Goal: Task Accomplishment & Management: Manage account settings

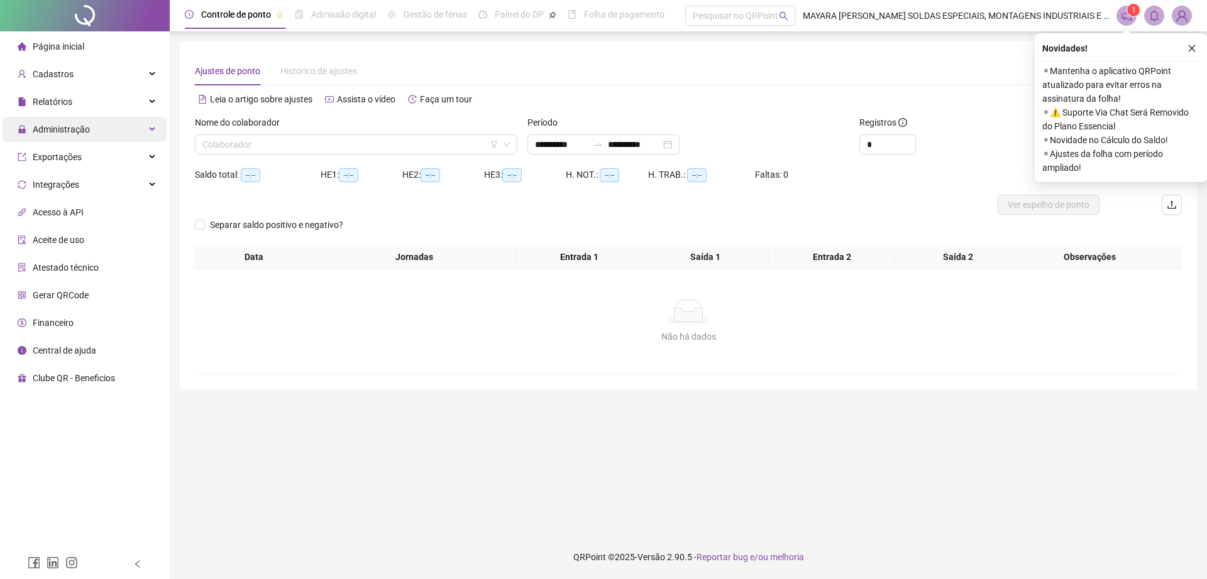
click at [86, 136] on span "Administração" at bounding box center [54, 129] width 72 height 25
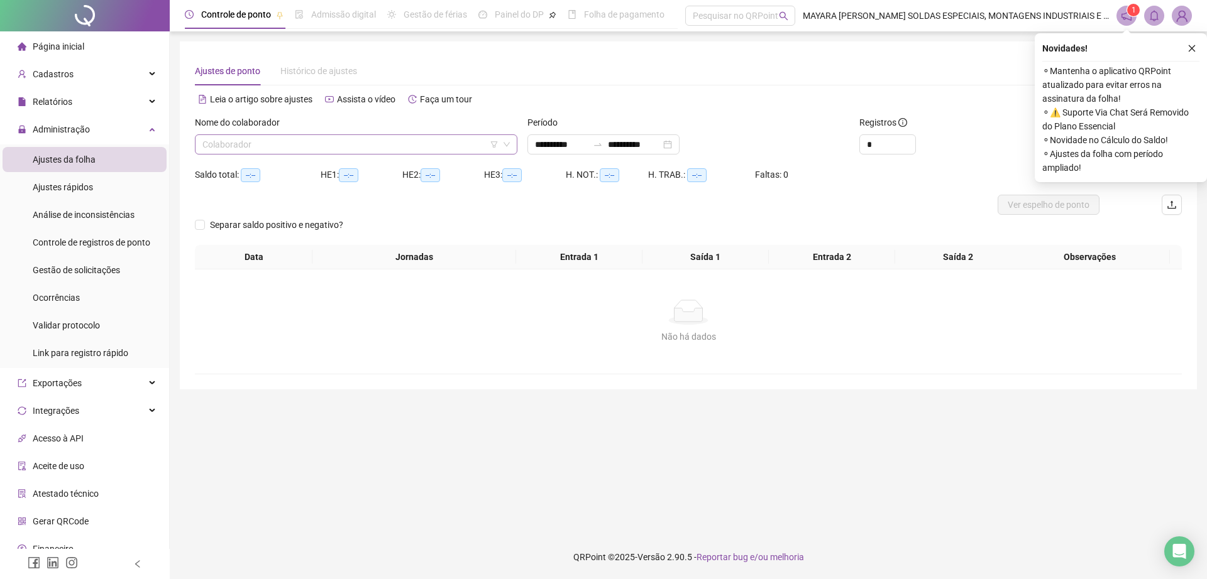
click at [253, 158] on div "Nome do colaborador Colaborador" at bounding box center [356, 140] width 332 height 49
click at [232, 140] on input "search" at bounding box center [350, 144] width 296 height 19
click at [233, 141] on input "search" at bounding box center [350, 144] width 296 height 19
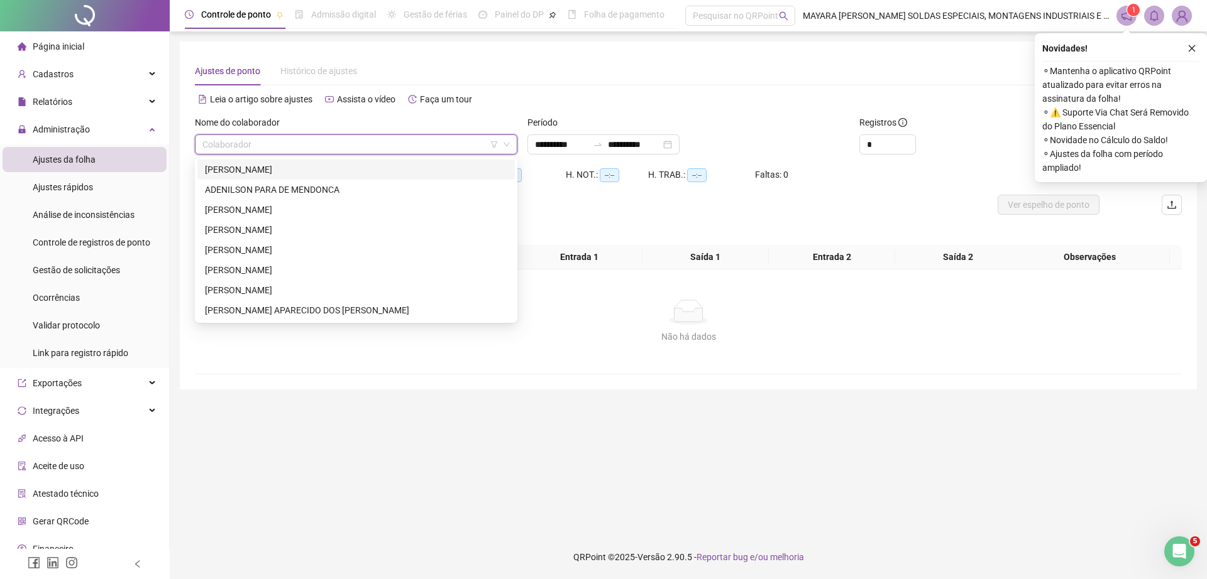
click at [253, 170] on div "[PERSON_NAME]" at bounding box center [356, 170] width 302 height 14
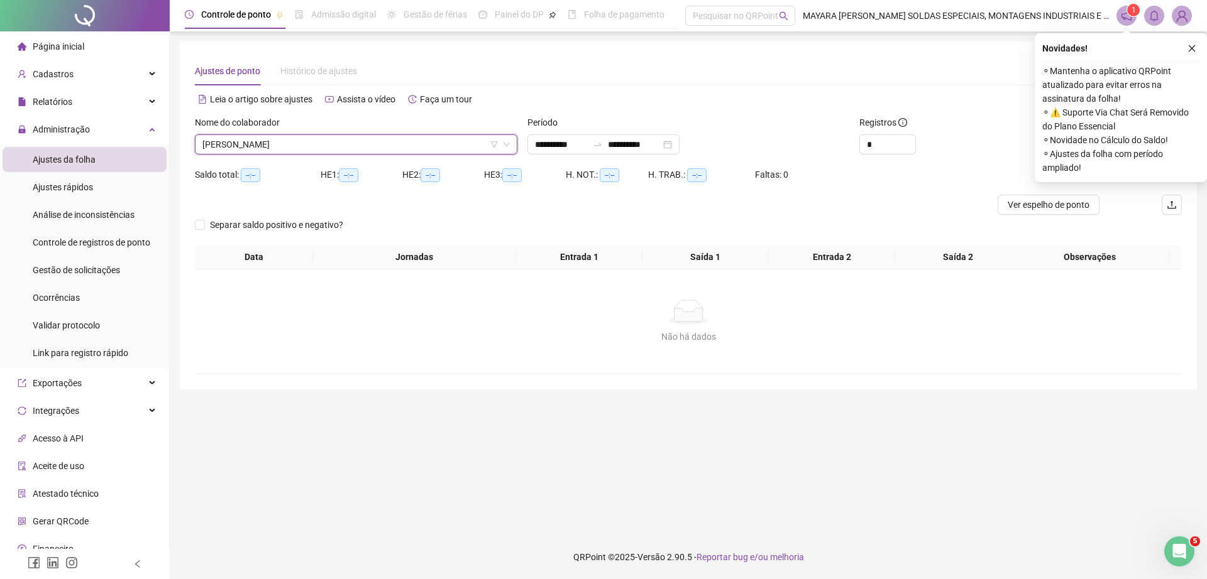
click at [1194, 47] on icon "close" at bounding box center [1191, 48] width 9 height 9
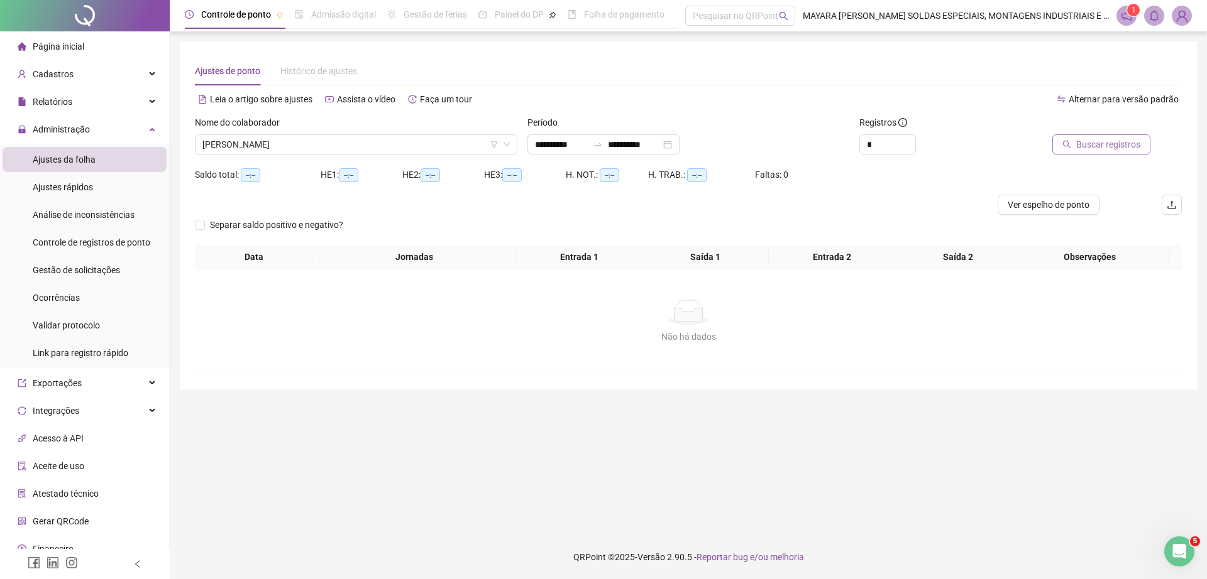
click at [1098, 138] on span "Buscar registros" at bounding box center [1108, 145] width 64 height 14
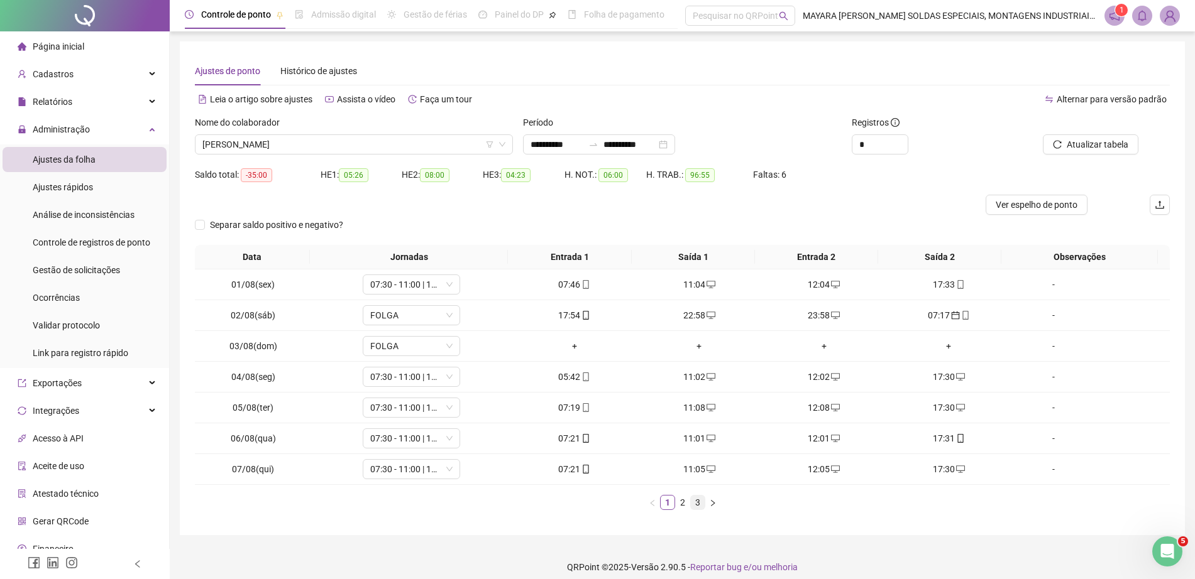
click at [699, 500] on link "3" at bounding box center [698, 503] width 14 height 14
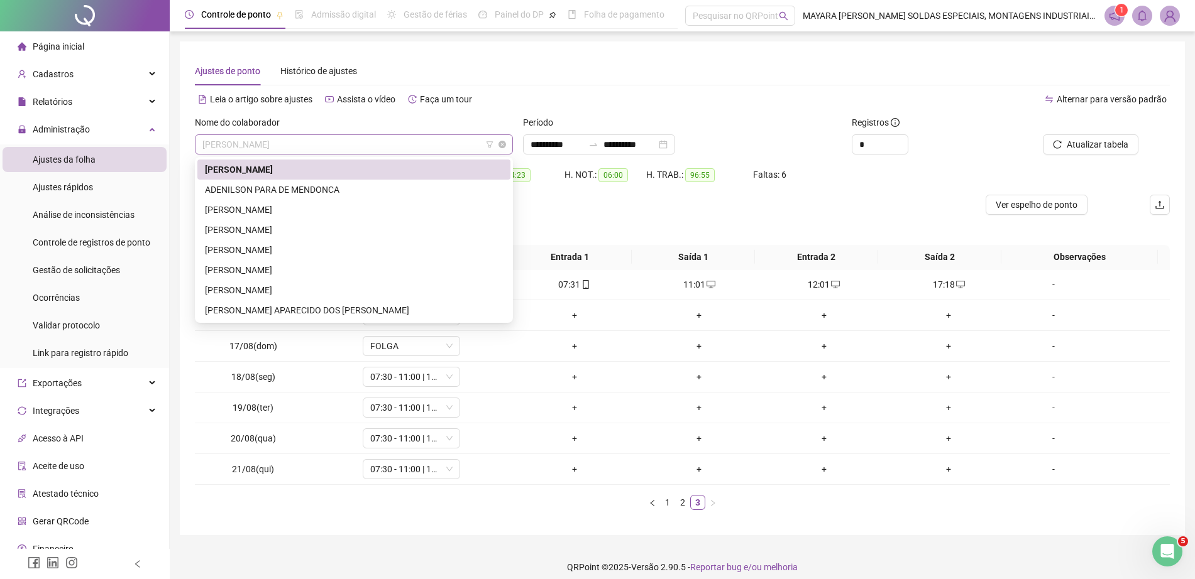
click at [384, 136] on span "[PERSON_NAME]" at bounding box center [353, 144] width 303 height 19
click at [309, 188] on div "ADENILSON PARA DE MENDONCA" at bounding box center [354, 190] width 298 height 14
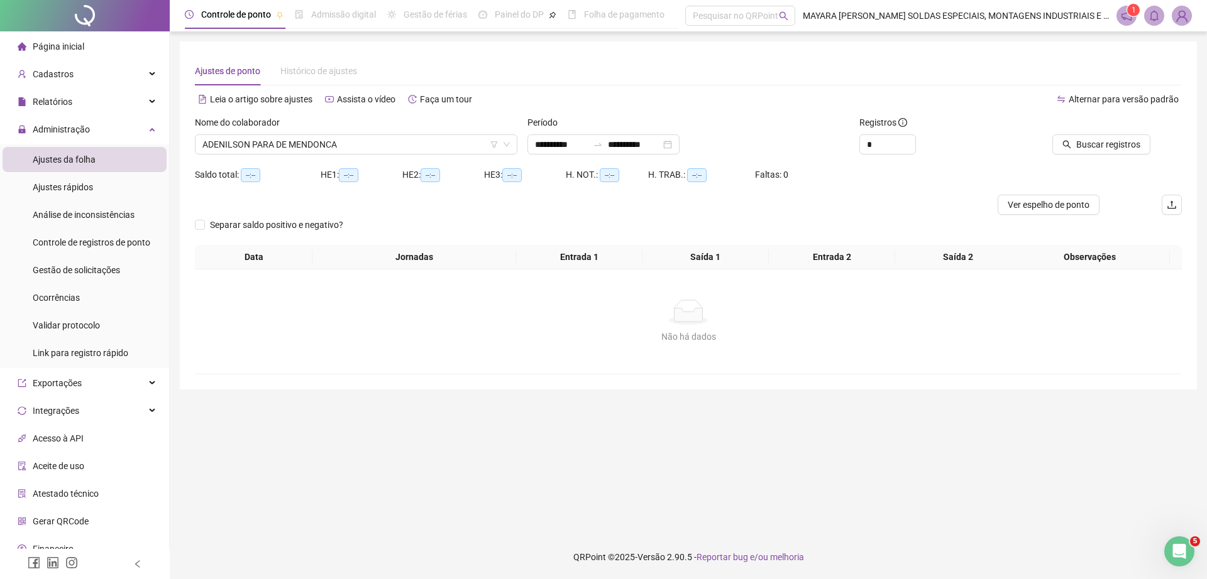
click at [1066, 156] on div "Buscar registros" at bounding box center [1104, 140] width 166 height 49
click at [1064, 133] on div at bounding box center [1088, 125] width 124 height 19
click at [1063, 144] on button "Buscar registros" at bounding box center [1101, 144] width 98 height 20
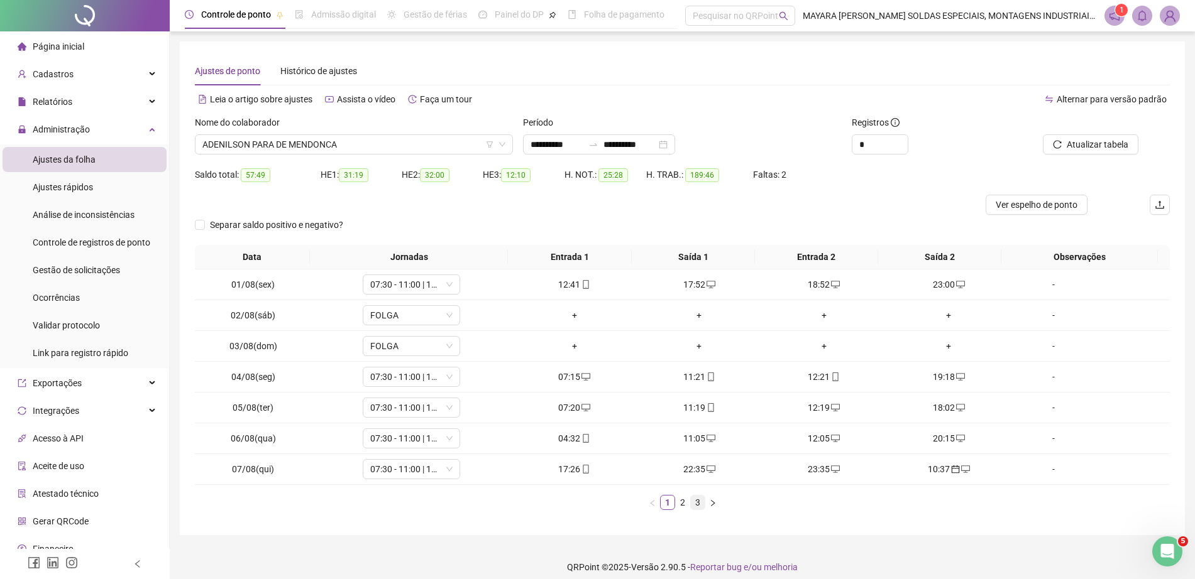
click at [694, 501] on link "3" at bounding box center [698, 503] width 14 height 14
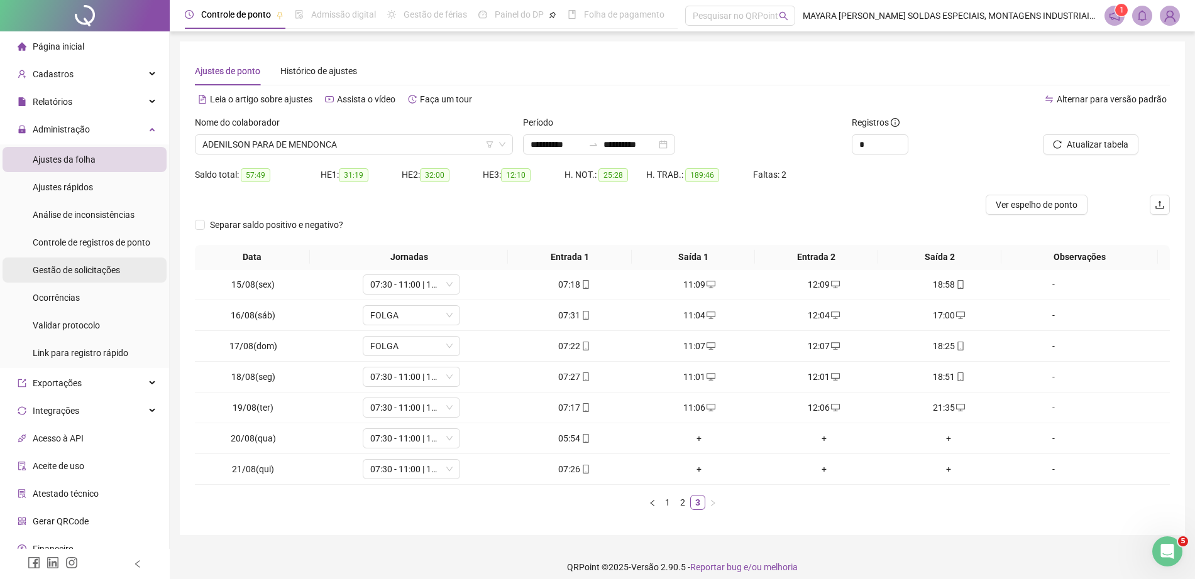
click at [42, 275] on span "Gestão de solicitações" at bounding box center [76, 270] width 87 height 10
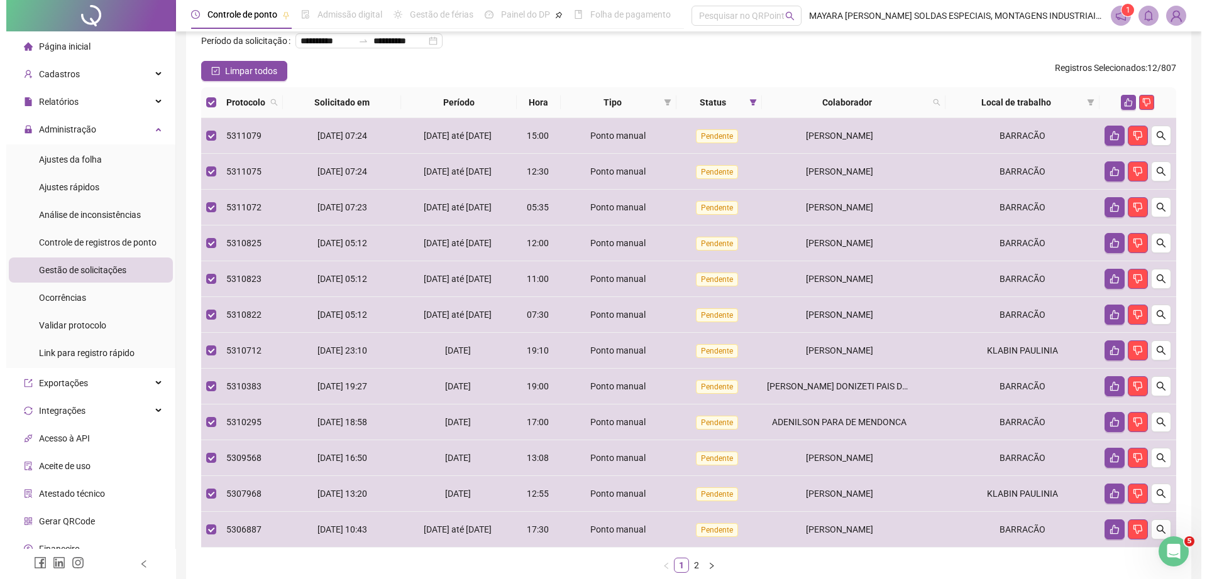
scroll to position [63, 0]
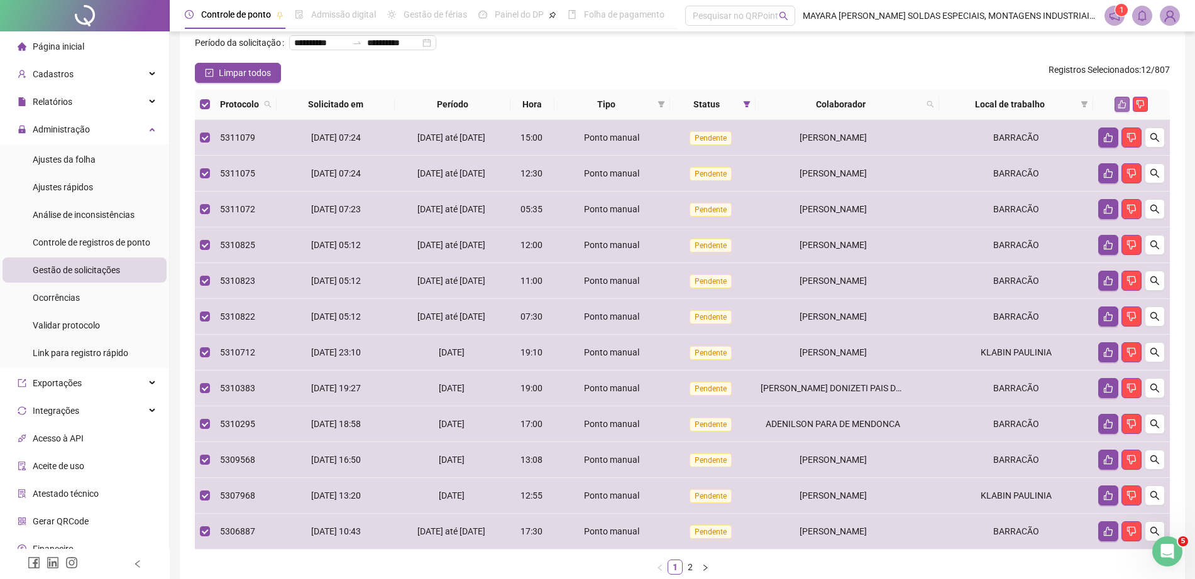
click at [1121, 109] on icon "like" at bounding box center [1121, 104] width 9 height 9
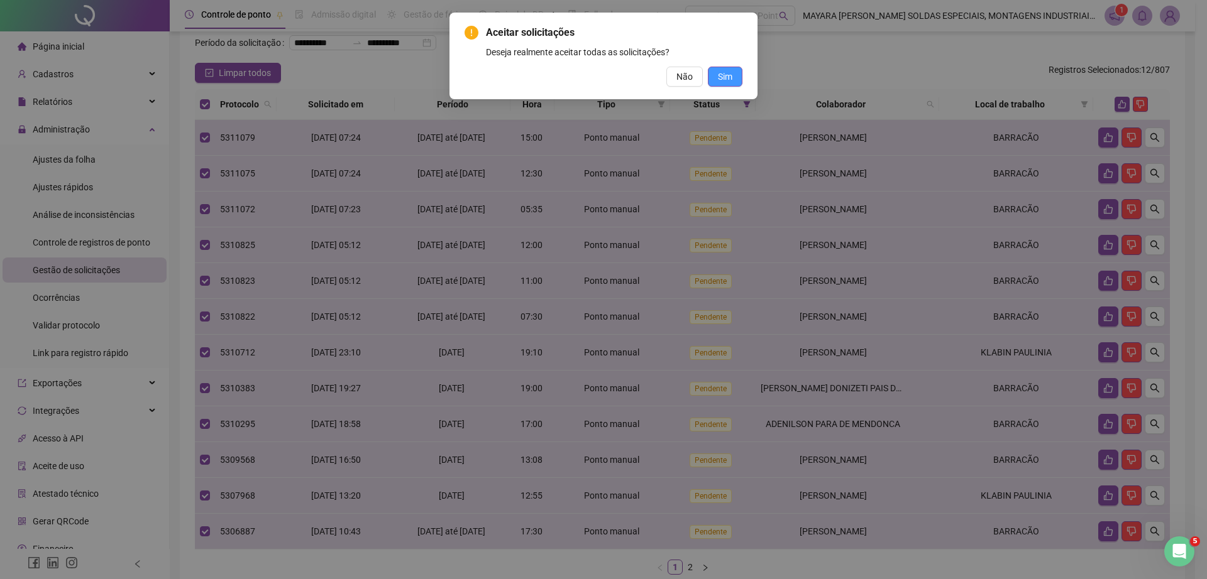
click at [726, 75] on span "Sim" at bounding box center [725, 77] width 14 height 14
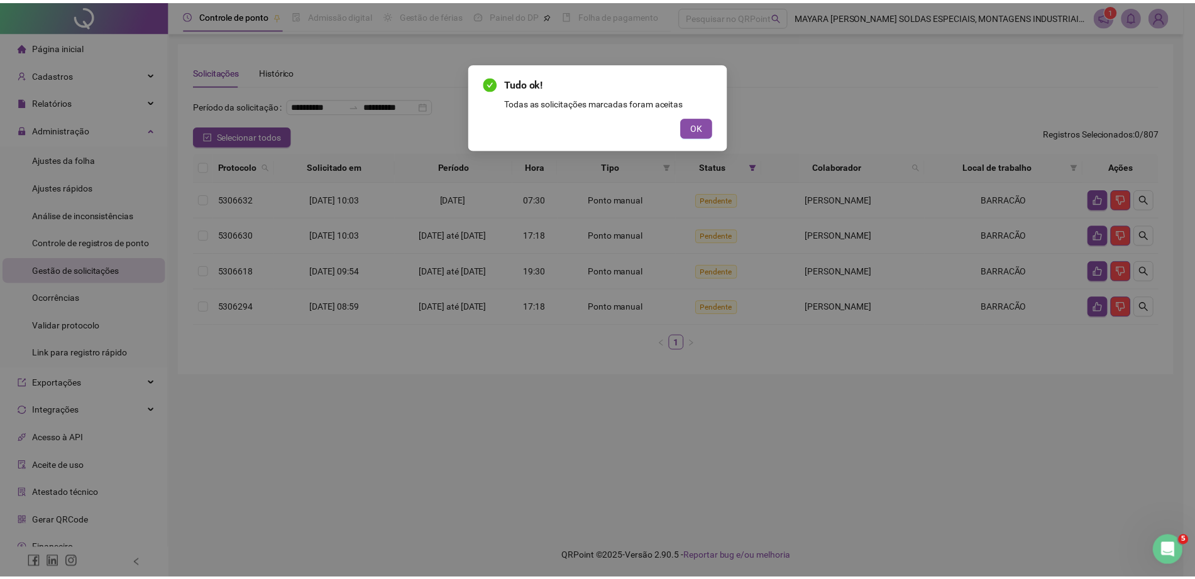
scroll to position [0, 0]
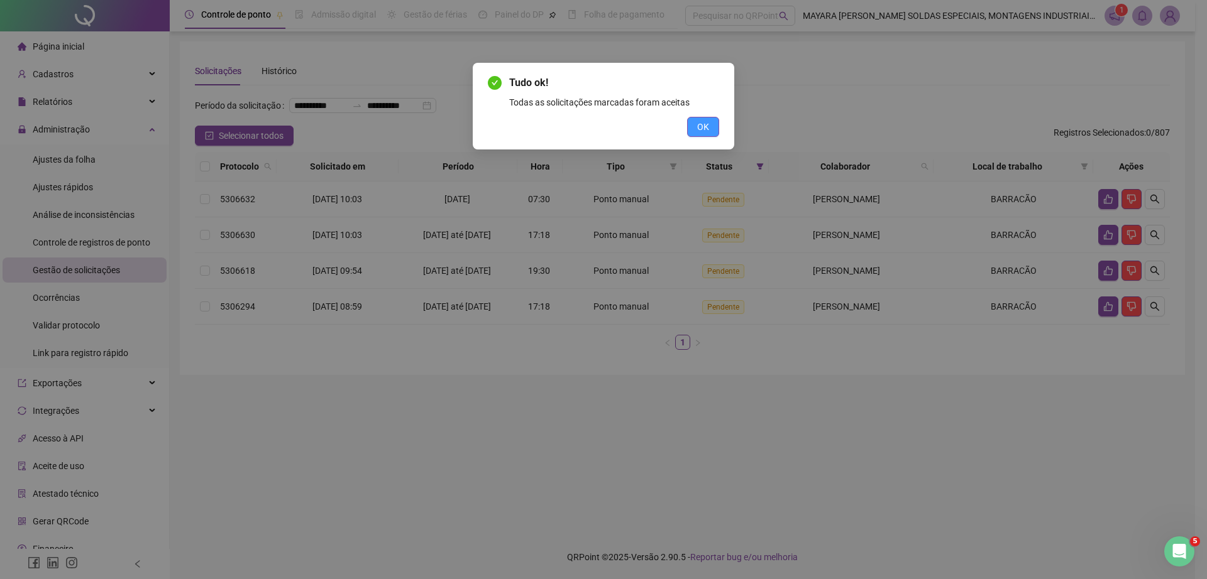
click at [702, 134] on button "OK" at bounding box center [703, 127] width 32 height 20
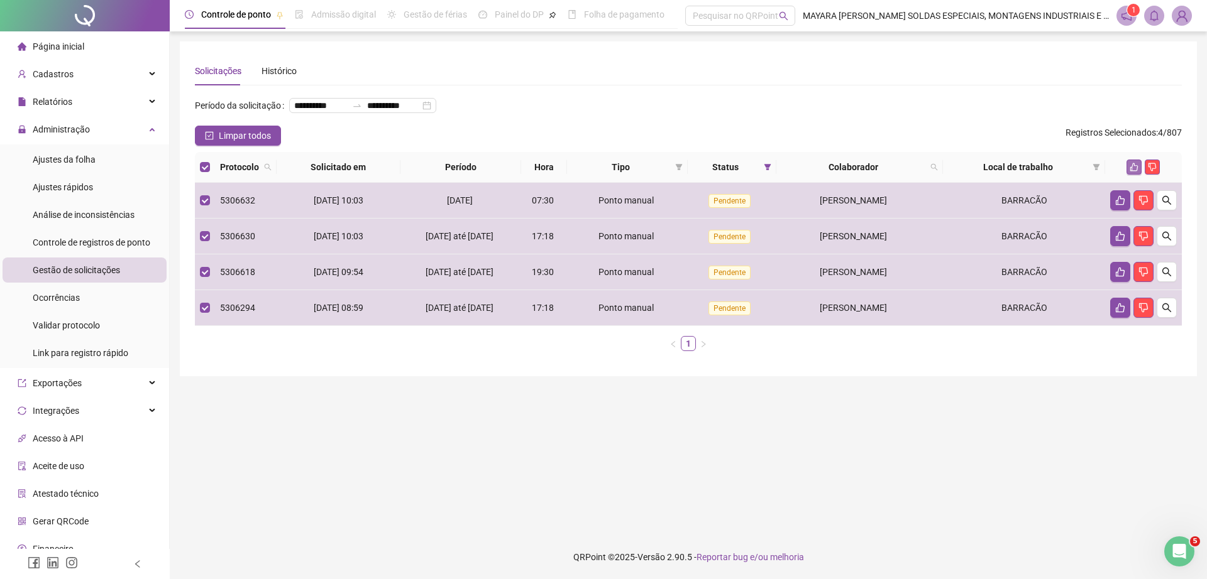
click at [1130, 172] on icon "like" at bounding box center [1133, 167] width 9 height 9
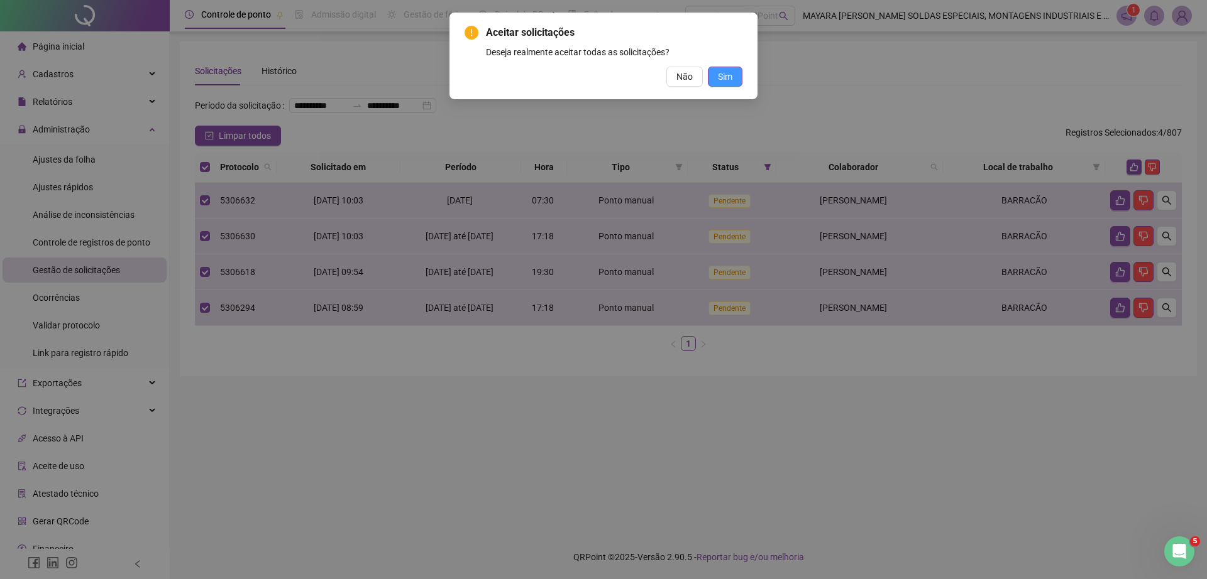
click at [735, 77] on button "Sim" at bounding box center [725, 77] width 35 height 20
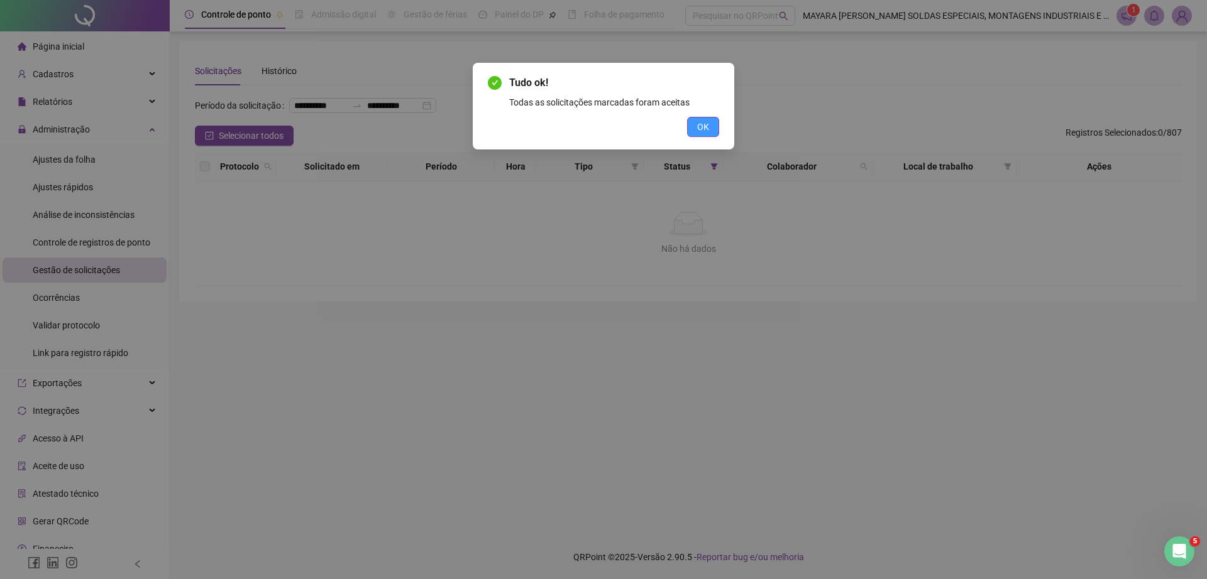
click at [704, 126] on span "OK" at bounding box center [703, 127] width 12 height 14
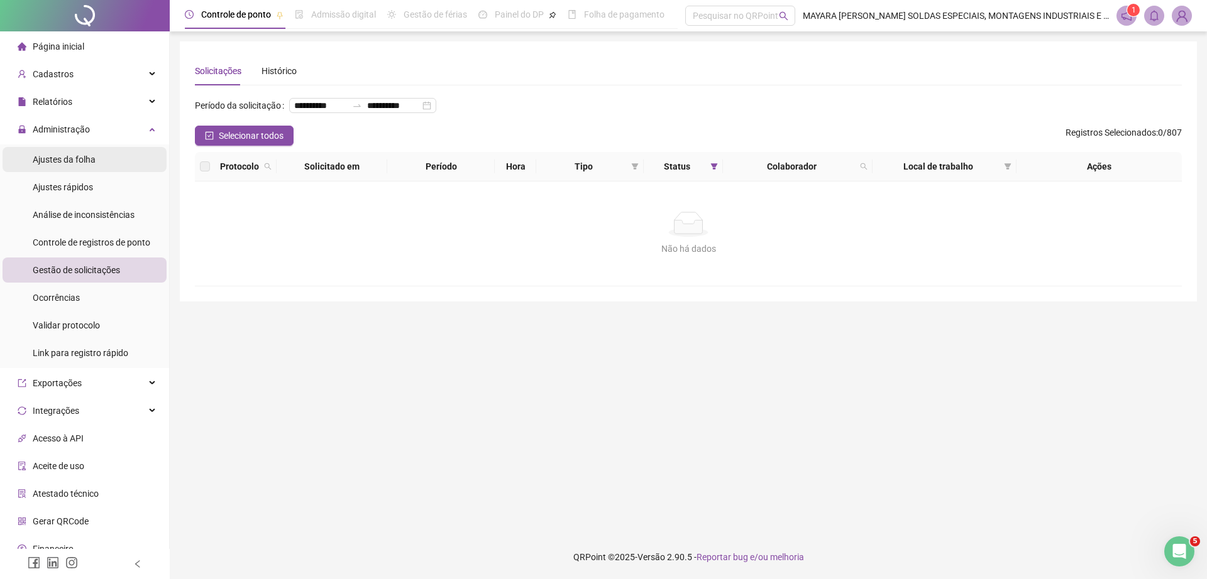
click at [80, 148] on div "Ajustes da folha" at bounding box center [64, 159] width 63 height 25
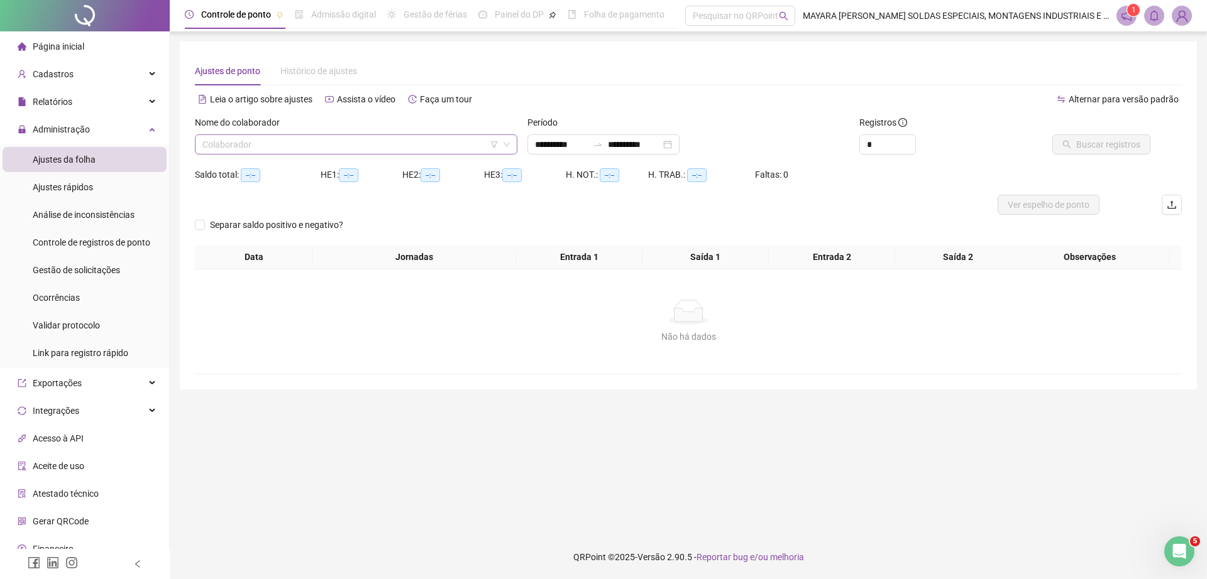
click at [260, 144] on input "search" at bounding box center [350, 144] width 296 height 19
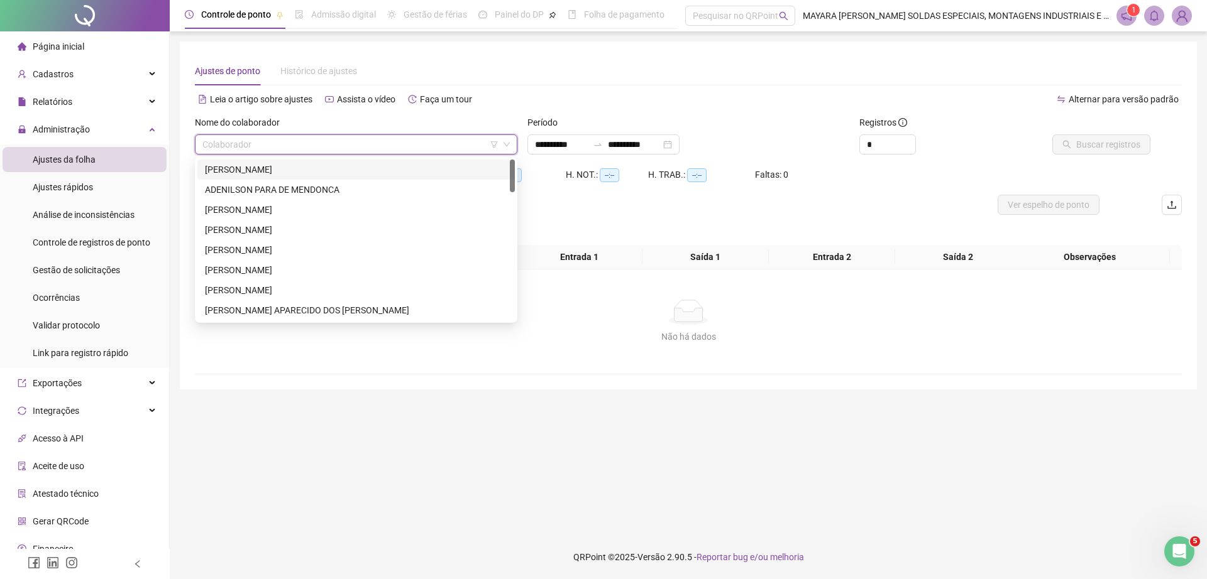
click at [395, 136] on input "search" at bounding box center [350, 144] width 296 height 19
click at [329, 167] on div "[PERSON_NAME]" at bounding box center [356, 170] width 302 height 14
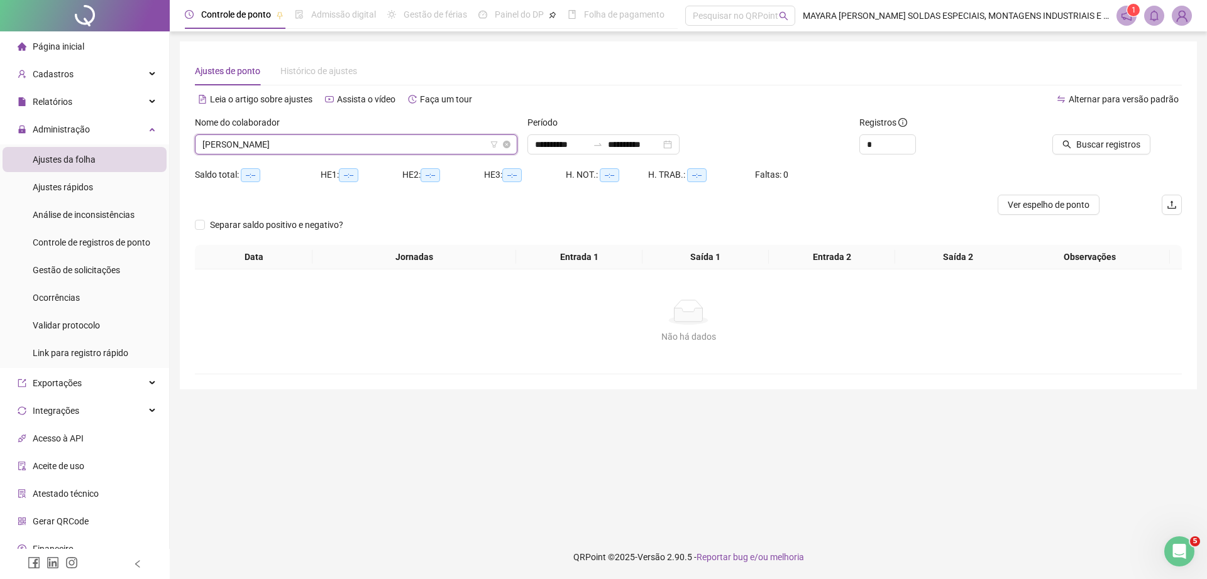
click at [448, 149] on span "[PERSON_NAME]" at bounding box center [355, 144] width 307 height 19
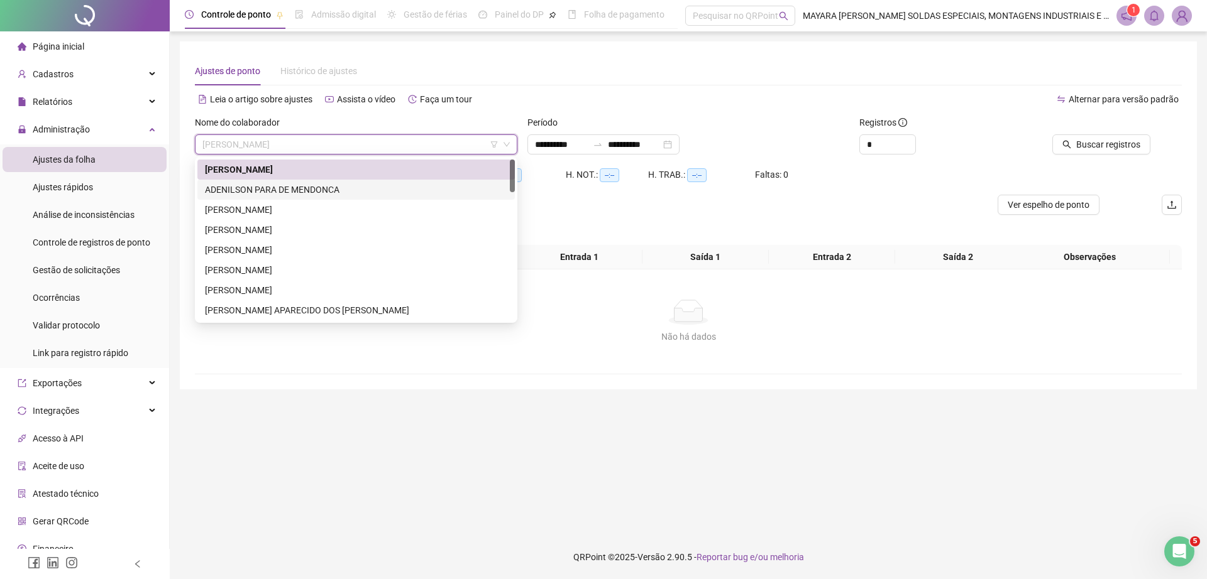
click at [437, 192] on div "ADENILSON PARA DE MENDONCA" at bounding box center [356, 190] width 302 height 14
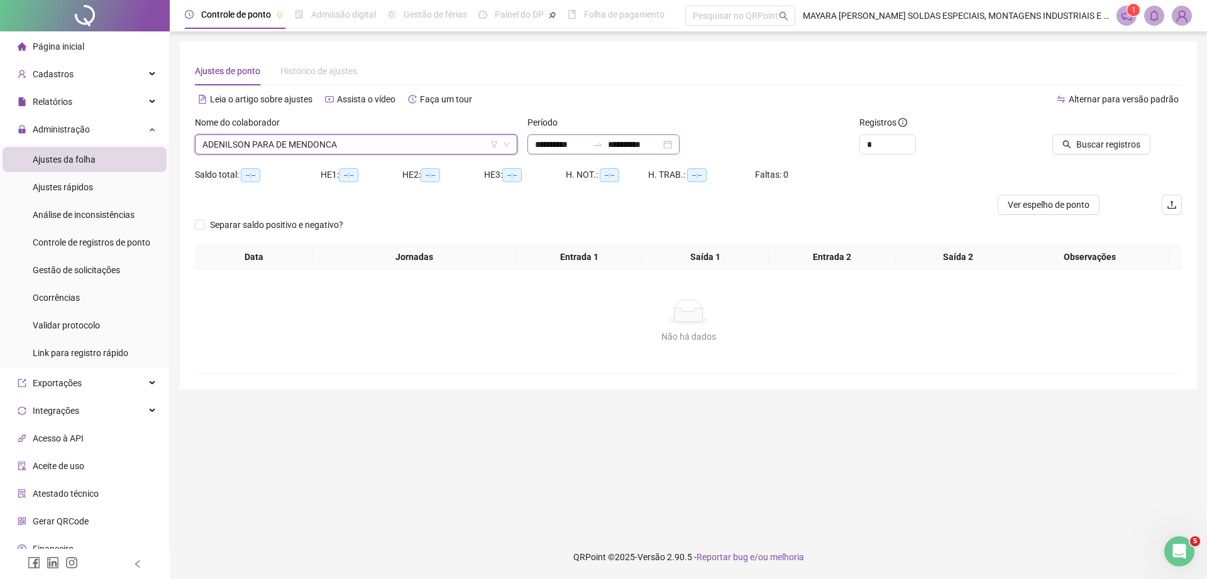
click at [606, 141] on div at bounding box center [598, 145] width 20 height 10
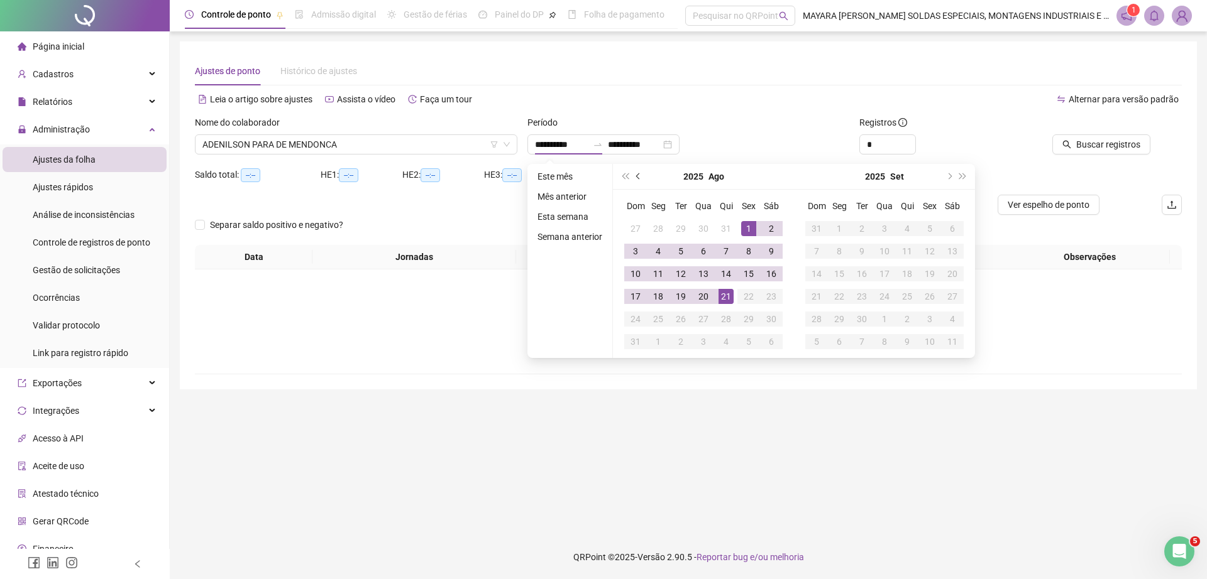
click at [642, 177] on button "prev-year" at bounding box center [639, 176] width 14 height 25
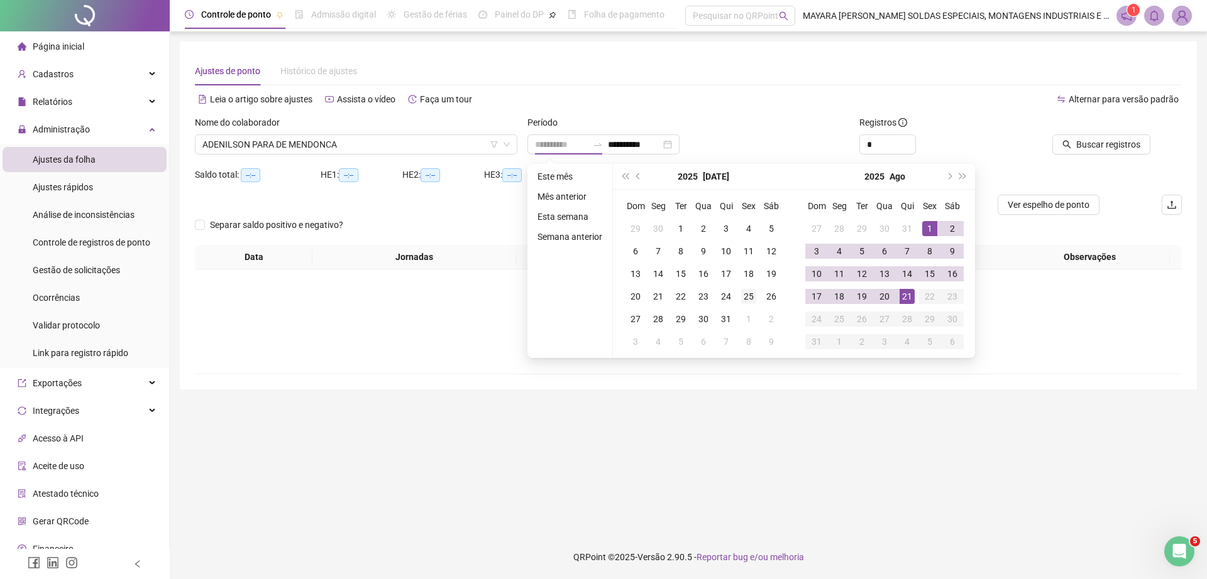
type input "**********"
click at [748, 295] on div "25" at bounding box center [748, 296] width 15 height 15
type input "**********"
click at [904, 297] on div "21" at bounding box center [906, 296] width 15 height 15
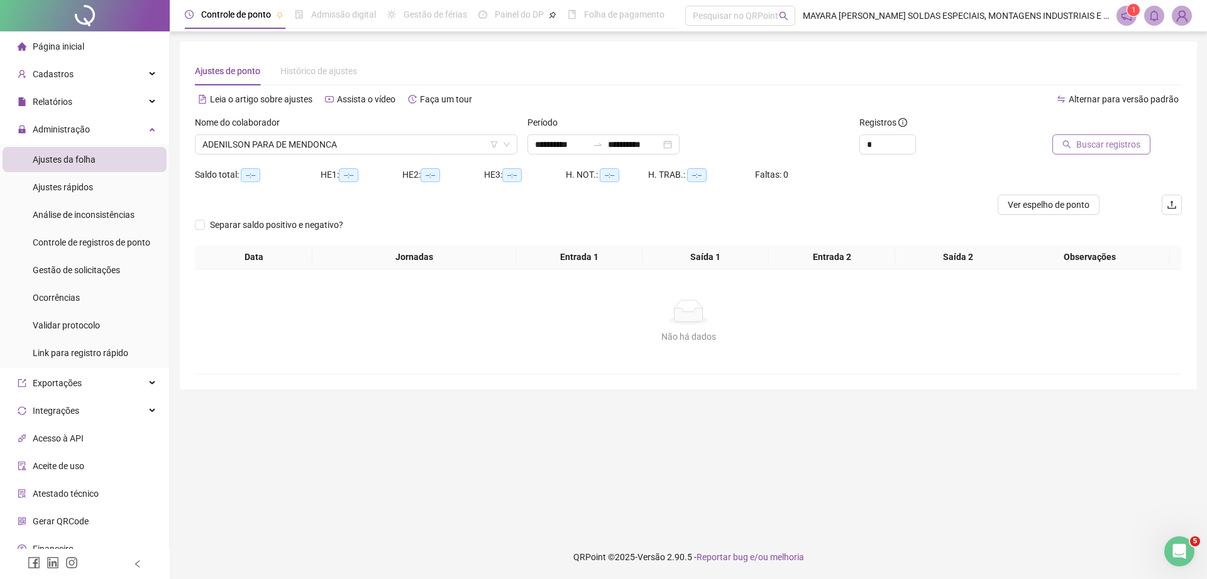
click at [1083, 151] on span "Buscar registros" at bounding box center [1108, 145] width 64 height 14
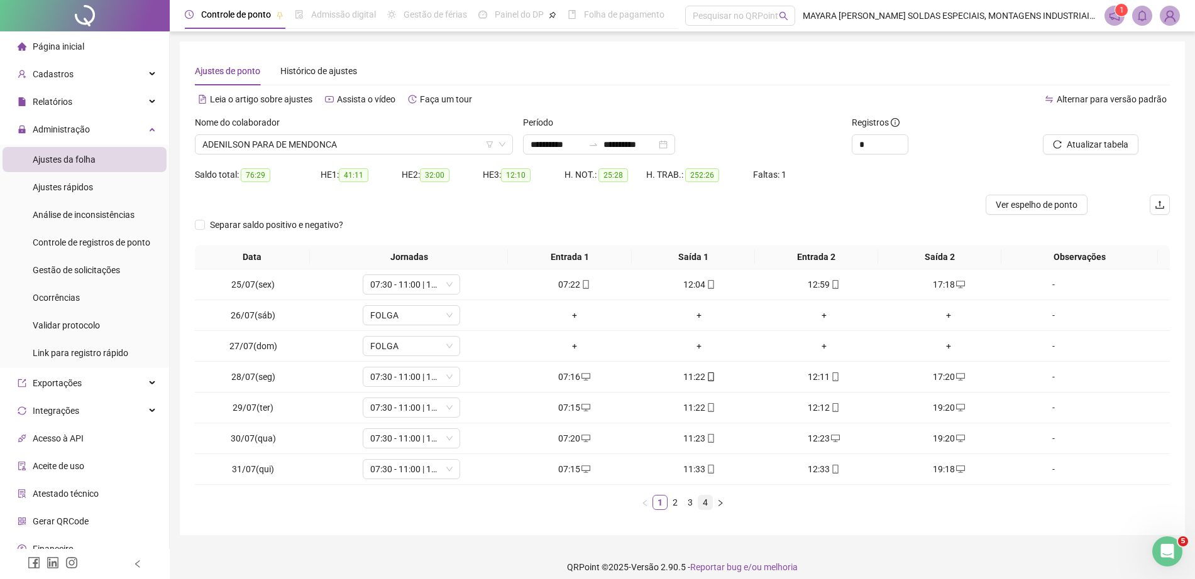
click at [704, 501] on link "4" at bounding box center [705, 503] width 14 height 14
click at [819, 434] on div "+" at bounding box center [824, 439] width 115 height 14
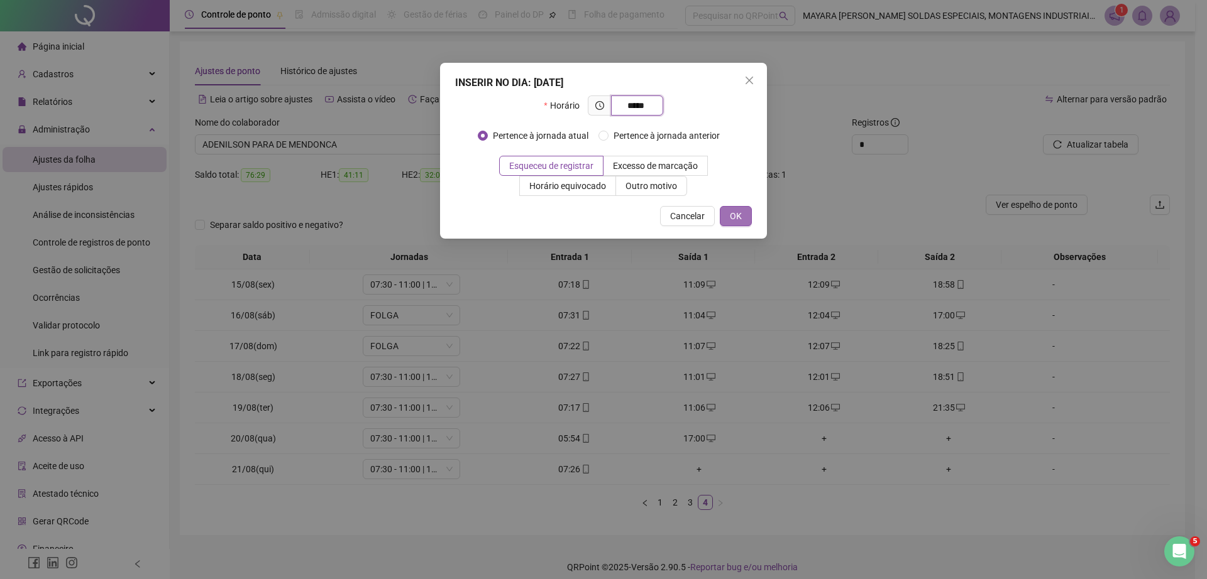
type input "*****"
click at [739, 218] on span "OK" at bounding box center [736, 216] width 12 height 14
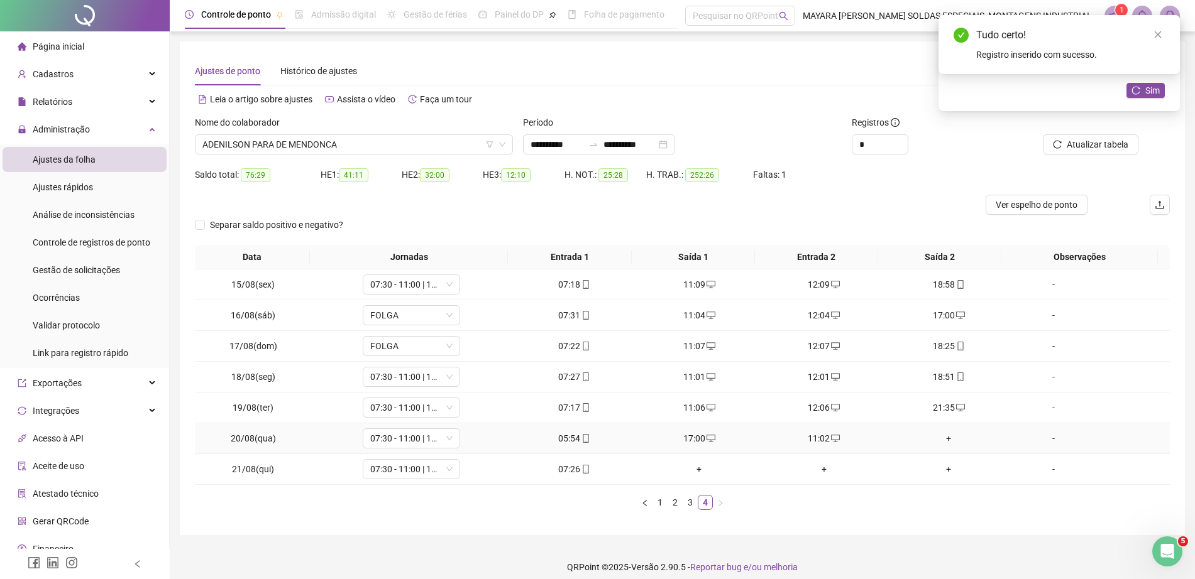
click at [933, 438] on div "+" at bounding box center [948, 439] width 115 height 14
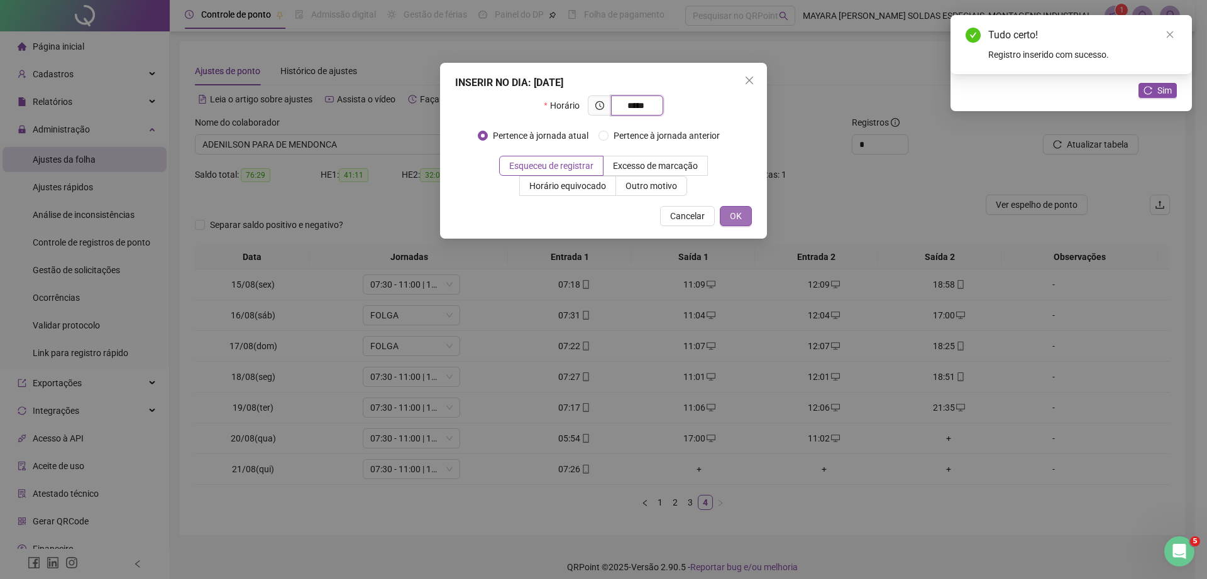
type input "*****"
click at [728, 220] on button "OK" at bounding box center [736, 216] width 32 height 20
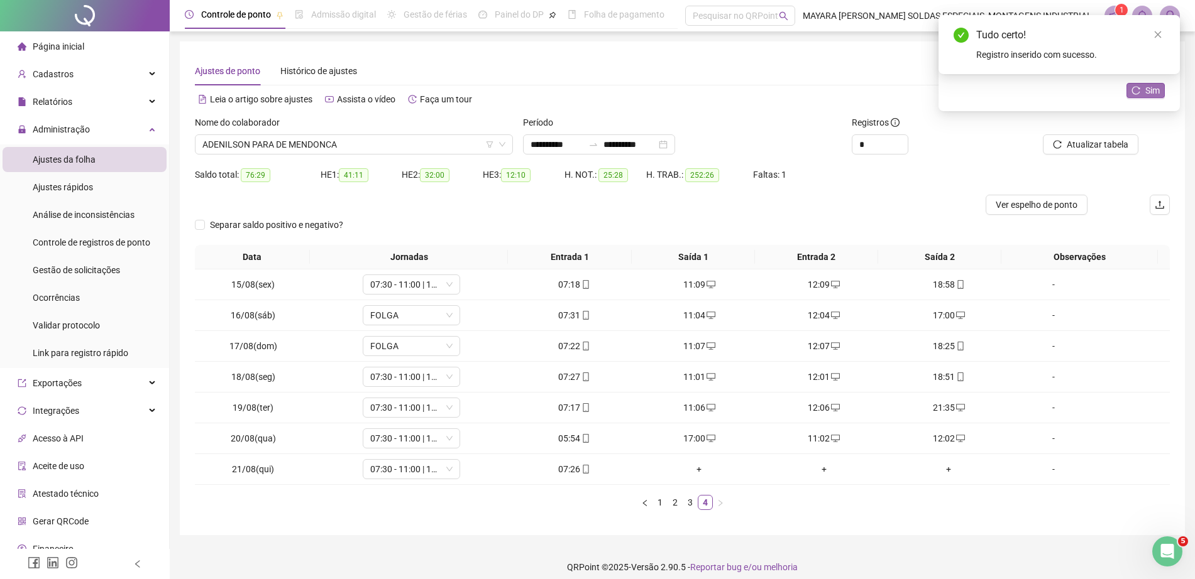
click at [1140, 90] on icon "reload" at bounding box center [1135, 90] width 9 height 9
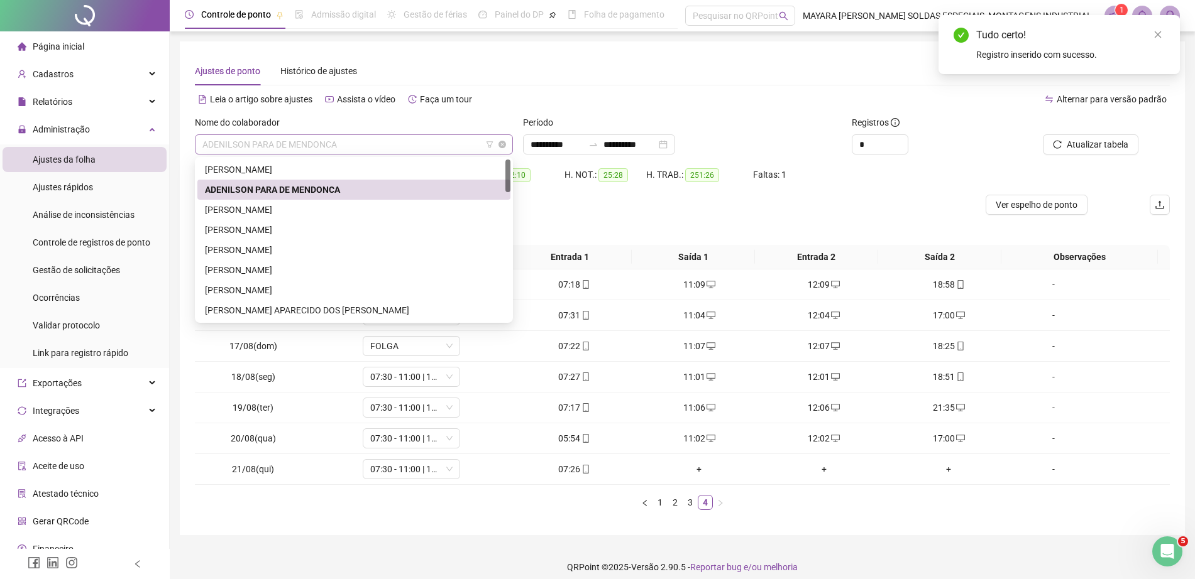
click at [322, 150] on span "ADENILSON PARA DE MENDONCA" at bounding box center [353, 144] width 303 height 19
click at [309, 228] on div "[PERSON_NAME]" at bounding box center [354, 230] width 298 height 14
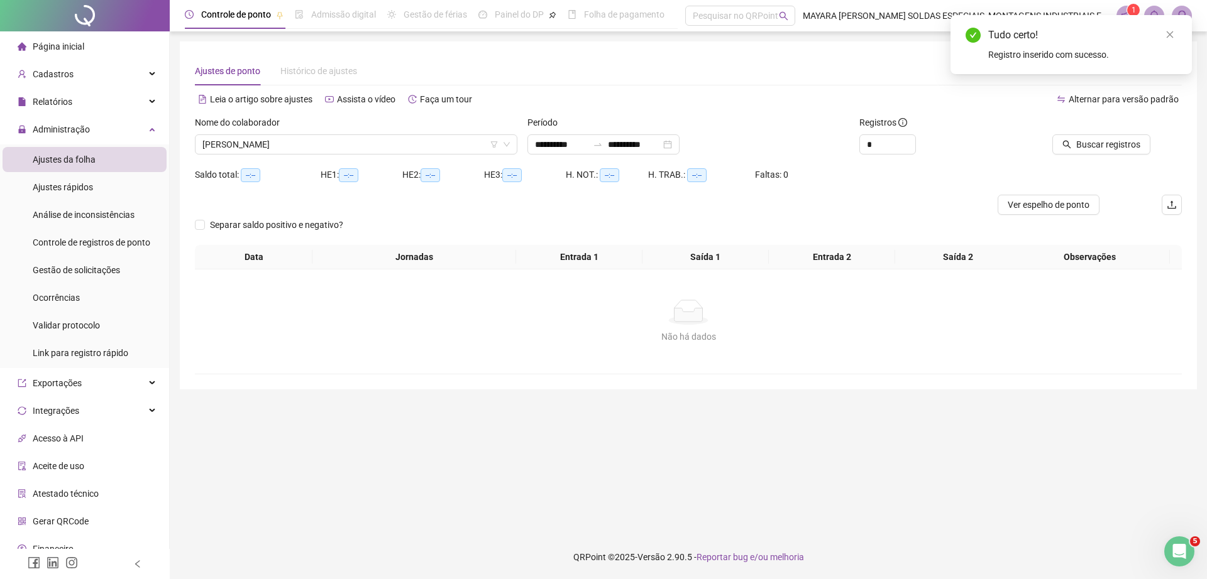
click at [1087, 133] on div at bounding box center [1088, 125] width 124 height 19
click at [1087, 134] on button "Buscar registros" at bounding box center [1101, 144] width 98 height 20
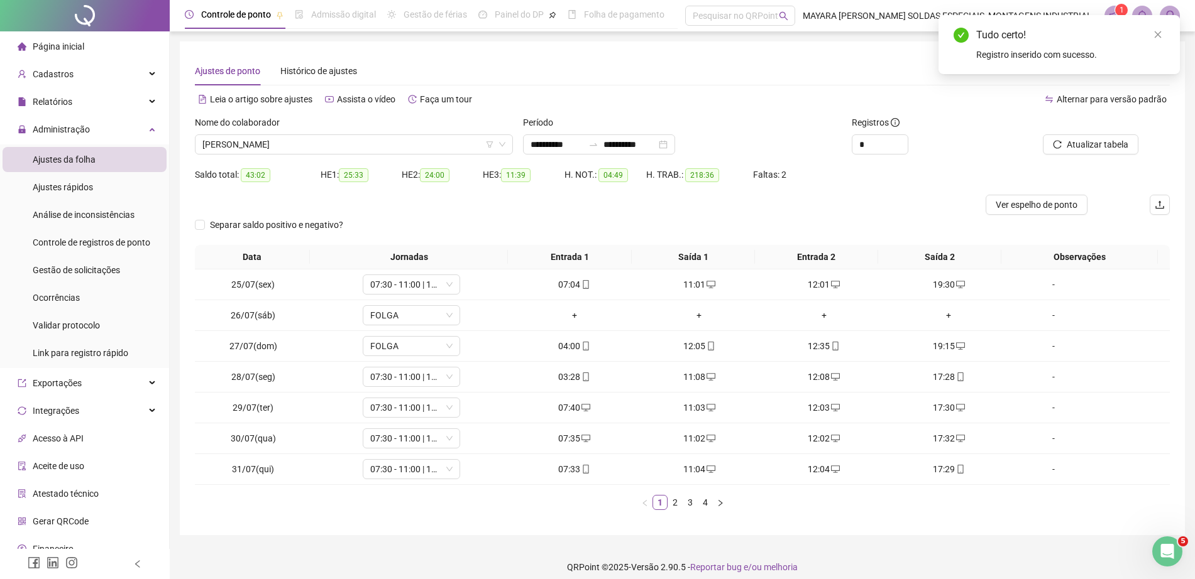
click at [689, 512] on div "Data Jornadas Entrada 1 Saída 1 Entrada 2 Saída 2 Observações 25/07(sex) 07:30 …" at bounding box center [682, 382] width 975 height 275
click at [688, 496] on link "3" at bounding box center [690, 503] width 14 height 14
click at [706, 501] on link "4" at bounding box center [705, 503] width 14 height 14
click at [813, 437] on div "+" at bounding box center [824, 439] width 115 height 14
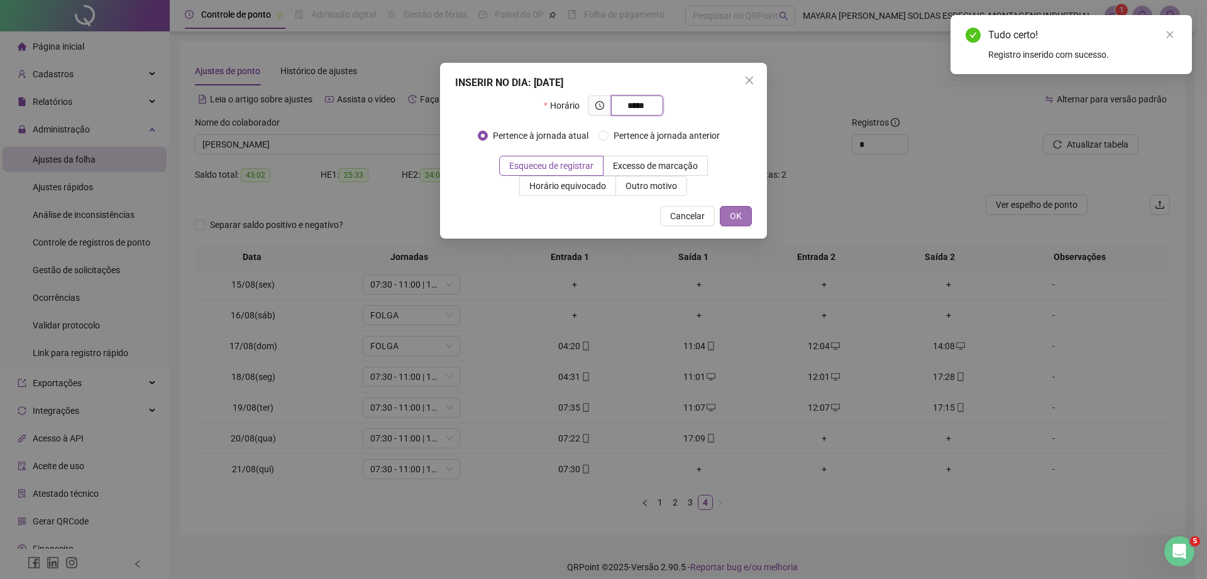
type input "*****"
click at [738, 218] on span "OK" at bounding box center [736, 216] width 12 height 14
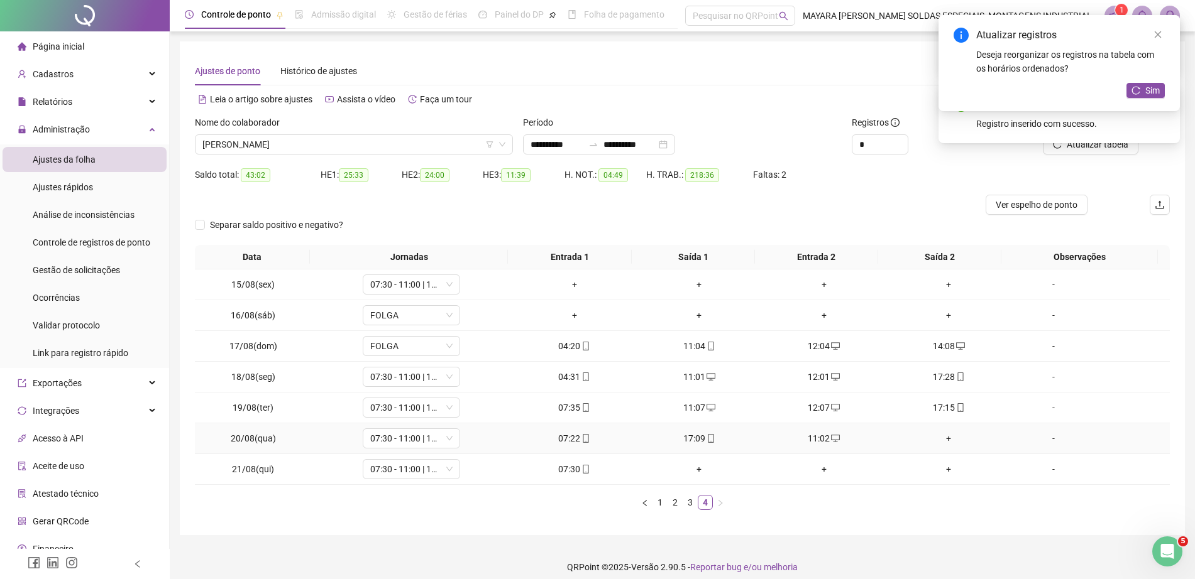
click at [942, 444] on div "+" at bounding box center [948, 439] width 115 height 14
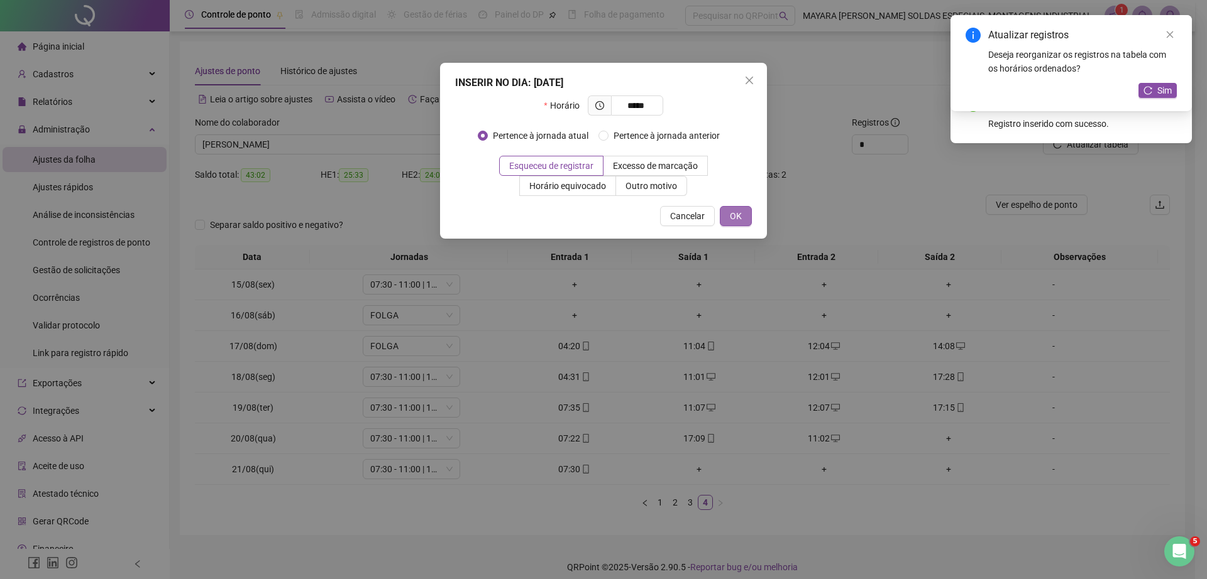
type input "*****"
click at [728, 212] on button "OK" at bounding box center [736, 216] width 32 height 20
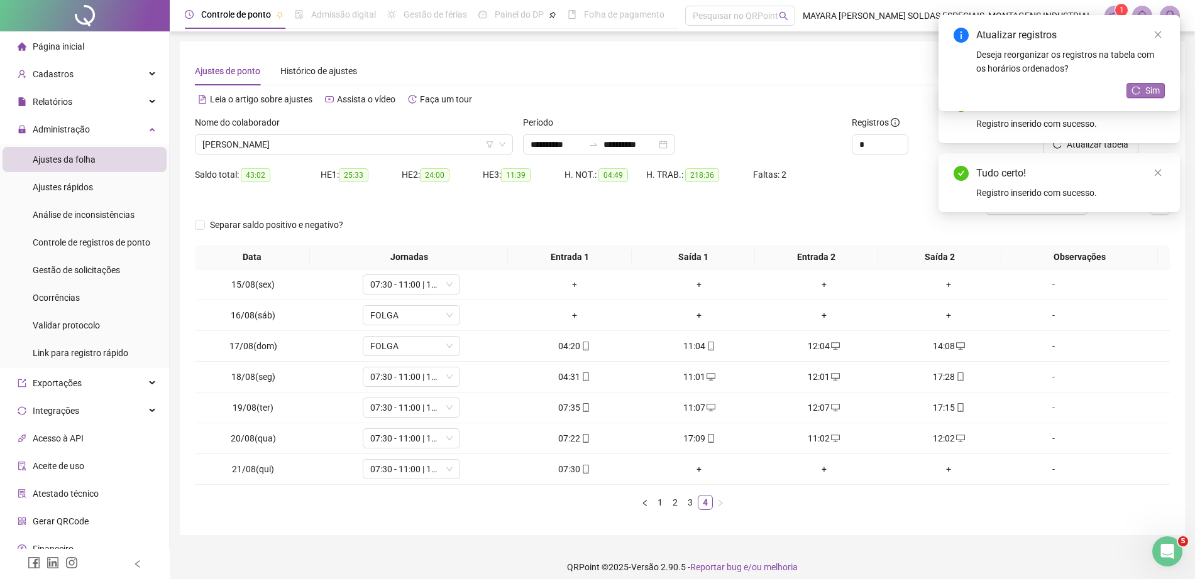
click at [1152, 85] on span "Sim" at bounding box center [1152, 91] width 14 height 14
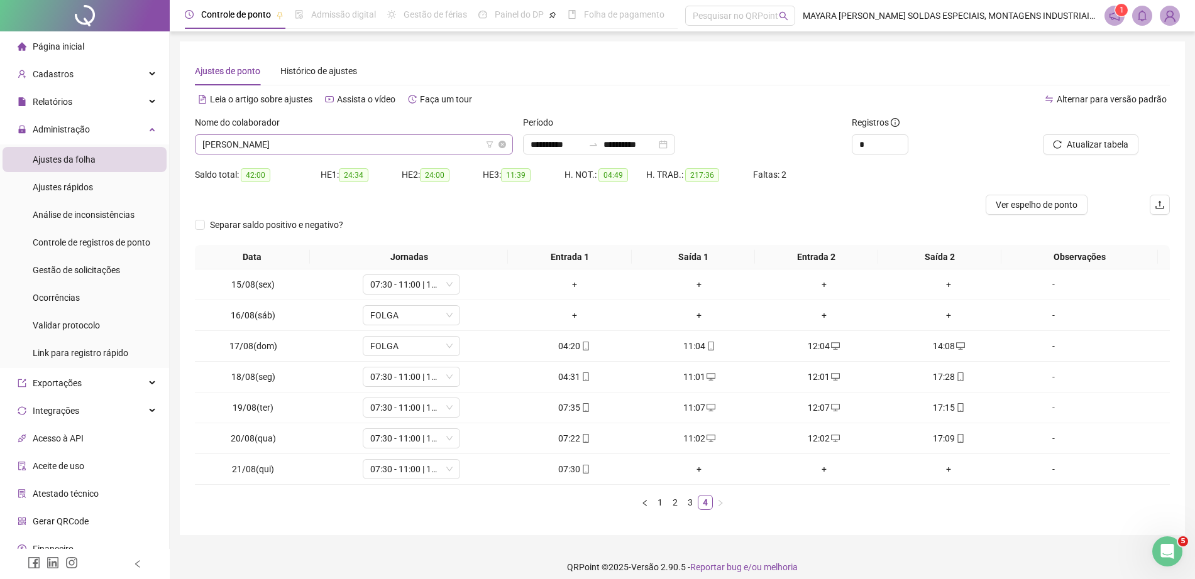
click at [407, 140] on span "[PERSON_NAME]" at bounding box center [353, 144] width 303 height 19
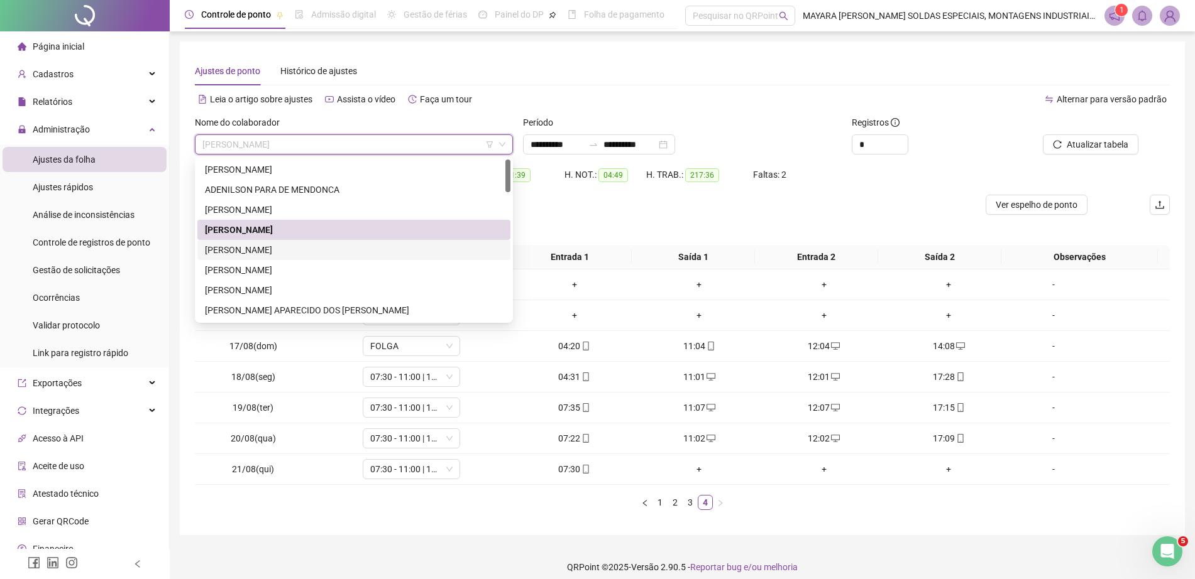
click at [309, 254] on div "[PERSON_NAME]" at bounding box center [354, 250] width 298 height 14
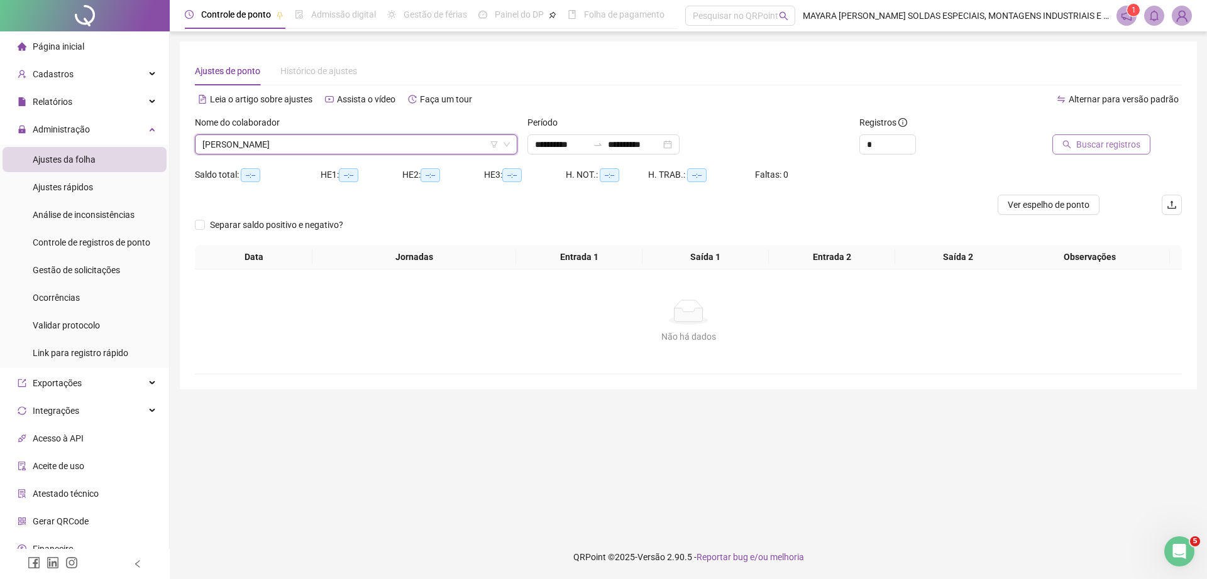
click at [1102, 135] on button "Buscar registros" at bounding box center [1101, 144] width 98 height 20
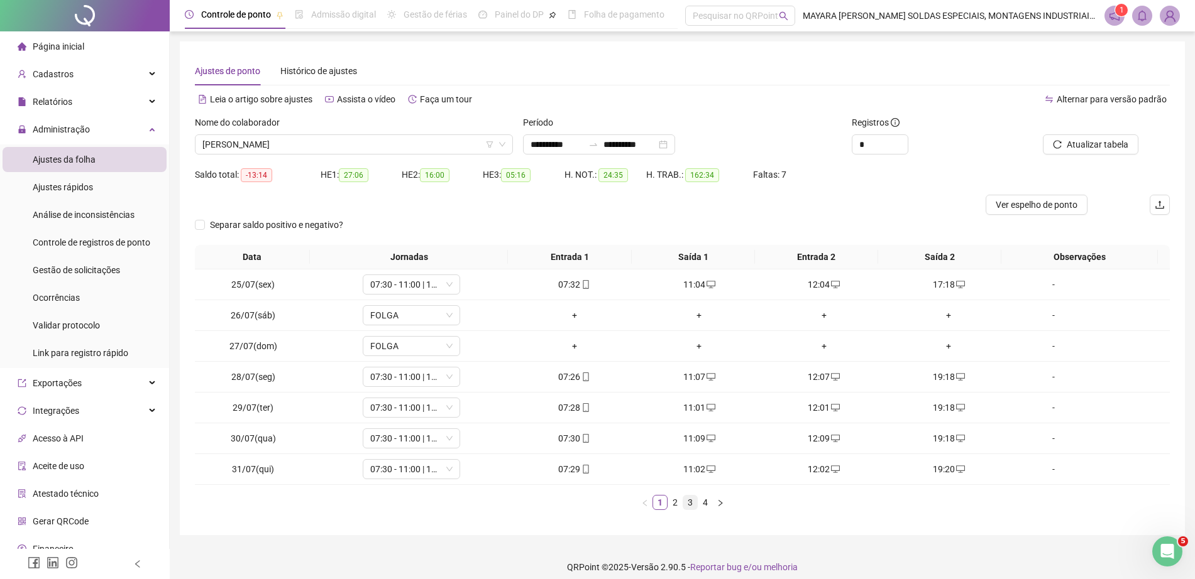
click at [687, 501] on link "3" at bounding box center [690, 503] width 14 height 14
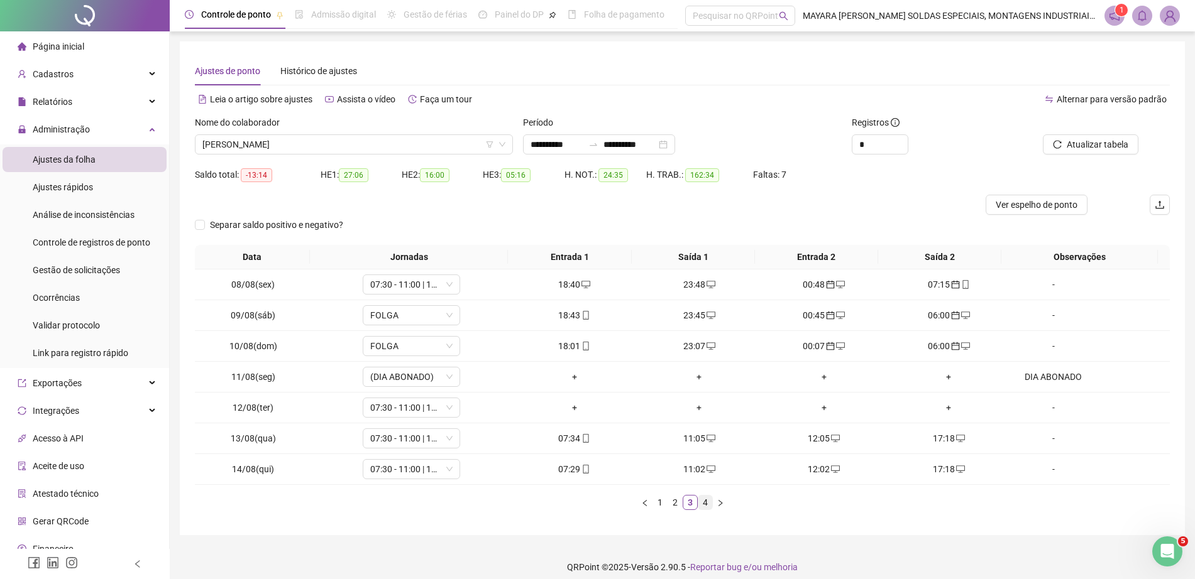
click at [706, 501] on link "4" at bounding box center [705, 503] width 14 height 14
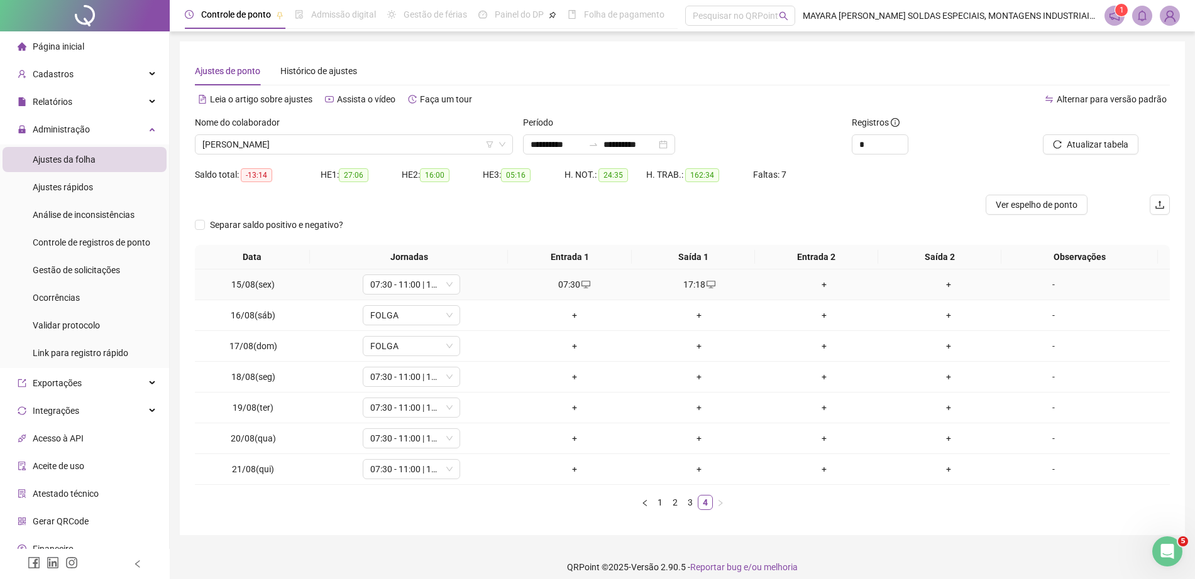
click at [813, 280] on div "+" at bounding box center [824, 285] width 115 height 14
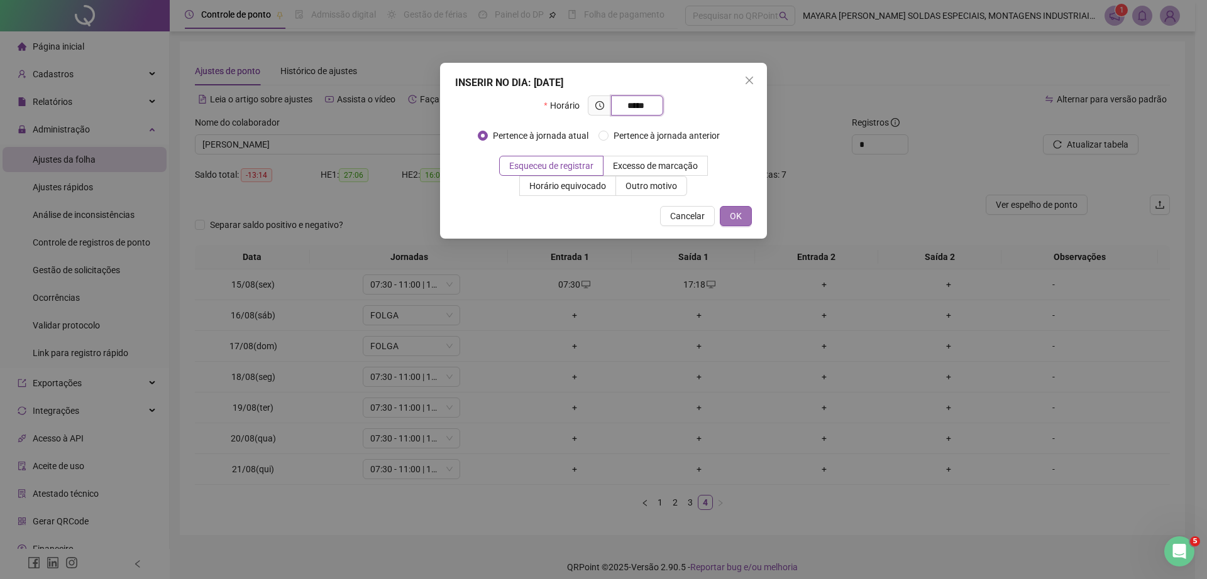
type input "*****"
click at [736, 214] on span "OK" at bounding box center [736, 216] width 12 height 14
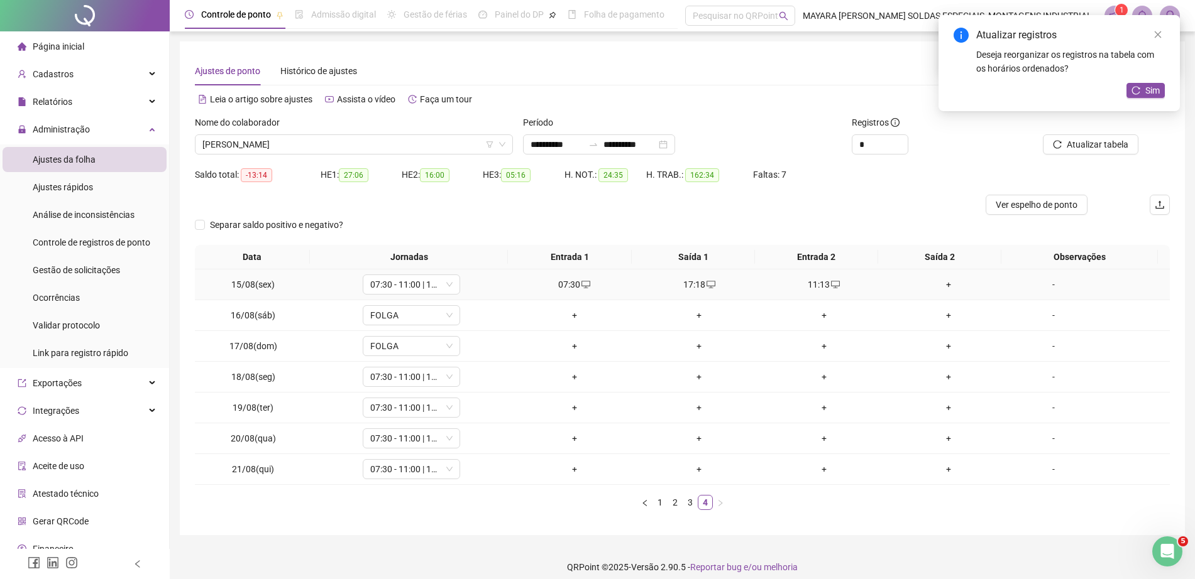
click at [934, 284] on div "+" at bounding box center [948, 285] width 115 height 14
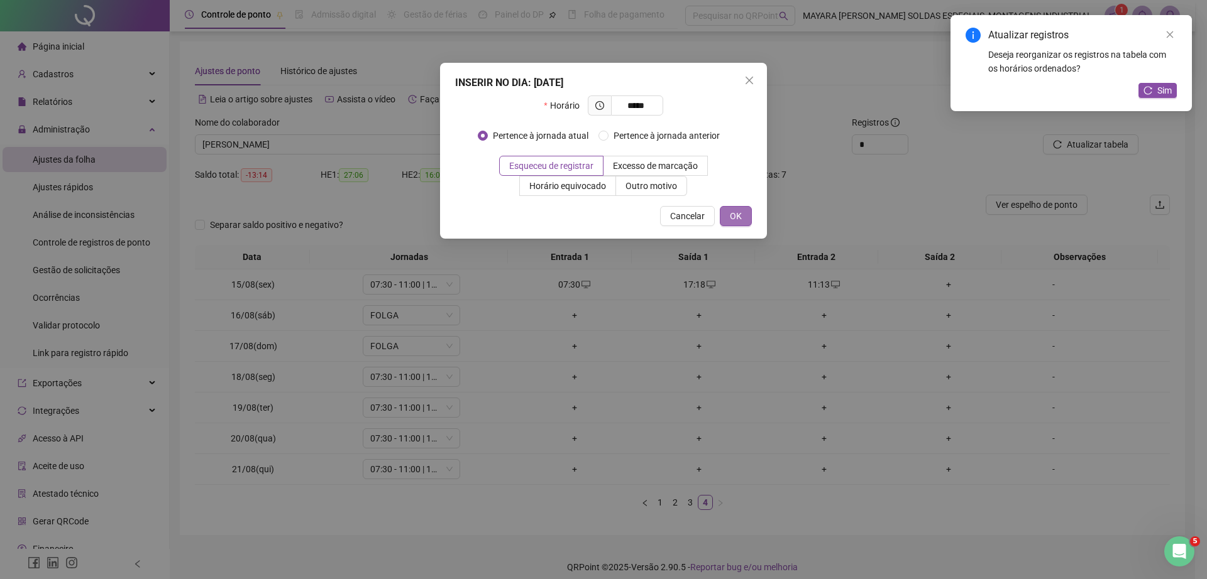
type input "*****"
click at [735, 213] on span "OK" at bounding box center [736, 216] width 12 height 14
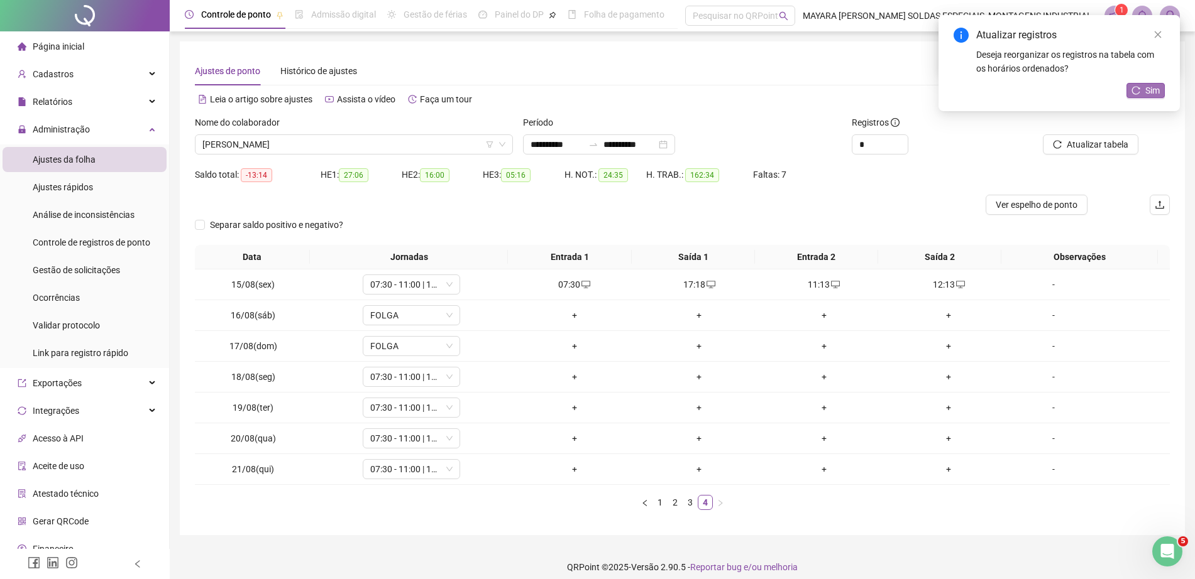
click at [1140, 86] on icon "reload" at bounding box center [1135, 90] width 9 height 9
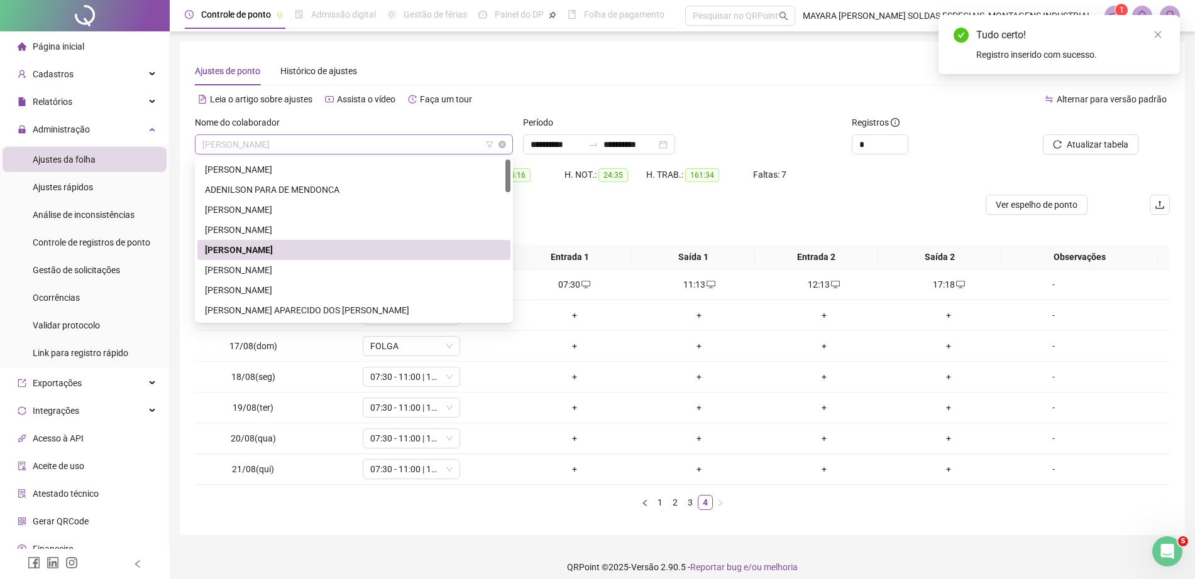
click at [364, 137] on span "[PERSON_NAME]" at bounding box center [353, 144] width 303 height 19
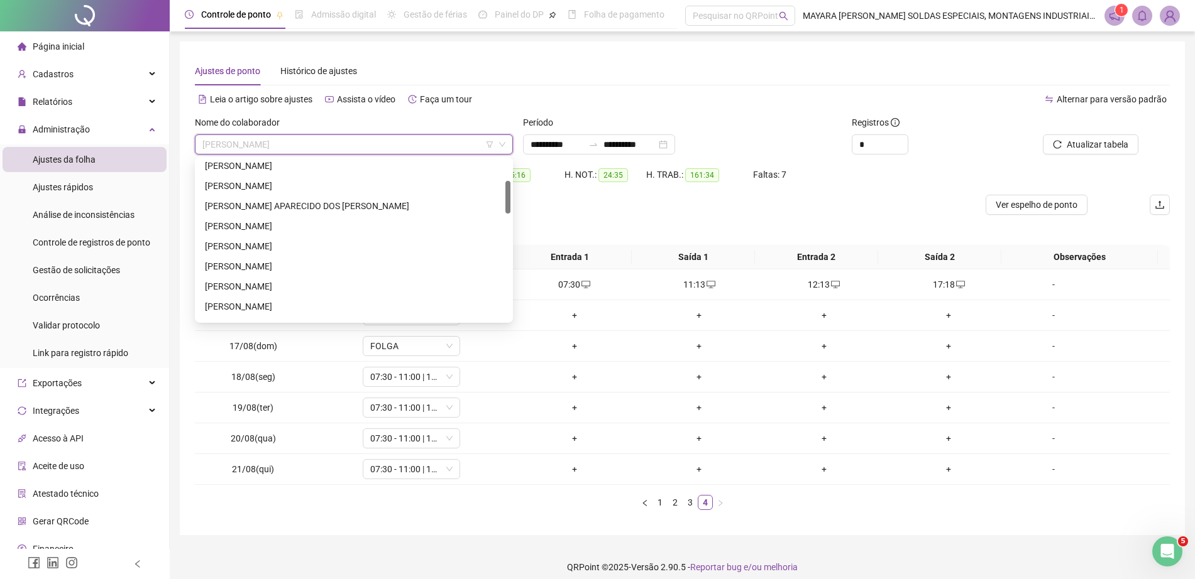
scroll to position [95, 0]
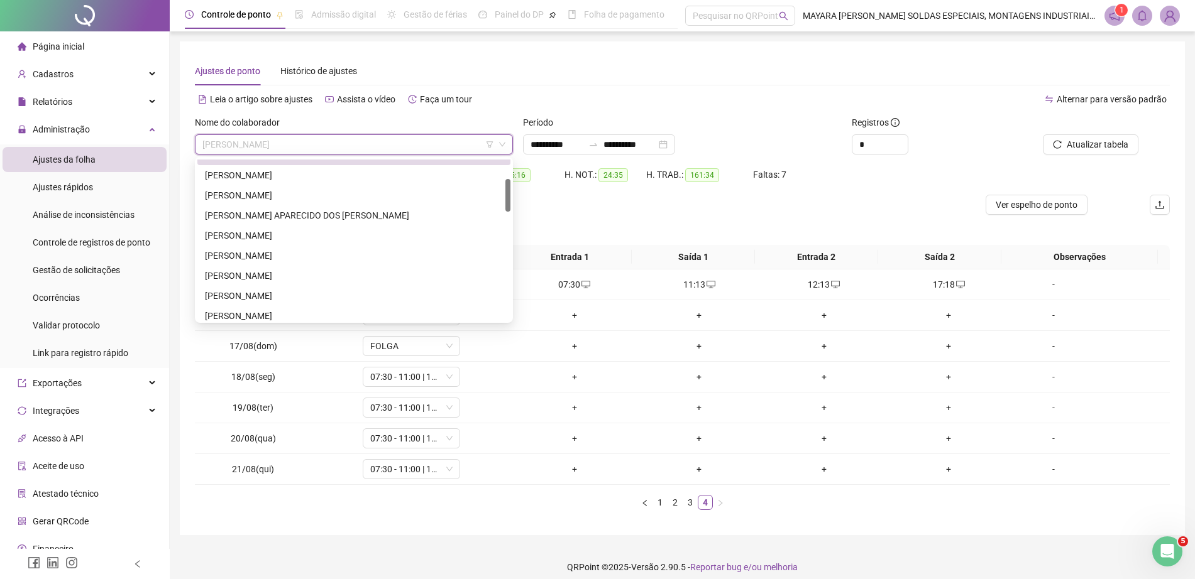
drag, startPoint x: 508, startPoint y: 172, endPoint x: 515, endPoint y: 192, distance: 20.5
click at [515, 192] on body "**********" at bounding box center [597, 289] width 1195 height 579
click at [406, 173] on div "[PERSON_NAME]" at bounding box center [354, 175] width 298 height 14
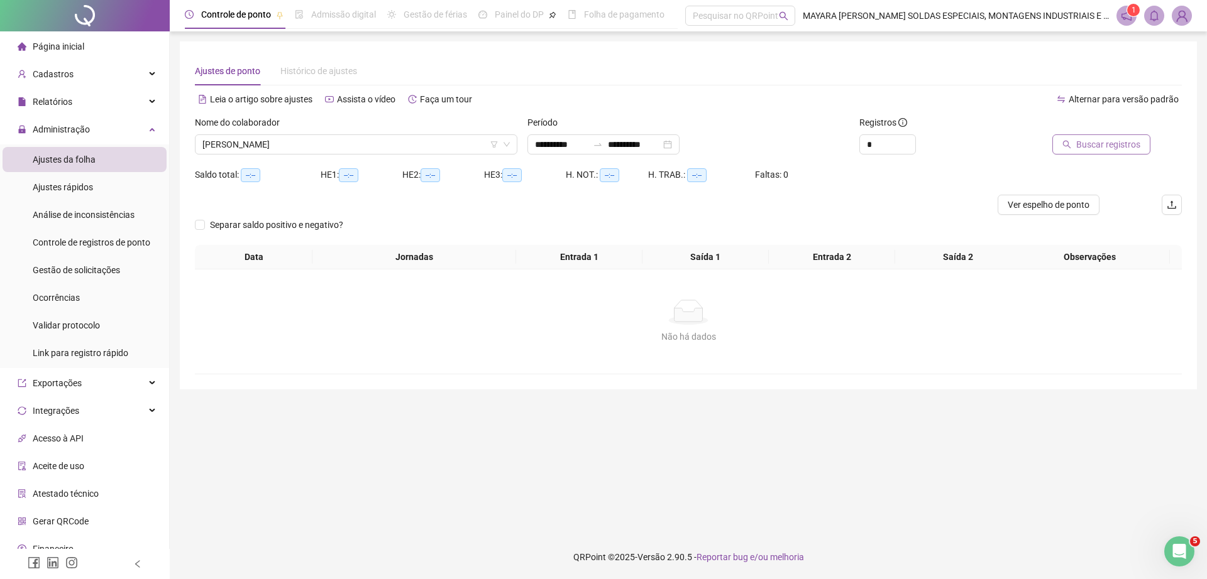
click at [1102, 145] on span "Buscar registros" at bounding box center [1108, 145] width 64 height 14
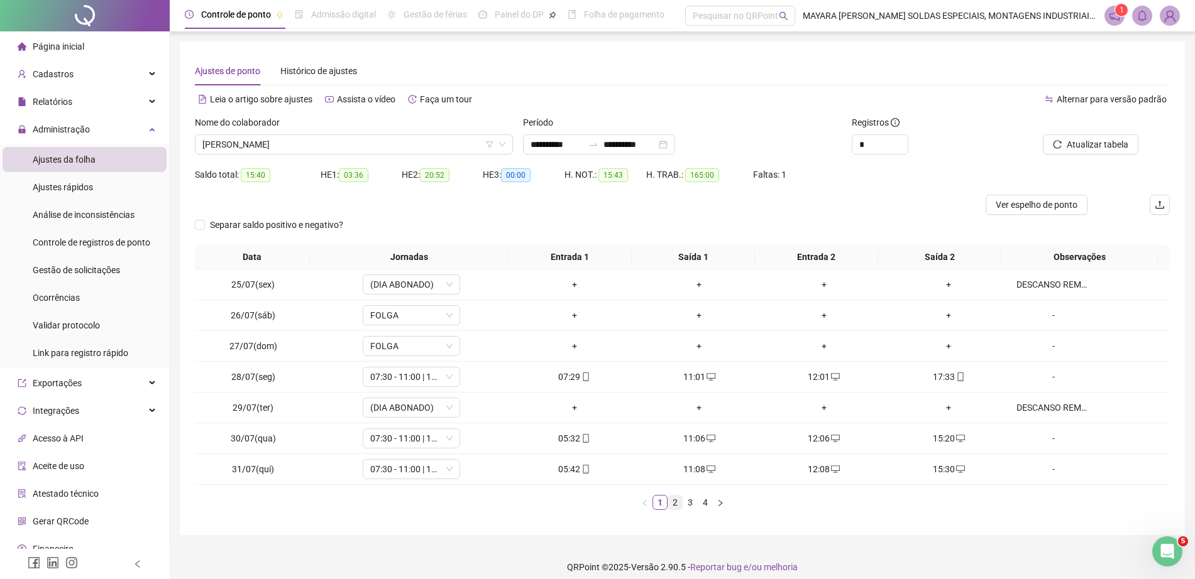
click at [680, 505] on link "2" at bounding box center [675, 503] width 14 height 14
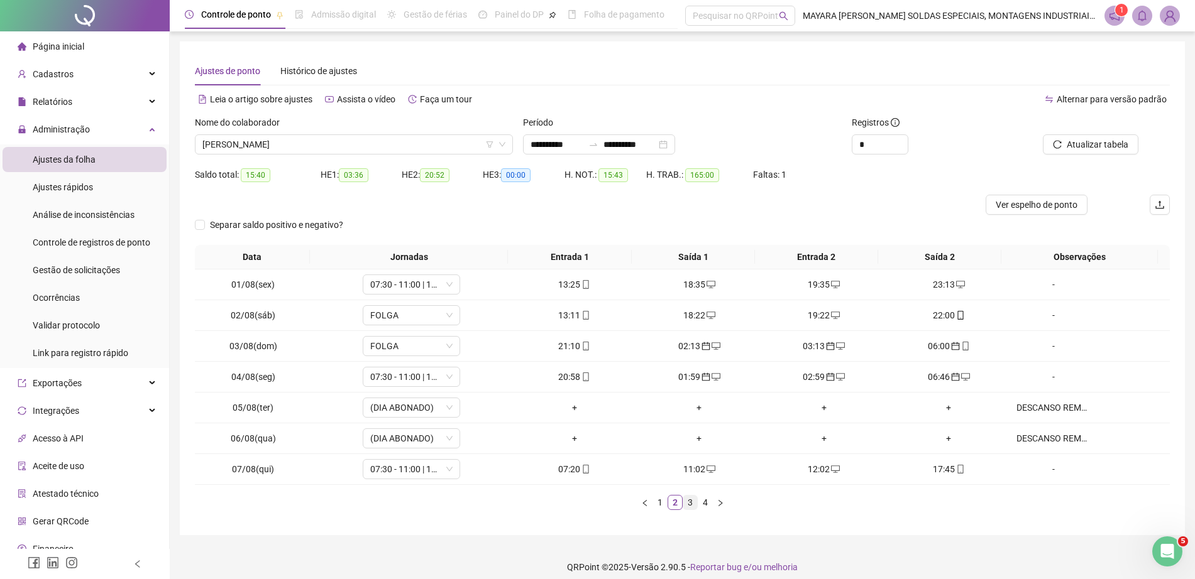
click at [684, 505] on link "3" at bounding box center [690, 503] width 14 height 14
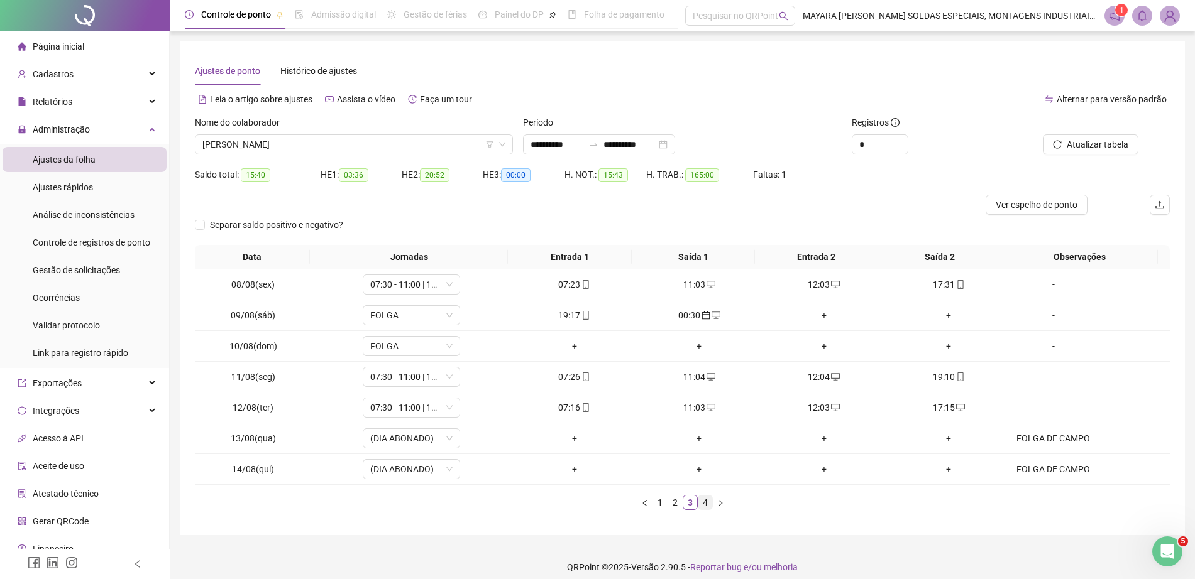
click at [704, 501] on link "4" at bounding box center [705, 503] width 14 height 14
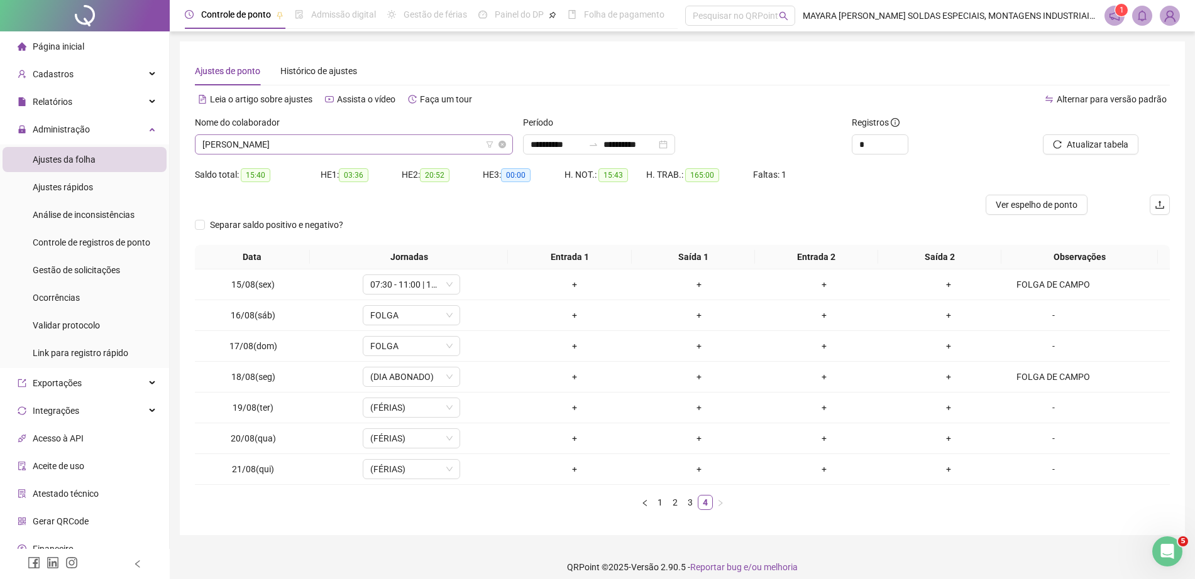
click at [346, 143] on span "[PERSON_NAME]" at bounding box center [353, 144] width 303 height 19
click at [298, 140] on span "[PERSON_NAME]" at bounding box center [353, 144] width 303 height 19
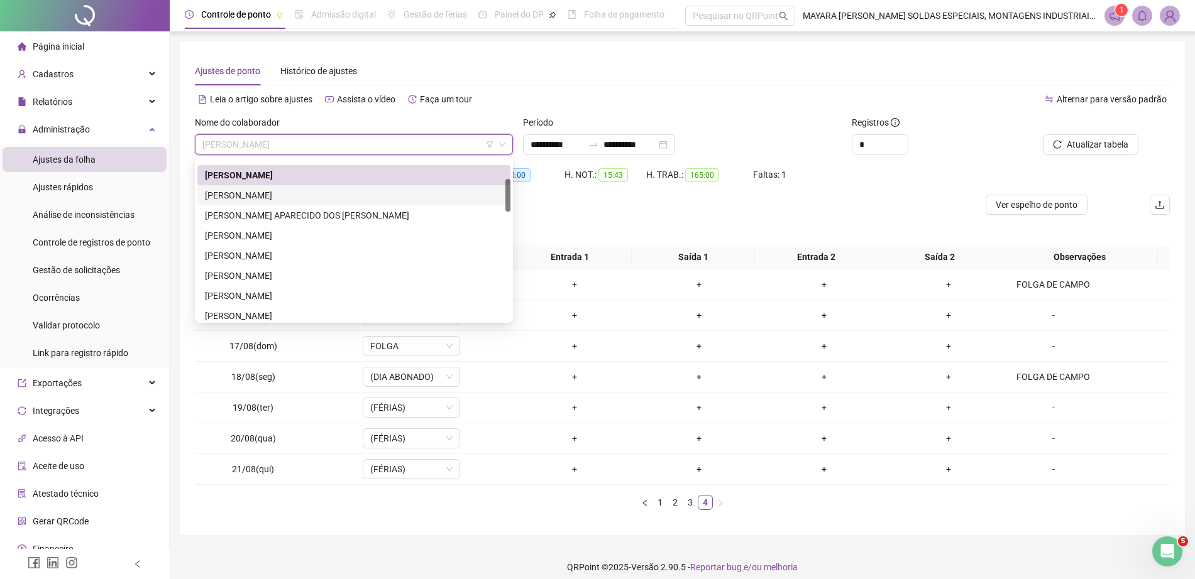
click at [295, 195] on div "[PERSON_NAME]" at bounding box center [354, 196] width 298 height 14
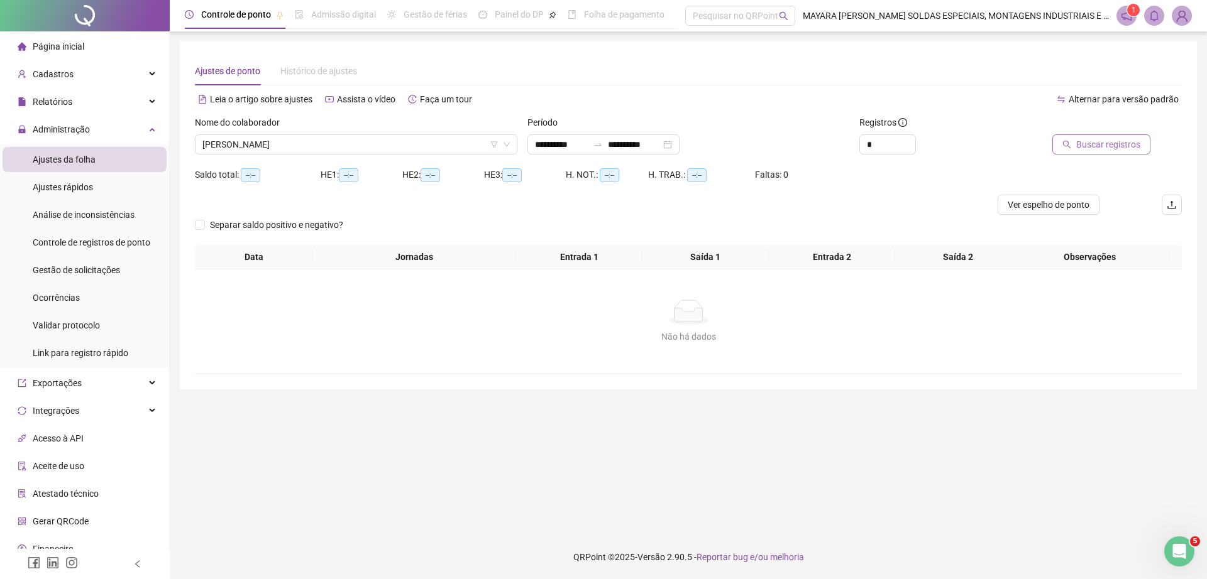
click at [1107, 146] on span "Buscar registros" at bounding box center [1108, 145] width 64 height 14
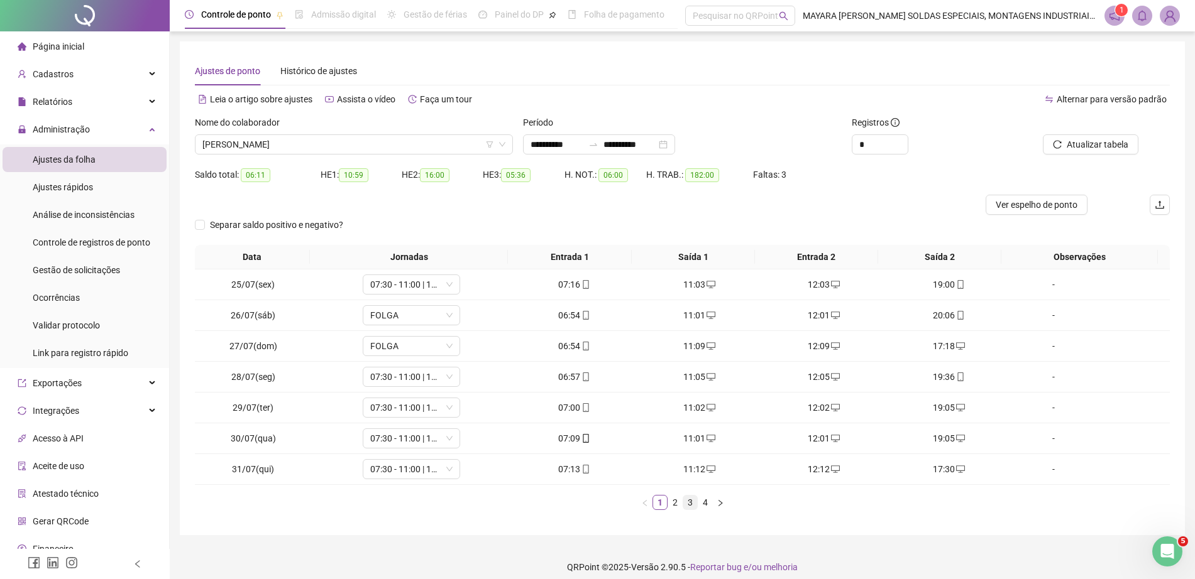
click at [688, 505] on link "3" at bounding box center [690, 503] width 14 height 14
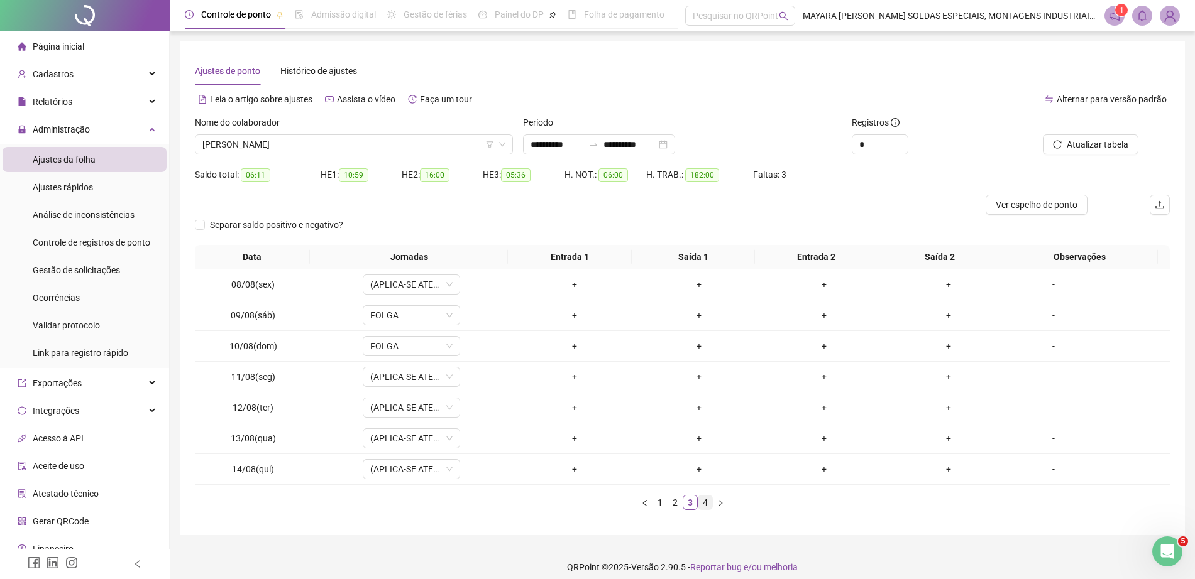
click at [704, 505] on link "4" at bounding box center [705, 503] width 14 height 14
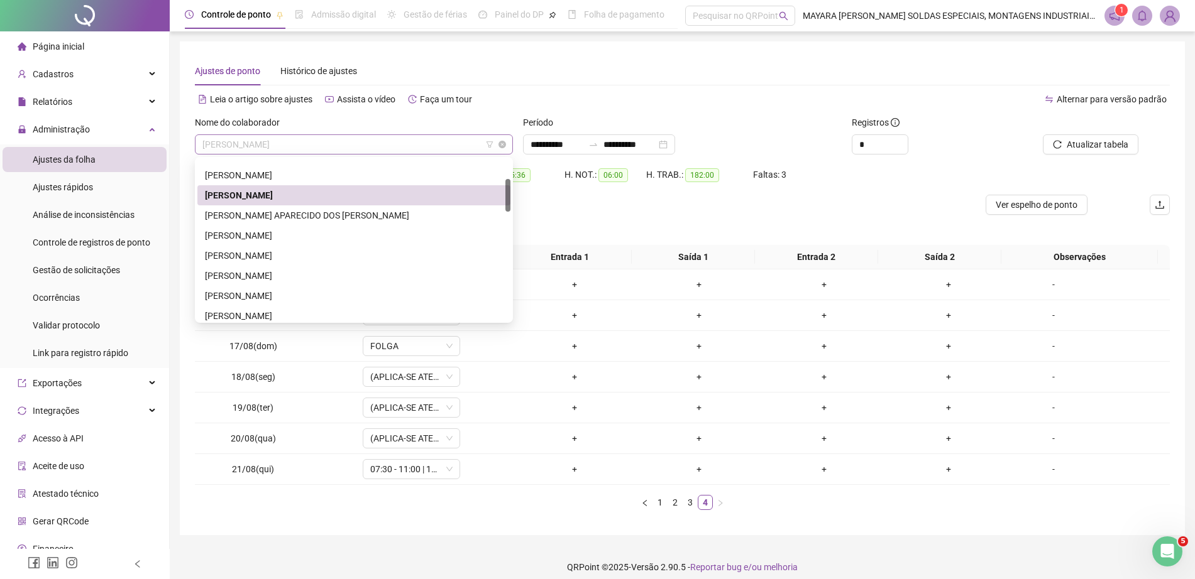
click at [376, 140] on span "[PERSON_NAME]" at bounding box center [353, 144] width 303 height 19
click at [340, 219] on div "[PERSON_NAME] APARECIDO DOS [PERSON_NAME]" at bounding box center [354, 216] width 298 height 14
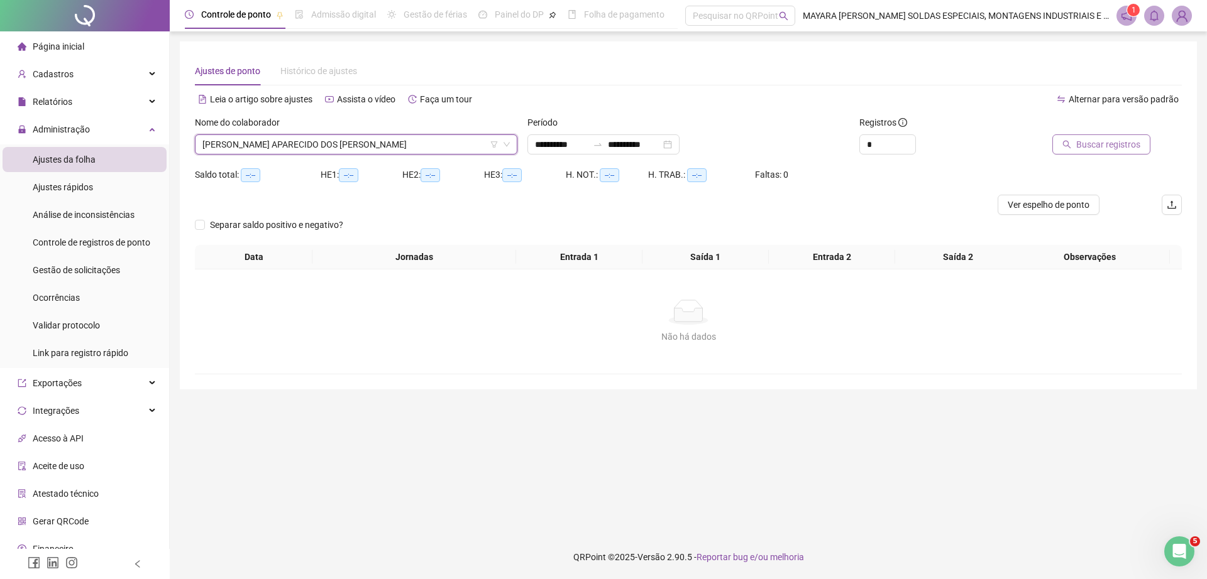
click at [1081, 149] on span "Buscar registros" at bounding box center [1108, 145] width 64 height 14
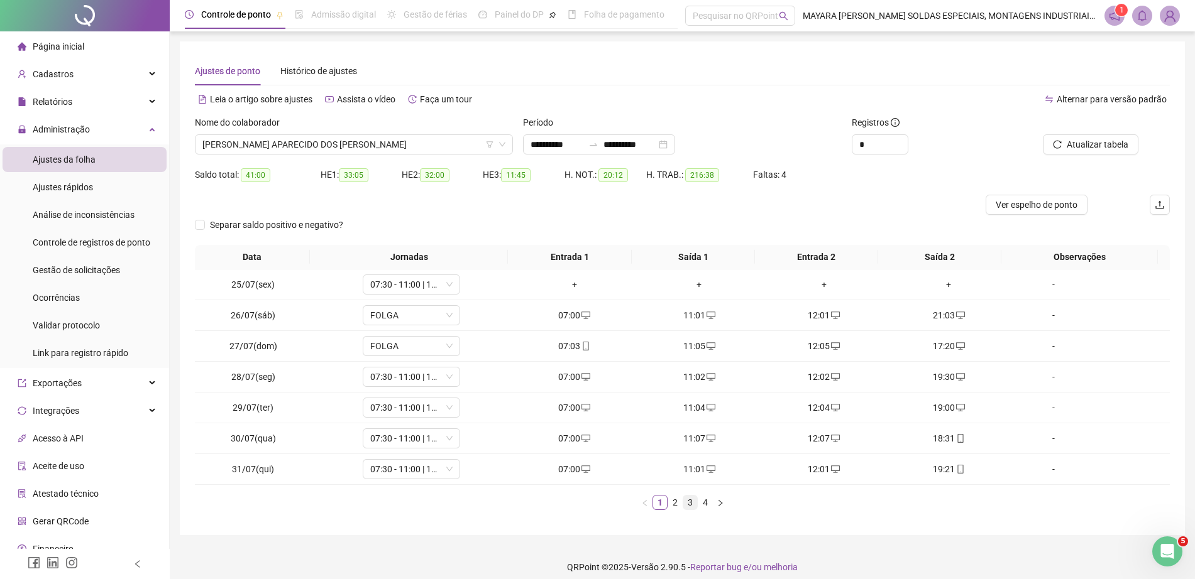
click at [689, 500] on link "3" at bounding box center [690, 503] width 14 height 14
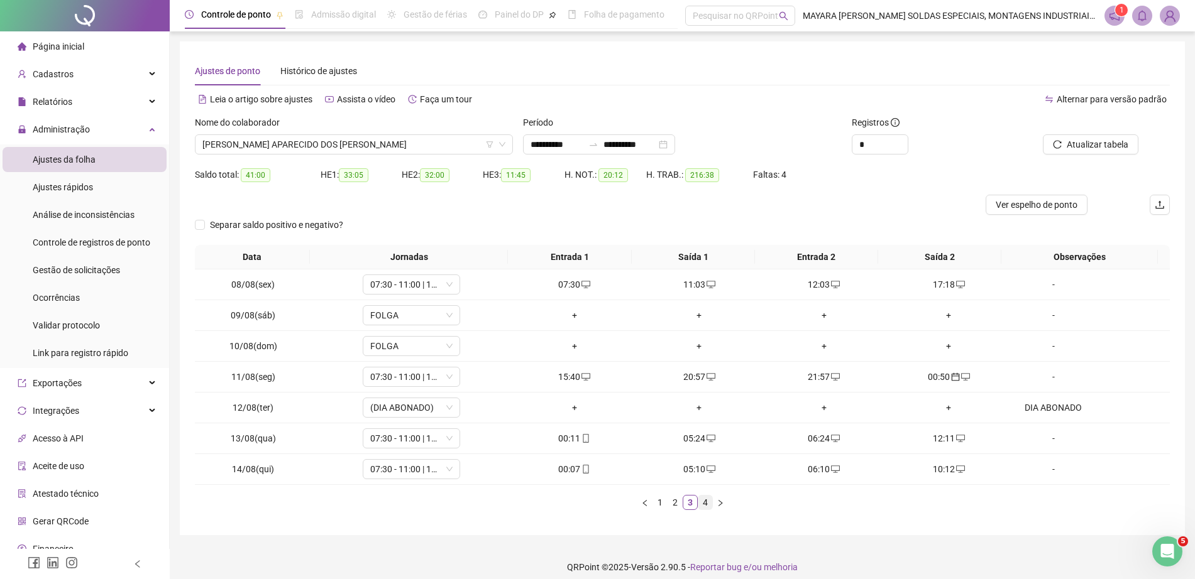
click at [705, 502] on link "4" at bounding box center [705, 503] width 14 height 14
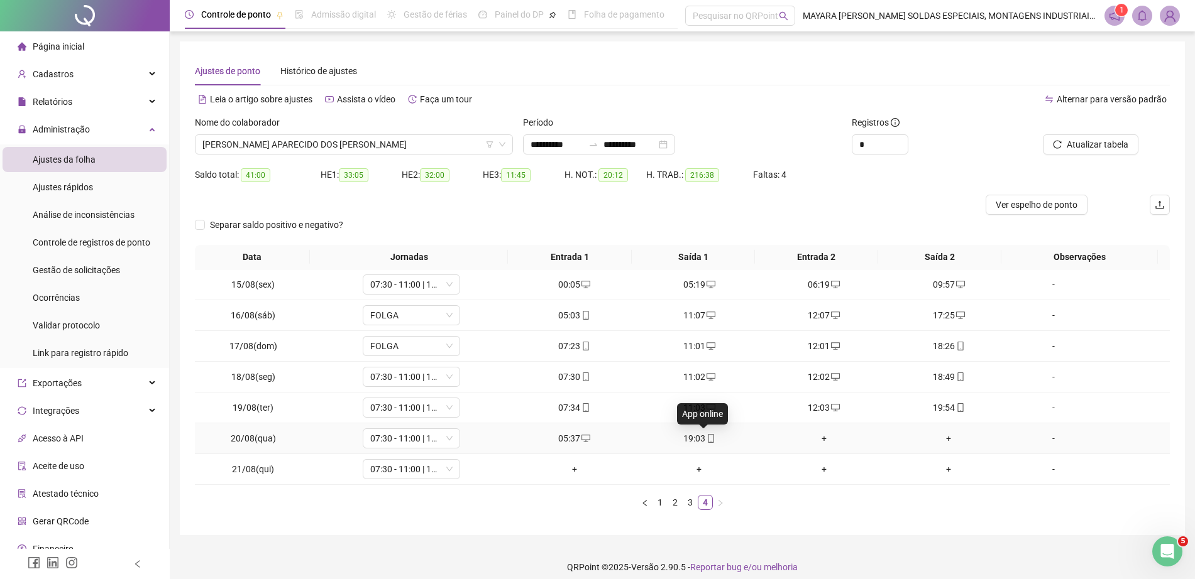
click at [706, 441] on icon "mobile" at bounding box center [710, 438] width 9 height 9
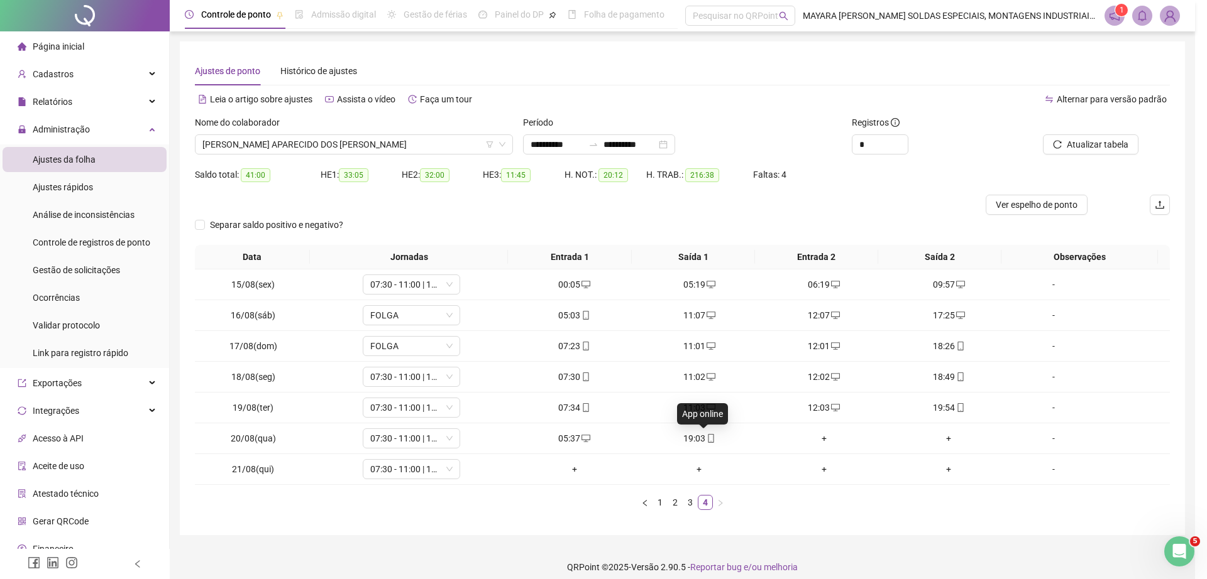
type input "**********"
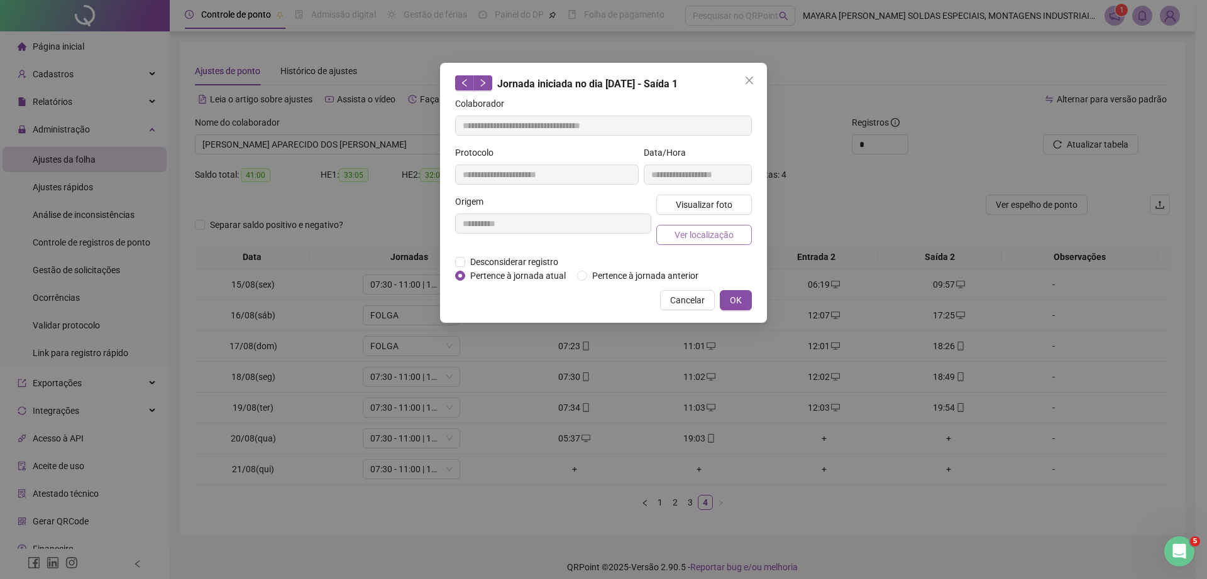
click at [740, 239] on button "Ver localização" at bounding box center [704, 235] width 96 height 20
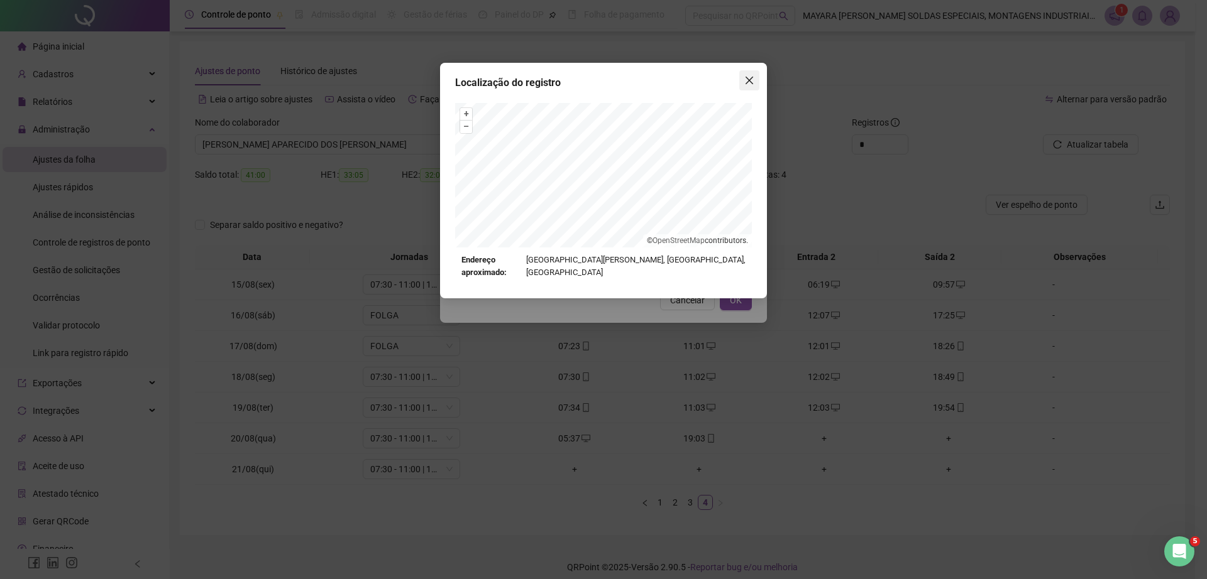
click at [755, 77] on span "Close" at bounding box center [749, 80] width 20 height 10
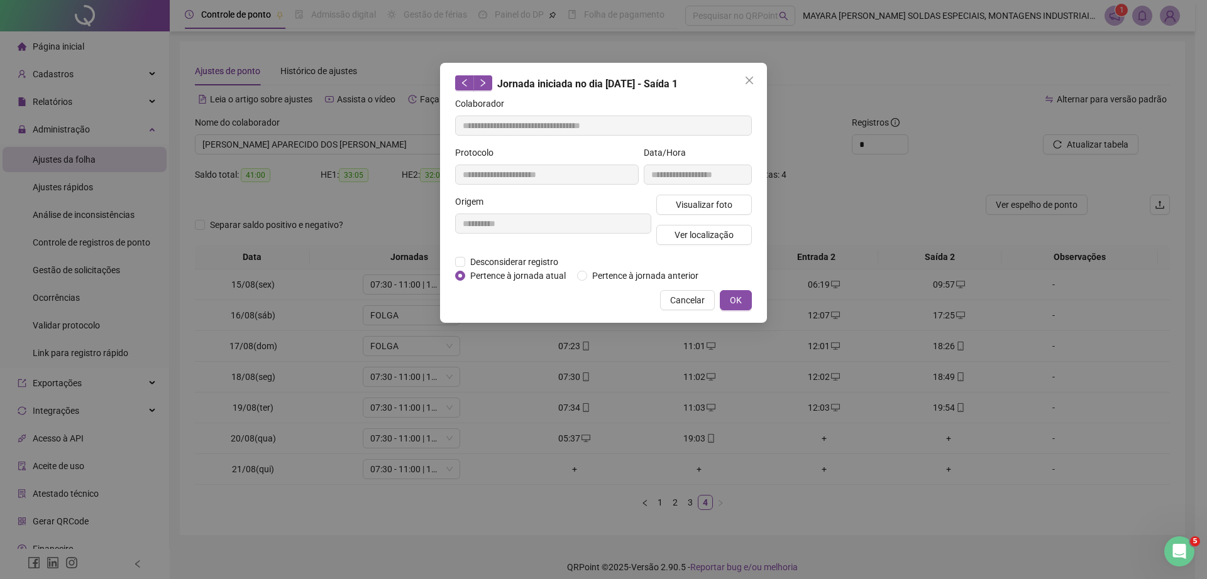
click at [755, 77] on span "Close" at bounding box center [749, 80] width 20 height 10
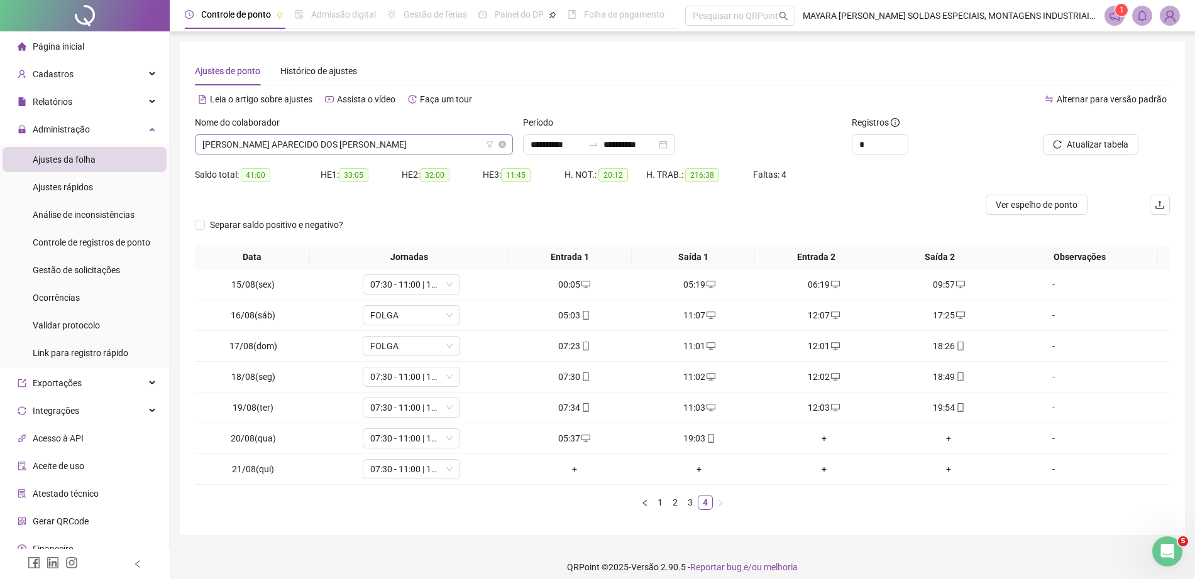
click at [359, 145] on span "[PERSON_NAME] APARECIDO DOS [PERSON_NAME]" at bounding box center [353, 144] width 303 height 19
click at [811, 442] on div "+" at bounding box center [824, 439] width 115 height 14
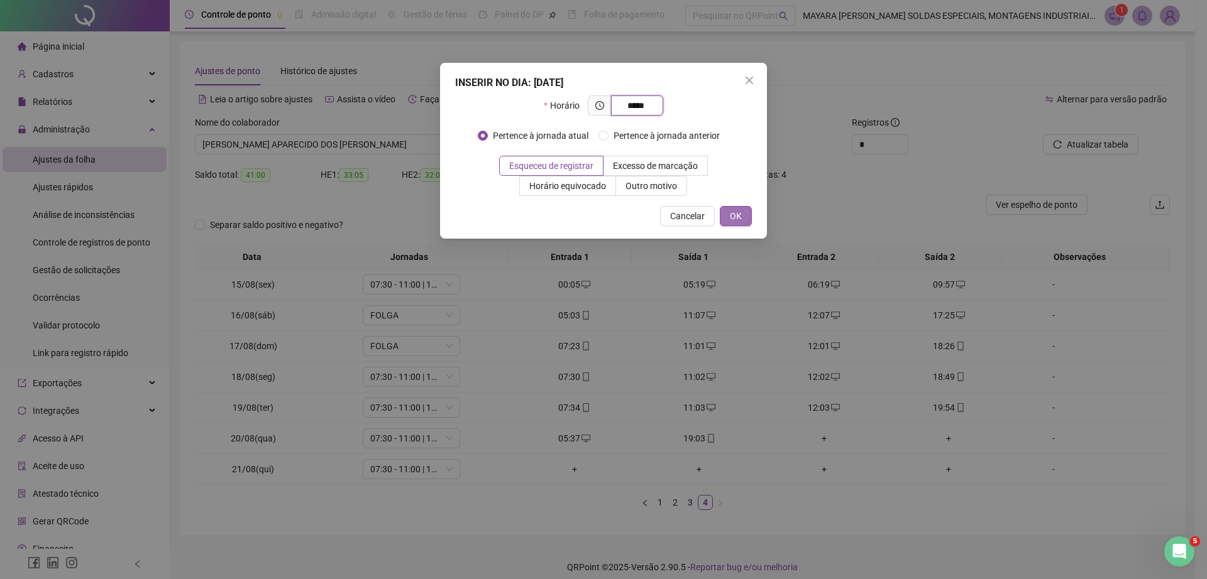
type input "*****"
click at [731, 212] on span "OK" at bounding box center [736, 216] width 12 height 14
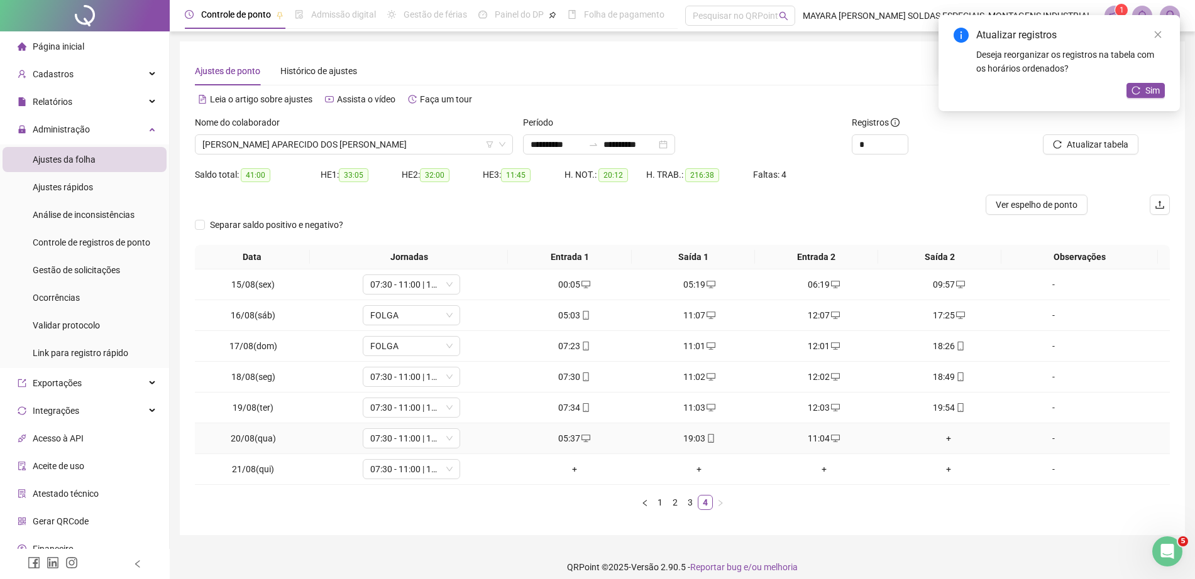
click at [943, 438] on div "+" at bounding box center [948, 439] width 115 height 14
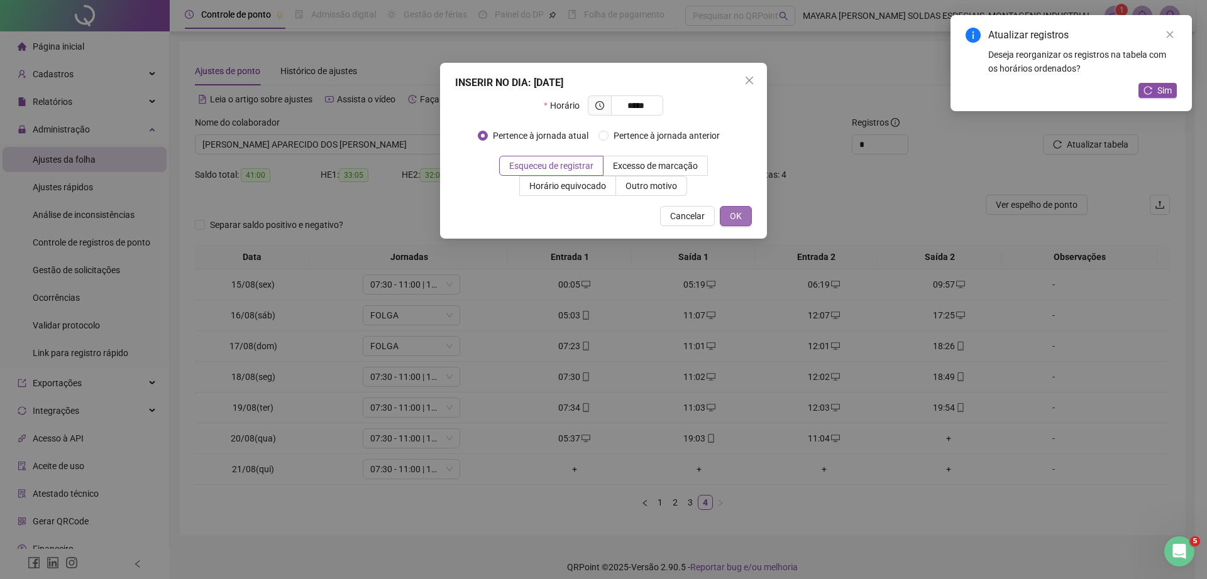
type input "*****"
click at [730, 221] on span "OK" at bounding box center [736, 216] width 12 height 14
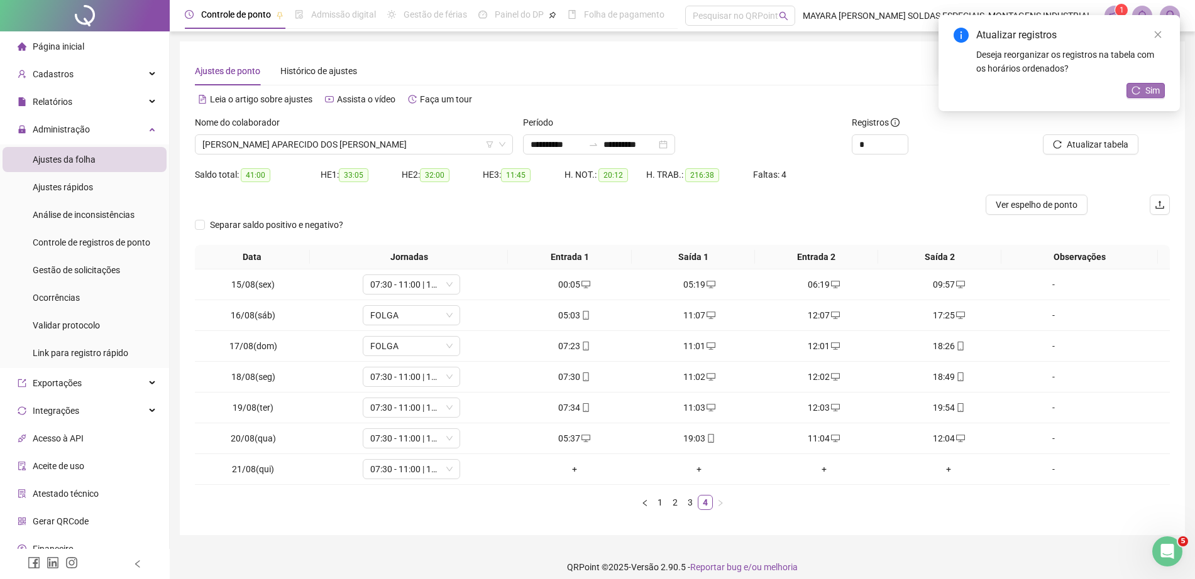
click at [1146, 90] on span "Sim" at bounding box center [1152, 91] width 14 height 14
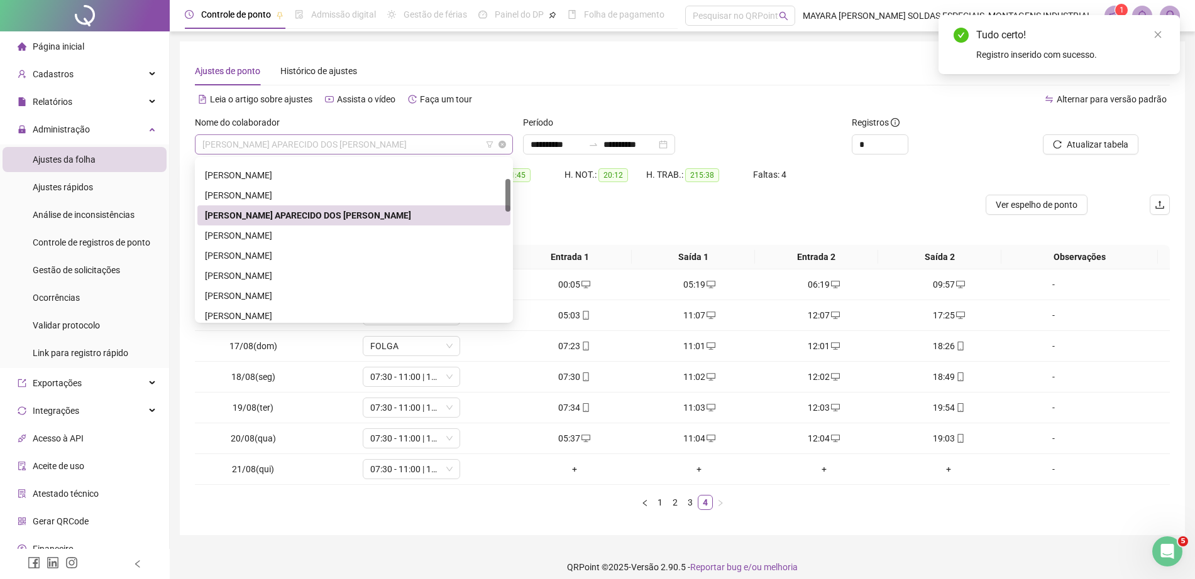
click at [315, 146] on span "[PERSON_NAME] APARECIDO DOS [PERSON_NAME]" at bounding box center [353, 144] width 303 height 19
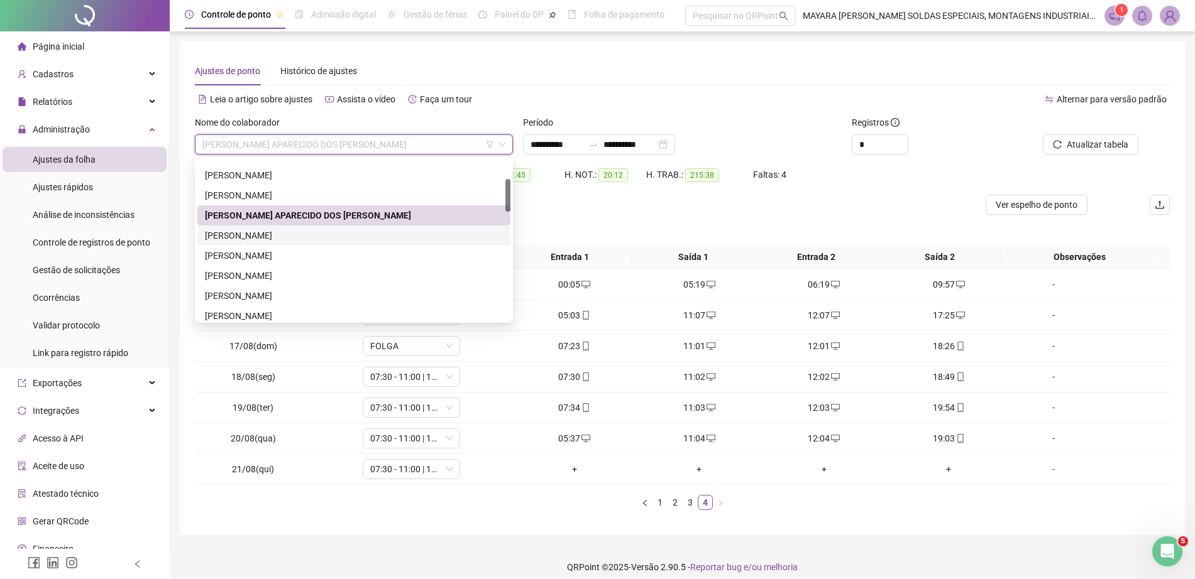
click at [284, 232] on div "[PERSON_NAME]" at bounding box center [354, 236] width 298 height 14
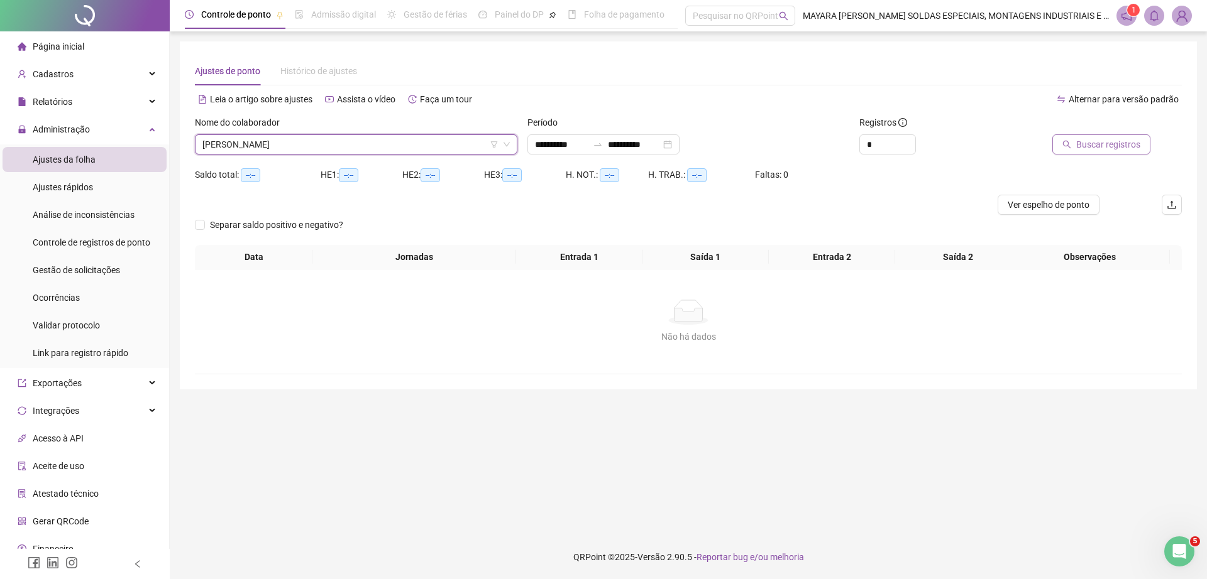
click at [1088, 146] on span "Buscar registros" at bounding box center [1108, 145] width 64 height 14
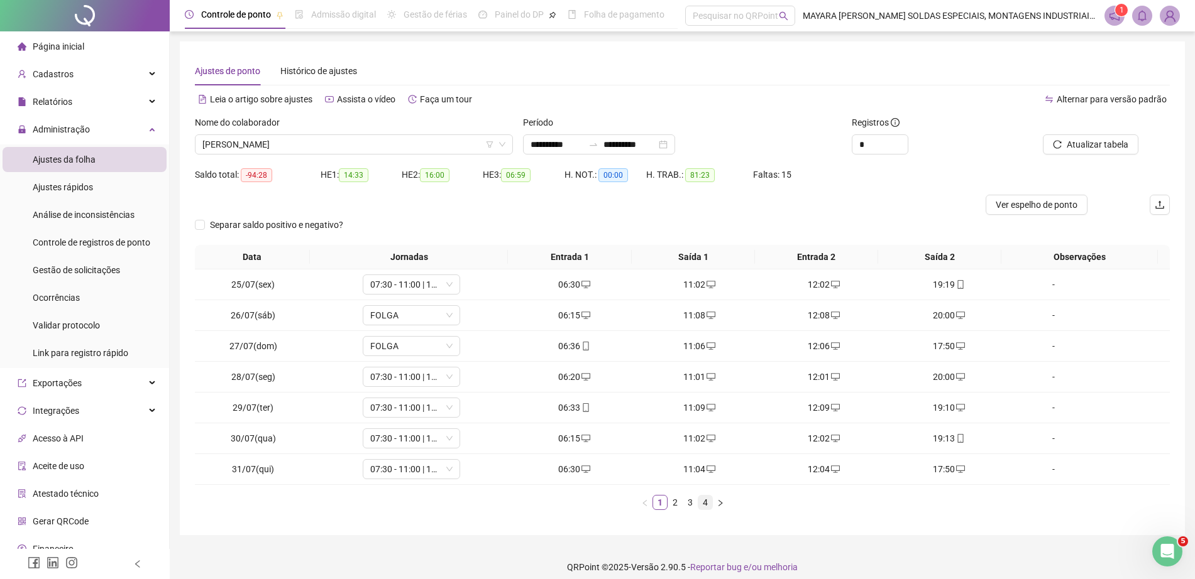
click at [702, 501] on link "4" at bounding box center [705, 503] width 14 height 14
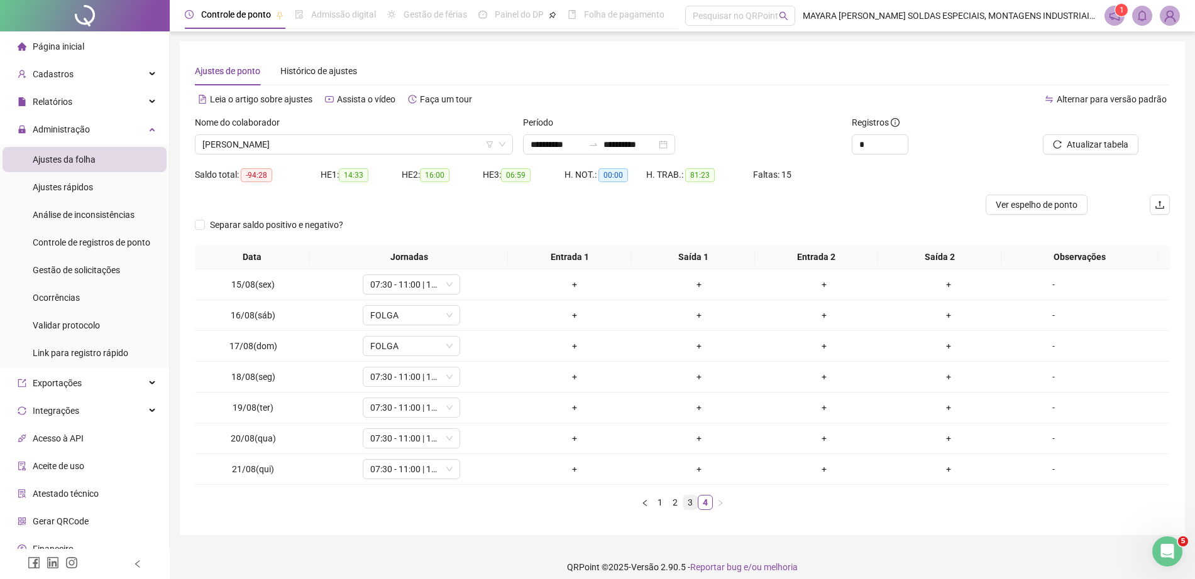
click at [687, 498] on link "3" at bounding box center [690, 503] width 14 height 14
drag, startPoint x: 687, startPoint y: 498, endPoint x: 668, endPoint y: 501, distance: 19.8
drag, startPoint x: 668, startPoint y: 501, endPoint x: 564, endPoint y: 538, distance: 109.9
click at [564, 538] on div "**********" at bounding box center [682, 294] width 1025 height 589
click at [674, 509] on link "2" at bounding box center [675, 503] width 14 height 14
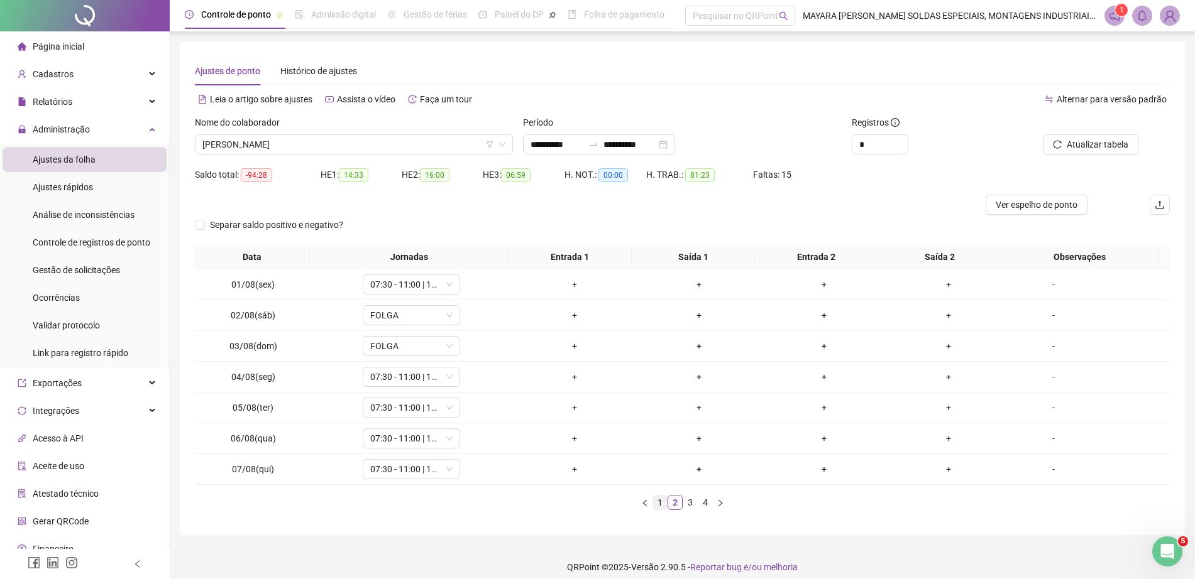
click at [659, 505] on link "1" at bounding box center [660, 503] width 14 height 14
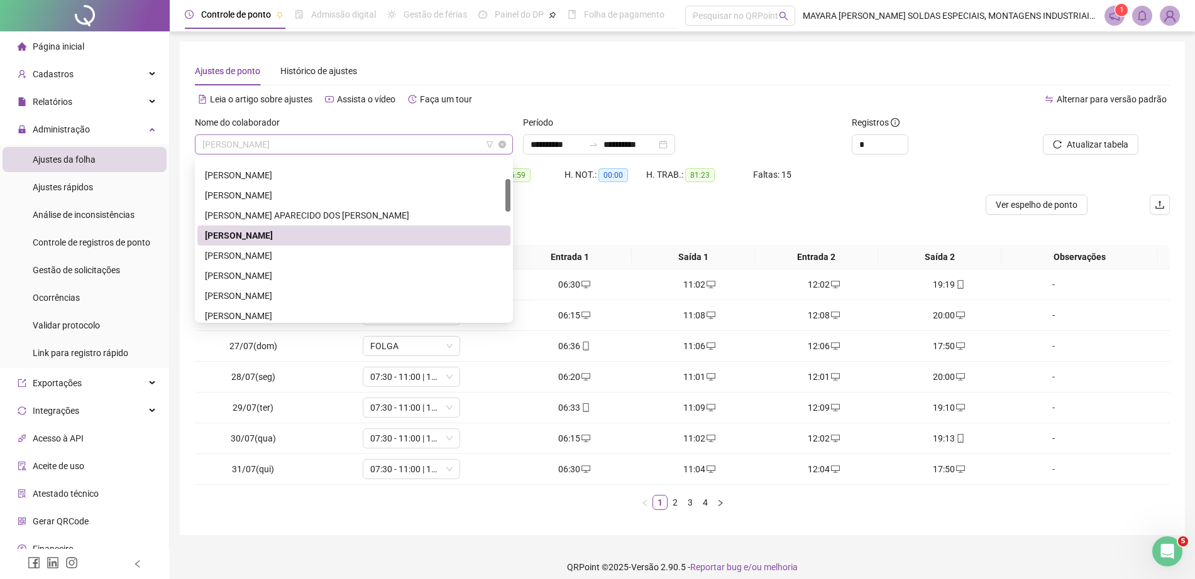
click at [298, 141] on span "[PERSON_NAME]" at bounding box center [353, 144] width 303 height 19
click at [287, 255] on div "[PERSON_NAME]" at bounding box center [354, 256] width 298 height 14
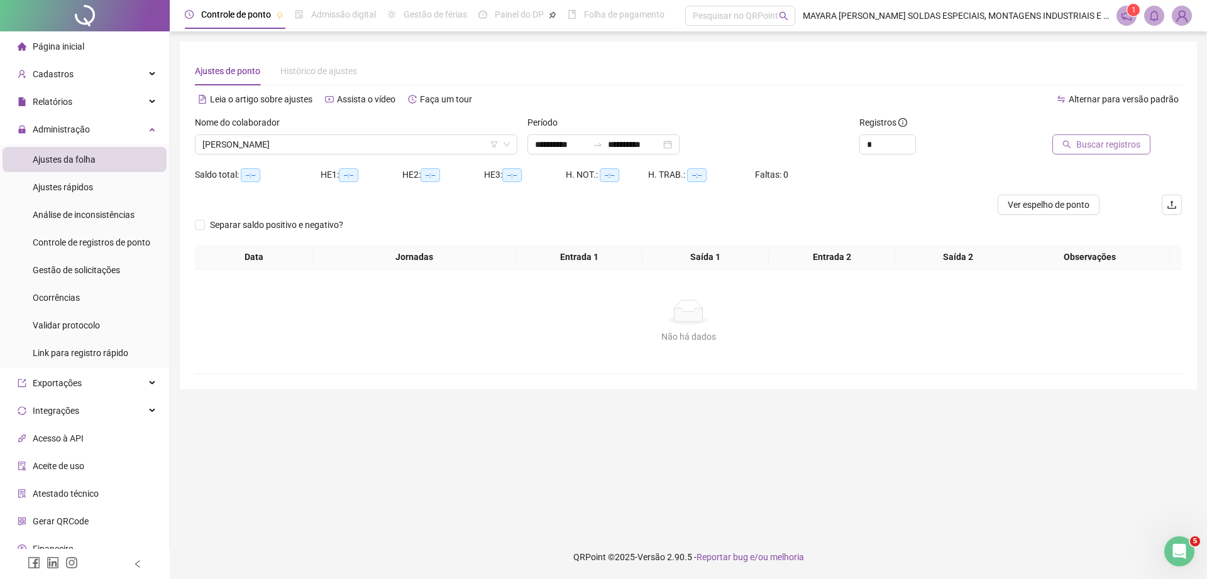
click at [1092, 151] on button "Buscar registros" at bounding box center [1101, 144] width 98 height 20
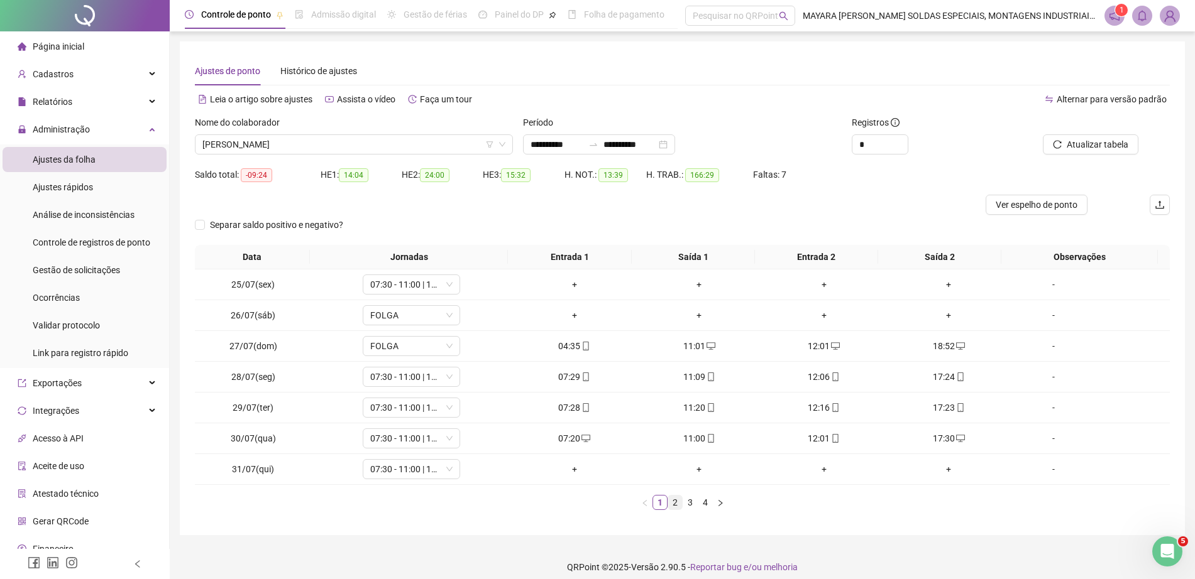
click at [674, 499] on link "2" at bounding box center [675, 503] width 14 height 14
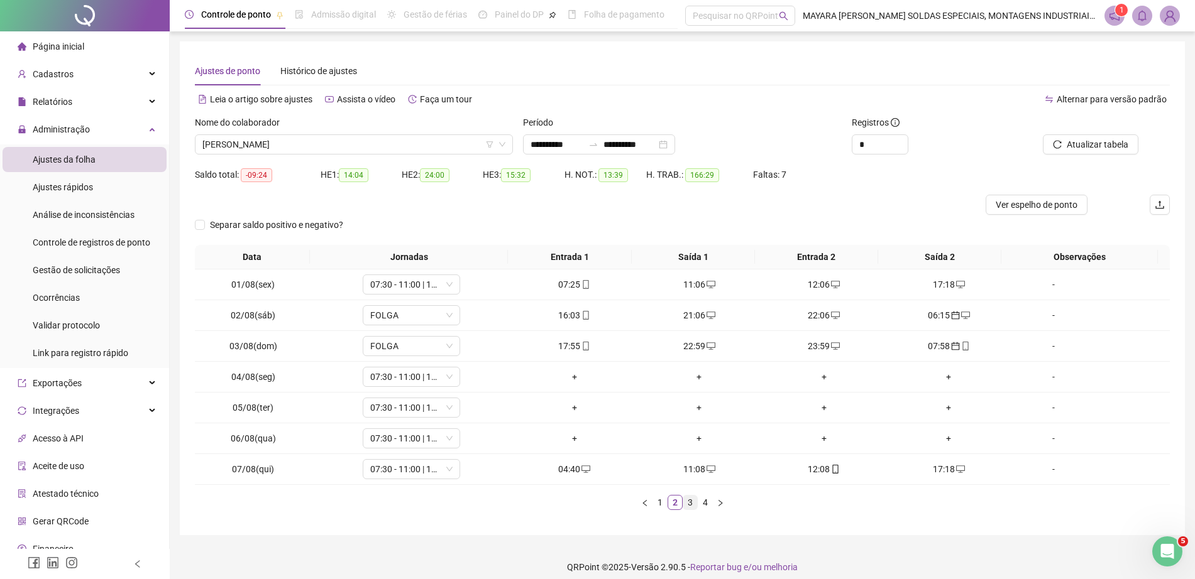
click at [690, 500] on link "3" at bounding box center [690, 503] width 14 height 14
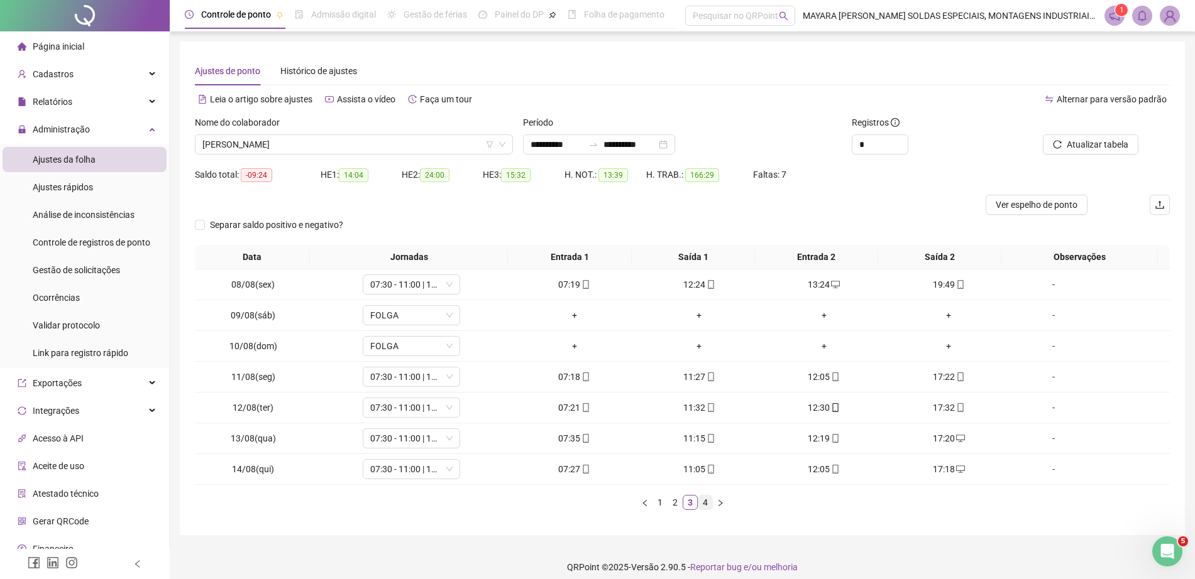
click at [706, 498] on link "4" at bounding box center [705, 503] width 14 height 14
click at [289, 150] on span "[PERSON_NAME]" at bounding box center [353, 144] width 303 height 19
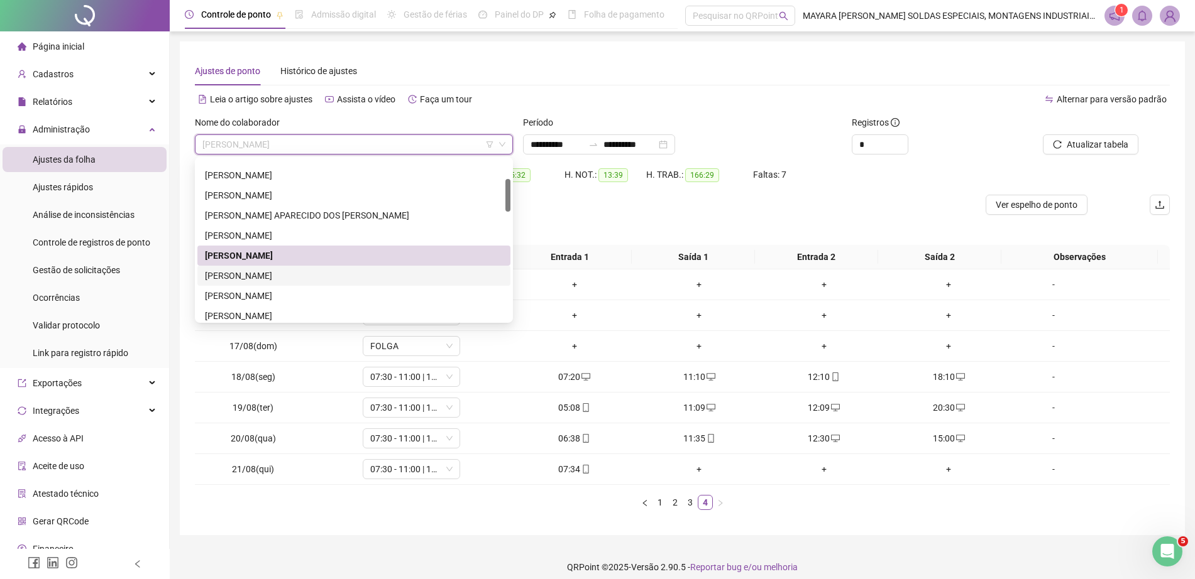
click at [247, 275] on div "[PERSON_NAME]" at bounding box center [354, 276] width 298 height 14
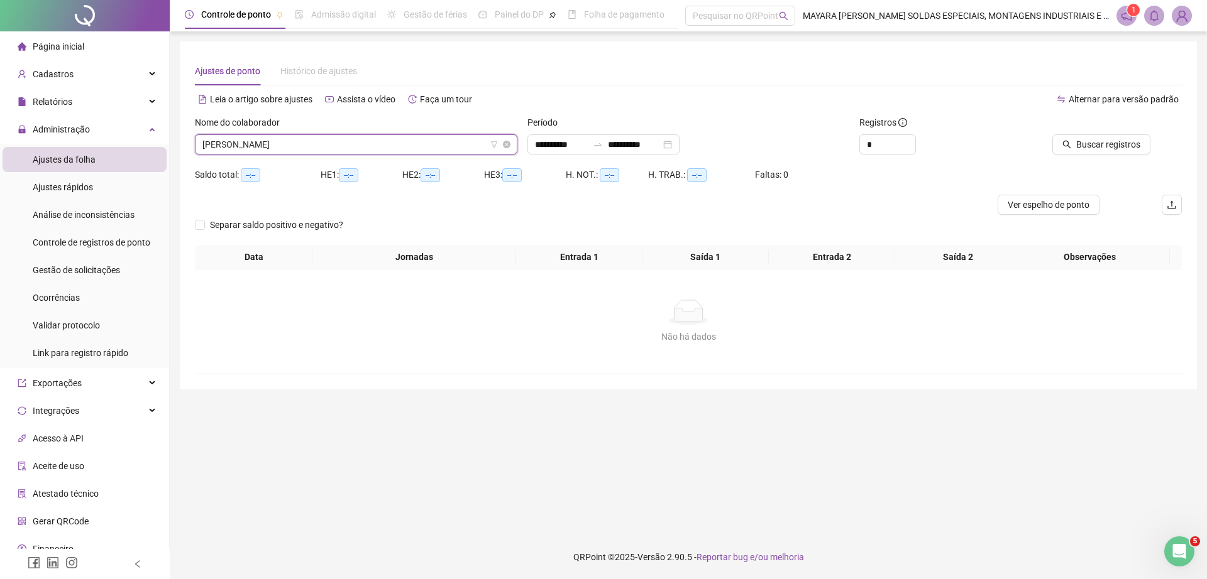
click at [454, 146] on span "[PERSON_NAME]" at bounding box center [355, 144] width 307 height 19
click at [1095, 140] on span "Buscar registros" at bounding box center [1108, 145] width 64 height 14
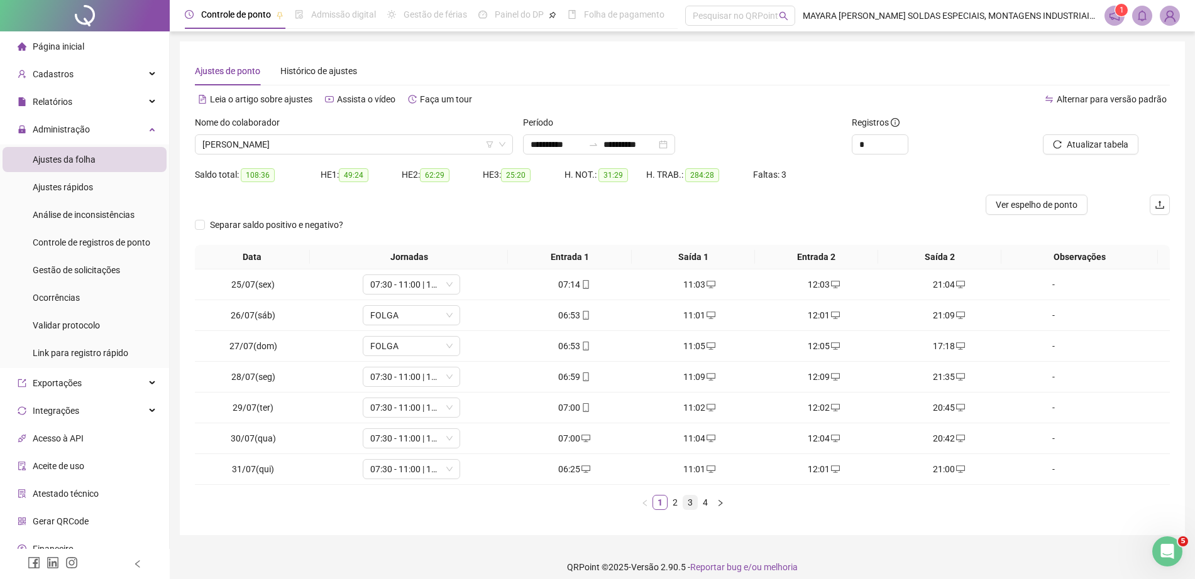
click at [686, 499] on link "3" at bounding box center [690, 503] width 14 height 14
click at [705, 500] on link "4" at bounding box center [705, 503] width 14 height 14
click at [706, 441] on icon "mobile" at bounding box center [710, 438] width 9 height 9
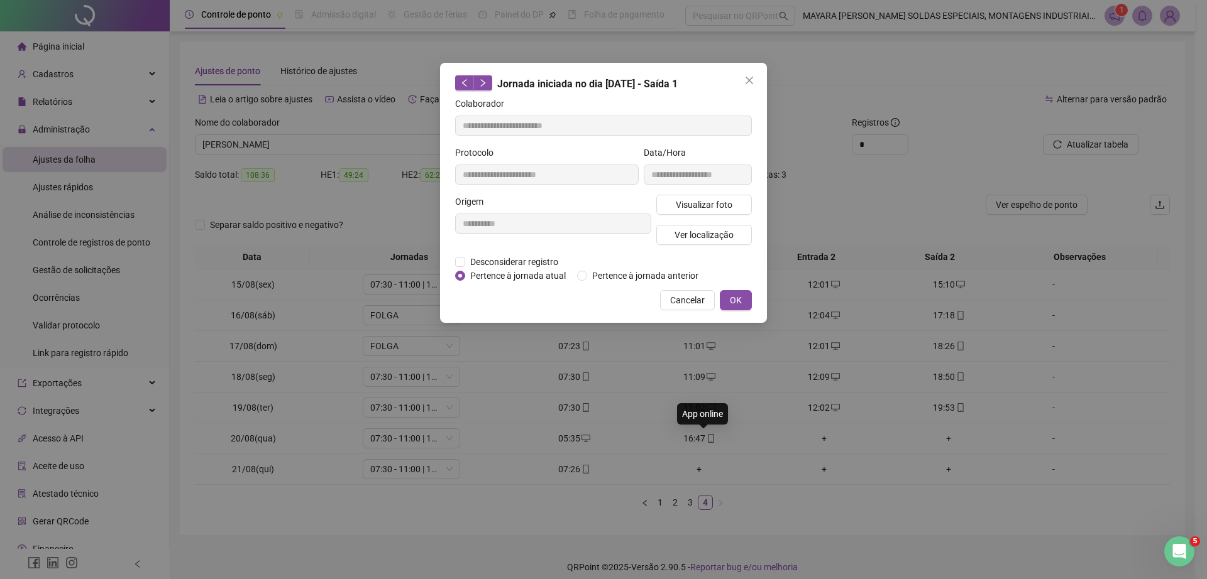
type input "**********"
click at [713, 231] on span "Ver localização" at bounding box center [703, 235] width 59 height 14
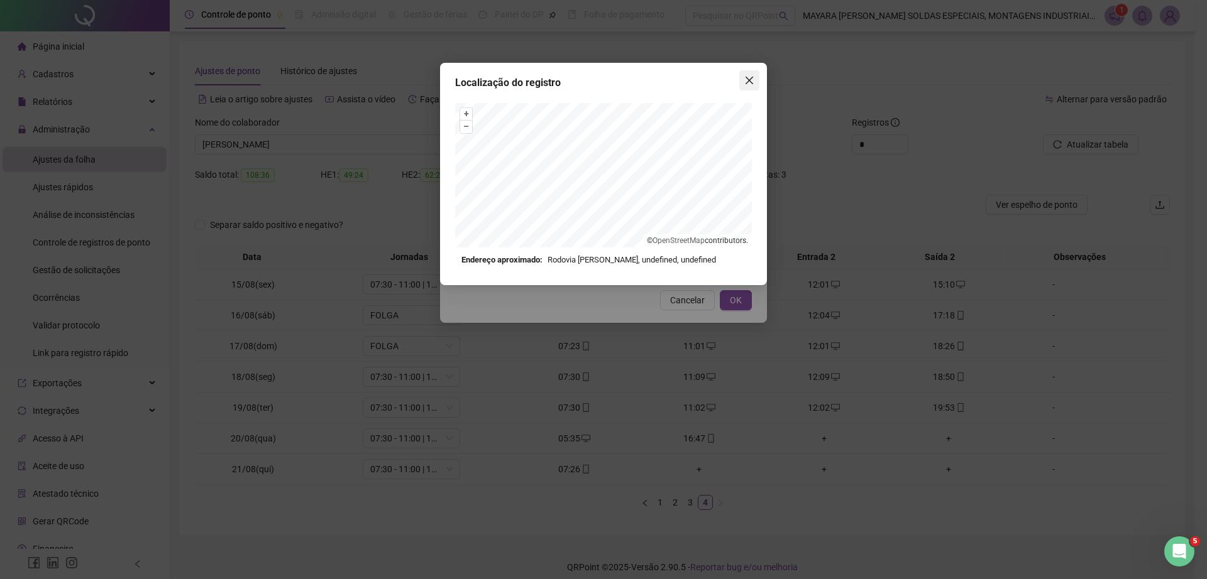
click at [750, 80] on icon "close" at bounding box center [749, 81] width 8 height 8
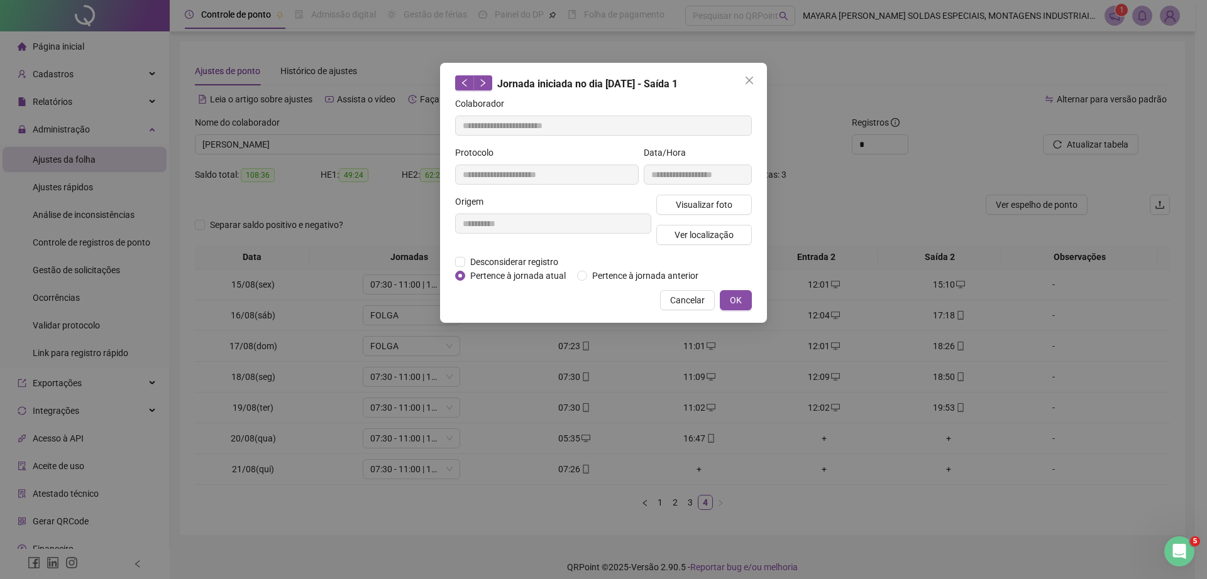
click at [750, 80] on icon "close" at bounding box center [749, 81] width 8 height 8
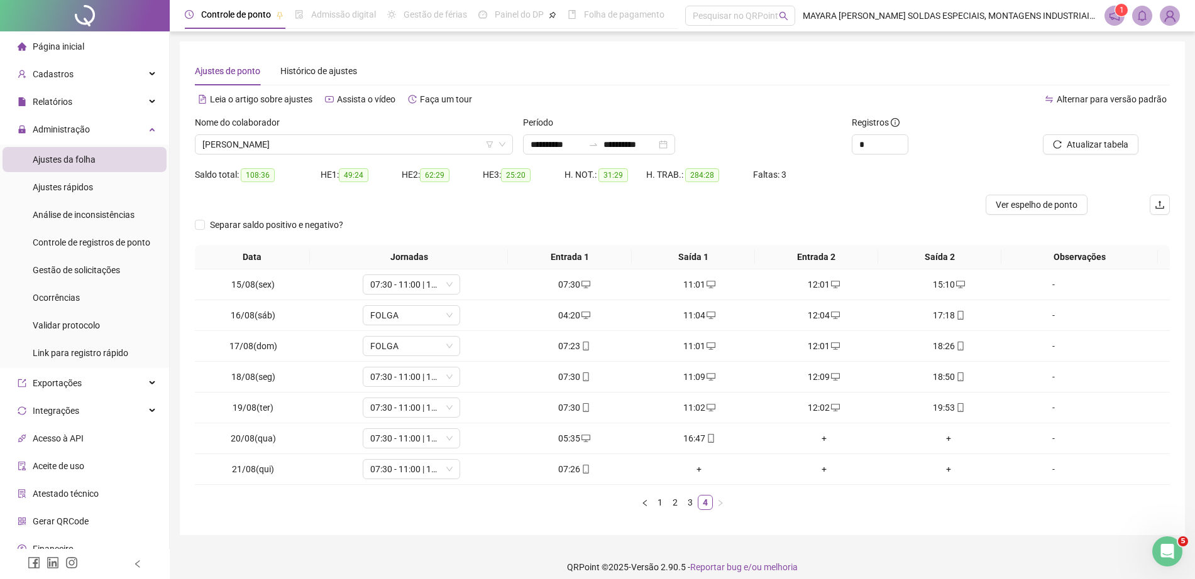
click at [286, 131] on div "Nome do colaborador" at bounding box center [354, 125] width 318 height 19
click at [288, 146] on span "[PERSON_NAME]" at bounding box center [353, 144] width 303 height 19
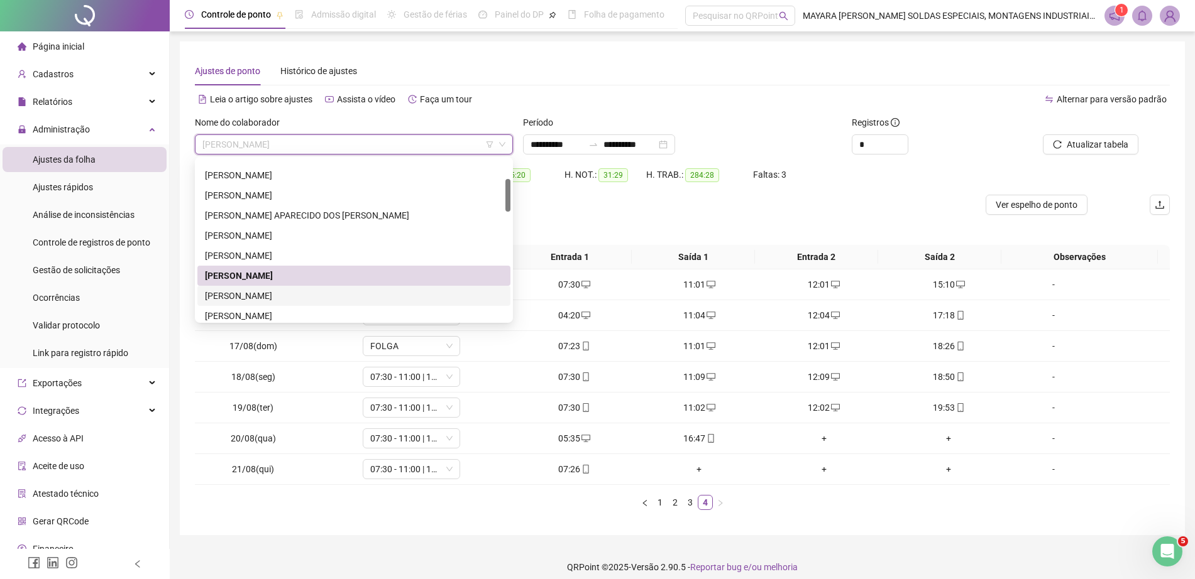
click at [265, 288] on div "[PERSON_NAME]" at bounding box center [353, 296] width 313 height 20
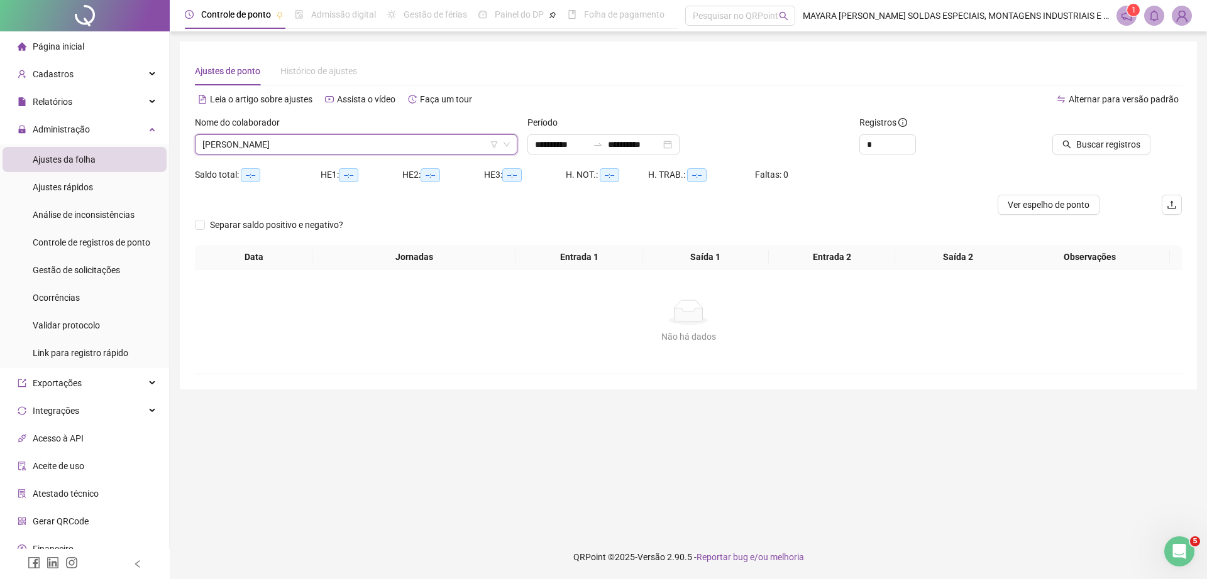
click at [1081, 156] on div "Buscar registros" at bounding box center [1104, 140] width 166 height 49
click at [1080, 148] on span "Buscar registros" at bounding box center [1108, 145] width 64 height 14
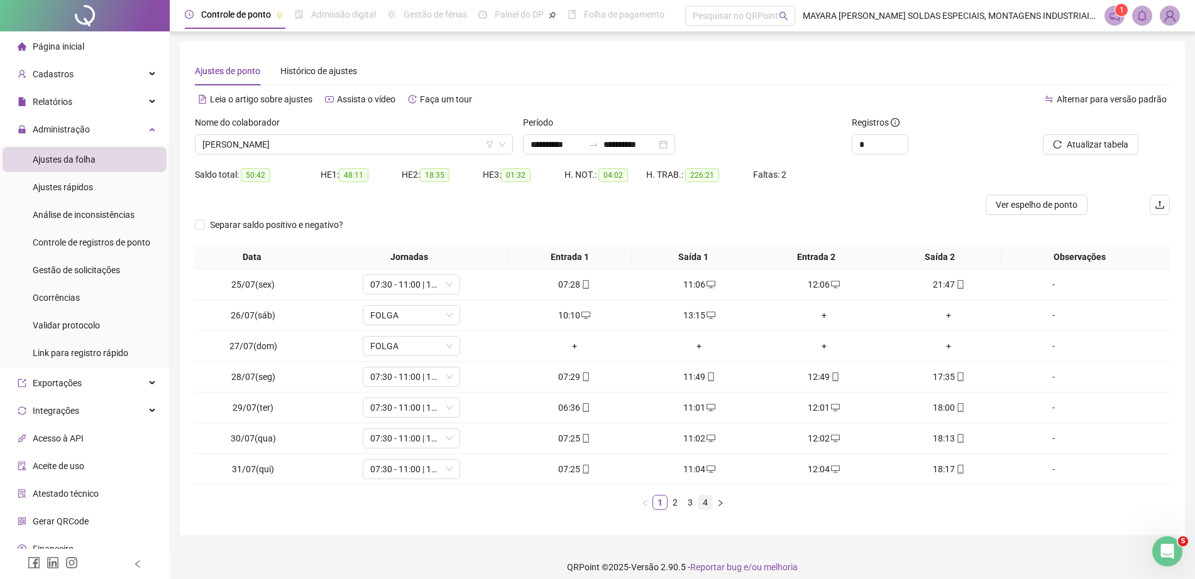
click at [701, 500] on link "4" at bounding box center [705, 503] width 14 height 14
click at [819, 405] on div "+" at bounding box center [824, 408] width 115 height 14
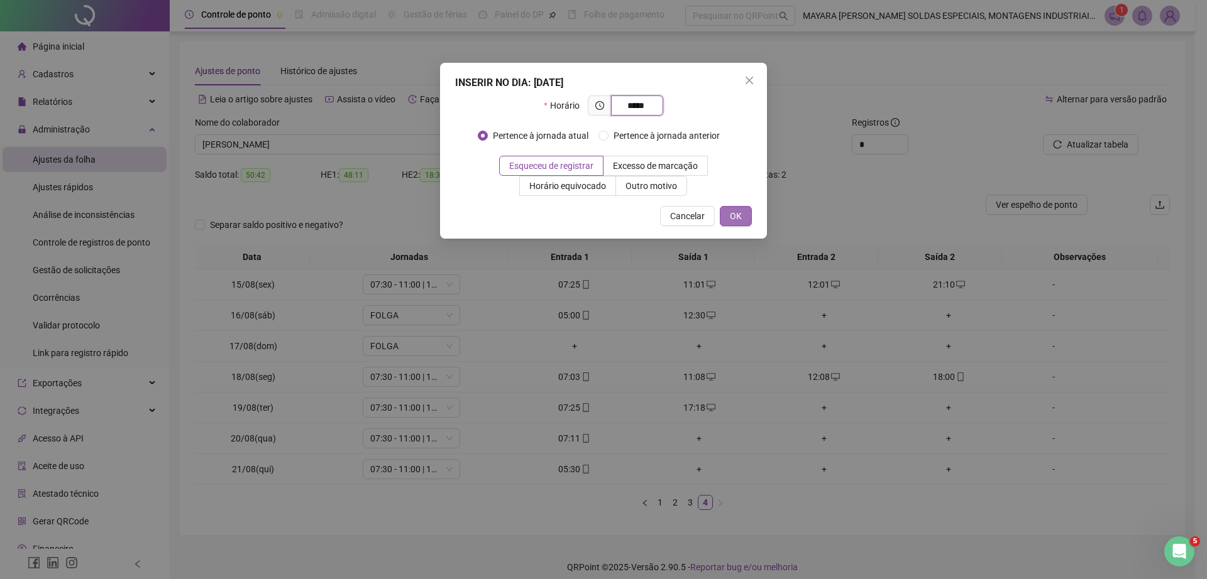
type input "*****"
click at [735, 221] on span "OK" at bounding box center [736, 216] width 12 height 14
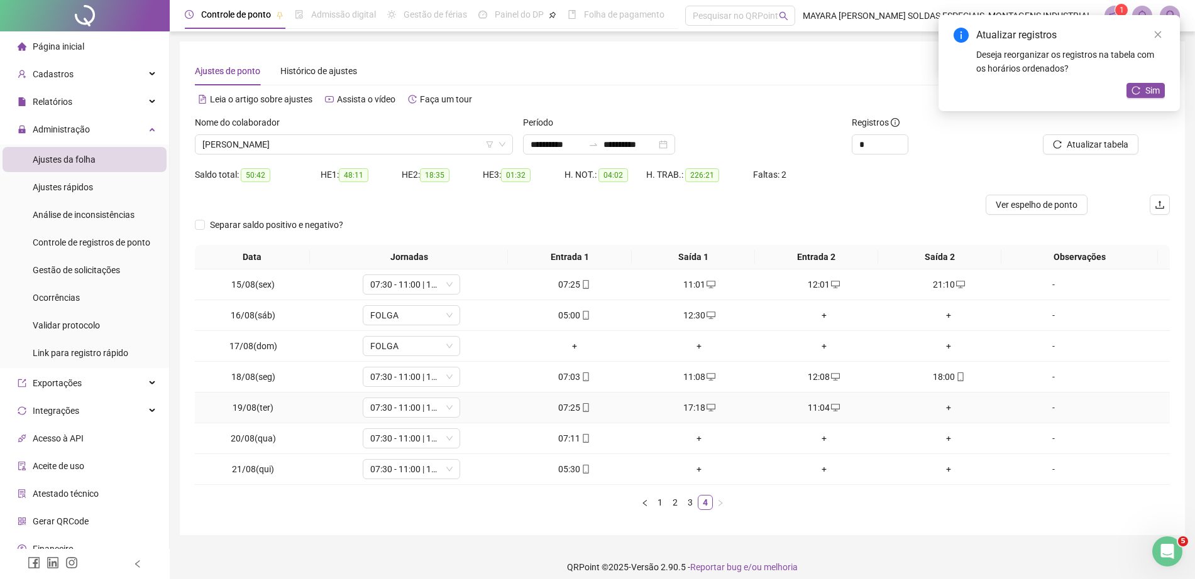
click at [941, 417] on td "+" at bounding box center [948, 408] width 125 height 31
click at [938, 404] on div "+" at bounding box center [948, 408] width 115 height 14
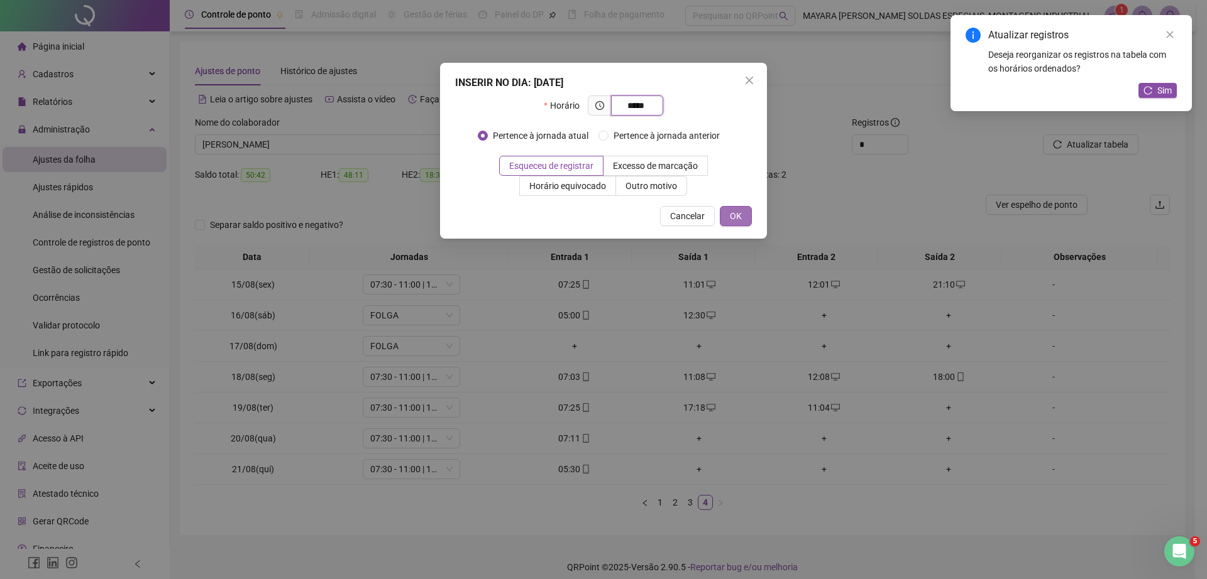
type input "*****"
click at [731, 212] on span "OK" at bounding box center [736, 216] width 12 height 14
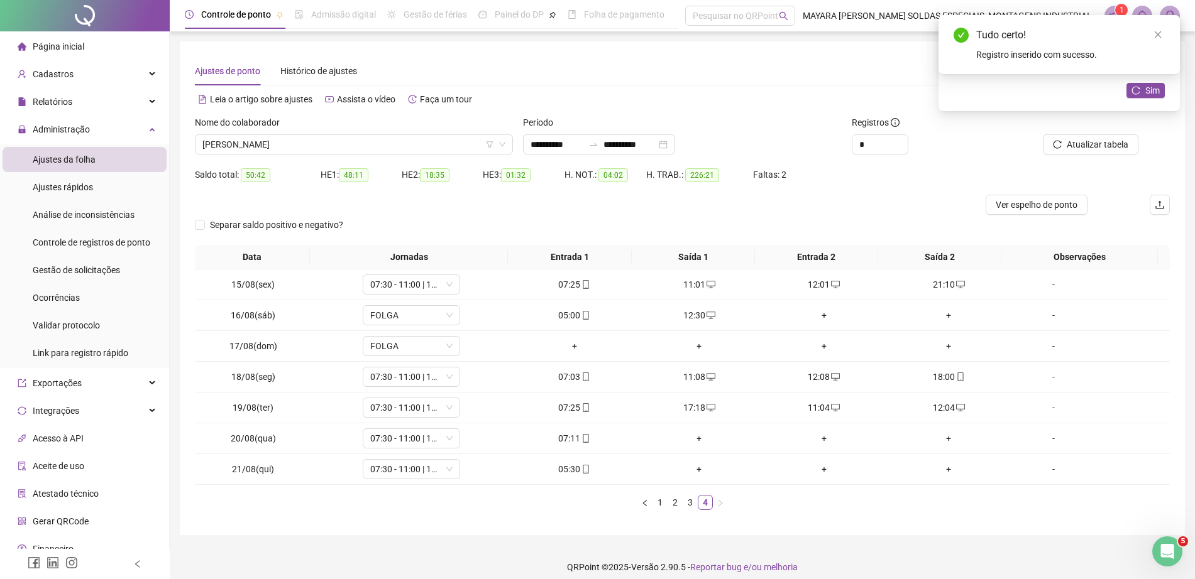
click at [1169, 90] on div "Atualizar registros Deseja reorganizar os registros na tabela com os horários o…" at bounding box center [1058, 63] width 241 height 96
click at [1148, 94] on span "Sim" at bounding box center [1152, 91] width 14 height 14
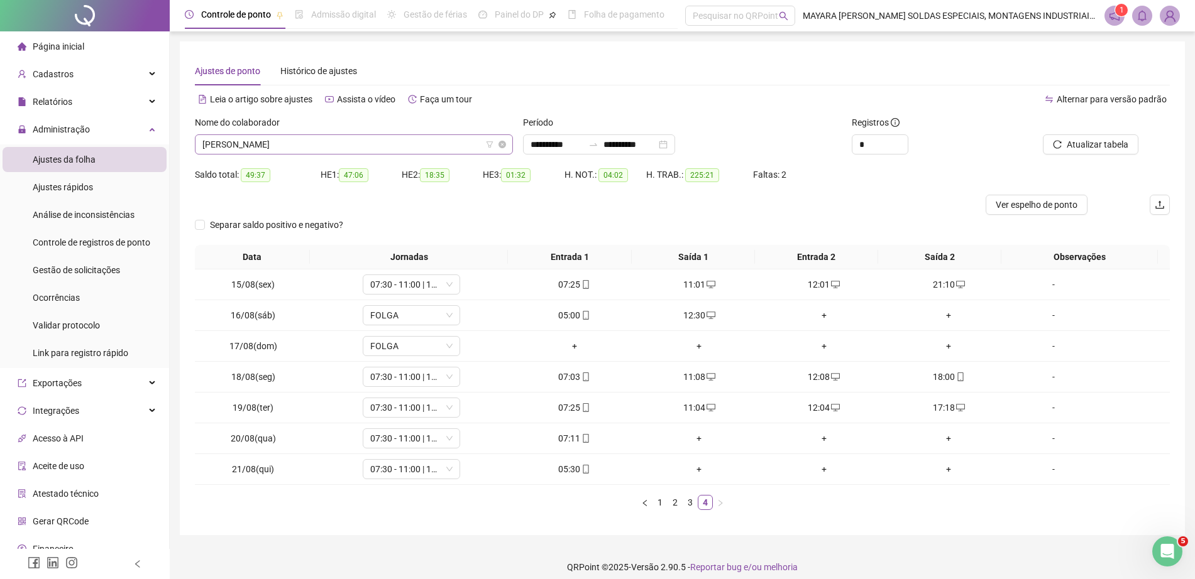
click at [261, 141] on span "[PERSON_NAME]" at bounding box center [353, 144] width 303 height 19
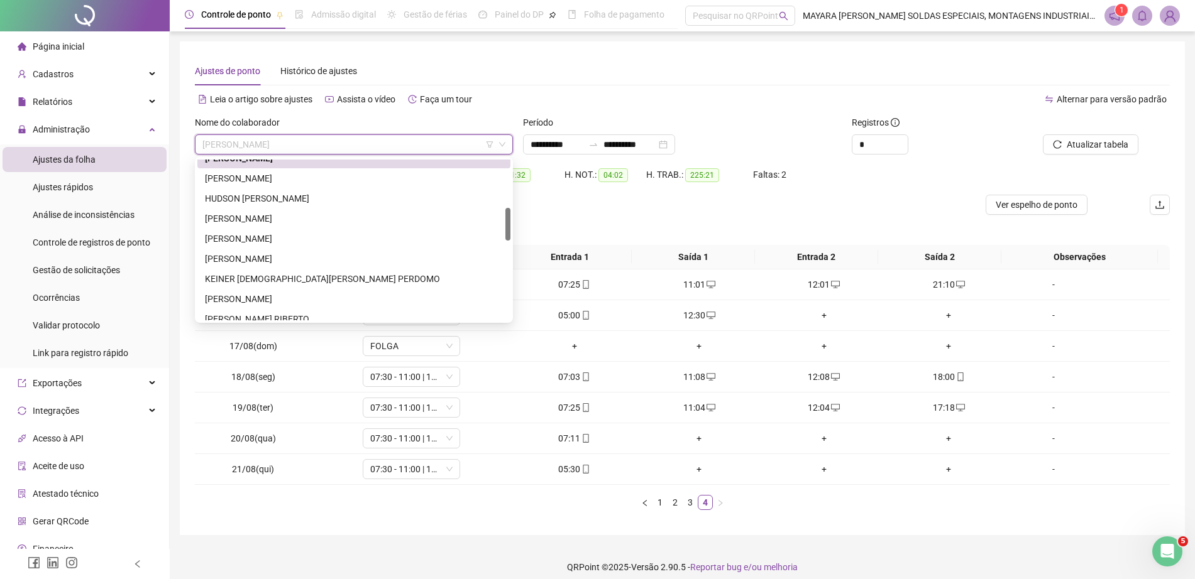
scroll to position [236, 0]
drag, startPoint x: 509, startPoint y: 195, endPoint x: 512, endPoint y: 224, distance: 29.0
click at [512, 224] on div "232499 252140 267471 [PERSON_NAME] [PERSON_NAME] [PERSON_NAME] [PERSON_NAME] KE…" at bounding box center [354, 240] width 318 height 166
click at [410, 180] on div "[PERSON_NAME]" at bounding box center [354, 175] width 298 height 14
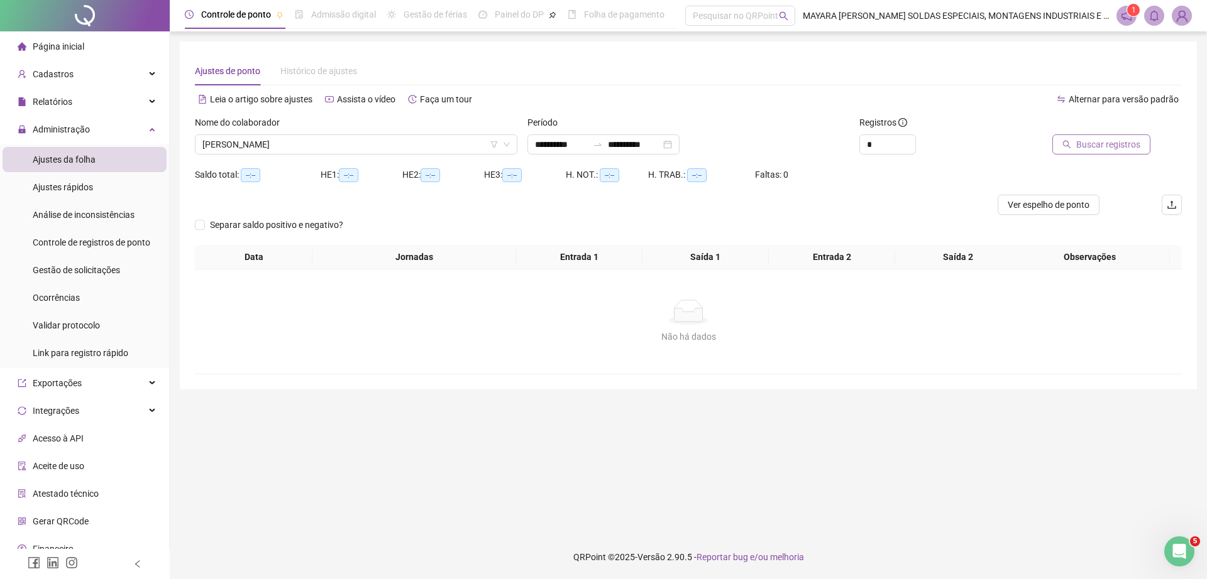
click at [1119, 135] on button "Buscar registros" at bounding box center [1101, 144] width 98 height 20
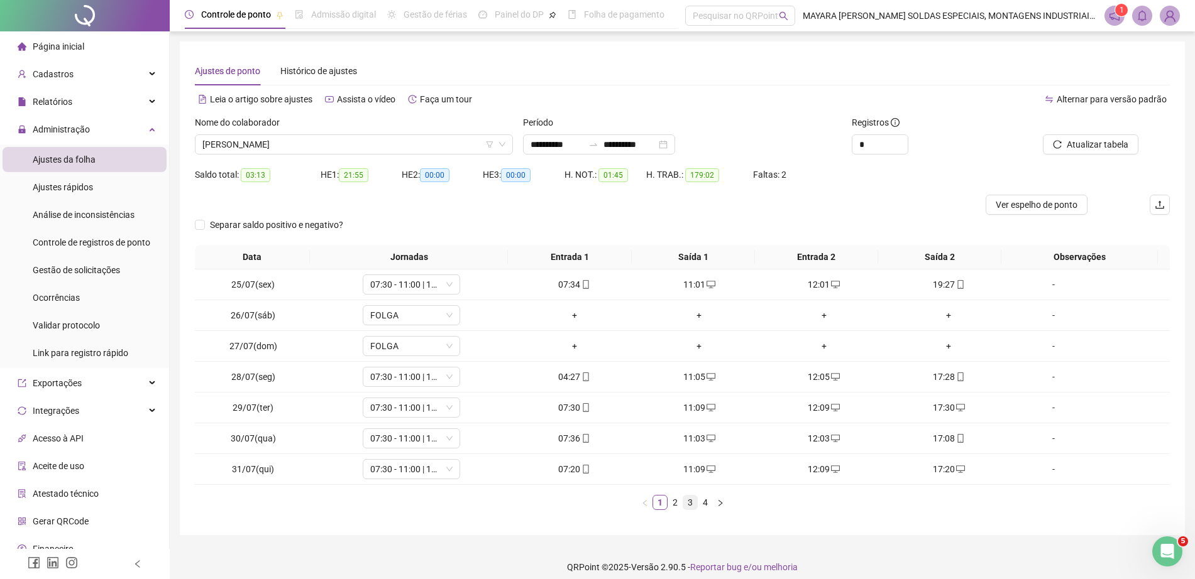
click at [692, 502] on link "3" at bounding box center [690, 503] width 14 height 14
click at [706, 500] on link "4" at bounding box center [705, 503] width 14 height 14
click at [823, 435] on div "+" at bounding box center [824, 439] width 115 height 14
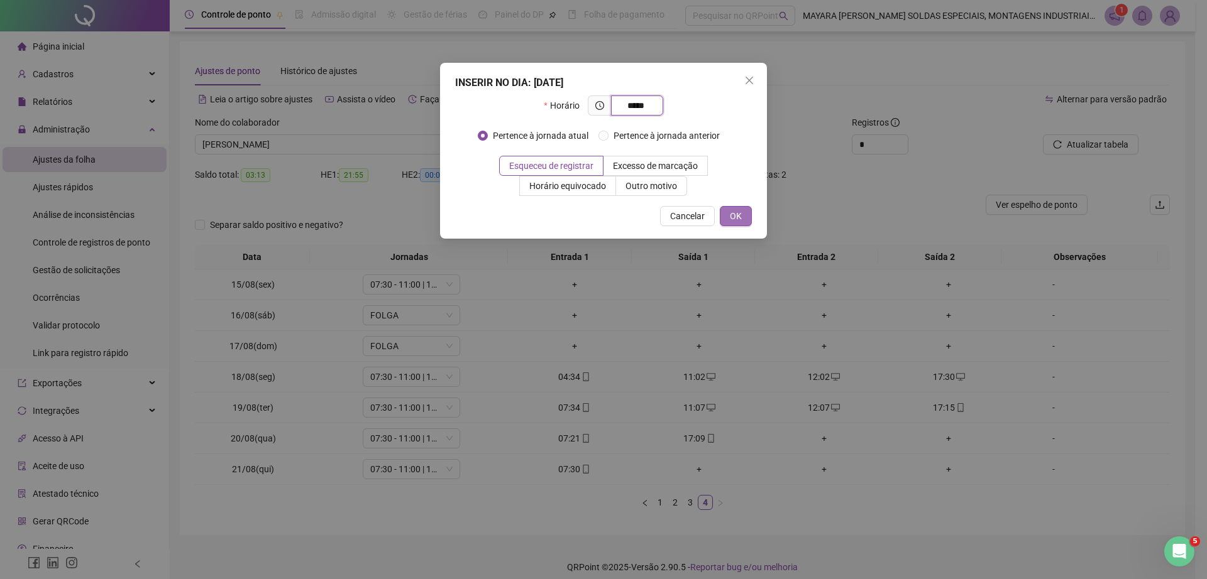
type input "*****"
click at [735, 216] on span "OK" at bounding box center [736, 216] width 12 height 14
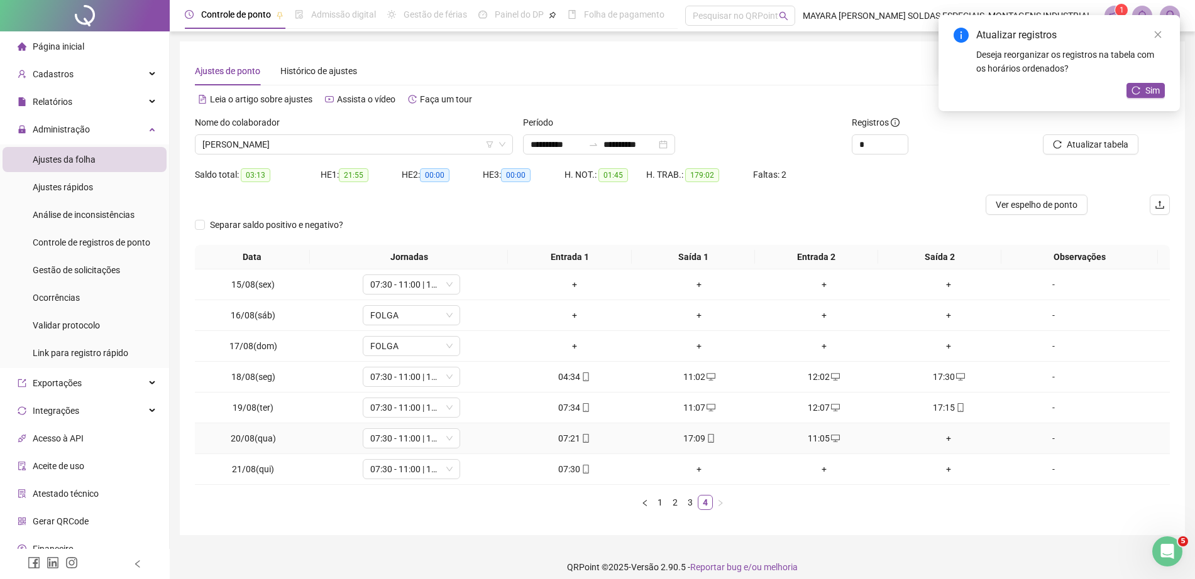
click at [935, 441] on div "+" at bounding box center [948, 439] width 115 height 14
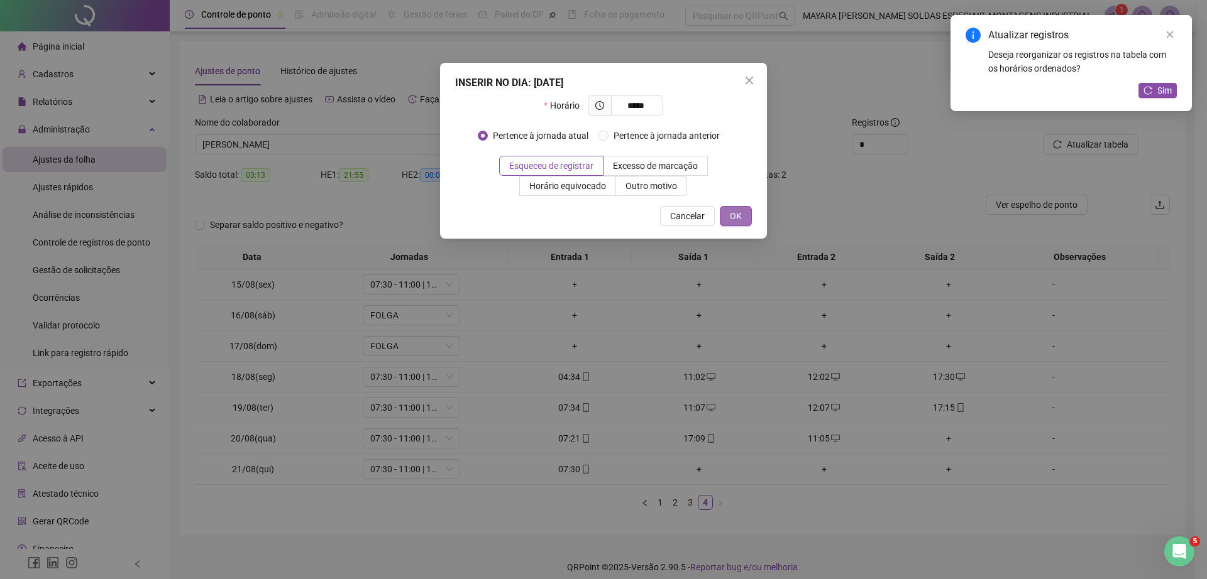
type input "*****"
click at [737, 222] on span "OK" at bounding box center [736, 216] width 12 height 14
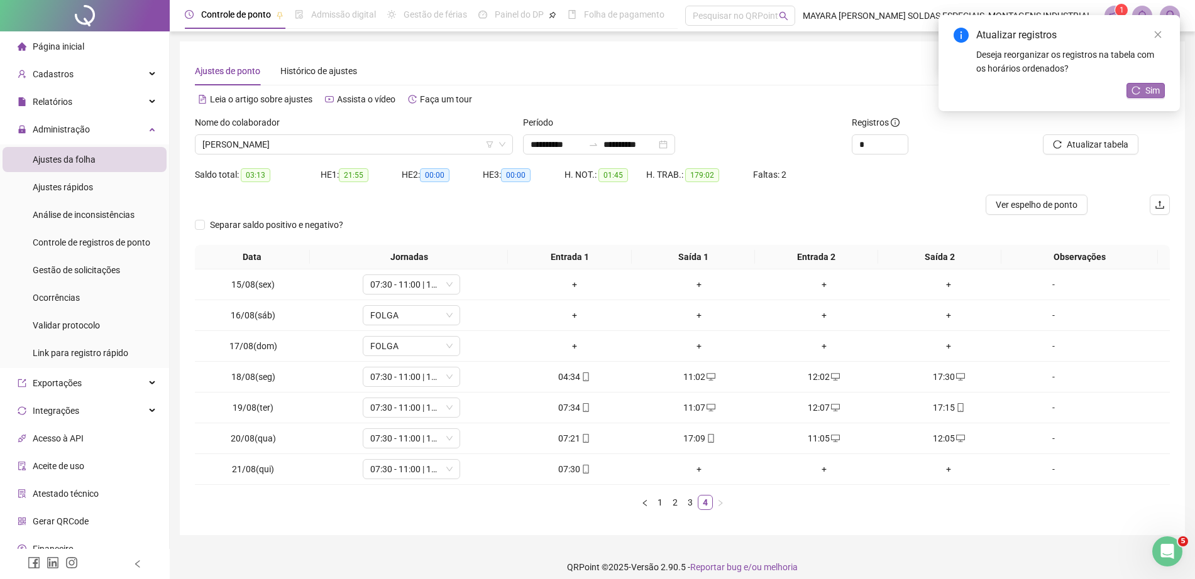
click at [1136, 87] on icon "reload" at bounding box center [1135, 90] width 9 height 9
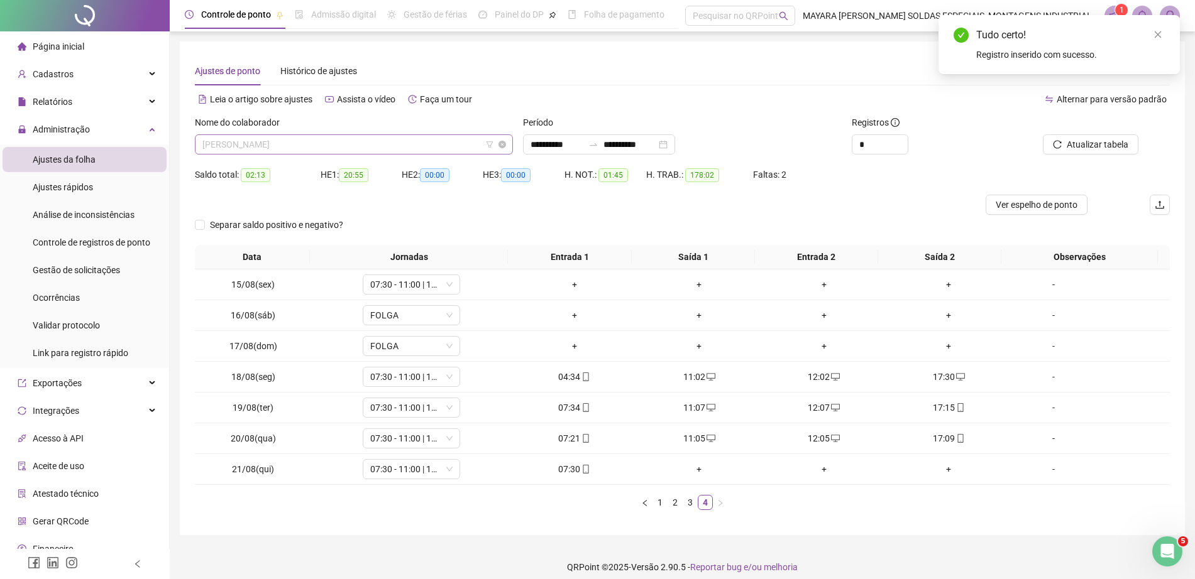
click at [258, 148] on span "[PERSON_NAME]" at bounding box center [353, 144] width 303 height 19
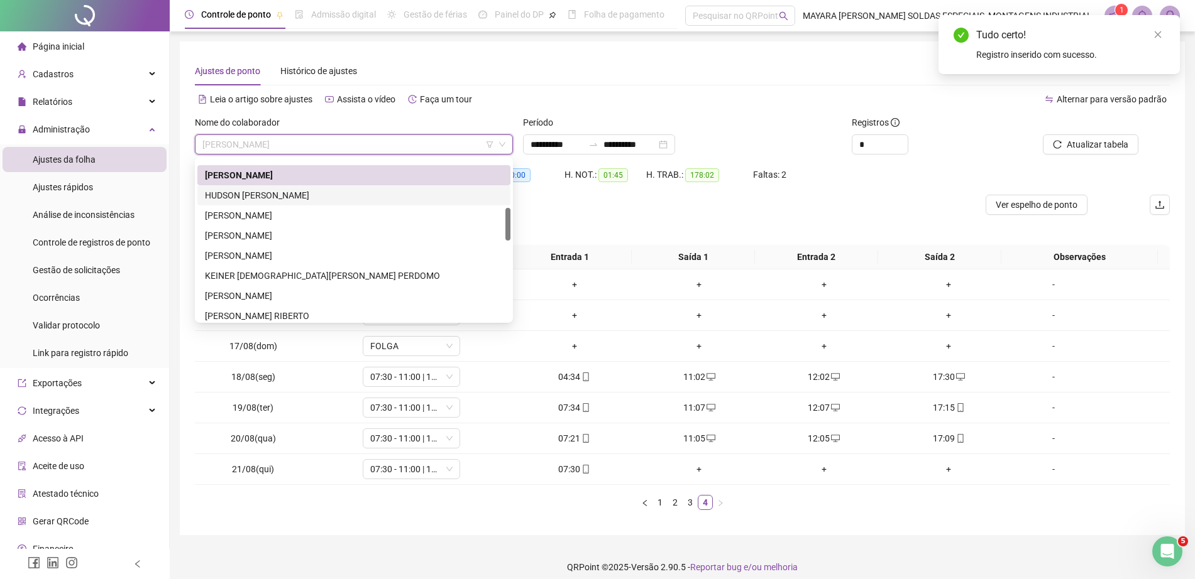
click at [274, 199] on div "HUDSON [PERSON_NAME]" at bounding box center [354, 196] width 298 height 14
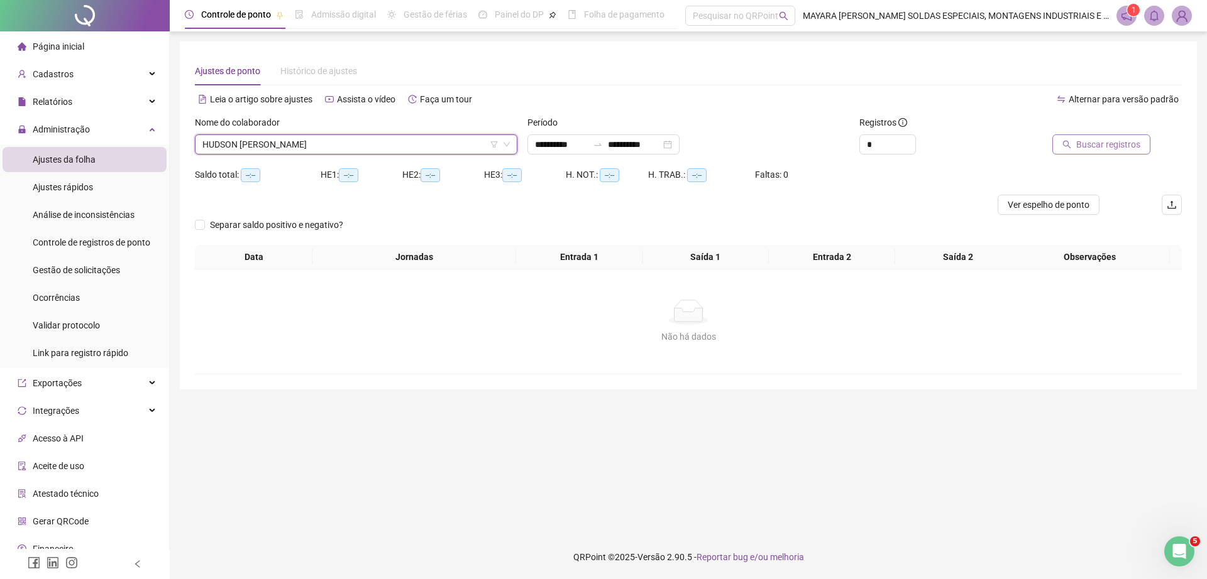
click at [1105, 149] on span "Buscar registros" at bounding box center [1108, 145] width 64 height 14
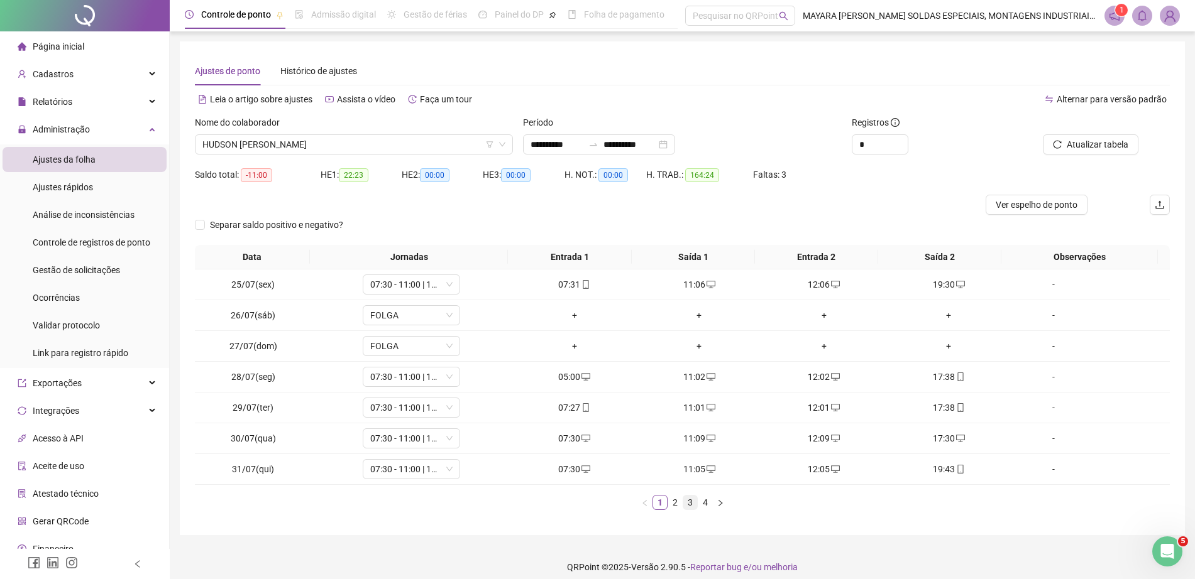
click at [689, 498] on link "3" at bounding box center [690, 503] width 14 height 14
click at [709, 500] on link "4" at bounding box center [705, 503] width 14 height 14
click at [286, 156] on div "Nome do colaborador HUDSON [PERSON_NAME]" at bounding box center [354, 140] width 328 height 49
click at [285, 156] on div "Nome do colaborador HUDSON [PERSON_NAME]" at bounding box center [354, 140] width 328 height 49
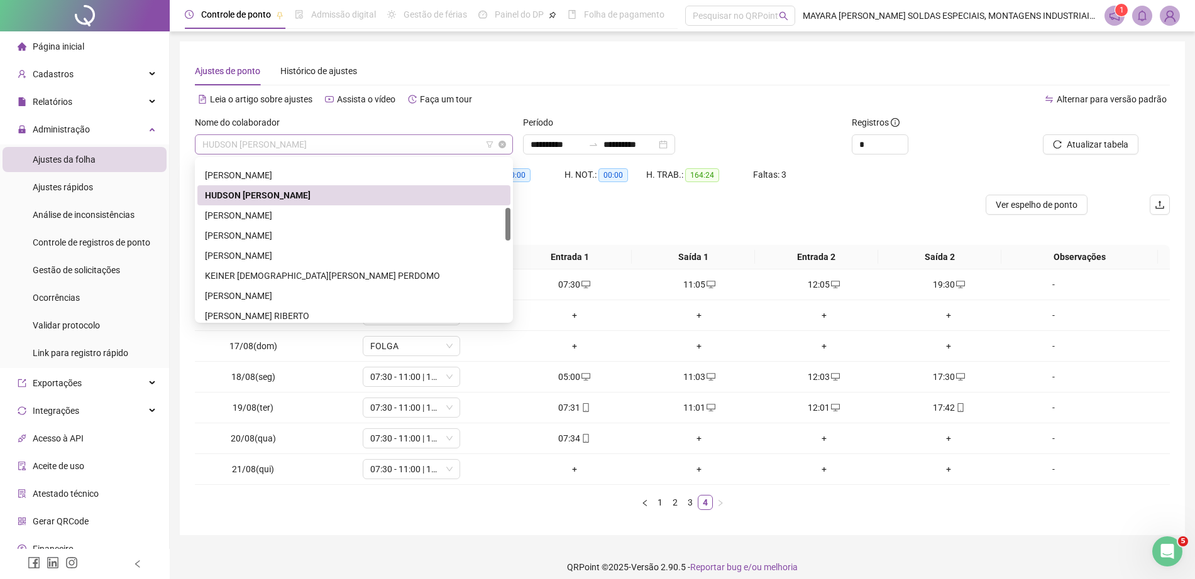
click at [280, 151] on span "HUDSON [PERSON_NAME]" at bounding box center [353, 144] width 303 height 19
click at [253, 239] on div "[PERSON_NAME]" at bounding box center [354, 236] width 298 height 14
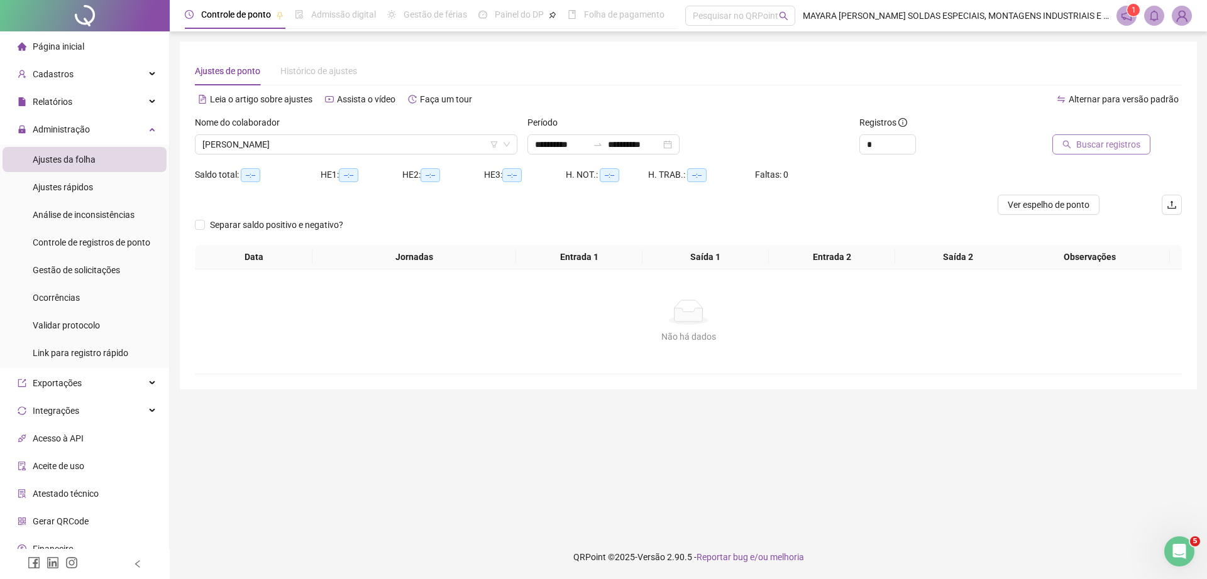
click at [1105, 138] on span "Buscar registros" at bounding box center [1108, 145] width 64 height 14
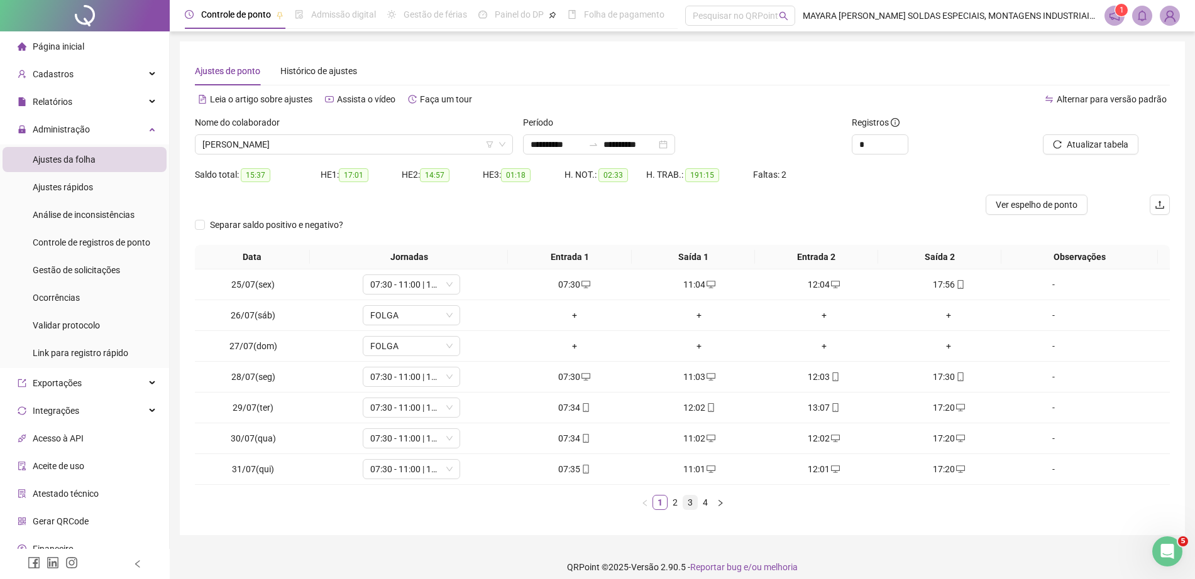
click at [692, 505] on link "3" at bounding box center [690, 503] width 14 height 14
click at [708, 495] on li "4" at bounding box center [705, 502] width 15 height 15
click at [817, 405] on div "+" at bounding box center [824, 408] width 115 height 14
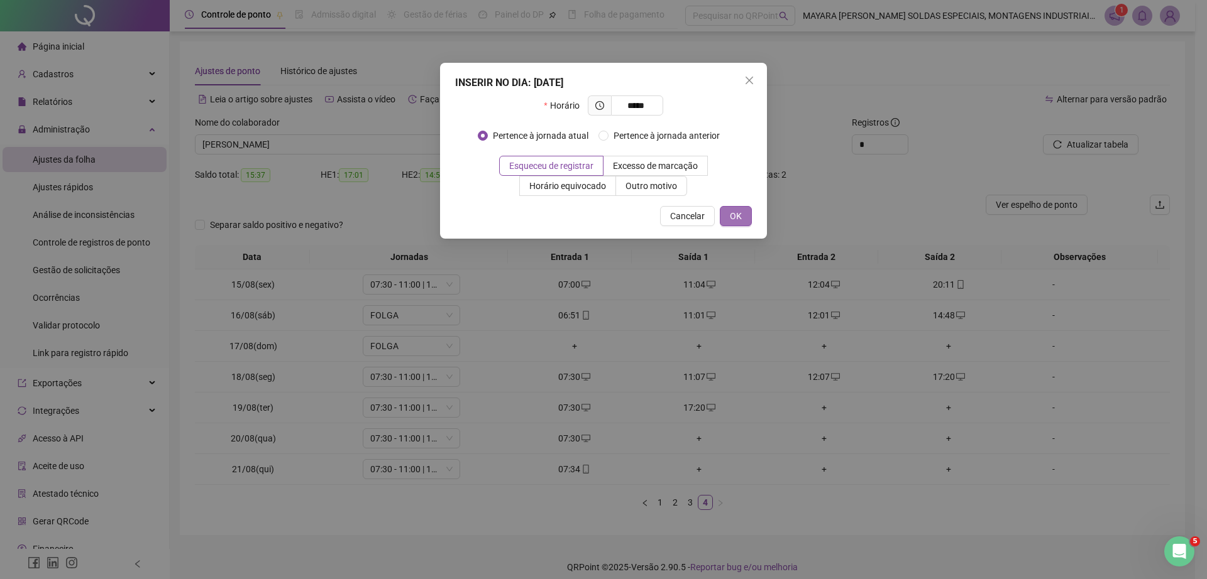
type input "*****"
click at [736, 221] on span "OK" at bounding box center [736, 216] width 12 height 14
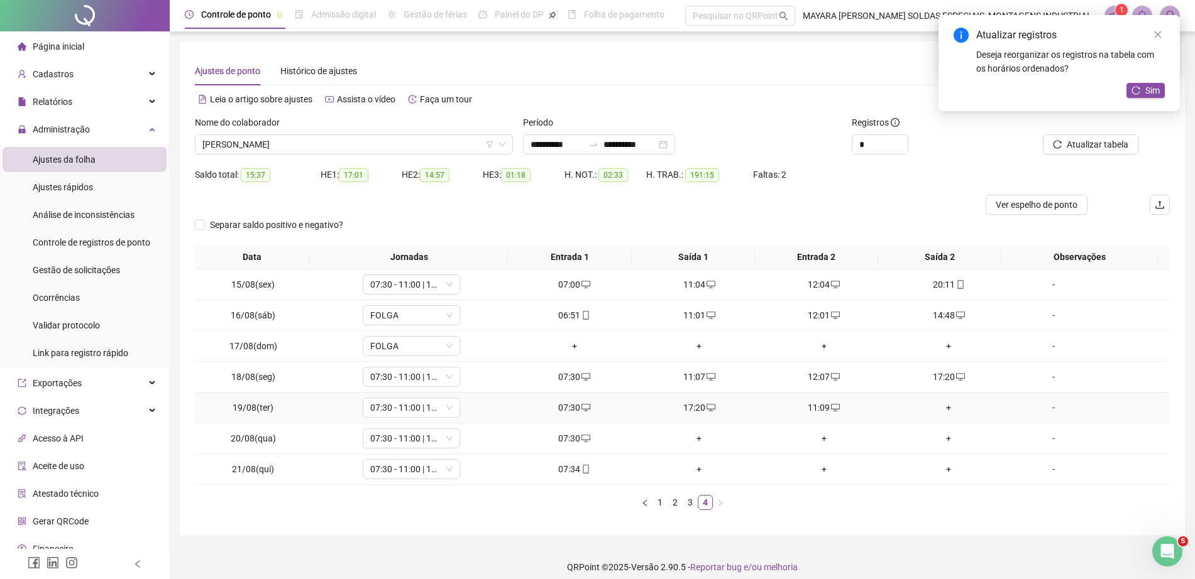
click at [938, 410] on div "+" at bounding box center [948, 408] width 115 height 14
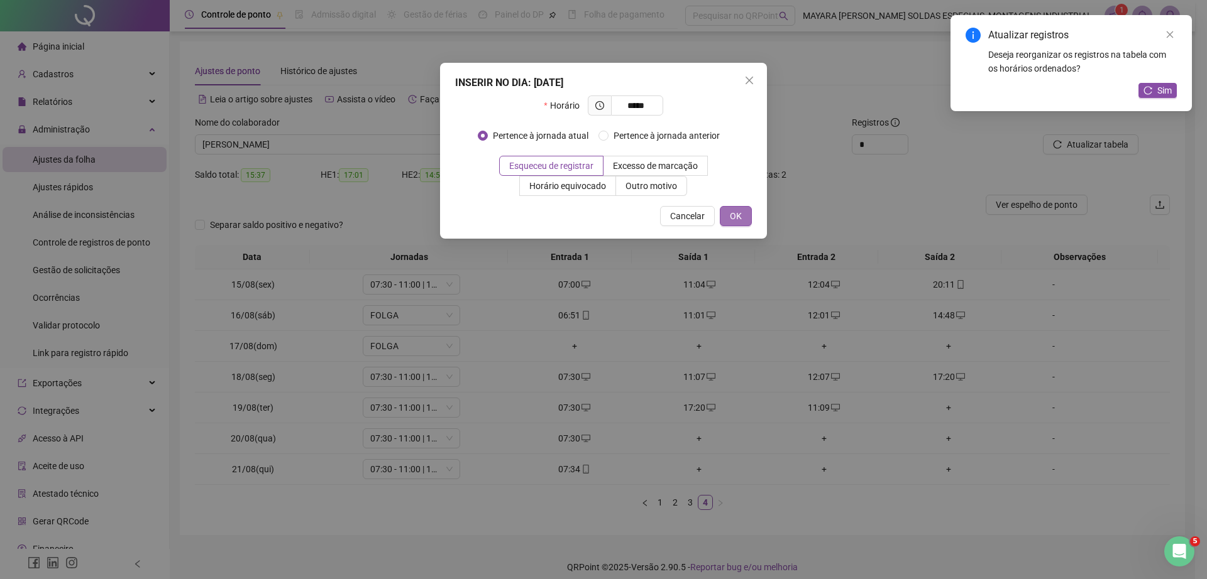
type input "*****"
click at [738, 207] on button "OK" at bounding box center [736, 216] width 32 height 20
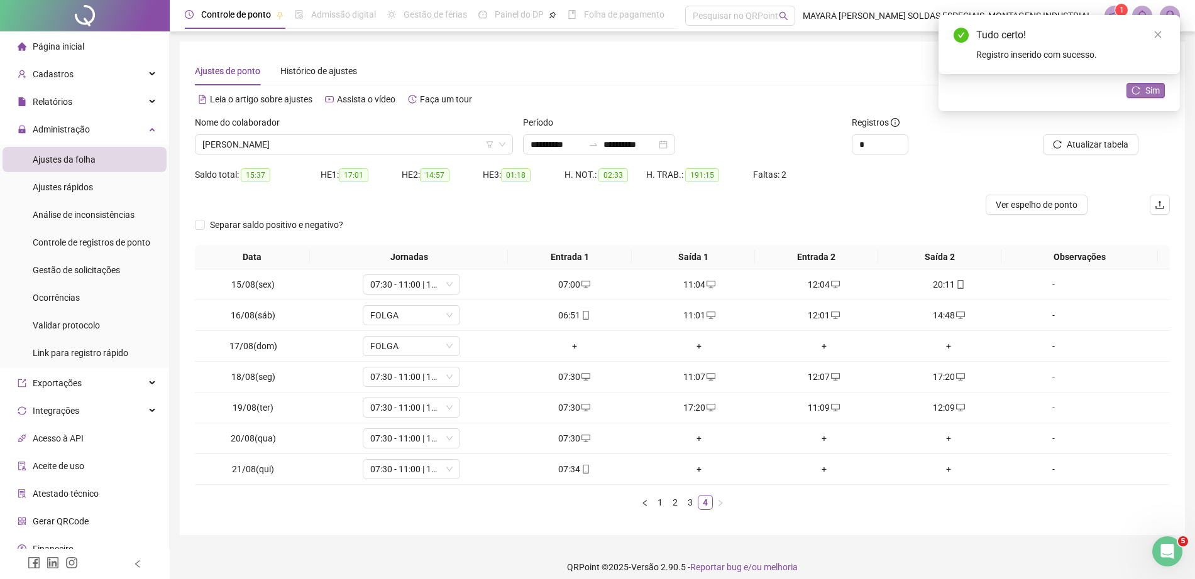
click at [1138, 84] on button "Sim" at bounding box center [1145, 90] width 38 height 15
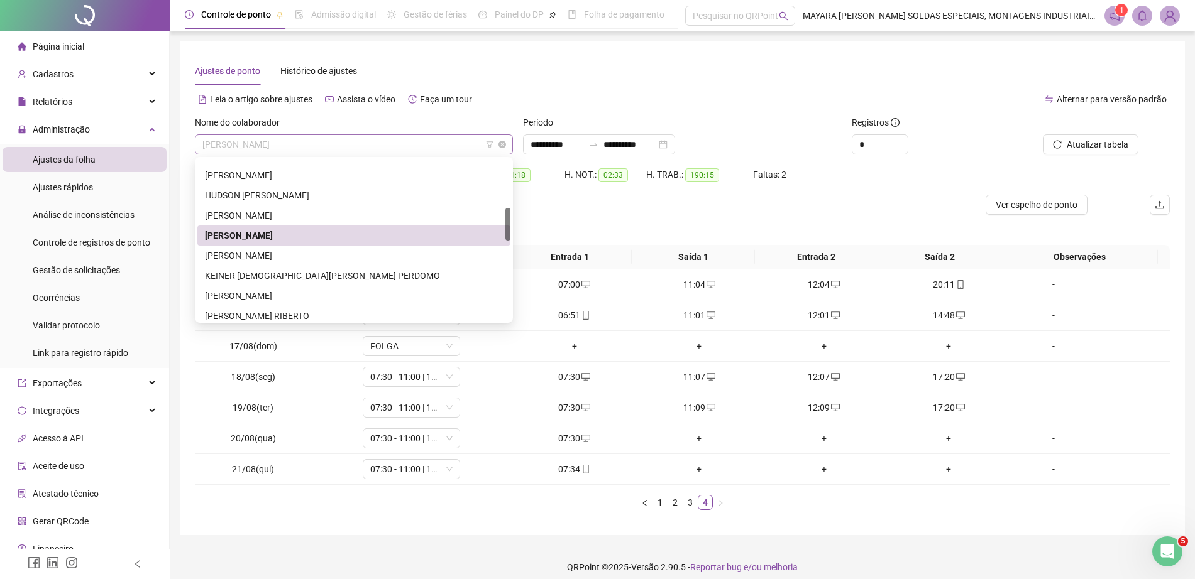
click at [304, 136] on span "[PERSON_NAME]" at bounding box center [353, 144] width 303 height 19
click at [337, 263] on div "[PERSON_NAME]" at bounding box center [353, 256] width 313 height 20
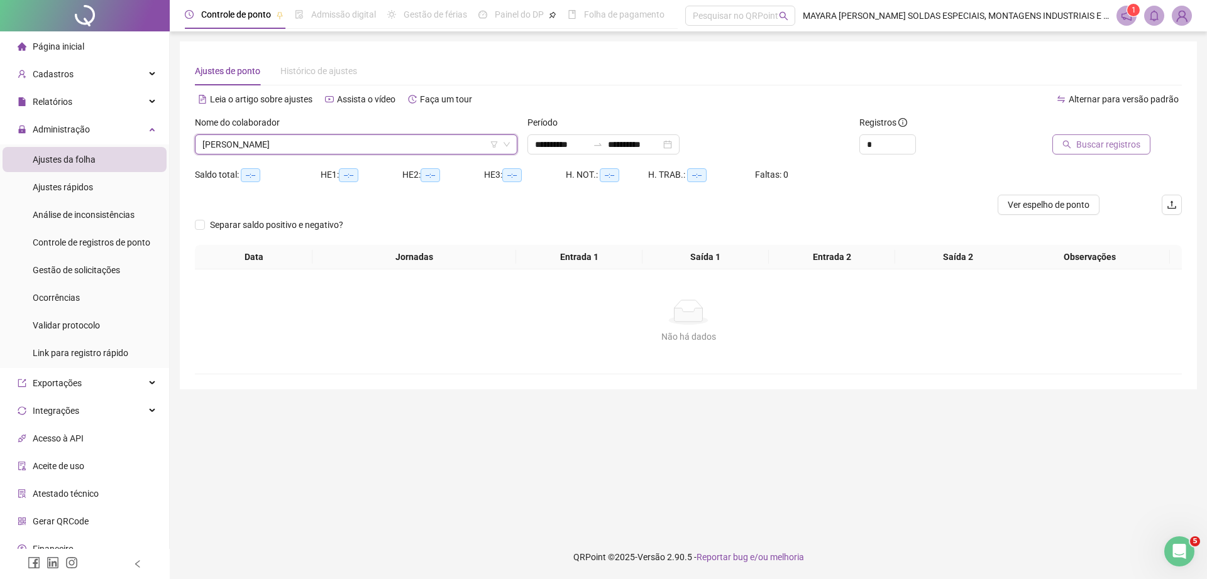
click at [1098, 146] on span "Buscar registros" at bounding box center [1108, 145] width 64 height 14
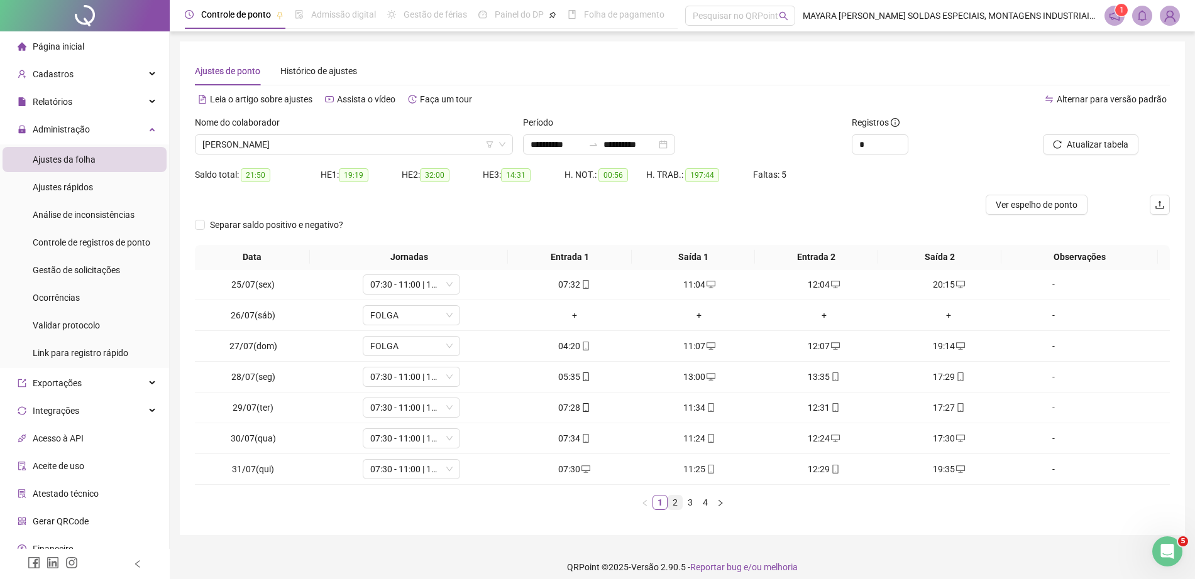
click at [676, 500] on link "2" at bounding box center [675, 503] width 14 height 14
click at [687, 502] on link "3" at bounding box center [690, 503] width 14 height 14
click at [706, 502] on link "4" at bounding box center [705, 503] width 14 height 14
click at [351, 140] on span "[PERSON_NAME]" at bounding box center [353, 144] width 303 height 19
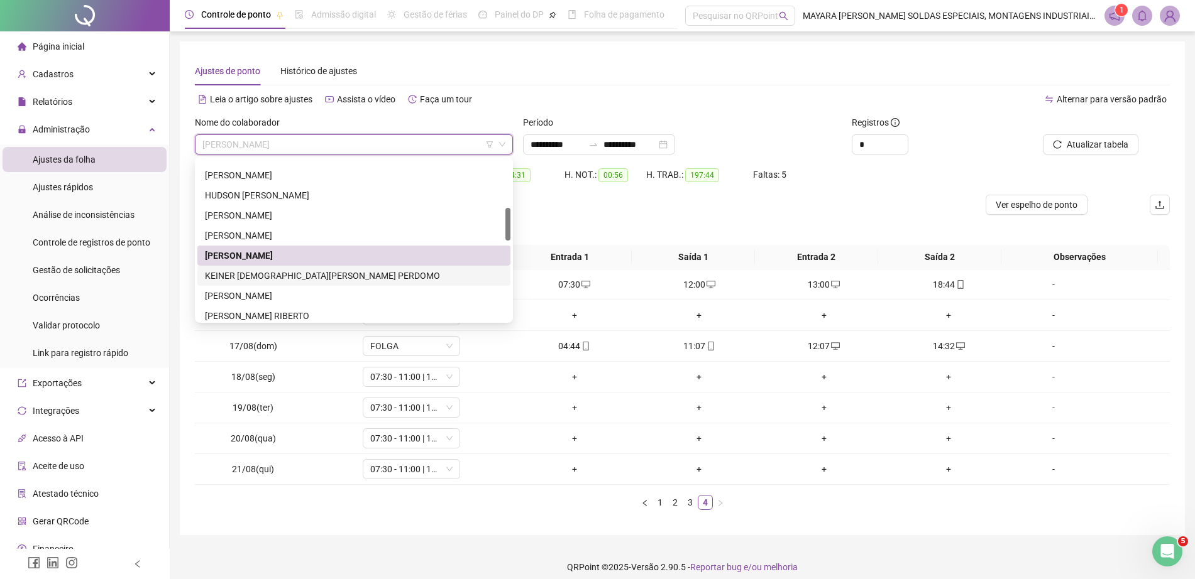
click at [305, 275] on div "KEINER [DEMOGRAPHIC_DATA][PERSON_NAME] PERDOMO" at bounding box center [354, 276] width 298 height 14
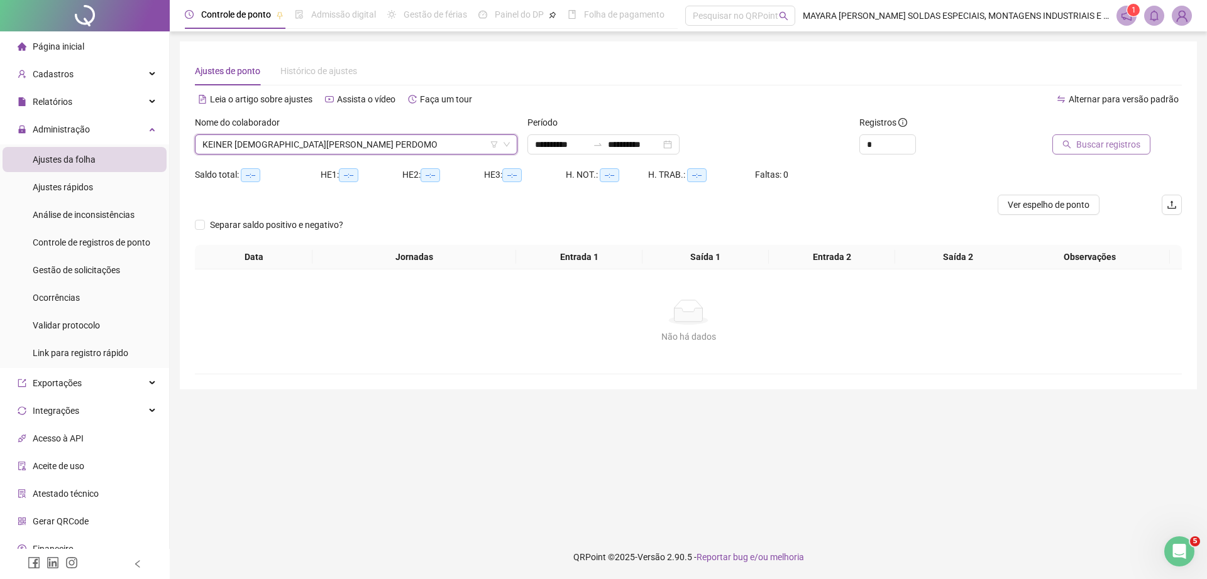
click at [1112, 138] on span "Buscar registros" at bounding box center [1108, 145] width 64 height 14
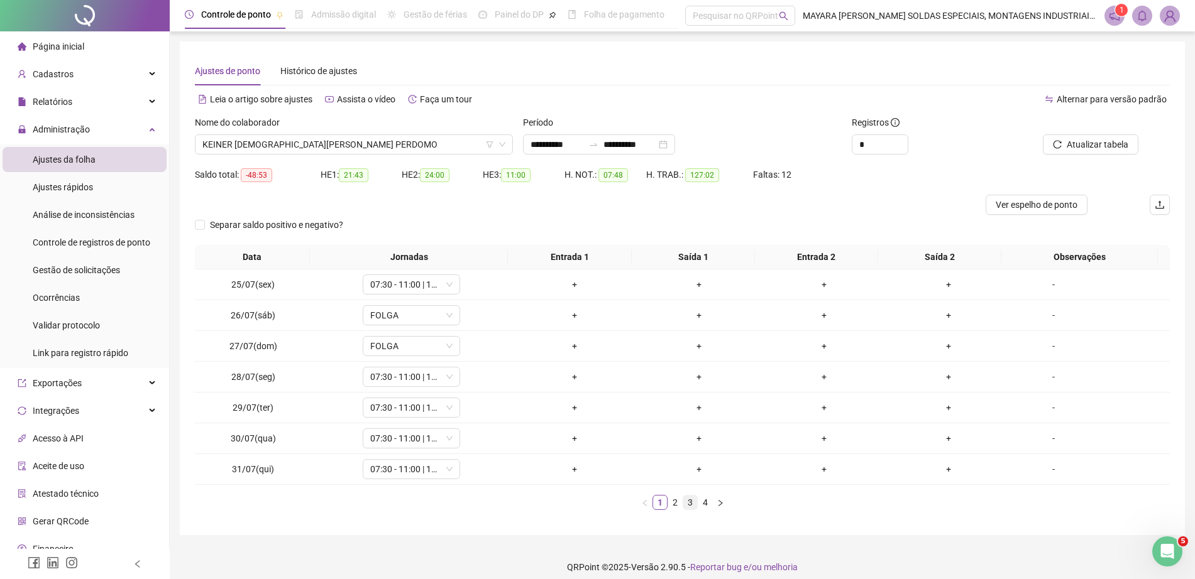
click at [686, 505] on link "3" at bounding box center [690, 503] width 14 height 14
click at [701, 501] on link "4" at bounding box center [705, 503] width 14 height 14
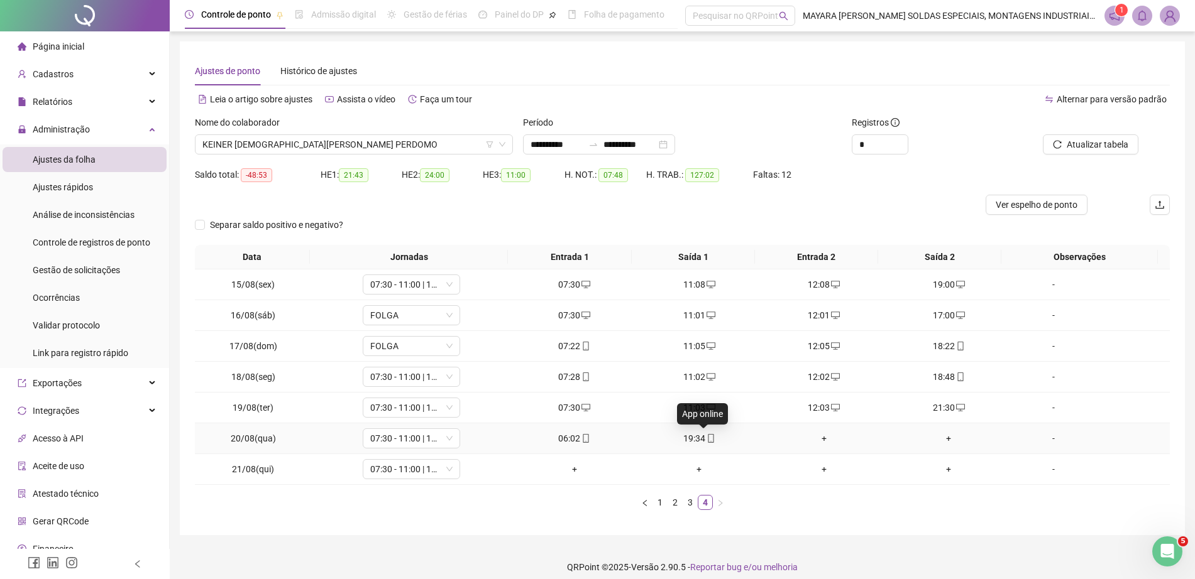
click at [706, 437] on icon "mobile" at bounding box center [710, 438] width 9 height 9
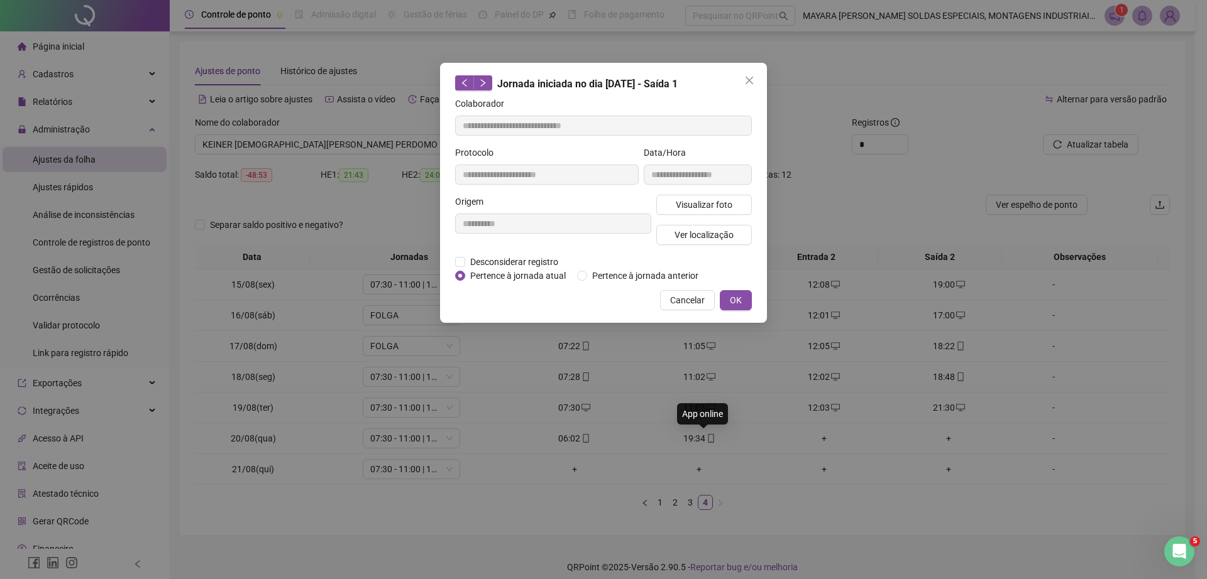
type input "**********"
click at [687, 228] on span "Ver localização" at bounding box center [703, 235] width 59 height 14
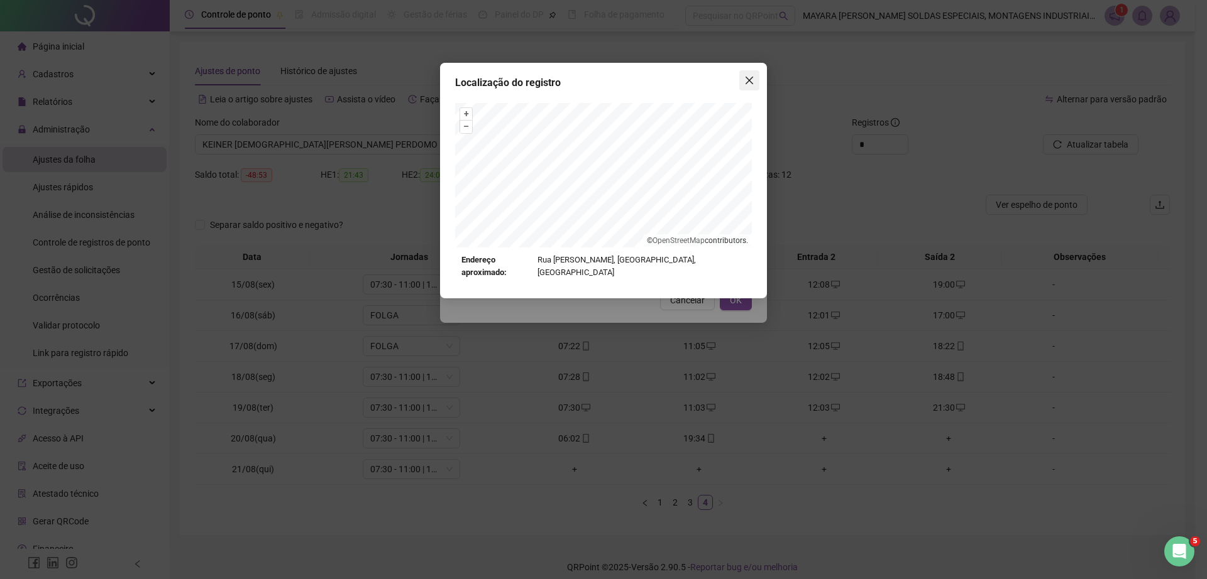
click at [752, 77] on icon "close" at bounding box center [749, 81] width 8 height 8
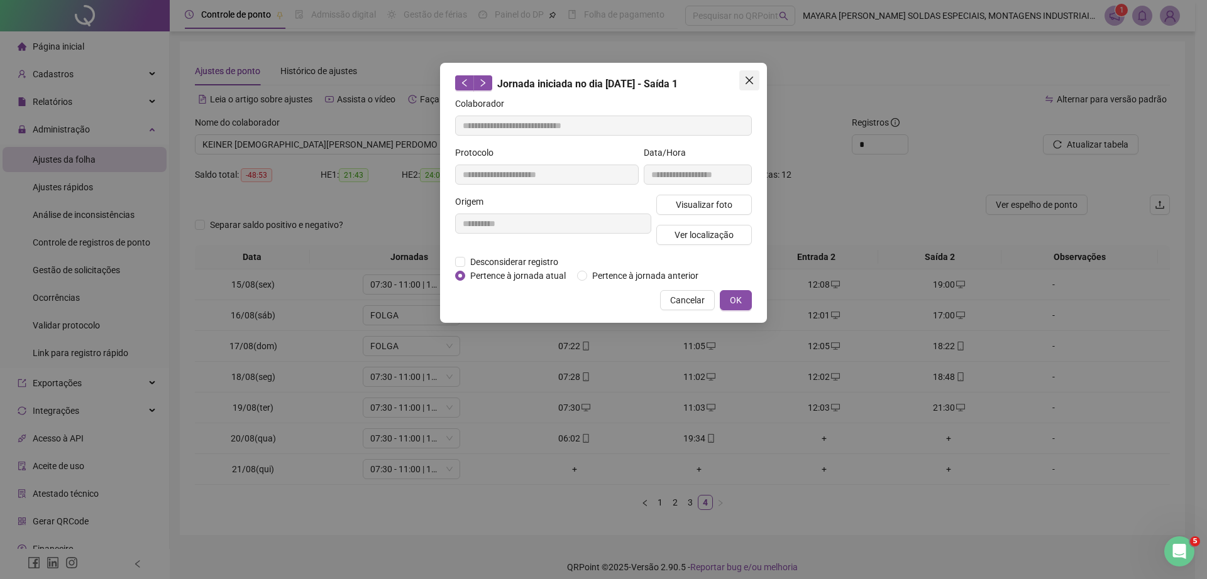
click at [750, 80] on icon "close" at bounding box center [749, 81] width 8 height 8
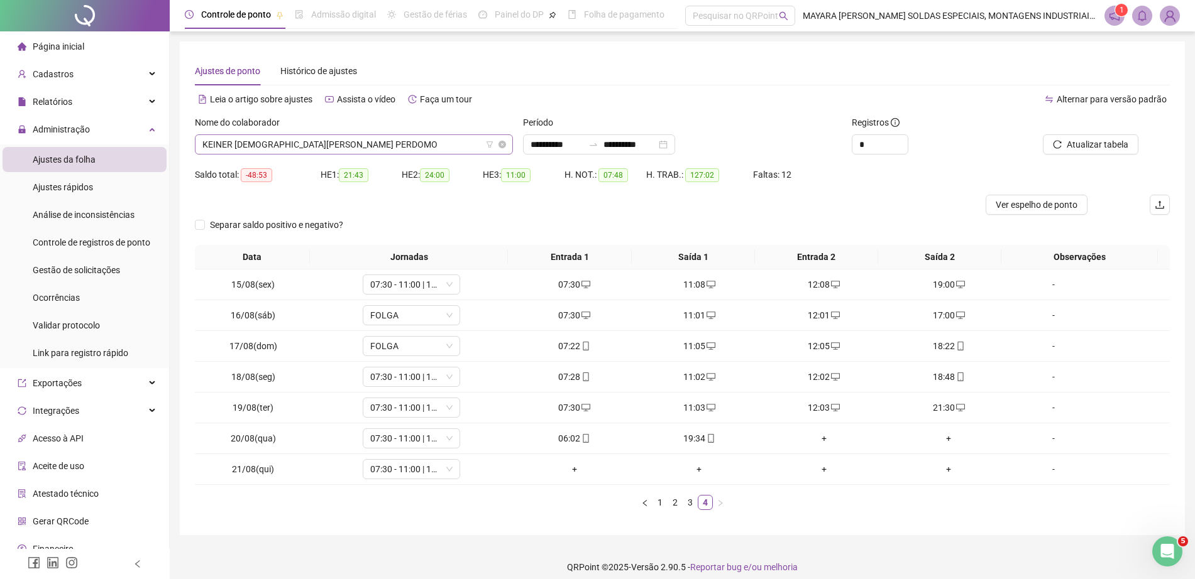
click at [331, 140] on span "KEINER [DEMOGRAPHIC_DATA][PERSON_NAME] PERDOMO" at bounding box center [353, 144] width 303 height 19
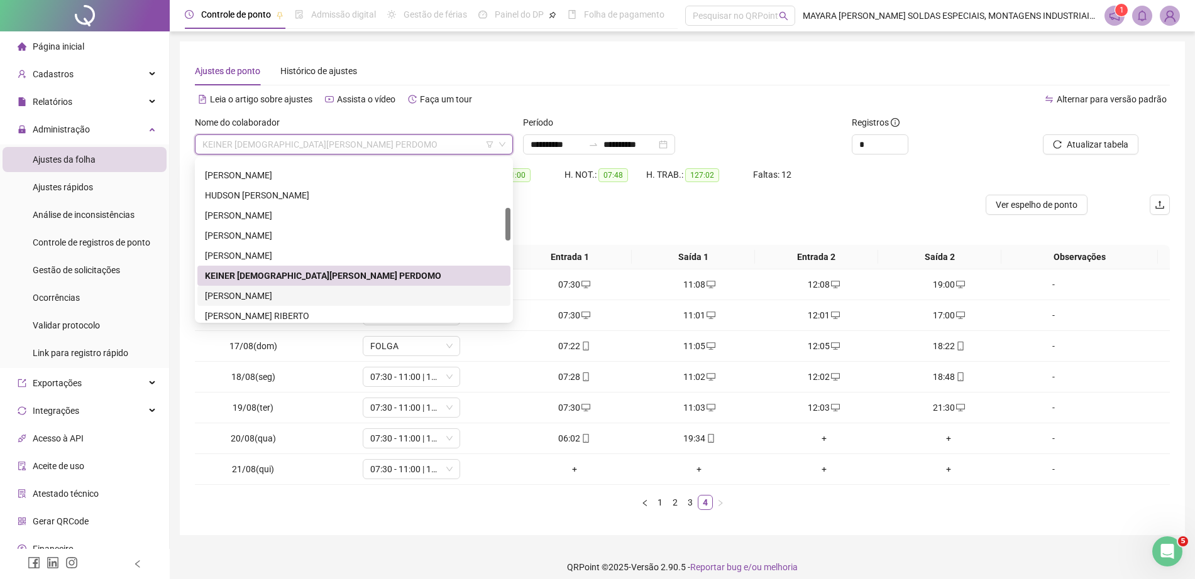
click at [309, 294] on div "[PERSON_NAME]" at bounding box center [354, 296] width 298 height 14
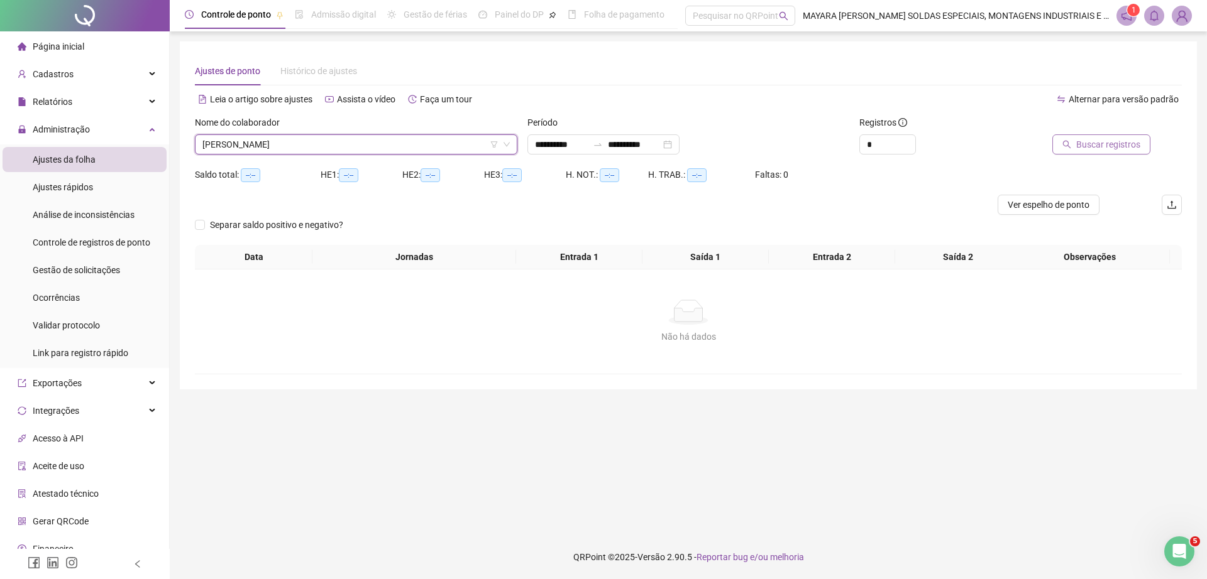
click at [1073, 135] on button "Buscar registros" at bounding box center [1101, 144] width 98 height 20
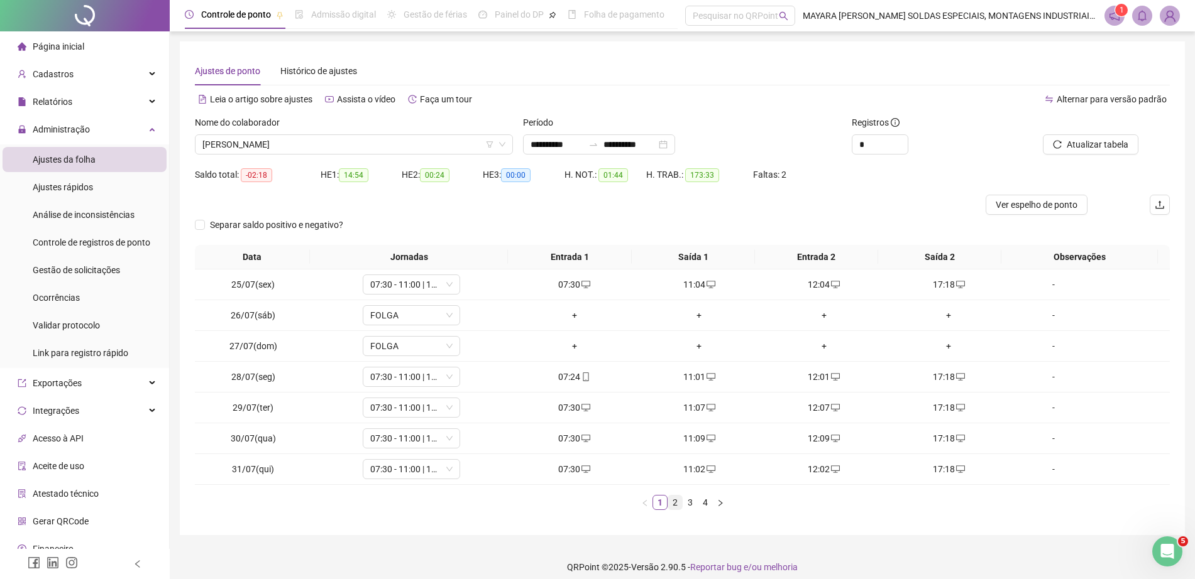
click at [679, 508] on link "2" at bounding box center [675, 503] width 14 height 14
click at [686, 506] on link "3" at bounding box center [690, 503] width 14 height 14
click at [706, 500] on link "4" at bounding box center [705, 503] width 14 height 14
click at [809, 403] on div "+" at bounding box center [824, 408] width 115 height 14
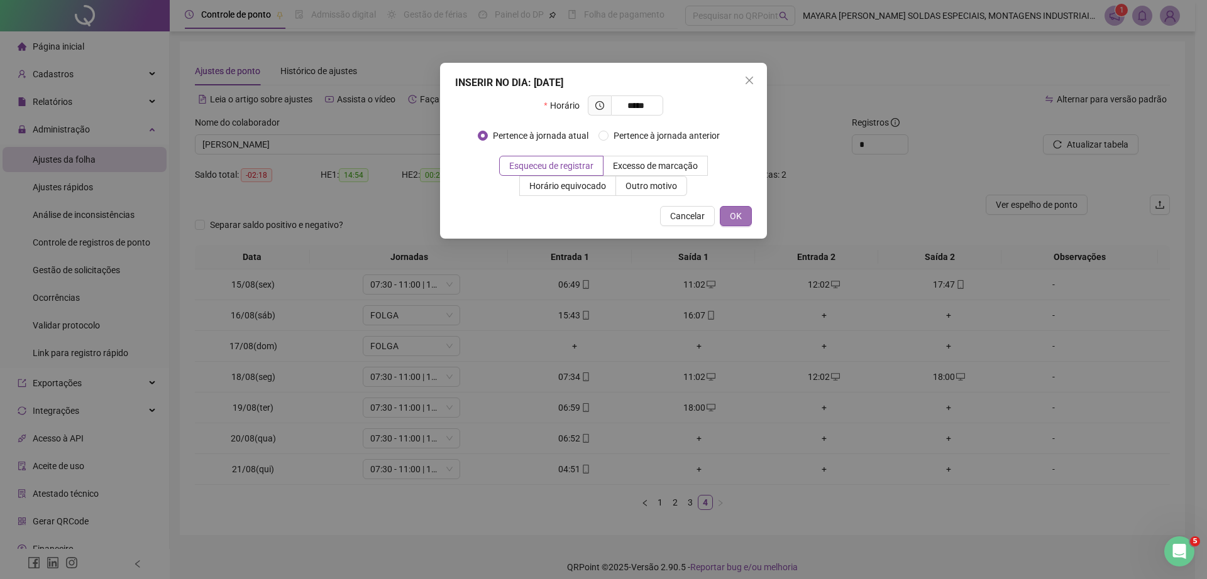
type input "*****"
click at [725, 221] on button "OK" at bounding box center [736, 216] width 32 height 20
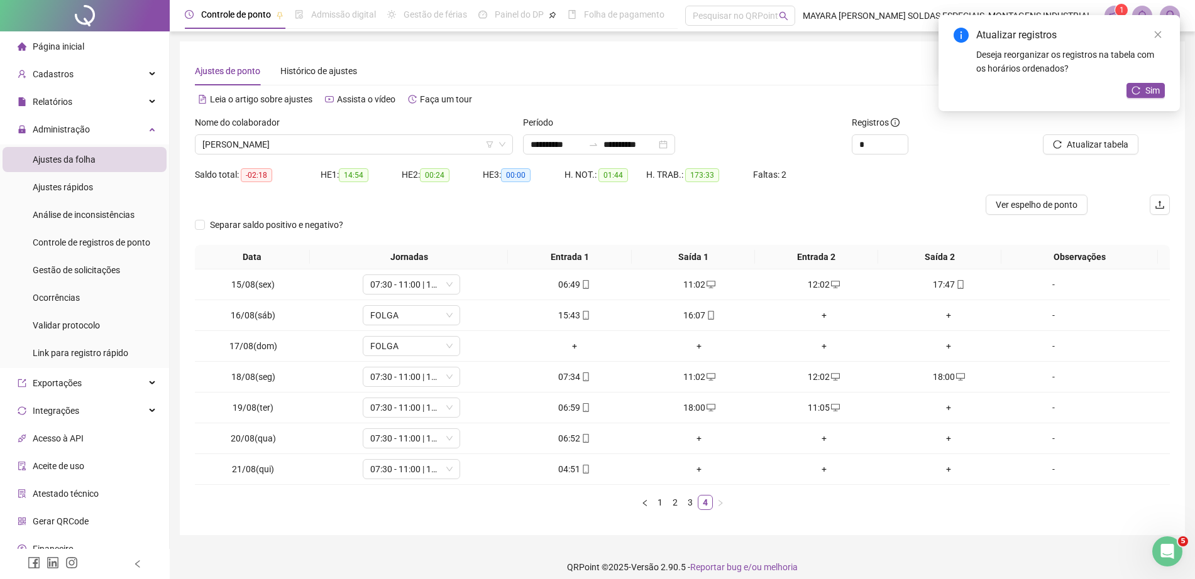
click at [934, 410] on div "+" at bounding box center [948, 408] width 115 height 14
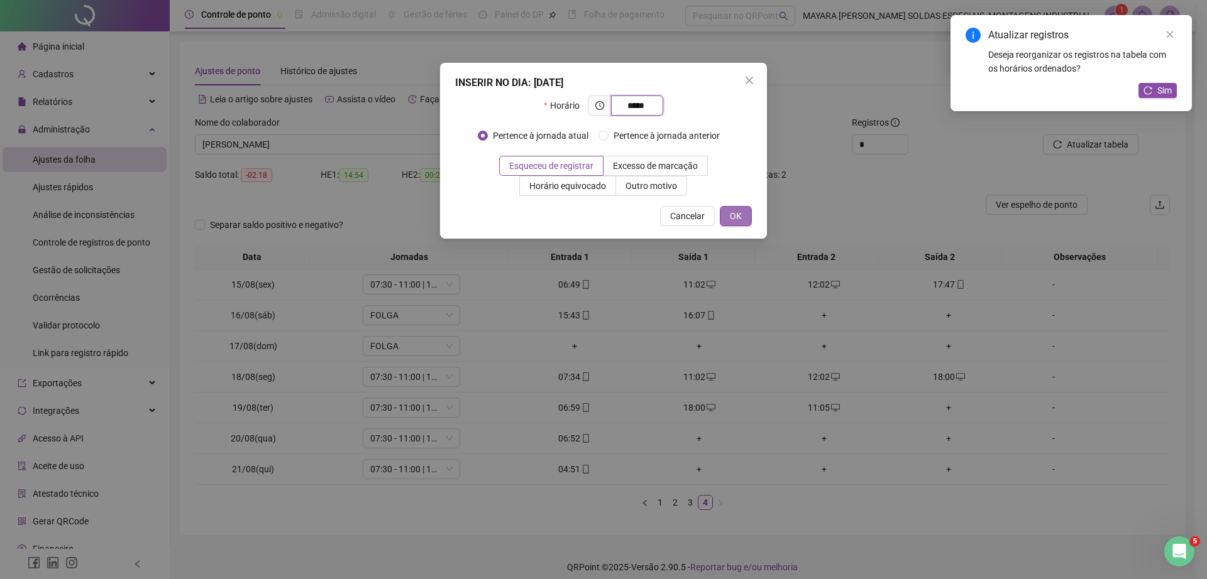
type input "*****"
click at [731, 216] on span "OK" at bounding box center [736, 216] width 12 height 14
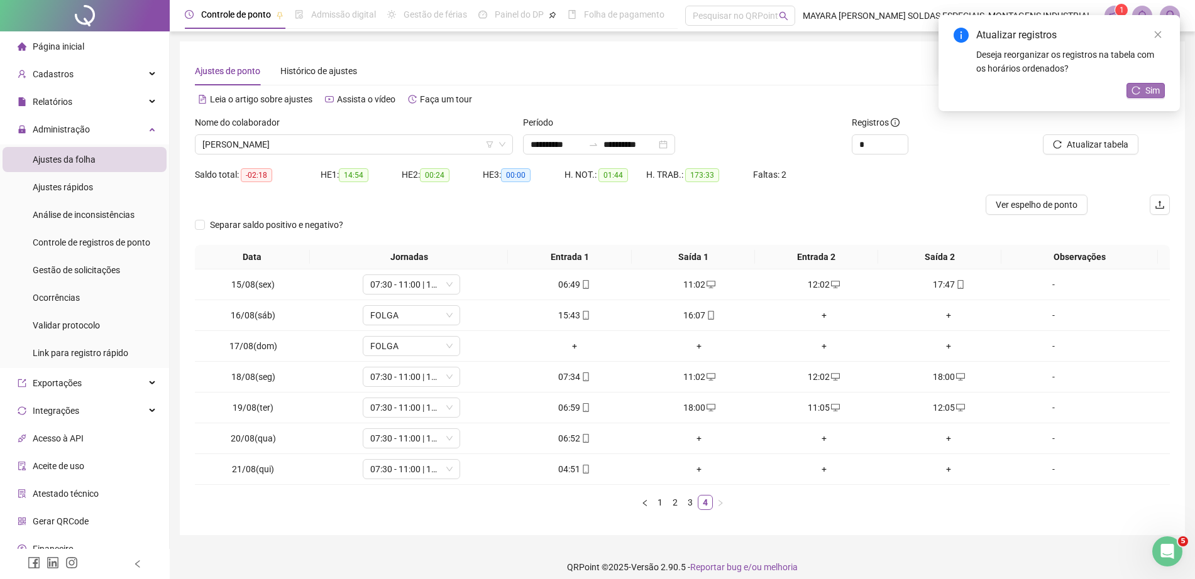
click at [1152, 93] on span "Sim" at bounding box center [1152, 91] width 14 height 14
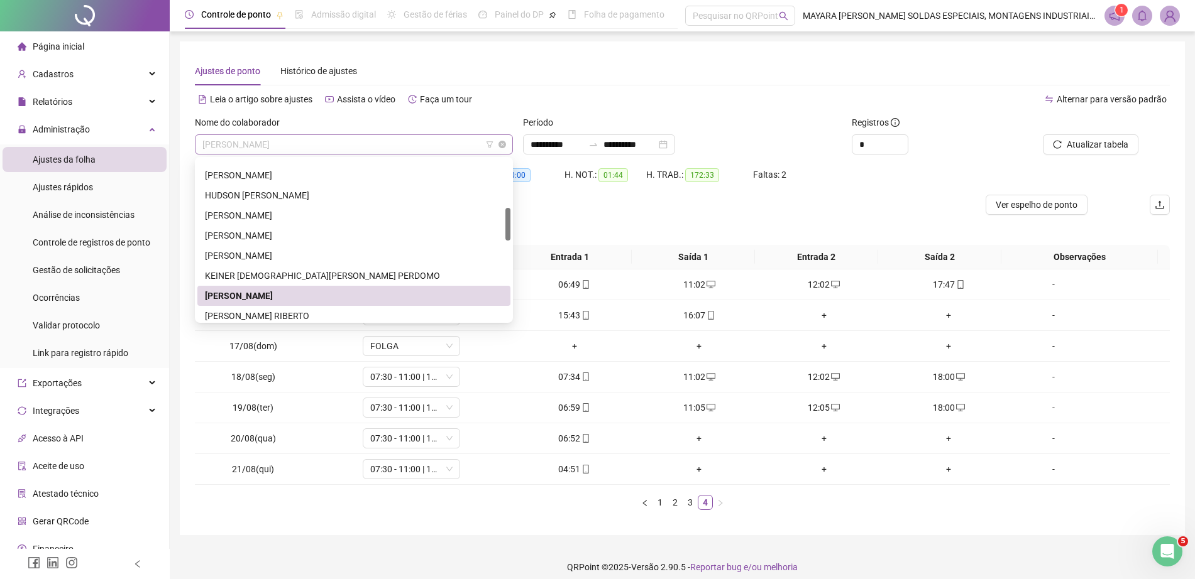
click at [317, 142] on span "[PERSON_NAME]" at bounding box center [353, 144] width 303 height 19
click at [295, 314] on div "[PERSON_NAME] RIBERTO" at bounding box center [354, 316] width 298 height 14
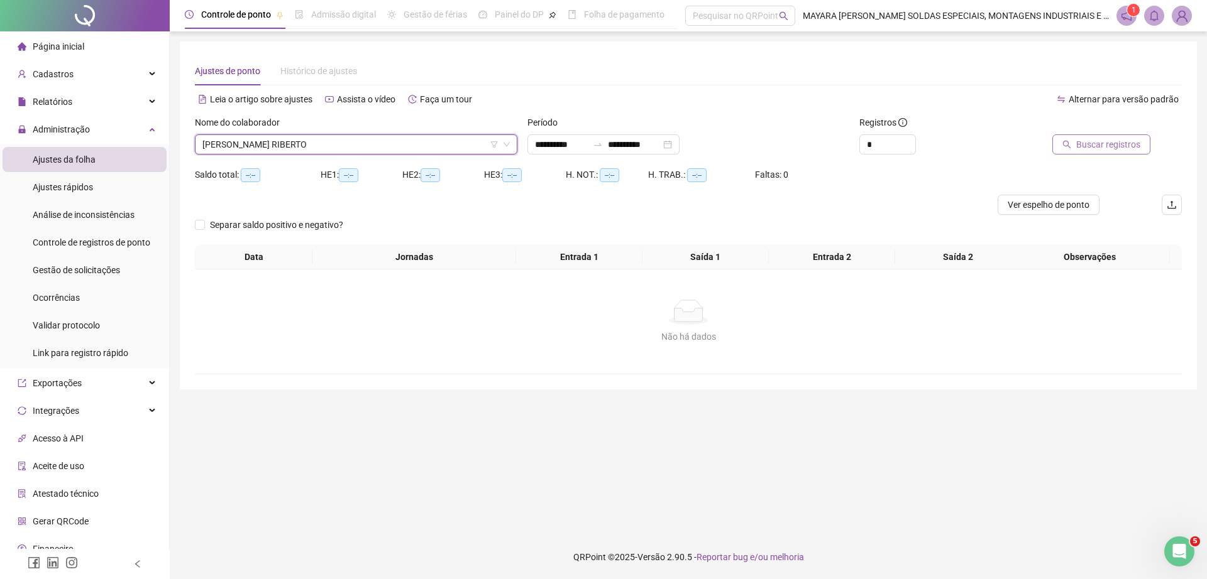
click at [1081, 151] on span "Buscar registros" at bounding box center [1108, 145] width 64 height 14
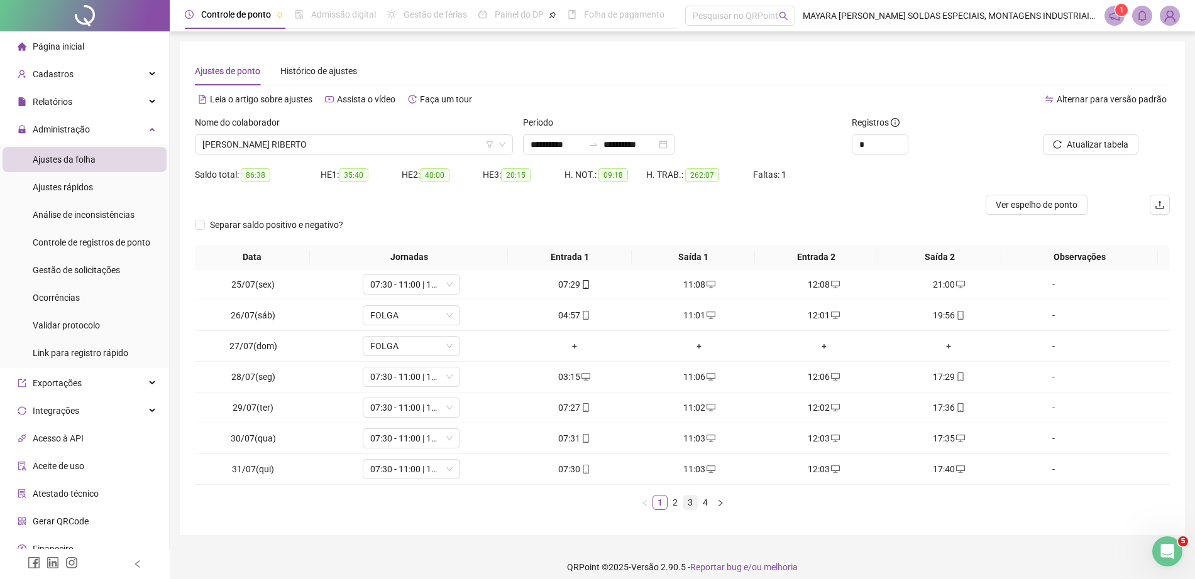
click at [689, 500] on link "3" at bounding box center [690, 503] width 14 height 14
click at [696, 499] on link "3" at bounding box center [690, 503] width 14 height 14
click at [711, 503] on link "4" at bounding box center [705, 503] width 14 height 14
click at [706, 435] on icon "mobile" at bounding box center [710, 438] width 9 height 9
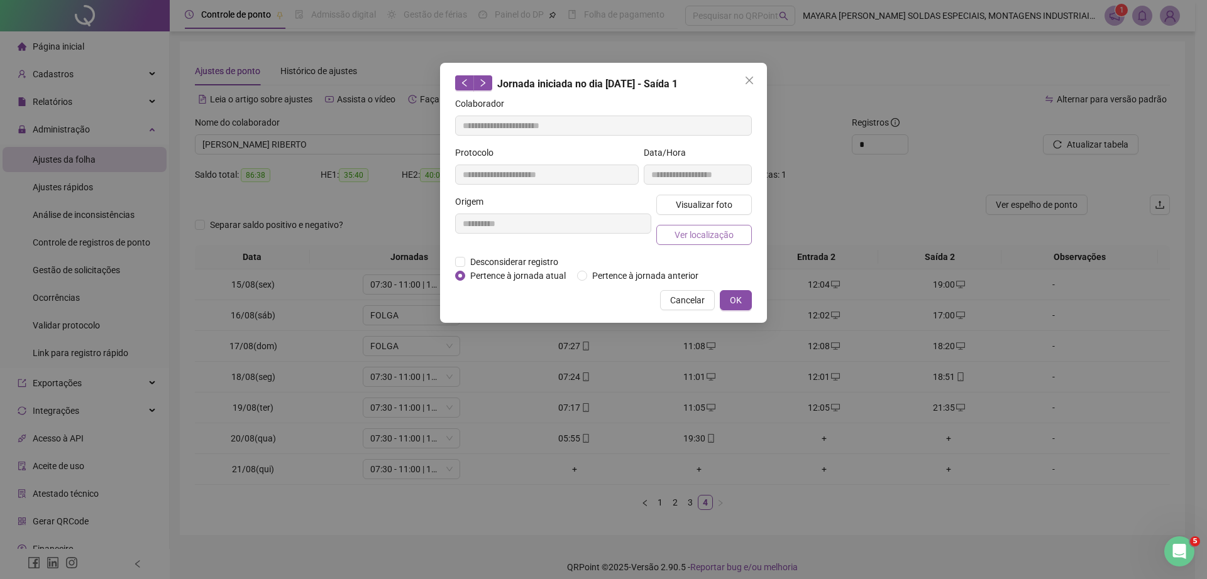
type input "**********"
click at [712, 235] on span "Ver localização" at bounding box center [703, 235] width 59 height 14
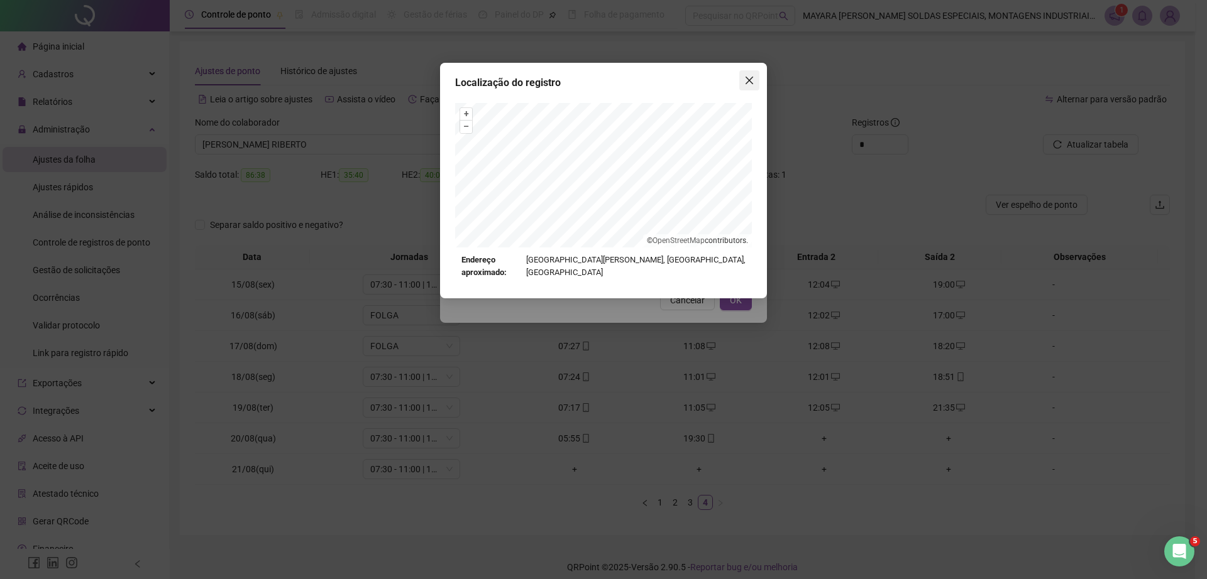
click at [753, 72] on button "Close" at bounding box center [749, 80] width 20 height 20
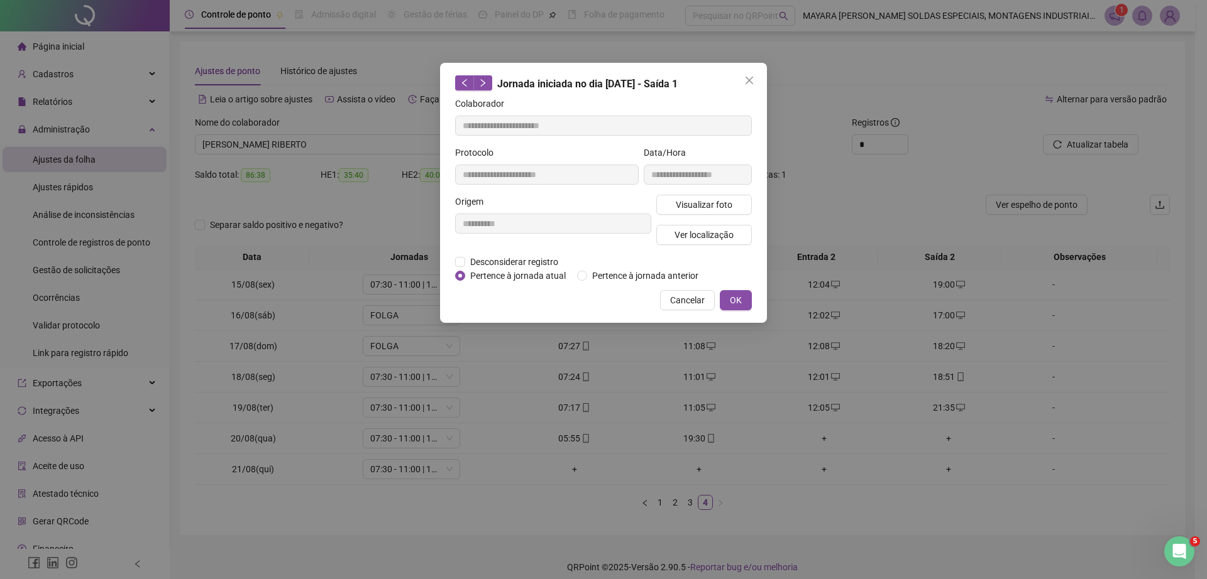
click at [753, 72] on button "Close" at bounding box center [749, 80] width 20 height 20
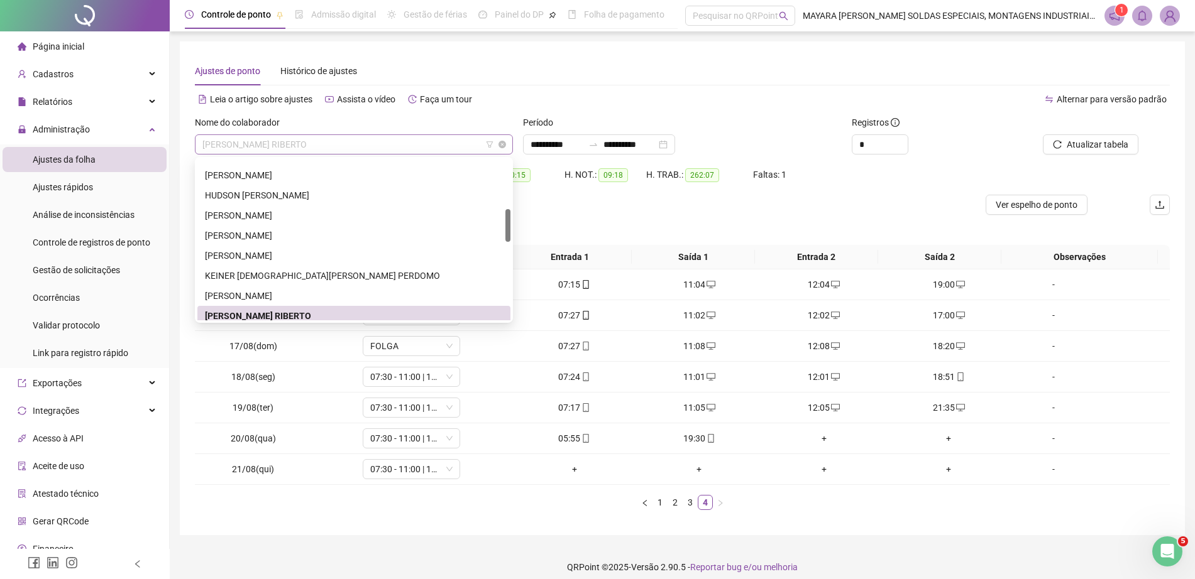
click at [326, 143] on span "[PERSON_NAME] RIBERTO" at bounding box center [353, 144] width 303 height 19
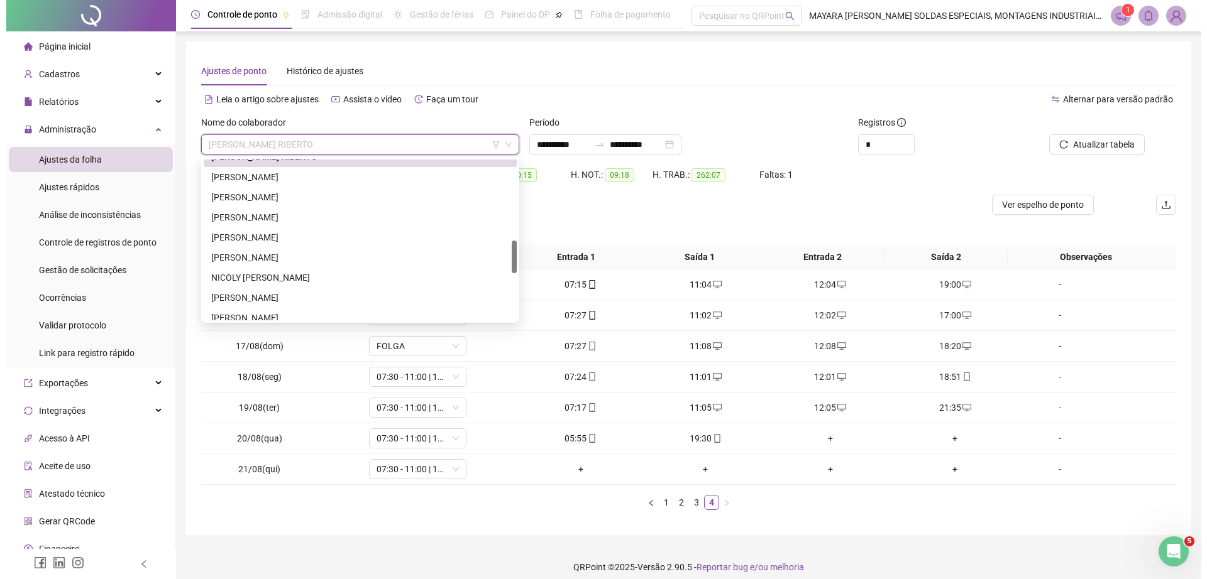
scroll to position [397, 0]
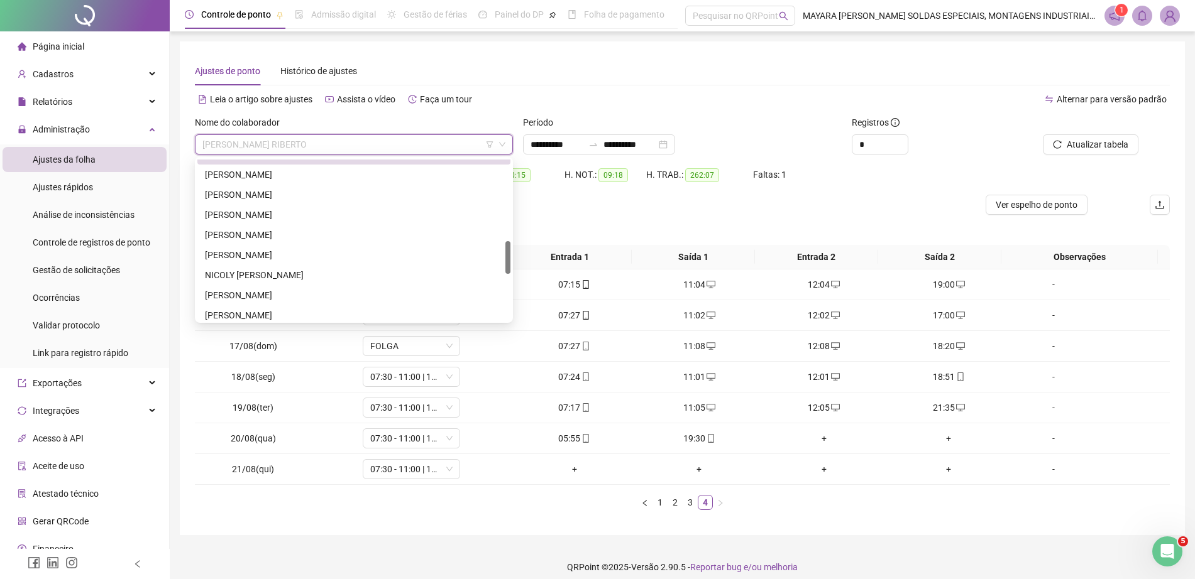
drag, startPoint x: 506, startPoint y: 217, endPoint x: 507, endPoint y: 249, distance: 32.1
click at [507, 249] on div at bounding box center [507, 257] width 5 height 33
click at [305, 201] on div "[PERSON_NAME]" at bounding box center [354, 195] width 298 height 14
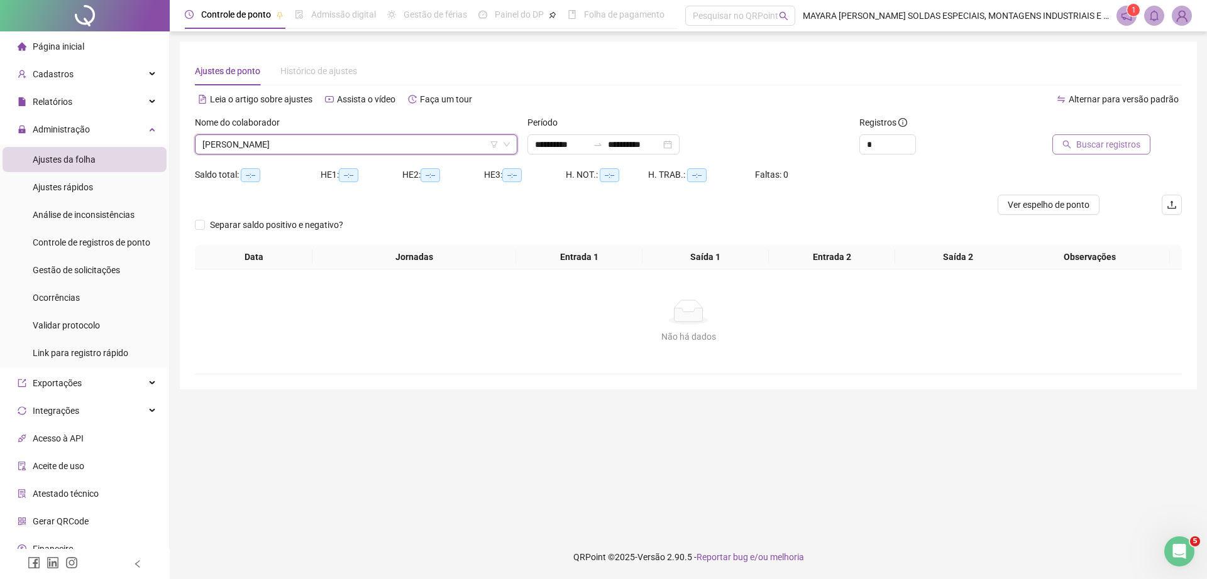
click at [1101, 145] on span "Buscar registros" at bounding box center [1108, 145] width 64 height 14
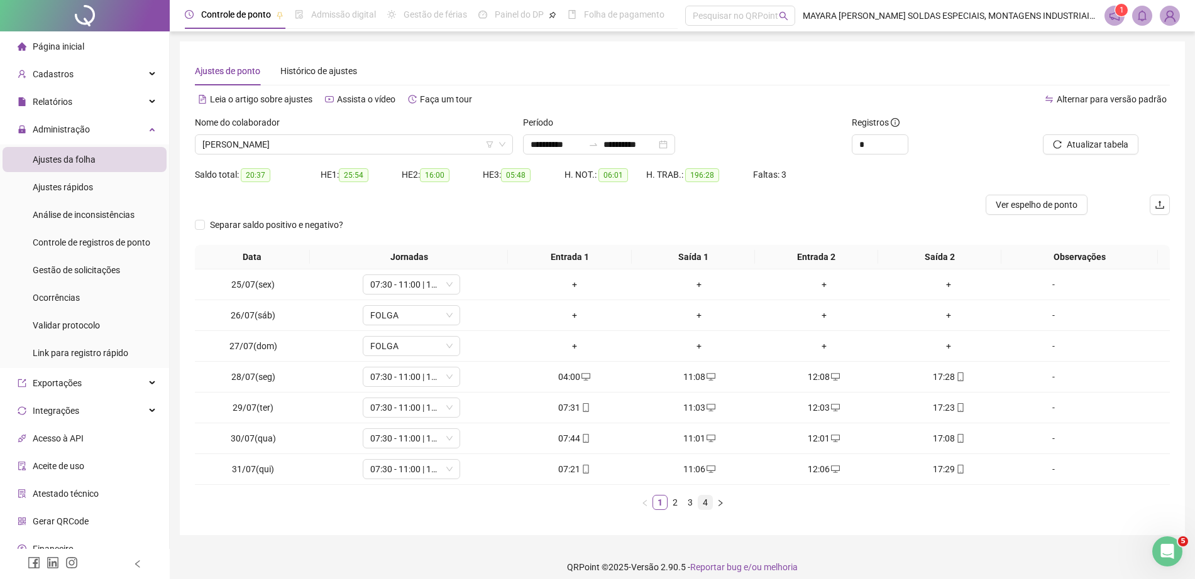
click at [707, 504] on link "4" at bounding box center [705, 503] width 14 height 14
click at [816, 429] on td "+" at bounding box center [824, 439] width 125 height 31
click at [816, 439] on div "+" at bounding box center [824, 439] width 115 height 14
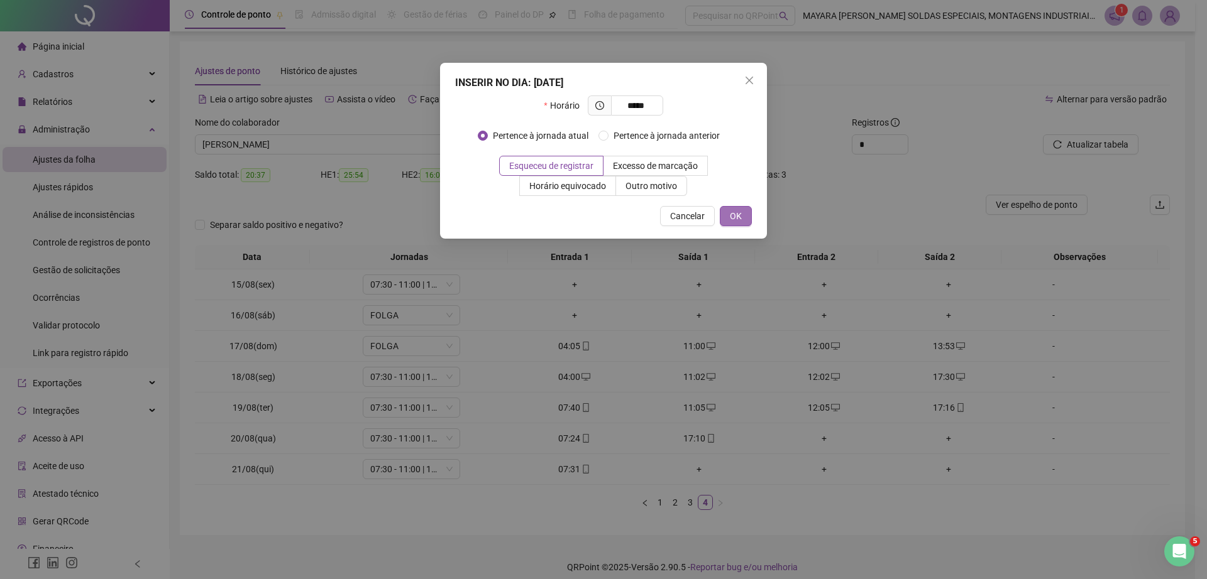
type input "*****"
click at [726, 217] on button "OK" at bounding box center [736, 216] width 32 height 20
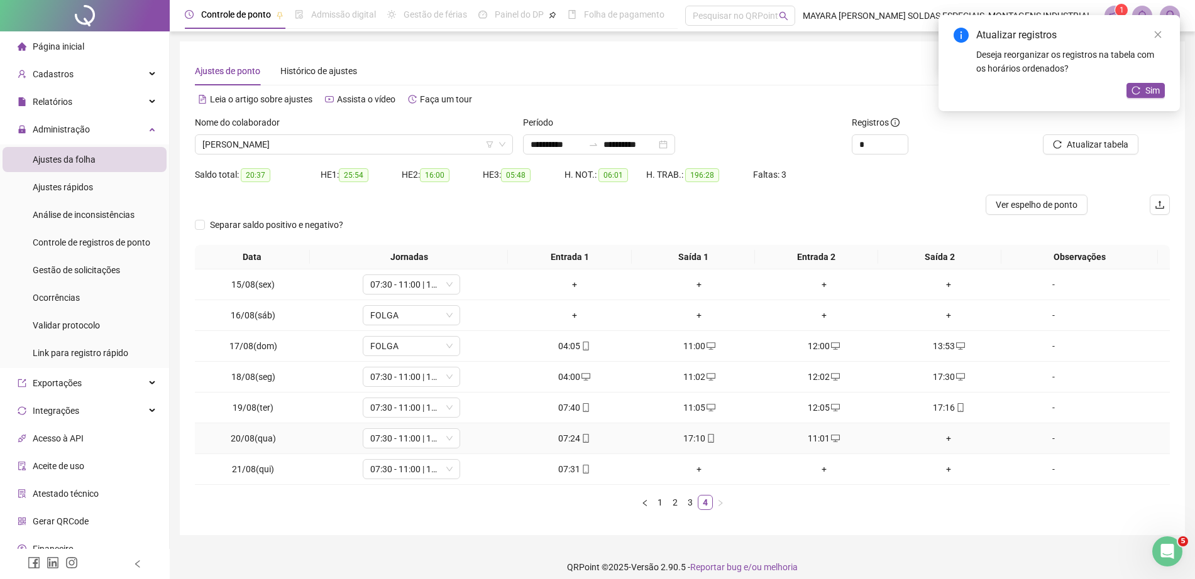
click at [939, 436] on div "+" at bounding box center [948, 439] width 115 height 14
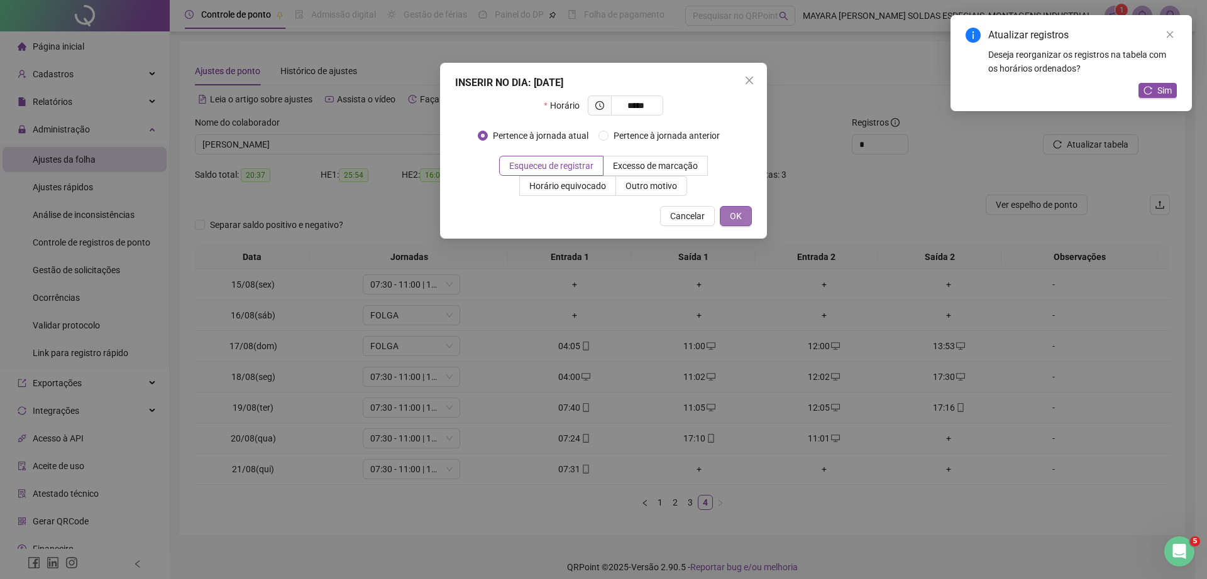
type input "*****"
click at [744, 211] on button "OK" at bounding box center [736, 216] width 32 height 20
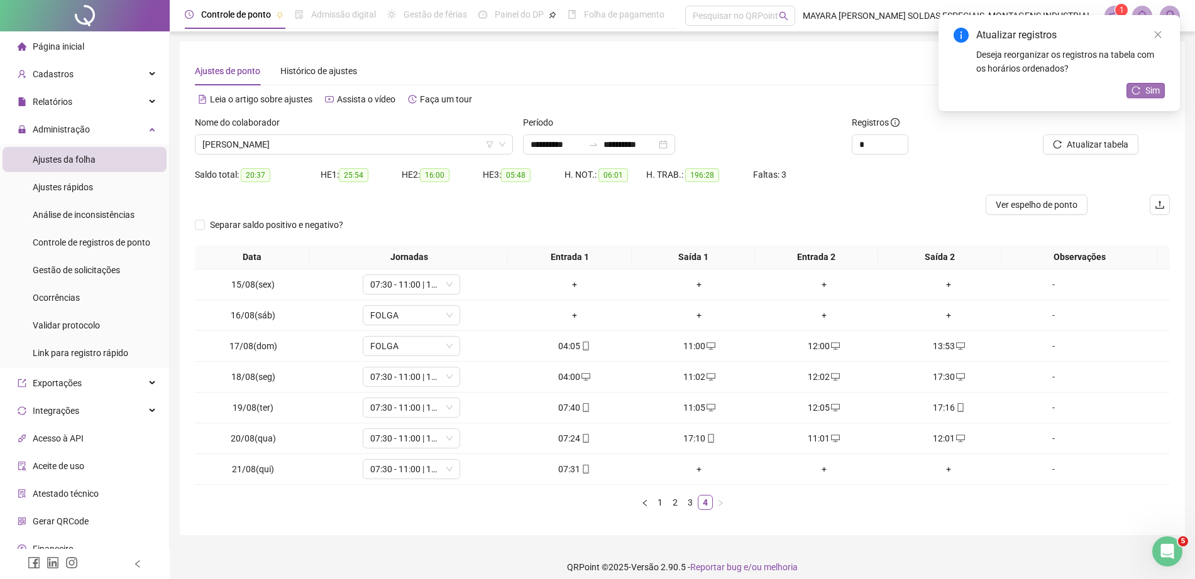
click at [1134, 92] on icon "reload" at bounding box center [1135, 90] width 9 height 9
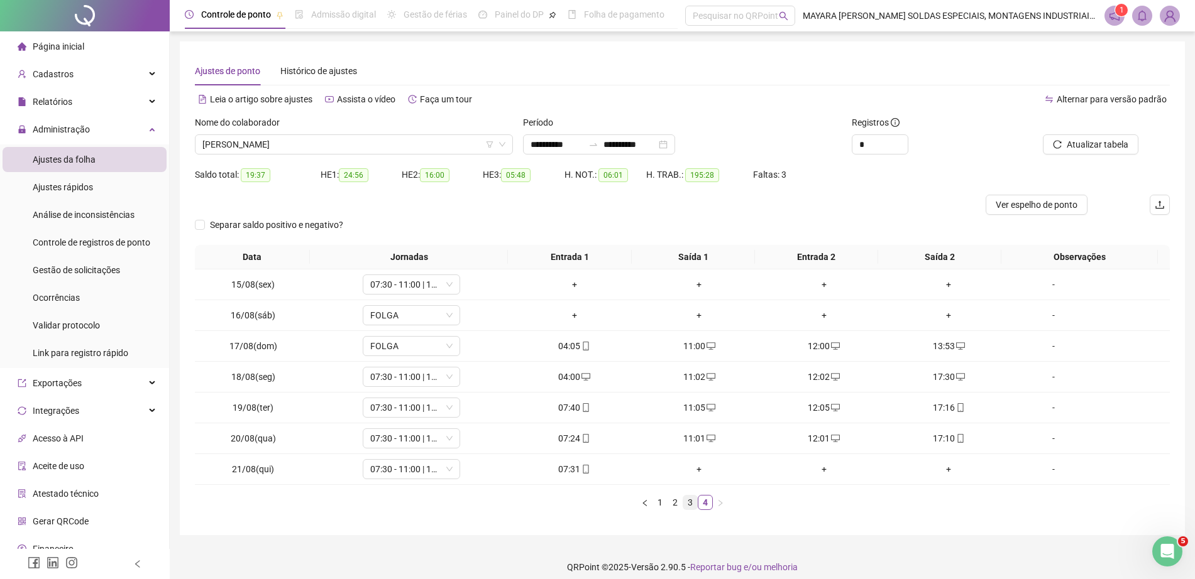
click at [689, 501] on link "3" at bounding box center [690, 503] width 14 height 14
click at [702, 501] on link "4" at bounding box center [705, 503] width 14 height 14
click at [378, 146] on span "[PERSON_NAME]" at bounding box center [353, 144] width 303 height 19
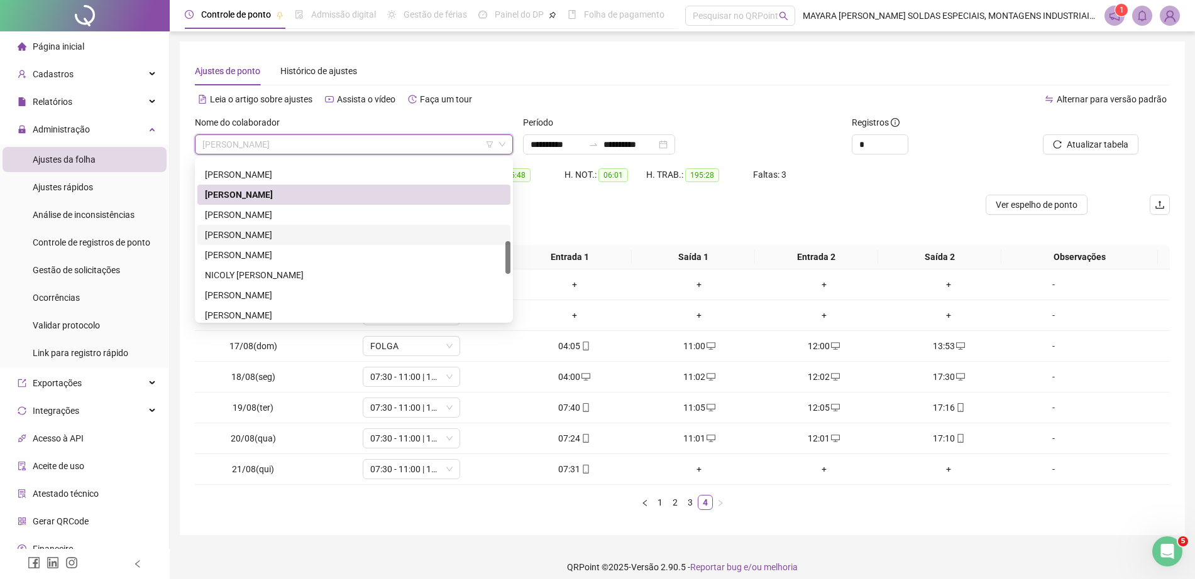
click at [329, 229] on div "[PERSON_NAME]" at bounding box center [354, 235] width 298 height 14
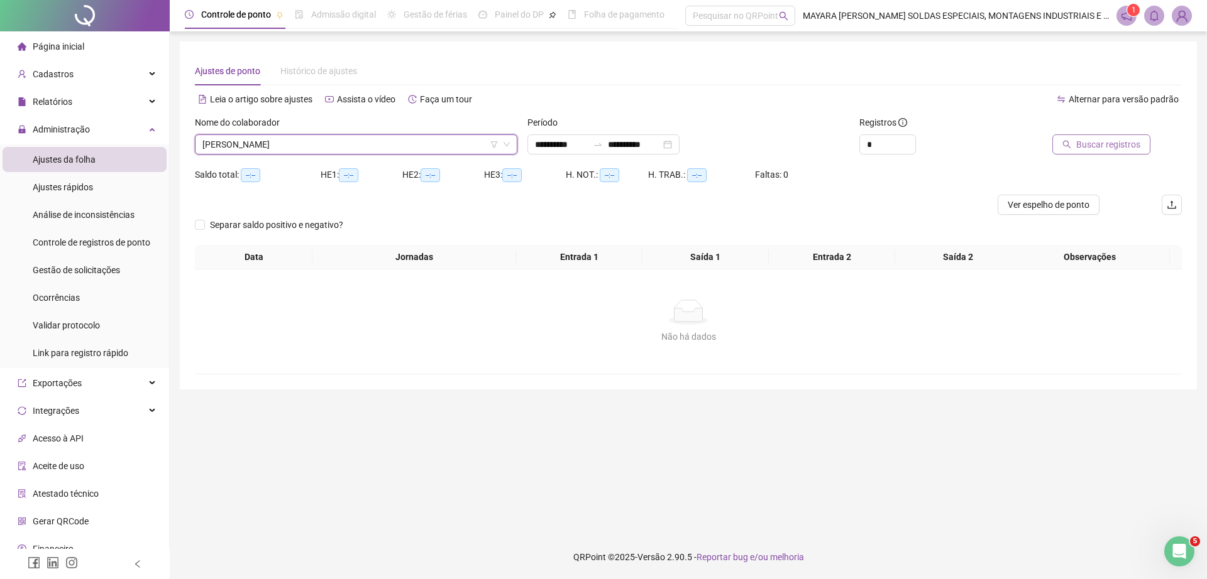
click at [1125, 141] on span "Buscar registros" at bounding box center [1108, 145] width 64 height 14
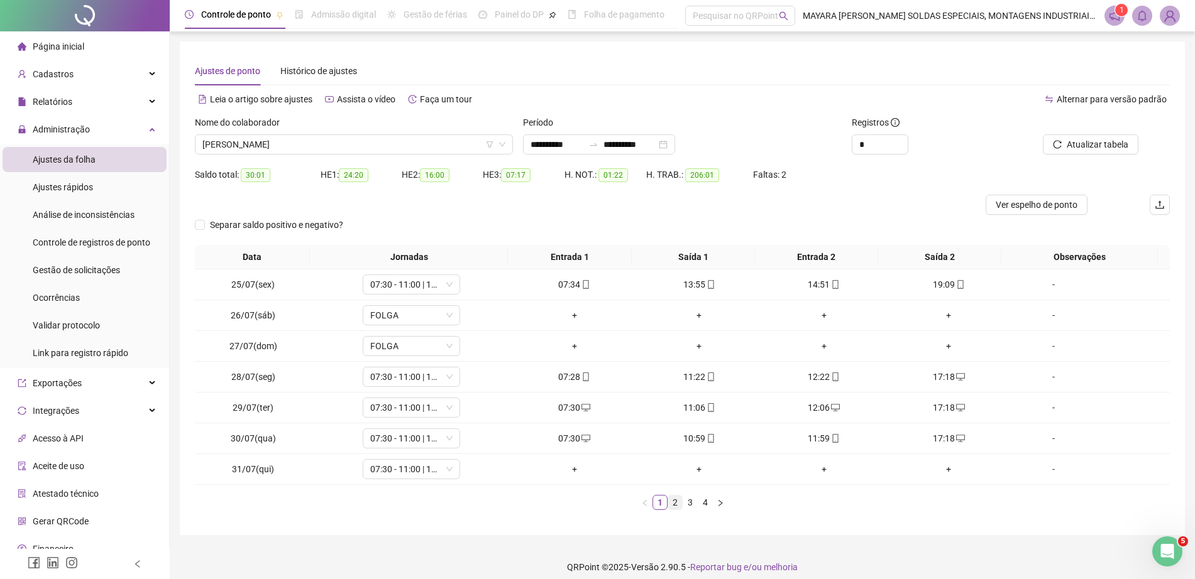
click at [679, 501] on link "2" at bounding box center [675, 503] width 14 height 14
click at [312, 136] on span "[PERSON_NAME]" at bounding box center [353, 144] width 303 height 19
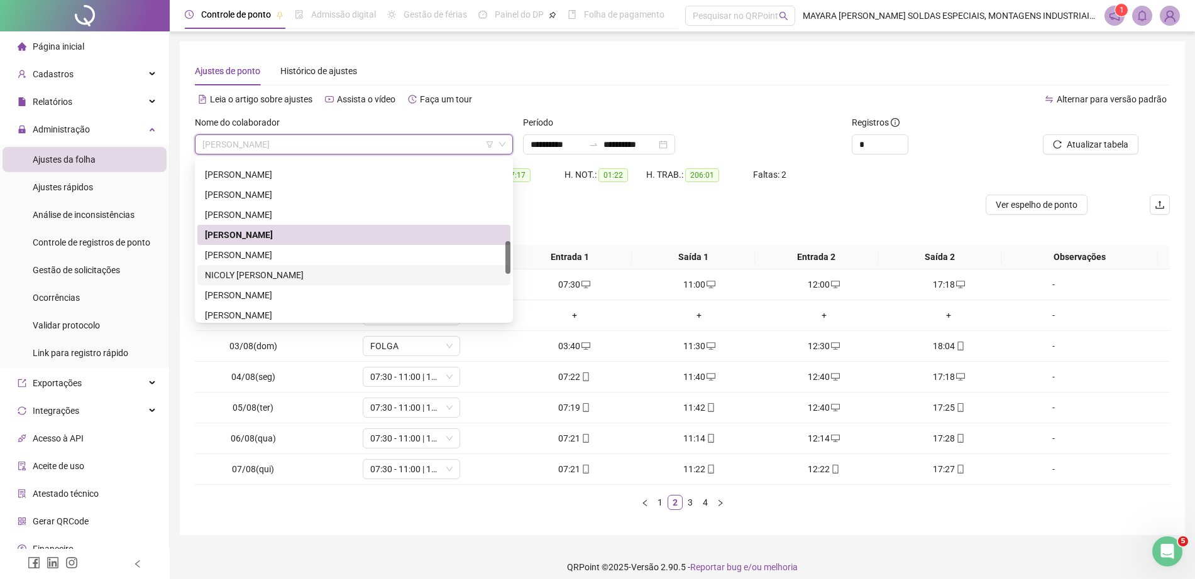
click at [709, 512] on div "Data Jornadas Entrada 1 Saída 1 Entrada 2 Saída 2 Observações 01/08(sex) 07:30 …" at bounding box center [682, 382] width 975 height 275
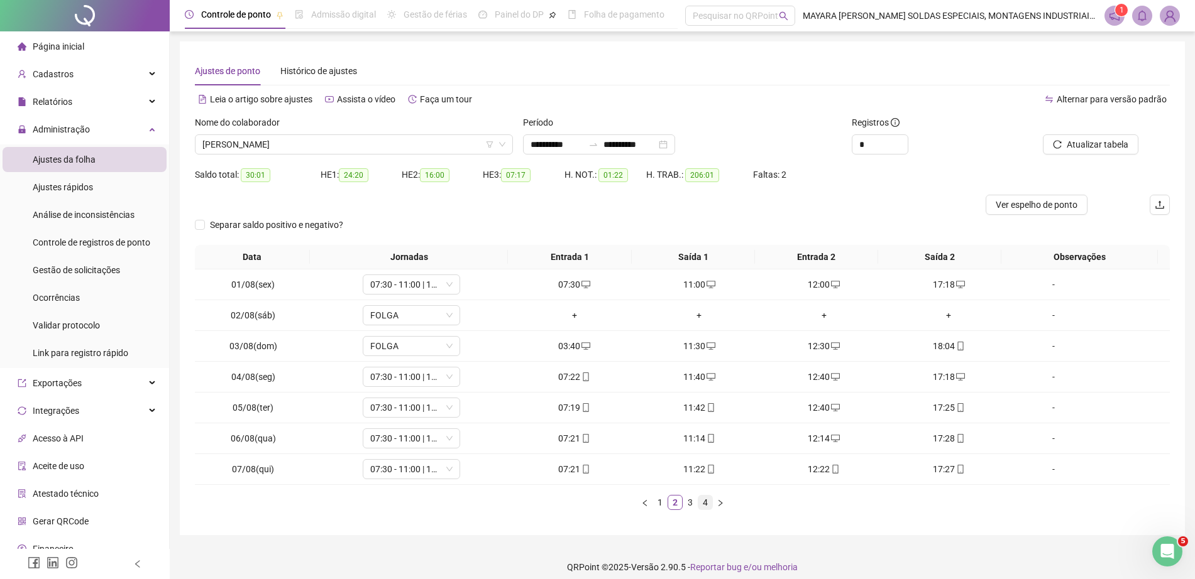
click at [703, 502] on link "4" at bounding box center [705, 503] width 14 height 14
click at [682, 313] on div "+" at bounding box center [699, 316] width 115 height 14
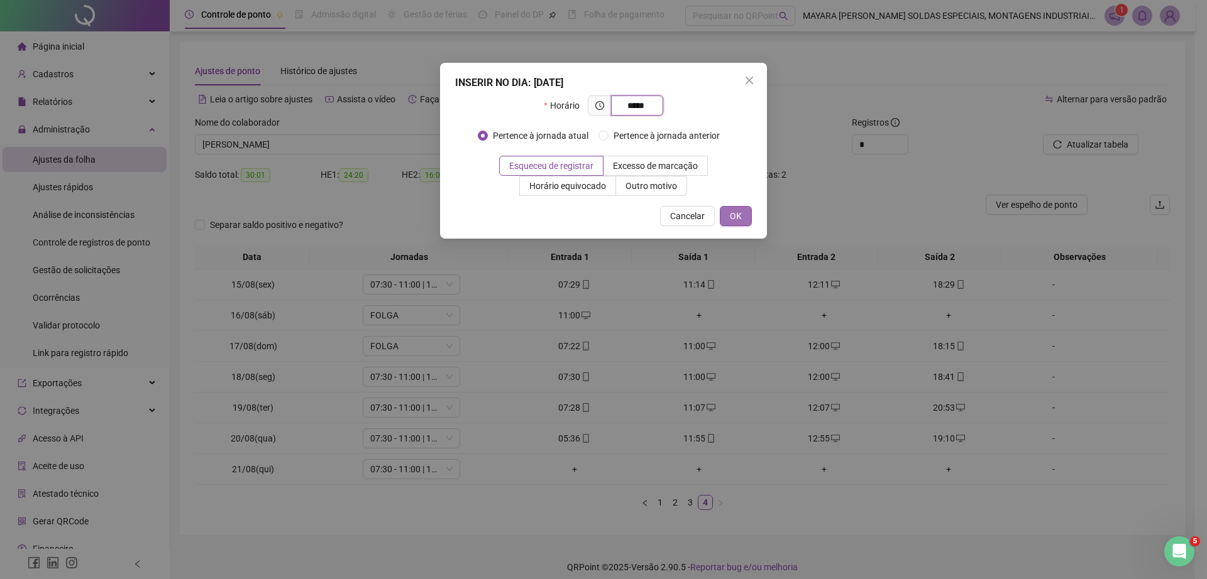
type input "*****"
click at [733, 216] on span "OK" at bounding box center [736, 216] width 12 height 14
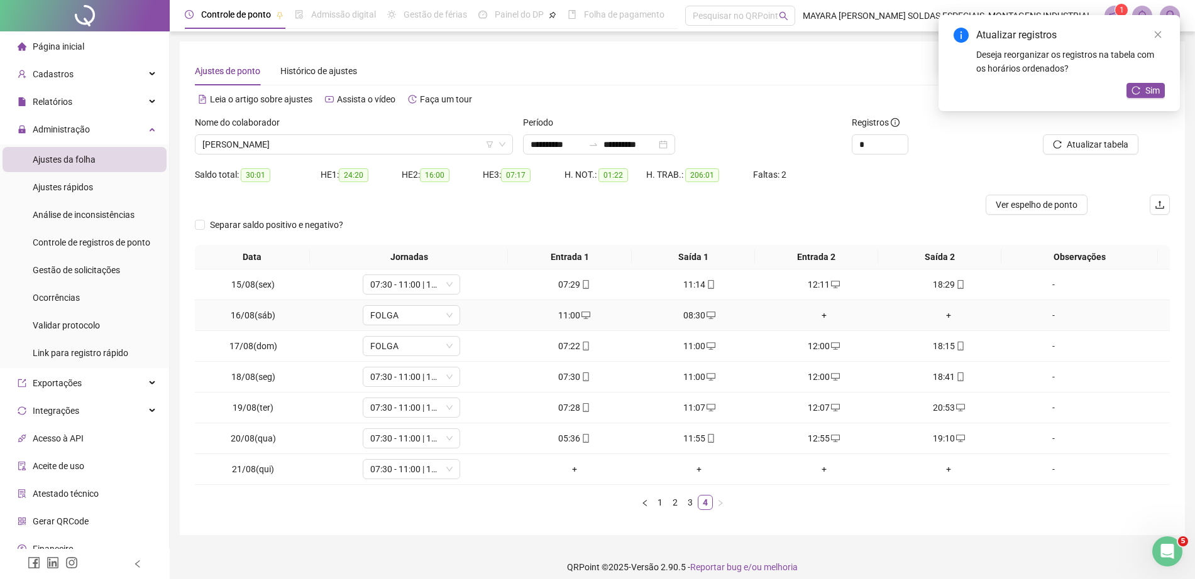
click at [814, 319] on div "+" at bounding box center [824, 316] width 115 height 14
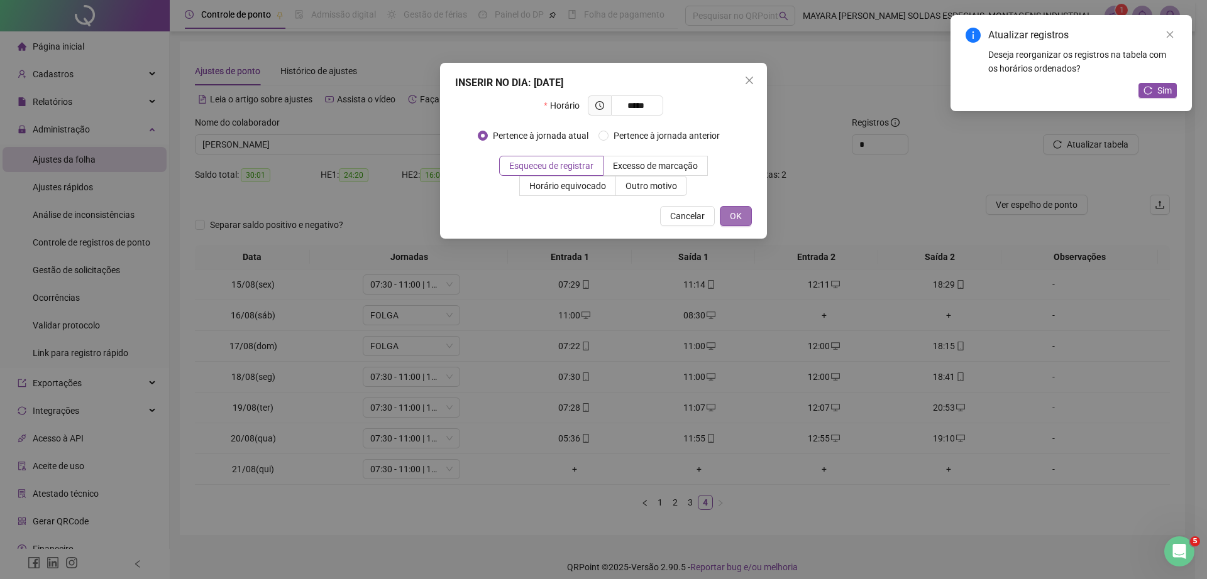
type input "*****"
click at [736, 211] on span "OK" at bounding box center [736, 216] width 12 height 14
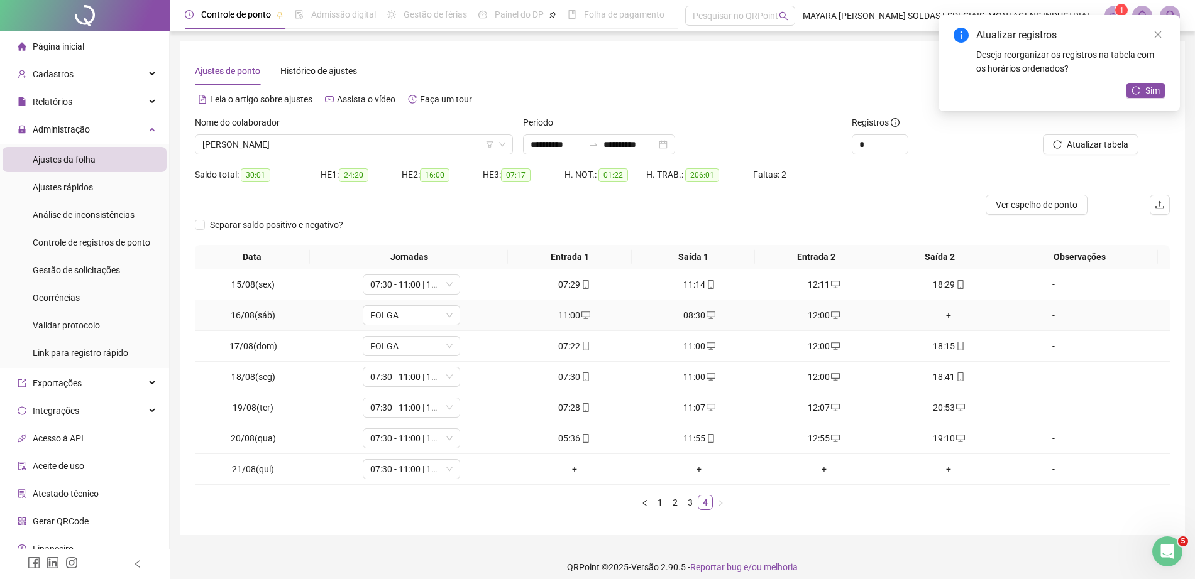
click at [939, 312] on div "+" at bounding box center [948, 316] width 115 height 14
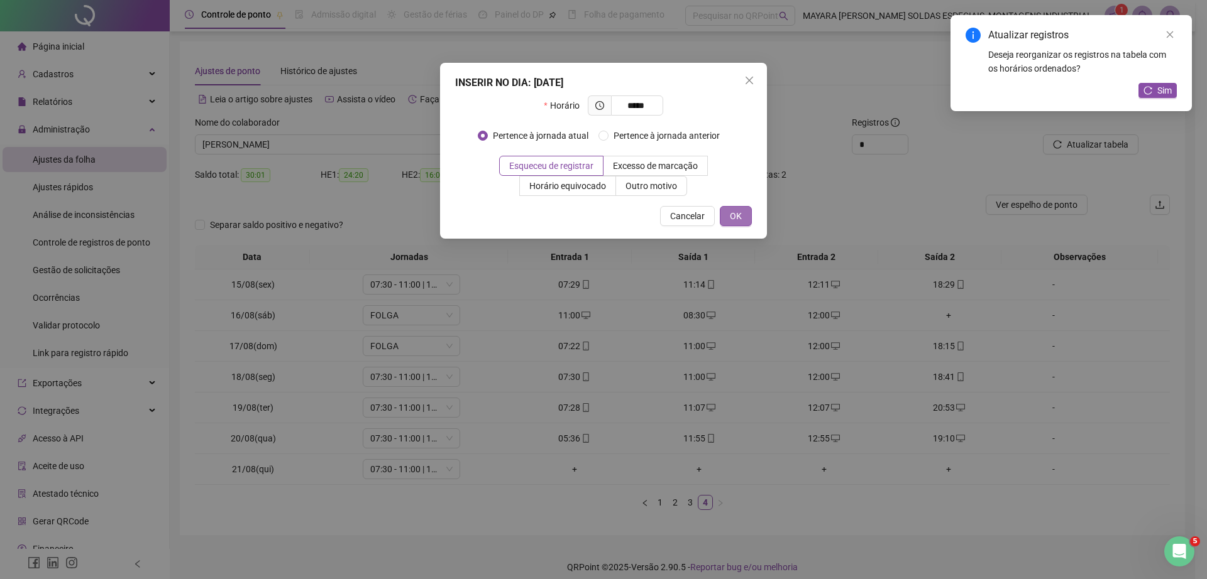
type input "*****"
click at [738, 210] on span "OK" at bounding box center [736, 216] width 12 height 14
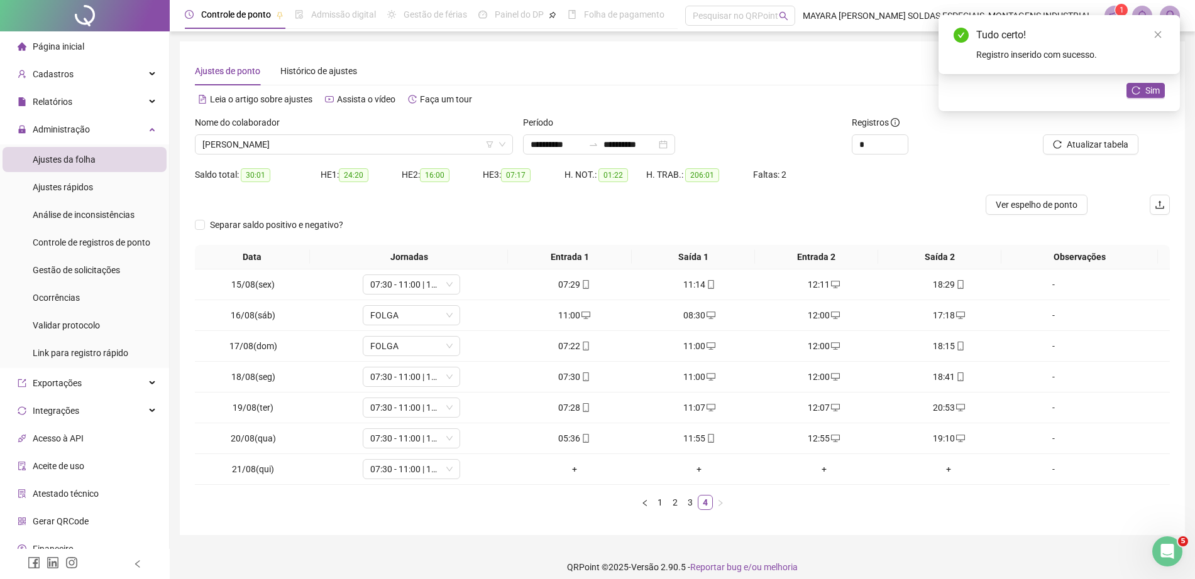
click at [1164, 96] on div "Atualizar registros Deseja reorganizar os registros na tabela com os horários o…" at bounding box center [1058, 63] width 241 height 96
click at [1151, 92] on span "Sim" at bounding box center [1152, 91] width 14 height 14
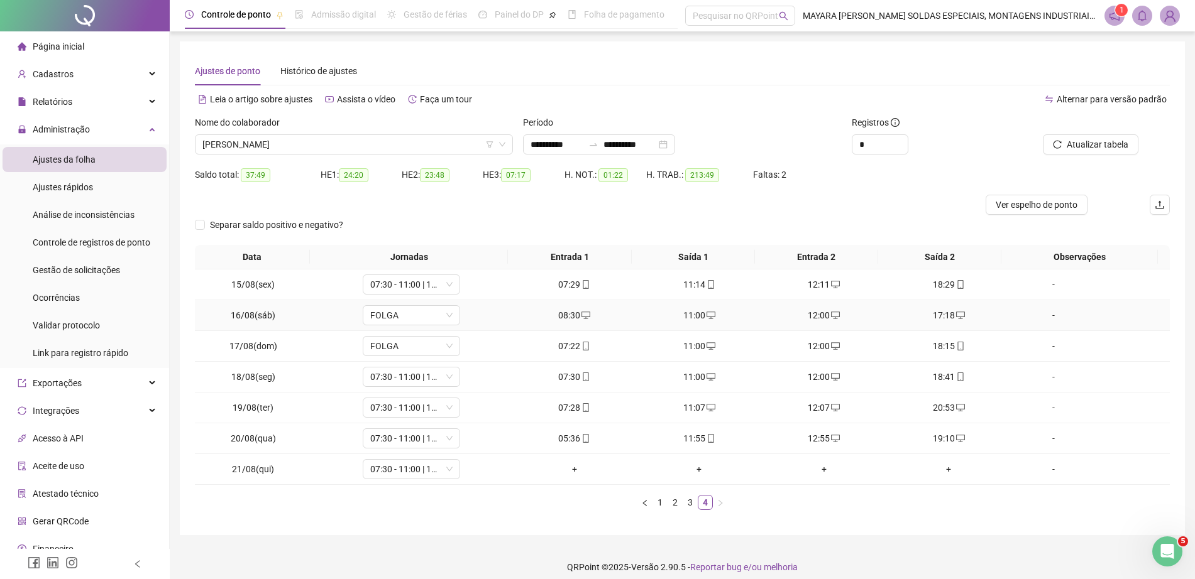
click at [581, 314] on icon "desktop" at bounding box center [585, 315] width 9 height 9
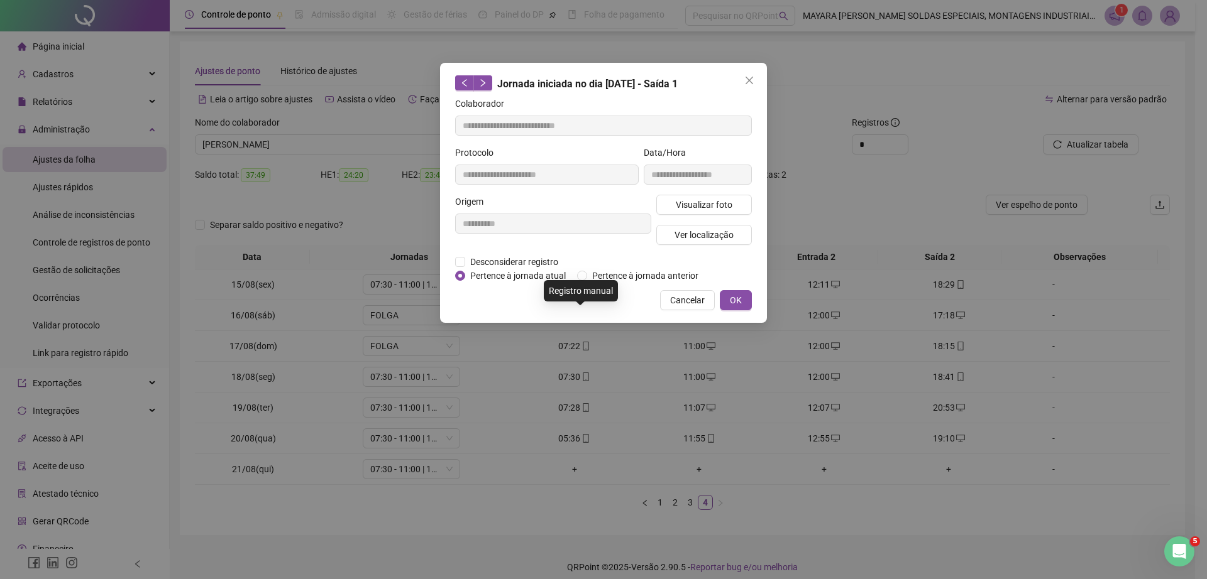
type input "**********"
click at [489, 265] on span "Desconsiderar registro" at bounding box center [514, 262] width 98 height 14
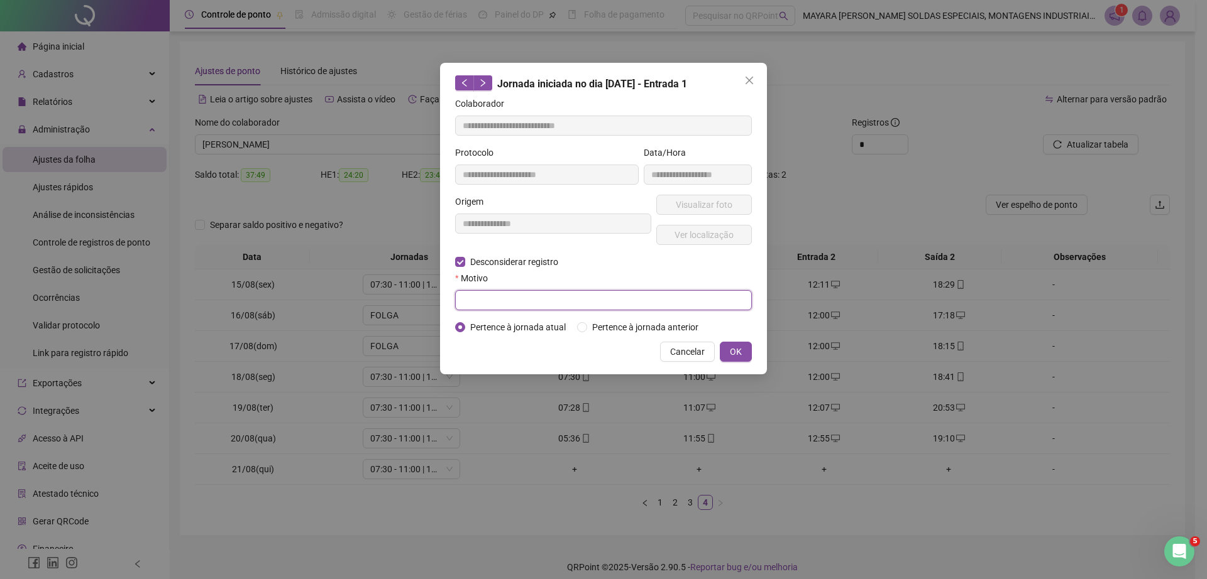
click at [501, 300] on input "text" at bounding box center [603, 300] width 297 height 20
type input "******"
click at [731, 349] on span "OK" at bounding box center [736, 352] width 12 height 14
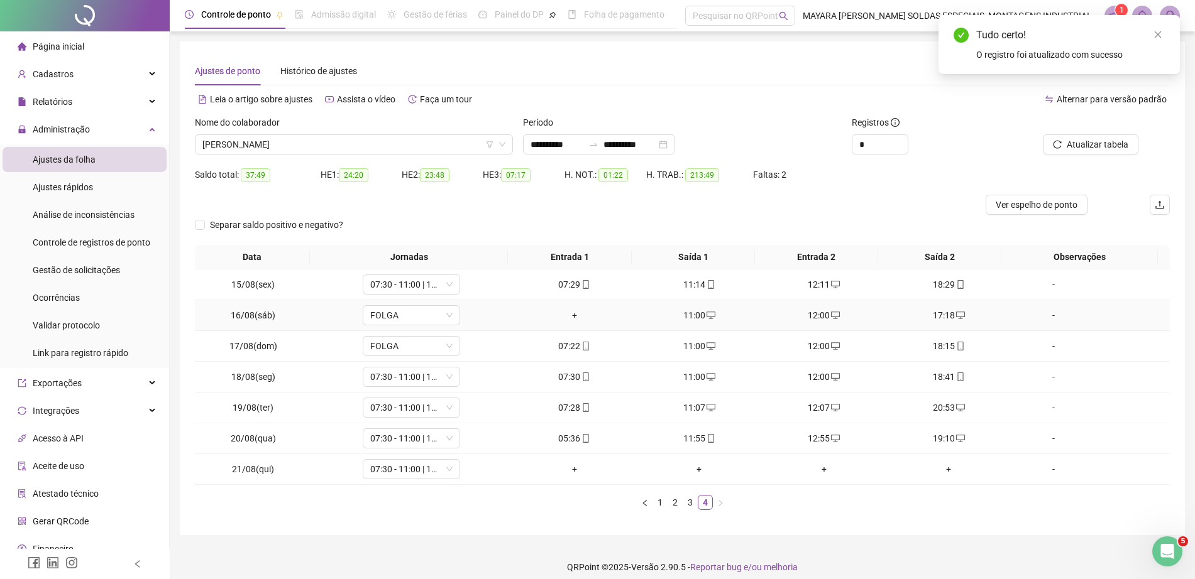
click at [570, 315] on div "+" at bounding box center [574, 316] width 115 height 14
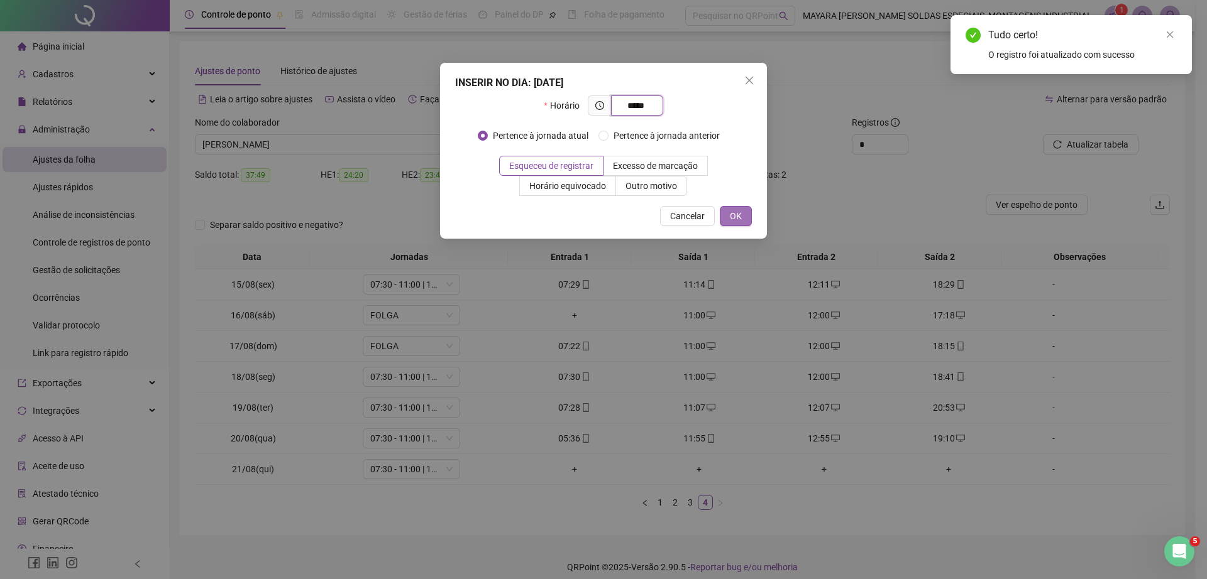
type input "*****"
click at [737, 212] on span "OK" at bounding box center [736, 216] width 12 height 14
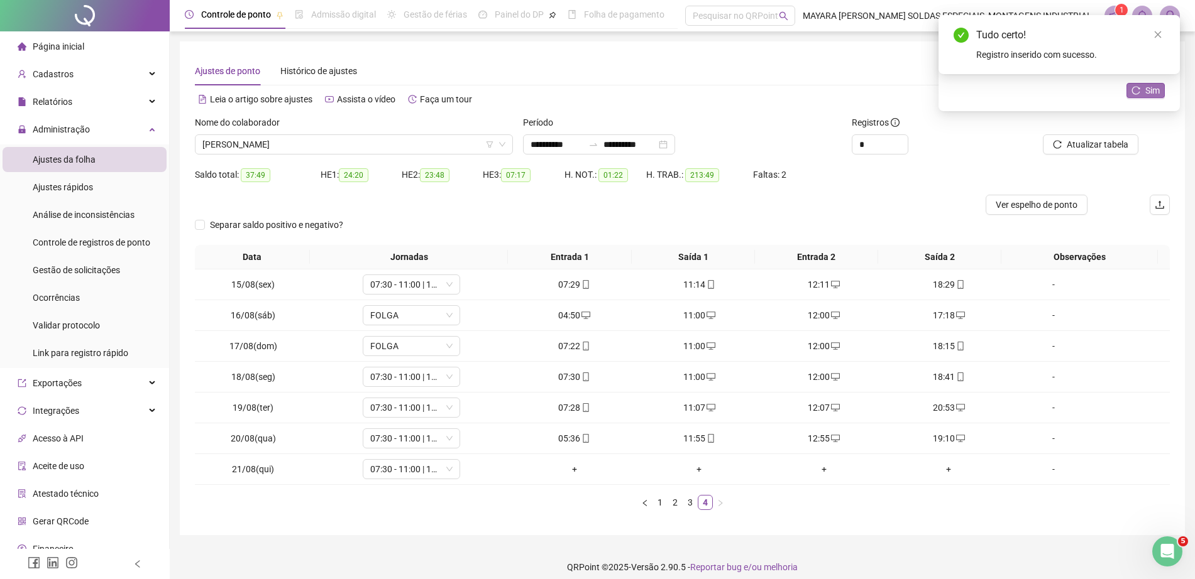
click at [1152, 96] on span "Sim" at bounding box center [1152, 91] width 14 height 14
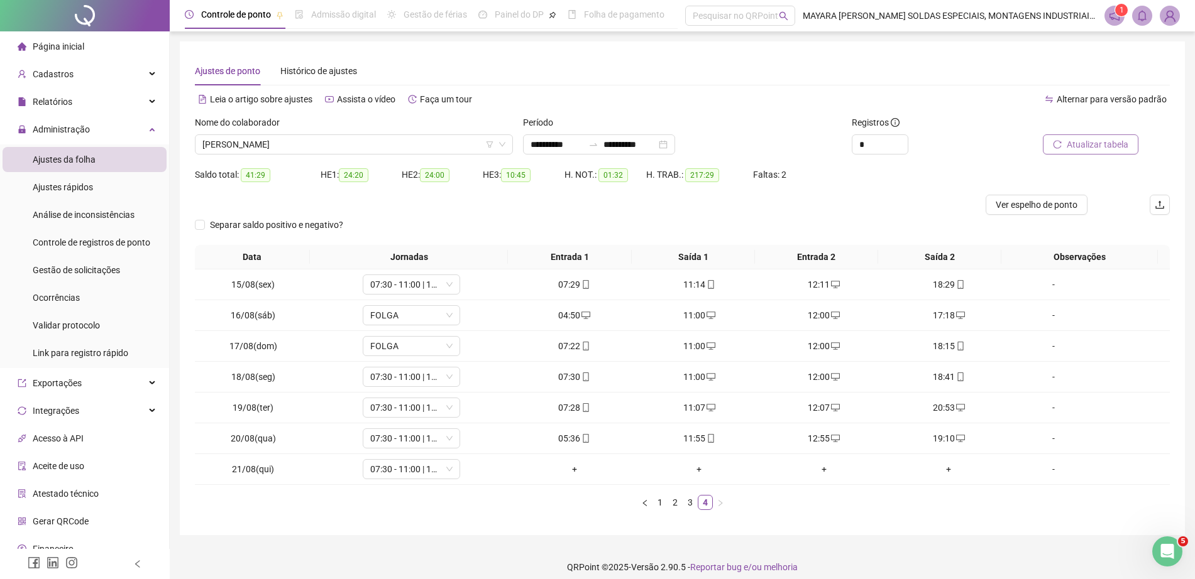
click at [1081, 148] on span "Atualizar tabela" at bounding box center [1097, 145] width 62 height 14
click at [294, 132] on div "Nome do colaborador" at bounding box center [354, 125] width 318 height 19
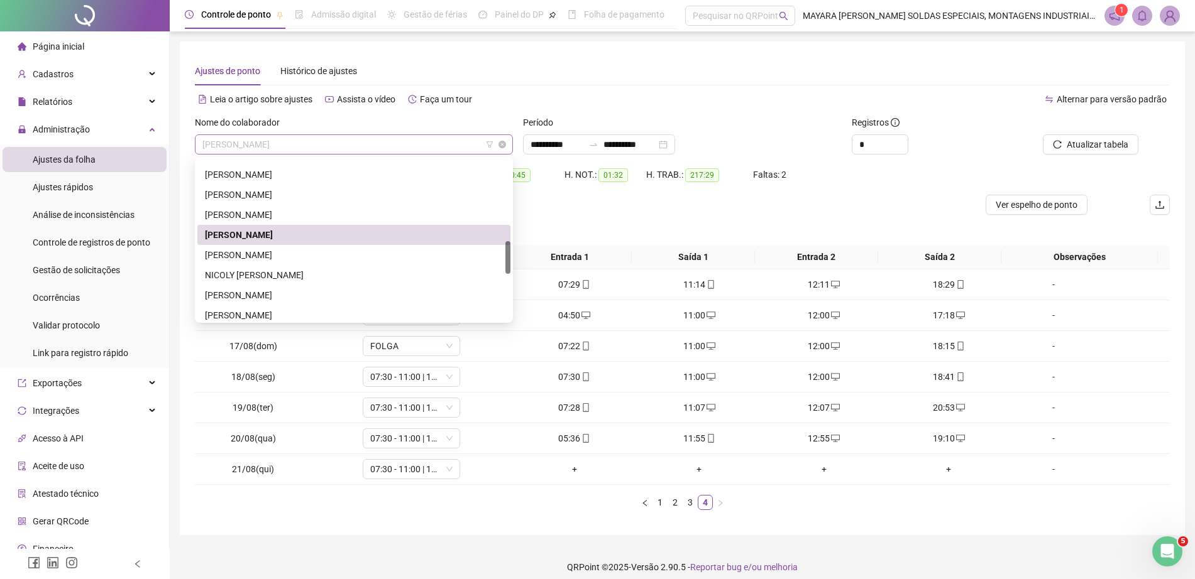
click at [287, 148] on span "[PERSON_NAME]" at bounding box center [353, 144] width 303 height 19
click at [256, 253] on div "[PERSON_NAME]" at bounding box center [354, 255] width 298 height 14
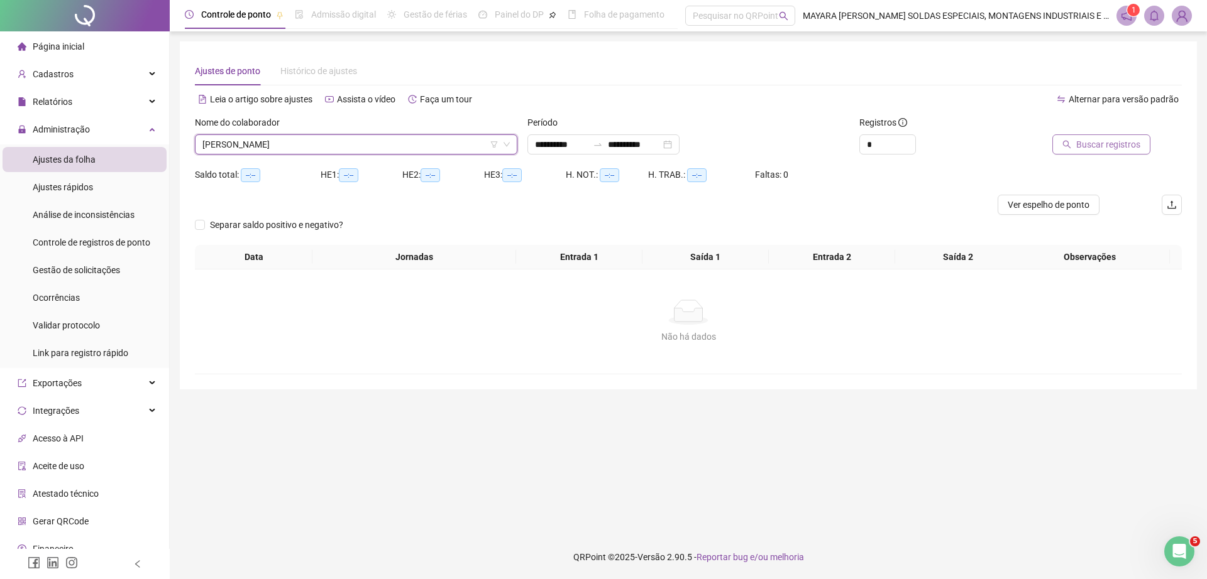
click at [1100, 140] on span "Buscar registros" at bounding box center [1108, 145] width 64 height 14
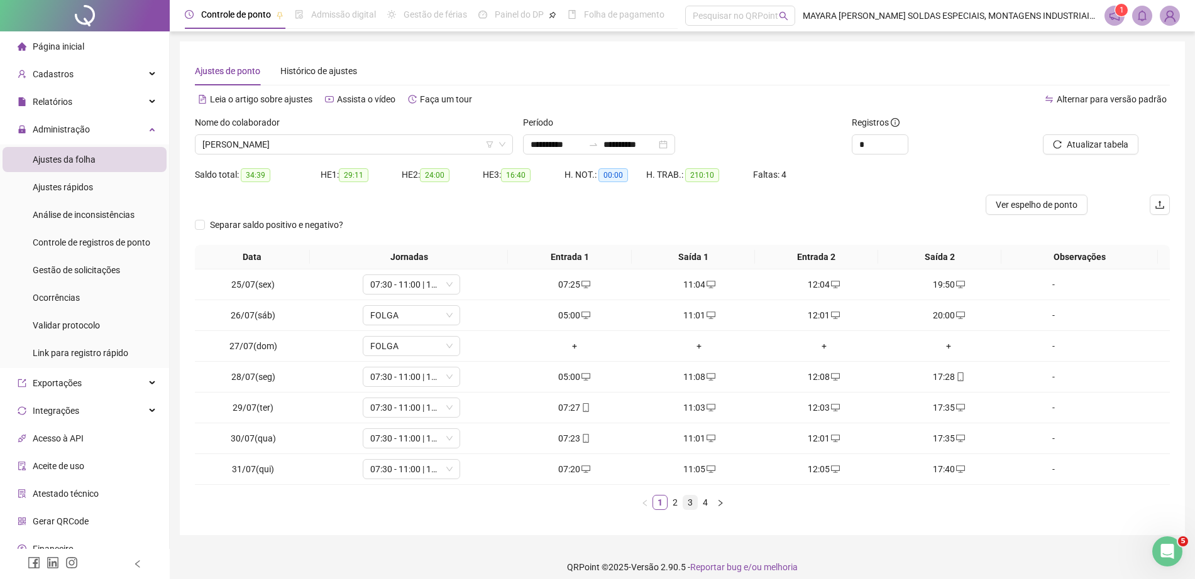
click at [690, 509] on link "3" at bounding box center [690, 503] width 14 height 14
click at [701, 503] on link "4" at bounding box center [705, 503] width 14 height 14
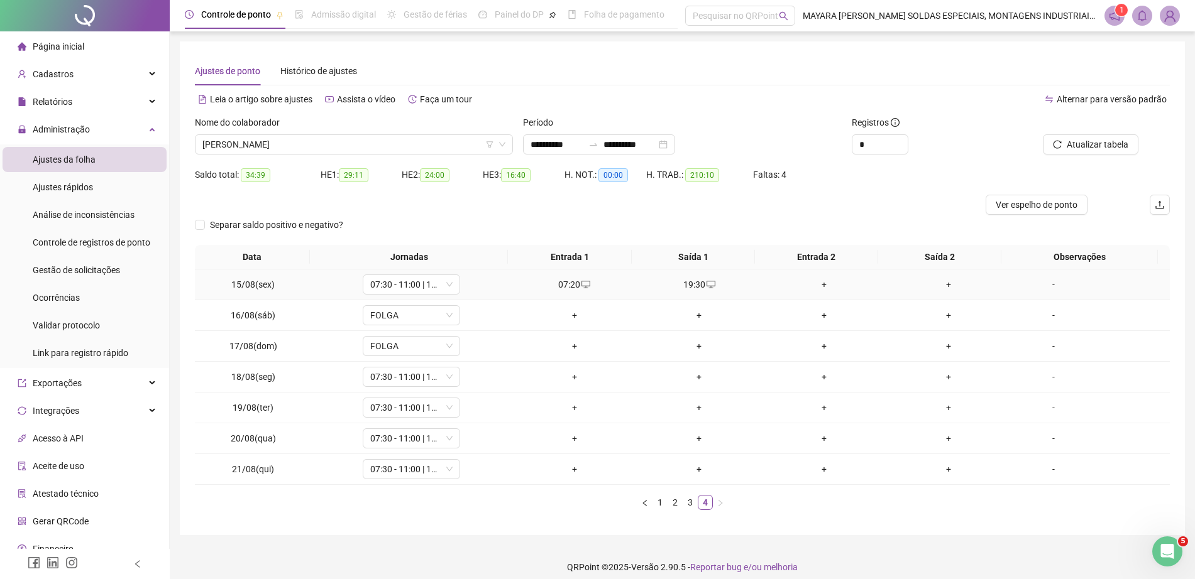
click at [816, 291] on div "+" at bounding box center [824, 285] width 115 height 14
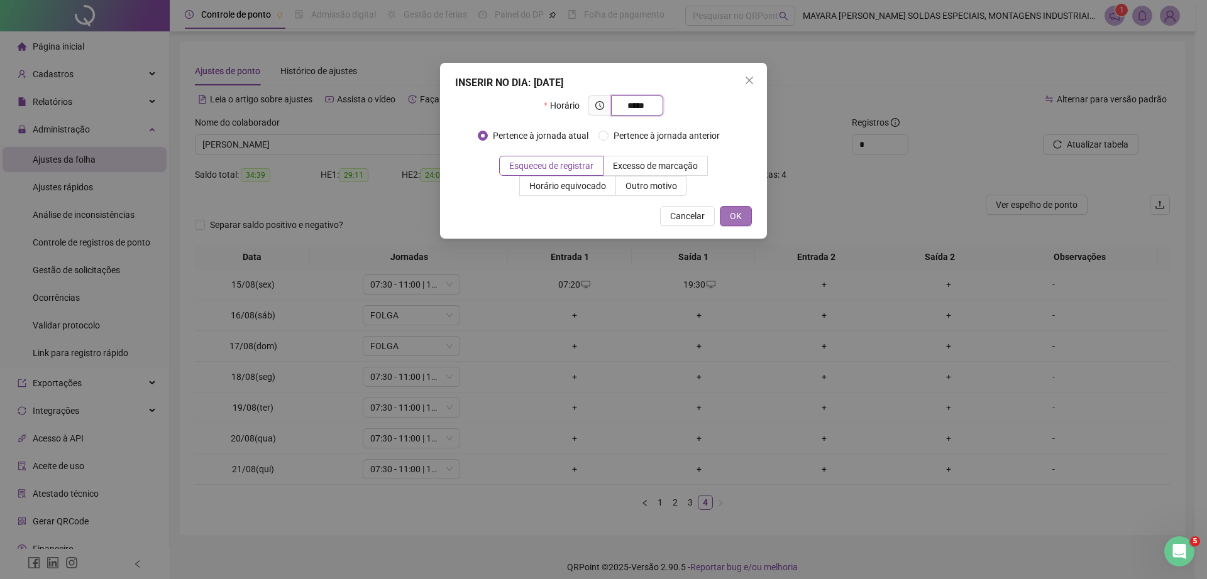
type input "*****"
click at [728, 207] on button "OK" at bounding box center [736, 216] width 32 height 20
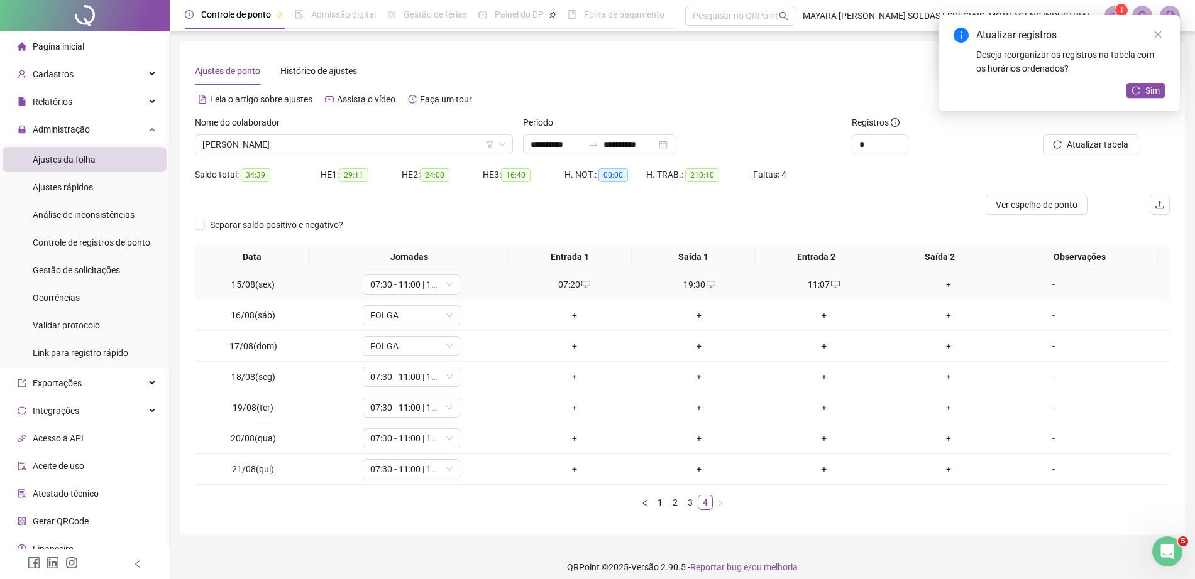
click at [948, 287] on div "+" at bounding box center [948, 285] width 115 height 14
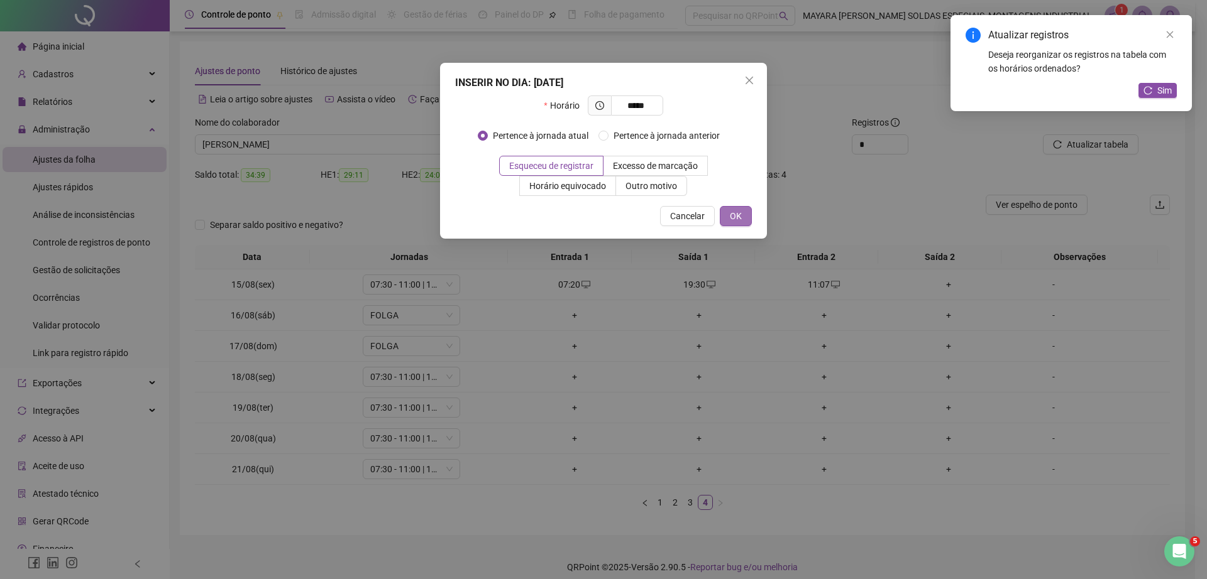
type input "*****"
click at [737, 221] on span "OK" at bounding box center [736, 216] width 12 height 14
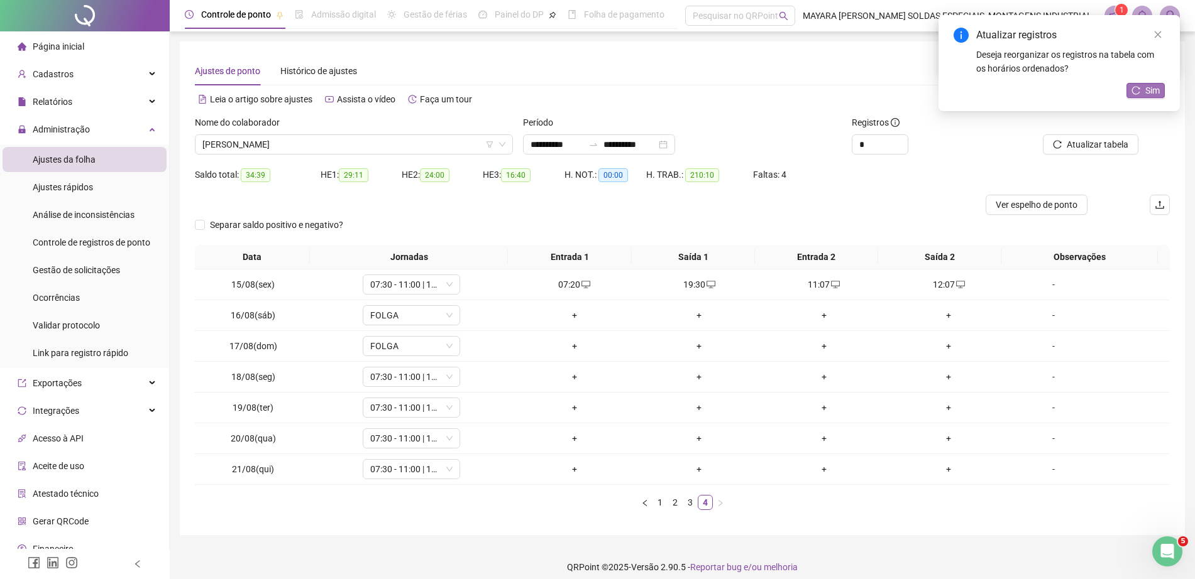
click at [1146, 85] on span "Sim" at bounding box center [1152, 91] width 14 height 14
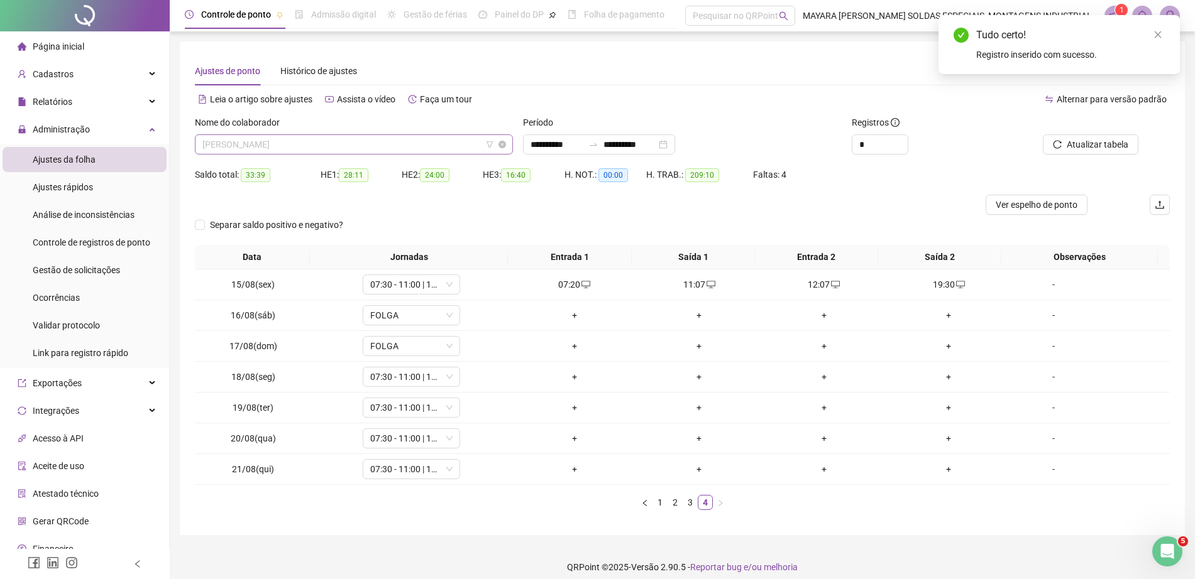
click at [432, 142] on span "[PERSON_NAME]" at bounding box center [353, 144] width 303 height 19
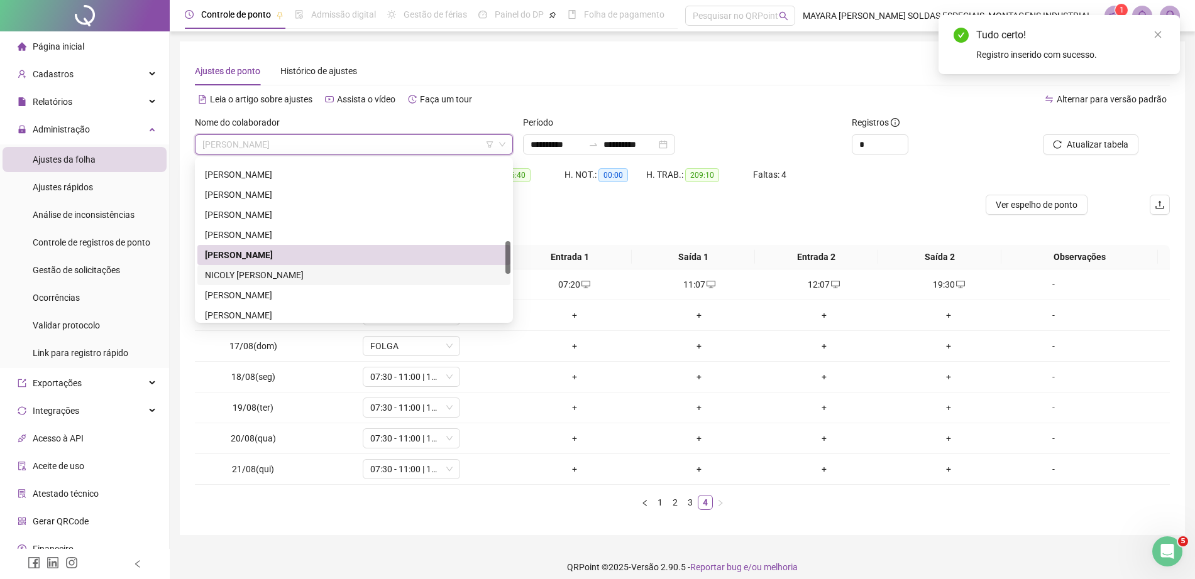
click at [298, 282] on div "NICOLY [PERSON_NAME]" at bounding box center [353, 275] width 313 height 20
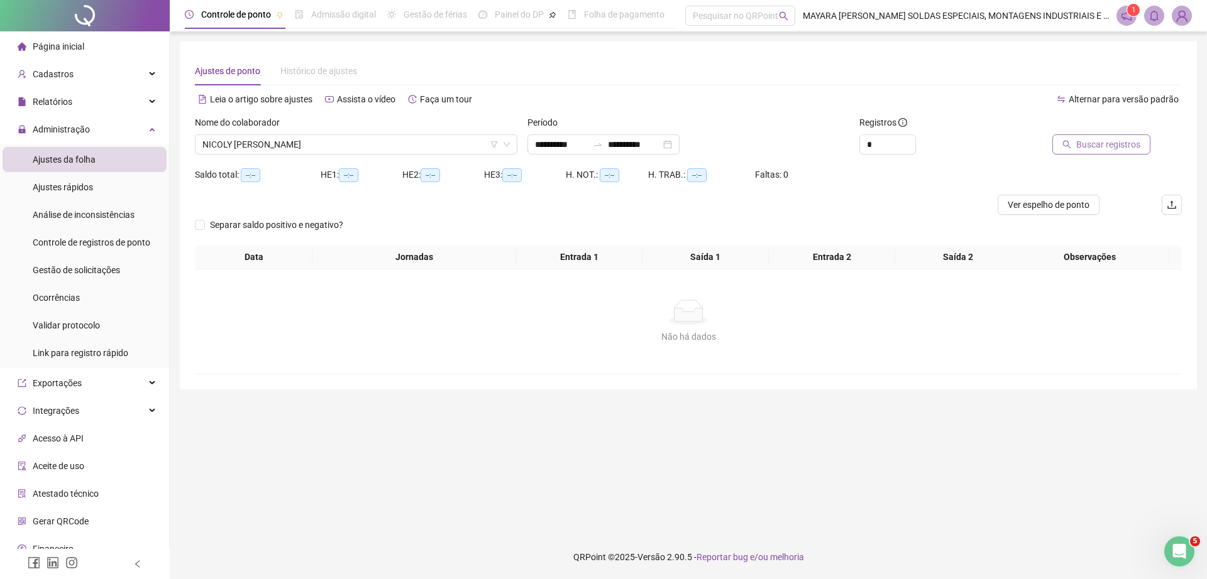
click at [1110, 146] on span "Buscar registros" at bounding box center [1108, 145] width 64 height 14
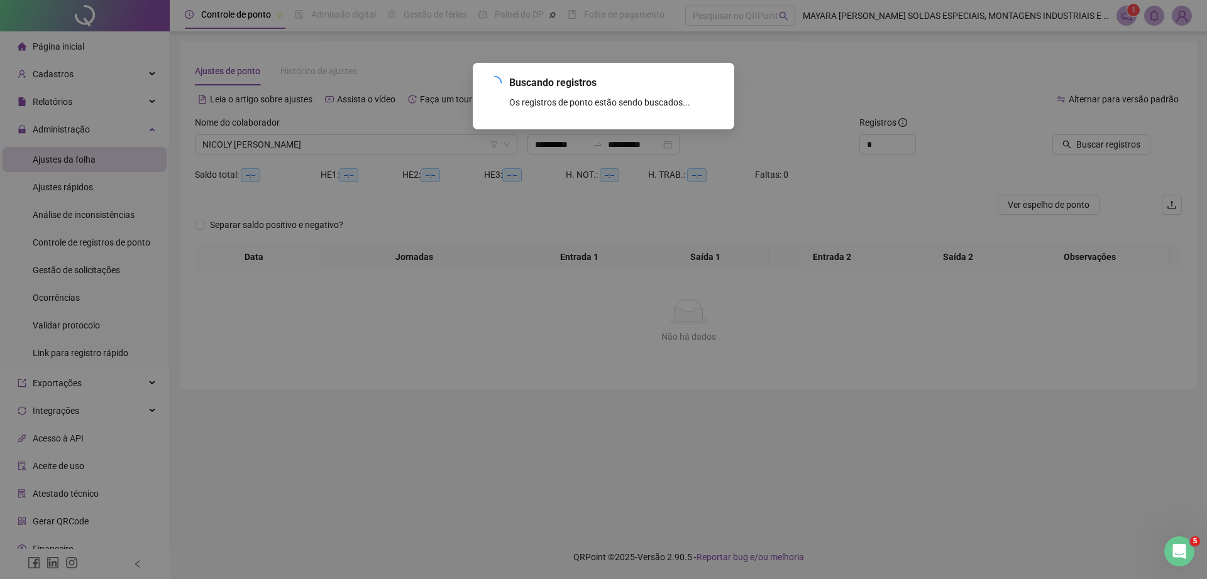
drag, startPoint x: 1110, startPoint y: 145, endPoint x: 1034, endPoint y: 319, distance: 189.6
click at [1034, 319] on div "Buscando registros Os registros de ponto estão sendo buscados... OK" at bounding box center [603, 289] width 1207 height 579
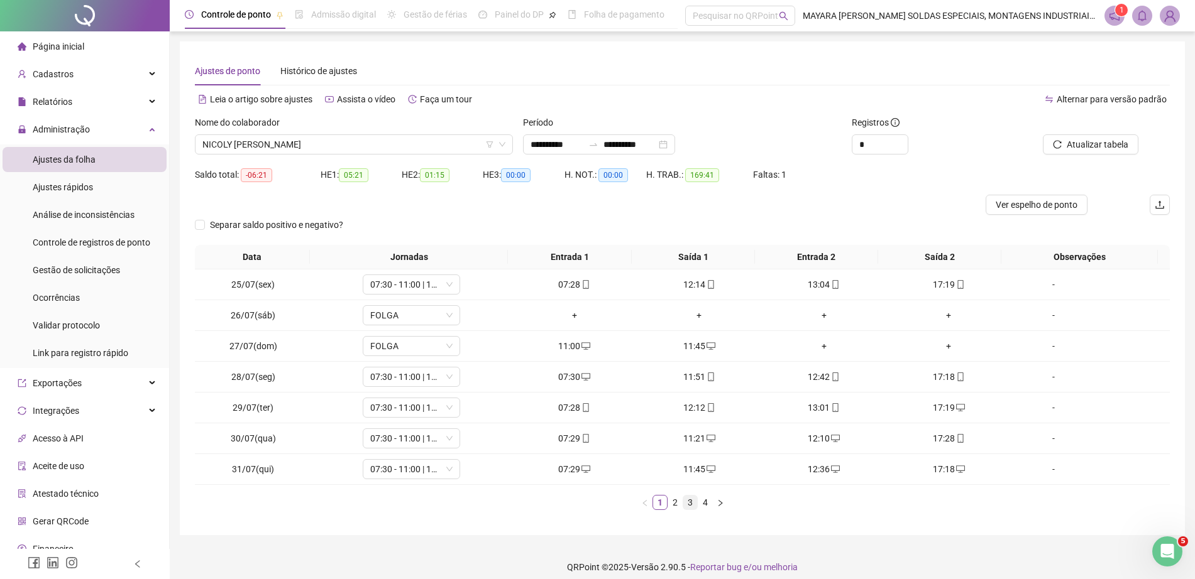
click at [689, 505] on link "3" at bounding box center [690, 503] width 14 height 14
click at [709, 505] on link "4" at bounding box center [705, 503] width 14 height 14
click at [943, 437] on div "+" at bounding box center [948, 439] width 115 height 14
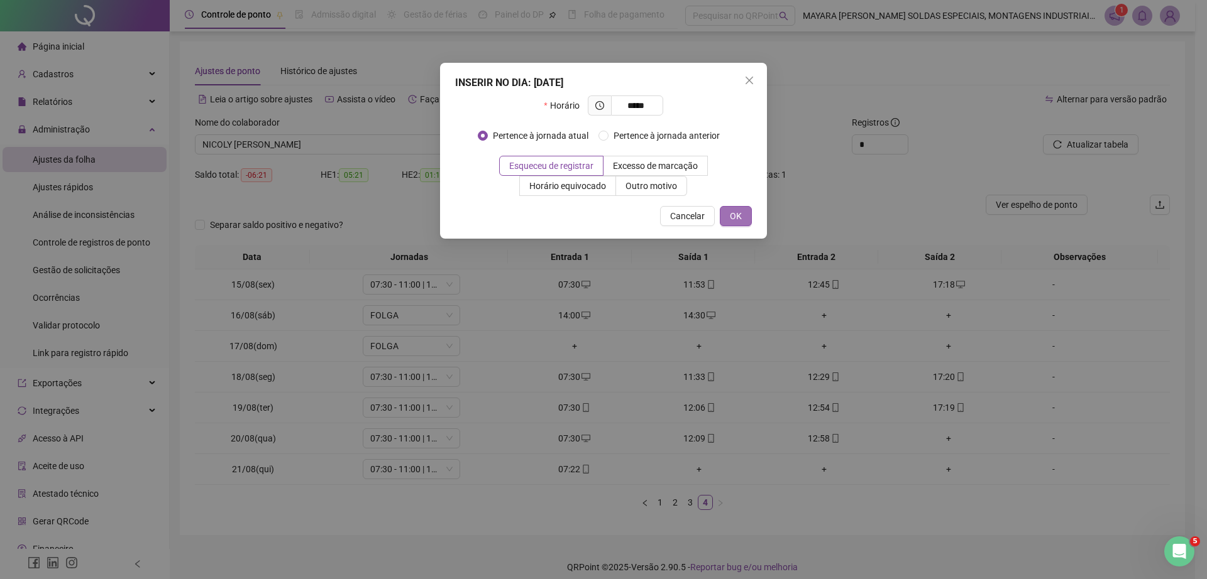
type input "*****"
click at [735, 214] on span "OK" at bounding box center [736, 216] width 12 height 14
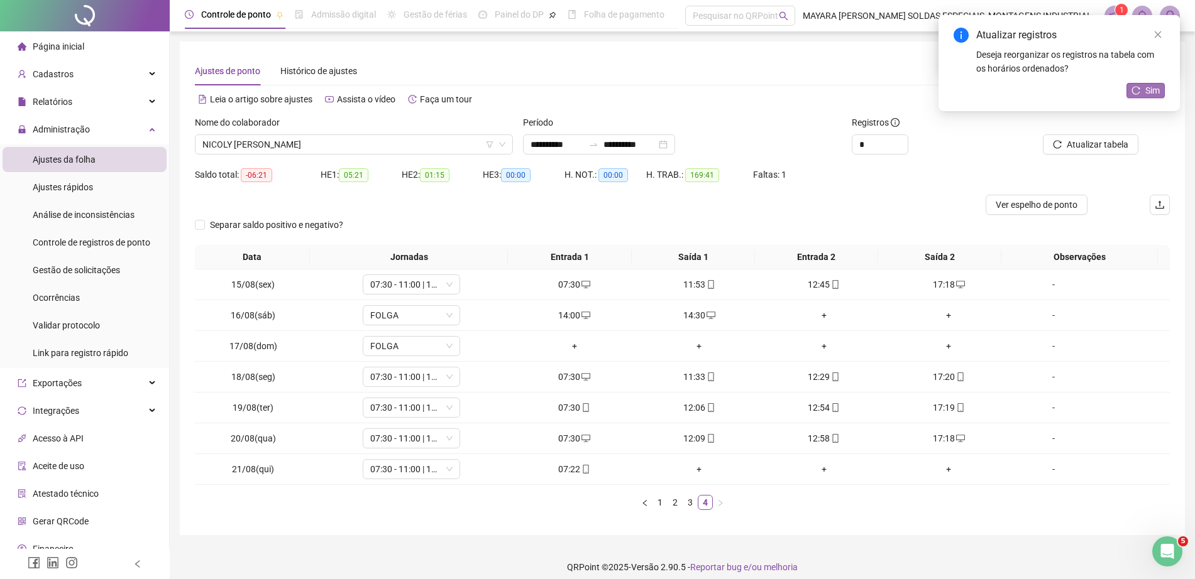
click at [1142, 94] on button "Sim" at bounding box center [1145, 90] width 38 height 15
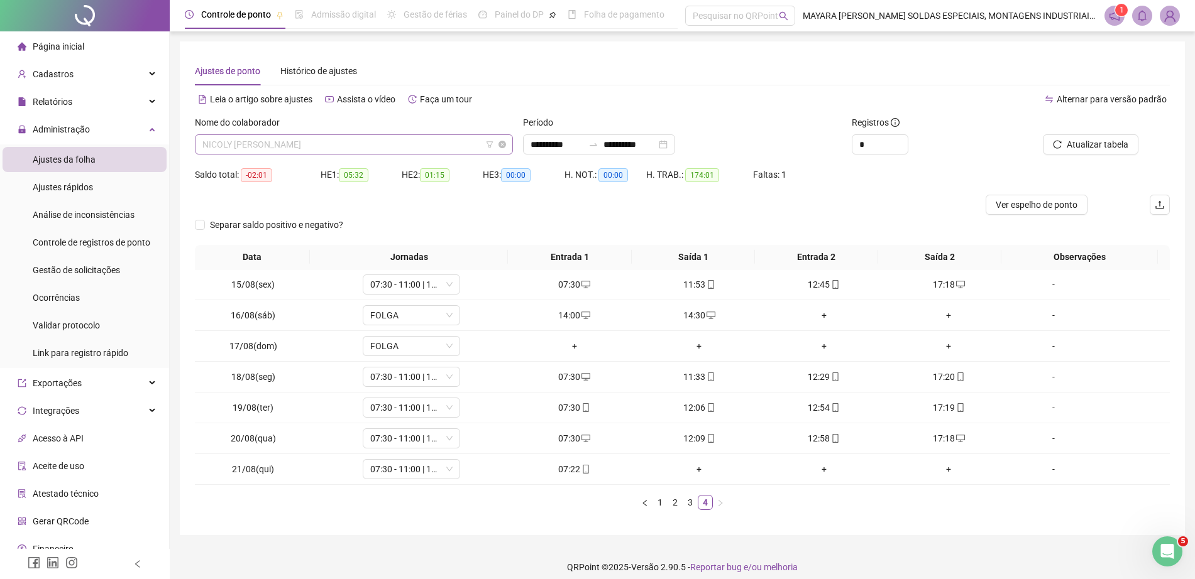
click at [371, 143] on span "NICOLY [PERSON_NAME]" at bounding box center [353, 144] width 303 height 19
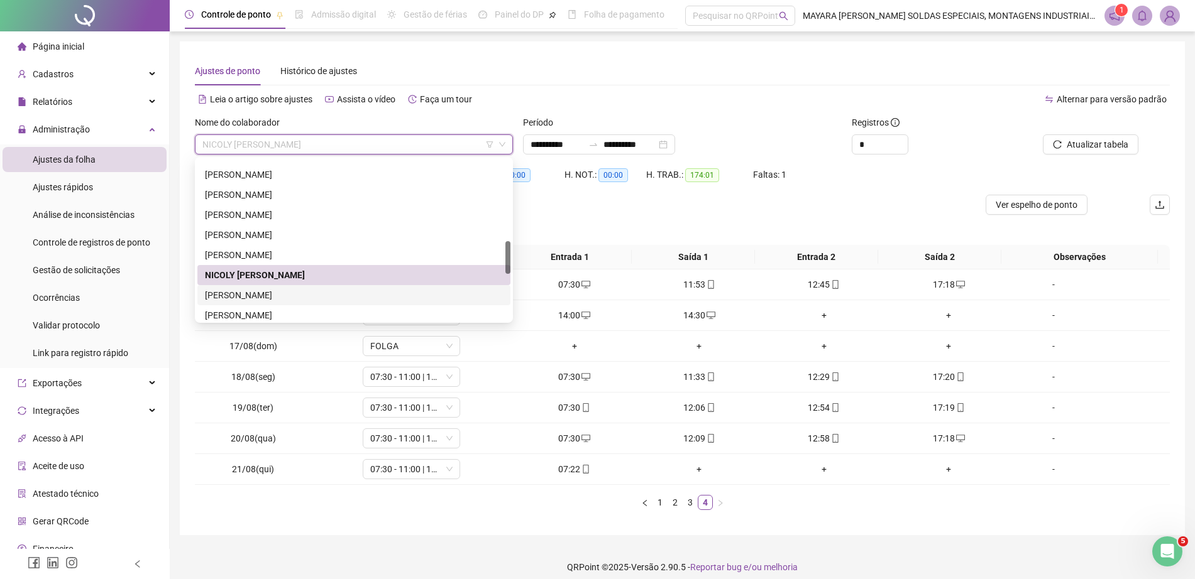
click at [312, 294] on div "[PERSON_NAME]" at bounding box center [354, 295] width 298 height 14
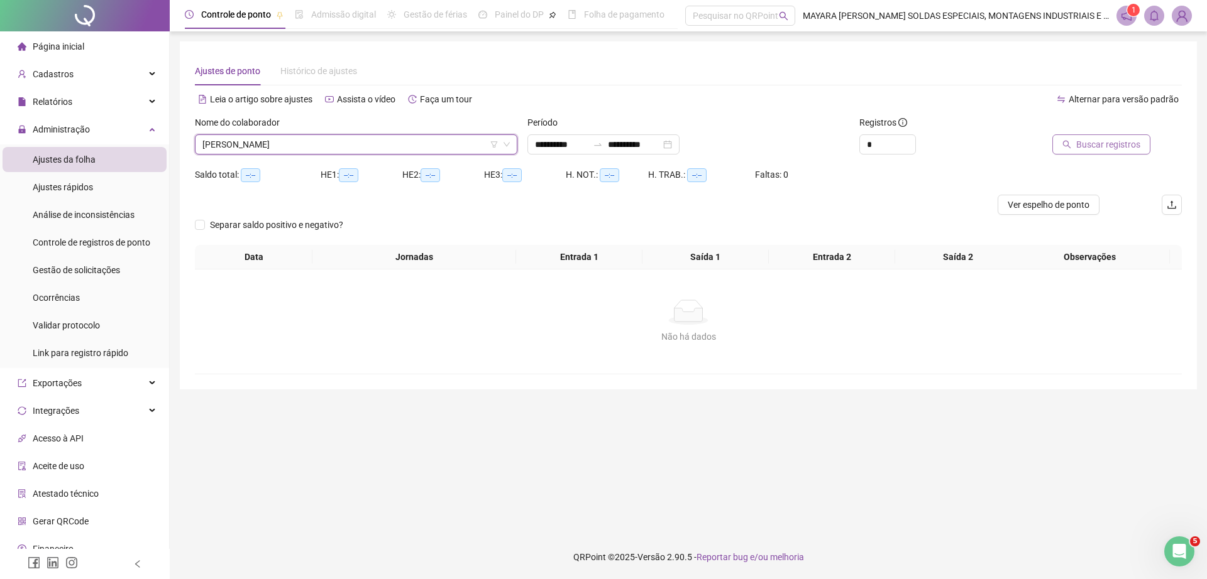
click at [1128, 136] on button "Buscar registros" at bounding box center [1101, 144] width 98 height 20
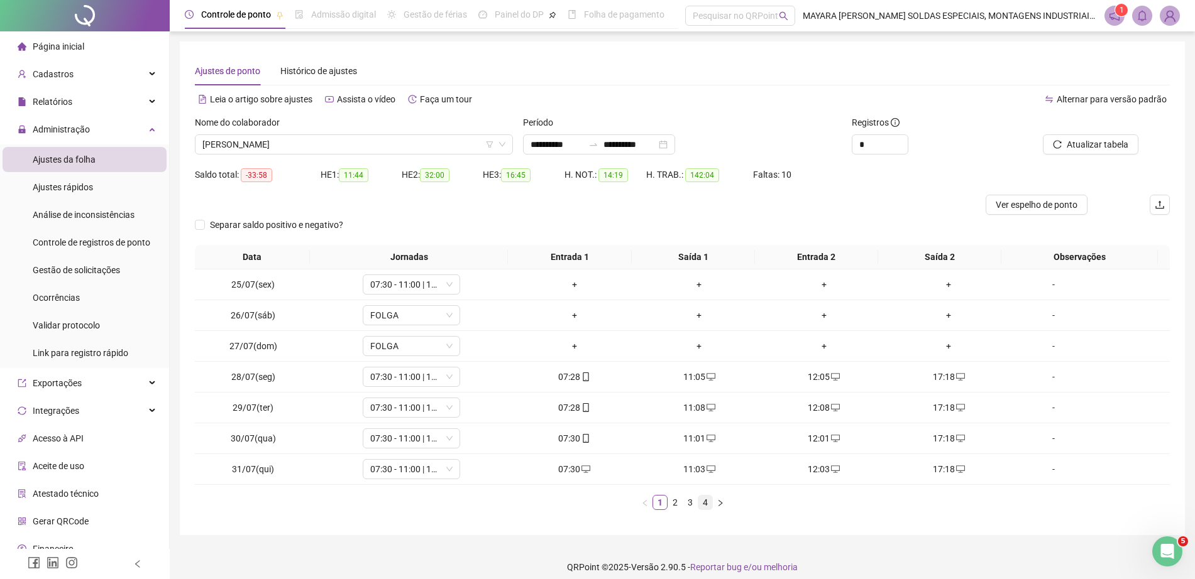
click at [699, 496] on link "4" at bounding box center [705, 503] width 14 height 14
click at [682, 494] on div "Data Jornadas Entrada 1 Saída 1 Entrada 2 Saída 2 Observações 15/08(sex) 07:30 …" at bounding box center [682, 377] width 975 height 265
click at [690, 506] on link "3" at bounding box center [690, 503] width 14 height 14
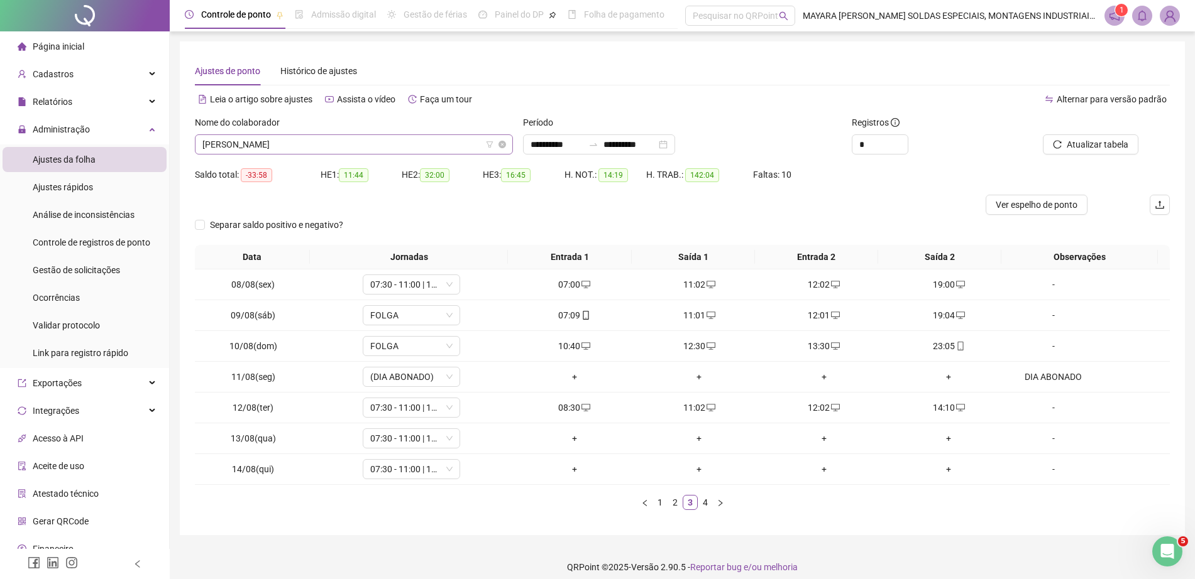
click at [266, 142] on span "[PERSON_NAME]" at bounding box center [353, 144] width 303 height 19
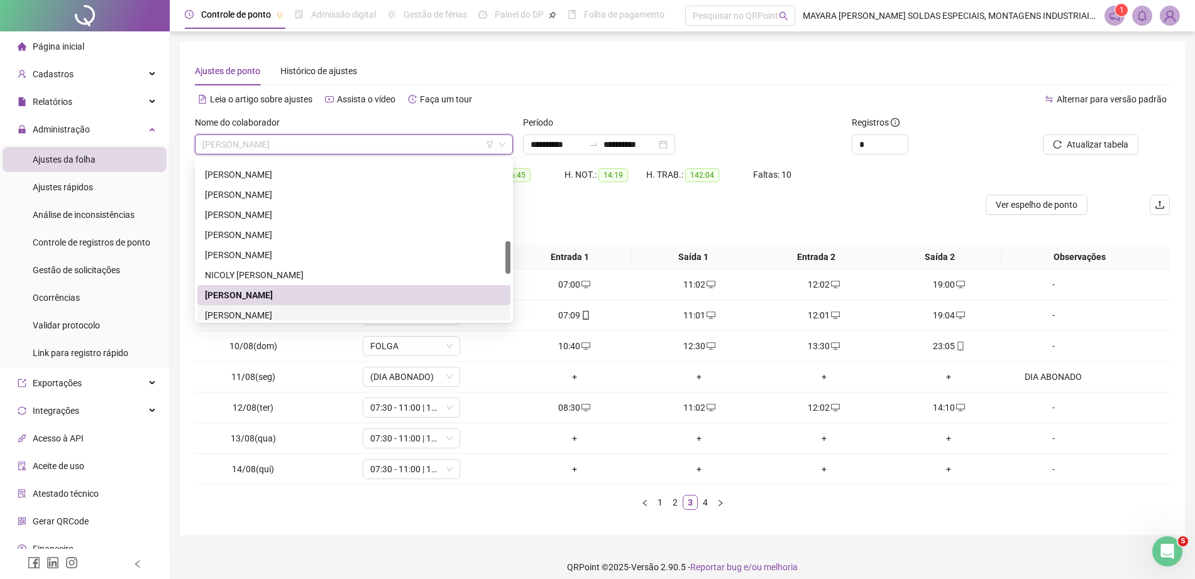
click at [288, 315] on div "[PERSON_NAME]" at bounding box center [354, 316] width 298 height 14
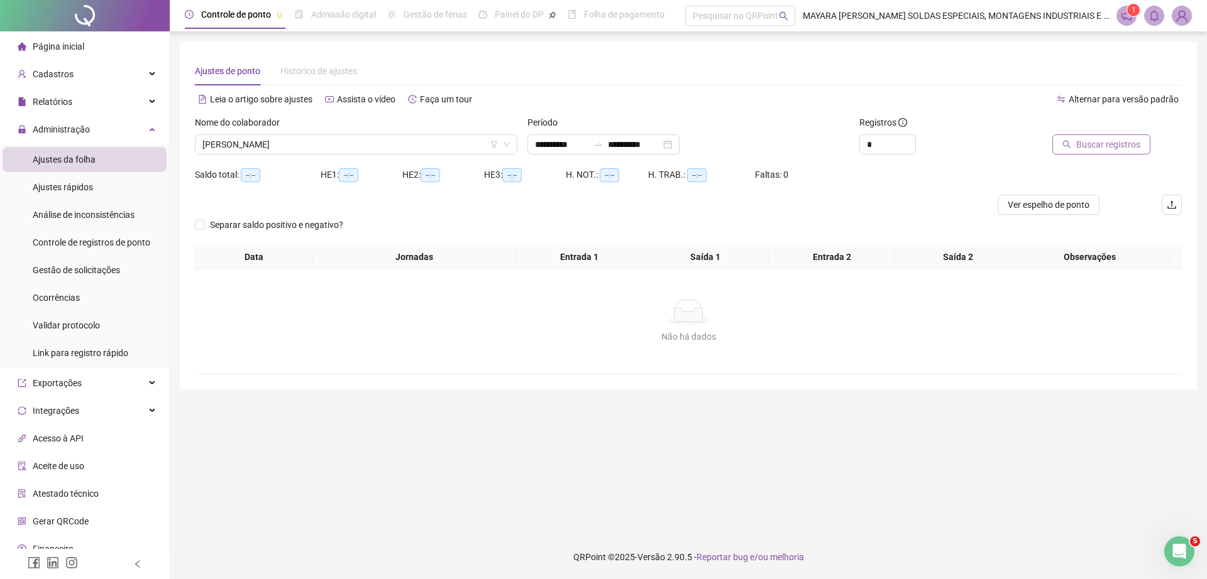
click at [1122, 140] on span "Buscar registros" at bounding box center [1108, 145] width 64 height 14
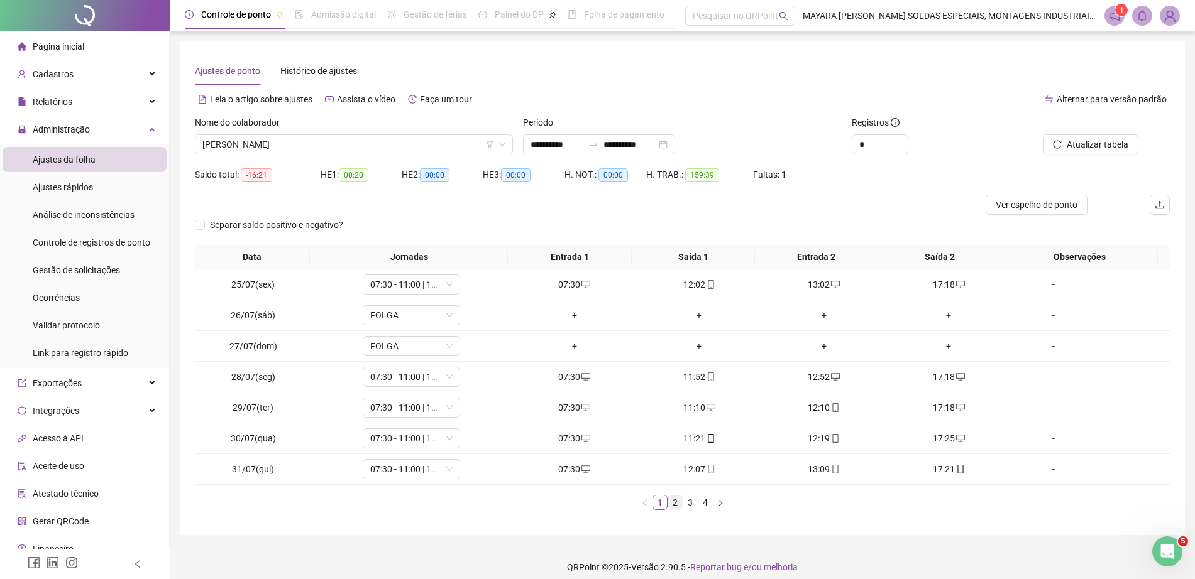
click at [679, 502] on link "2" at bounding box center [675, 503] width 14 height 14
click at [689, 501] on link "3" at bounding box center [690, 503] width 14 height 14
click at [705, 501] on link "4" at bounding box center [705, 503] width 14 height 14
click at [87, 268] on span "Gestão de solicitações" at bounding box center [76, 270] width 87 height 10
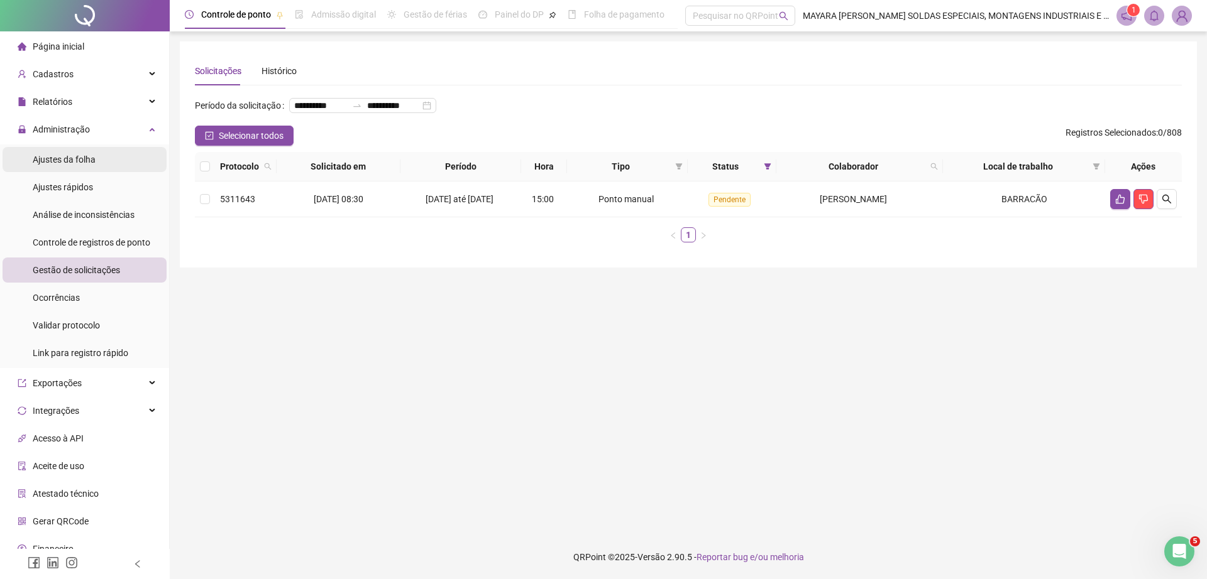
click at [72, 160] on span "Ajustes da folha" at bounding box center [64, 160] width 63 height 10
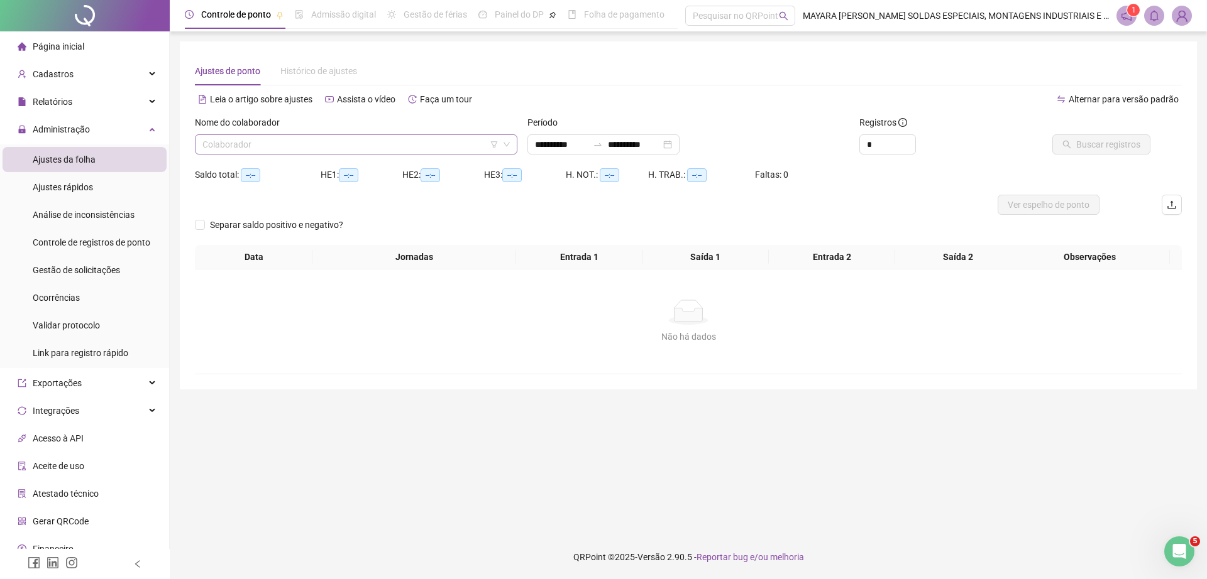
click at [253, 141] on input "search" at bounding box center [350, 144] width 296 height 19
click at [588, 154] on div "**********" at bounding box center [603, 144] width 152 height 20
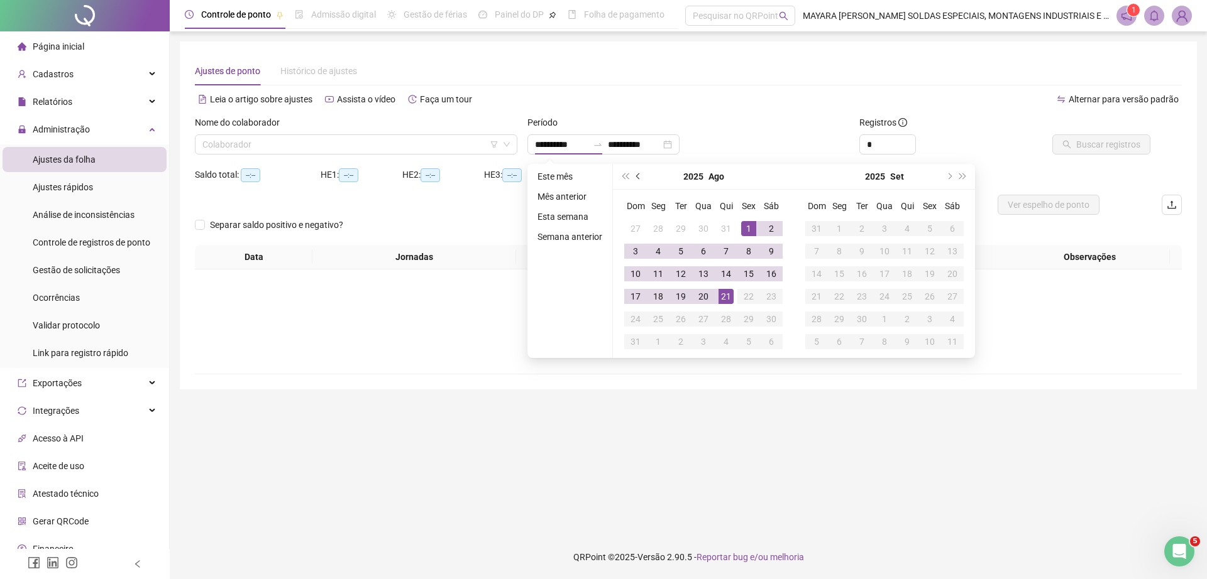
click at [632, 175] on button "prev-year" at bounding box center [639, 176] width 14 height 25
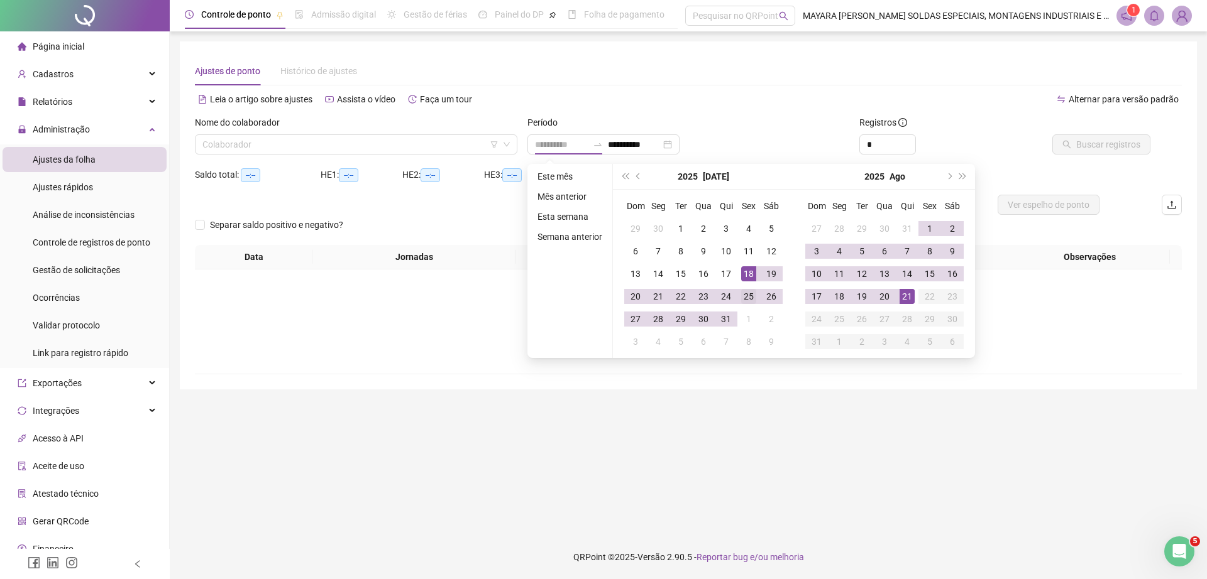
type input "**********"
click at [748, 298] on div "25" at bounding box center [748, 296] width 15 height 15
type input "**********"
click at [909, 298] on div "21" at bounding box center [906, 296] width 15 height 15
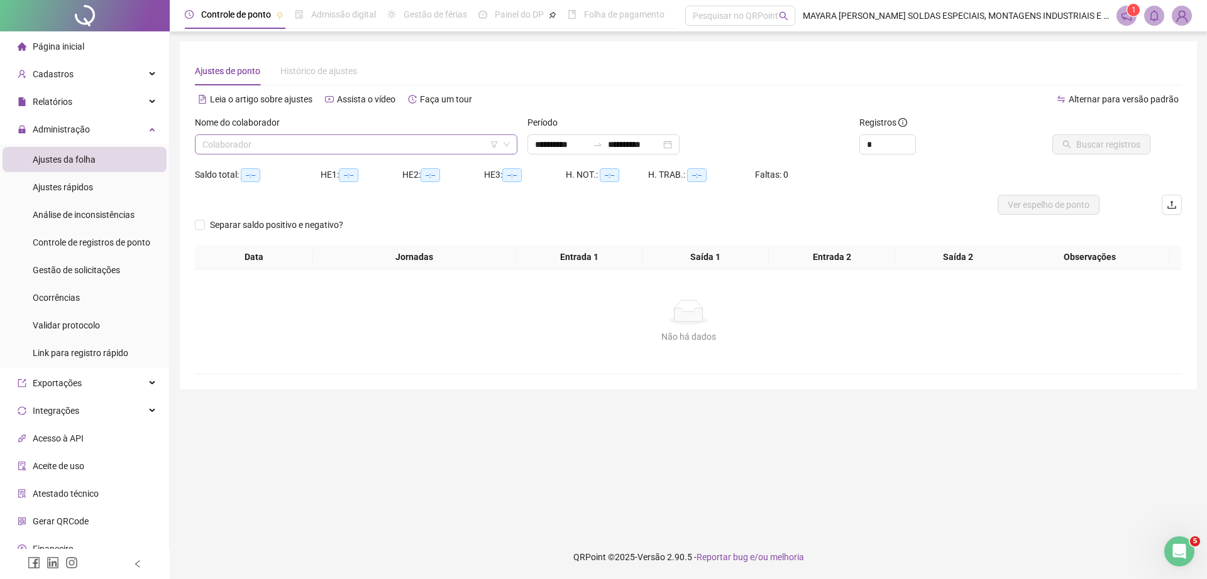
click at [459, 144] on input "search" at bounding box center [350, 144] width 296 height 19
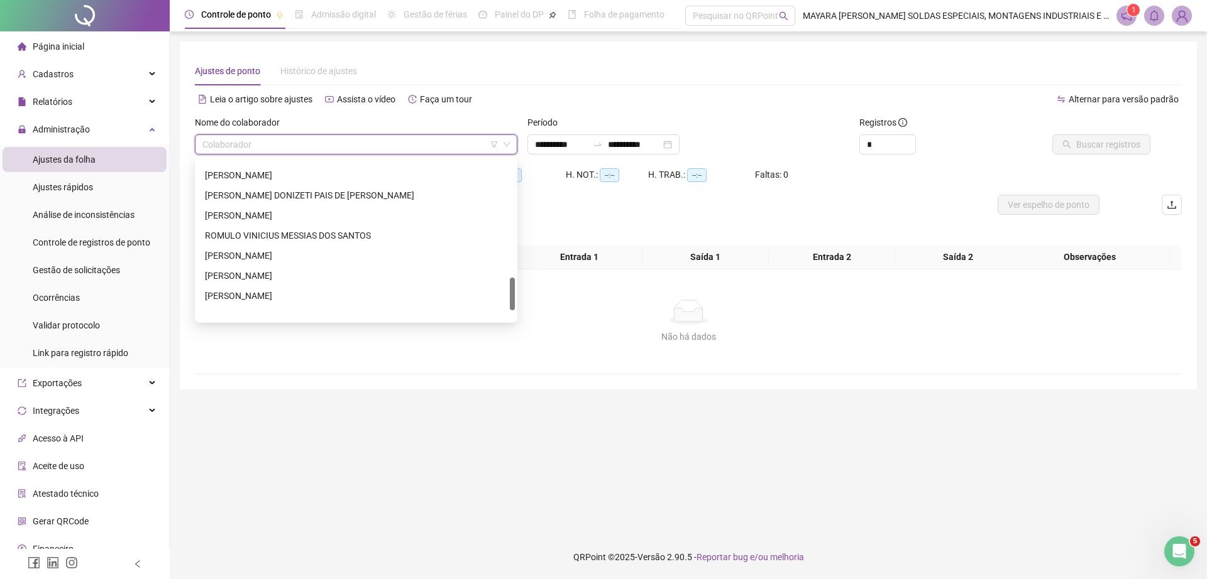
scroll to position [623, 0]
drag, startPoint x: 512, startPoint y: 172, endPoint x: 525, endPoint y: 339, distance: 168.3
click at [525, 339] on body "**********" at bounding box center [603, 289] width 1207 height 579
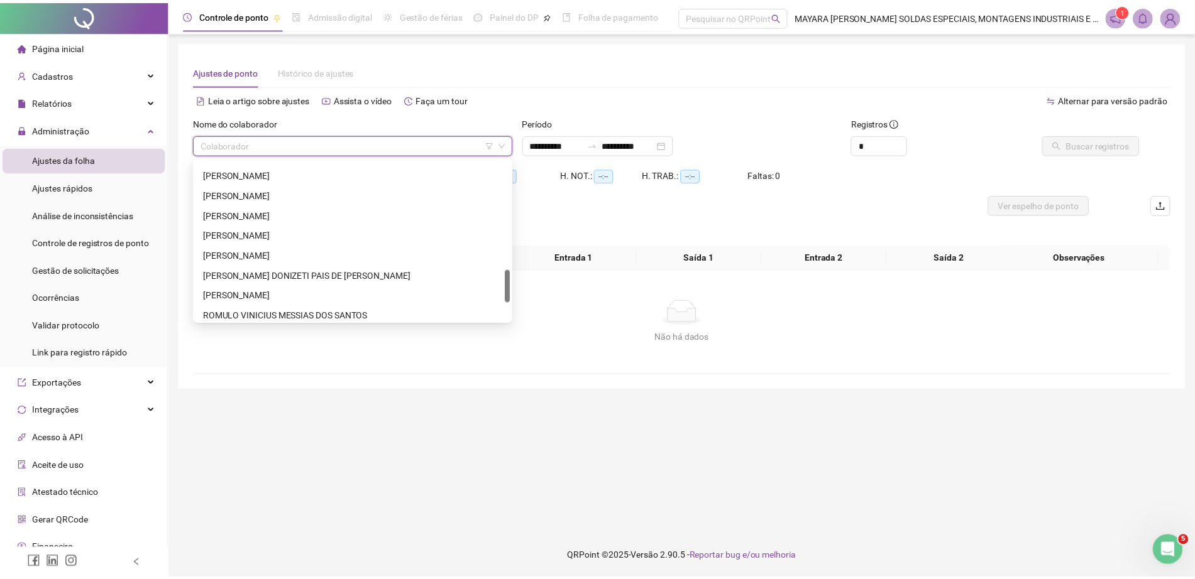
scroll to position [535, 0]
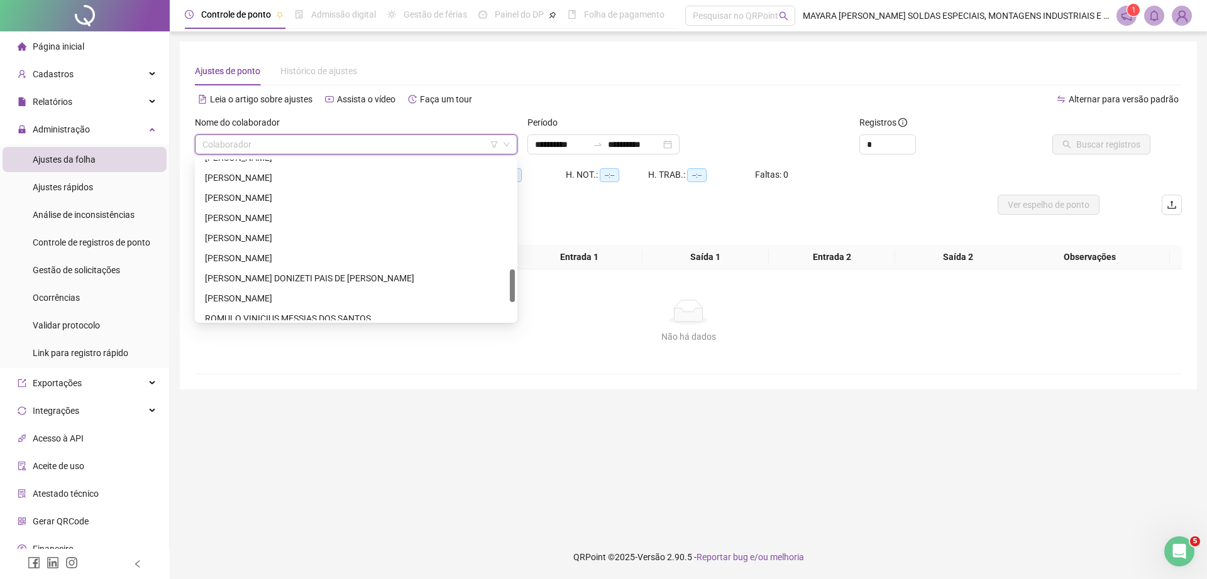
drag, startPoint x: 513, startPoint y: 302, endPoint x: 511, endPoint y: 284, distance: 18.4
click at [511, 284] on div at bounding box center [512, 286] width 5 height 33
click at [327, 194] on div "[PERSON_NAME]" at bounding box center [356, 198] width 302 height 14
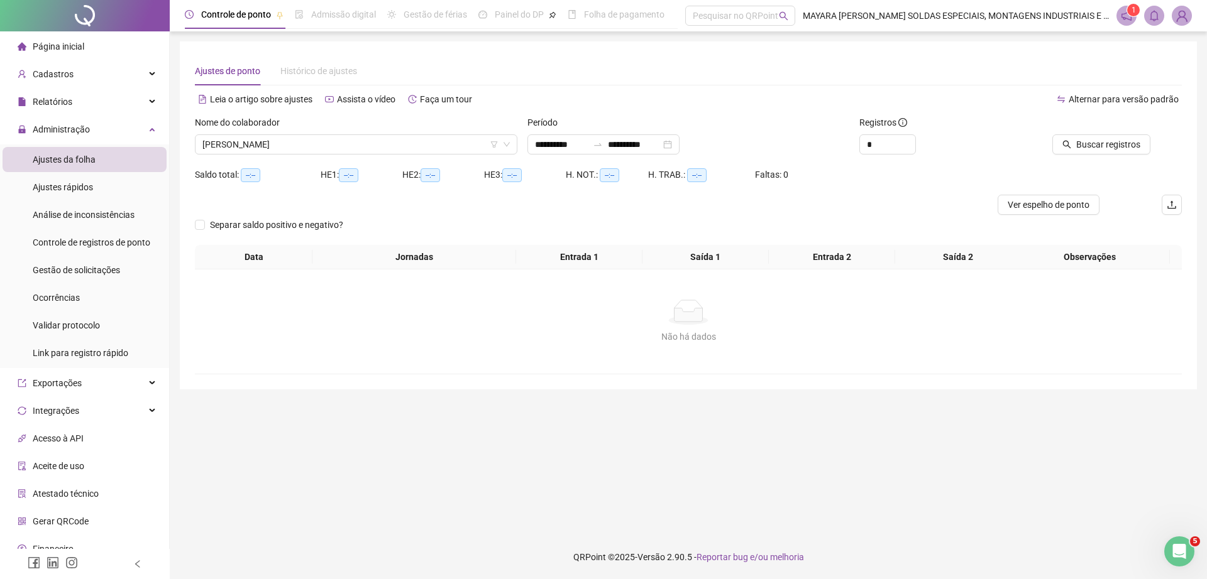
click at [1115, 129] on div at bounding box center [1088, 125] width 124 height 19
click at [1113, 143] on span "Buscar registros" at bounding box center [1108, 145] width 64 height 14
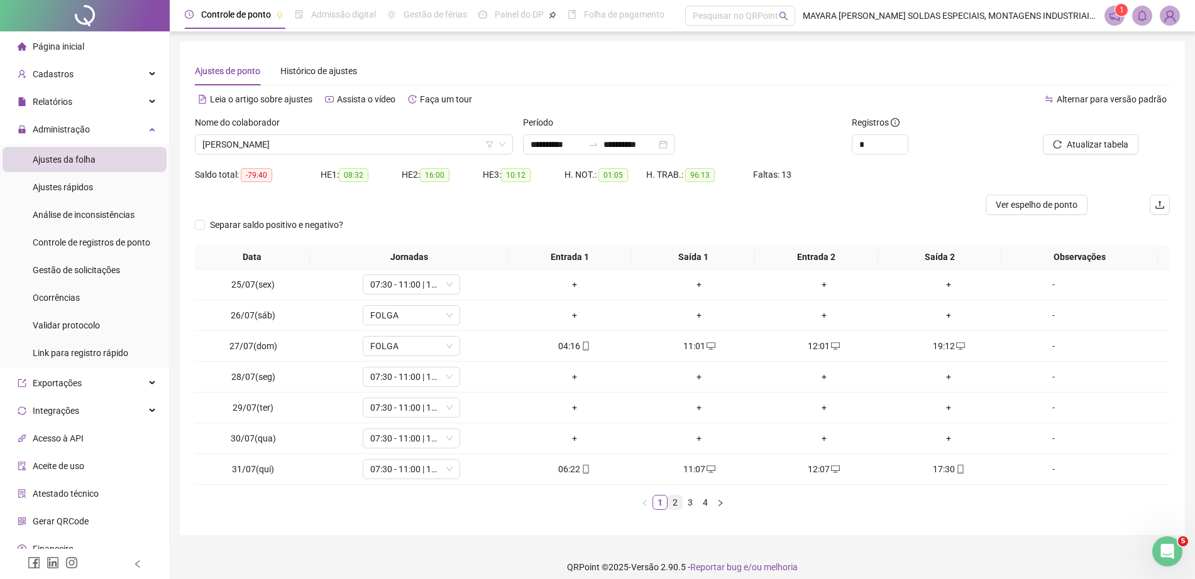
click at [677, 503] on link "2" at bounding box center [675, 503] width 14 height 14
click at [689, 502] on link "3" at bounding box center [690, 503] width 14 height 14
click at [300, 132] on div "Nome do colaborador" at bounding box center [354, 125] width 318 height 19
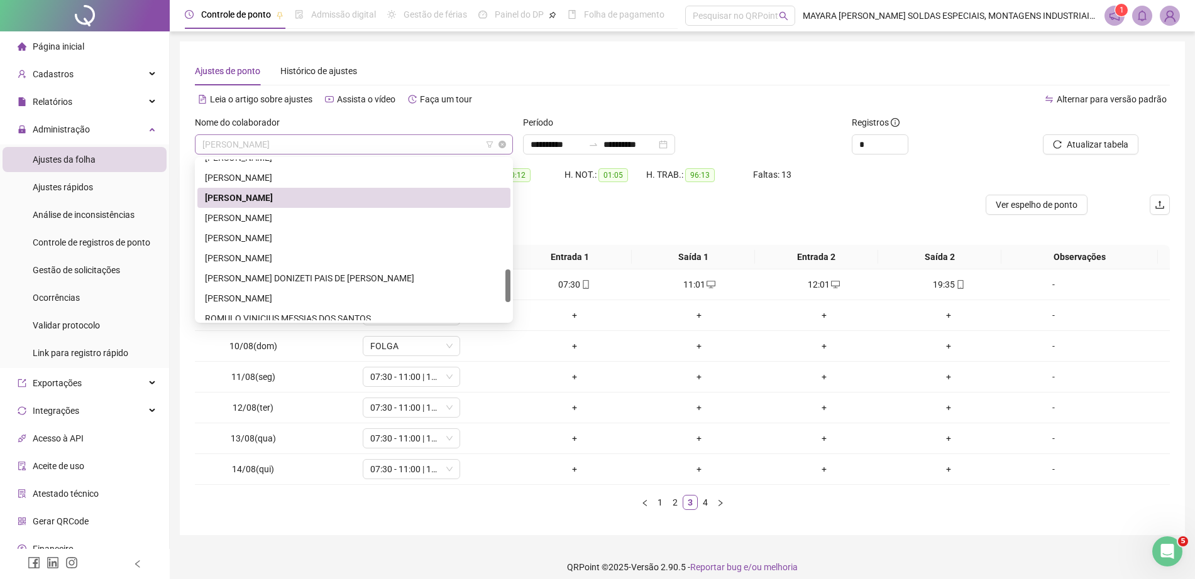
click at [309, 143] on span "[PERSON_NAME]" at bounding box center [353, 144] width 303 height 19
click at [317, 217] on div "[PERSON_NAME]" at bounding box center [354, 218] width 298 height 14
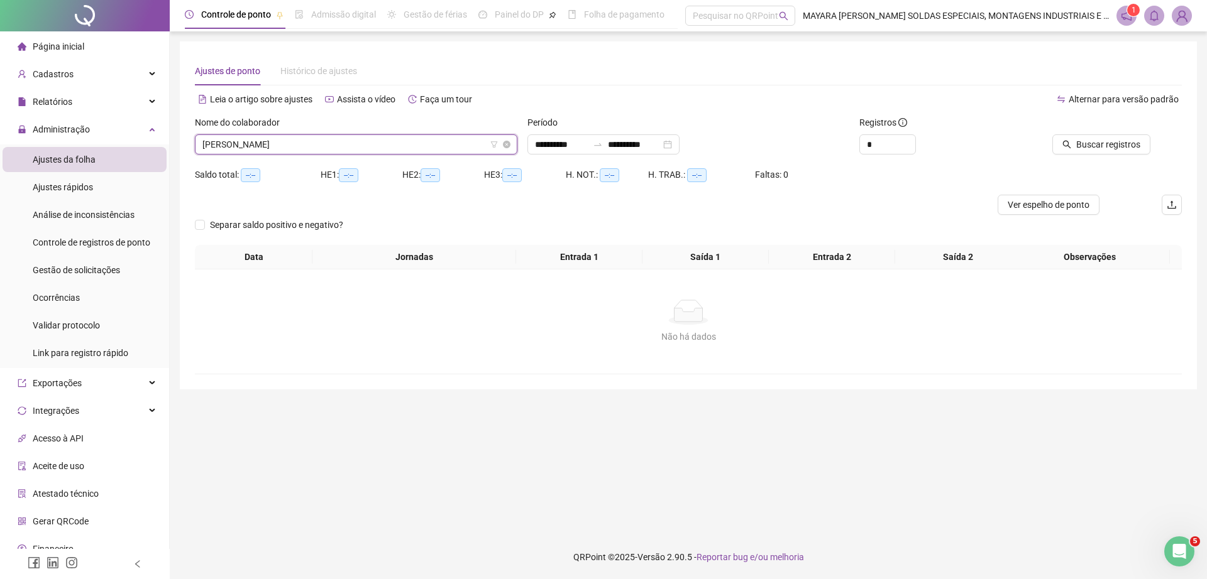
click at [370, 146] on span "[PERSON_NAME]" at bounding box center [355, 144] width 307 height 19
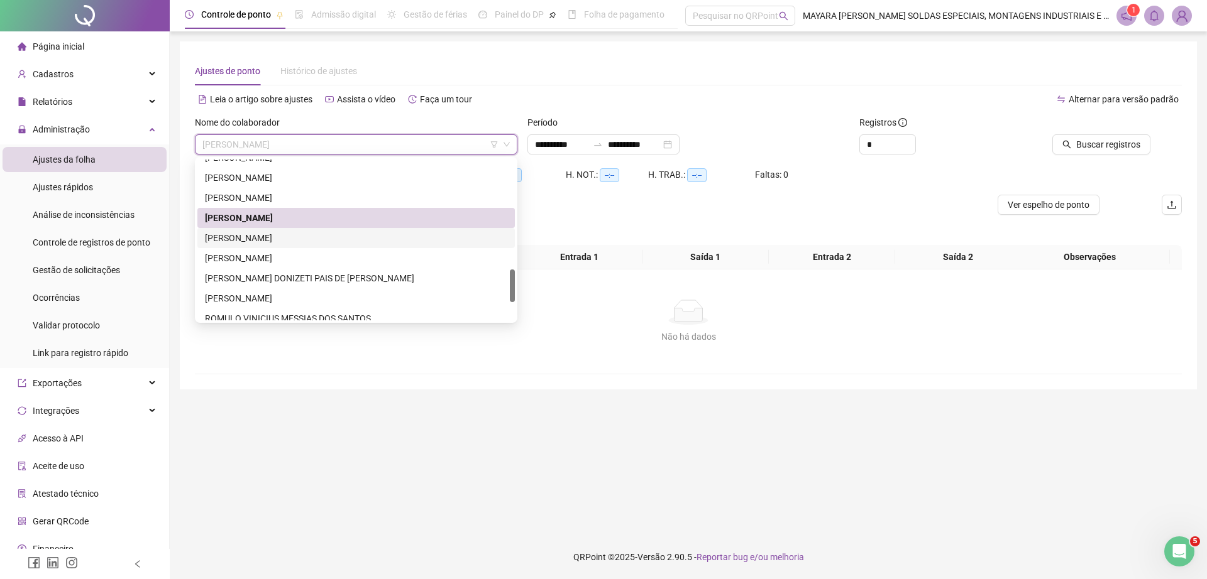
click at [375, 232] on div "[PERSON_NAME]" at bounding box center [356, 238] width 302 height 14
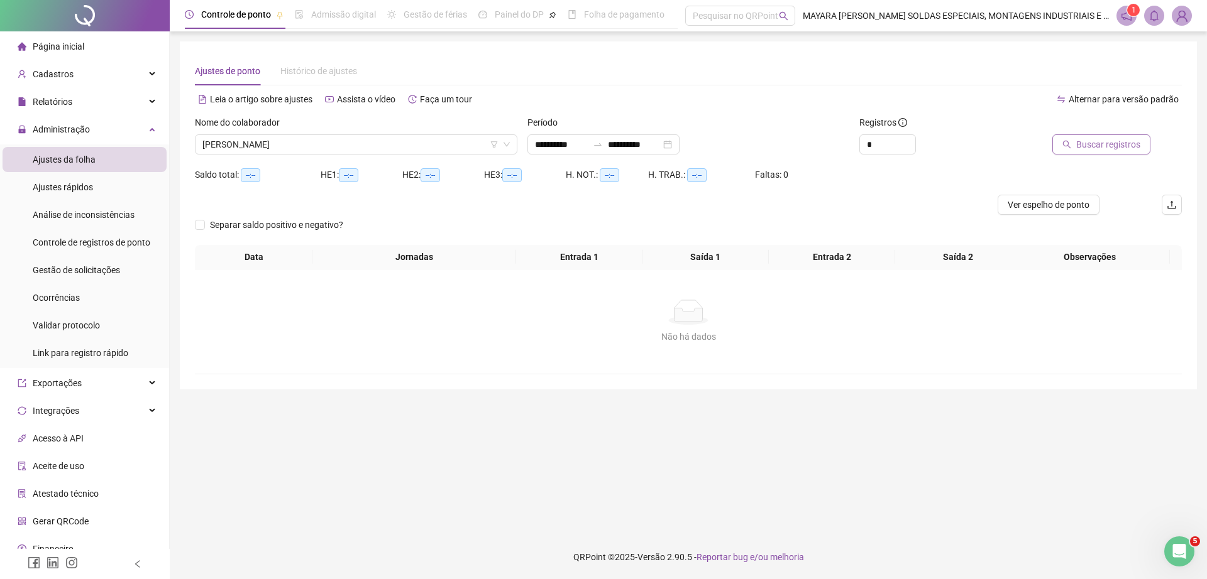
click at [1095, 136] on button "Buscar registros" at bounding box center [1101, 144] width 98 height 20
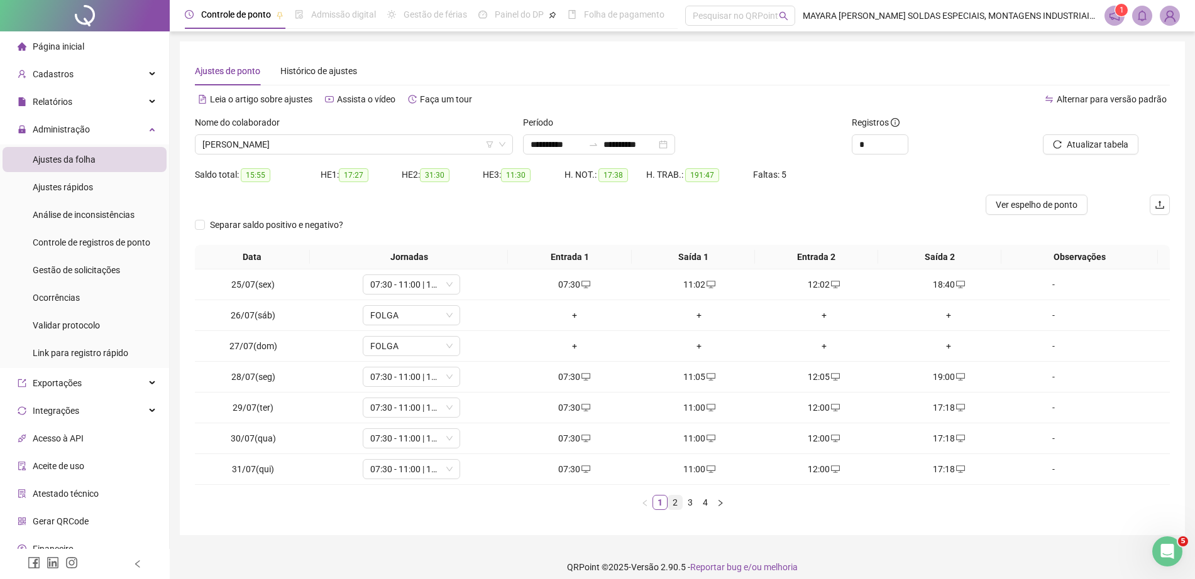
click at [673, 503] on link "2" at bounding box center [675, 503] width 14 height 14
click at [695, 503] on link "3" at bounding box center [690, 503] width 14 height 14
click at [706, 502] on link "4" at bounding box center [705, 503] width 14 height 14
click at [576, 337] on td "+" at bounding box center [574, 346] width 125 height 31
click at [573, 344] on div "+" at bounding box center [574, 346] width 115 height 14
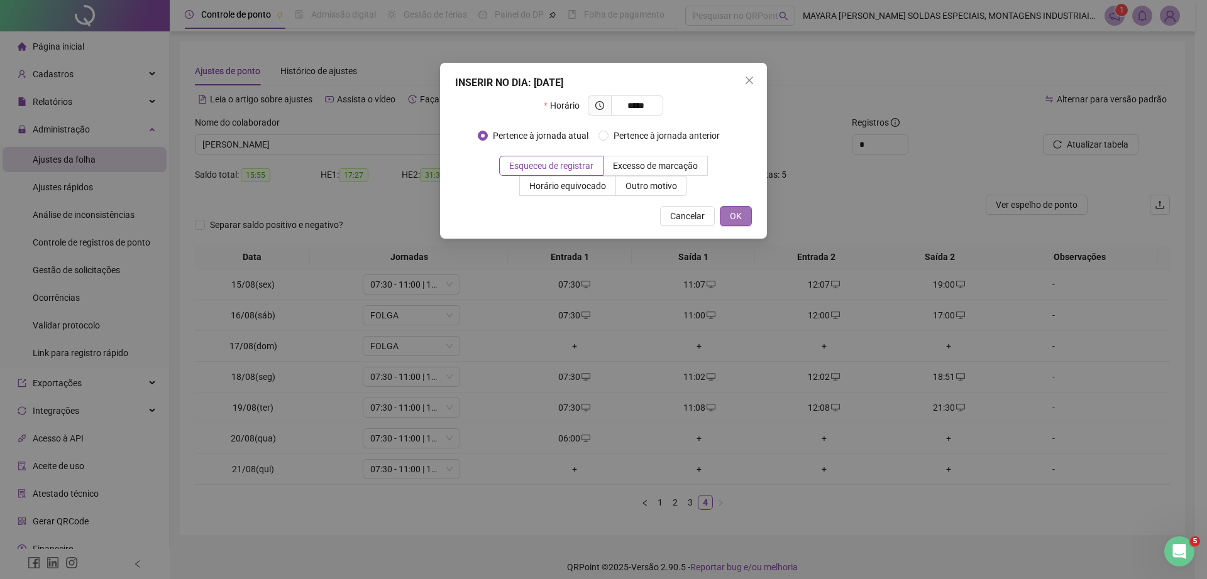
type input "*****"
click at [740, 211] on span "OK" at bounding box center [736, 216] width 12 height 14
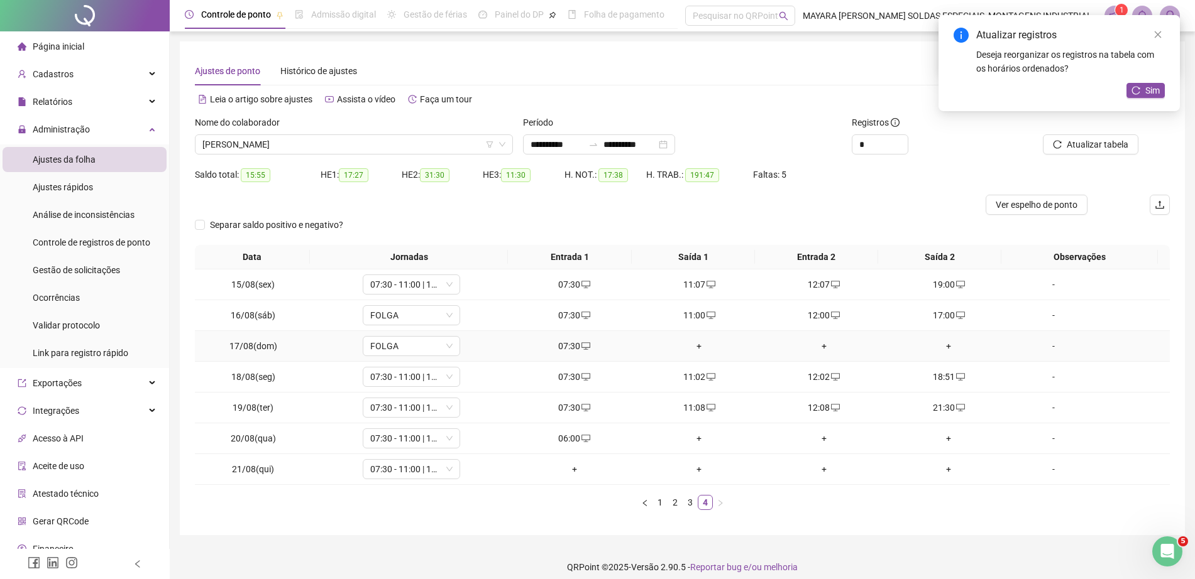
click at [944, 347] on div "+" at bounding box center [948, 346] width 115 height 14
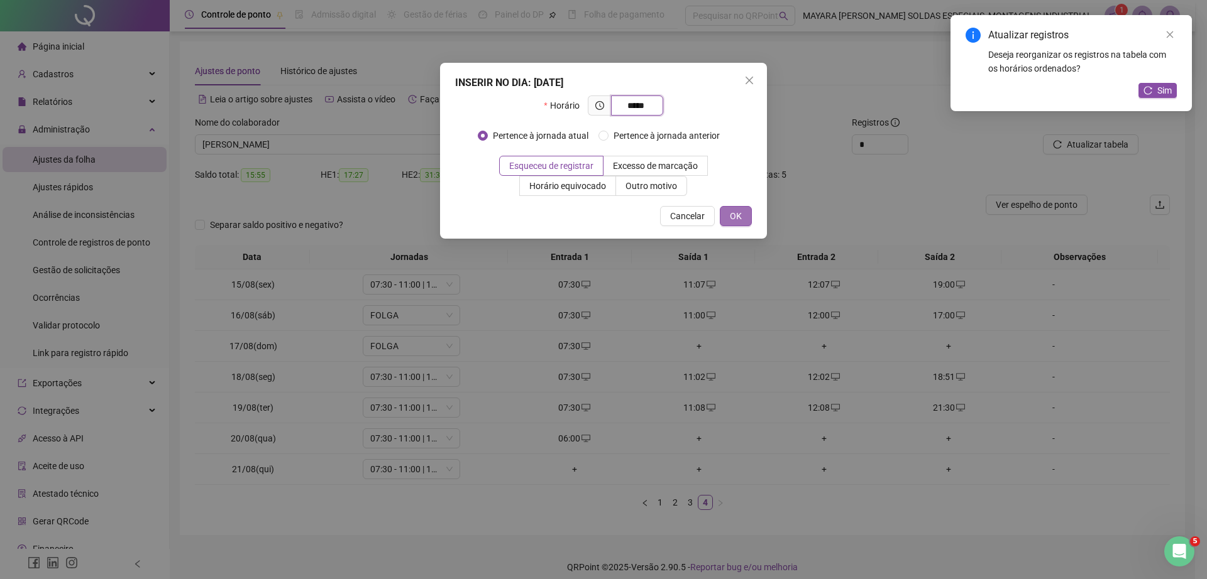
type input "*****"
click at [741, 215] on span "OK" at bounding box center [736, 216] width 12 height 14
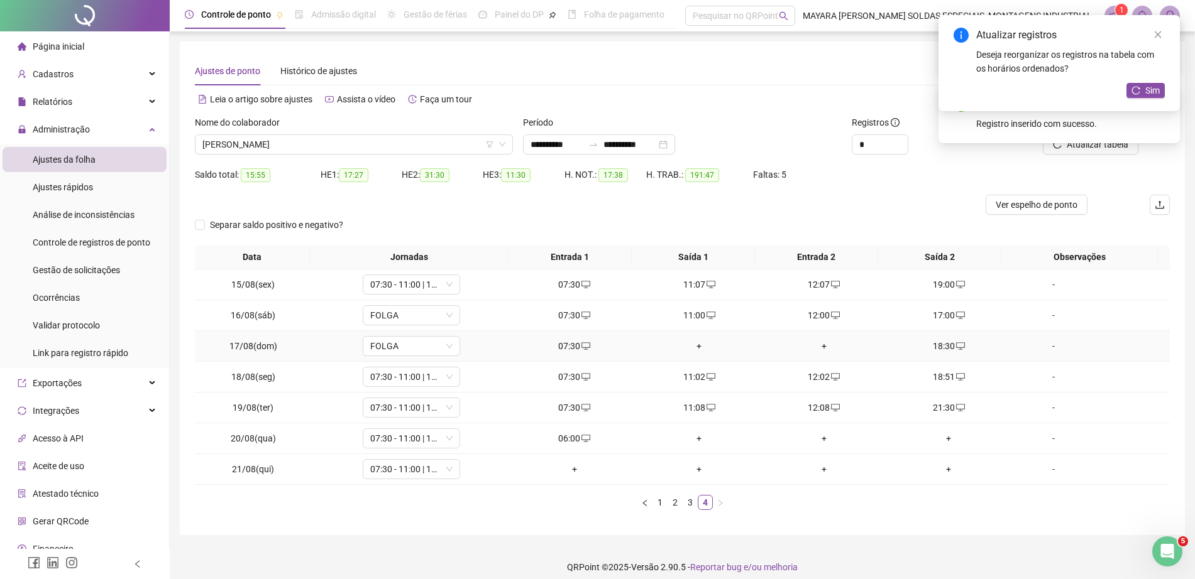
click at [692, 349] on div "+" at bounding box center [699, 346] width 115 height 14
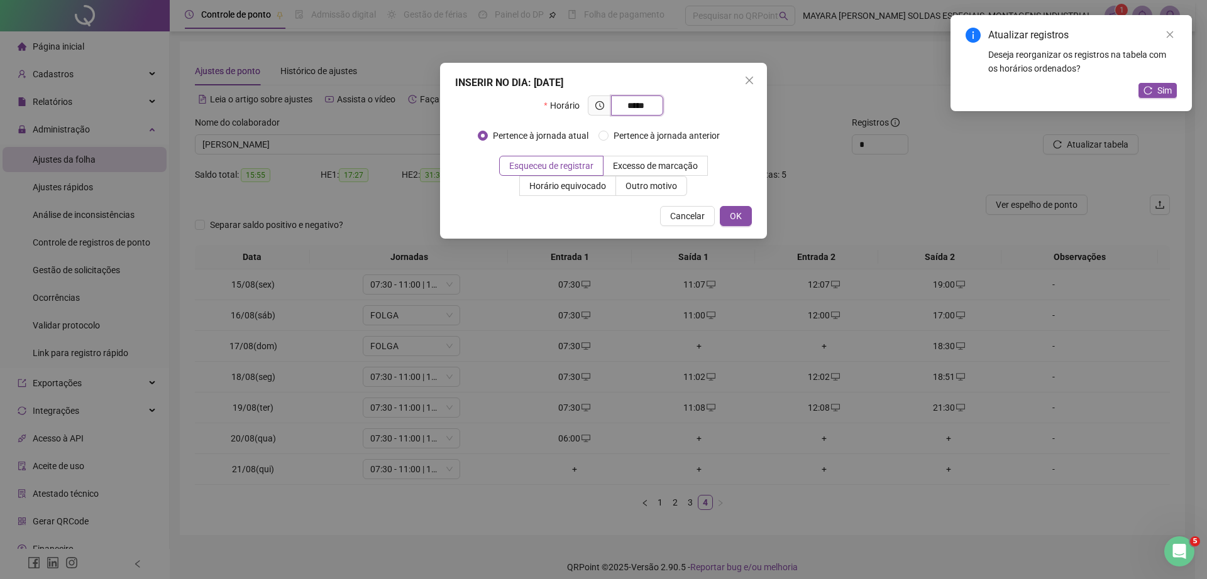
type input "*****"
click at [740, 226] on div "INSERIR NO DIA : [DATE] Horário ***** Pertence à jornada atual Pertence à jorna…" at bounding box center [603, 151] width 327 height 176
click at [734, 217] on span "OK" at bounding box center [736, 216] width 12 height 14
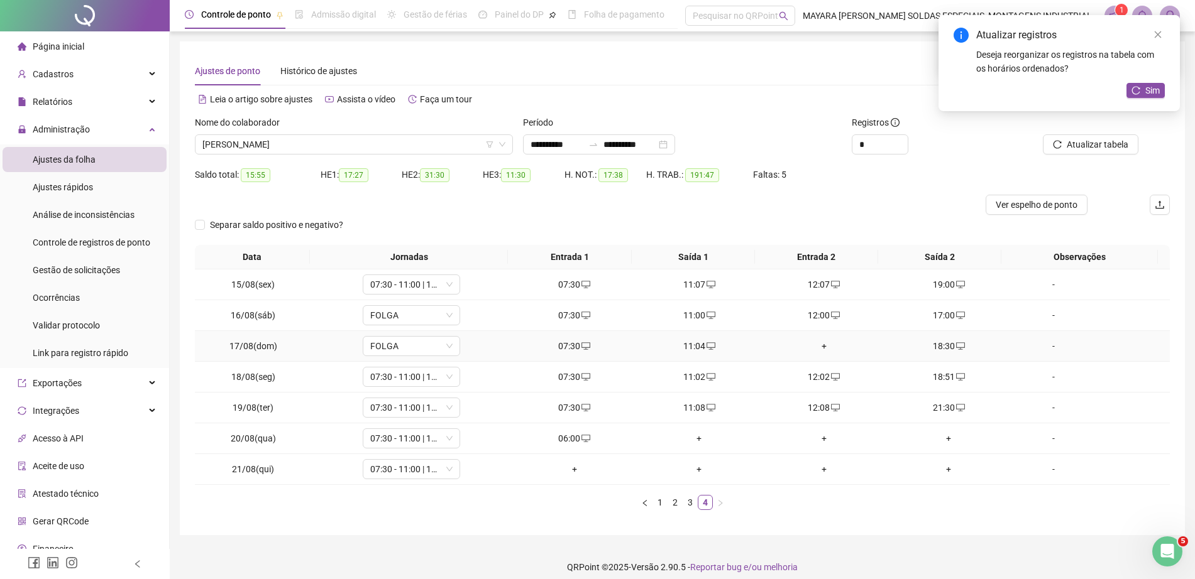
click at [817, 348] on div "+" at bounding box center [824, 346] width 115 height 14
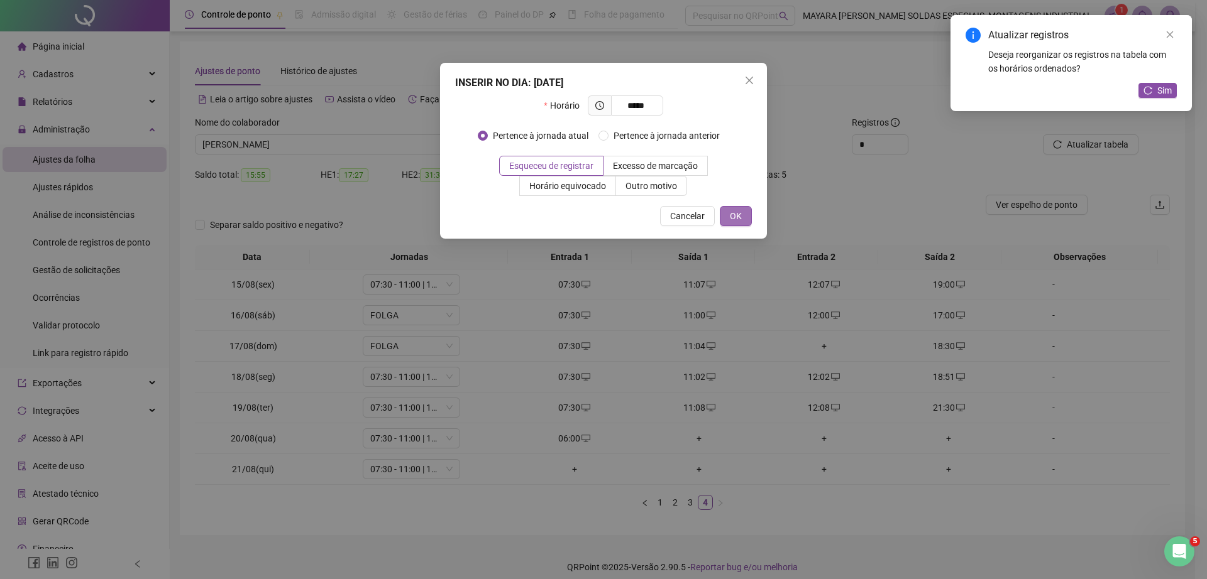
type input "*****"
click at [746, 207] on button "OK" at bounding box center [736, 216] width 32 height 20
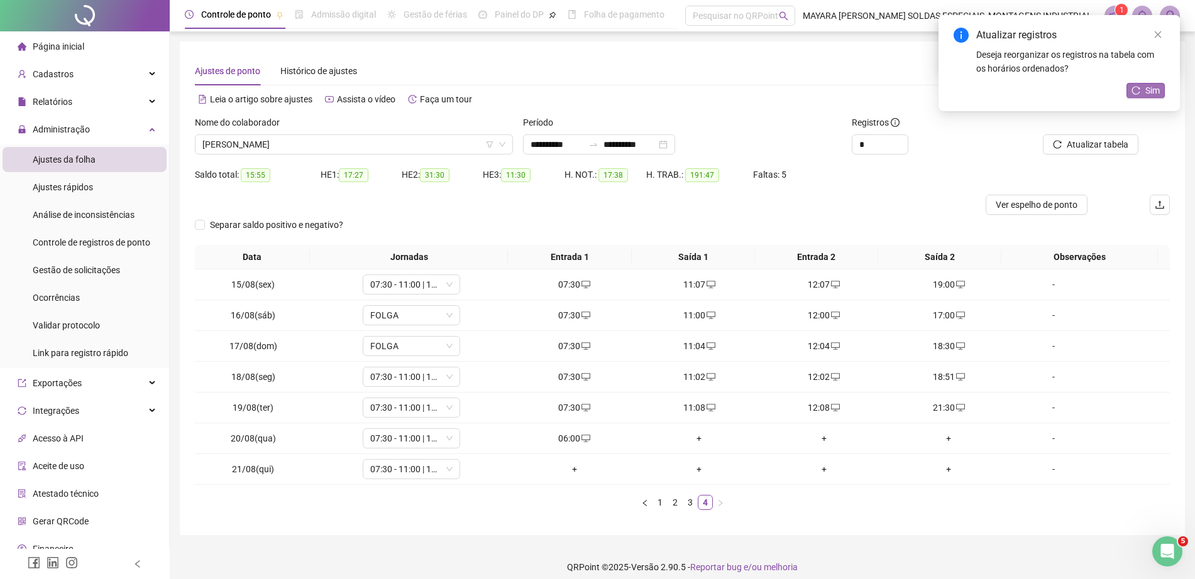
click at [1149, 90] on span "Sim" at bounding box center [1152, 91] width 14 height 14
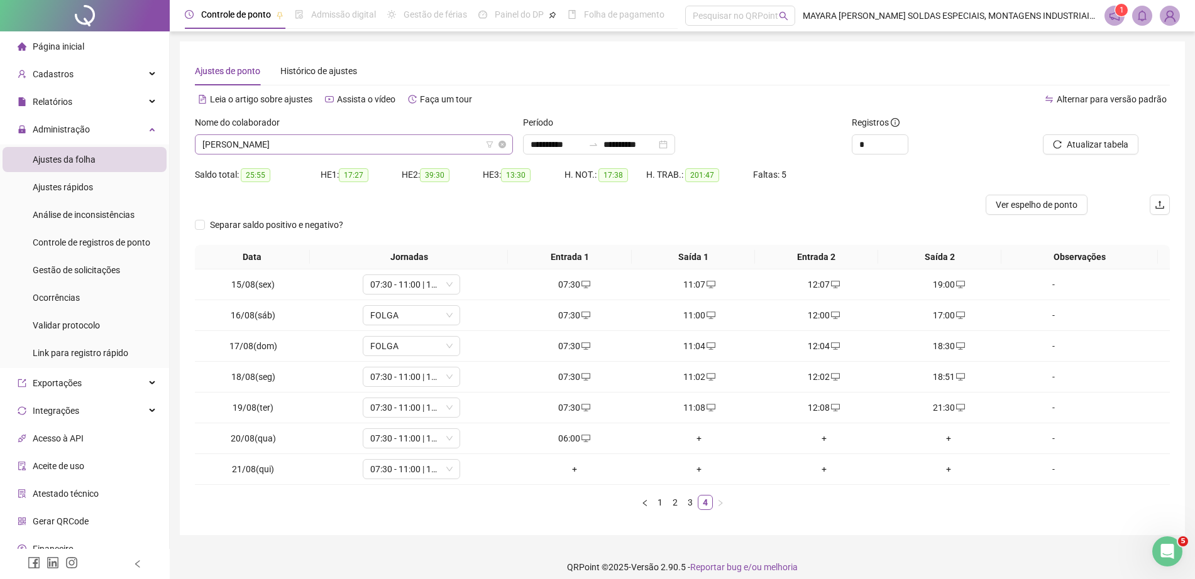
click at [339, 140] on span "[PERSON_NAME]" at bounding box center [353, 144] width 303 height 19
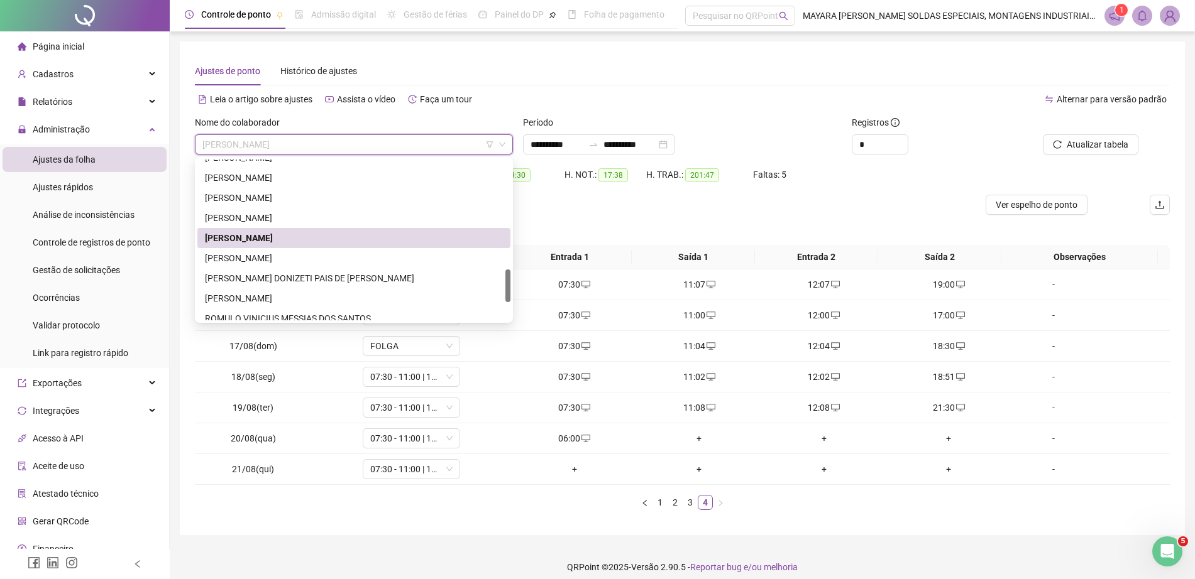
click at [333, 239] on div "[PERSON_NAME]" at bounding box center [354, 238] width 298 height 14
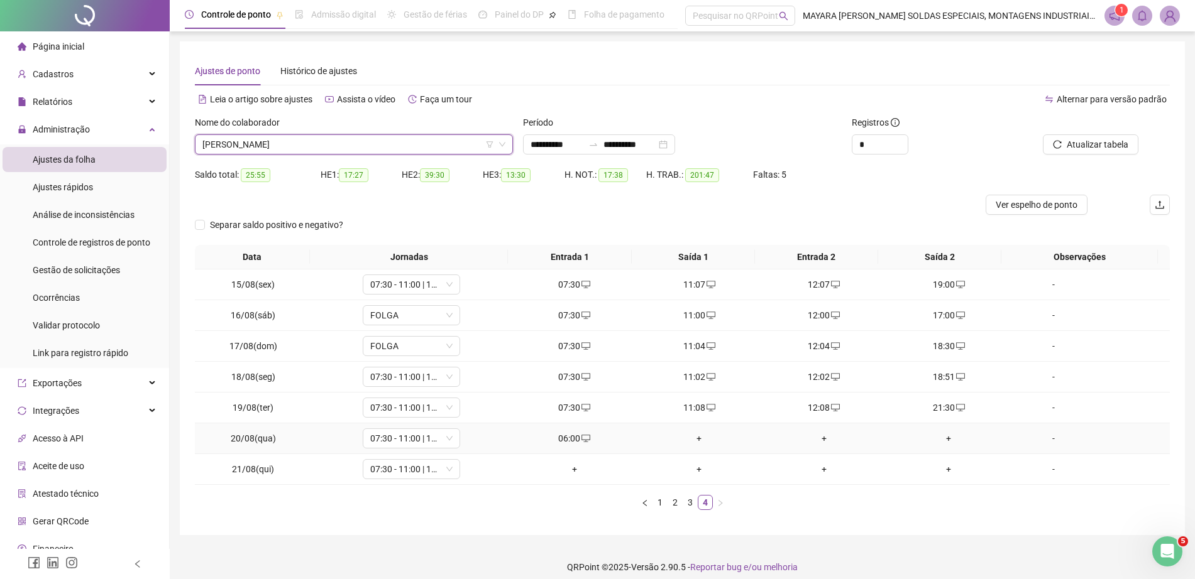
click at [697, 437] on div "+" at bounding box center [699, 439] width 115 height 14
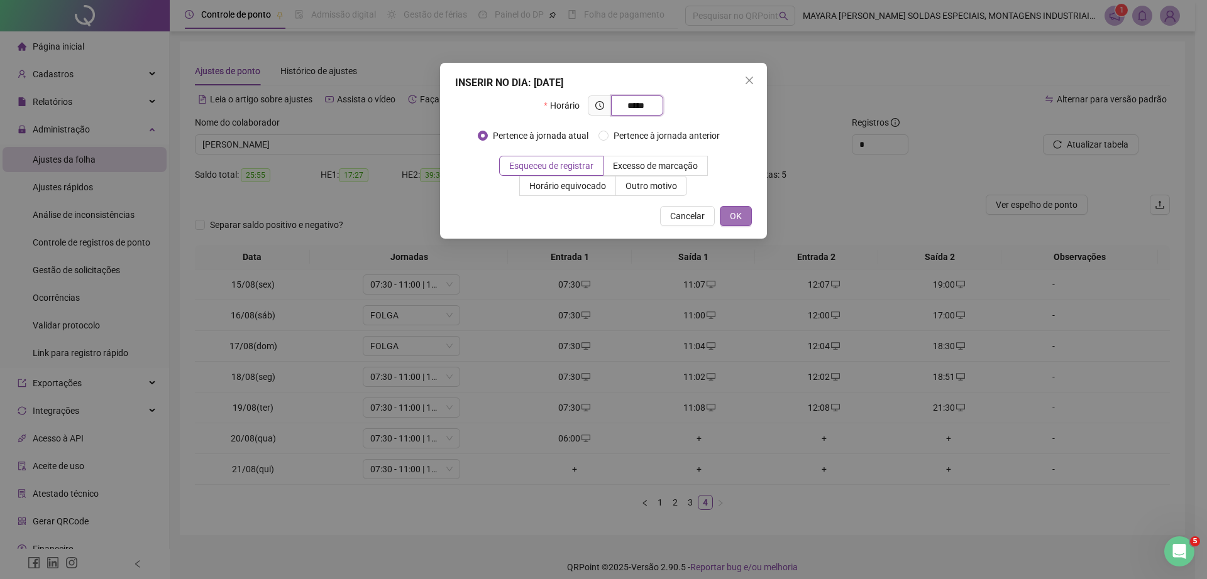
type input "*****"
click at [744, 216] on button "OK" at bounding box center [736, 216] width 32 height 20
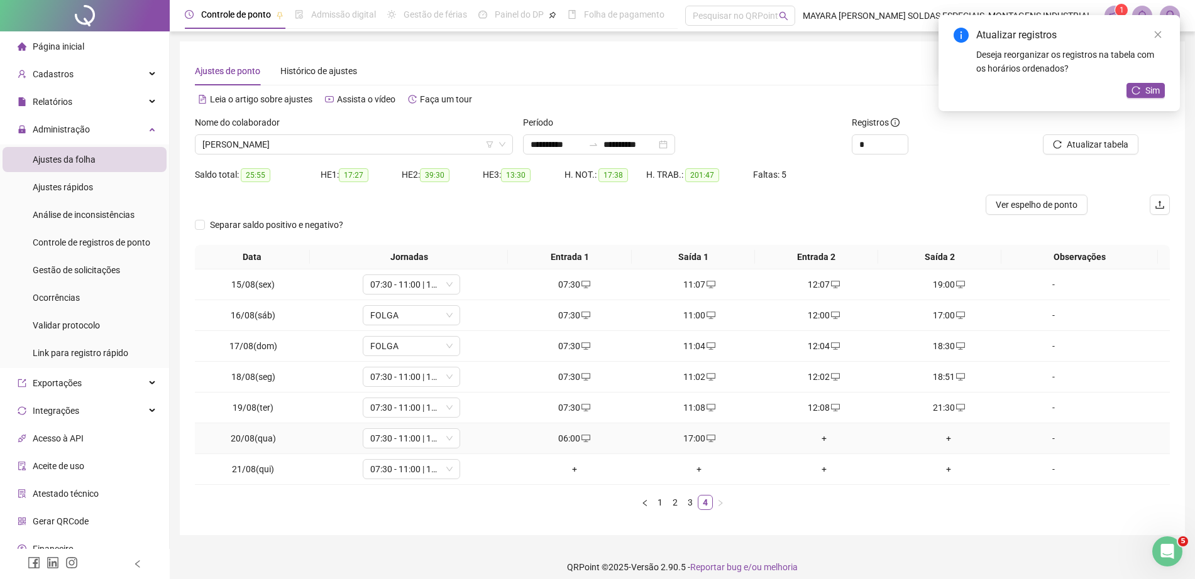
click at [819, 435] on div "+" at bounding box center [824, 439] width 115 height 14
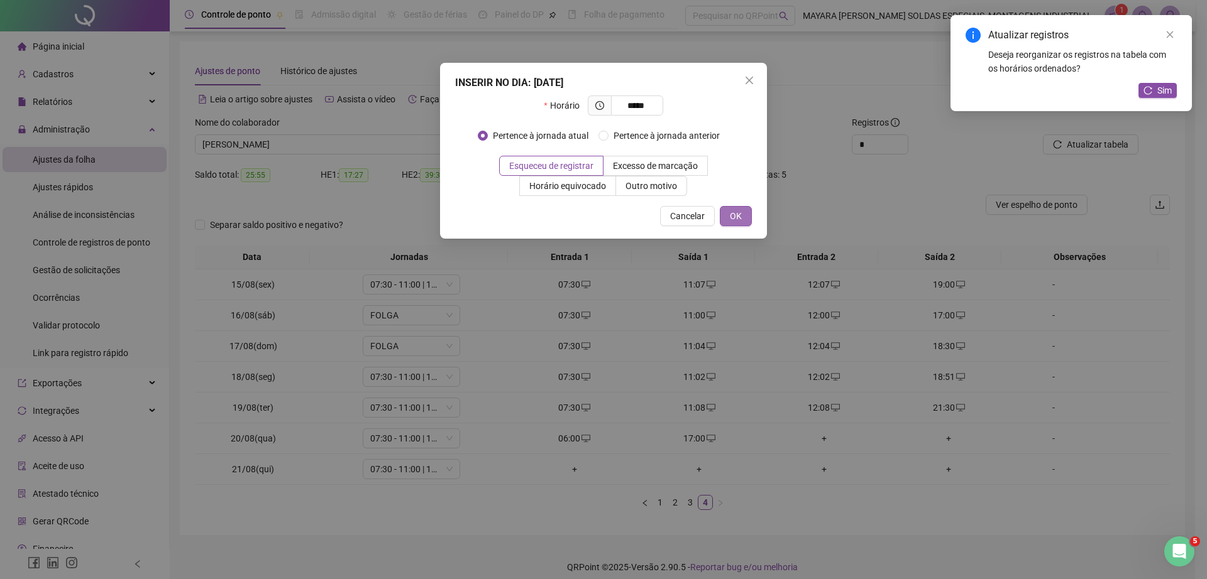
type input "*****"
click at [747, 222] on button "OK" at bounding box center [736, 216] width 32 height 20
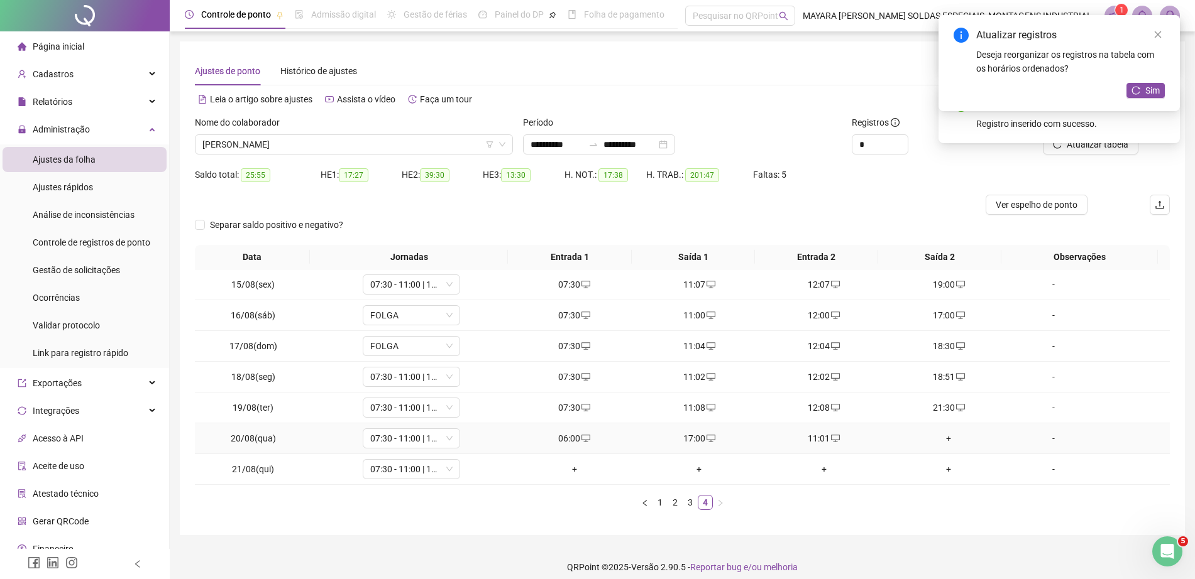
click at [946, 445] on div "+" at bounding box center [948, 439] width 115 height 14
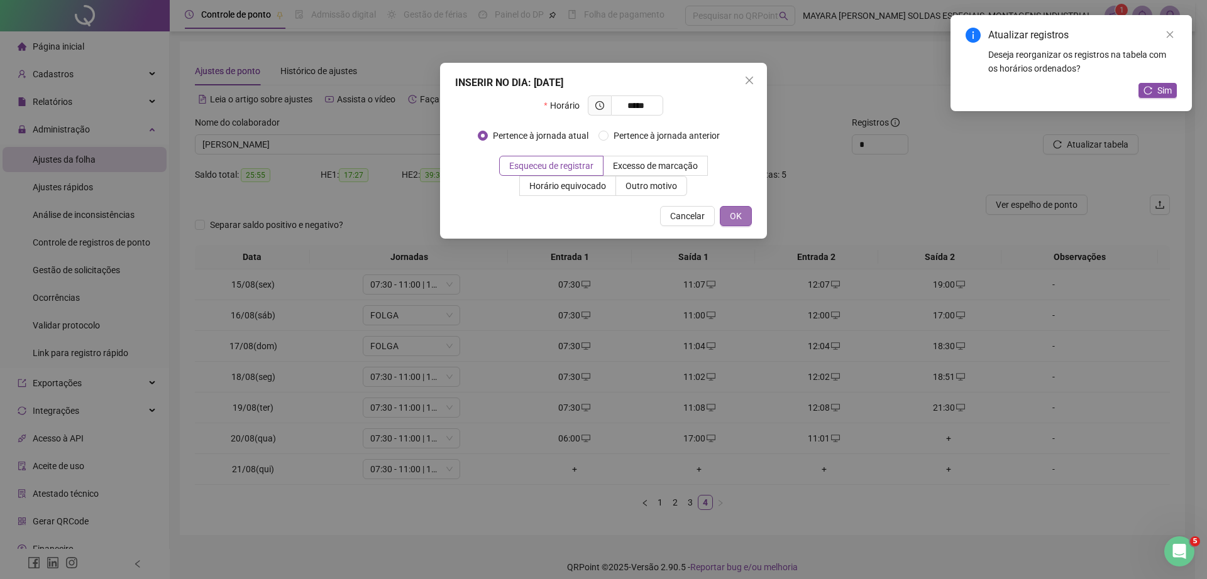
type input "*****"
click at [726, 216] on button "OK" at bounding box center [736, 216] width 32 height 20
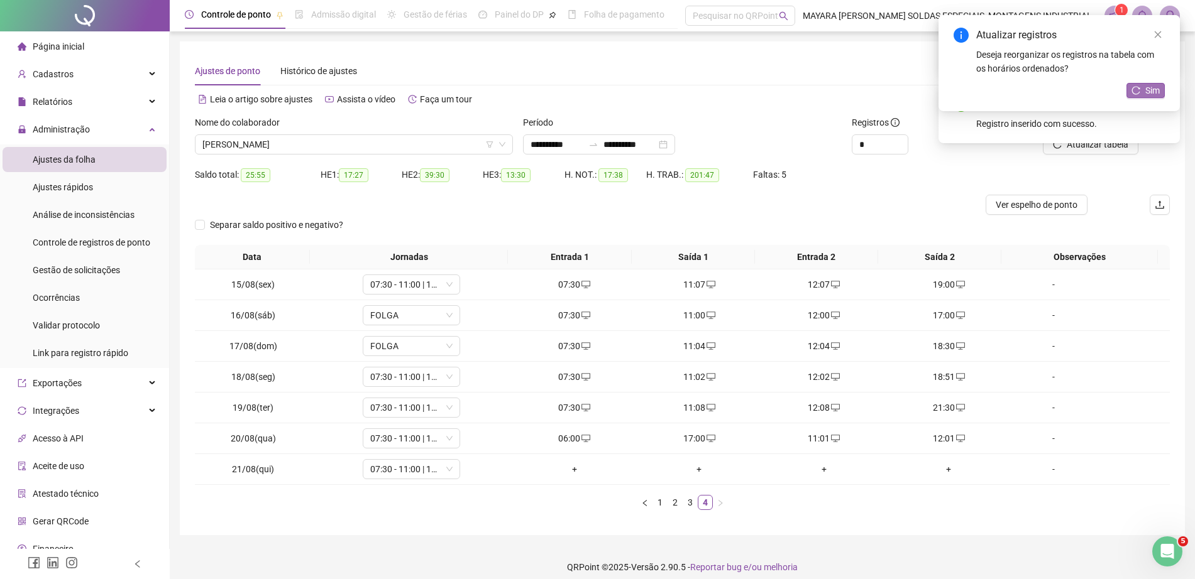
click at [1149, 87] on span "Sim" at bounding box center [1152, 91] width 14 height 14
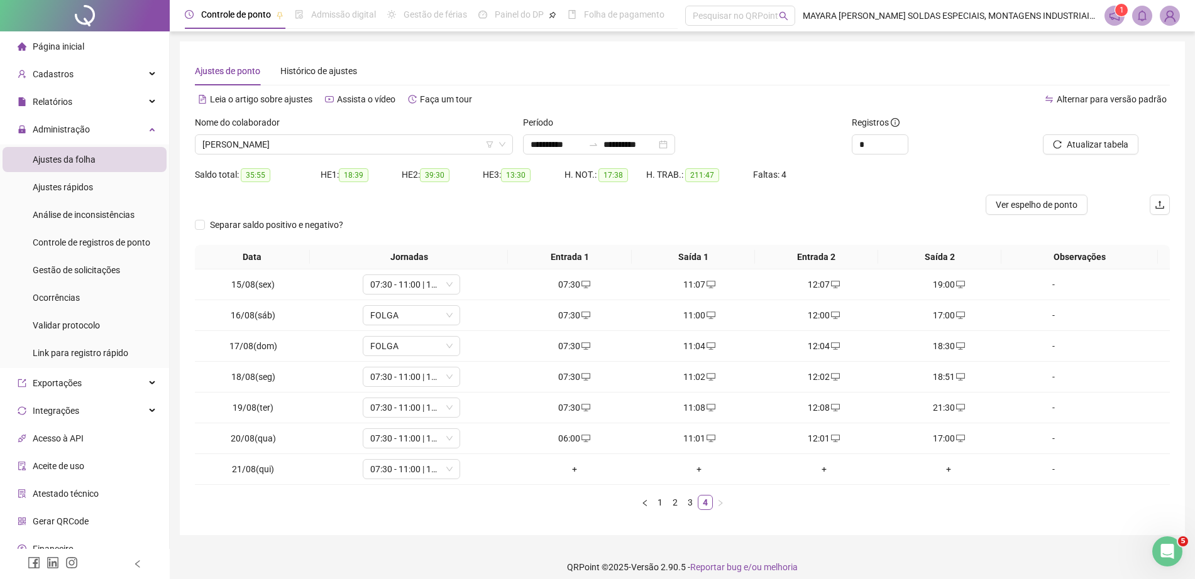
click at [282, 133] on div "Nome do colaborador" at bounding box center [354, 125] width 318 height 19
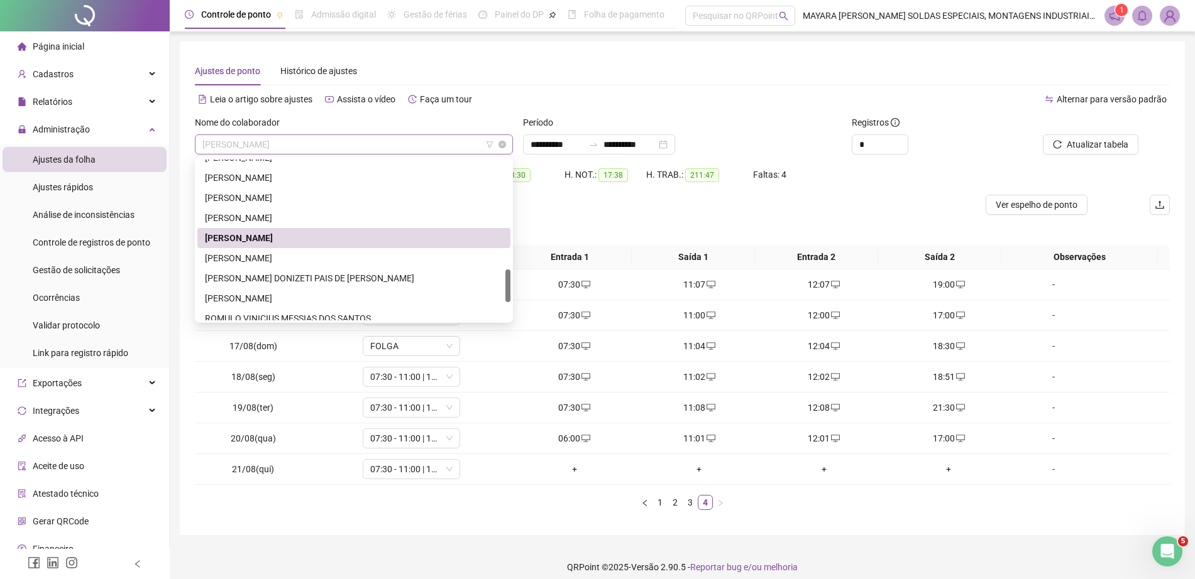
click at [292, 149] on span "[PERSON_NAME]" at bounding box center [353, 144] width 303 height 19
click at [292, 271] on div "[PERSON_NAME] DONIZETI PAIS DE [PERSON_NAME]" at bounding box center [354, 278] width 298 height 14
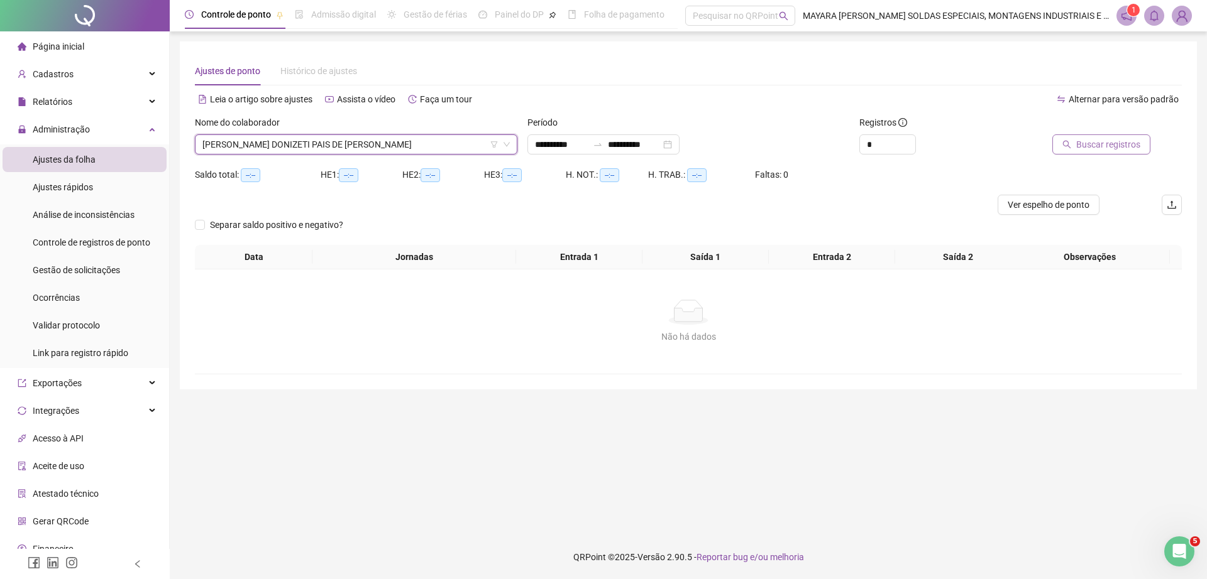
click at [1100, 145] on span "Buscar registros" at bounding box center [1108, 145] width 64 height 14
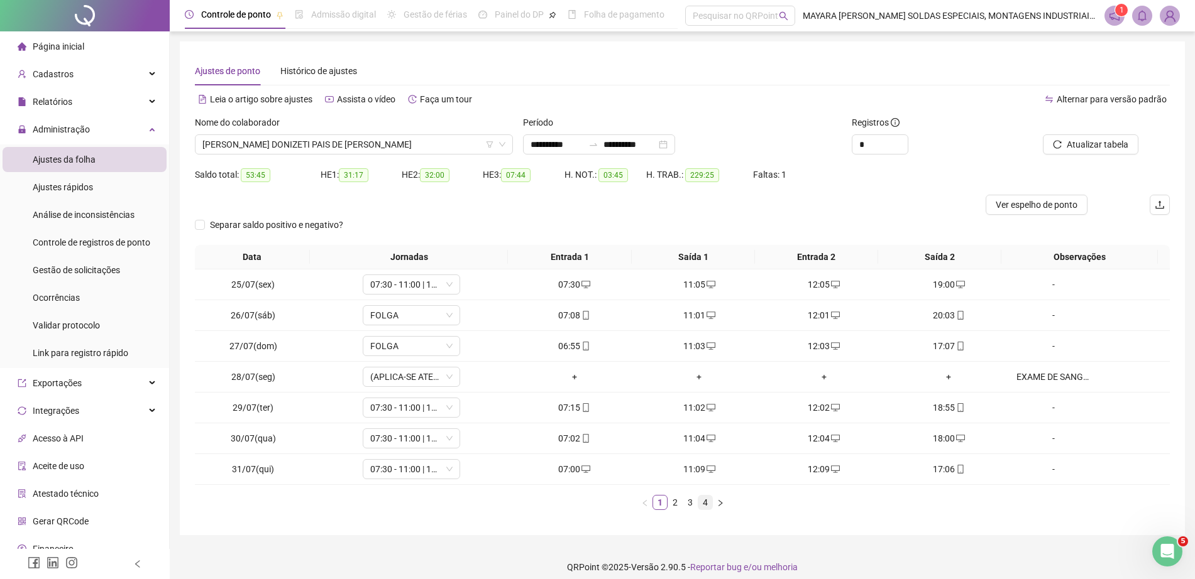
click at [701, 498] on link "4" at bounding box center [705, 503] width 14 height 14
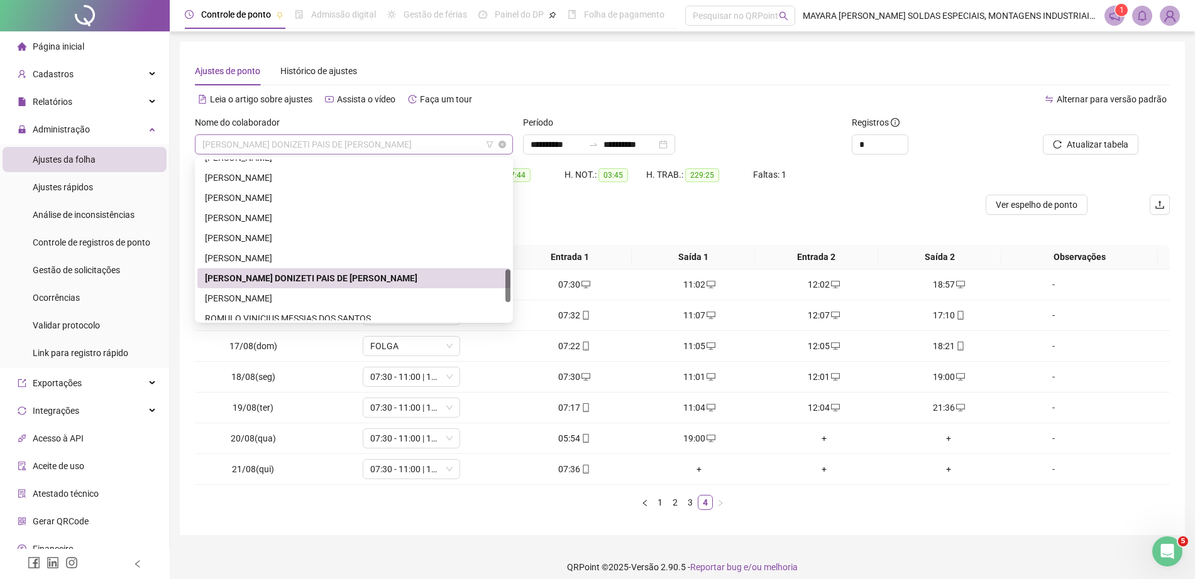
click at [276, 136] on span "[PERSON_NAME] DONIZETI PAIS DE [PERSON_NAME]" at bounding box center [353, 144] width 303 height 19
click at [315, 292] on div "[PERSON_NAME]" at bounding box center [354, 299] width 298 height 14
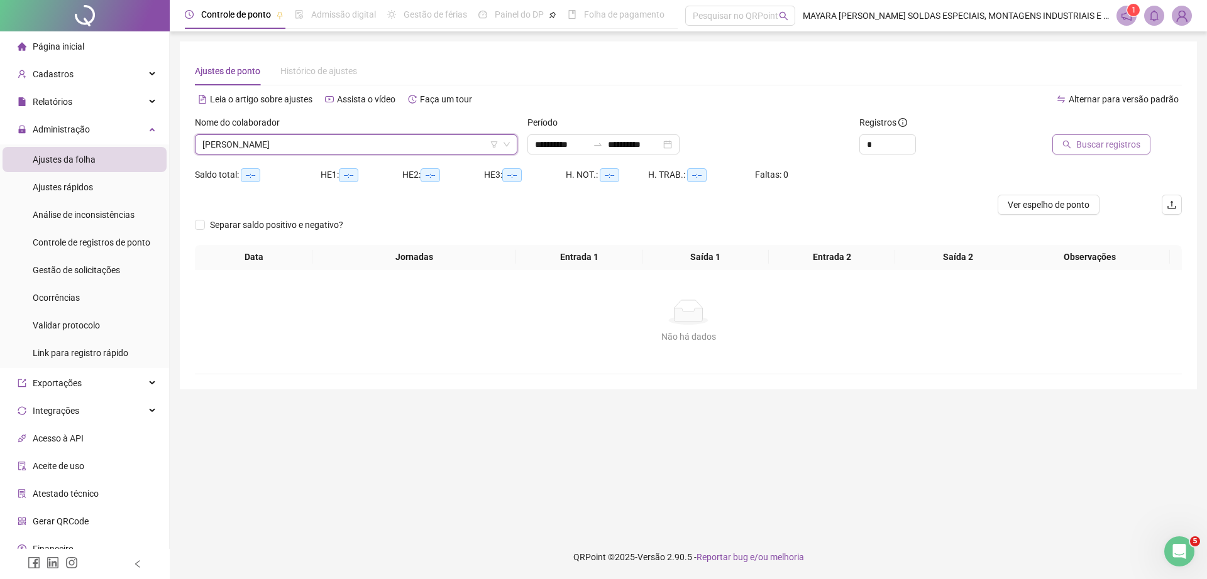
click at [1074, 151] on button "Buscar registros" at bounding box center [1101, 144] width 98 height 20
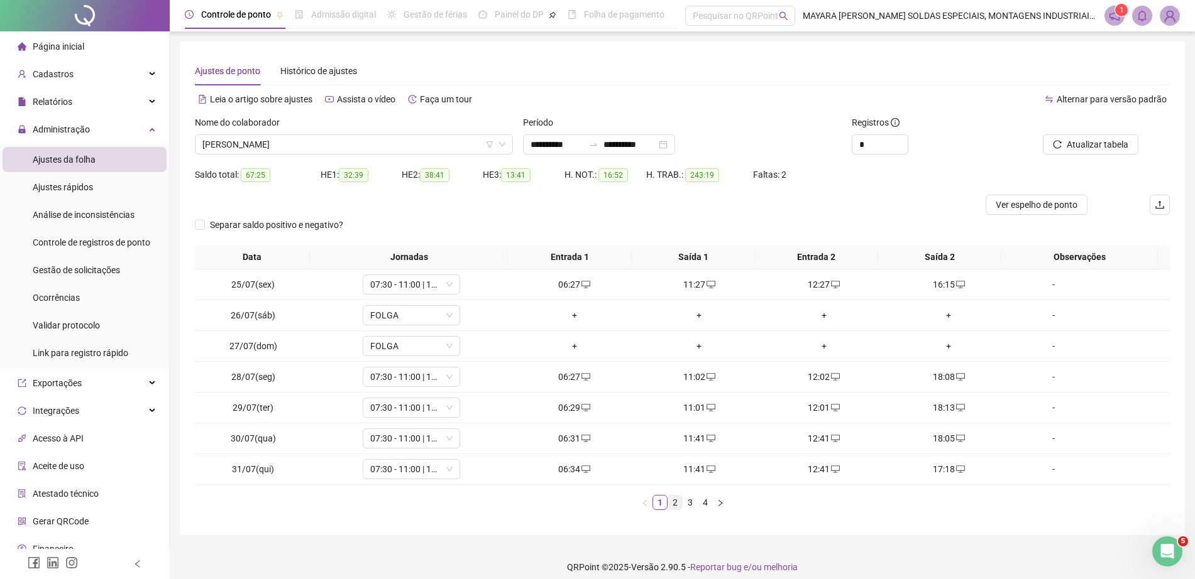
click at [673, 499] on link "2" at bounding box center [675, 503] width 14 height 14
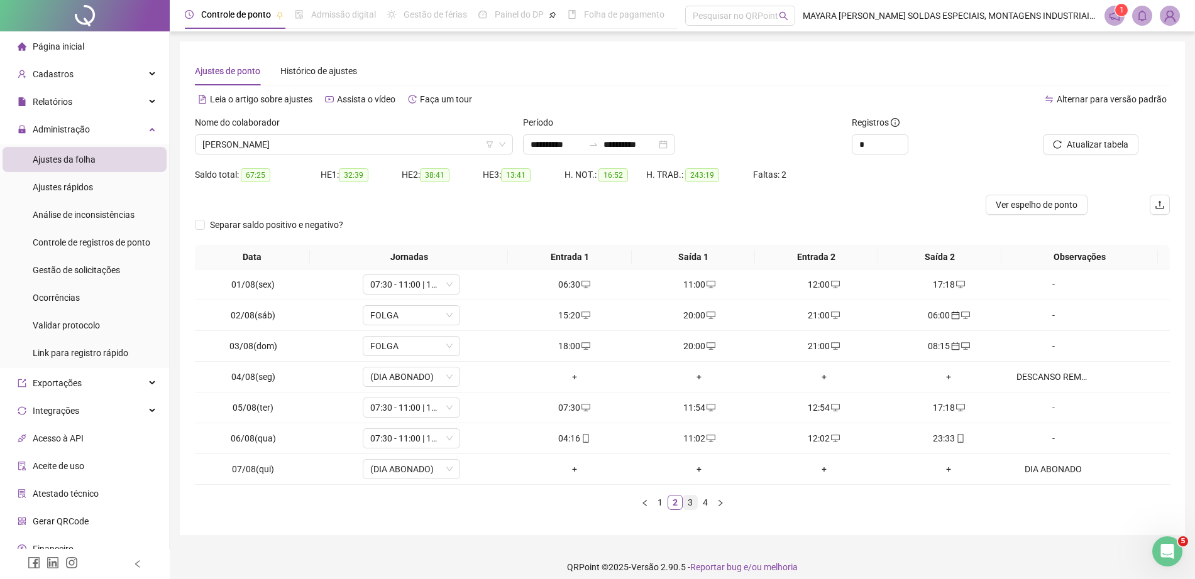
click at [685, 500] on link "3" at bounding box center [690, 503] width 14 height 14
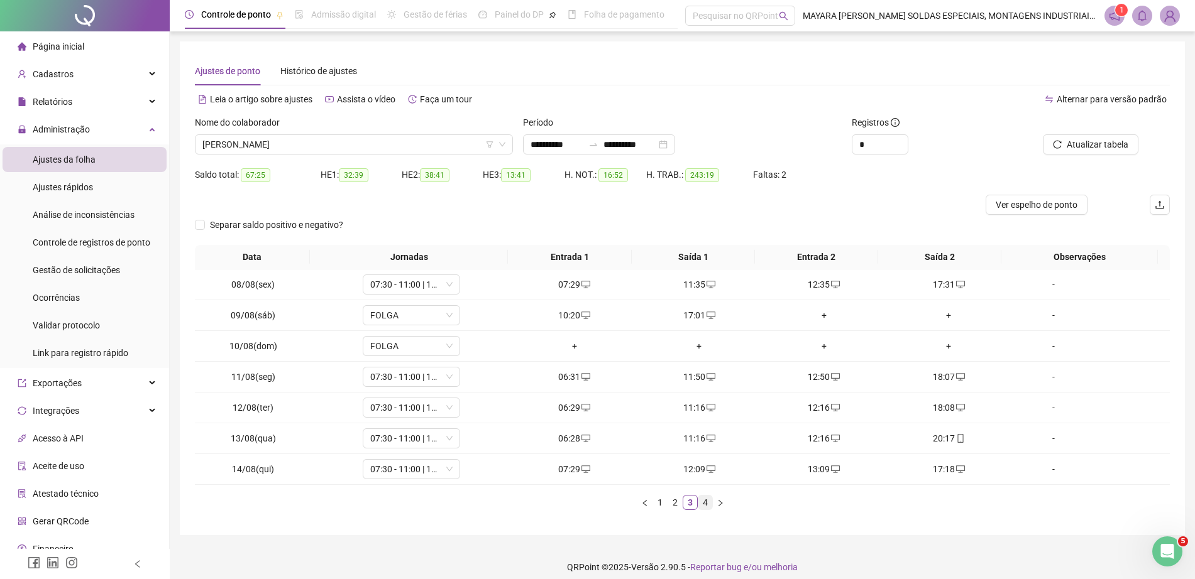
click at [698, 501] on link "4" at bounding box center [705, 503] width 14 height 14
click at [364, 144] on span "[PERSON_NAME]" at bounding box center [353, 144] width 303 height 19
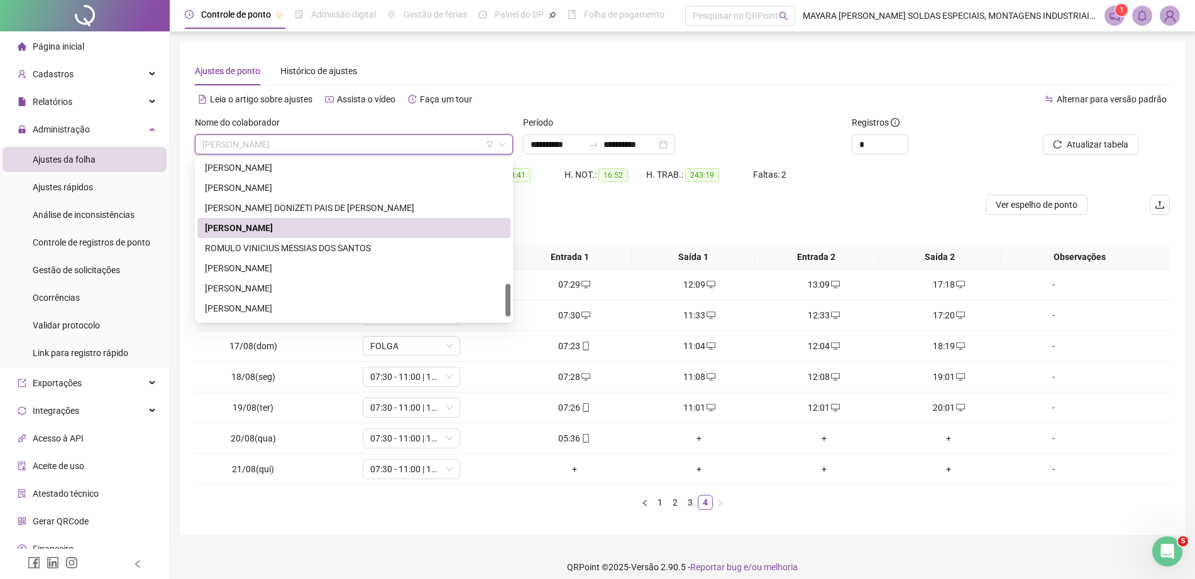
scroll to position [623, 0]
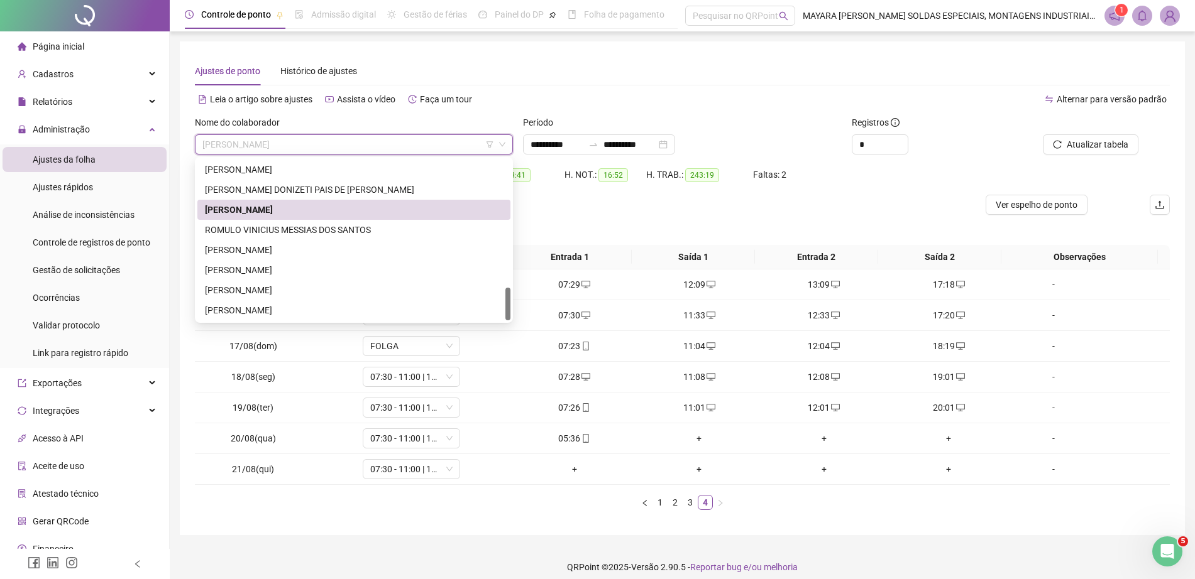
drag, startPoint x: 509, startPoint y: 280, endPoint x: 495, endPoint y: 302, distance: 26.0
click at [507, 314] on div at bounding box center [507, 304] width 5 height 33
click at [390, 234] on div "ROMULO VINICIUS MESSIAS DOS SANTOS" at bounding box center [354, 230] width 298 height 14
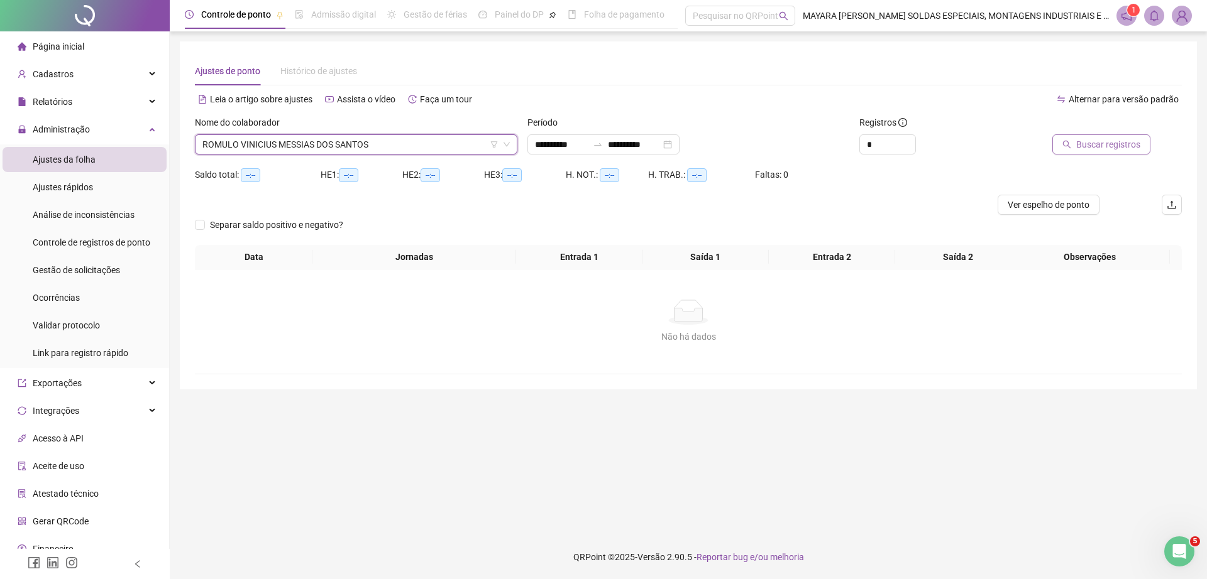
click at [1103, 141] on span "Buscar registros" at bounding box center [1108, 145] width 64 height 14
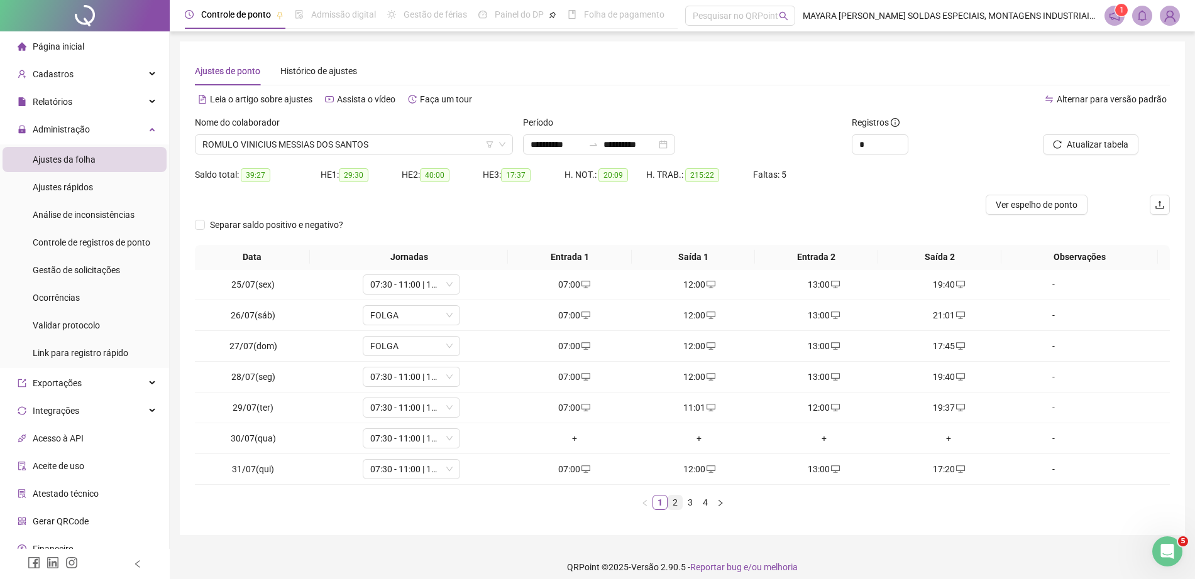
click at [669, 498] on link "2" at bounding box center [675, 503] width 14 height 14
click at [692, 503] on link "3" at bounding box center [690, 503] width 14 height 14
click at [708, 506] on link "4" at bounding box center [705, 503] width 14 height 14
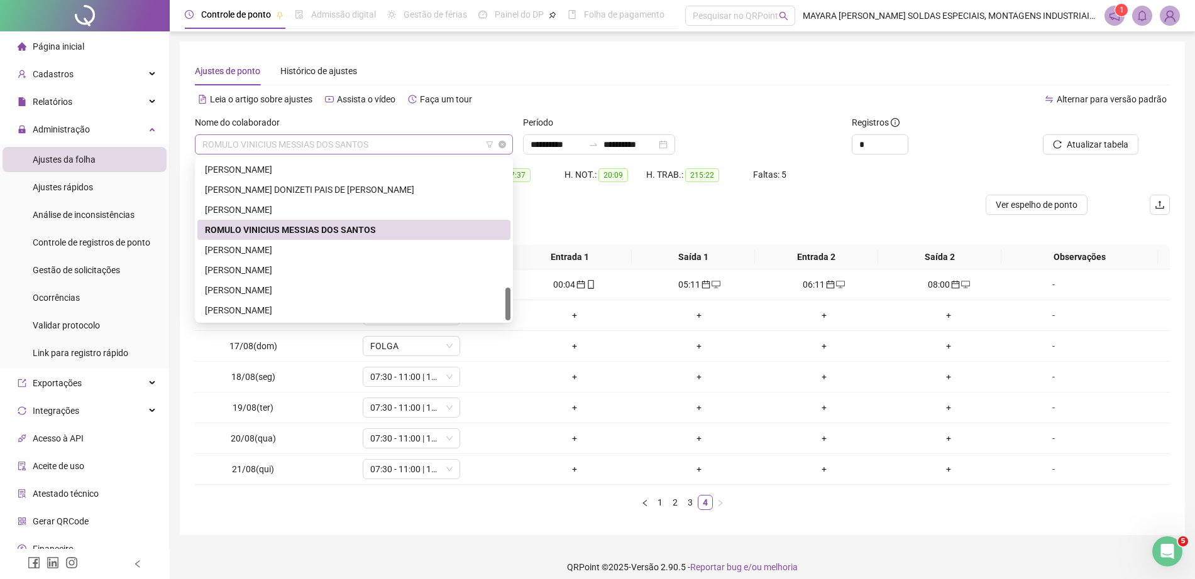
click at [288, 140] on span "ROMULO VINICIUS MESSIAS DOS SANTOS" at bounding box center [353, 144] width 303 height 19
click at [358, 142] on span "ROMULO VINICIUS MESSIAS DOS SANTOS" at bounding box center [353, 144] width 303 height 19
click at [302, 253] on div "[PERSON_NAME]" at bounding box center [354, 250] width 298 height 14
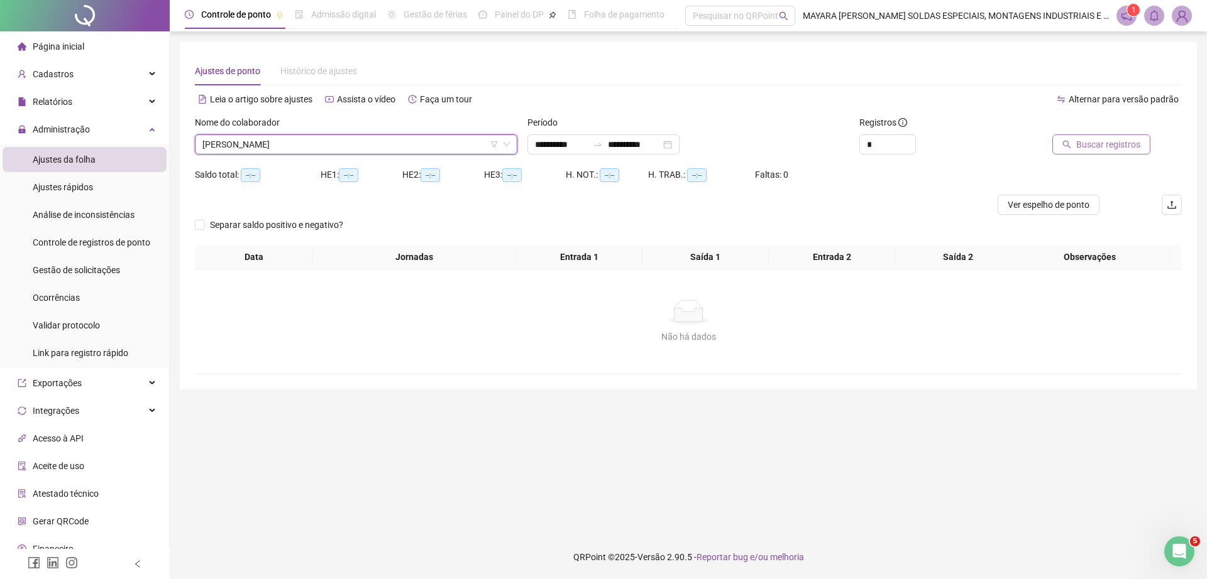
click at [1087, 142] on span "Buscar registros" at bounding box center [1108, 145] width 64 height 14
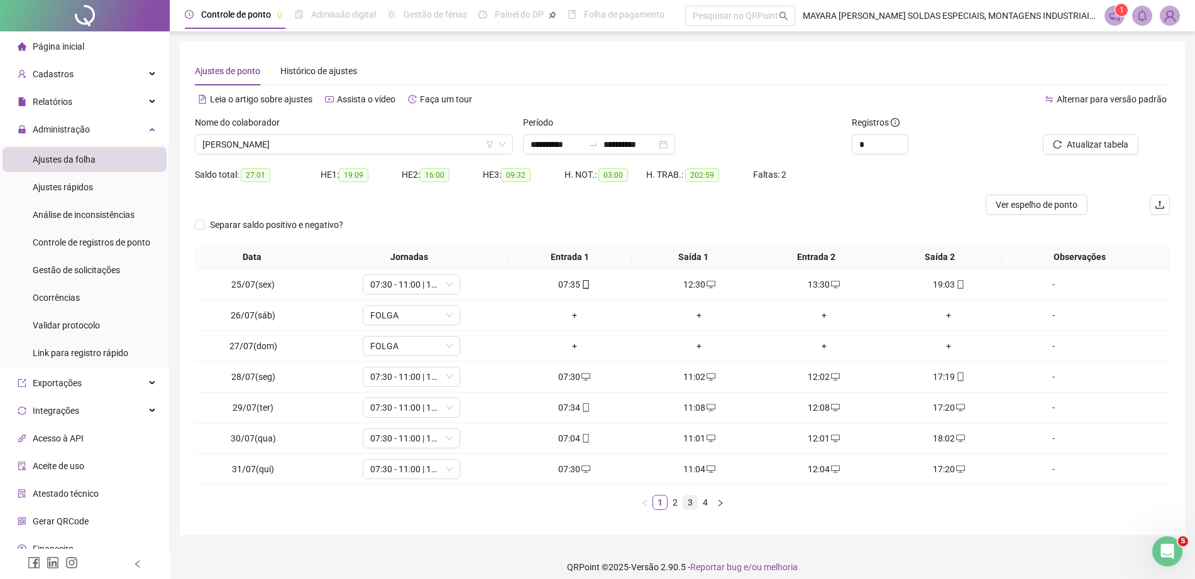
click at [688, 504] on link "3" at bounding box center [690, 503] width 14 height 14
click at [708, 505] on link "4" at bounding box center [705, 503] width 14 height 14
click at [817, 407] on div "+" at bounding box center [824, 408] width 115 height 14
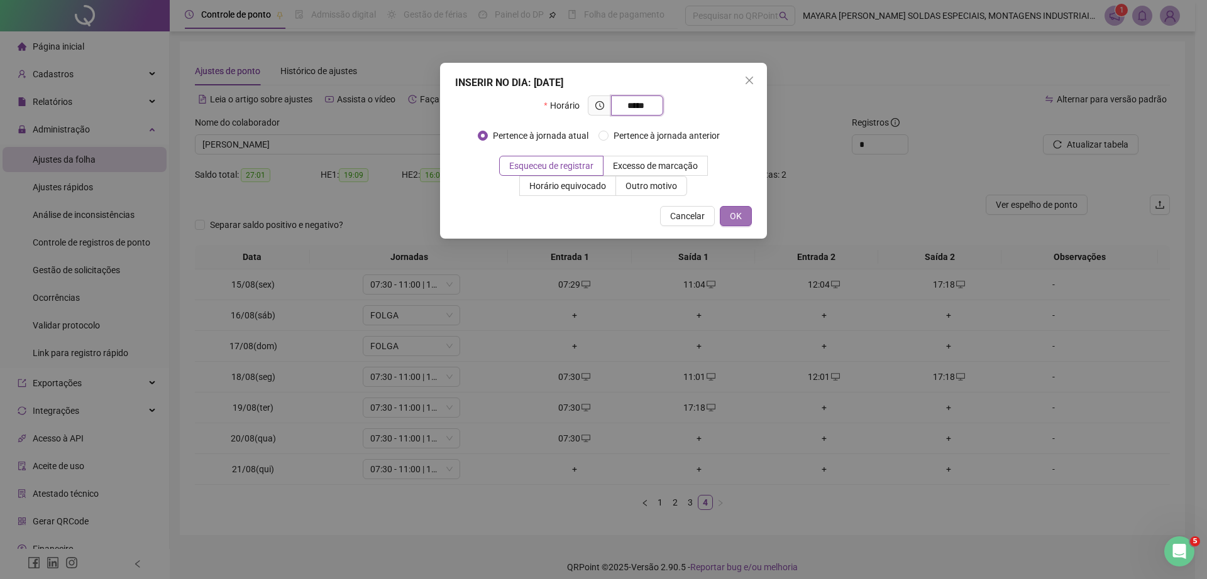
type input "*****"
click at [728, 214] on button "OK" at bounding box center [736, 216] width 32 height 20
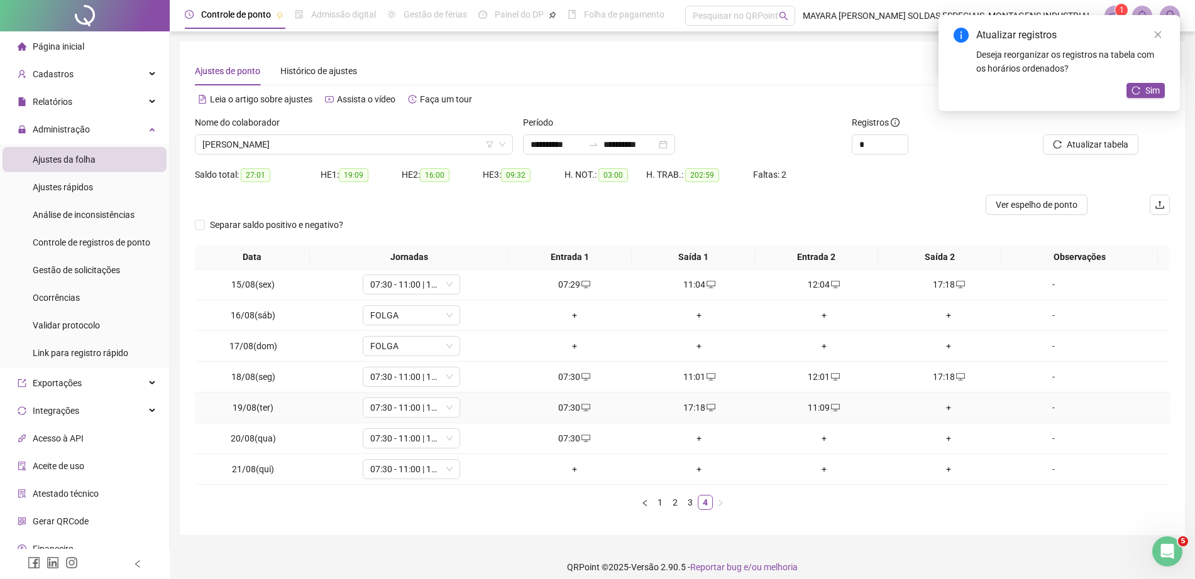
click at [941, 410] on div "+" at bounding box center [948, 408] width 115 height 14
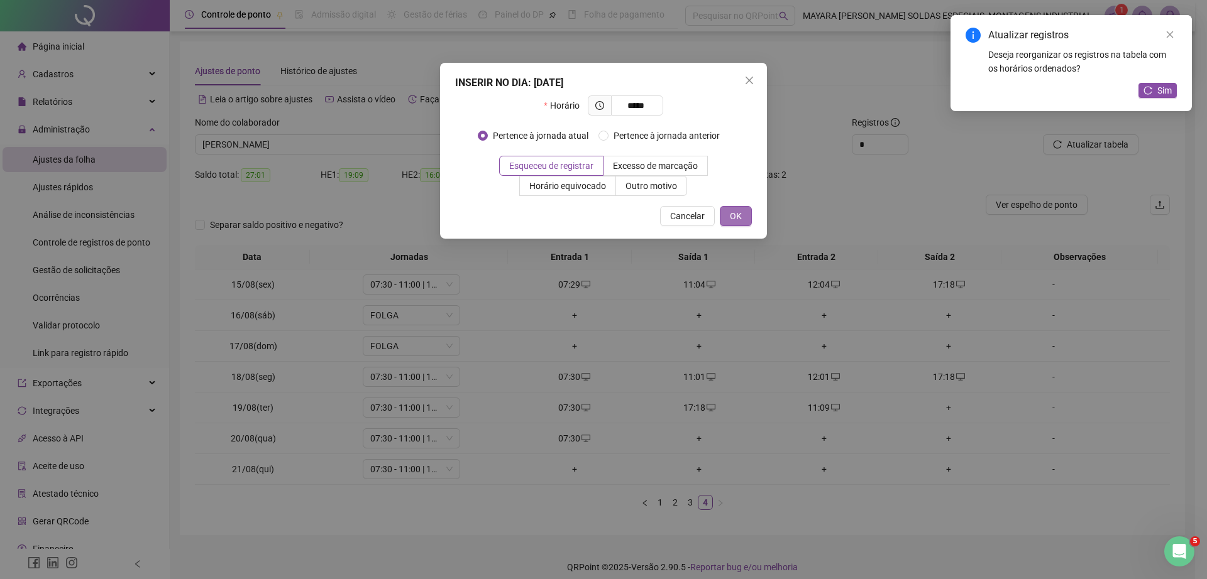
type input "*****"
click at [725, 206] on button "OK" at bounding box center [736, 216] width 32 height 20
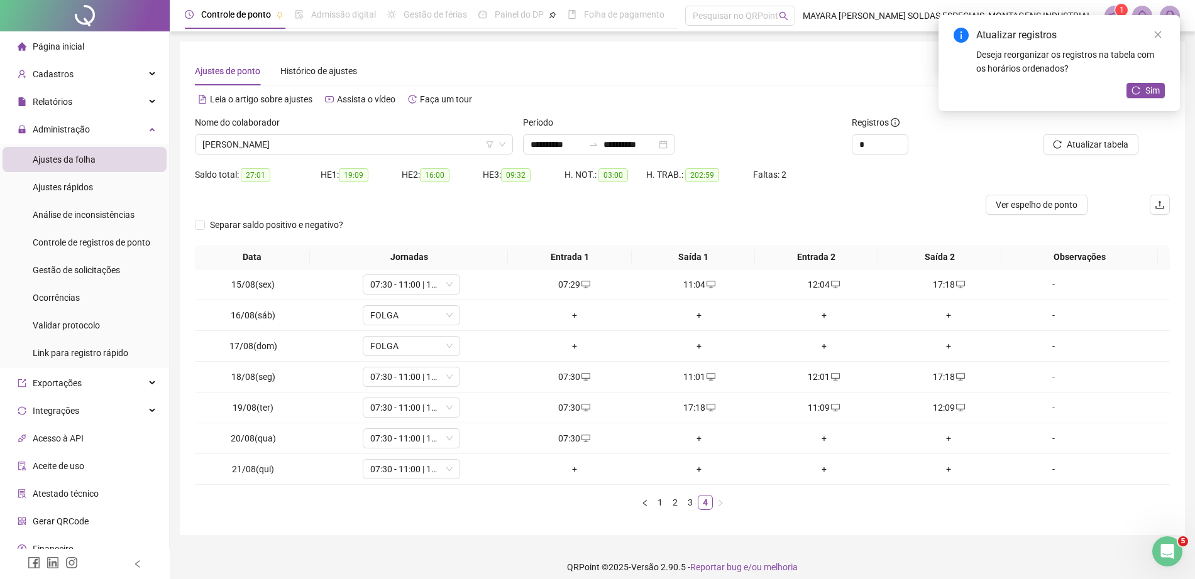
click at [1153, 89] on span "Sim" at bounding box center [1152, 91] width 14 height 14
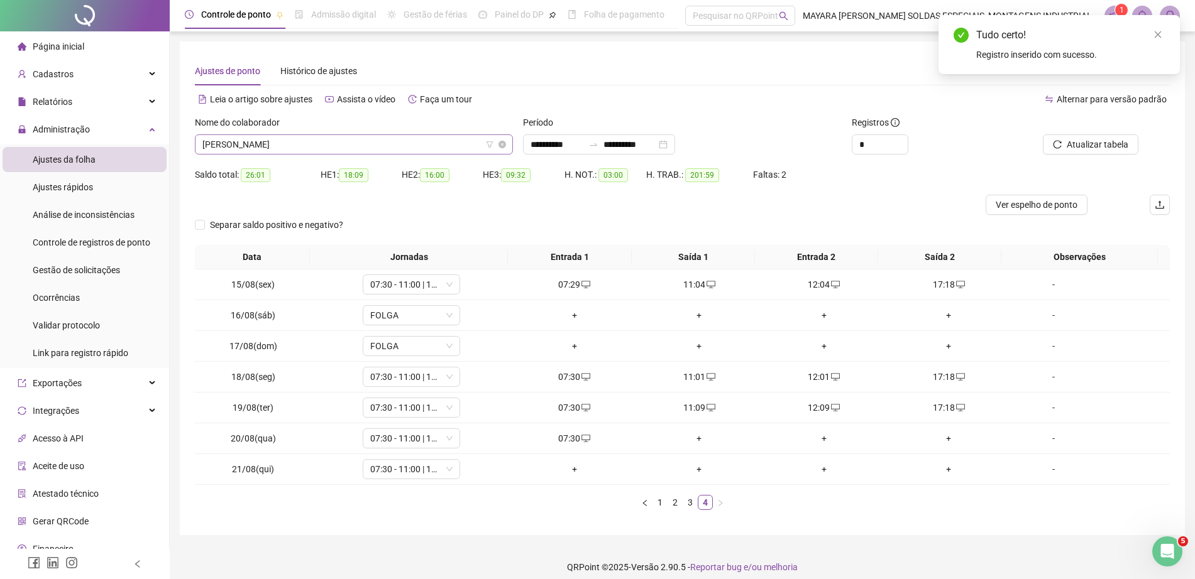
click at [261, 144] on span "[PERSON_NAME]" at bounding box center [353, 144] width 303 height 19
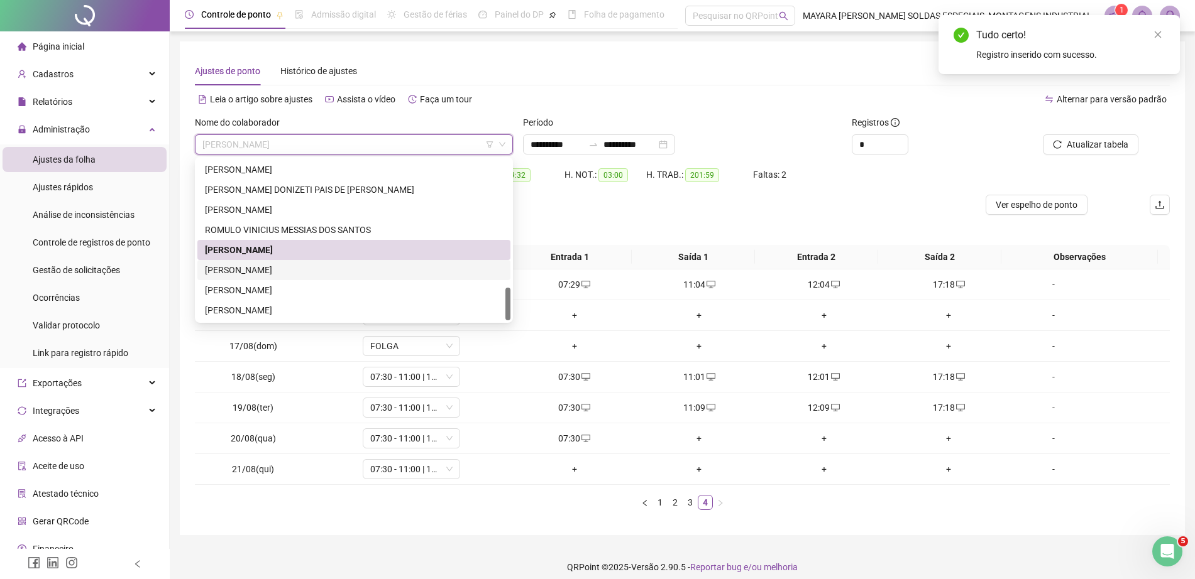
click at [287, 262] on div "[PERSON_NAME]" at bounding box center [353, 270] width 313 height 20
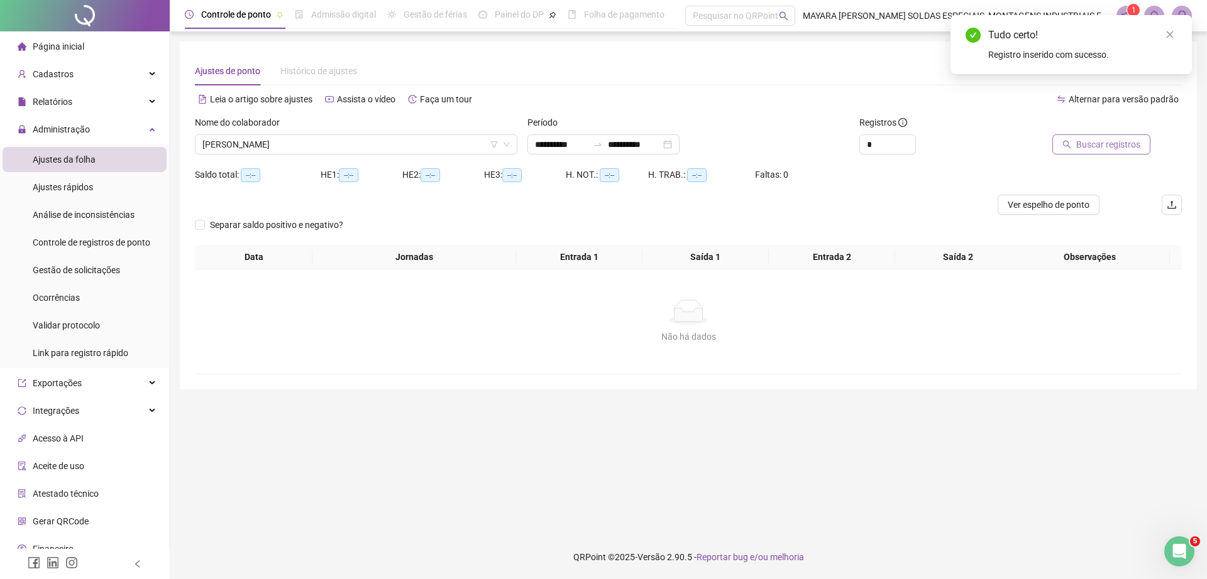
click at [1102, 148] on span "Buscar registros" at bounding box center [1108, 145] width 64 height 14
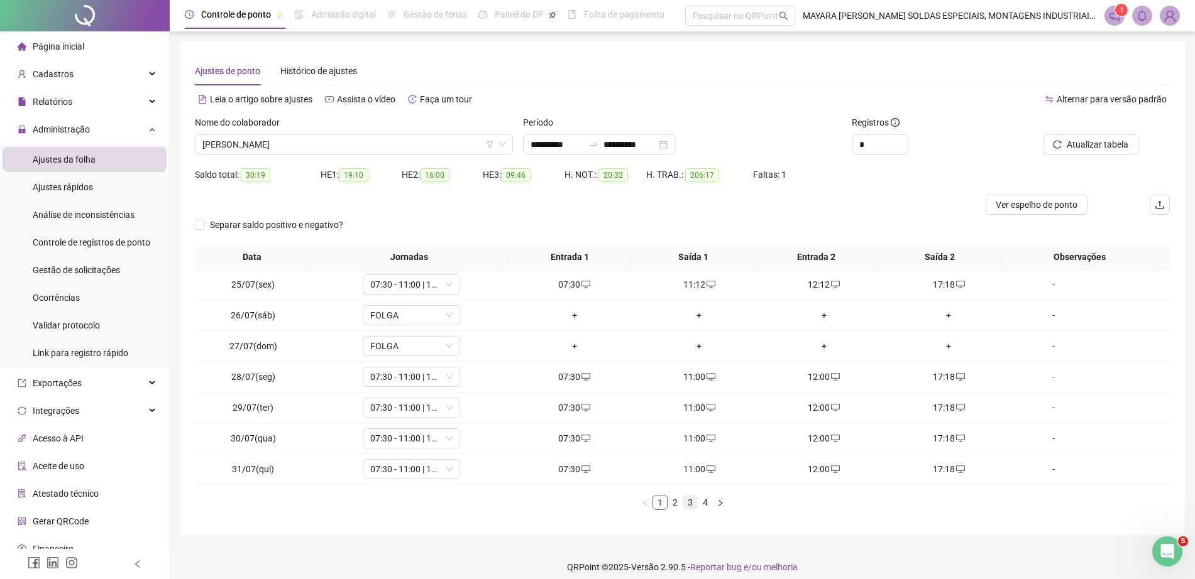
click at [687, 496] on link "3" at bounding box center [690, 503] width 14 height 14
click at [699, 500] on link "4" at bounding box center [705, 503] width 14 height 14
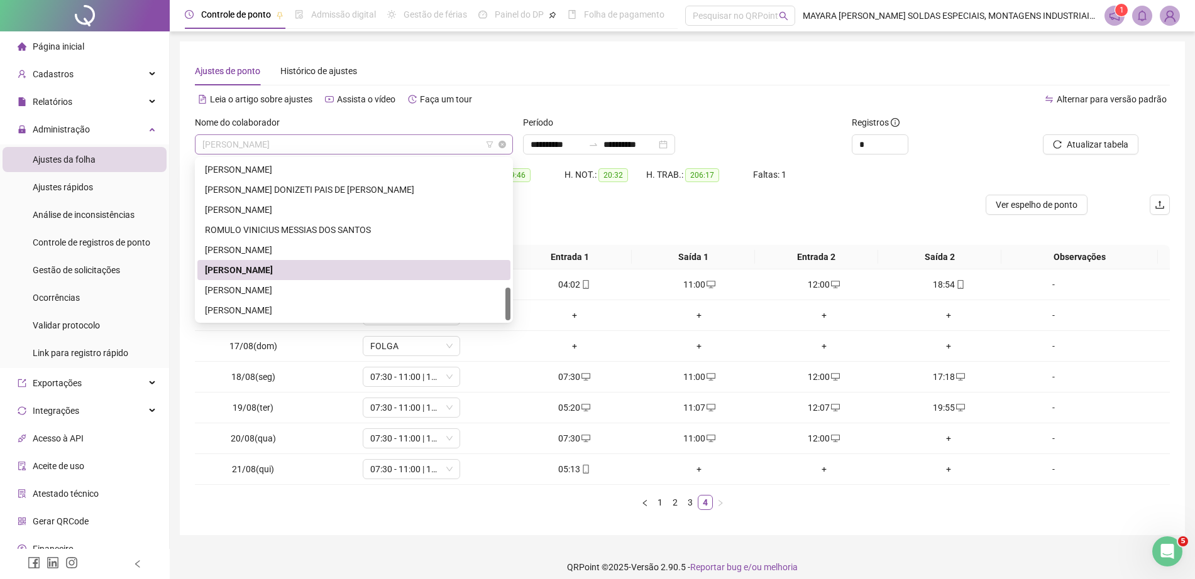
click at [339, 138] on span "[PERSON_NAME]" at bounding box center [353, 144] width 303 height 19
click at [248, 287] on div "[PERSON_NAME]" at bounding box center [354, 290] width 298 height 14
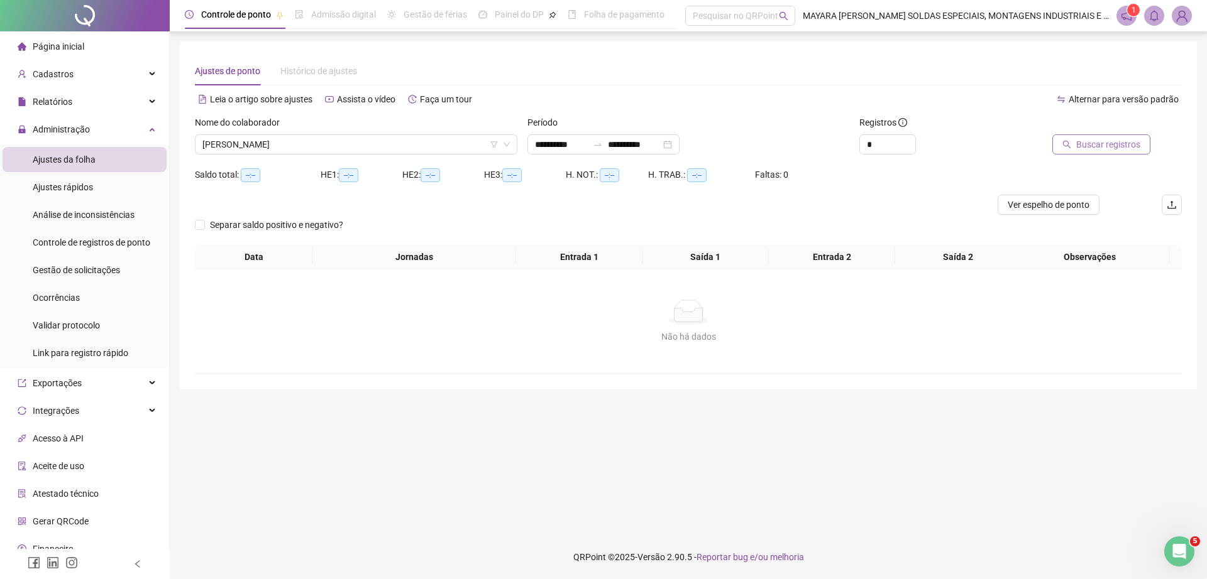
click at [1081, 152] on button "Buscar registros" at bounding box center [1101, 144] width 98 height 20
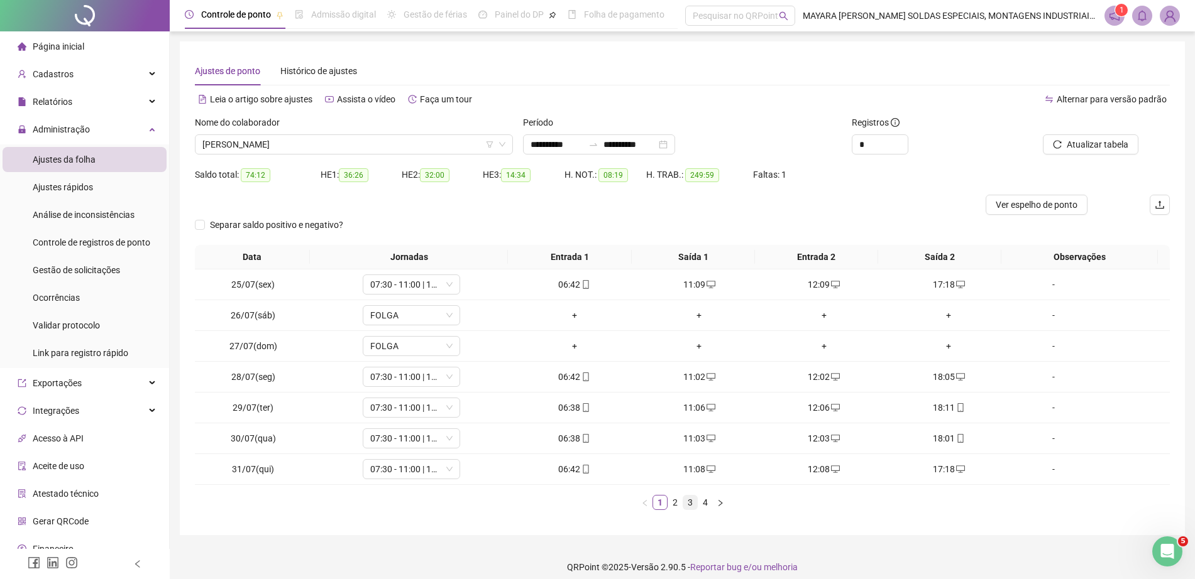
click at [689, 505] on link "3" at bounding box center [690, 503] width 14 height 14
click at [704, 503] on link "4" at bounding box center [705, 503] width 14 height 14
click at [808, 442] on div "+" at bounding box center [824, 439] width 115 height 14
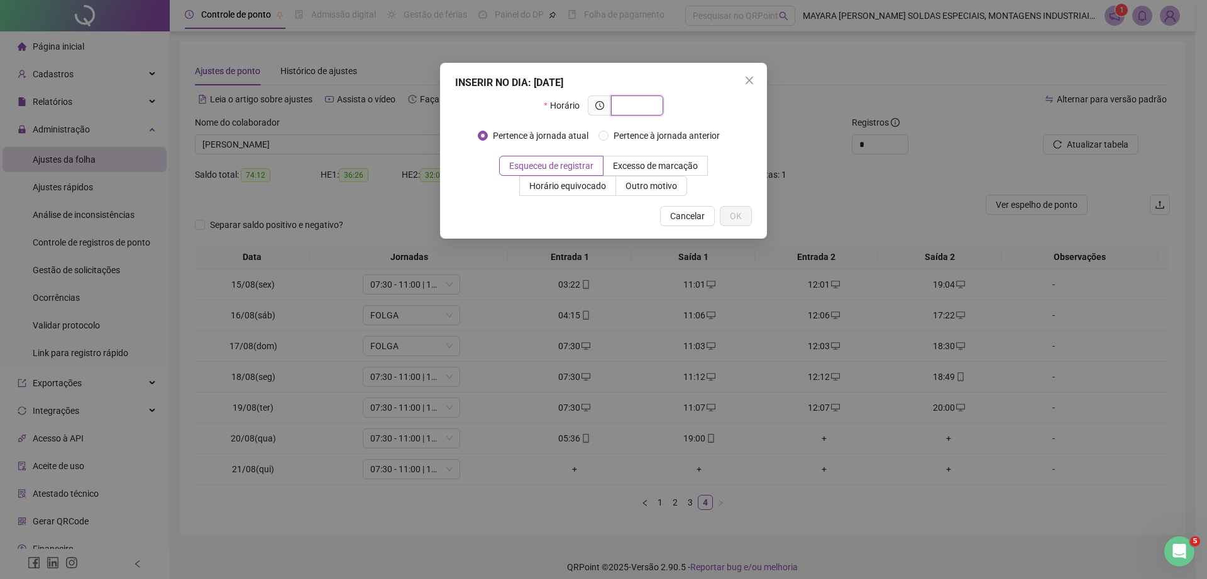
type input "*"
type input "*****"
click at [733, 216] on span "OK" at bounding box center [736, 216] width 12 height 14
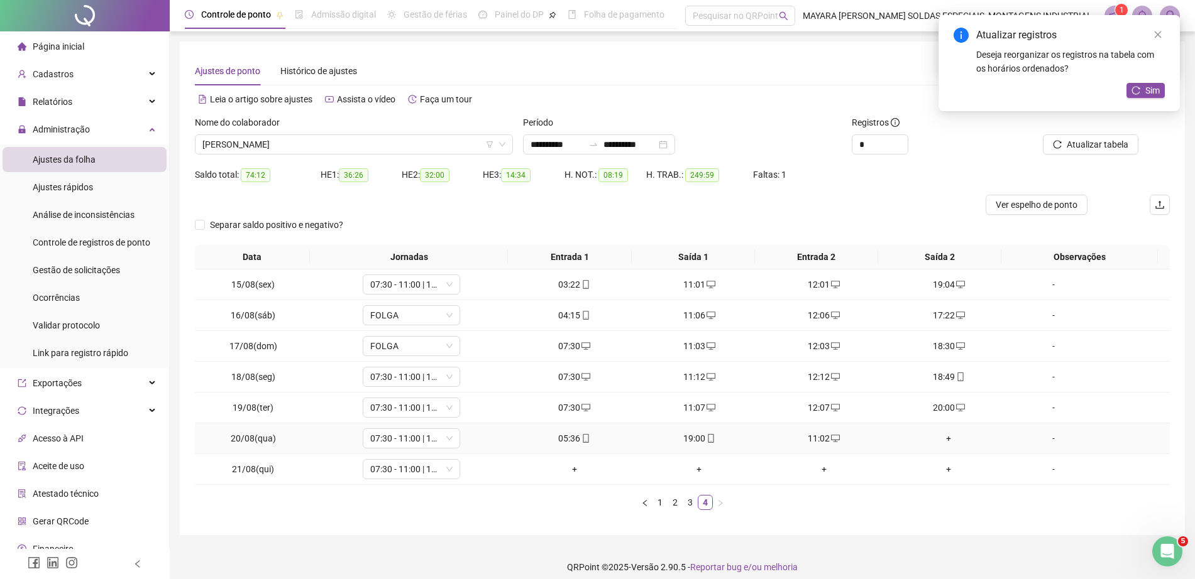
click at [942, 439] on div "+" at bounding box center [948, 439] width 115 height 14
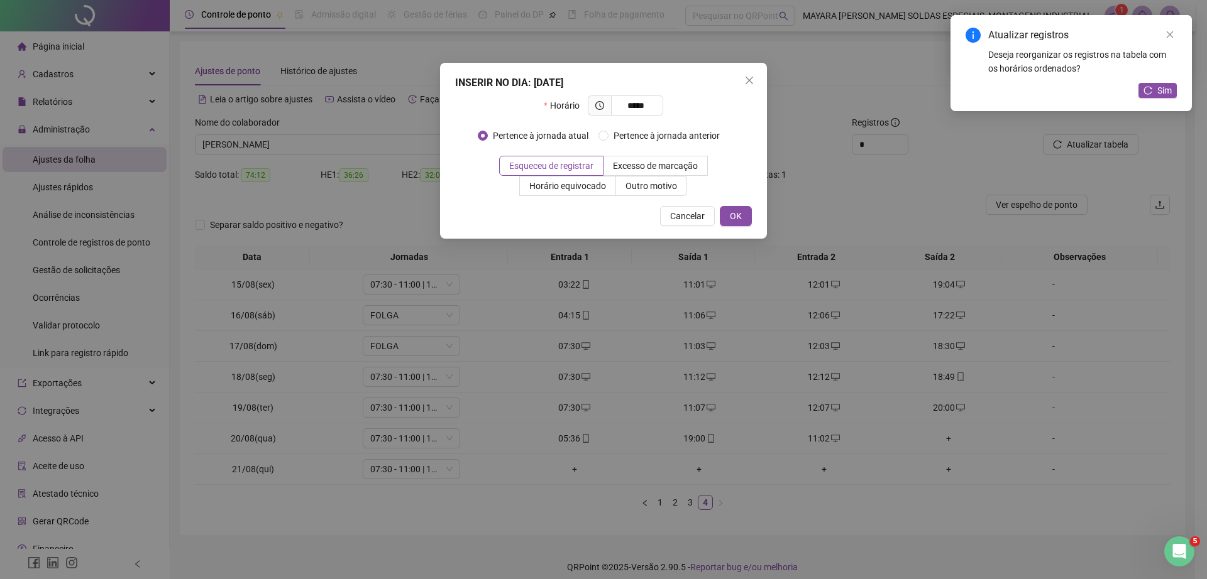
type input "*****"
click at [731, 227] on div "INSERIR NO DIA : [DATE] Horário ***** Pertence à jornada atual Pertence à jorna…" at bounding box center [603, 151] width 327 height 176
click at [731, 219] on span "OK" at bounding box center [736, 216] width 12 height 14
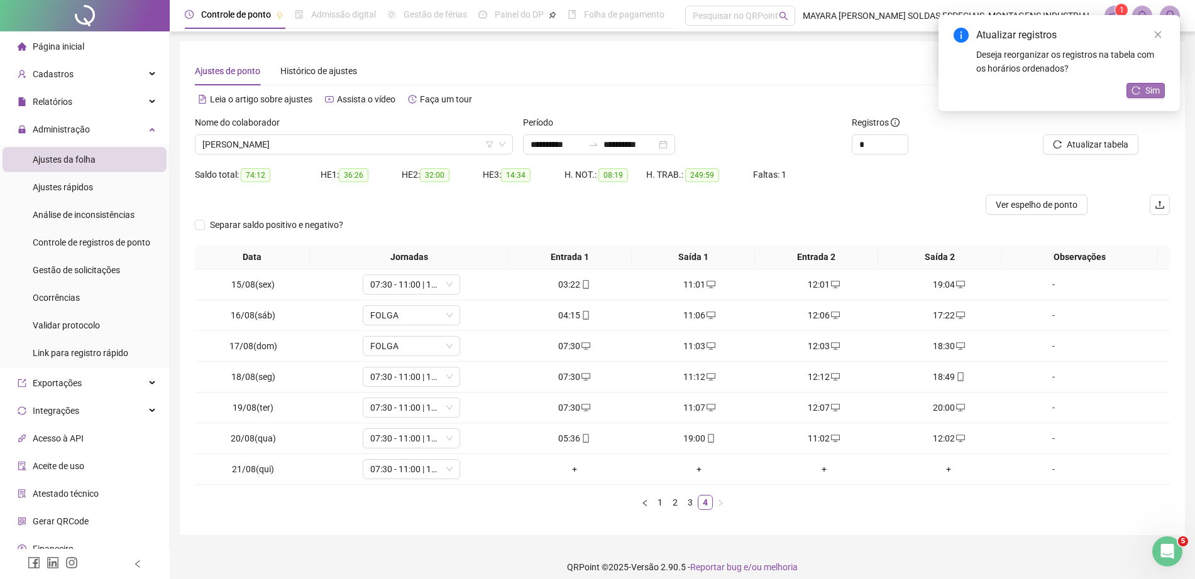
click at [1154, 86] on span "Sim" at bounding box center [1152, 91] width 14 height 14
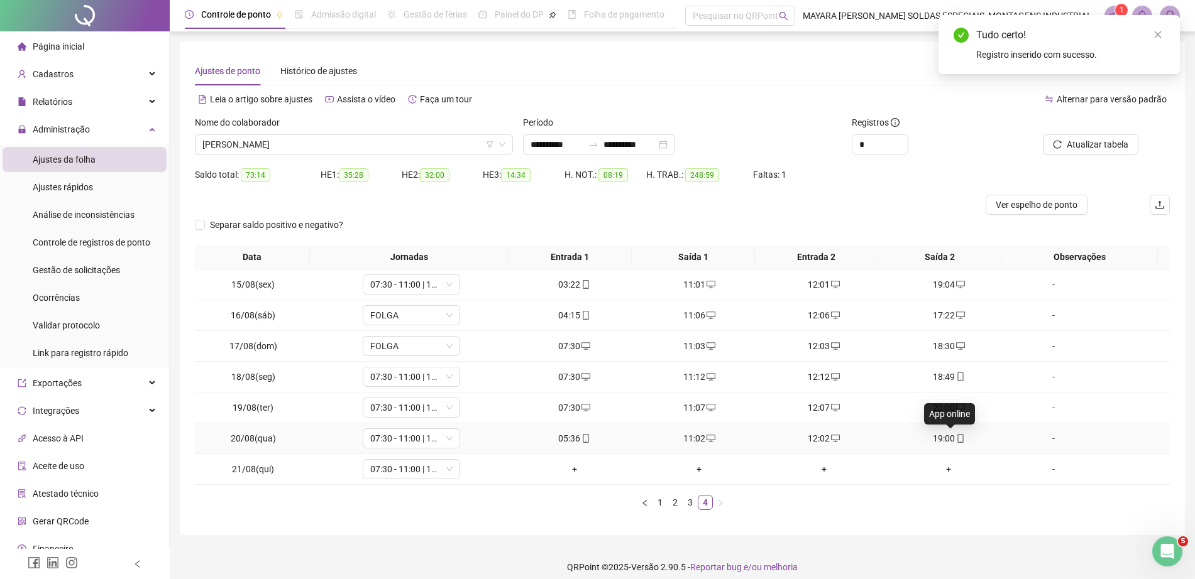
click at [956, 437] on icon "mobile" at bounding box center [960, 438] width 9 height 9
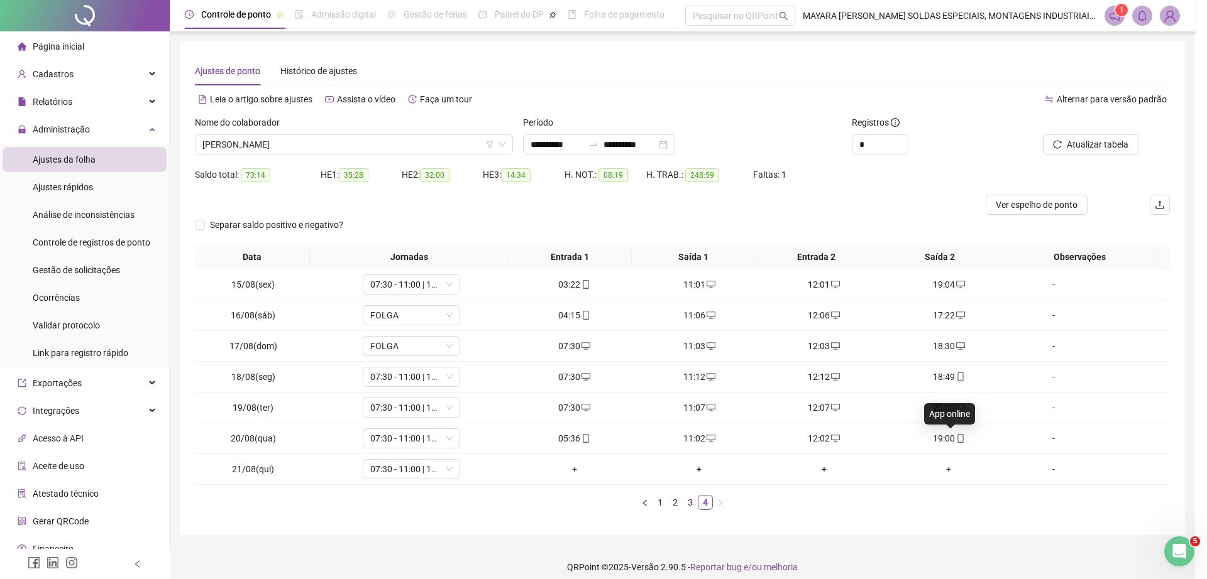
type input "**********"
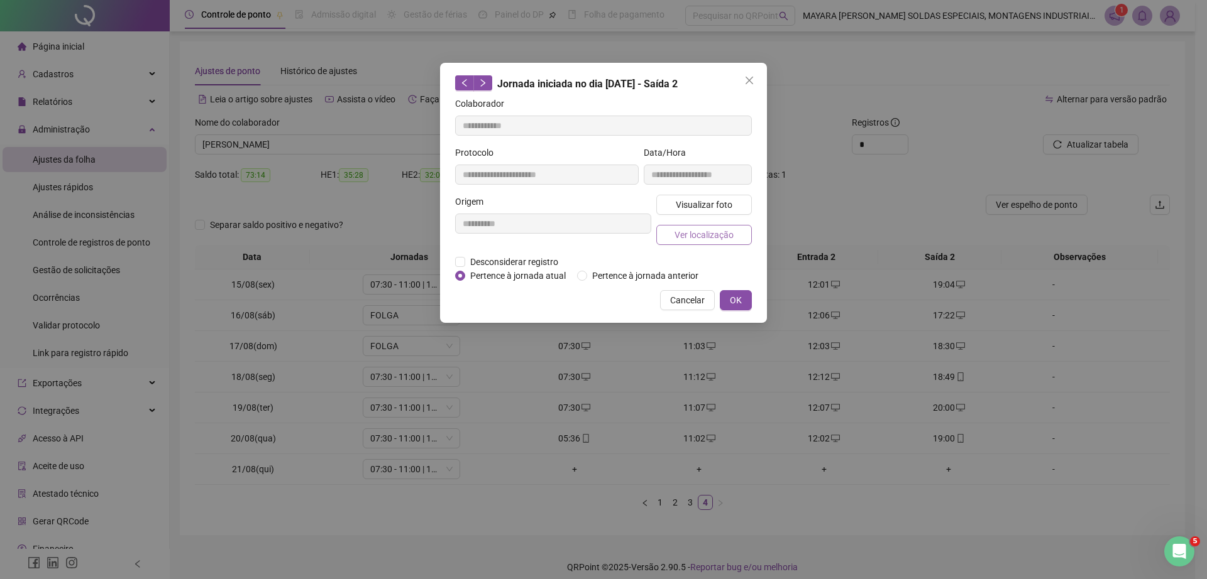
click at [728, 235] on span "Ver localização" at bounding box center [703, 235] width 59 height 14
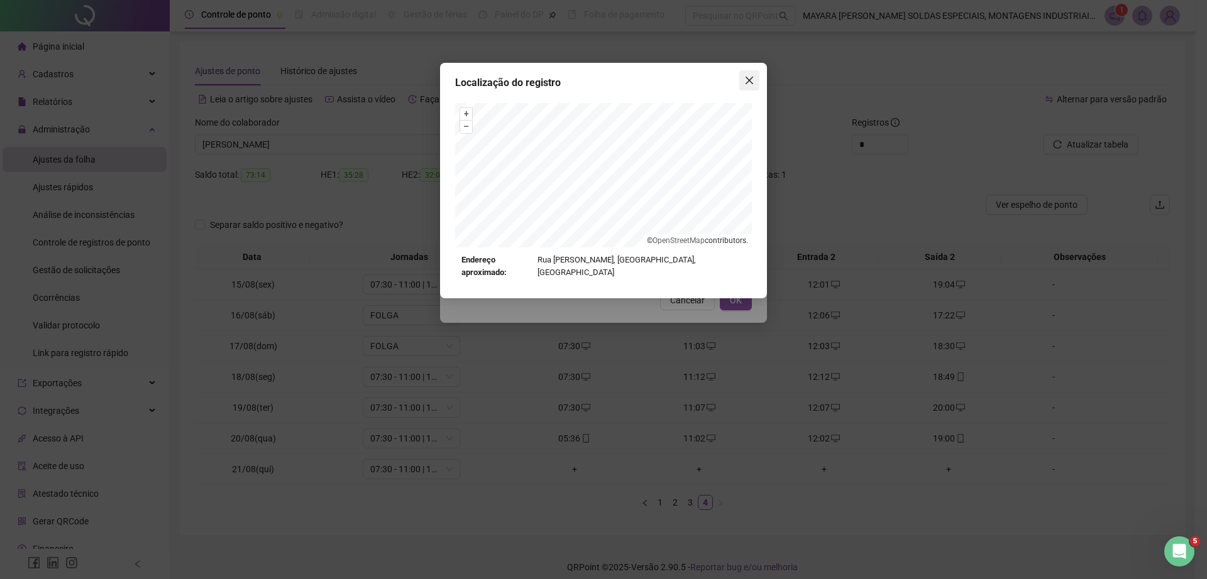
click at [743, 82] on span "Close" at bounding box center [749, 80] width 20 height 10
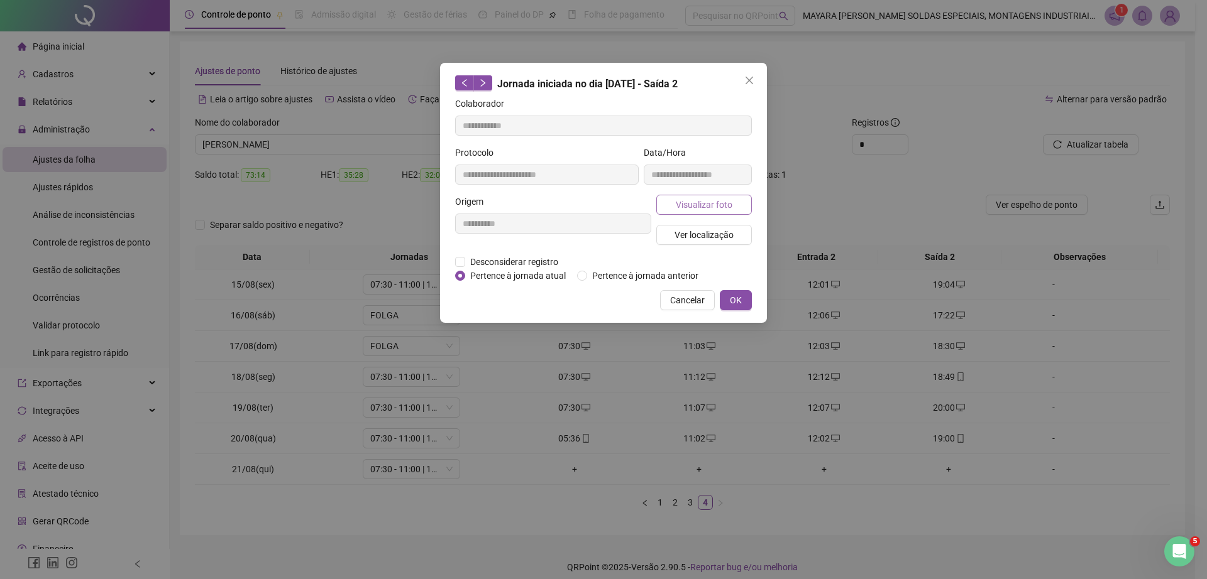
click at [691, 210] on span "Visualizar foto" at bounding box center [704, 205] width 57 height 14
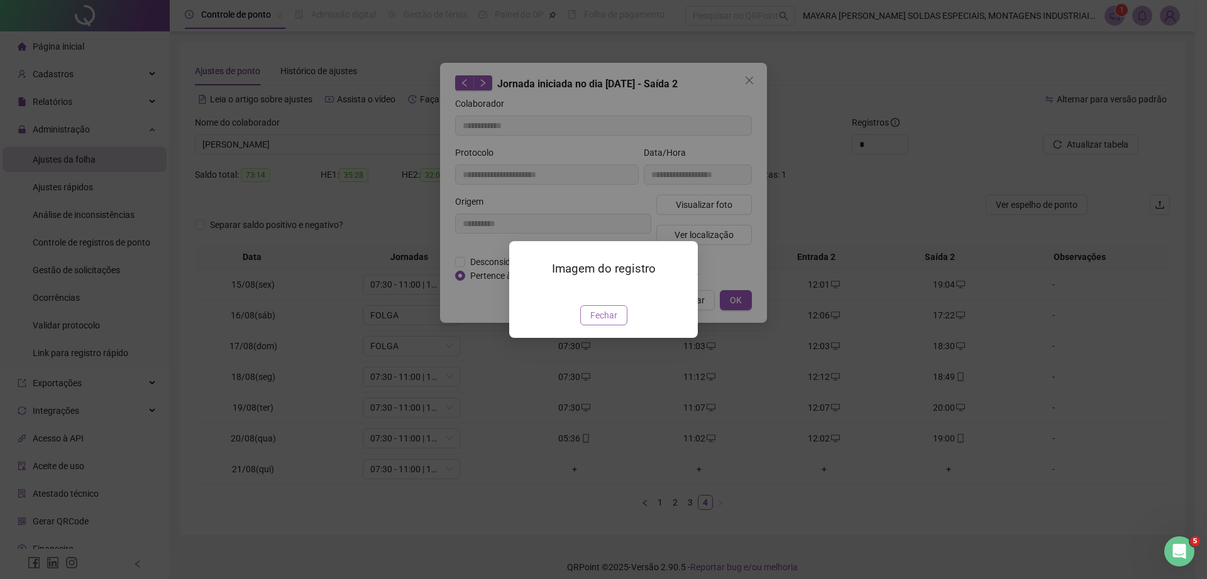
click at [594, 322] on span "Fechar" at bounding box center [603, 316] width 27 height 14
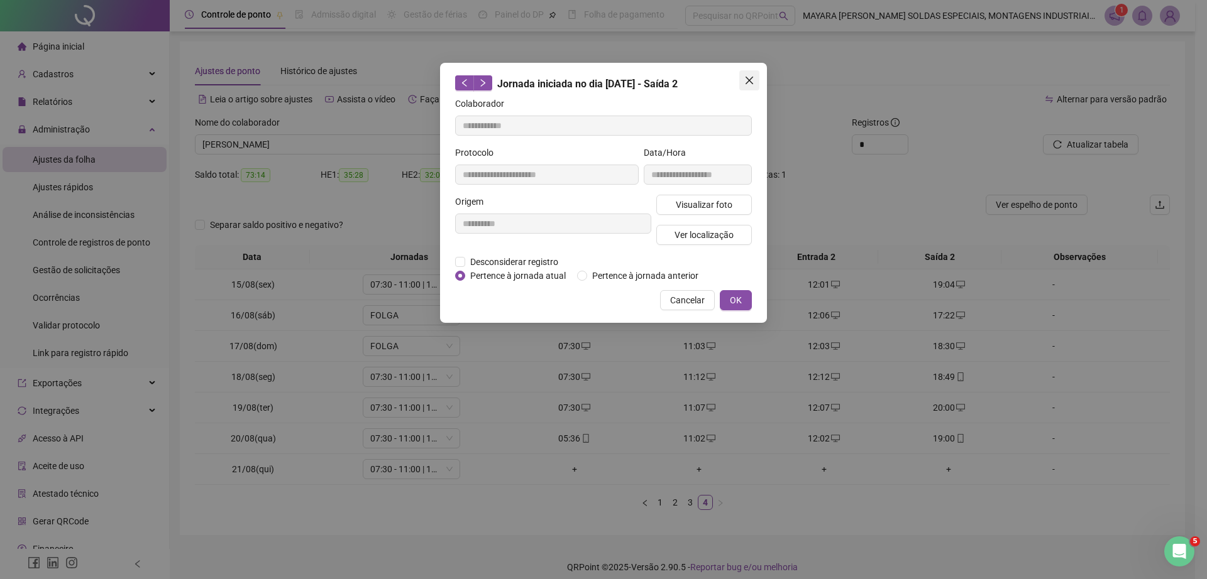
click at [755, 80] on span "Close" at bounding box center [749, 80] width 20 height 10
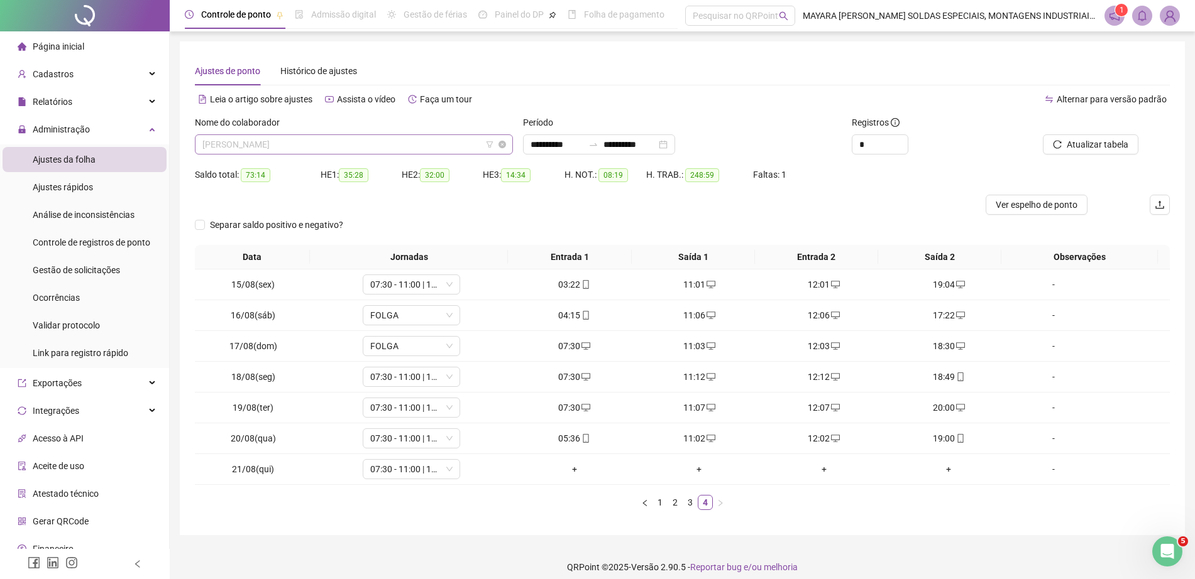
click at [383, 153] on span "[PERSON_NAME]" at bounding box center [353, 144] width 303 height 19
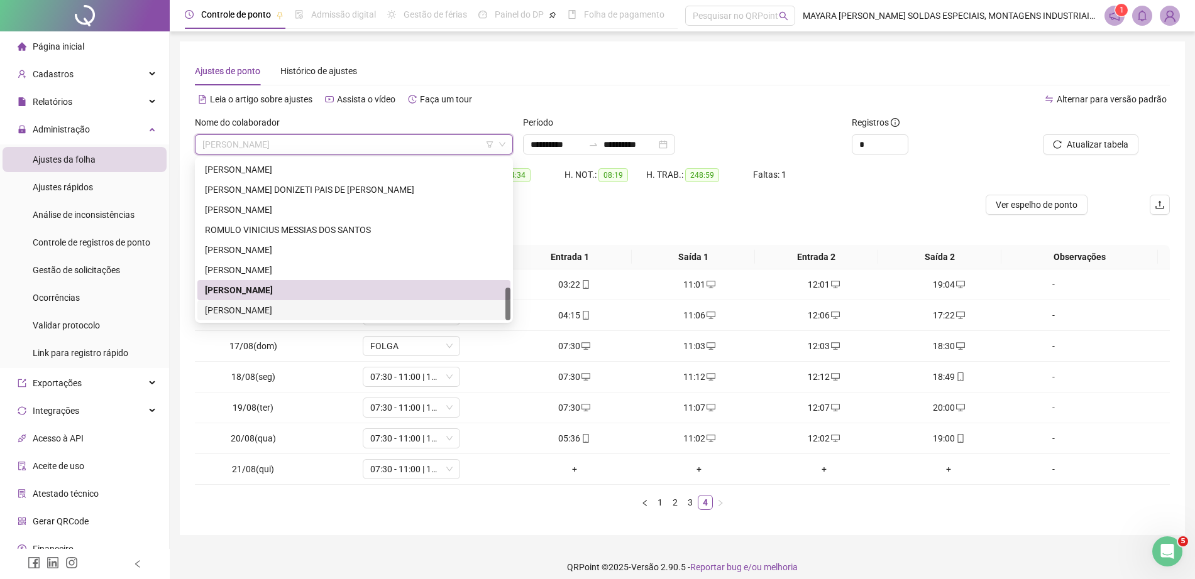
click at [324, 314] on div "[PERSON_NAME]" at bounding box center [354, 311] width 298 height 14
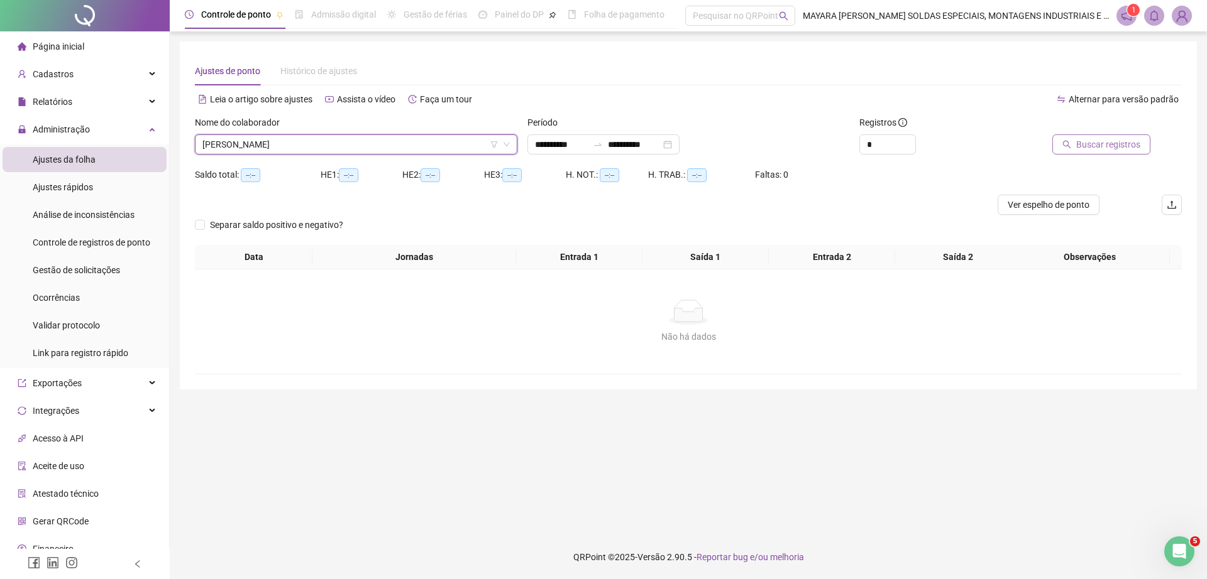
click at [1117, 140] on span "Buscar registros" at bounding box center [1108, 145] width 64 height 14
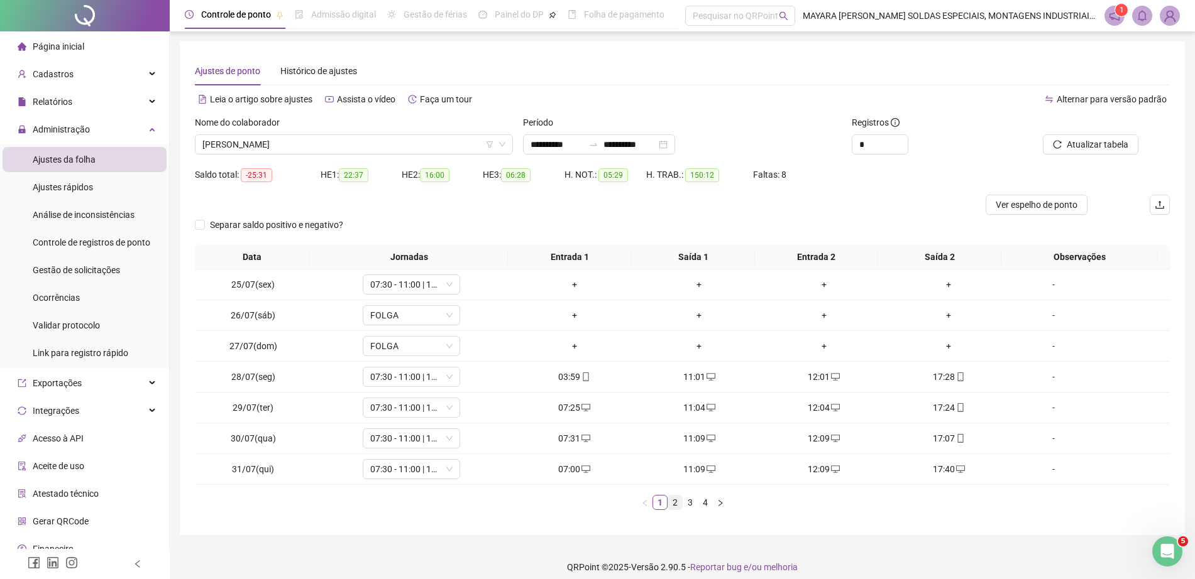
click at [678, 507] on link "2" at bounding box center [675, 503] width 14 height 14
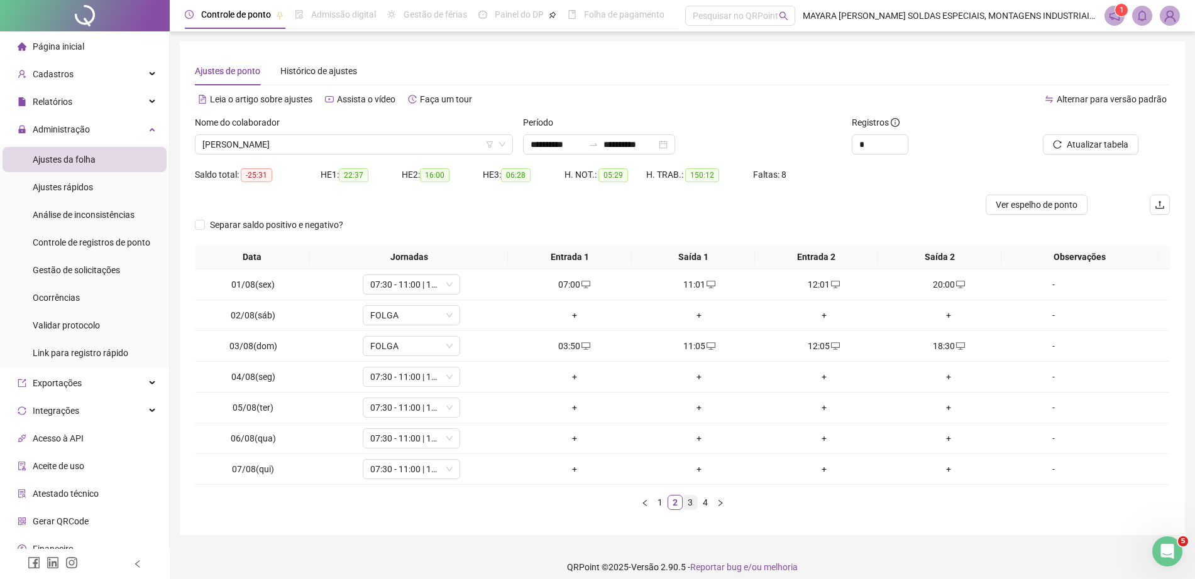
click at [686, 501] on link "3" at bounding box center [690, 503] width 14 height 14
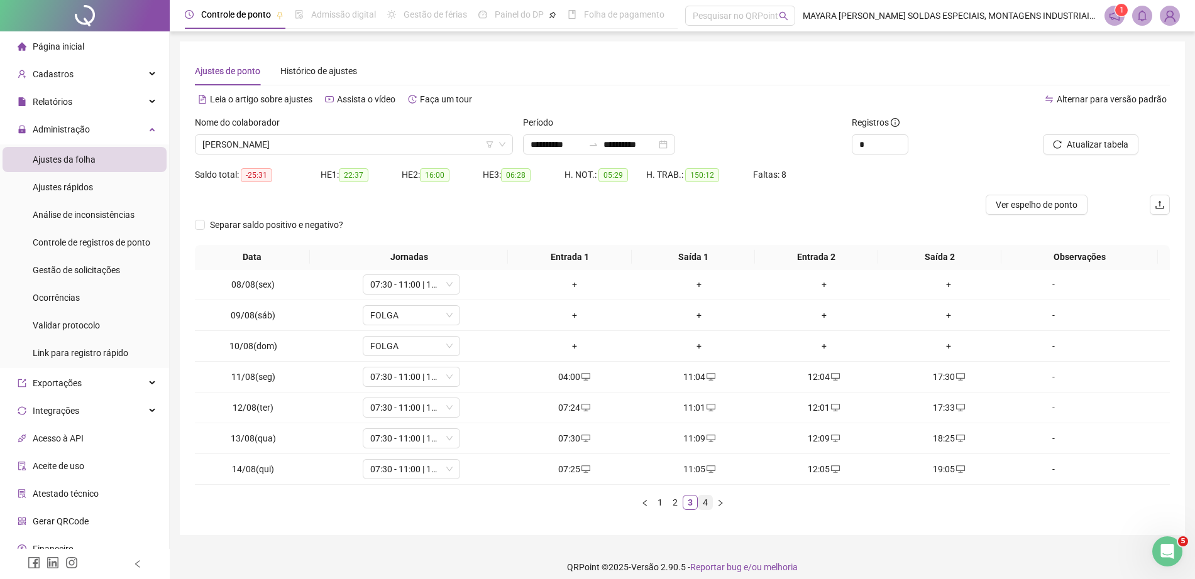
click at [705, 503] on link "4" at bounding box center [705, 503] width 14 height 14
click at [812, 380] on div "+" at bounding box center [824, 377] width 115 height 14
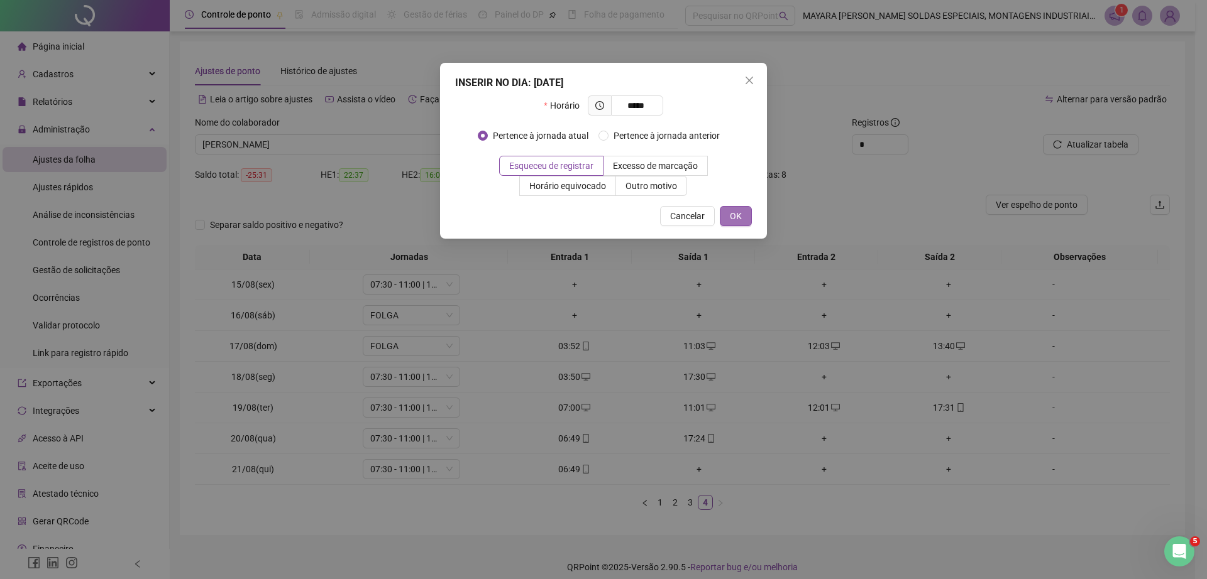
type input "*****"
click at [740, 216] on span "OK" at bounding box center [736, 216] width 12 height 14
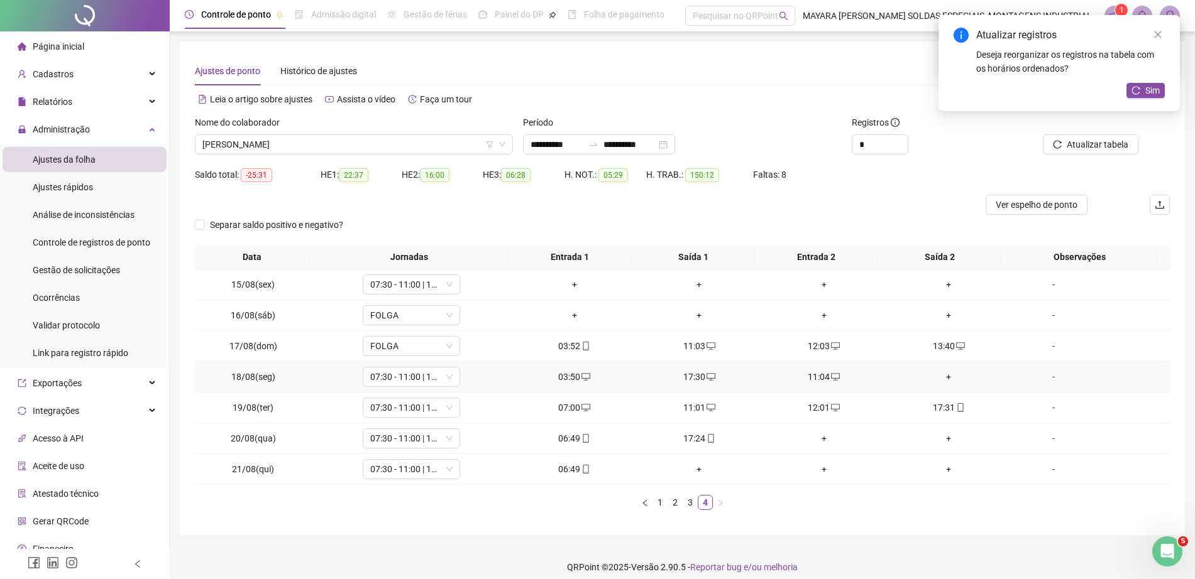
click at [935, 378] on div "+" at bounding box center [948, 377] width 115 height 14
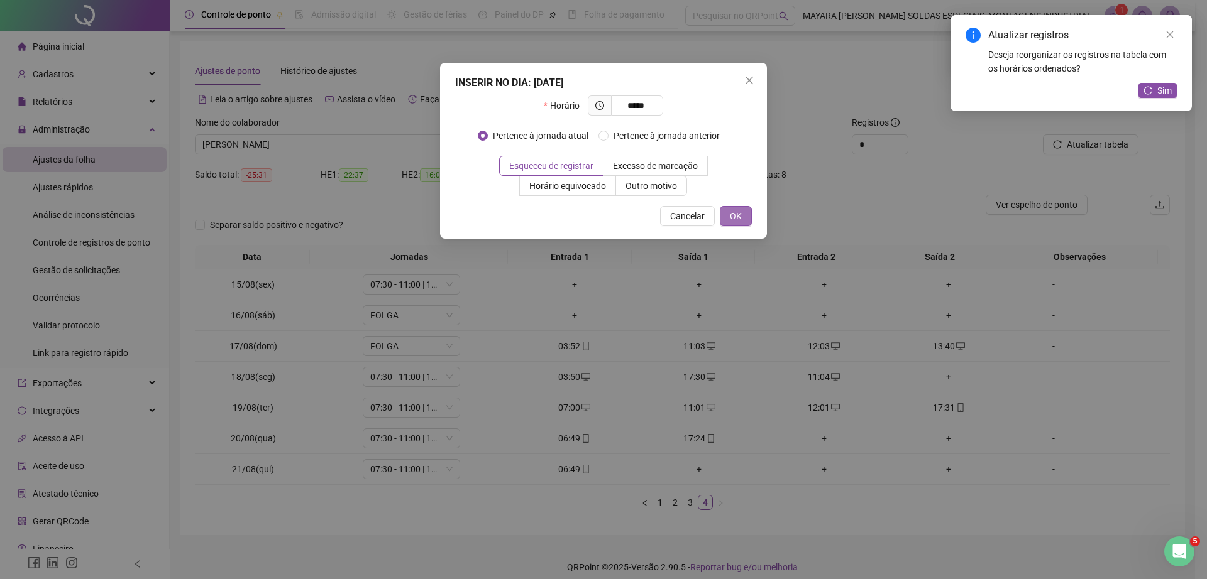
type input "*****"
click at [732, 214] on span "OK" at bounding box center [736, 216] width 12 height 14
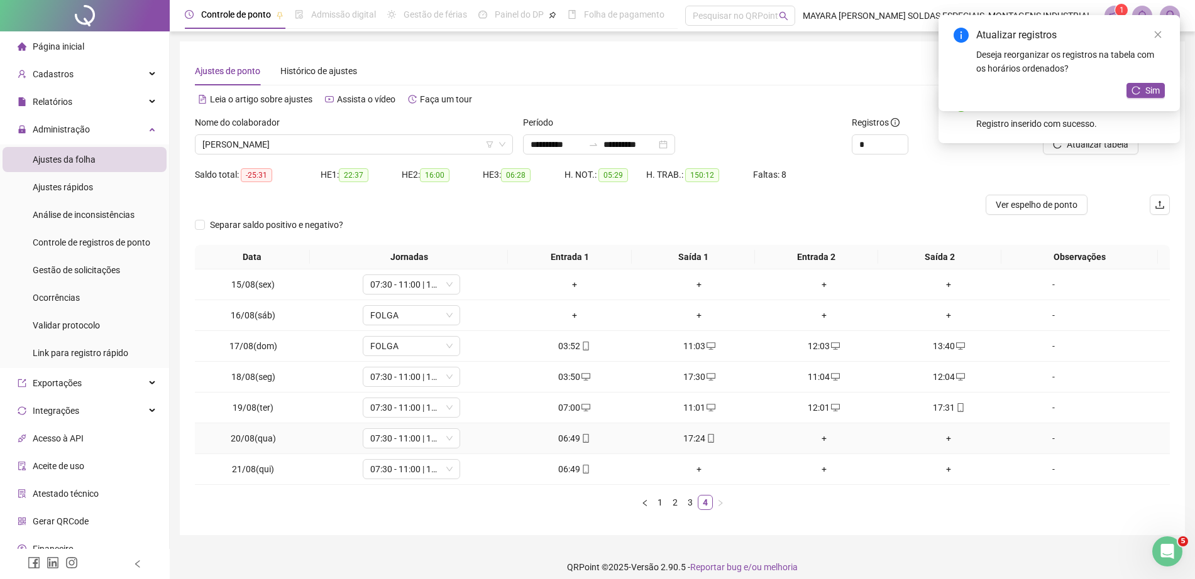
click at [818, 439] on div "+" at bounding box center [824, 439] width 115 height 14
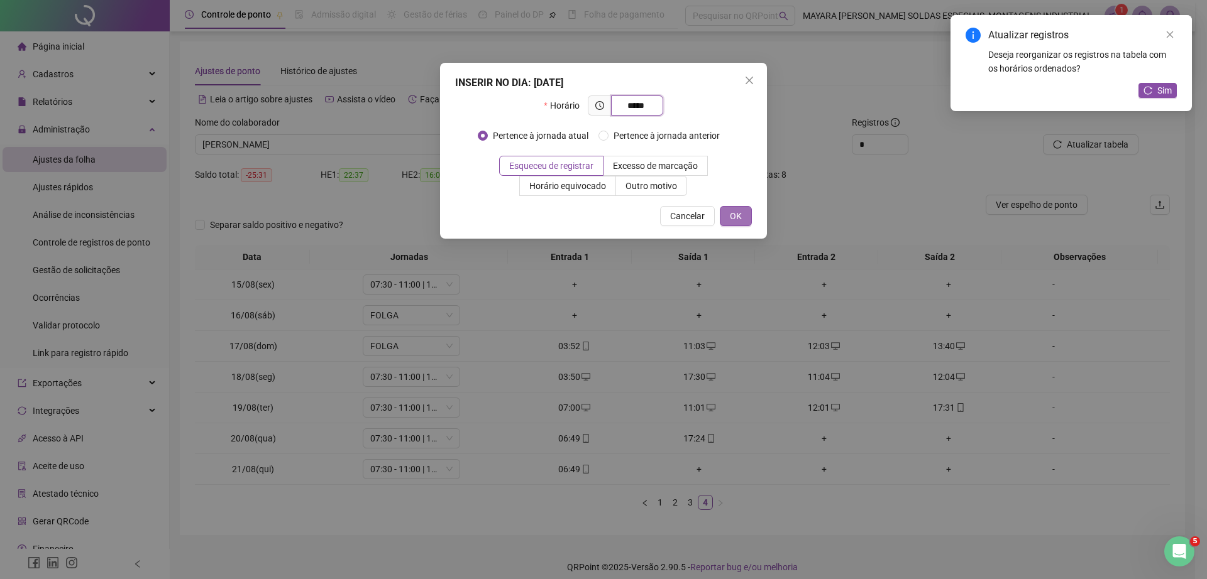
type input "*****"
click at [738, 216] on span "OK" at bounding box center [736, 216] width 12 height 14
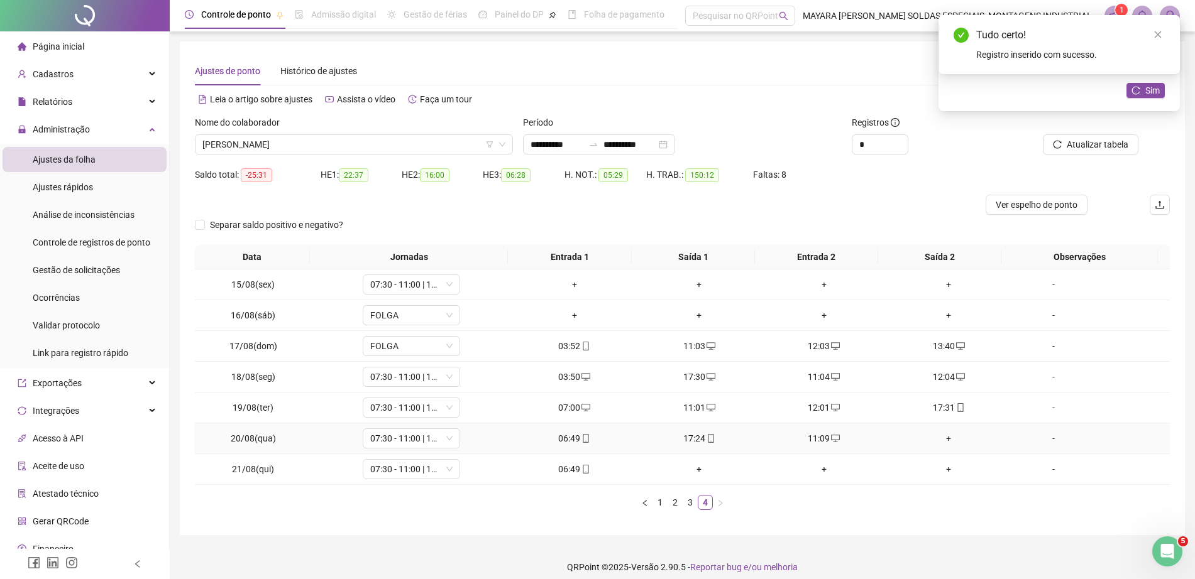
click at [928, 432] on div "+" at bounding box center [948, 439] width 115 height 14
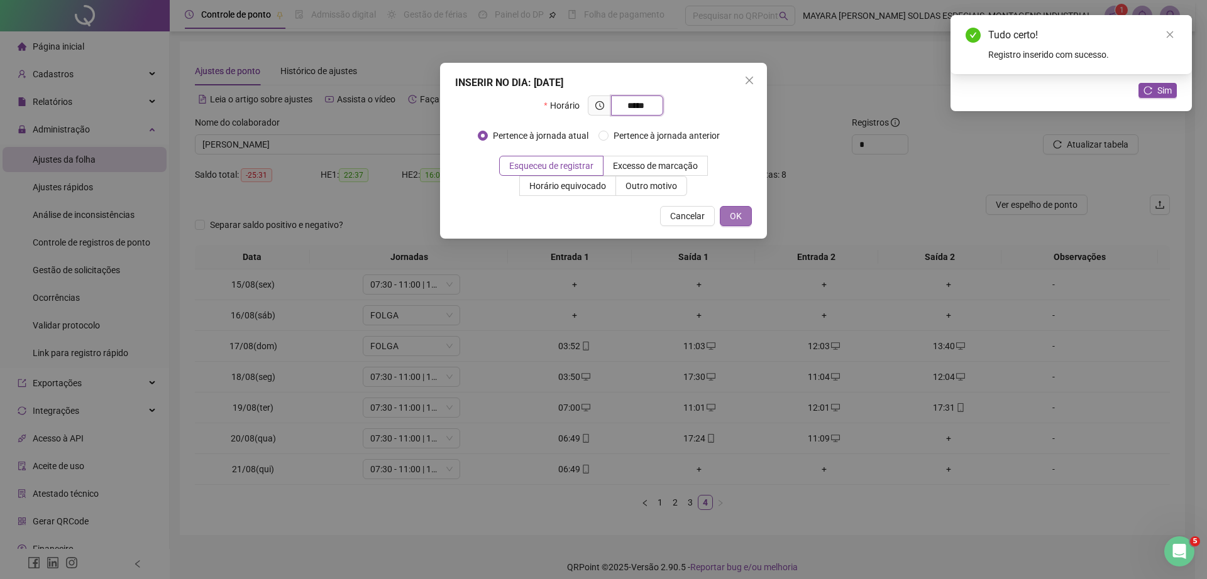
type input "*****"
click at [732, 215] on span "OK" at bounding box center [736, 216] width 12 height 14
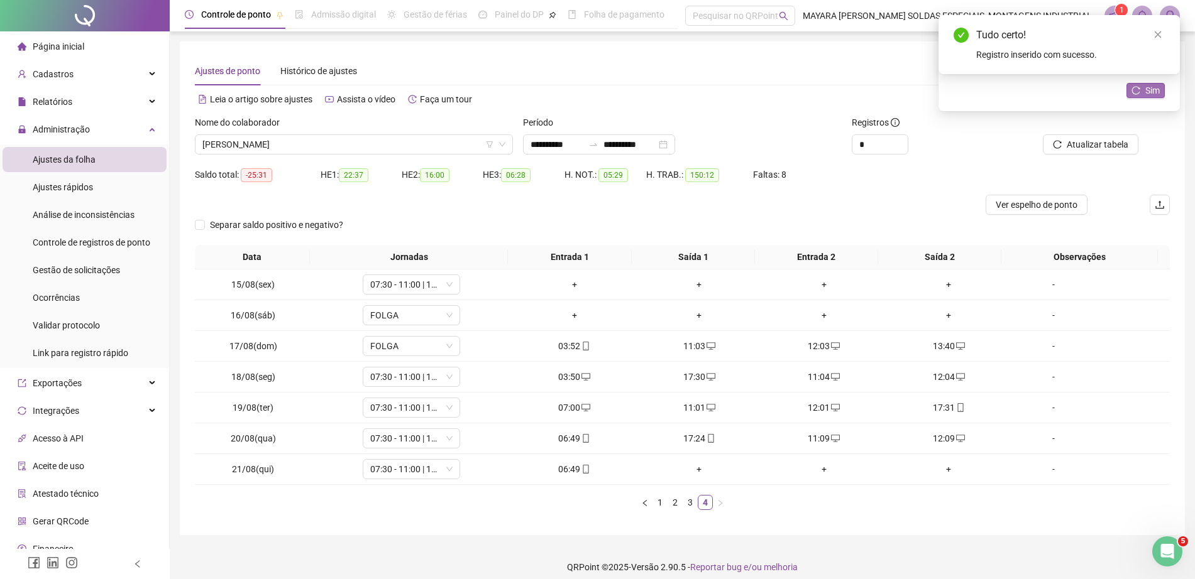
click at [1163, 90] on button "Sim" at bounding box center [1145, 90] width 38 height 15
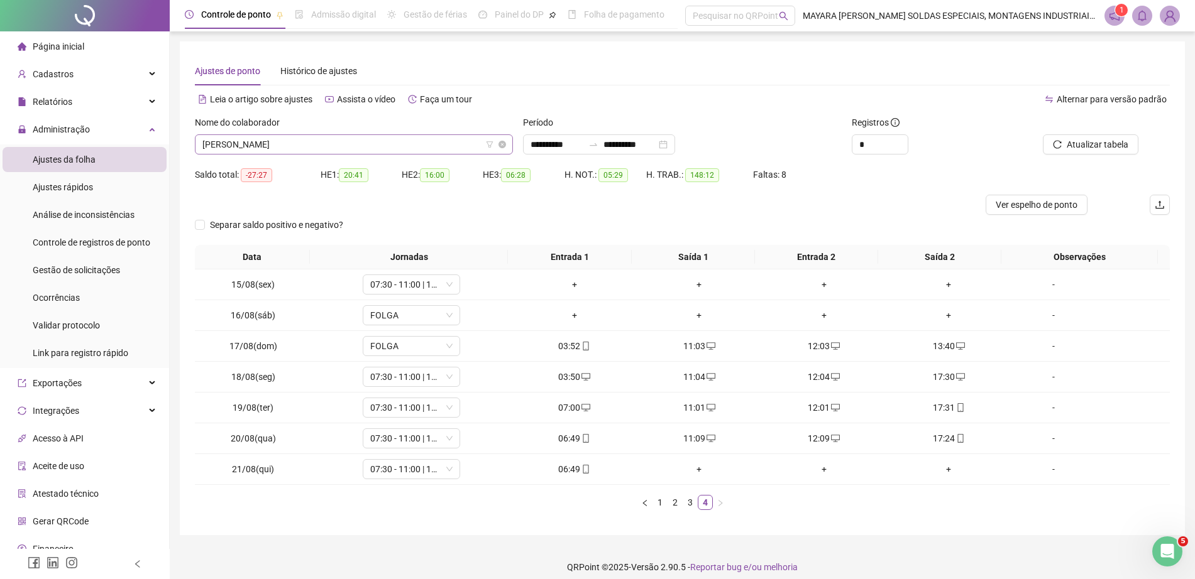
click at [346, 143] on span "[PERSON_NAME]" at bounding box center [353, 144] width 303 height 19
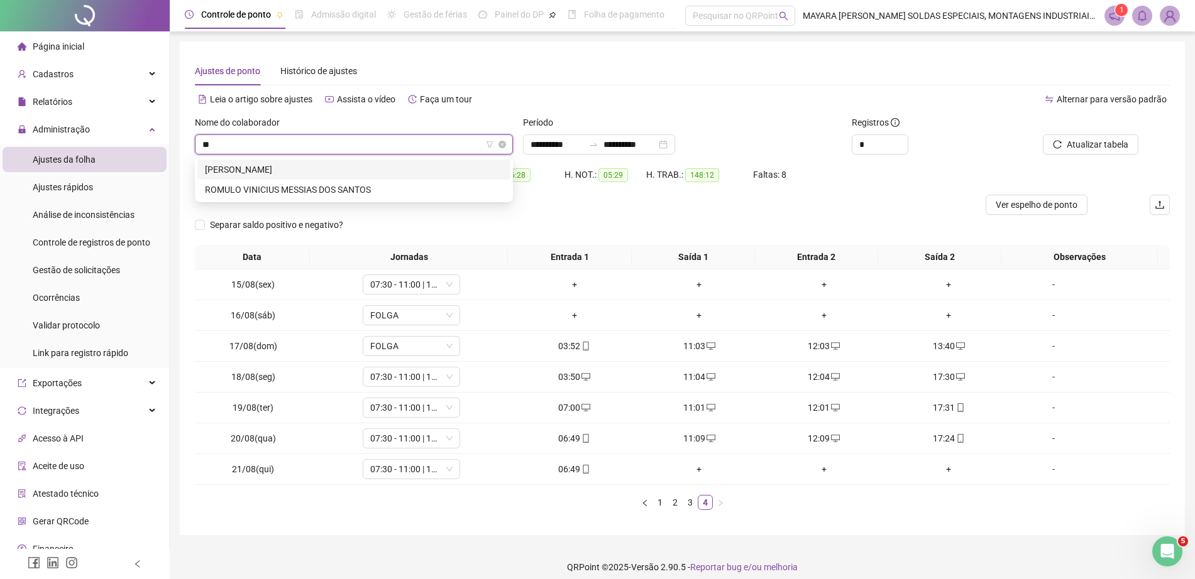
scroll to position [0, 0]
type input "***"
click at [387, 179] on div "[PERSON_NAME]" at bounding box center [353, 170] width 313 height 20
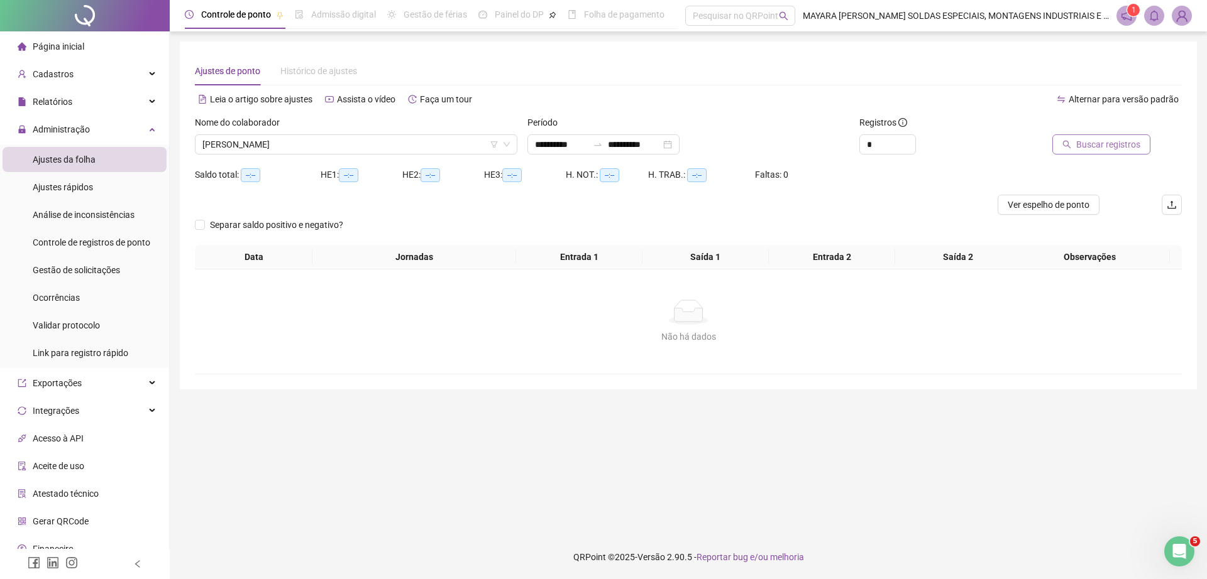
click at [1075, 138] on button "Buscar registros" at bounding box center [1101, 144] width 98 height 20
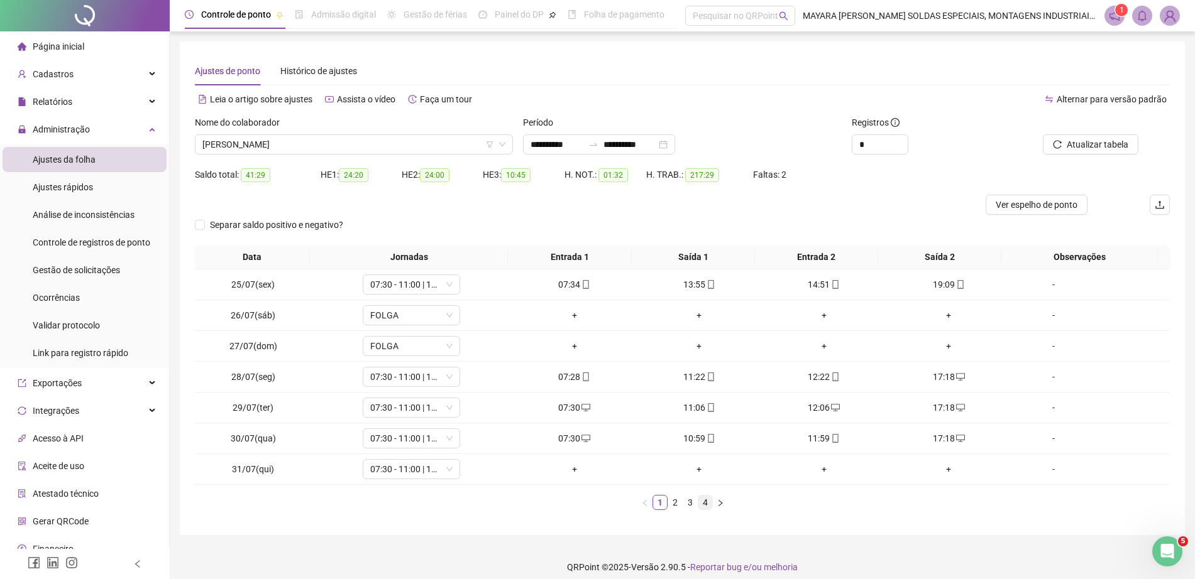
click at [708, 500] on link "4" at bounding box center [705, 503] width 14 height 14
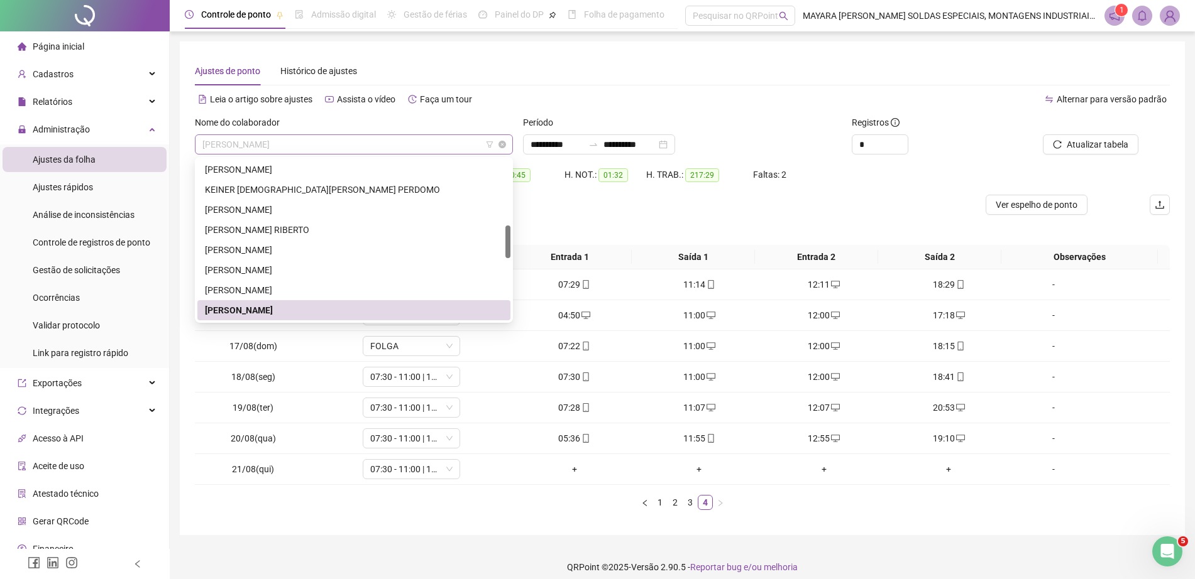
click at [309, 146] on span "[PERSON_NAME]" at bounding box center [353, 144] width 303 height 19
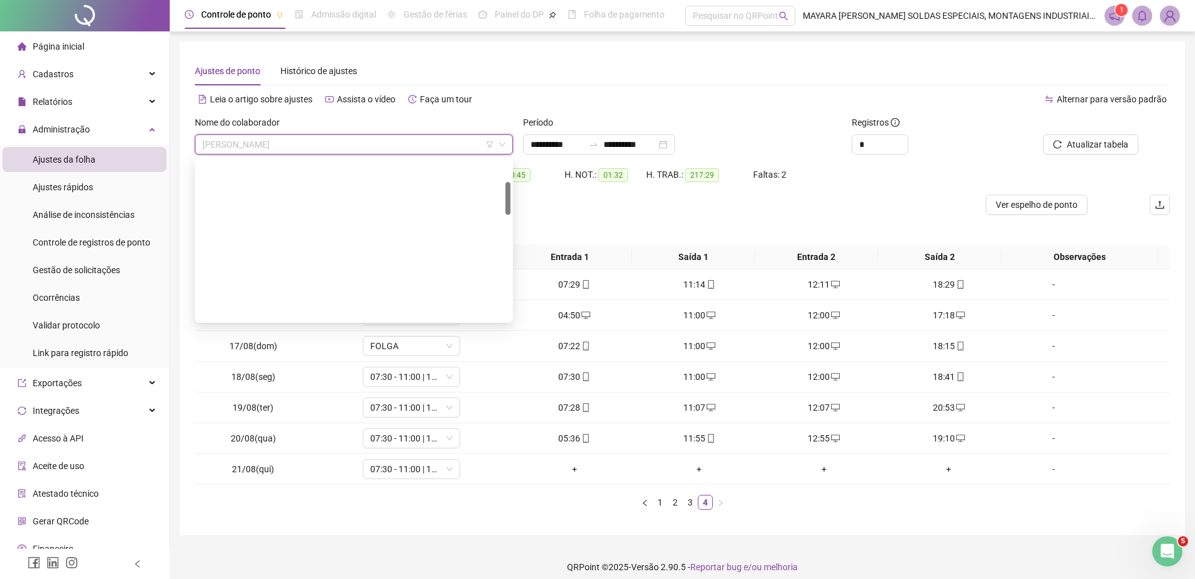
scroll to position [0, 0]
drag, startPoint x: 506, startPoint y: 237, endPoint x: 504, endPoint y: 121, distance: 115.6
click at [504, 121] on body "**********" at bounding box center [597, 289] width 1195 height 579
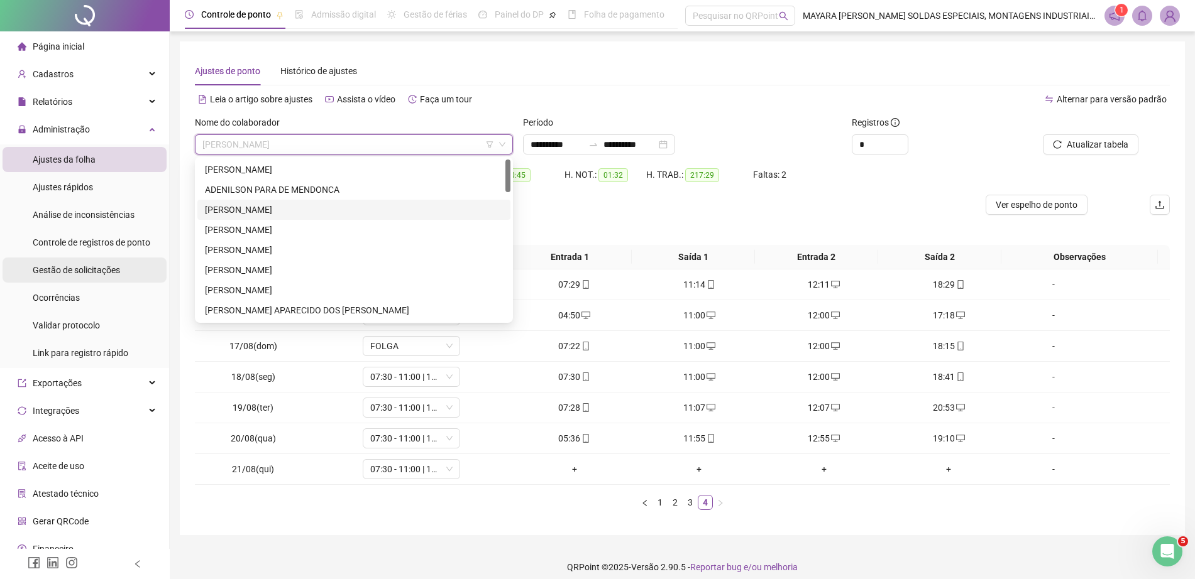
click at [62, 263] on div "Gestão de solicitações" at bounding box center [76, 270] width 87 height 25
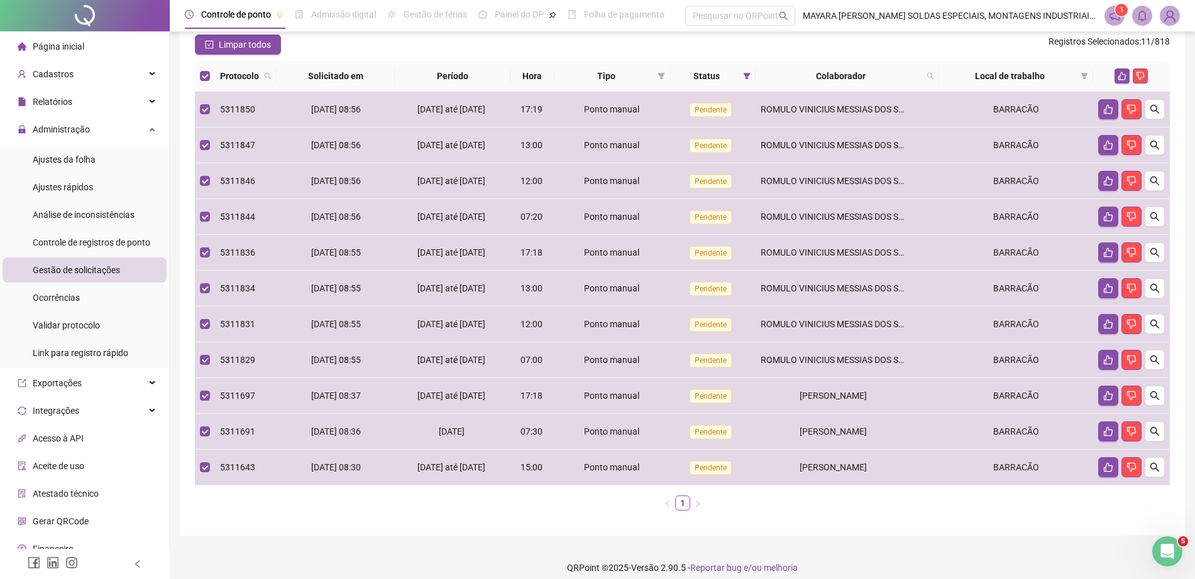
scroll to position [122, 0]
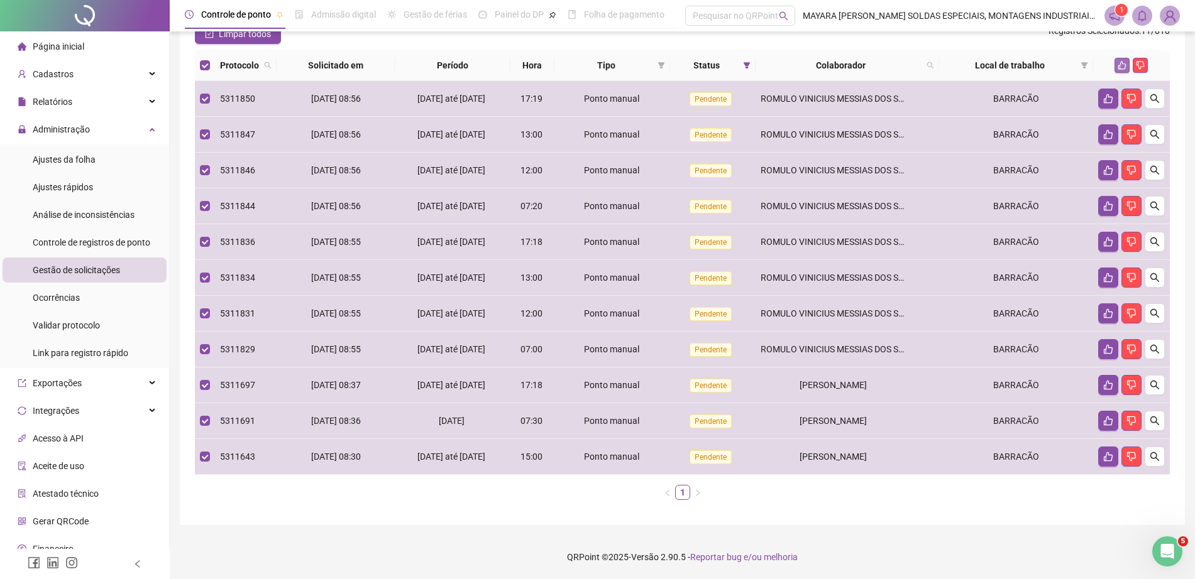
click at [1120, 67] on icon "like" at bounding box center [1122, 66] width 8 height 8
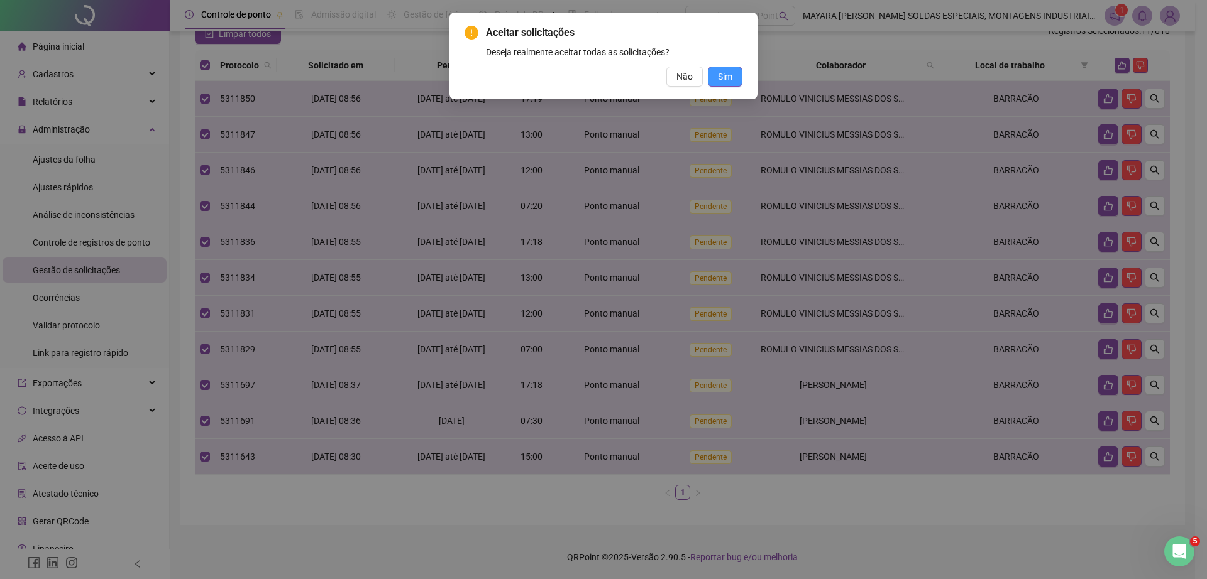
click at [711, 75] on button "Sim" at bounding box center [725, 77] width 35 height 20
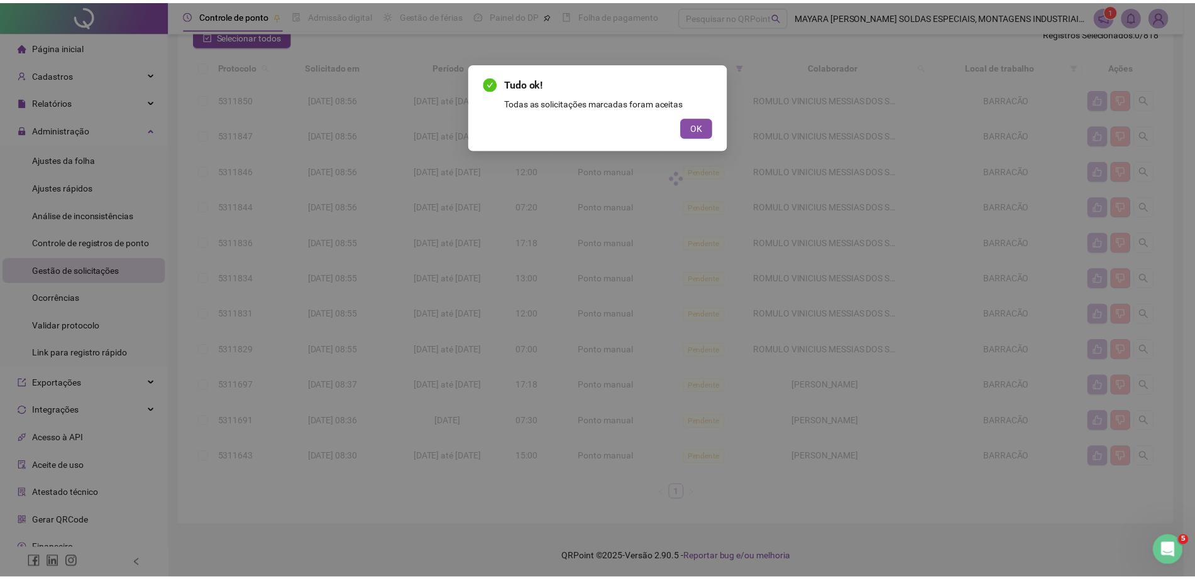
scroll to position [0, 0]
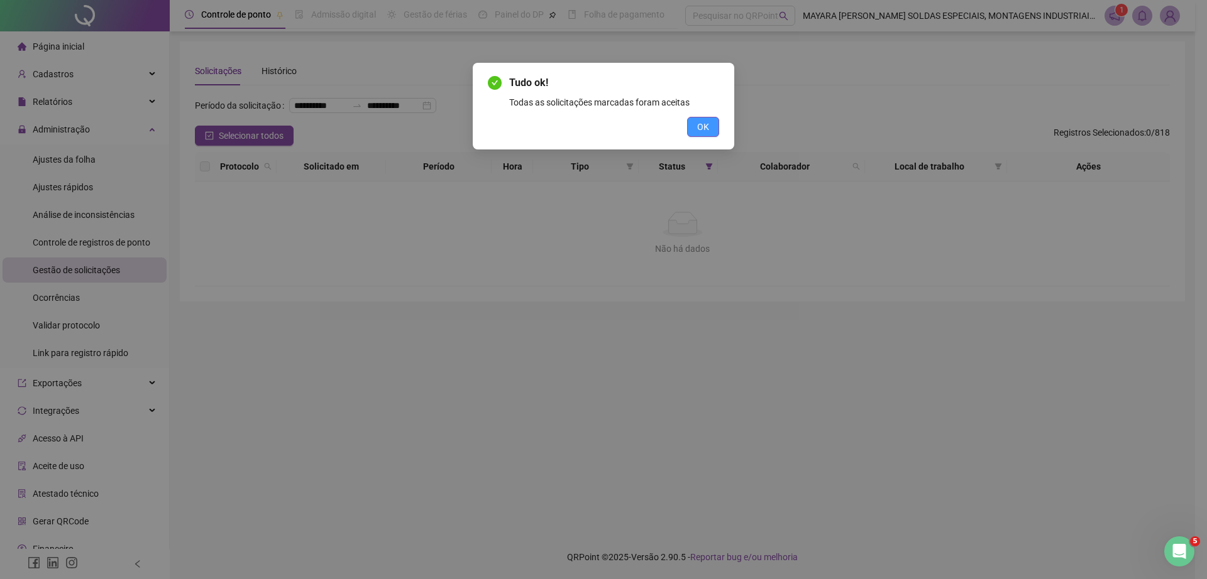
click at [704, 124] on span "OK" at bounding box center [703, 127] width 12 height 14
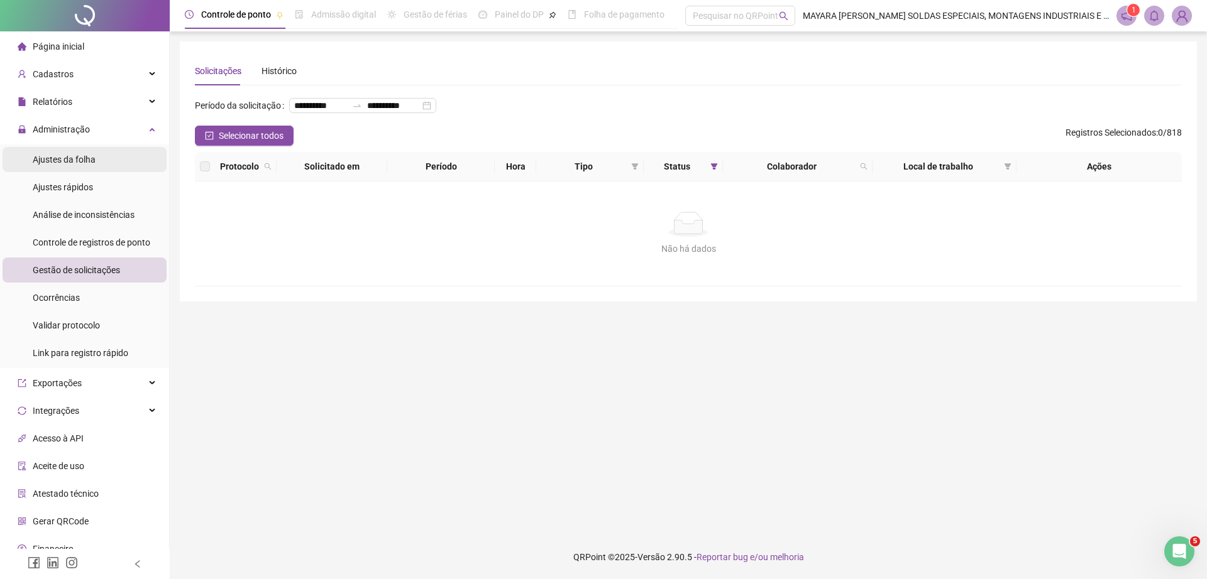
click at [94, 164] on span "Ajustes da folha" at bounding box center [64, 160] width 63 height 10
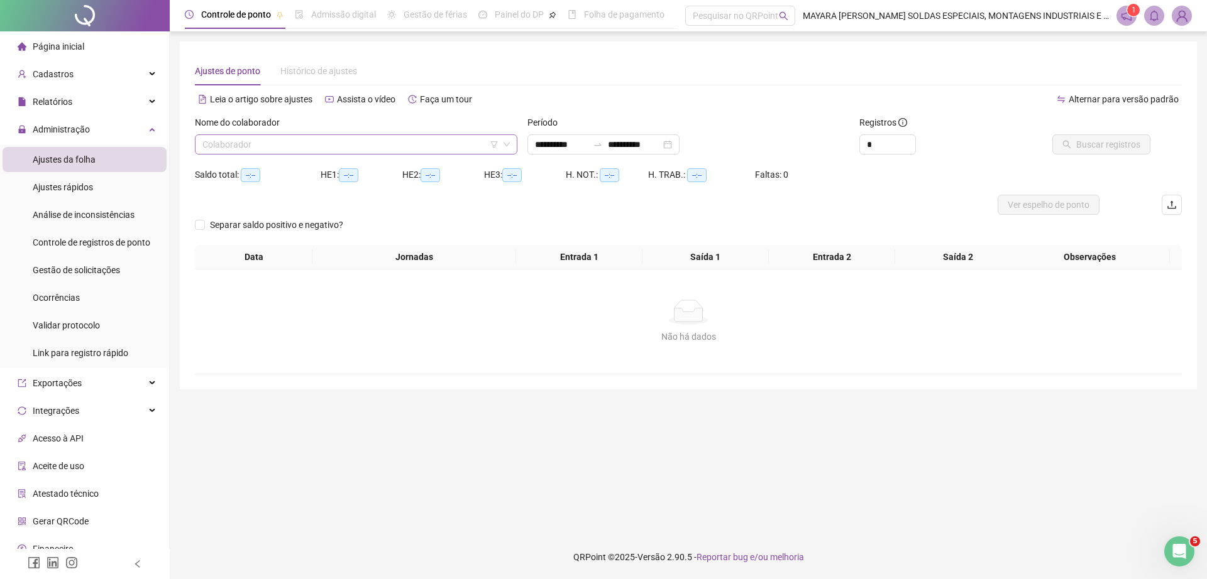
click at [312, 137] on input "search" at bounding box center [350, 144] width 296 height 19
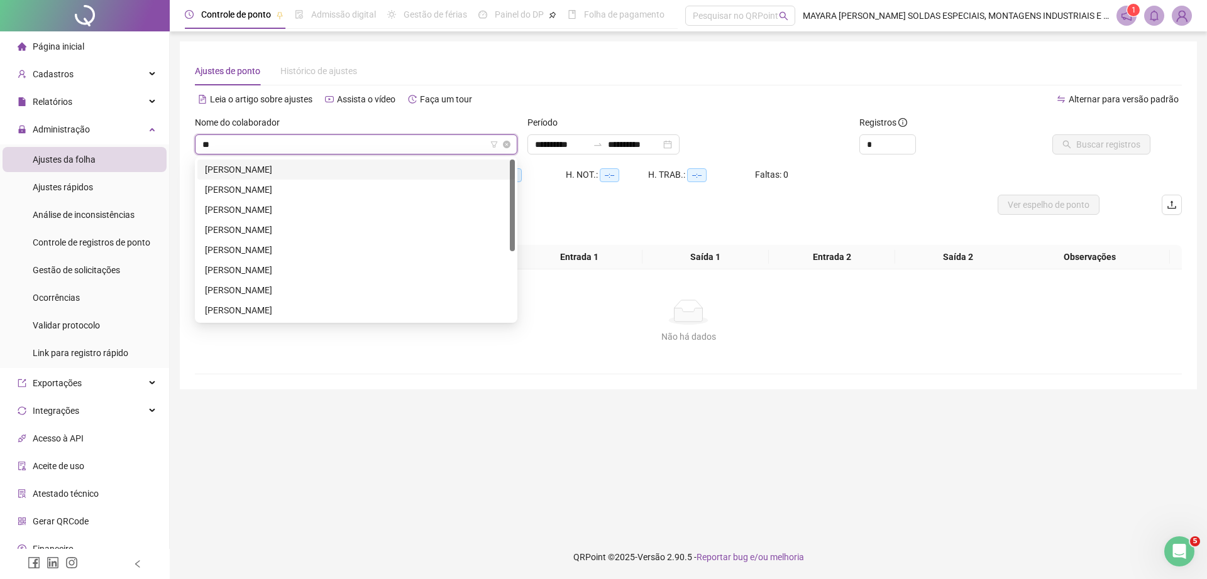
type input "***"
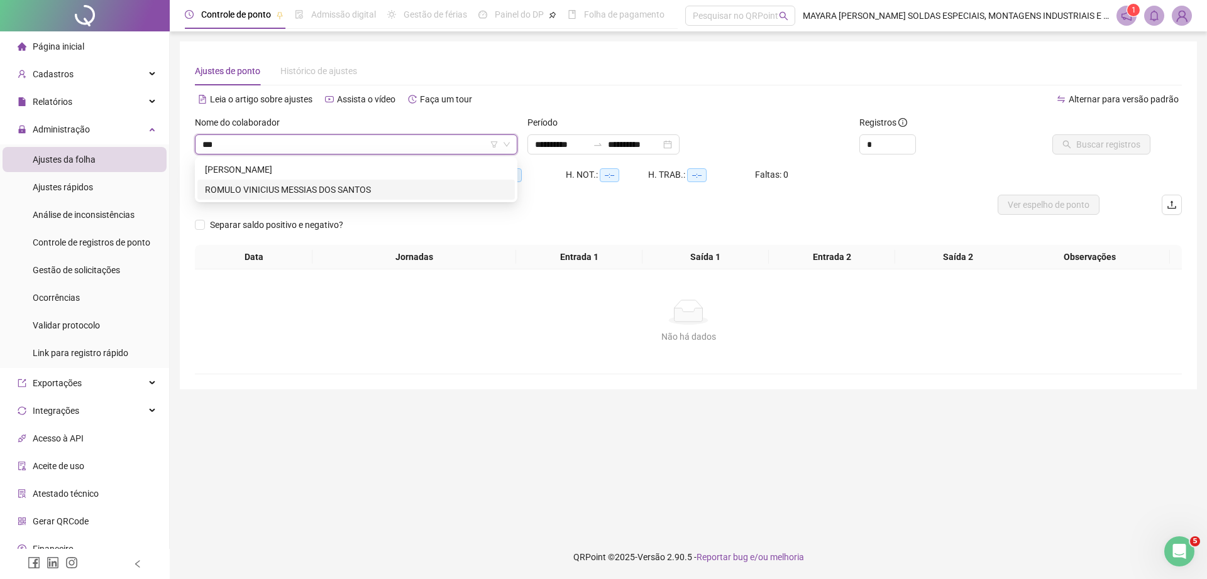
click at [295, 191] on div "ROMULO VINICIUS MESSIAS DOS SANTOS" at bounding box center [356, 190] width 302 height 14
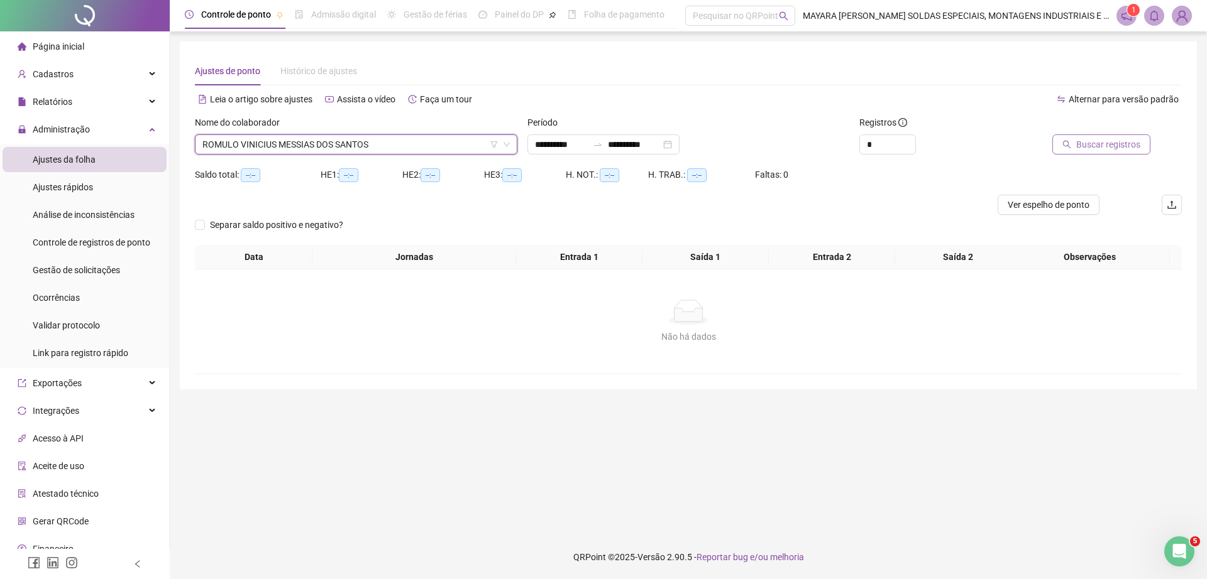
click at [1076, 150] on button "Buscar registros" at bounding box center [1101, 144] width 98 height 20
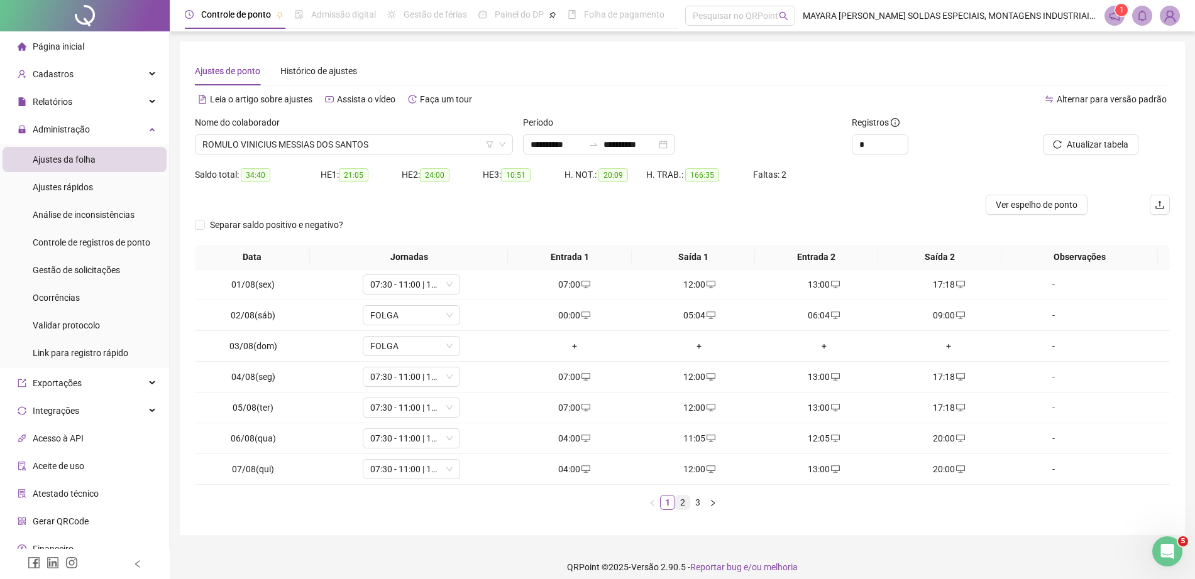
click at [679, 502] on link "2" at bounding box center [683, 503] width 14 height 14
click at [694, 503] on link "3" at bounding box center [698, 503] width 14 height 14
click at [330, 152] on span "ROMULO VINICIUS MESSIAS DOS SANTOS" at bounding box center [353, 144] width 303 height 19
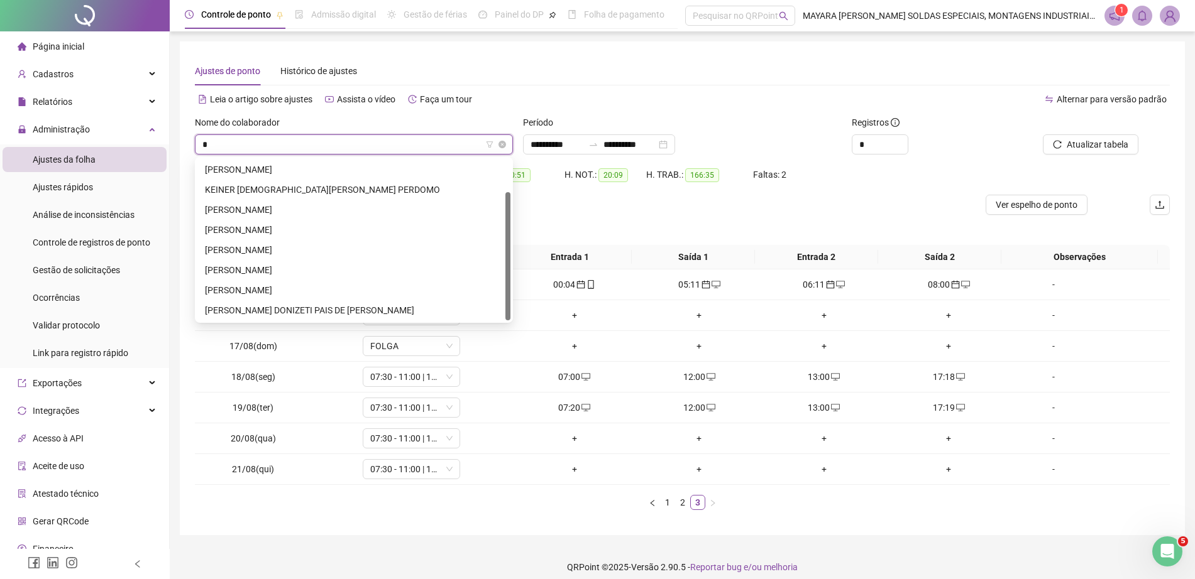
scroll to position [0, 0]
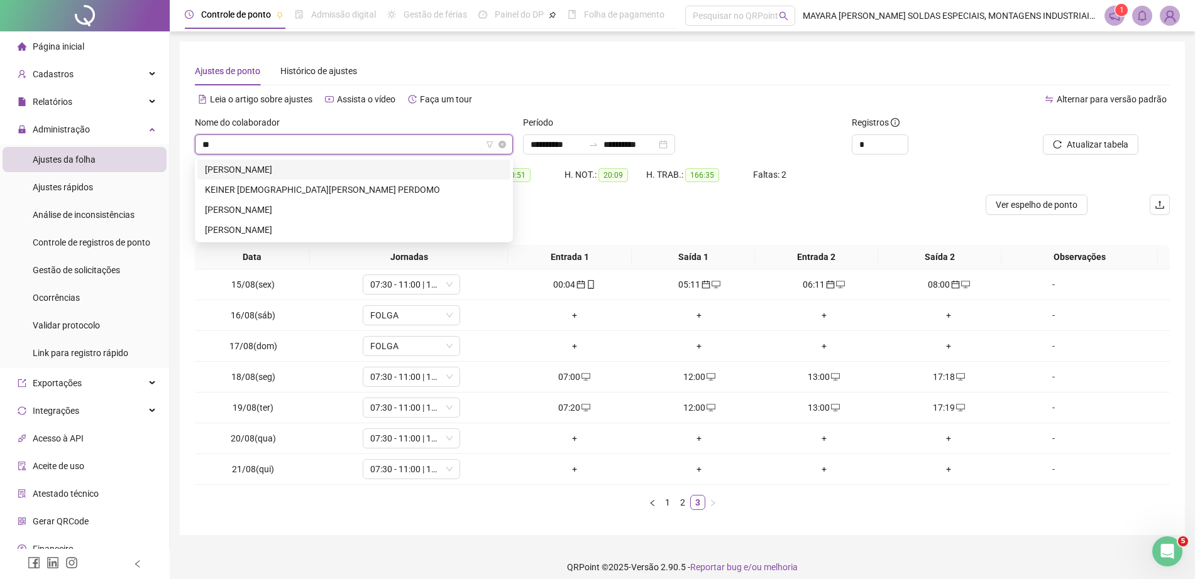
type input "***"
click at [314, 163] on div "[PERSON_NAME]" at bounding box center [354, 170] width 298 height 14
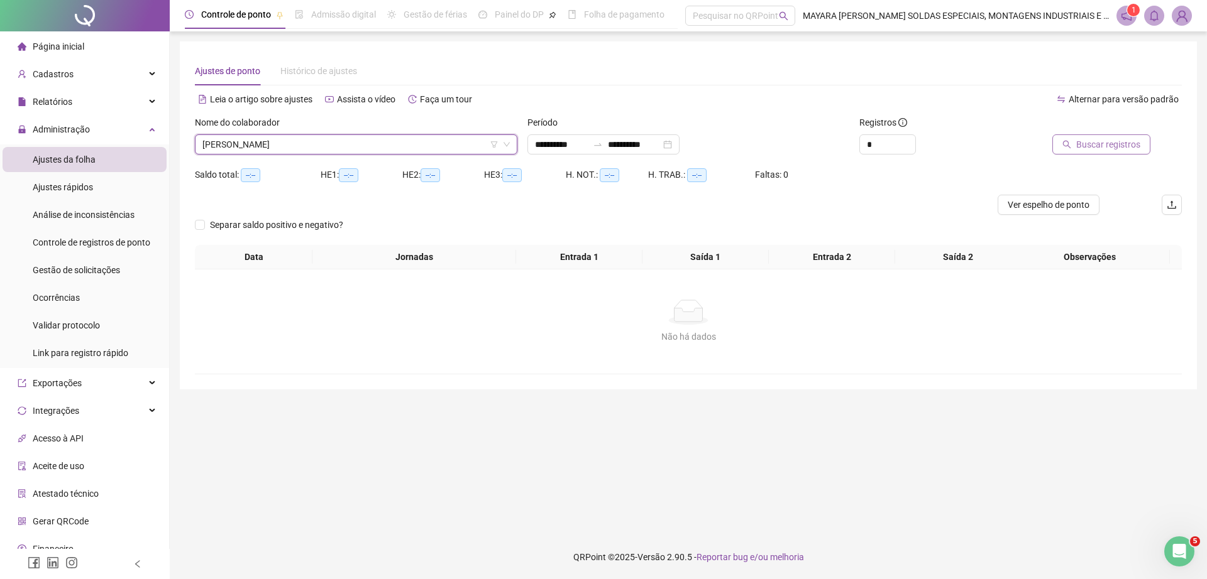
click at [1125, 149] on span "Buscar registros" at bounding box center [1108, 145] width 64 height 14
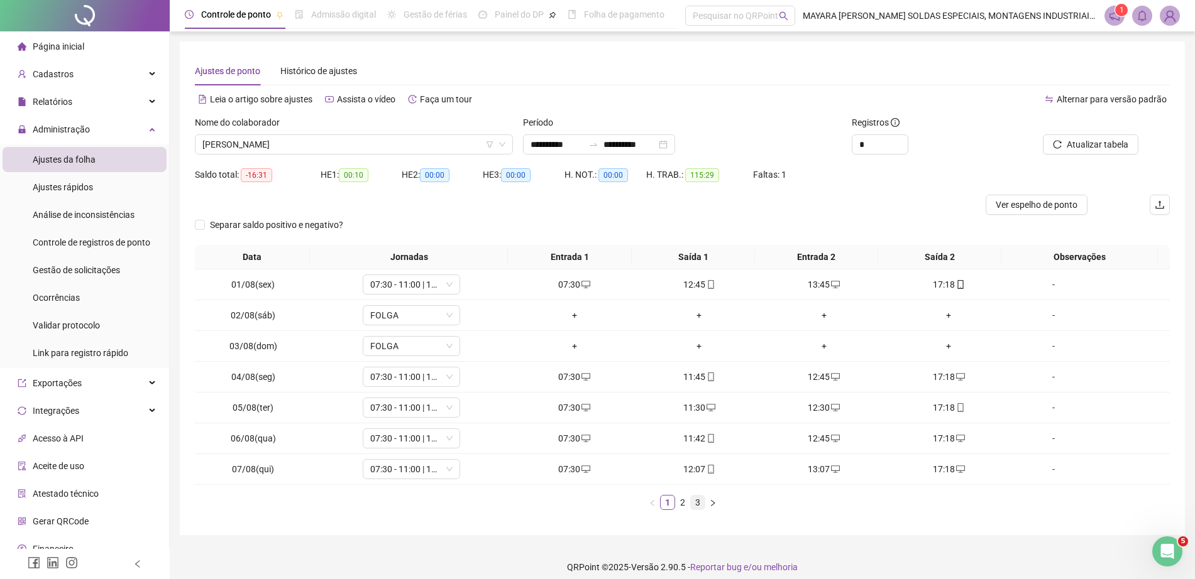
click at [698, 503] on link "3" at bounding box center [698, 503] width 14 height 14
click at [706, 435] on icon "desktop" at bounding box center [710, 439] width 9 height 8
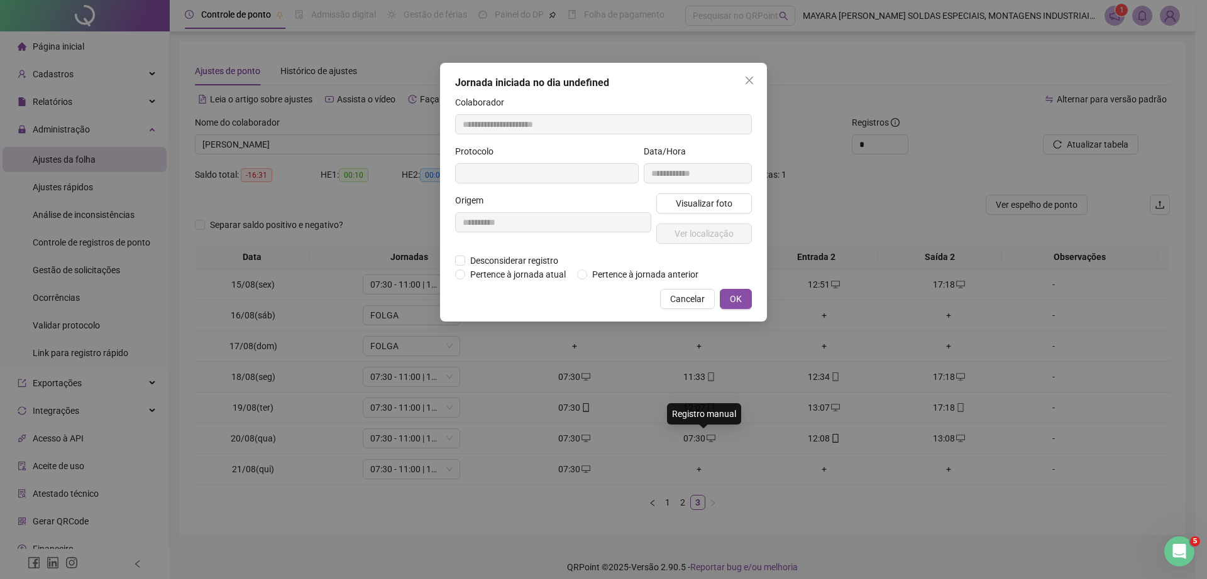
type input "**********"
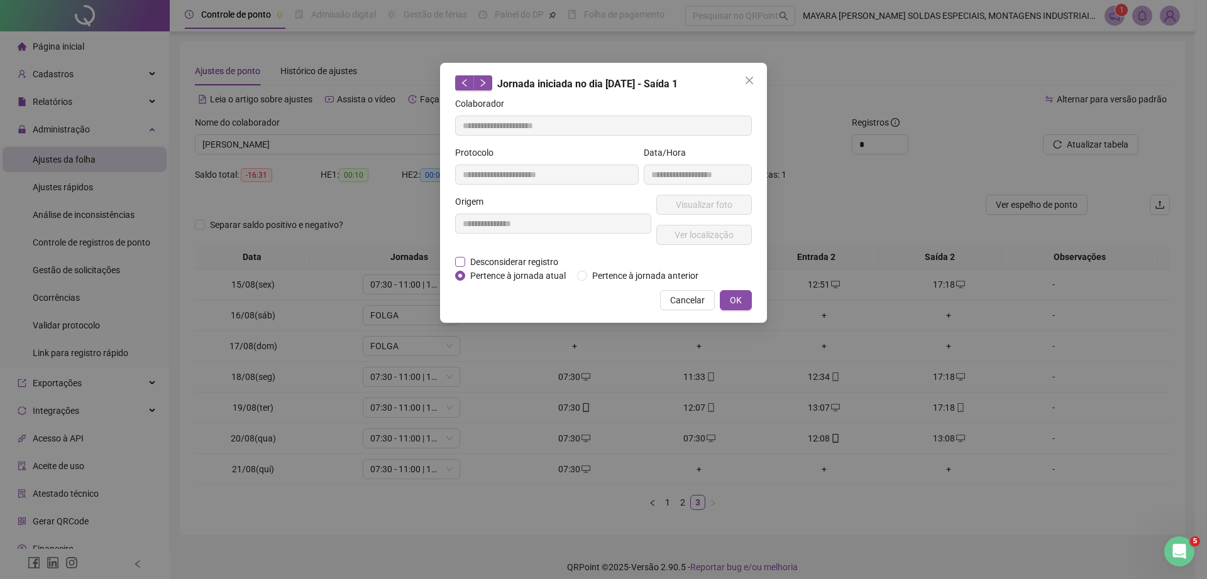
click at [513, 261] on span "Desconsiderar registro" at bounding box center [514, 262] width 98 height 14
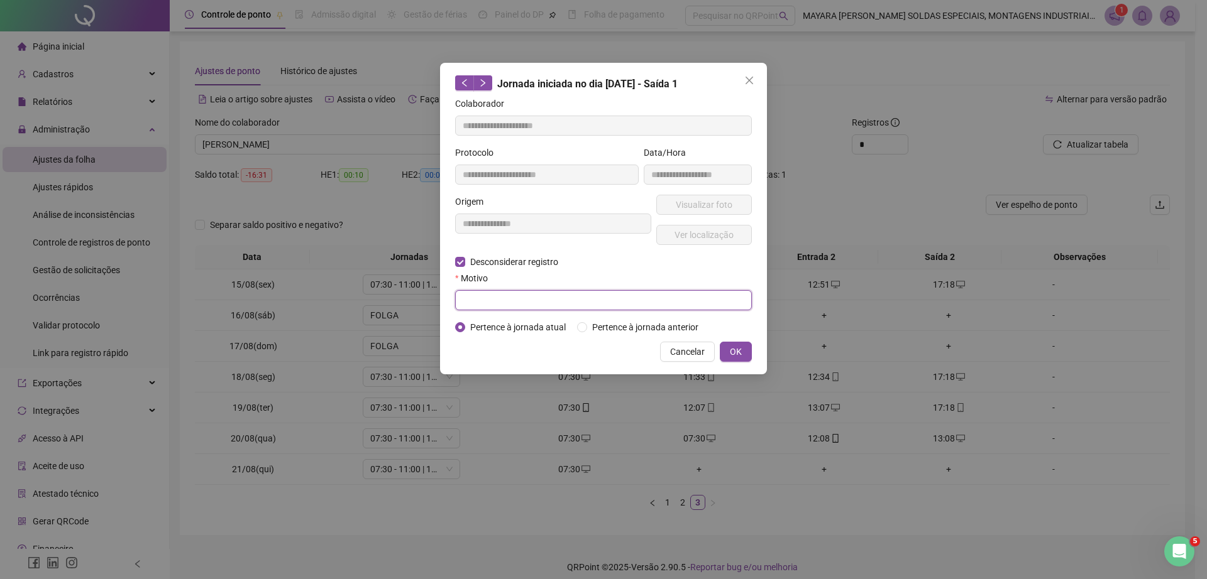
click at [527, 297] on input "text" at bounding box center [603, 300] width 297 height 20
type input "******"
click at [724, 350] on button "OK" at bounding box center [736, 352] width 32 height 20
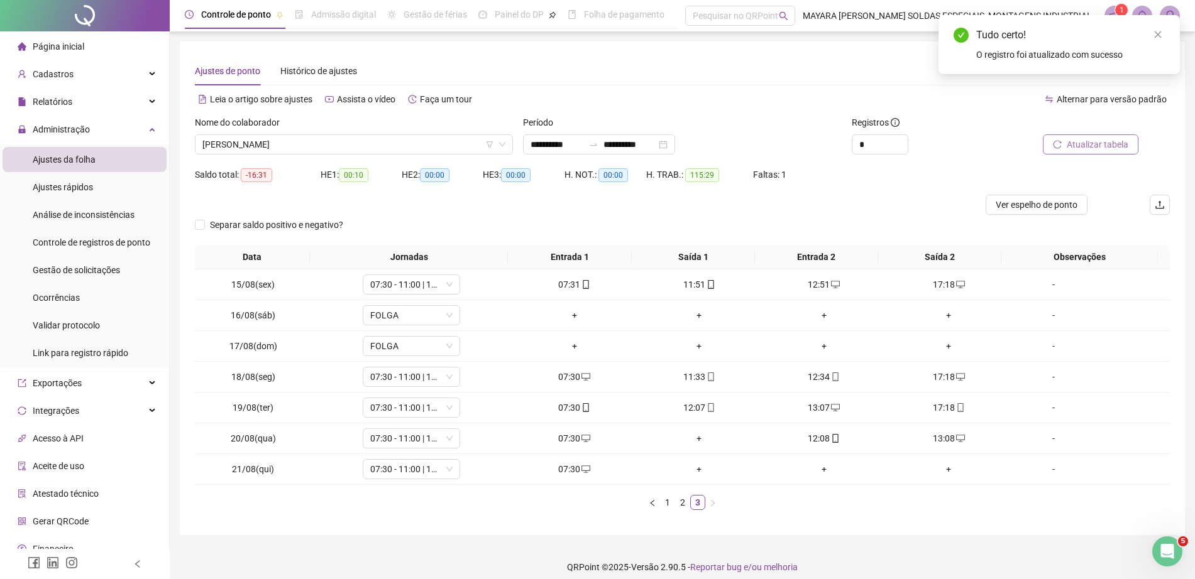
click at [1085, 145] on span "Atualizar tabela" at bounding box center [1097, 145] width 62 height 14
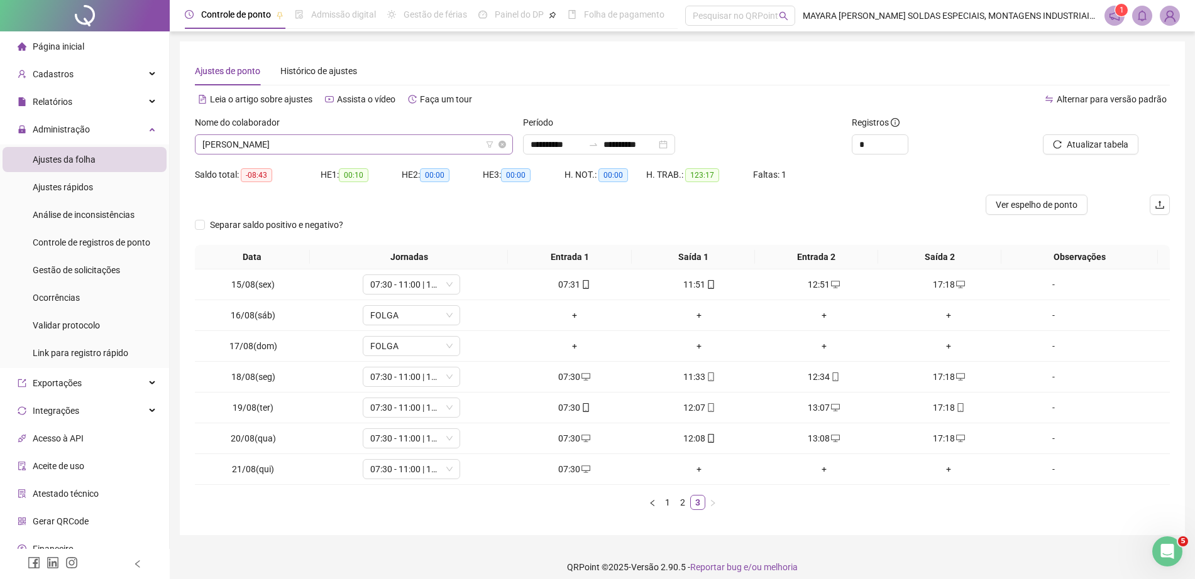
click at [267, 151] on span "[PERSON_NAME]" at bounding box center [353, 144] width 303 height 19
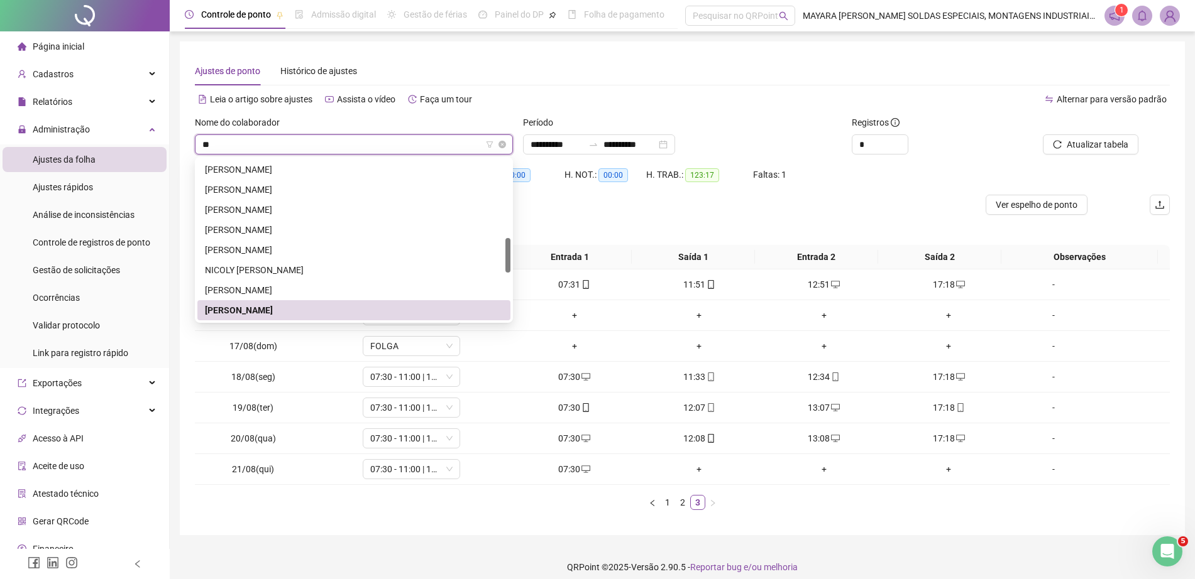
scroll to position [101, 0]
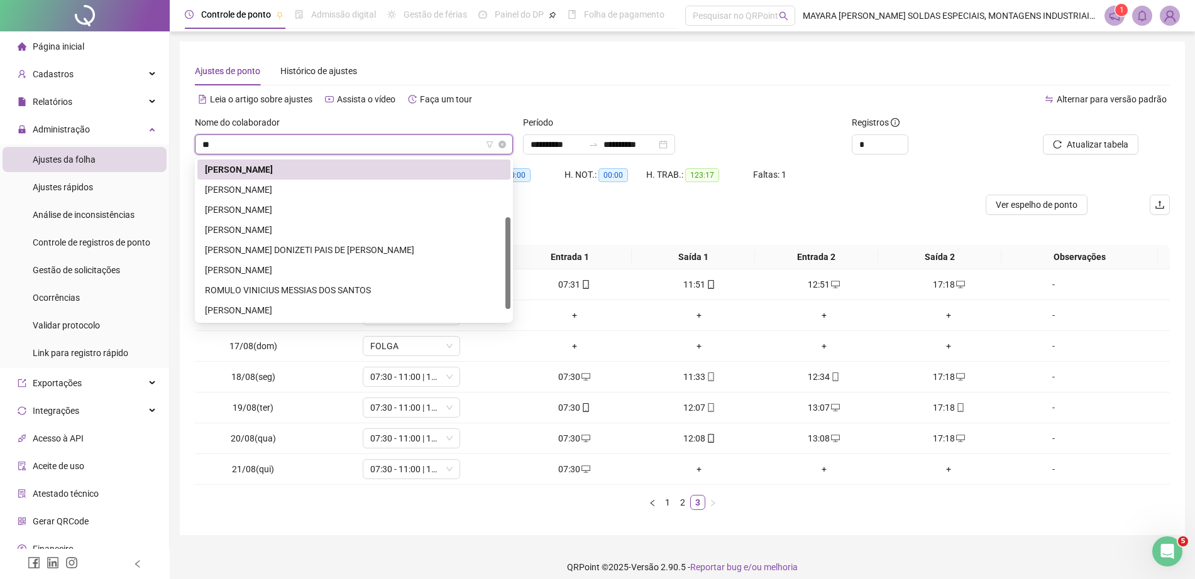
type input "***"
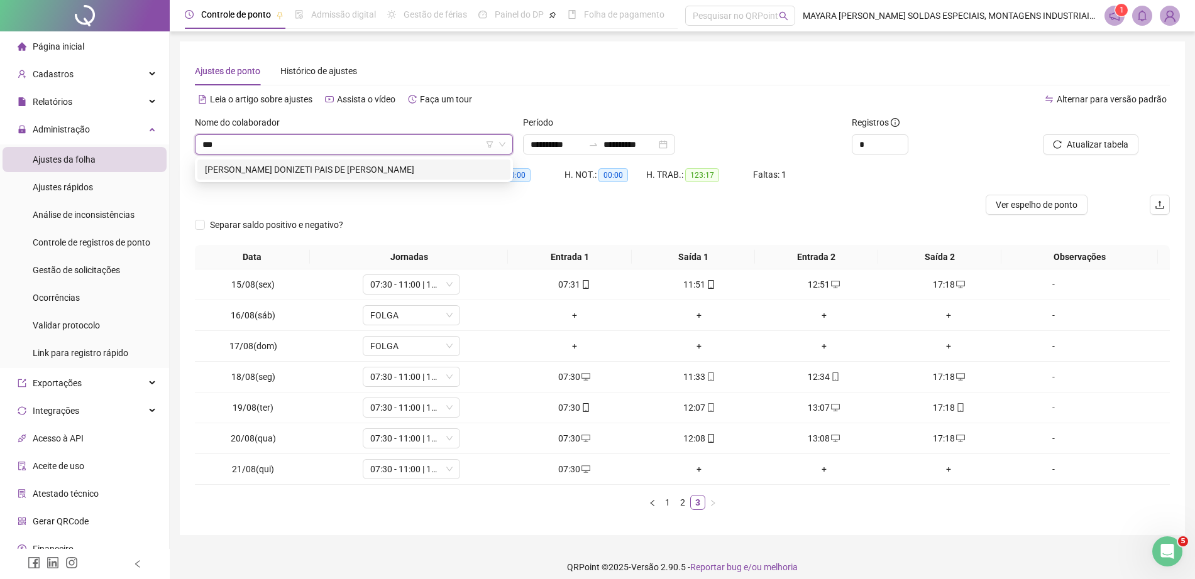
click at [299, 169] on div "[PERSON_NAME] DONIZETI PAIS DE [PERSON_NAME]" at bounding box center [354, 170] width 298 height 14
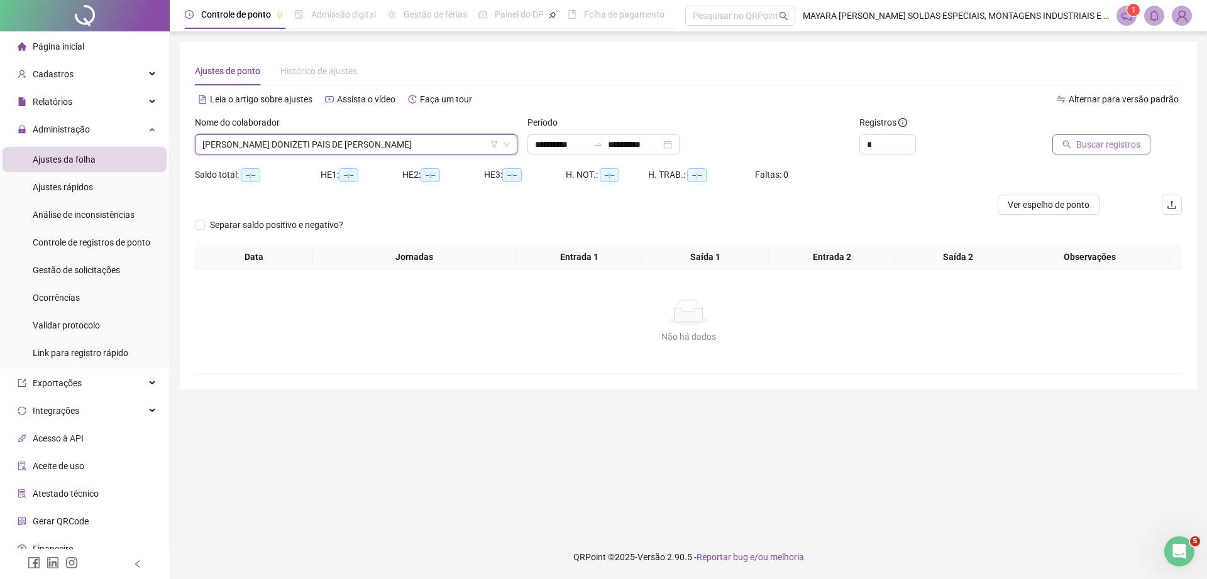
click at [1103, 134] on button "Buscar registros" at bounding box center [1101, 144] width 98 height 20
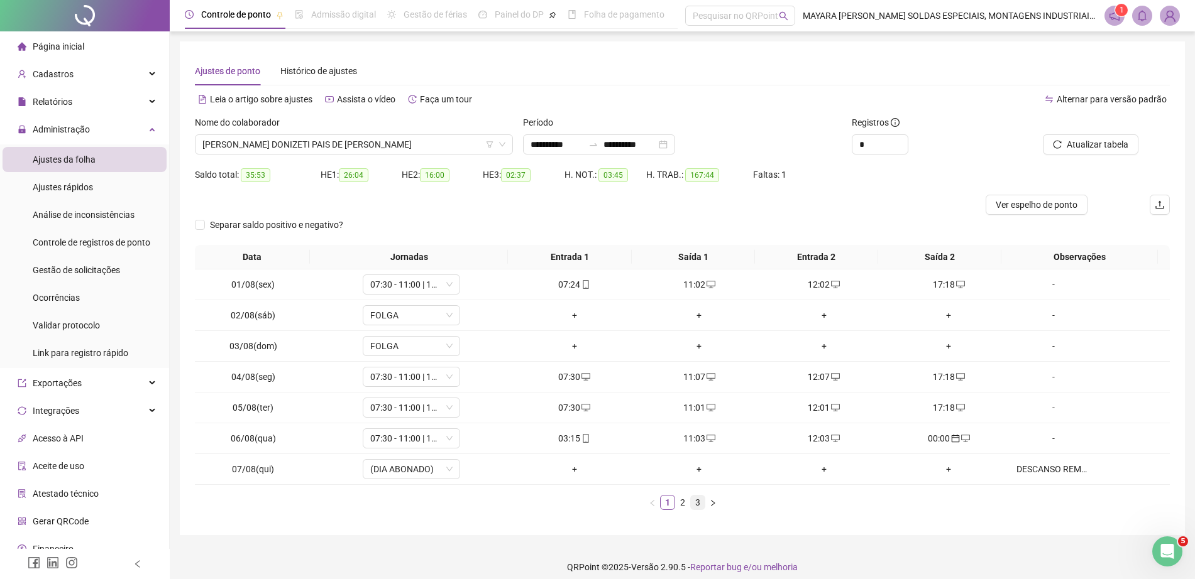
click at [699, 500] on link "3" at bounding box center [698, 503] width 14 height 14
click at [809, 437] on div "+" at bounding box center [824, 439] width 115 height 14
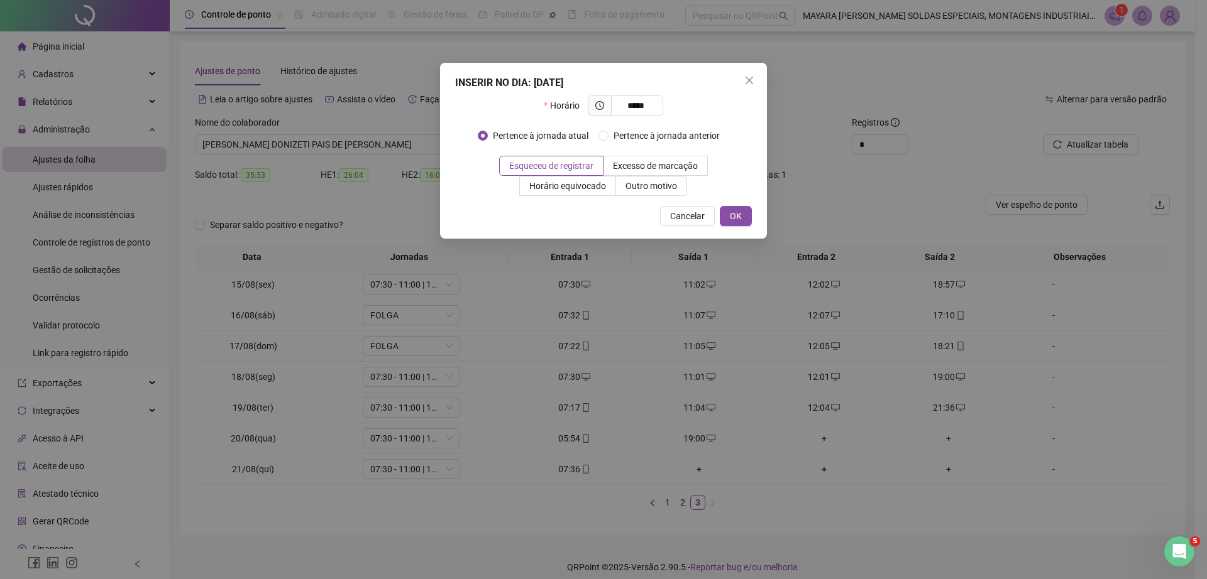
type input "*****"
click at [721, 228] on div "INSERIR NO DIA : [DATE] Horário ***** Pertence à jornada atual Pertence à jorna…" at bounding box center [603, 151] width 327 height 176
click at [735, 218] on span "OK" at bounding box center [736, 216] width 12 height 14
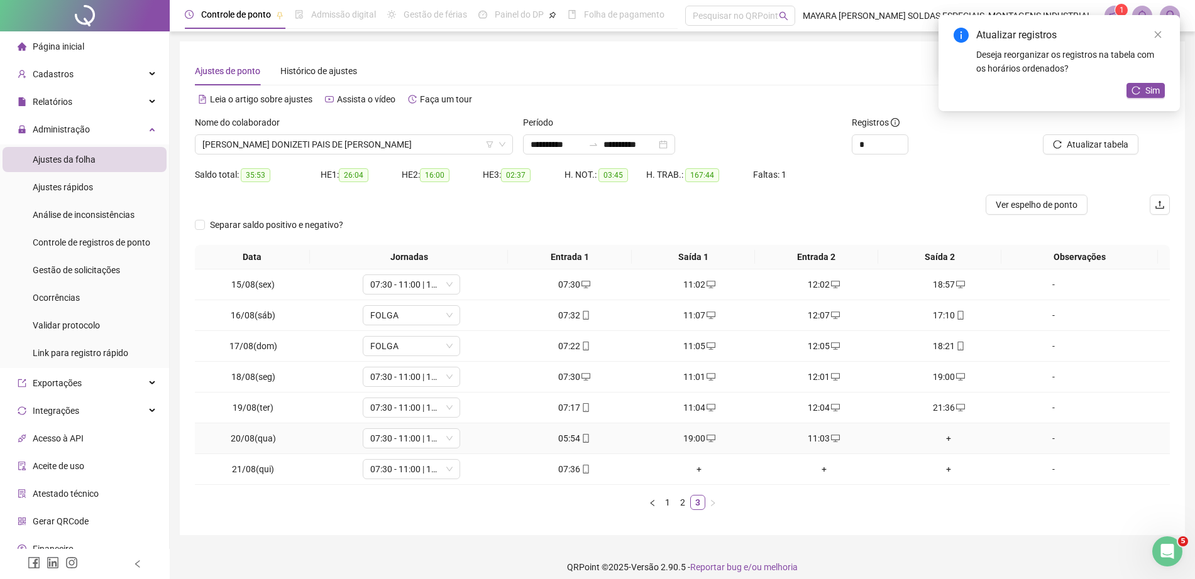
click at [943, 443] on div "+" at bounding box center [948, 439] width 115 height 14
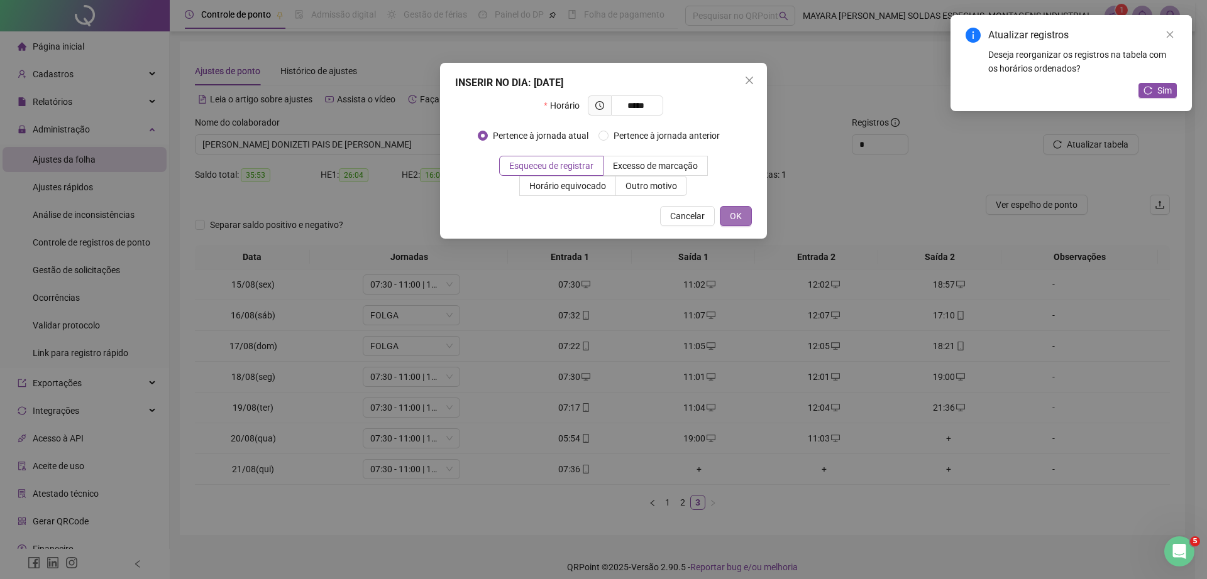
type input "*****"
click at [748, 221] on button "OK" at bounding box center [736, 216] width 32 height 20
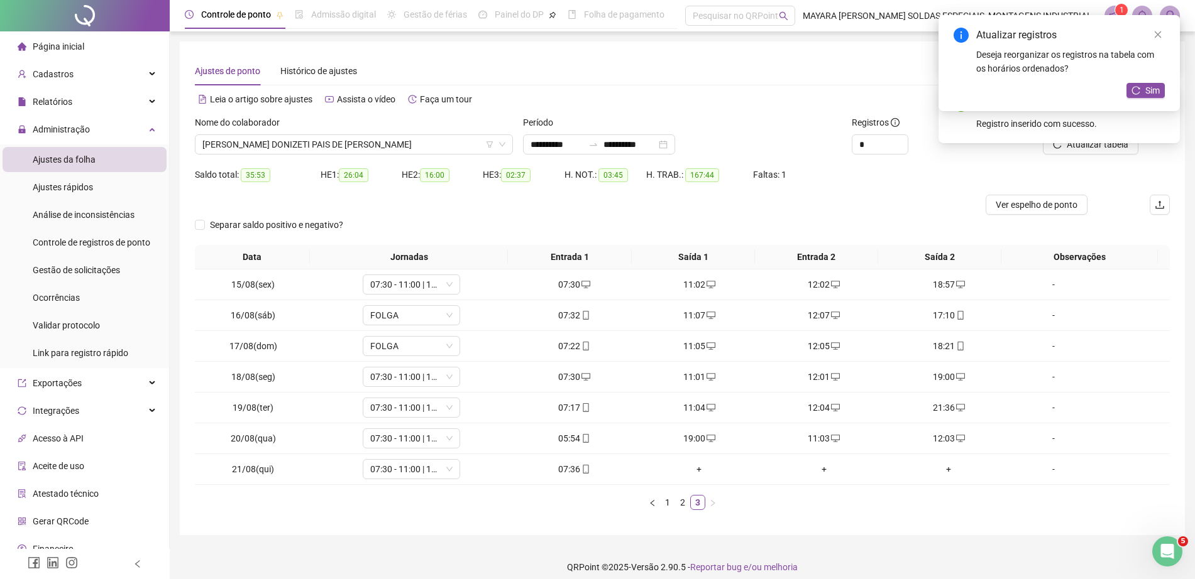
click at [1147, 98] on div "Sim" at bounding box center [1145, 91] width 38 height 16
click at [1141, 93] on button "Sim" at bounding box center [1145, 90] width 38 height 15
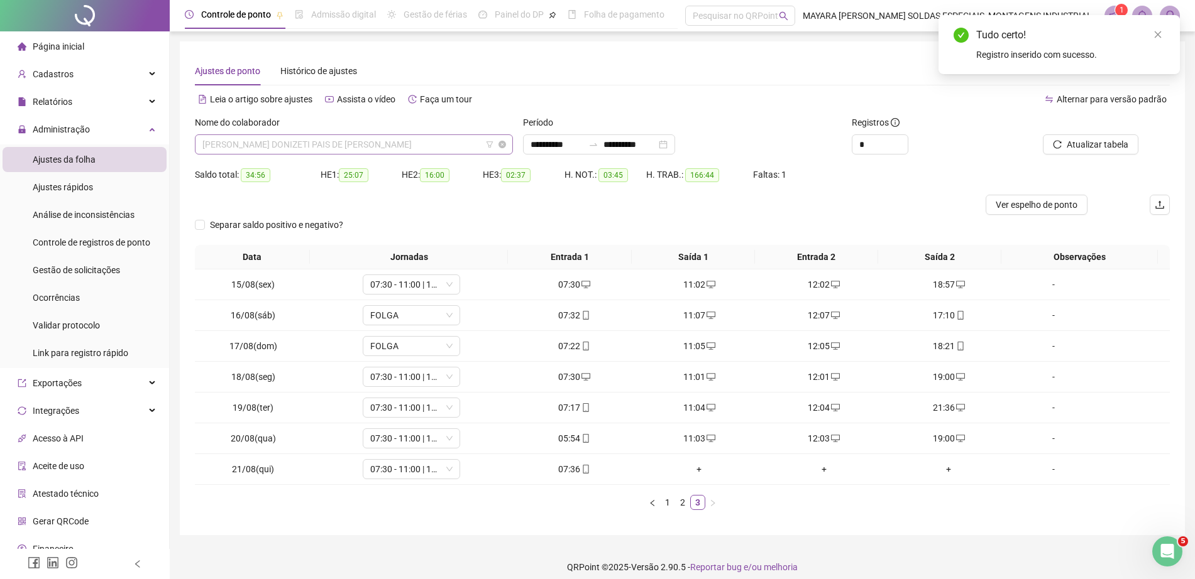
click at [385, 140] on span "[PERSON_NAME] DONIZETI PAIS DE [PERSON_NAME]" at bounding box center [353, 144] width 303 height 19
type input "****"
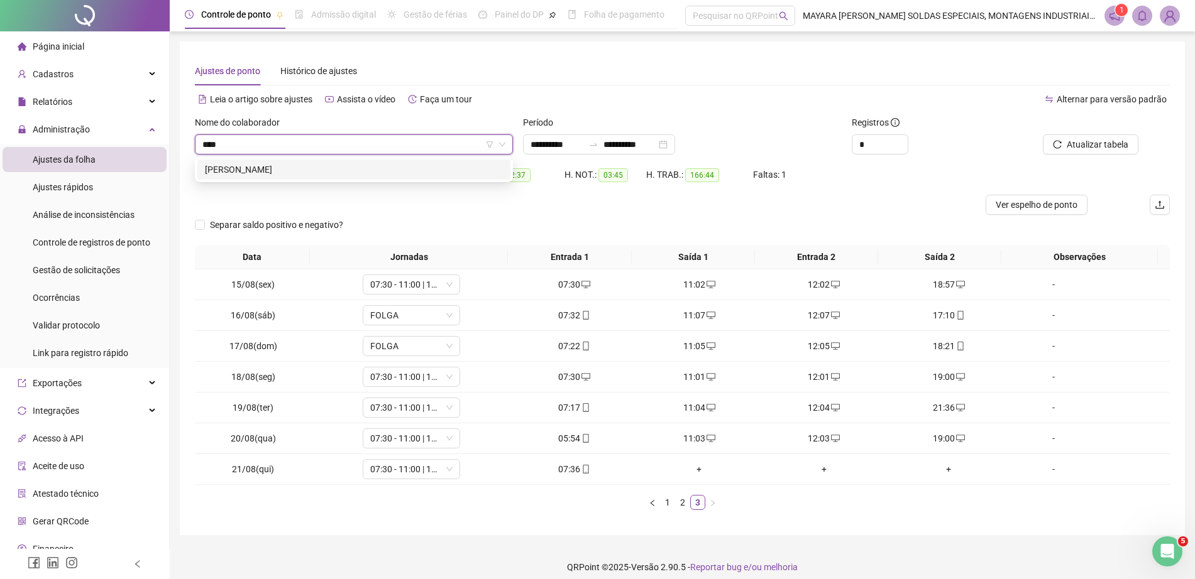
click at [381, 170] on div "[PERSON_NAME]" at bounding box center [354, 170] width 298 height 14
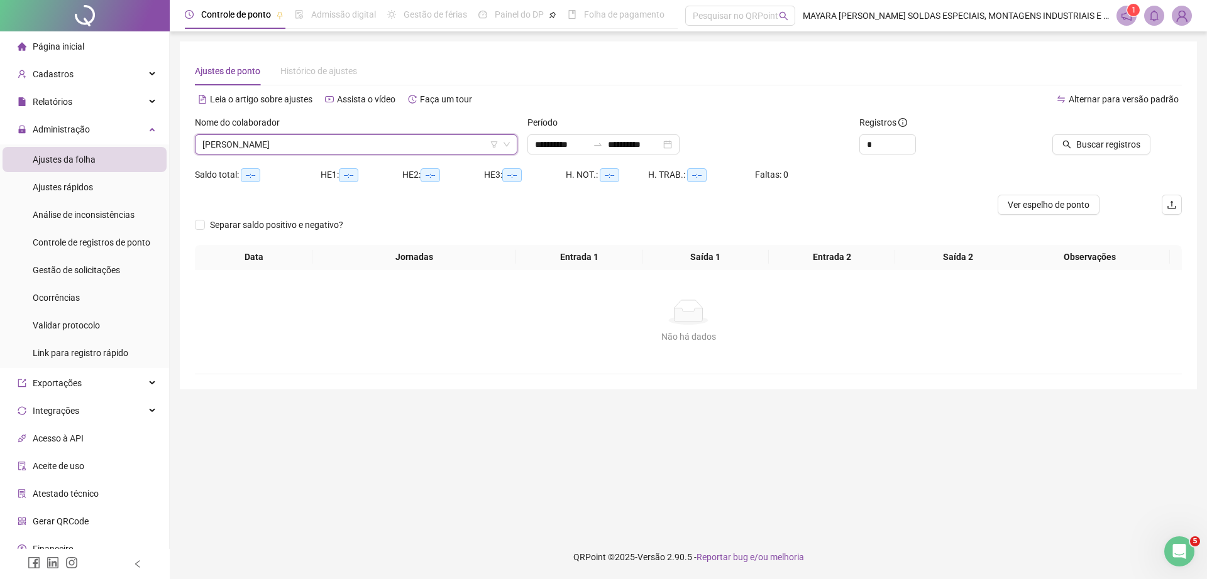
click at [1105, 155] on div "Buscar registros" at bounding box center [1104, 140] width 166 height 49
click at [1098, 150] on span "Buscar registros" at bounding box center [1108, 145] width 64 height 14
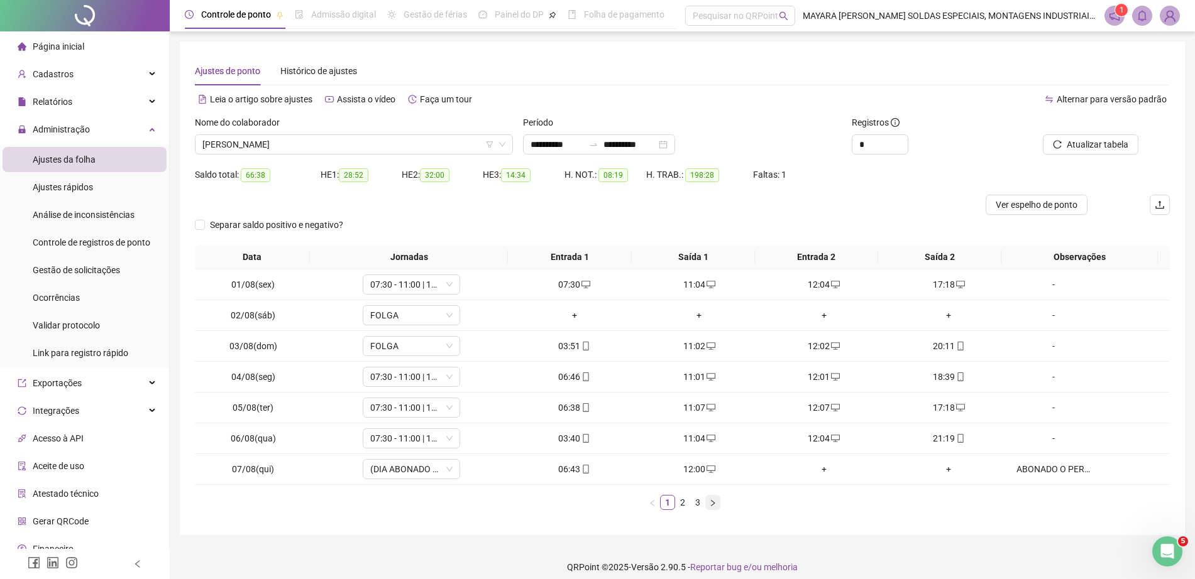
click at [708, 503] on button "button" at bounding box center [712, 502] width 15 height 15
click at [700, 503] on link "3" at bounding box center [698, 503] width 14 height 14
click at [394, 142] on span "[PERSON_NAME]" at bounding box center [353, 144] width 303 height 19
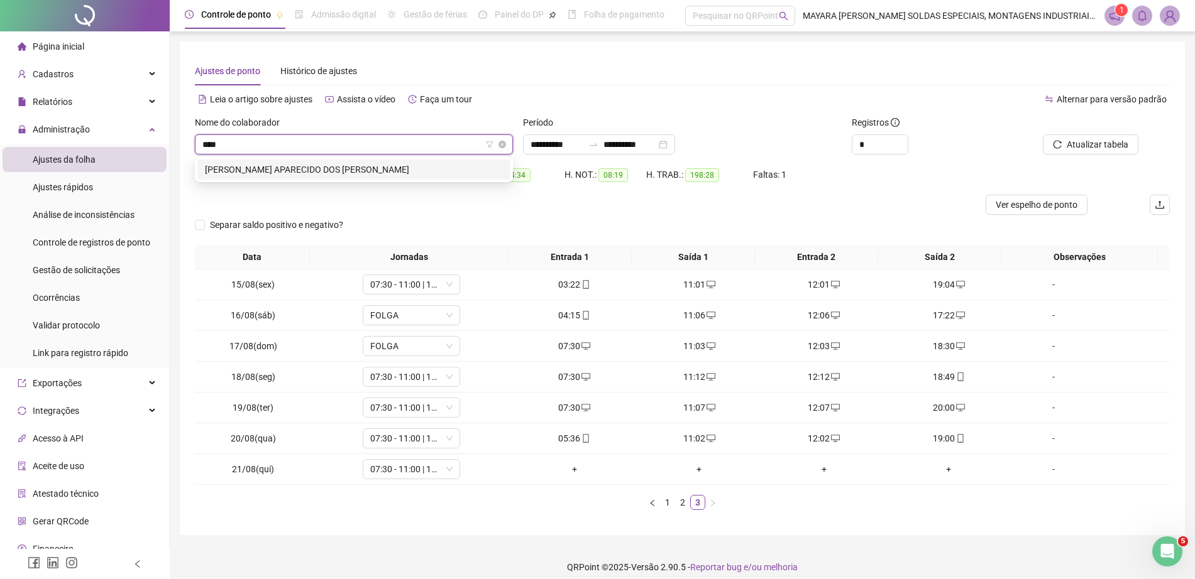
type input "*****"
click at [410, 173] on div "[PERSON_NAME] APARECIDO DOS [PERSON_NAME]" at bounding box center [354, 170] width 298 height 14
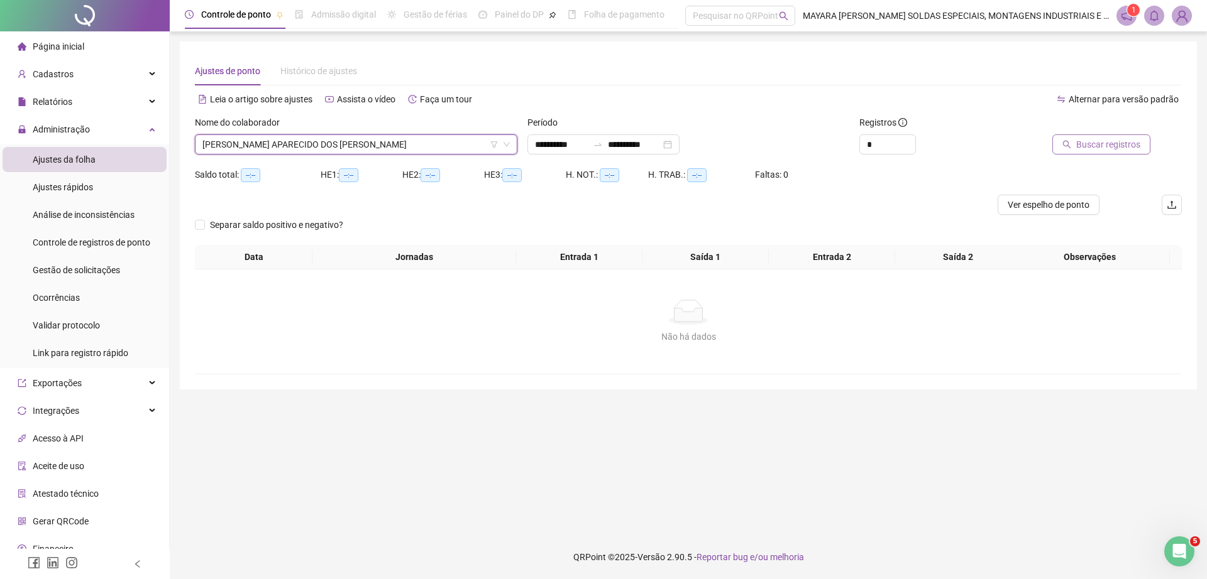
click at [1081, 148] on span "Buscar registros" at bounding box center [1108, 145] width 64 height 14
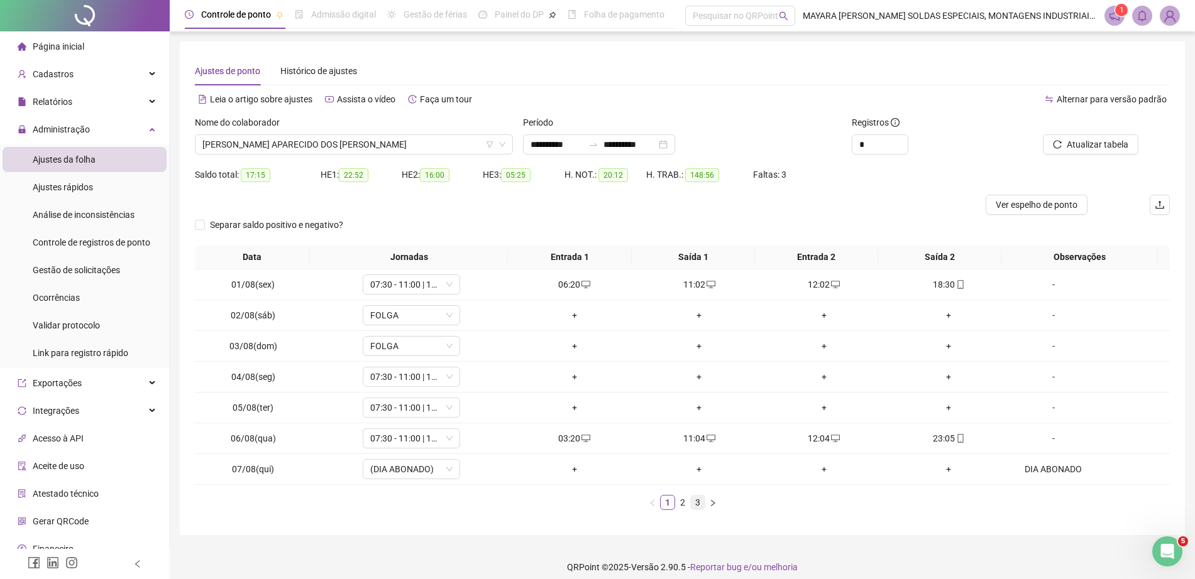
click at [696, 498] on link "3" at bounding box center [698, 503] width 14 height 14
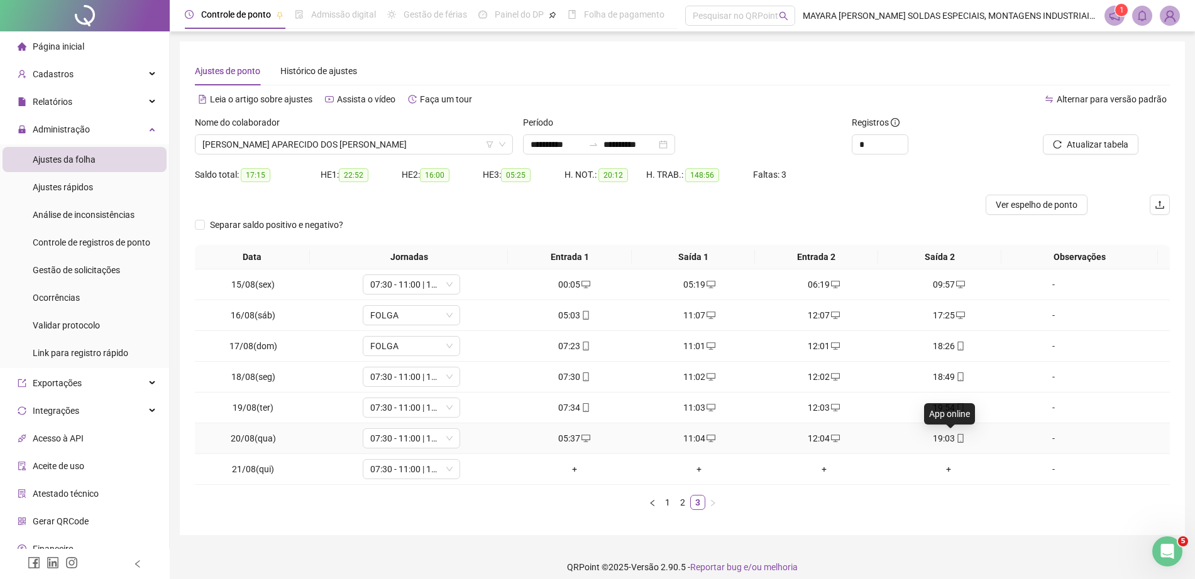
click at [955, 437] on div "19:03" at bounding box center [948, 439] width 115 height 14
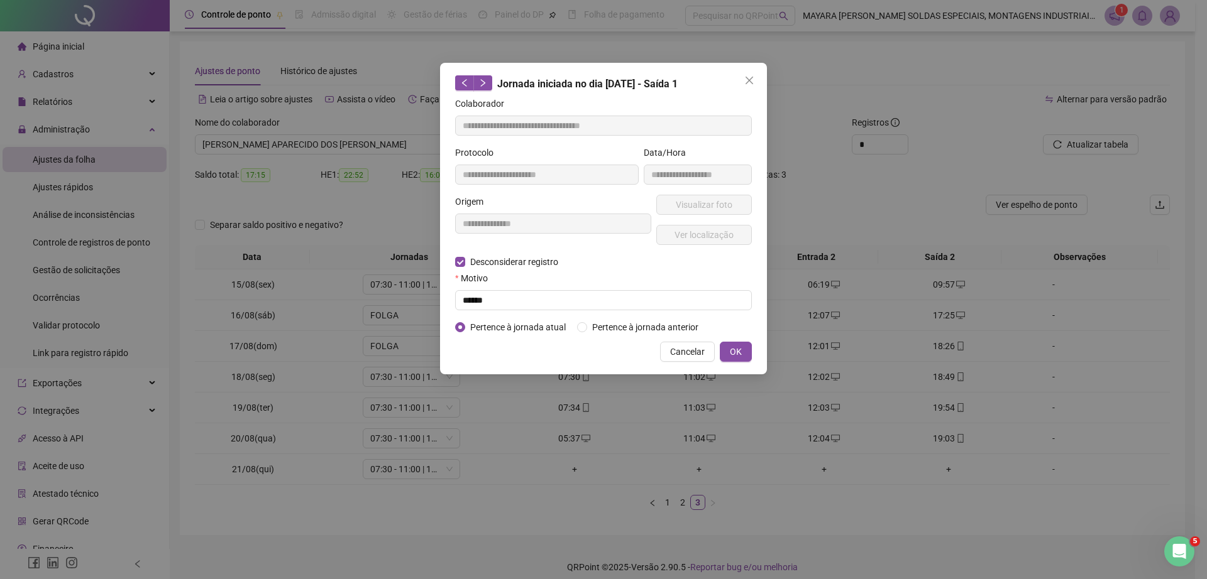
type input "**********"
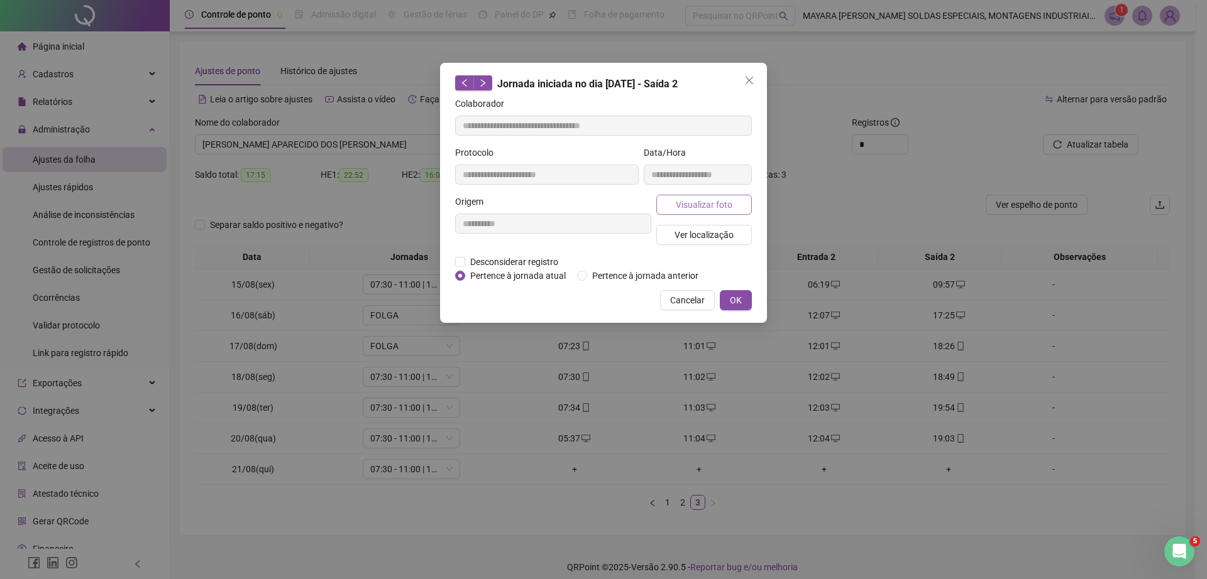
click at [720, 202] on span "Visualizar foto" at bounding box center [704, 205] width 57 height 14
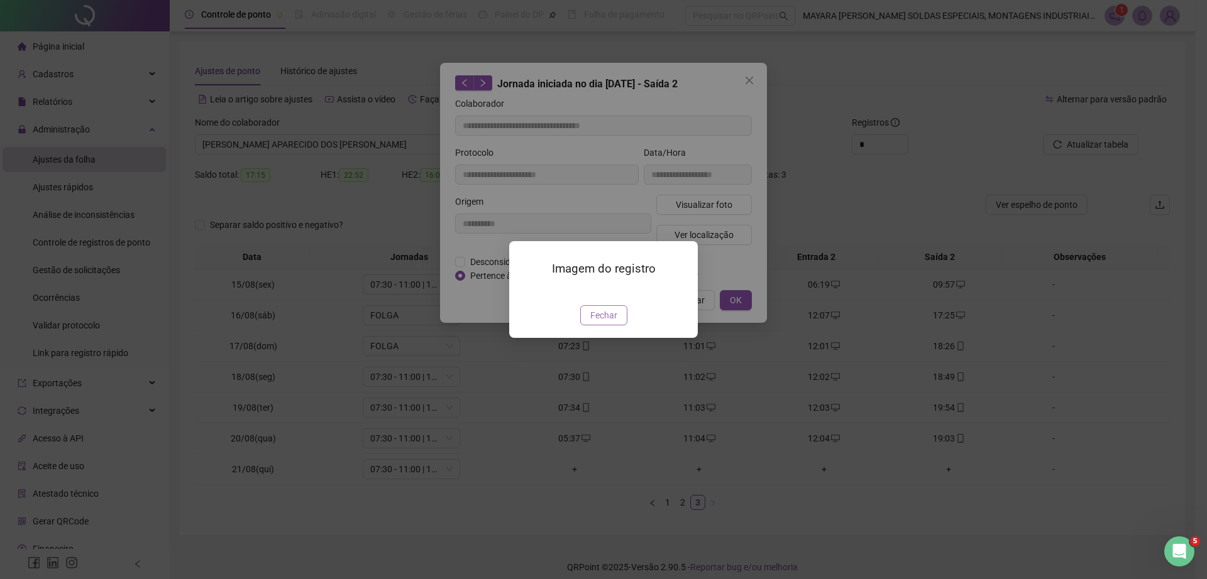
click at [601, 322] on span "Fechar" at bounding box center [603, 316] width 27 height 14
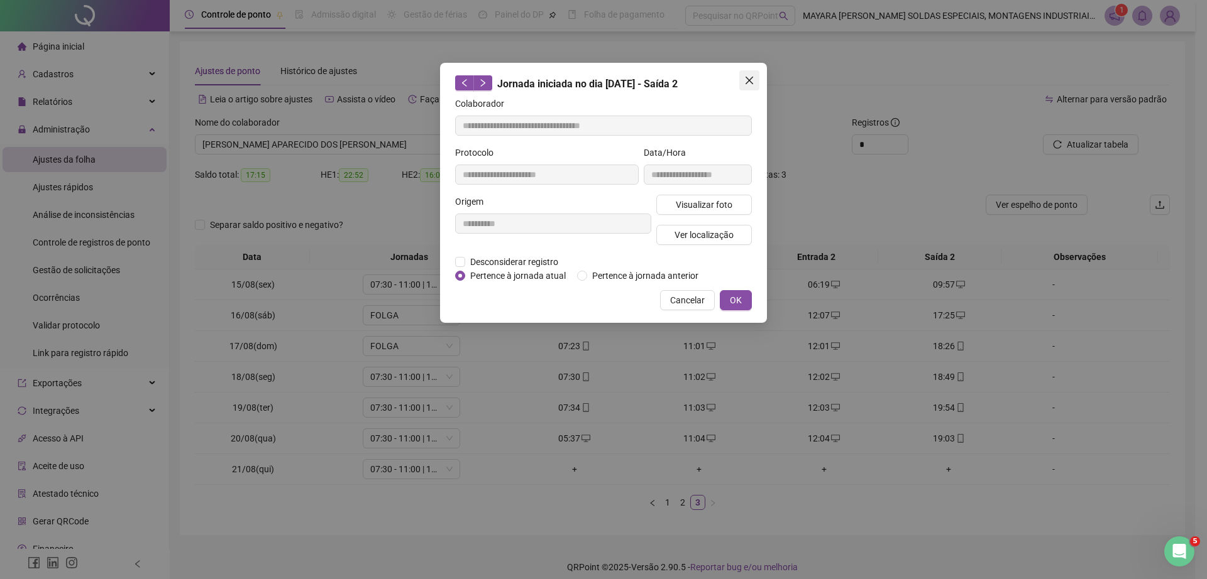
click at [745, 82] on icon "close" at bounding box center [749, 80] width 10 height 10
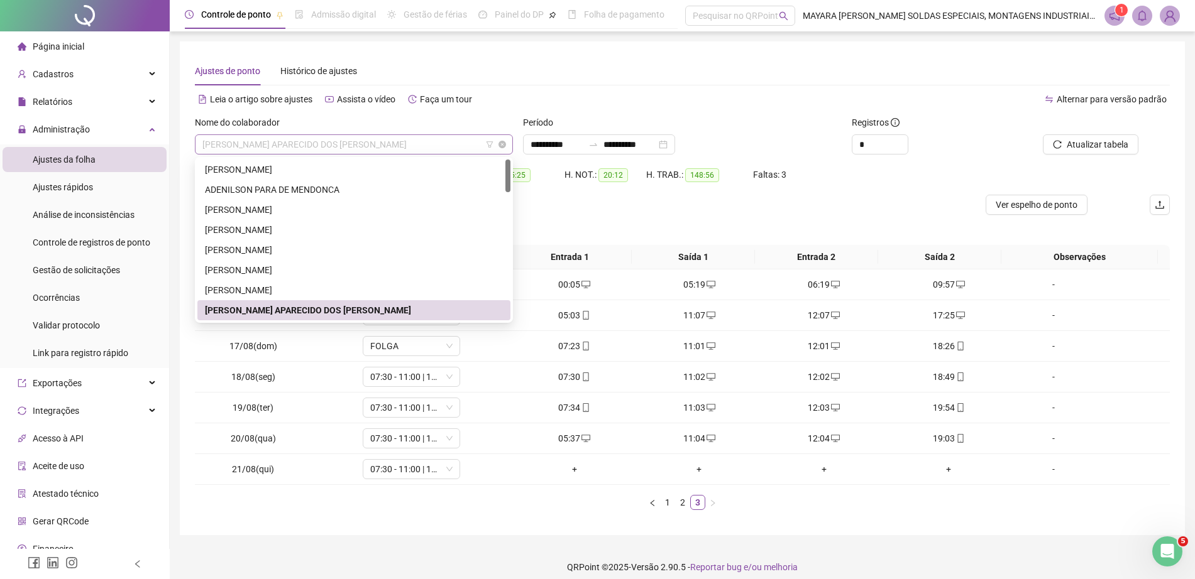
click at [341, 143] on span "[PERSON_NAME] APARECIDO DOS [PERSON_NAME]" at bounding box center [353, 144] width 303 height 19
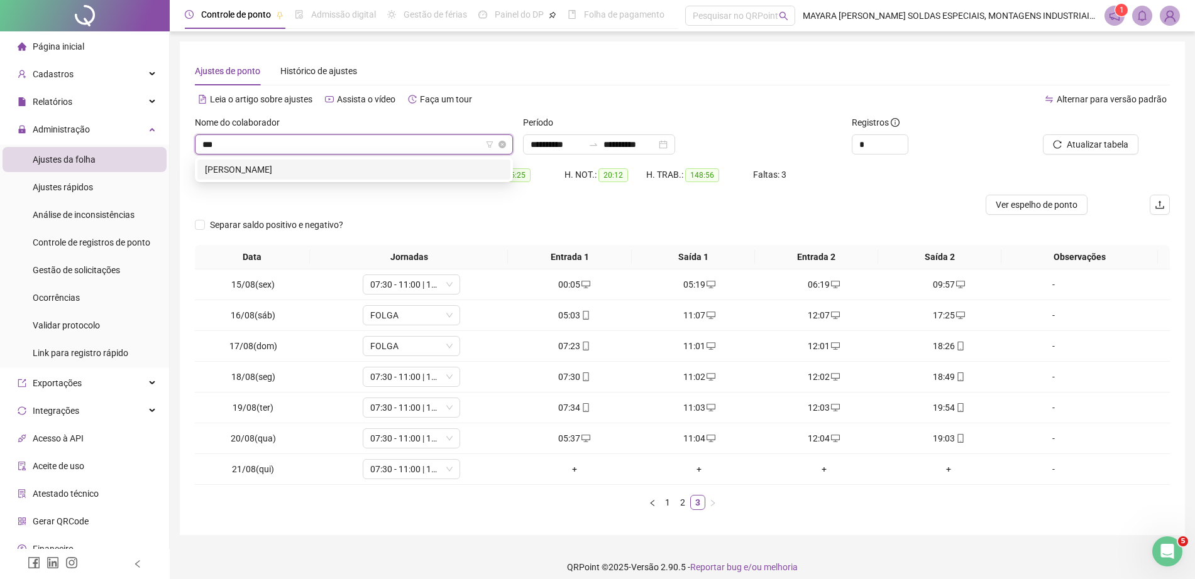
type input "****"
click at [351, 167] on div "[PERSON_NAME]" at bounding box center [354, 170] width 298 height 14
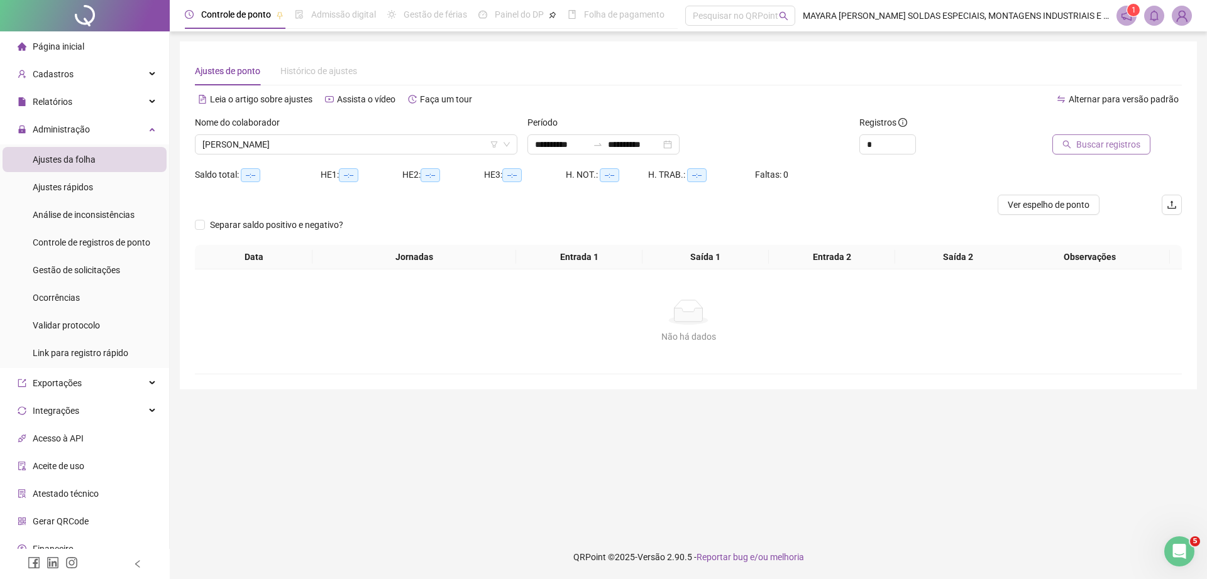
click at [1112, 134] on button "Buscar registros" at bounding box center [1101, 144] width 98 height 20
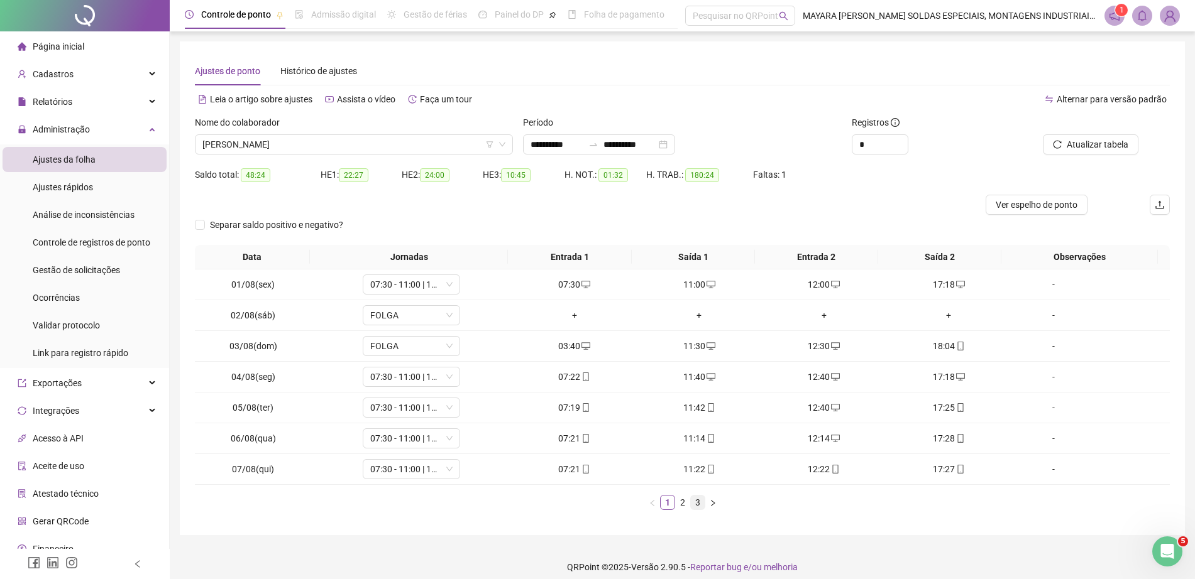
click at [700, 502] on link "3" at bounding box center [698, 503] width 14 height 14
click at [388, 147] on span "[PERSON_NAME]" at bounding box center [353, 144] width 303 height 19
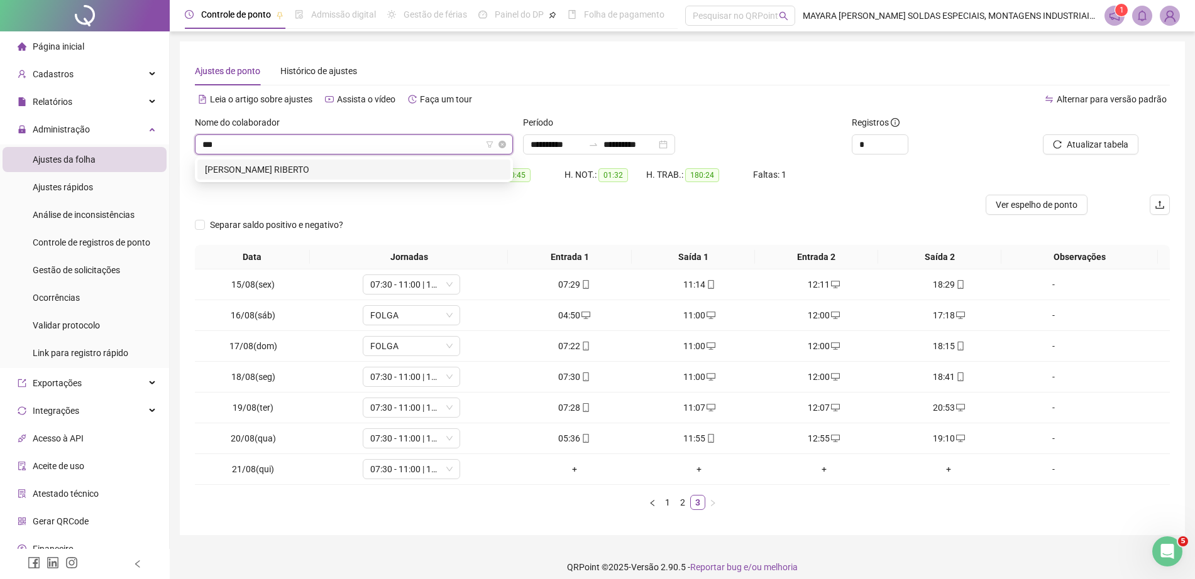
type input "****"
click at [393, 165] on div "[PERSON_NAME] RIBERTO" at bounding box center [354, 170] width 298 height 14
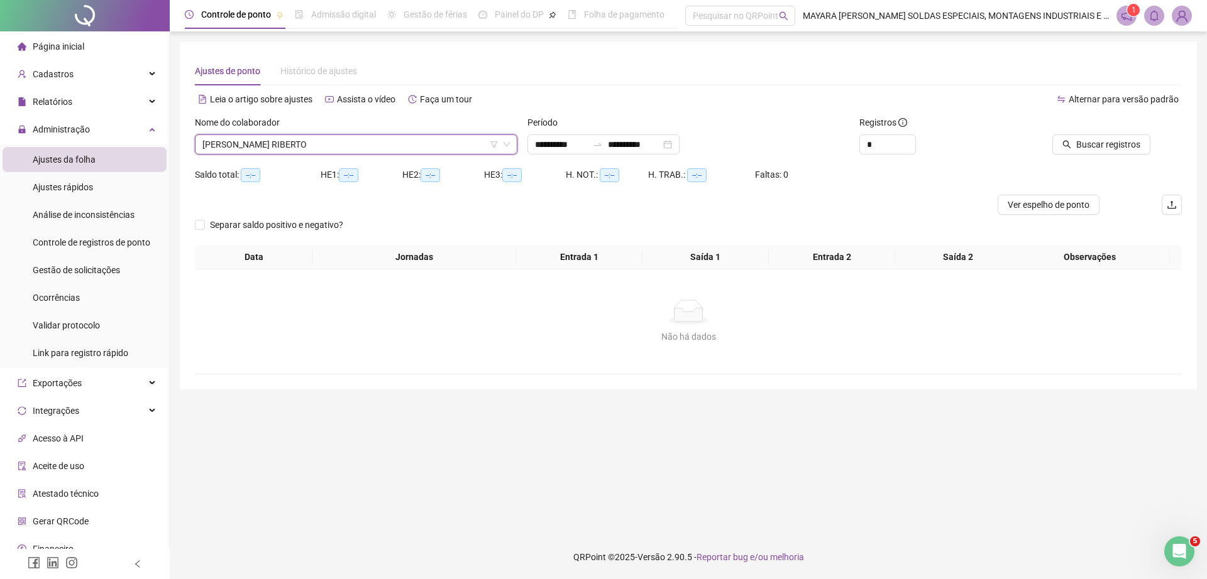
click at [1125, 132] on div at bounding box center [1088, 125] width 124 height 19
click at [1125, 144] on span "Buscar registros" at bounding box center [1108, 145] width 64 height 14
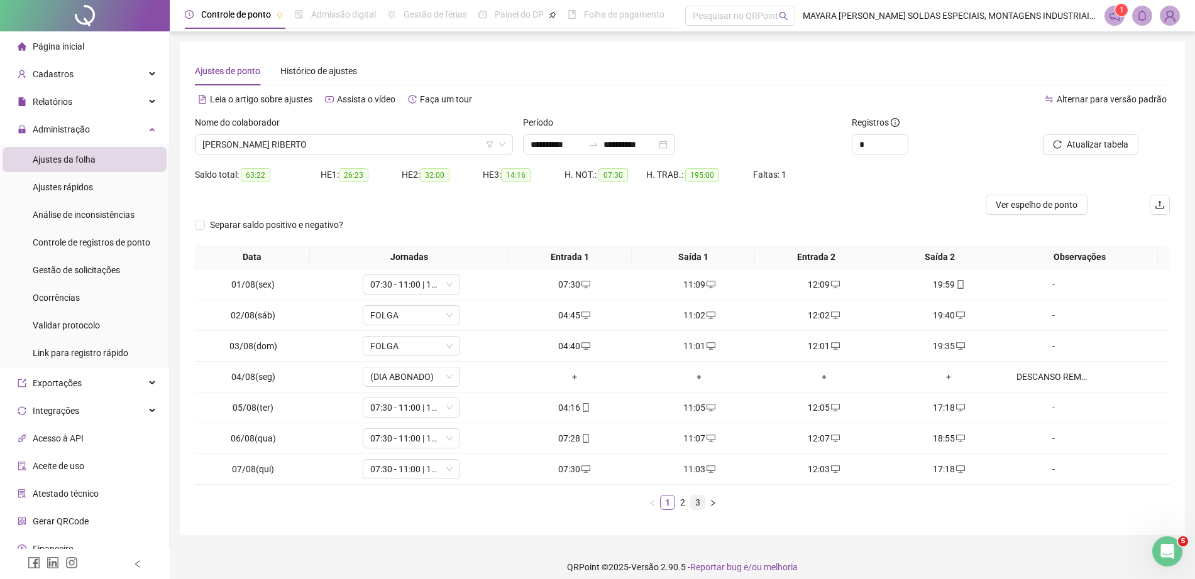
click at [694, 495] on li "3" at bounding box center [697, 502] width 15 height 15
click at [706, 439] on icon "mobile" at bounding box center [710, 438] width 9 height 9
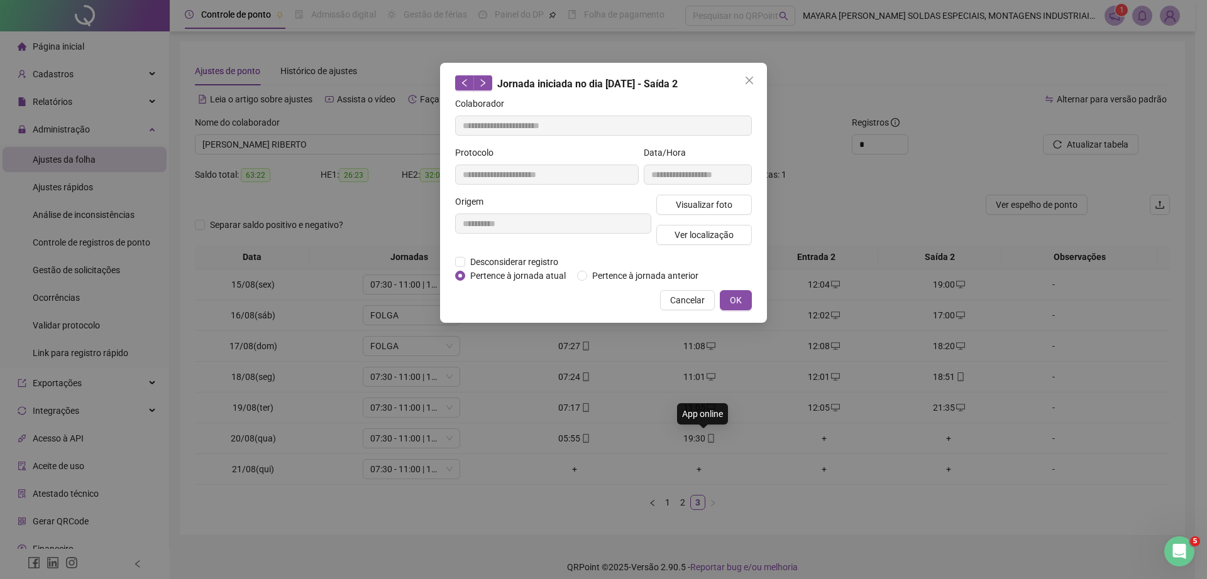
type input "**********"
click at [710, 239] on span "Ver localização" at bounding box center [703, 235] width 59 height 14
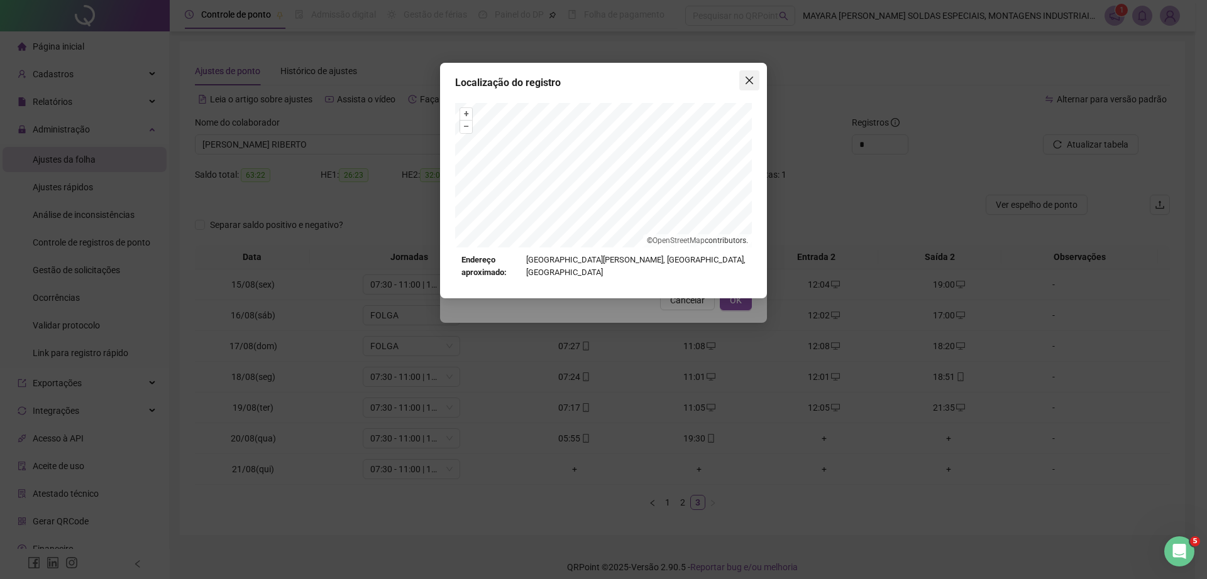
click at [749, 77] on icon "close" at bounding box center [749, 80] width 10 height 10
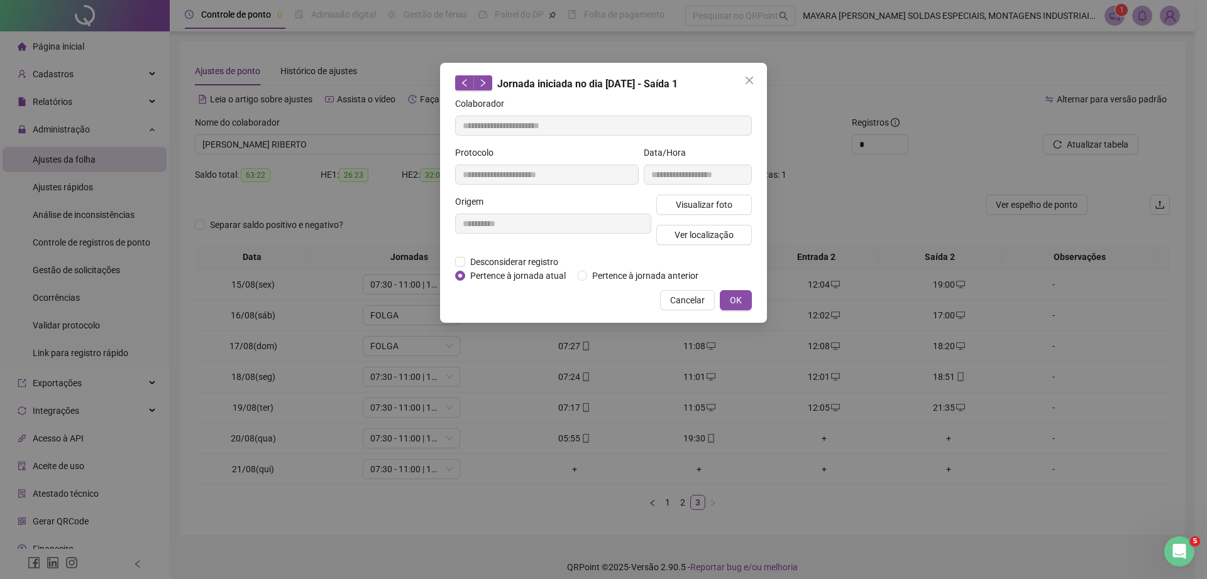
click at [750, 76] on icon "close" at bounding box center [749, 80] width 10 height 10
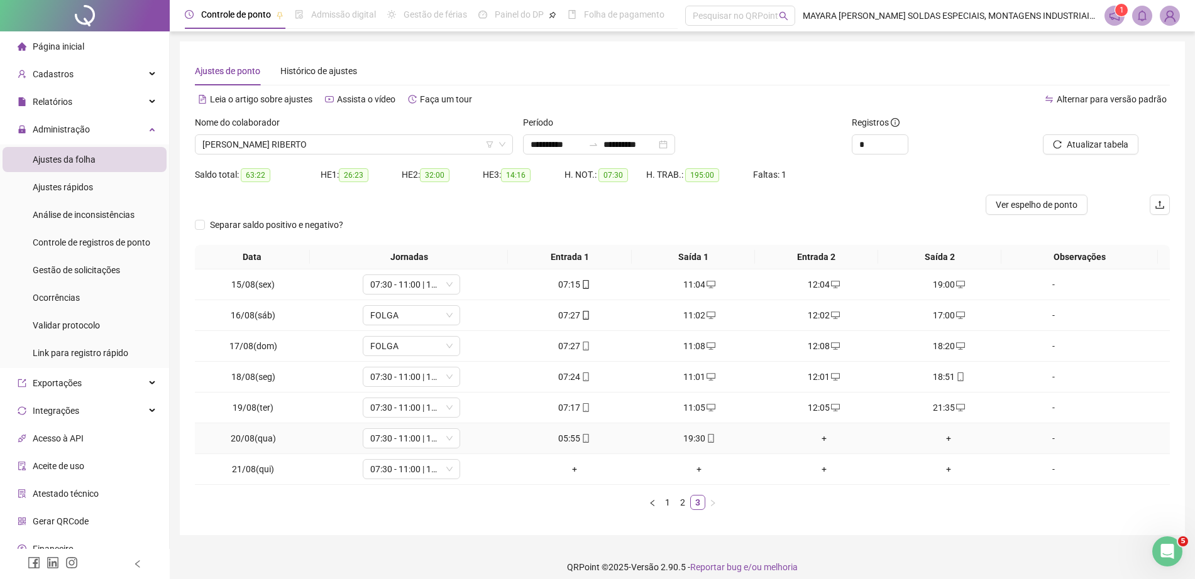
click at [811, 432] on div "+" at bounding box center [824, 439] width 115 height 14
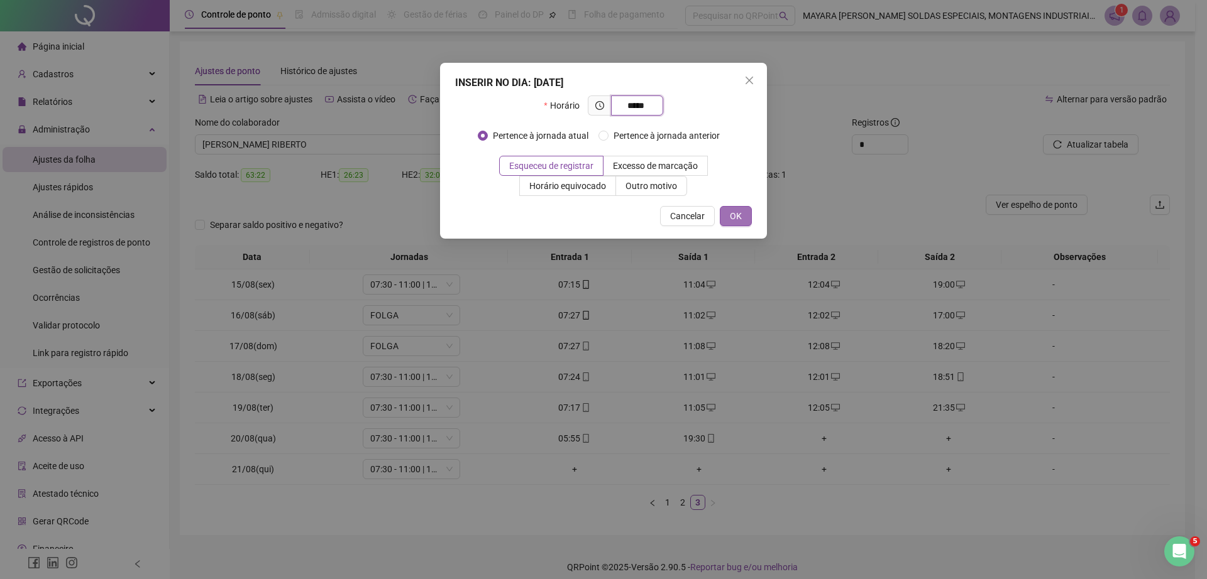
type input "*****"
click at [731, 216] on span "OK" at bounding box center [736, 216] width 12 height 14
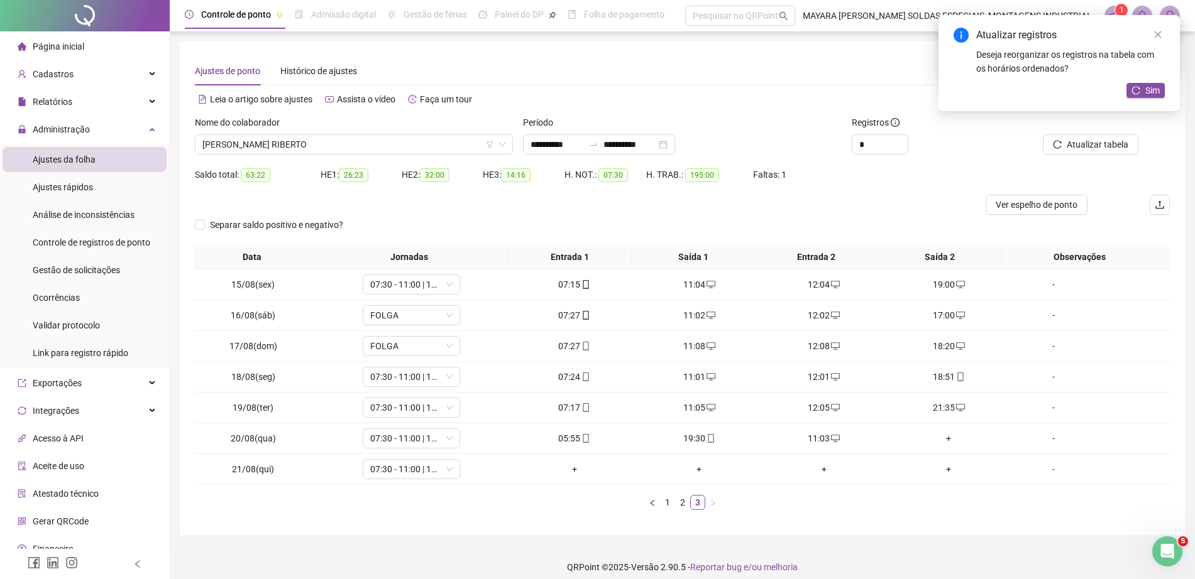
click at [944, 434] on div "+" at bounding box center [948, 439] width 115 height 14
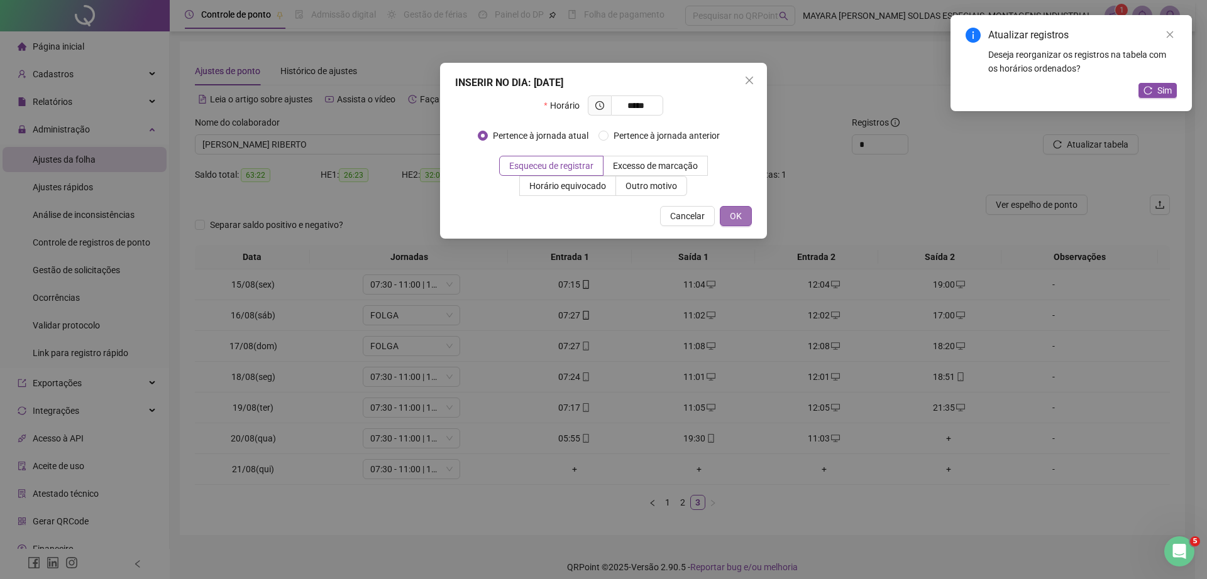
type input "*****"
click at [733, 216] on span "OK" at bounding box center [736, 216] width 12 height 14
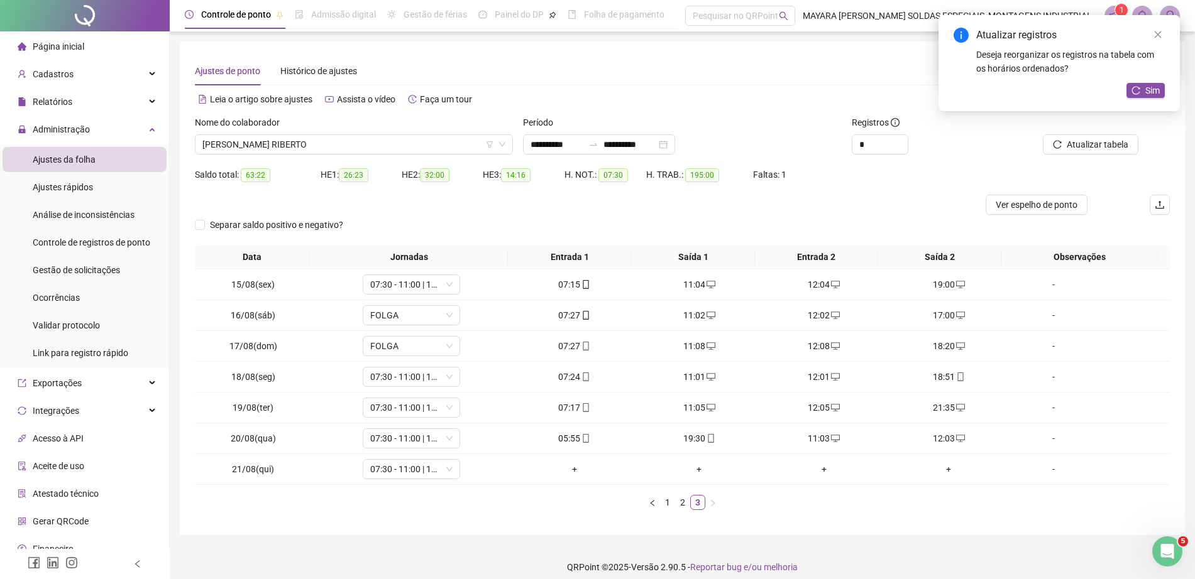
click at [1156, 87] on span "Sim" at bounding box center [1152, 91] width 14 height 14
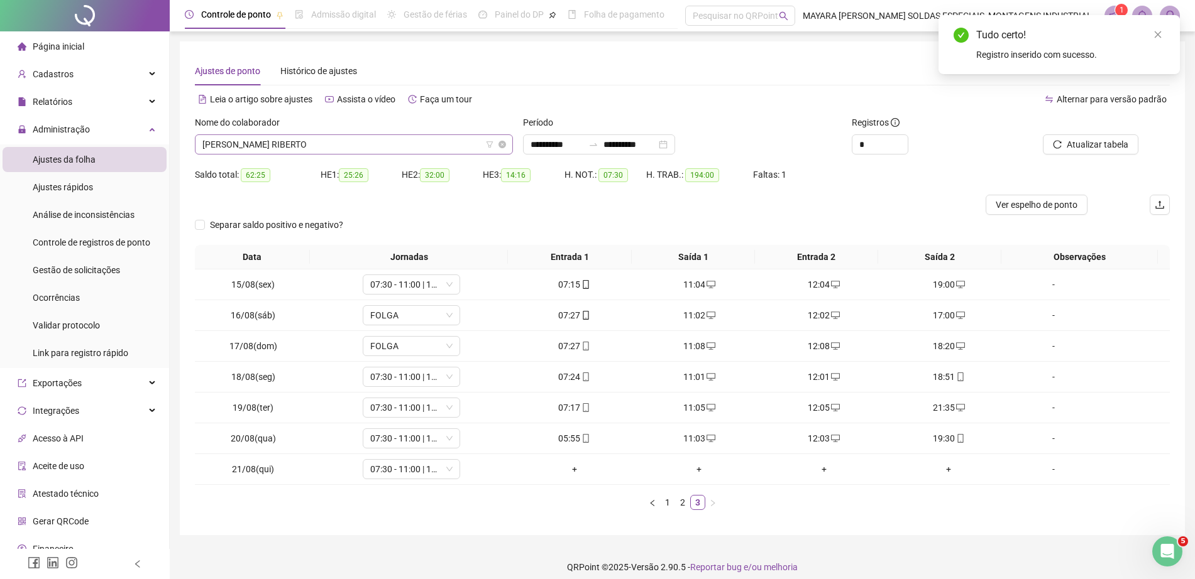
scroll to position [241, 0]
click at [310, 143] on span "[PERSON_NAME] RIBERTO" at bounding box center [353, 144] width 303 height 19
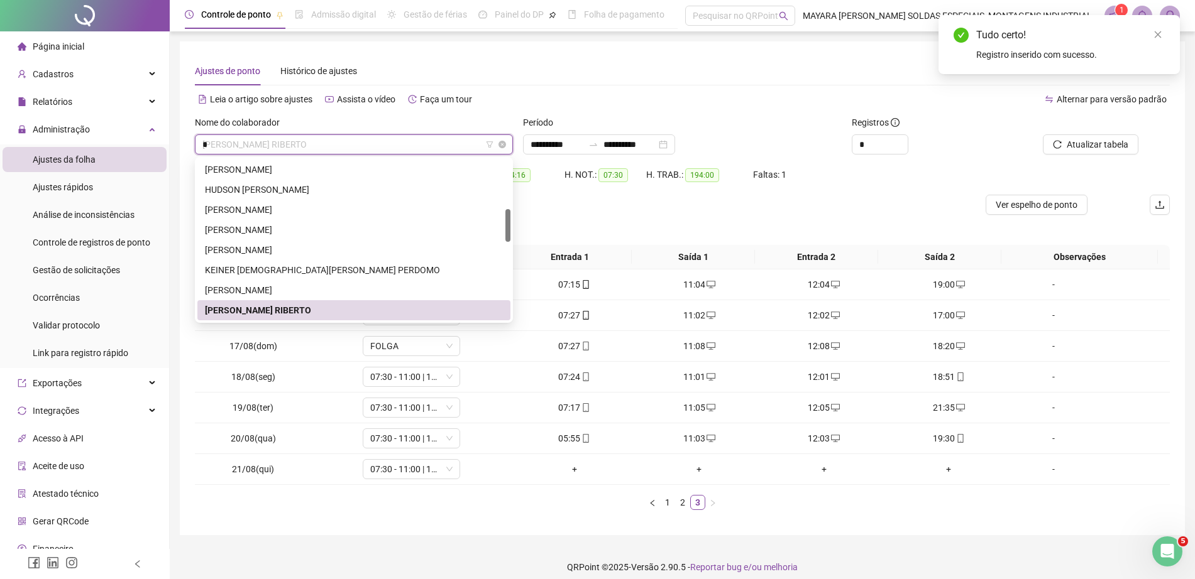
scroll to position [0, 0]
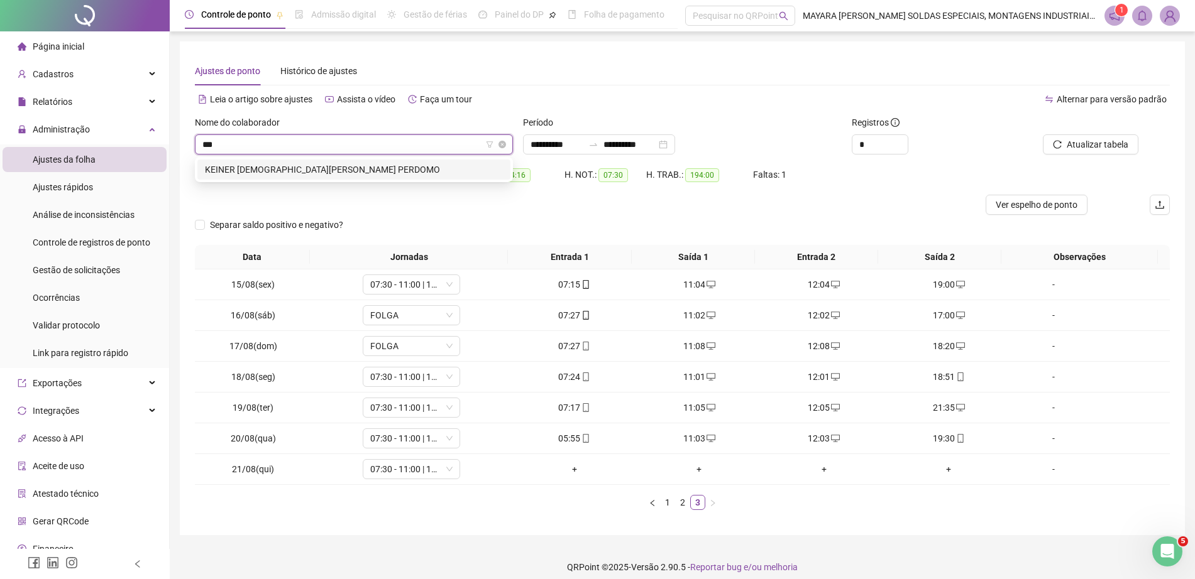
type input "****"
click at [324, 170] on div "KEINER [DEMOGRAPHIC_DATA][PERSON_NAME] PERDOMO" at bounding box center [354, 170] width 298 height 14
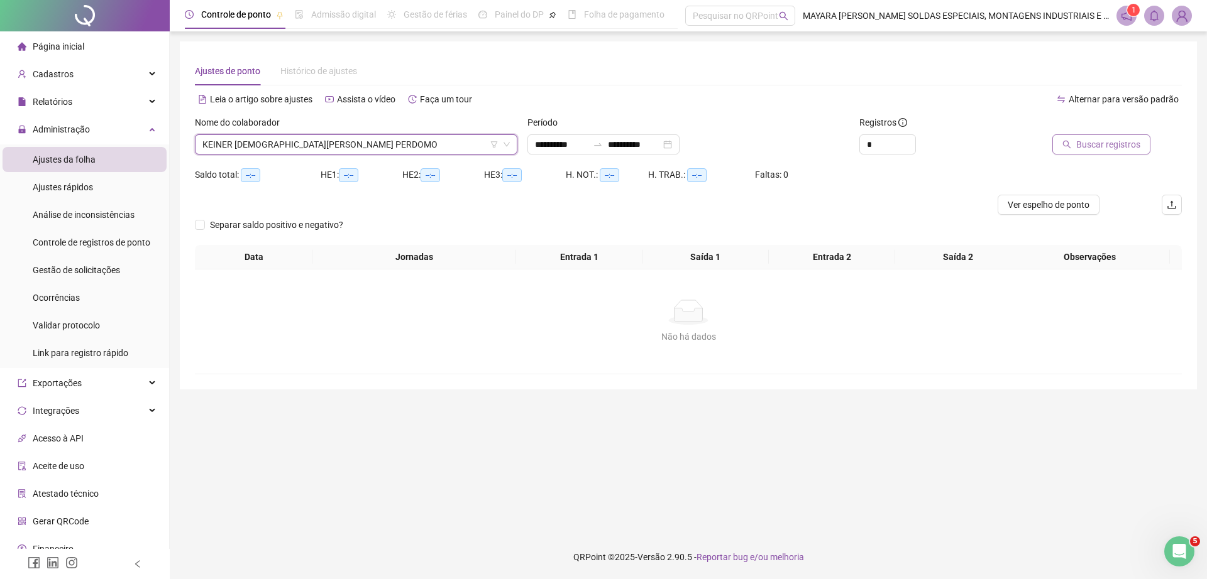
click at [1078, 141] on span "Buscar registros" at bounding box center [1108, 145] width 64 height 14
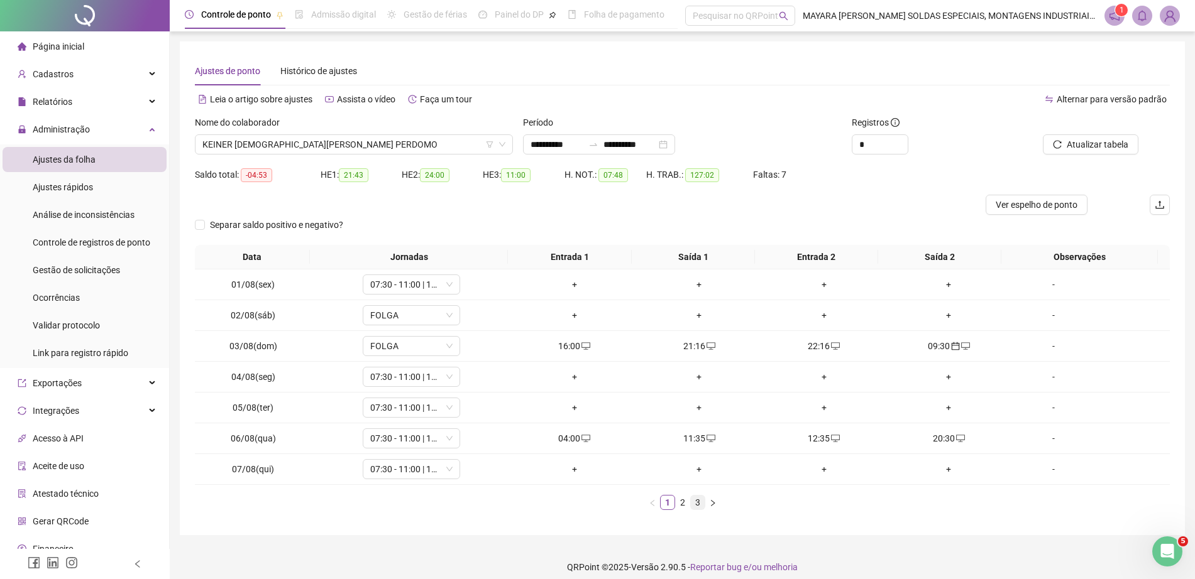
click at [693, 500] on link "3" at bounding box center [698, 503] width 14 height 14
click at [813, 437] on div "+" at bounding box center [824, 439] width 115 height 14
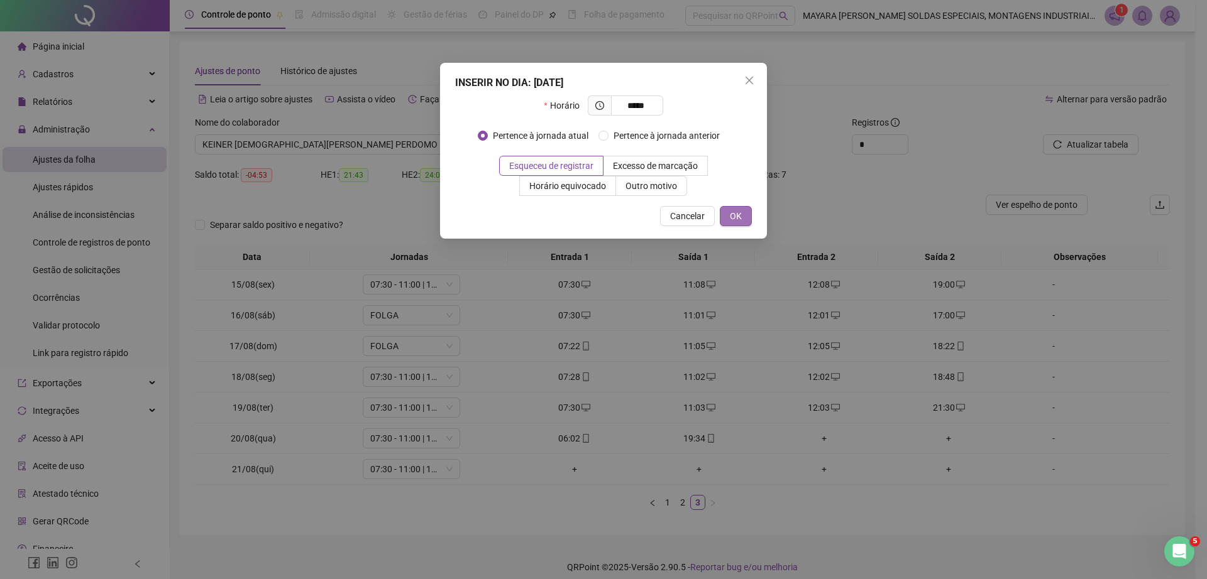
type input "*****"
click at [739, 224] on button "OK" at bounding box center [736, 216] width 32 height 20
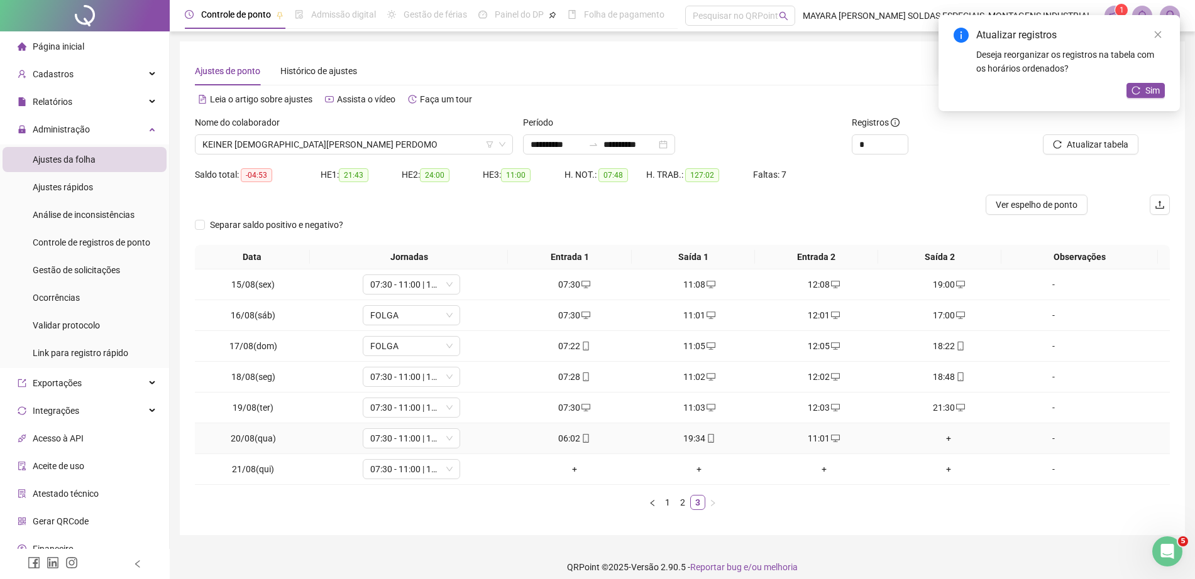
click at [942, 427] on td "+" at bounding box center [948, 439] width 125 height 31
click at [943, 436] on div "+" at bounding box center [948, 439] width 115 height 14
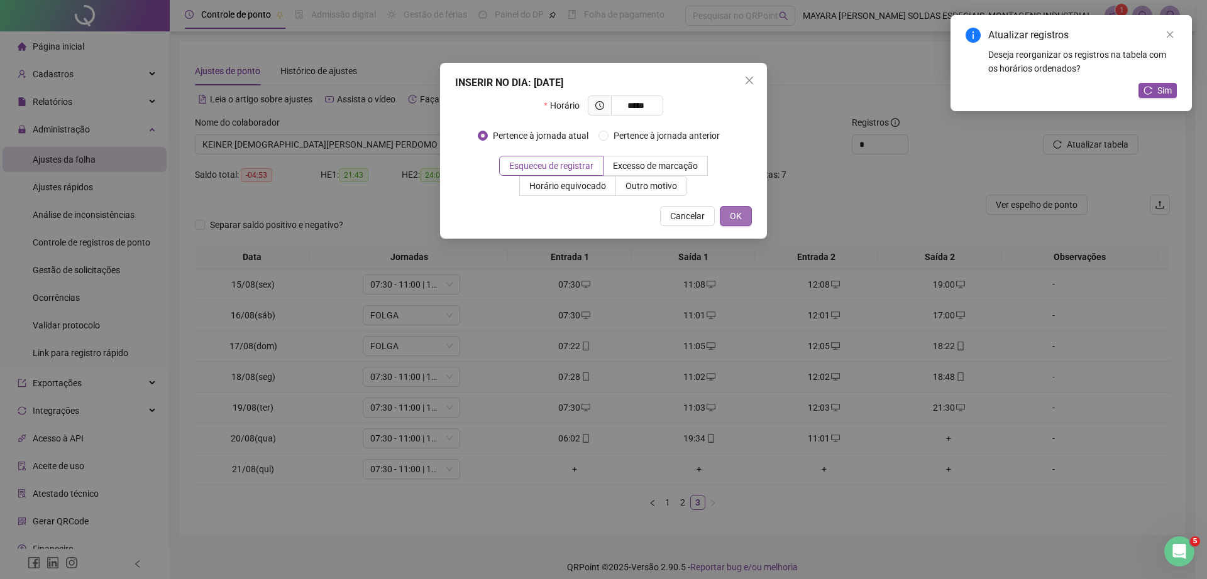
type input "*****"
click at [731, 219] on span "OK" at bounding box center [736, 216] width 12 height 14
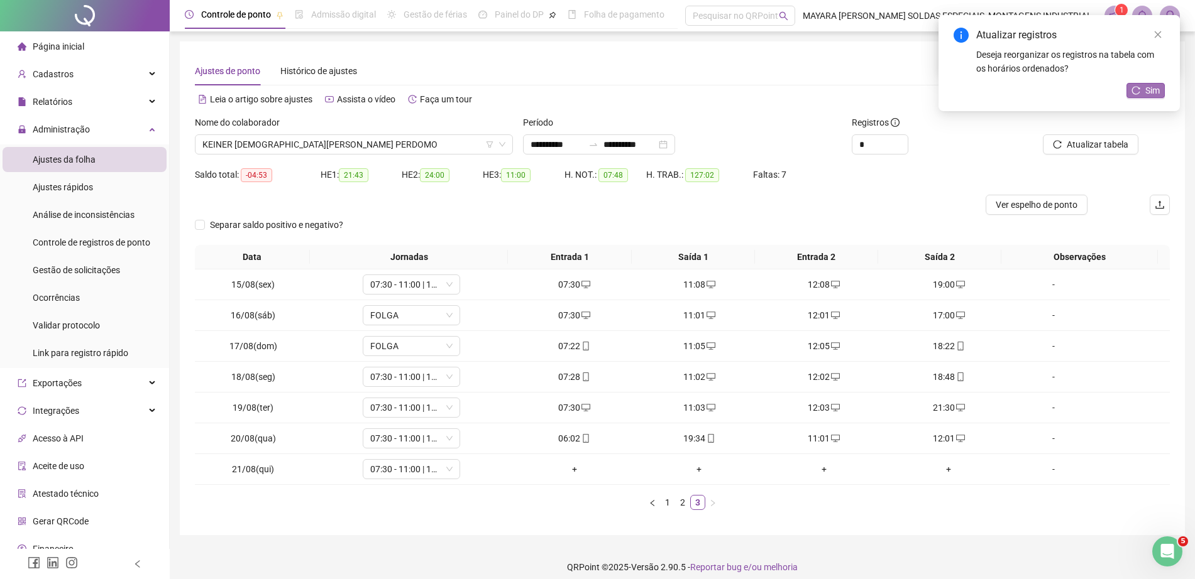
click at [1146, 96] on span "Sim" at bounding box center [1152, 91] width 14 height 14
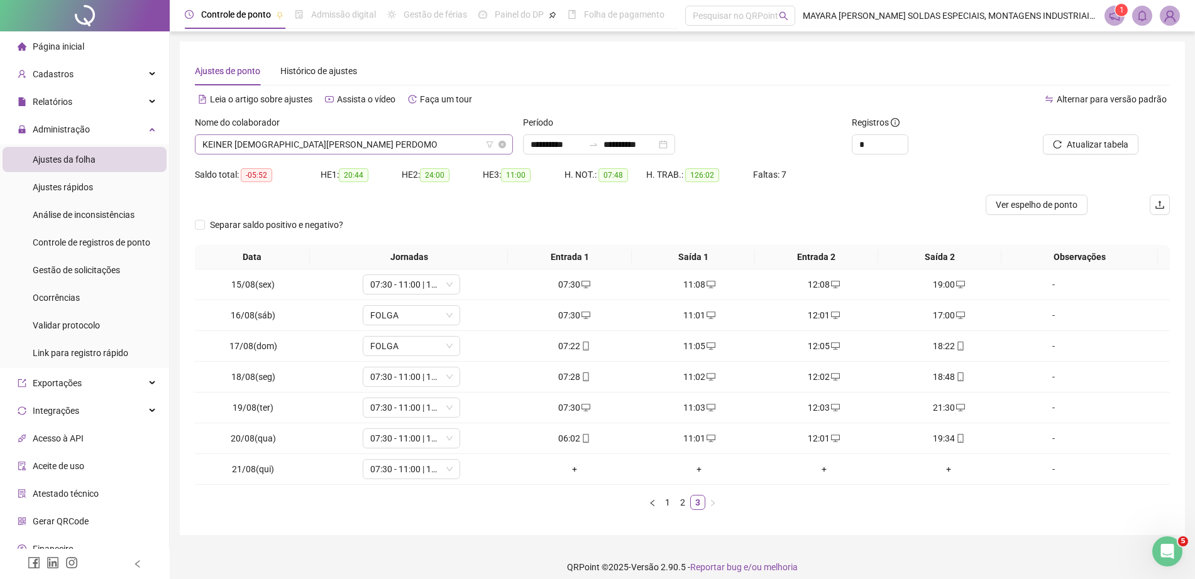
scroll to position [201, 0]
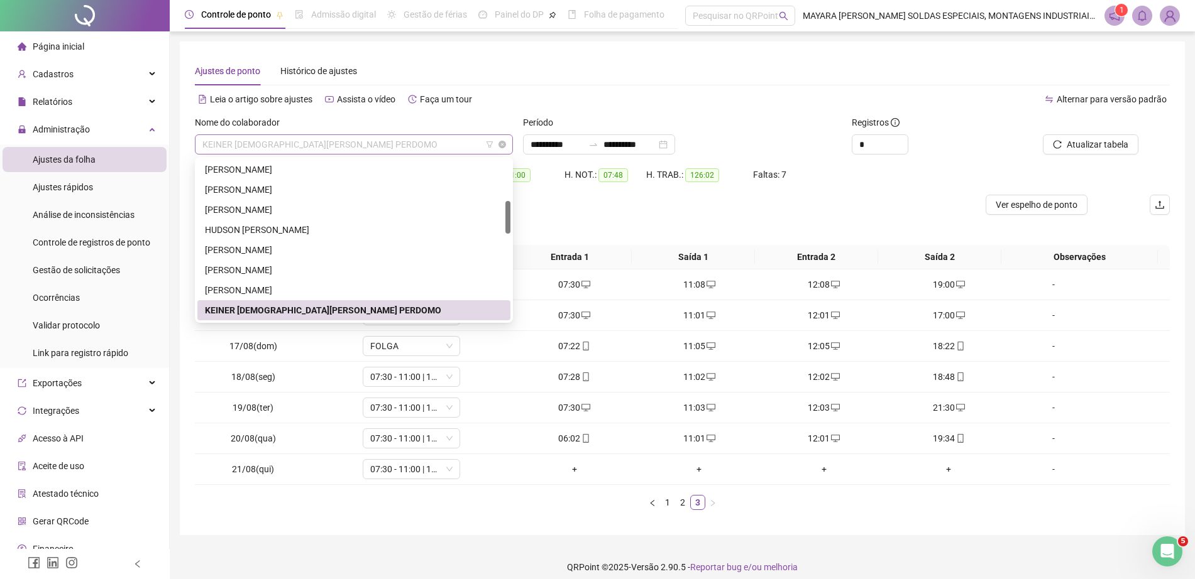
click at [315, 143] on span "KEINER [DEMOGRAPHIC_DATA][PERSON_NAME] PERDOMO" at bounding box center [353, 144] width 303 height 19
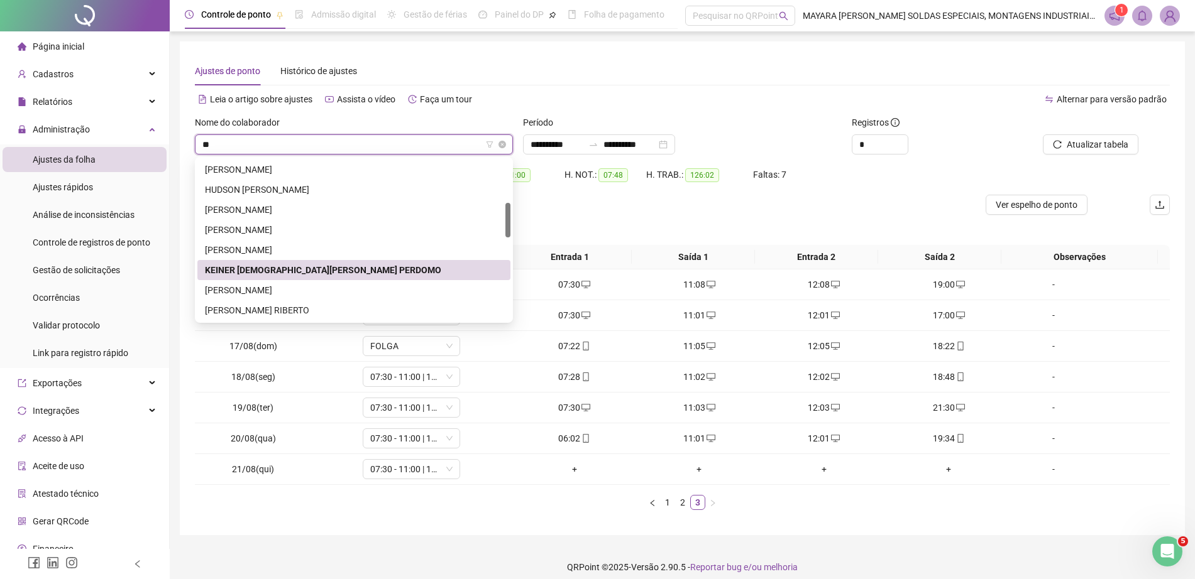
scroll to position [121, 0]
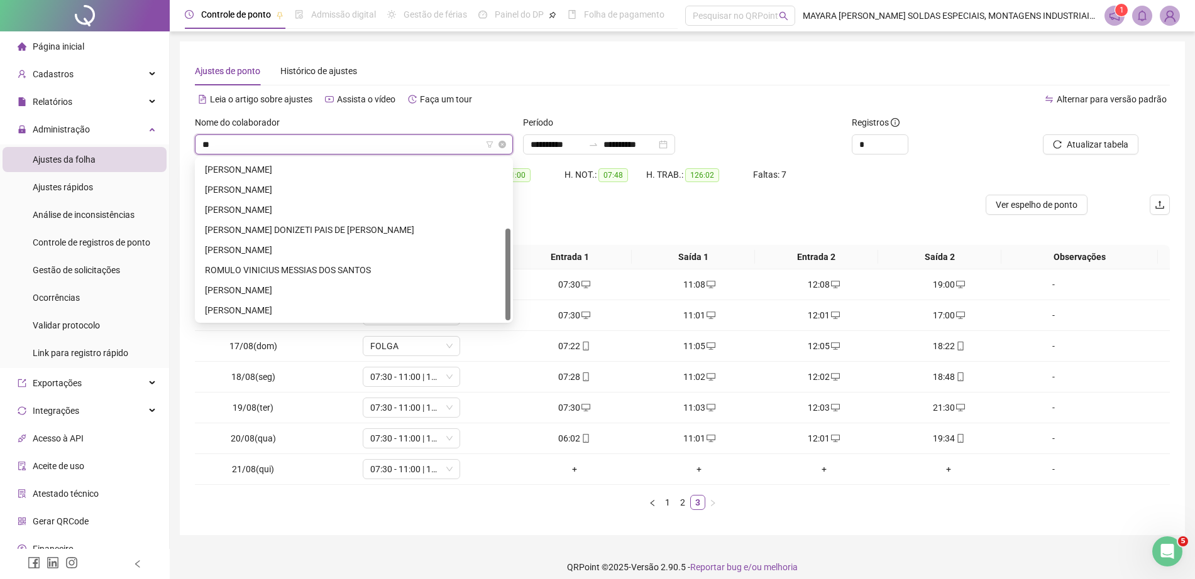
type input "***"
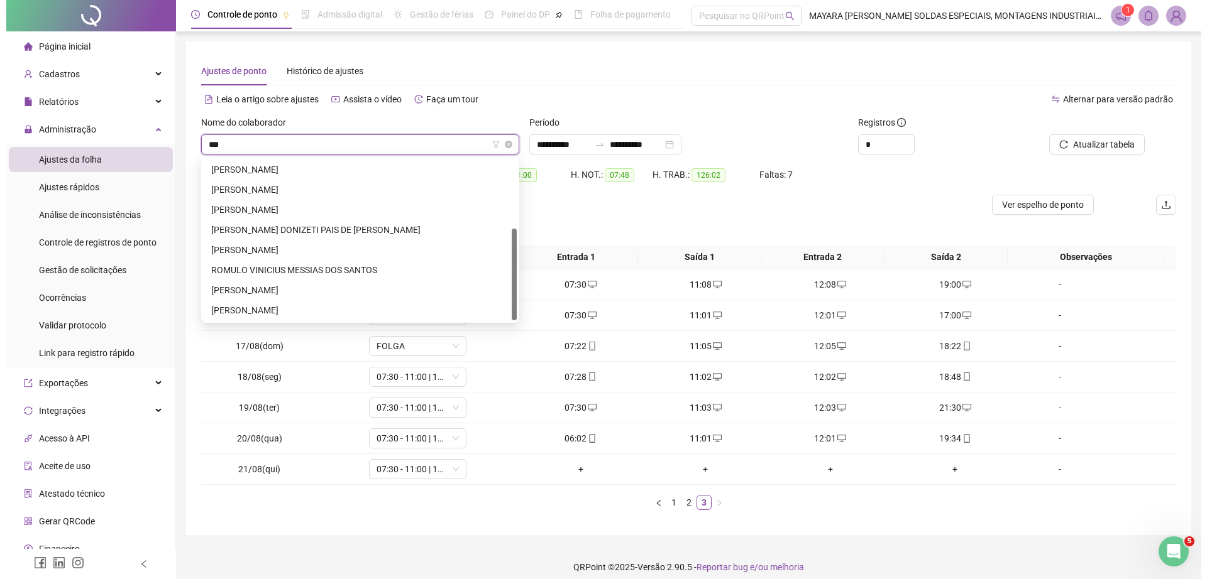
scroll to position [0, 0]
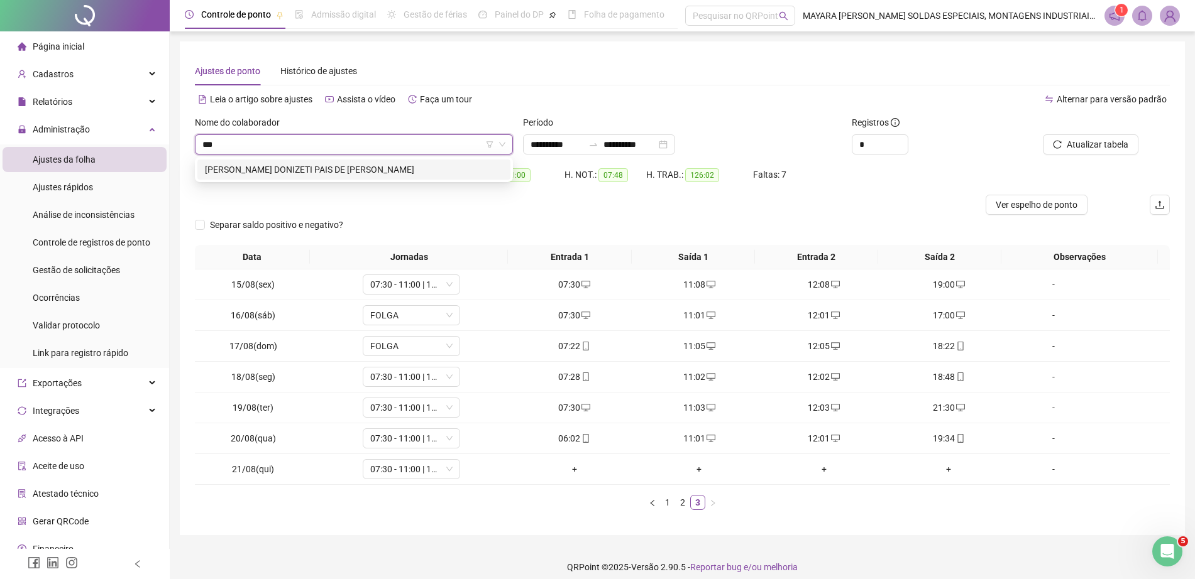
click at [331, 172] on div "[PERSON_NAME] DONIZETI PAIS DE [PERSON_NAME]" at bounding box center [354, 170] width 298 height 14
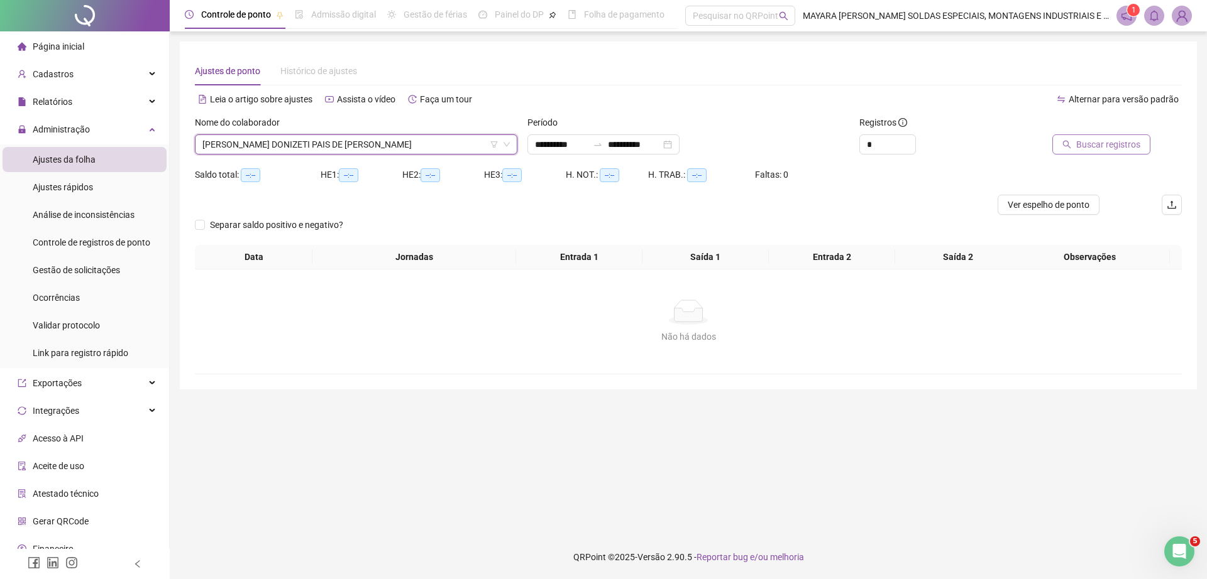
click at [1081, 150] on span "Buscar registros" at bounding box center [1108, 145] width 64 height 14
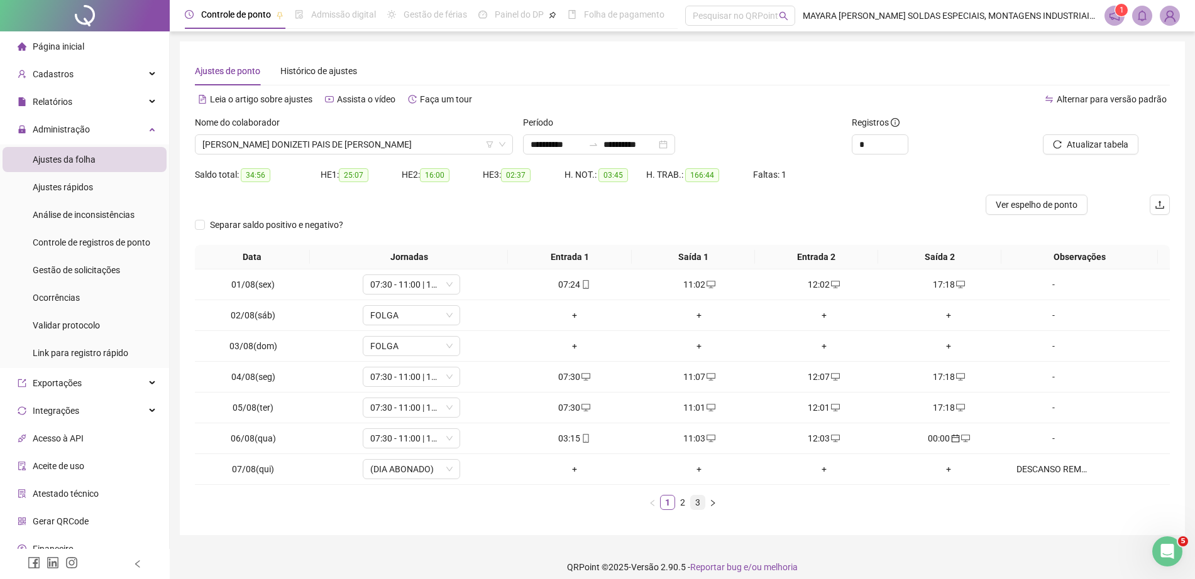
click at [699, 506] on link "3" at bounding box center [698, 503] width 14 height 14
click at [1169, 14] on img at bounding box center [1169, 15] width 19 height 19
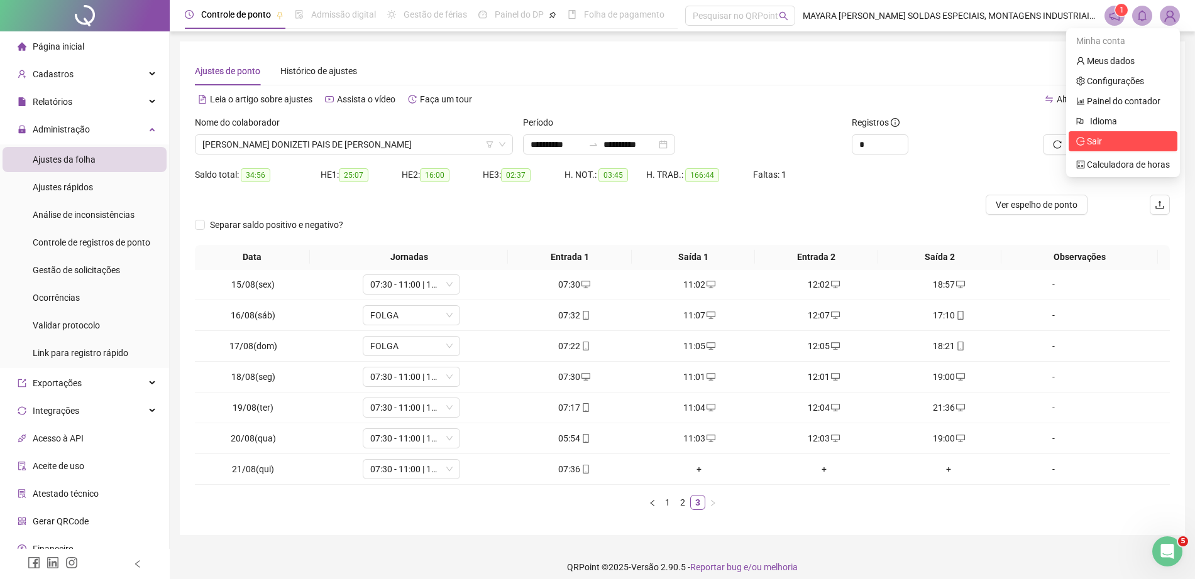
click at [1090, 140] on span "Sair" at bounding box center [1093, 141] width 15 height 10
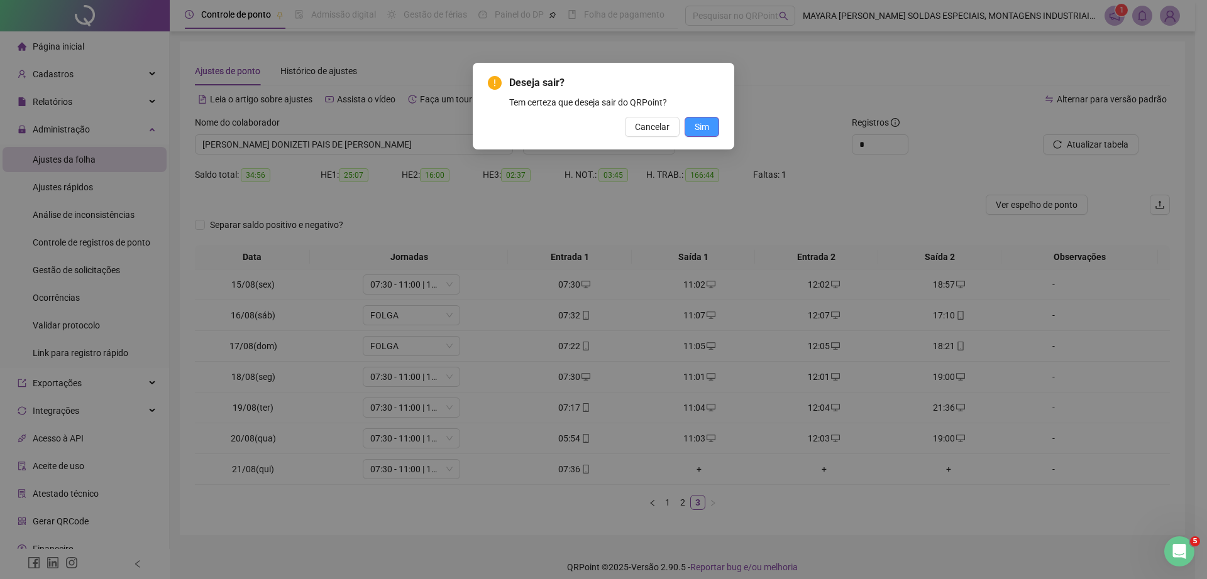
click at [708, 129] on span "Sim" at bounding box center [701, 127] width 14 height 14
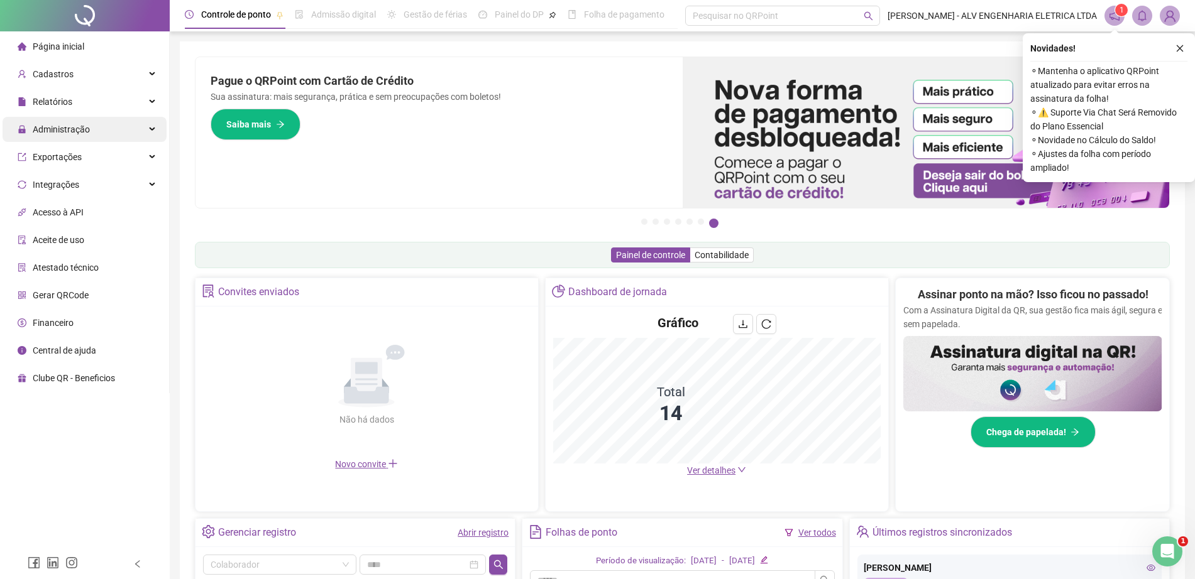
click at [81, 125] on span "Administração" at bounding box center [61, 129] width 57 height 10
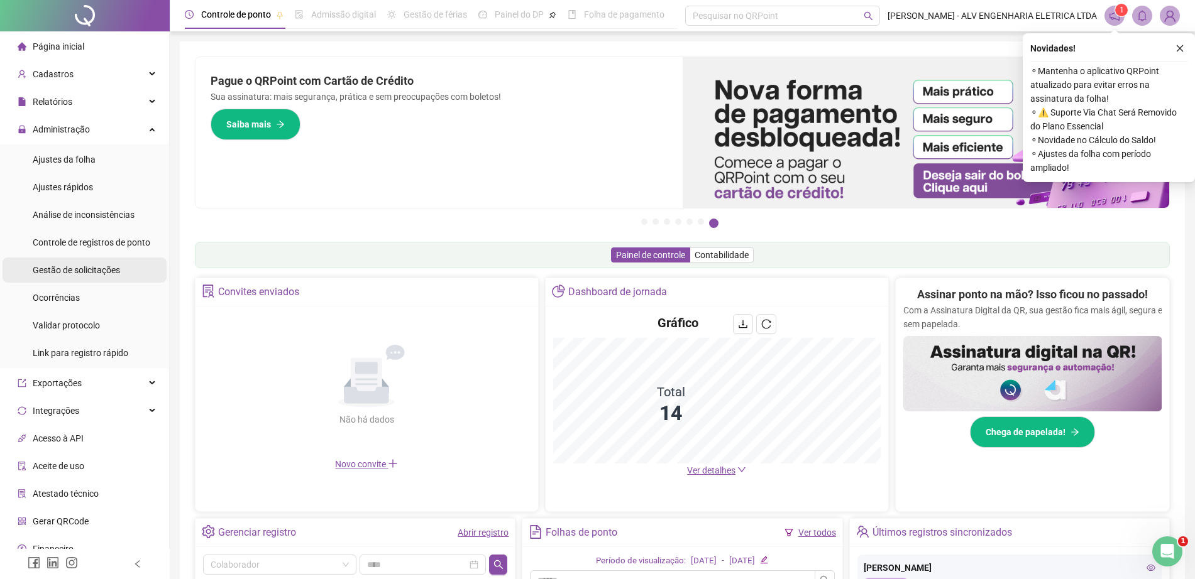
click at [95, 270] on span "Gestão de solicitações" at bounding box center [76, 270] width 87 height 10
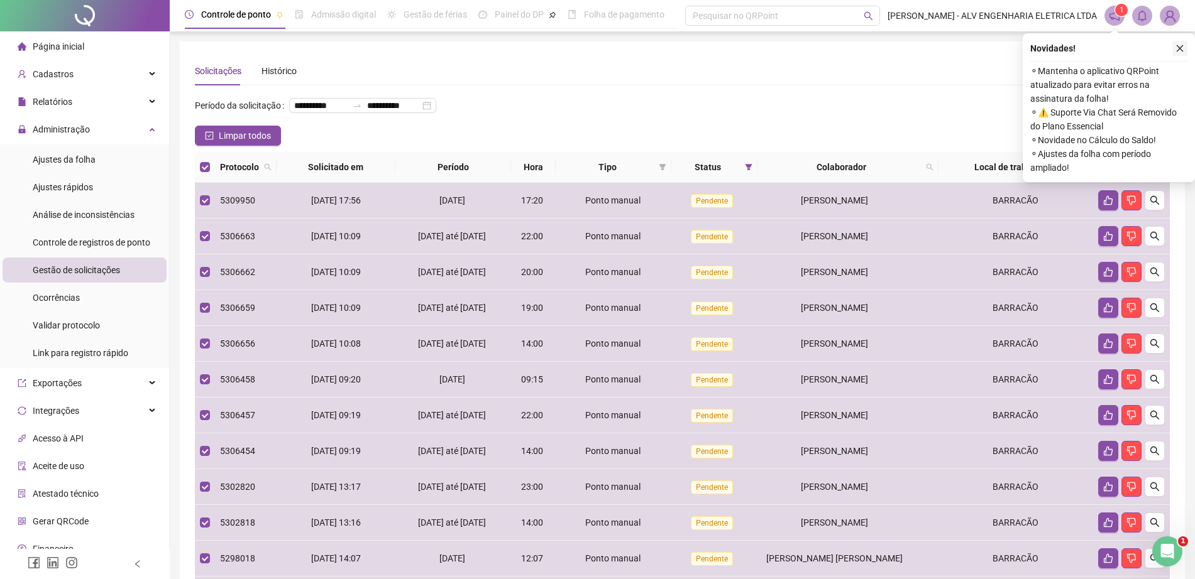
click at [1177, 44] on icon "close" at bounding box center [1179, 48] width 9 height 9
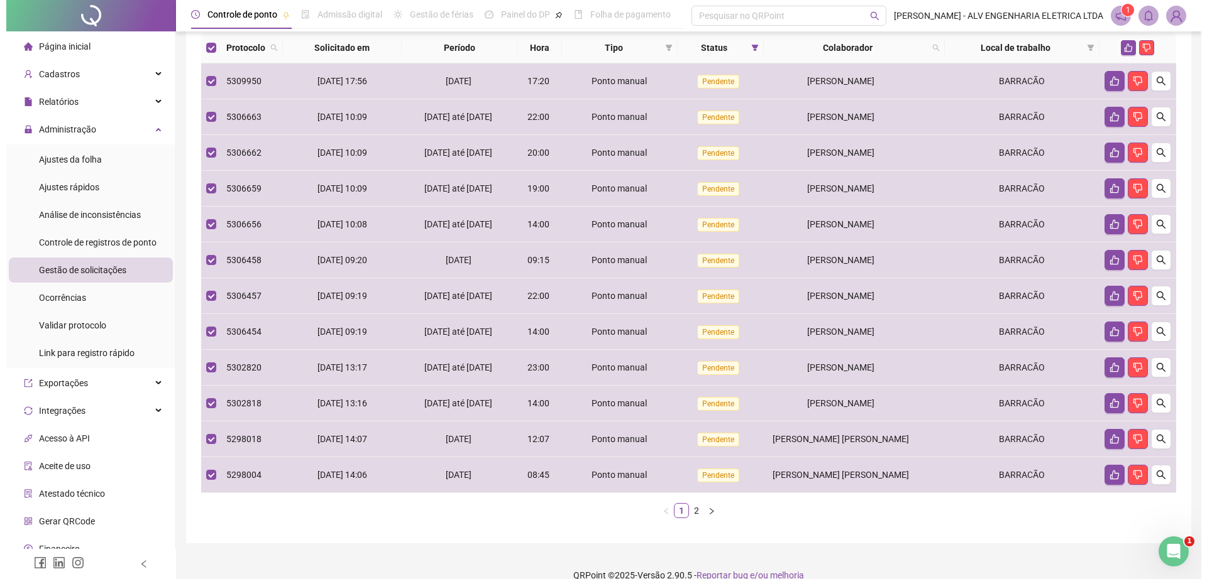
scroll to position [102, 0]
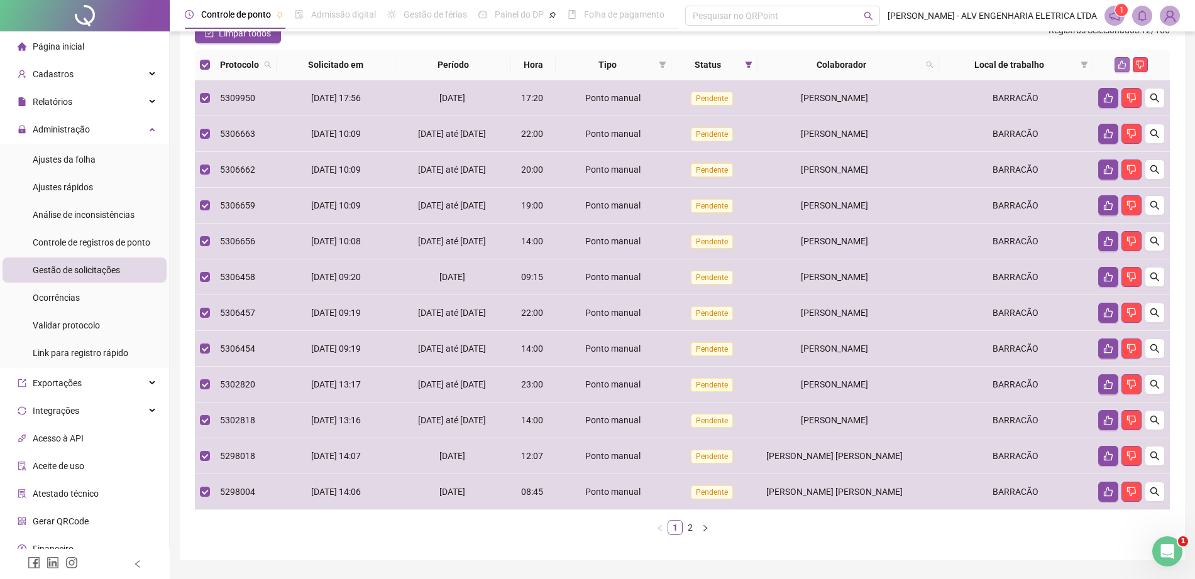
click at [1122, 69] on icon "like" at bounding box center [1121, 64] width 9 height 9
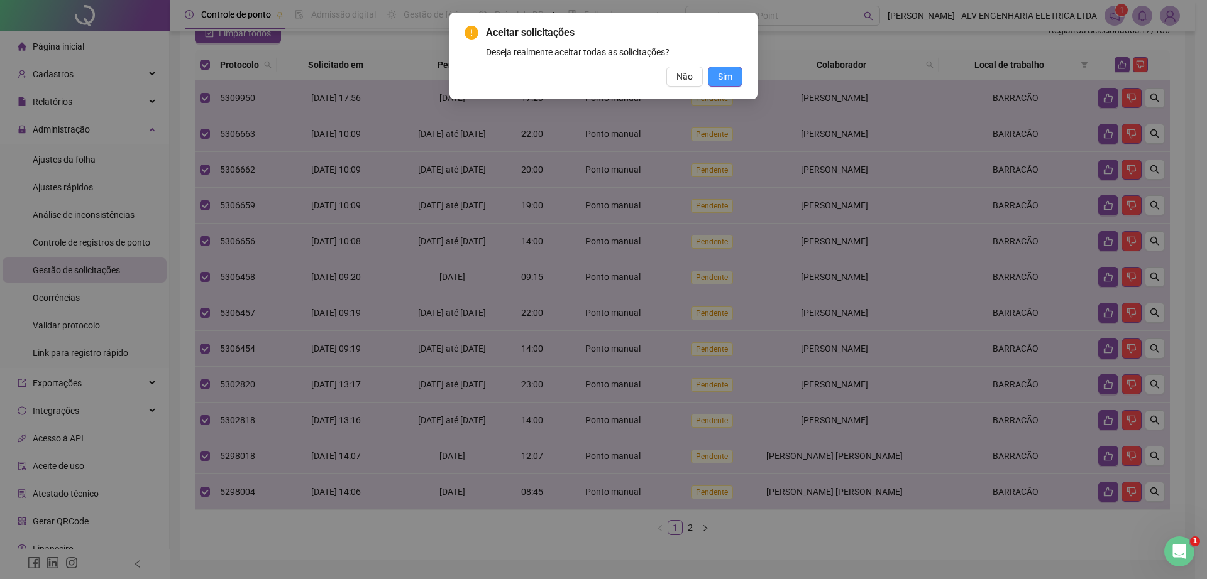
click at [735, 67] on button "Sim" at bounding box center [725, 77] width 35 height 20
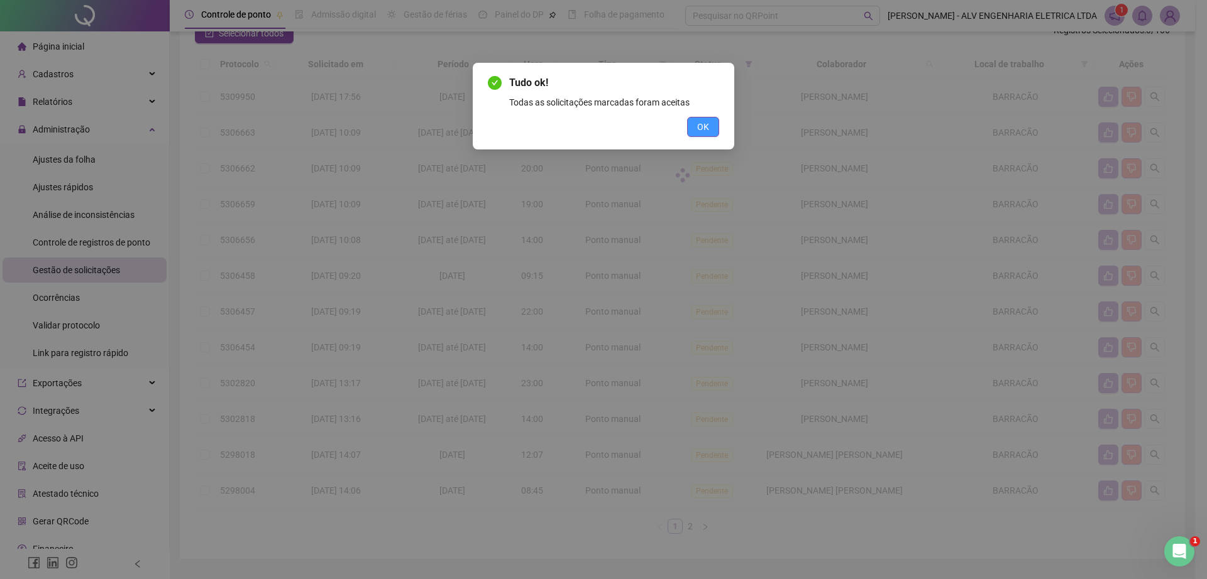
click at [714, 121] on button "OK" at bounding box center [703, 127] width 32 height 20
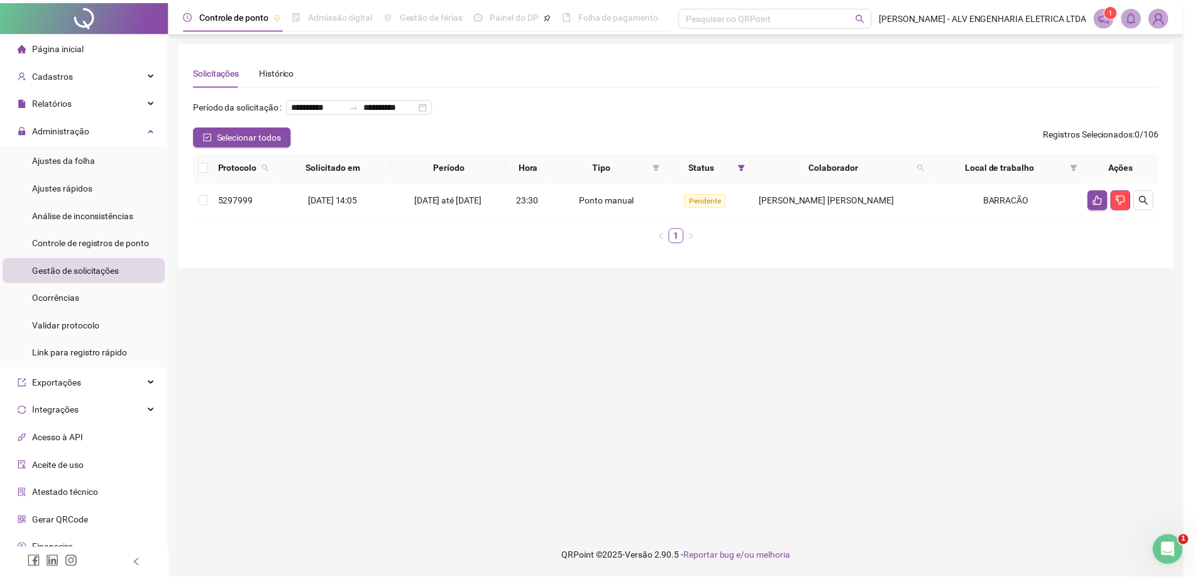
scroll to position [0, 0]
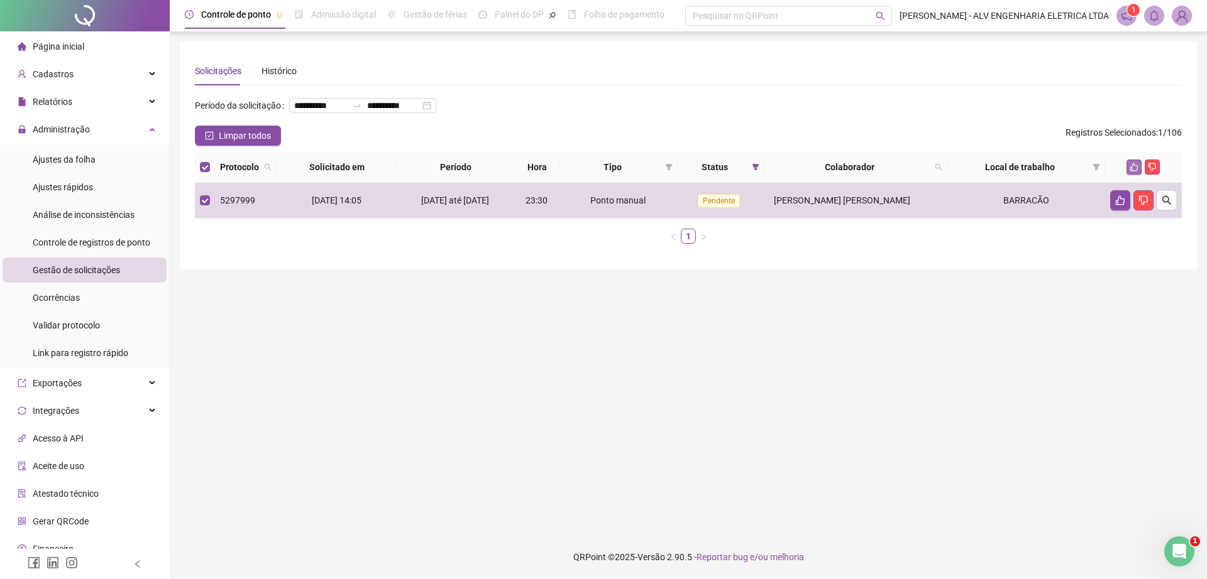
click at [1132, 172] on icon "like" at bounding box center [1134, 167] width 8 height 8
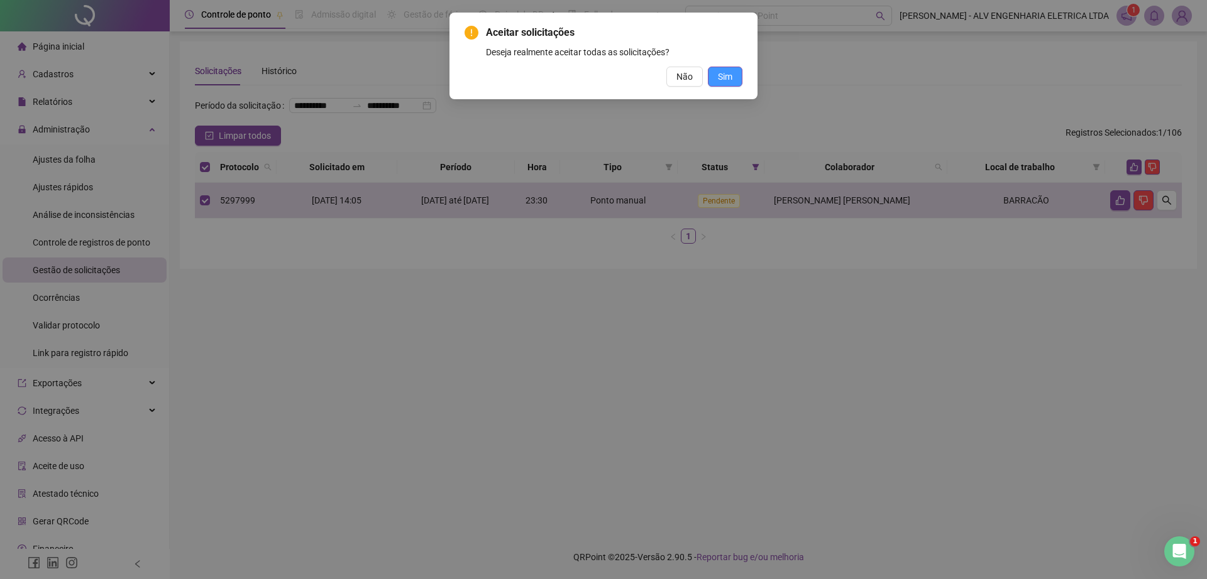
click at [730, 79] on span "Sim" at bounding box center [725, 77] width 14 height 14
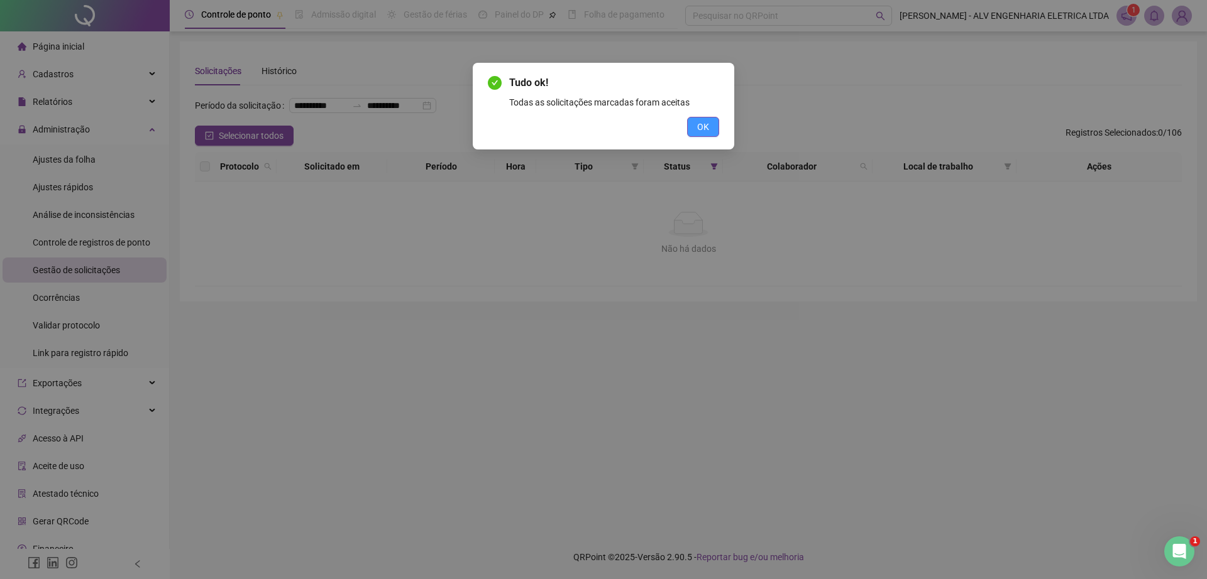
click at [699, 134] on button "OK" at bounding box center [703, 127] width 32 height 20
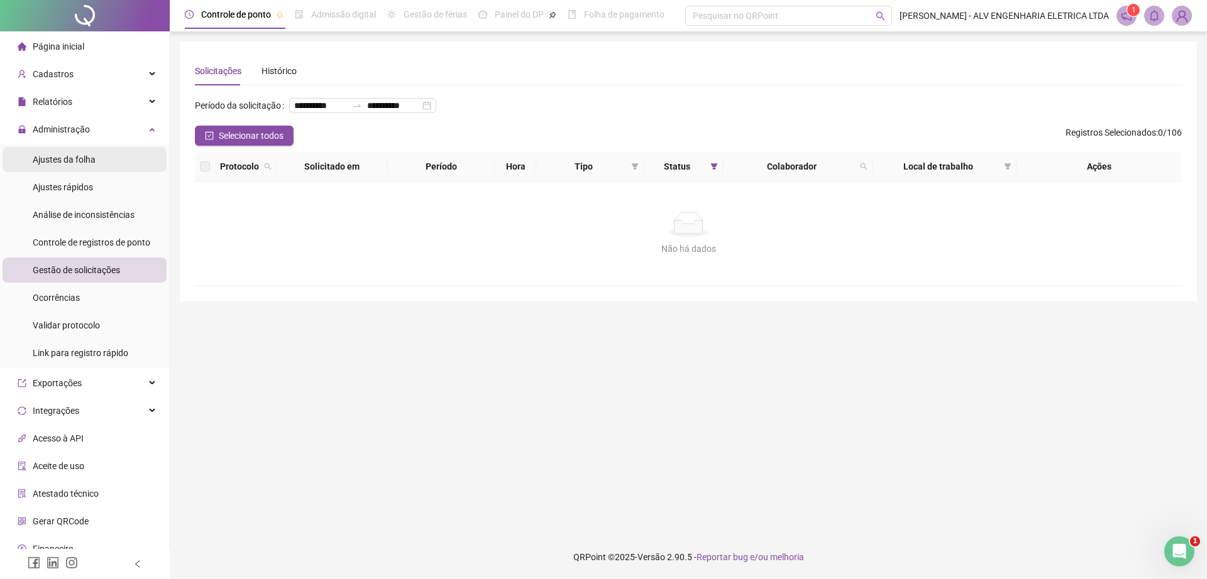
click at [28, 168] on li "Ajustes da folha" at bounding box center [85, 159] width 164 height 25
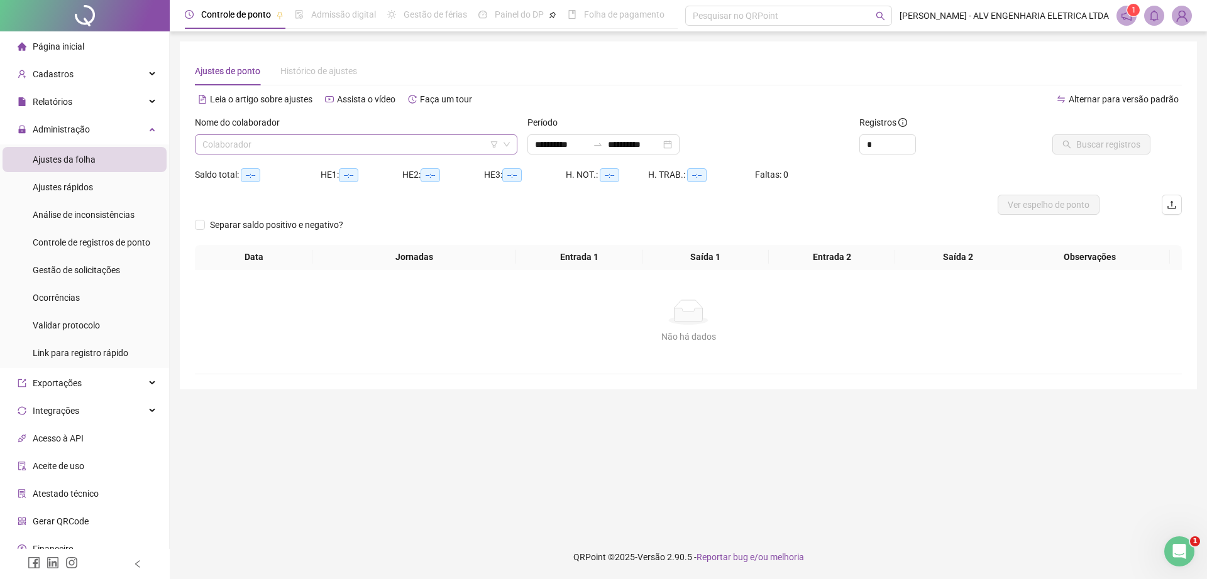
click at [293, 143] on input "search" at bounding box center [350, 144] width 296 height 19
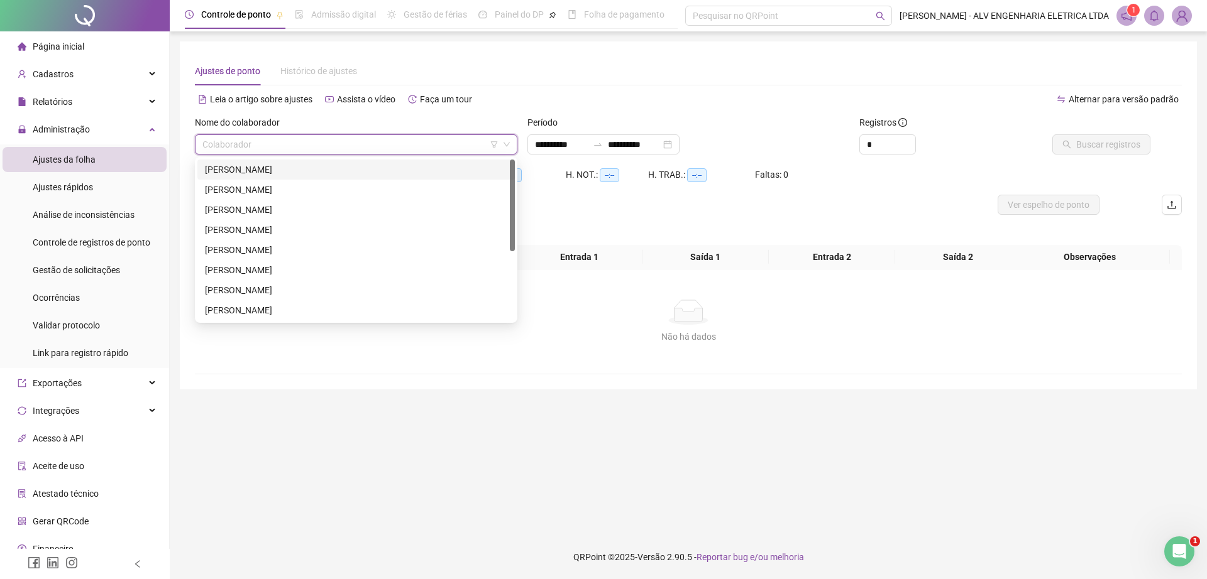
click at [322, 172] on div "ANTHONY RAUL DOS SANTOS RAMOS" at bounding box center [356, 170] width 302 height 14
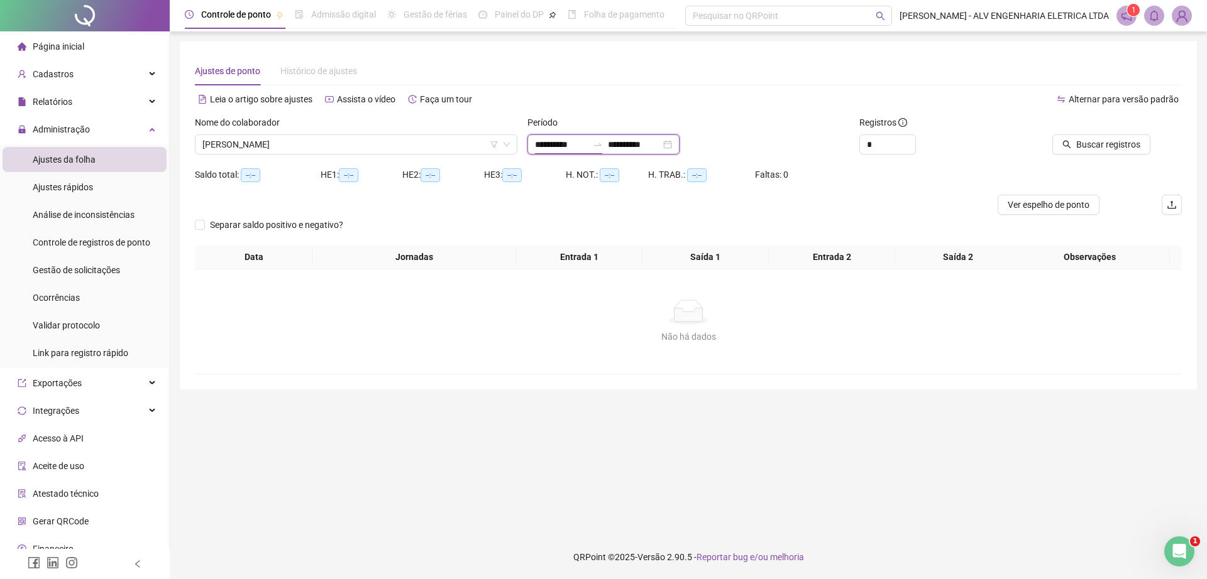
click at [588, 142] on input "**********" at bounding box center [561, 145] width 53 height 14
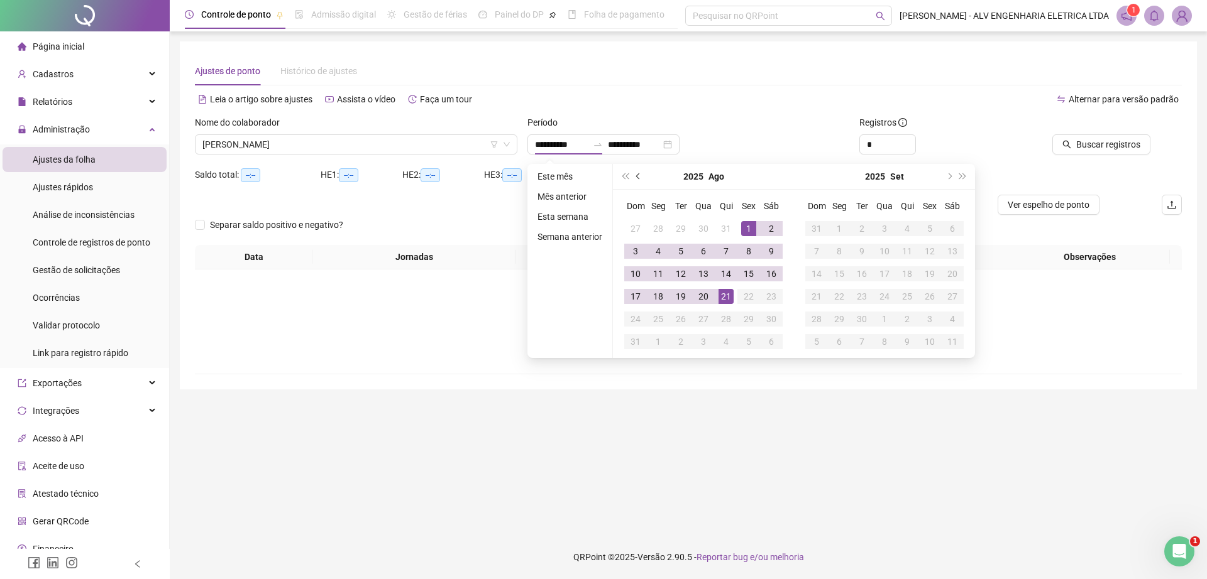
click at [642, 177] on button "prev-year" at bounding box center [639, 176] width 14 height 25
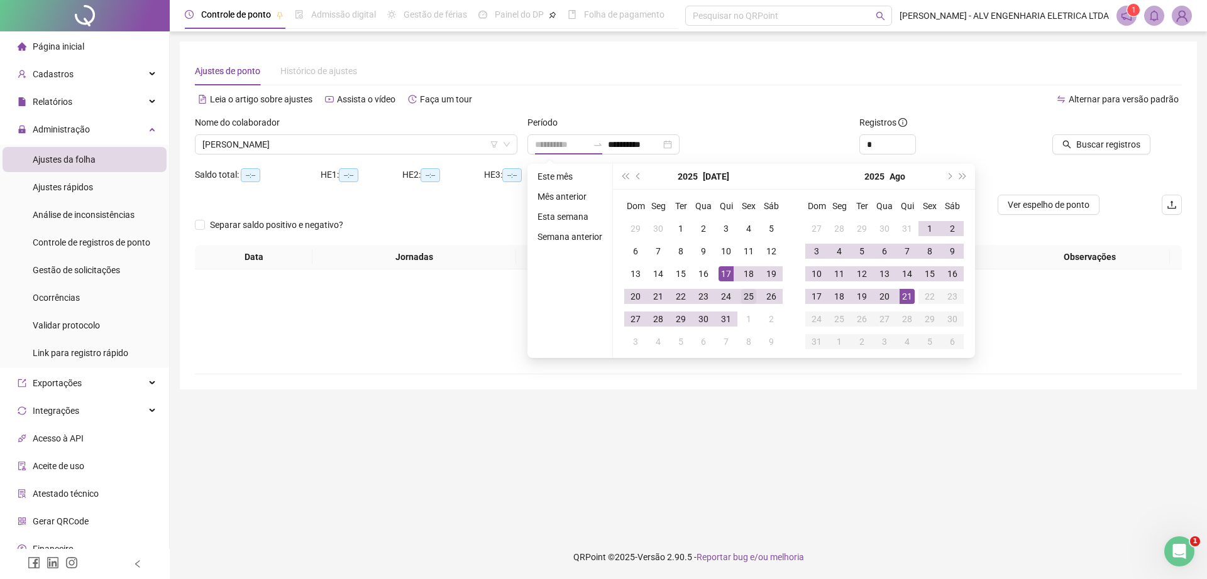
type input "**********"
click at [750, 300] on div "25" at bounding box center [748, 296] width 15 height 15
type input "**********"
click at [903, 295] on div "21" at bounding box center [906, 296] width 15 height 15
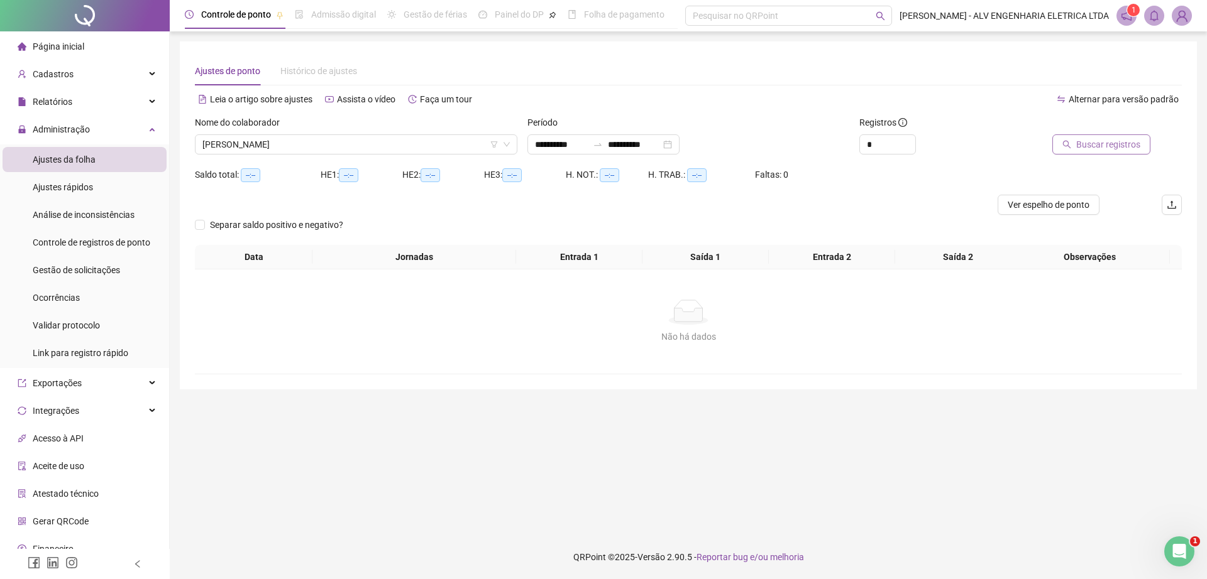
click at [1136, 151] on span "Buscar registros" at bounding box center [1108, 145] width 64 height 14
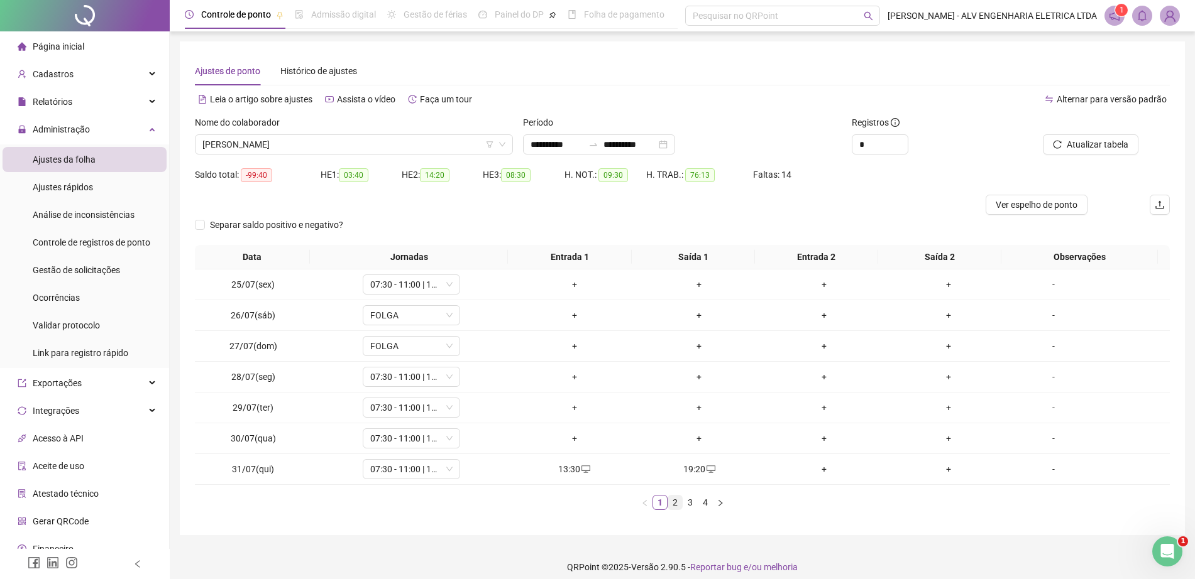
click at [667, 500] on li "2" at bounding box center [674, 502] width 15 height 15
click at [694, 499] on link "3" at bounding box center [690, 503] width 14 height 14
click at [711, 498] on link "4" at bounding box center [705, 503] width 14 height 14
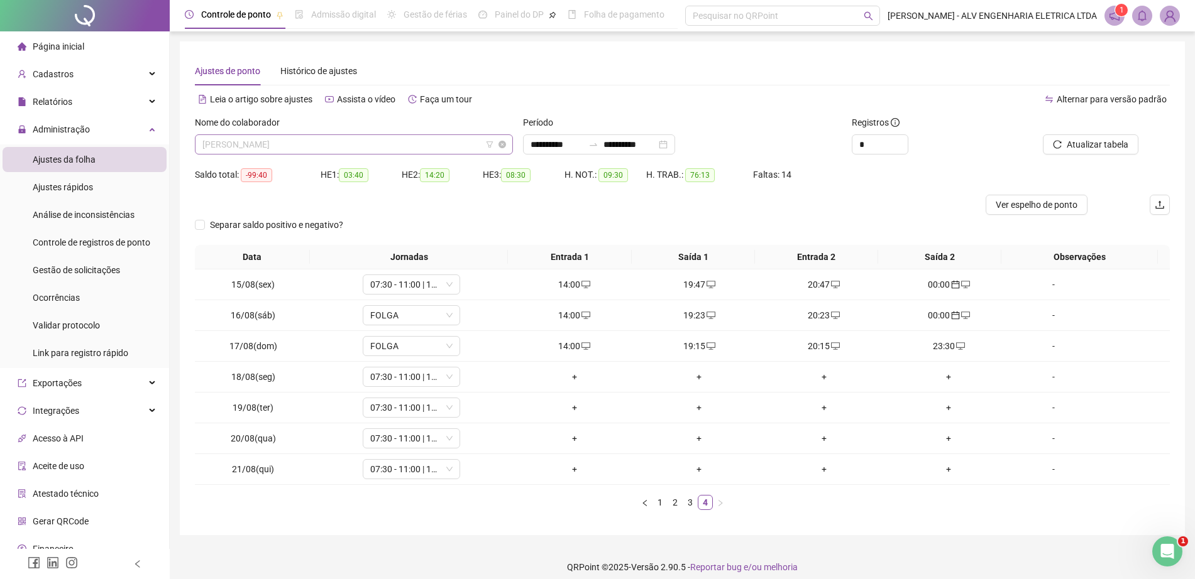
click at [320, 151] on span "ANTHONY RAUL DOS SANTOS RAMOS" at bounding box center [353, 144] width 303 height 19
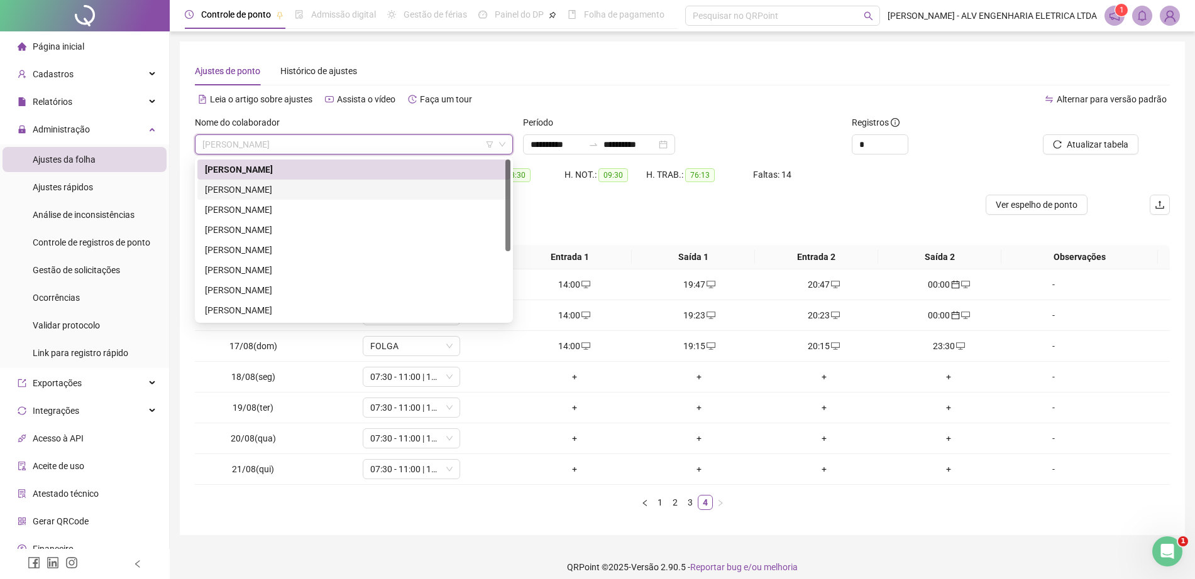
click at [320, 183] on div "CARLOS EDUARDO COSTA SANTOS" at bounding box center [354, 190] width 298 height 14
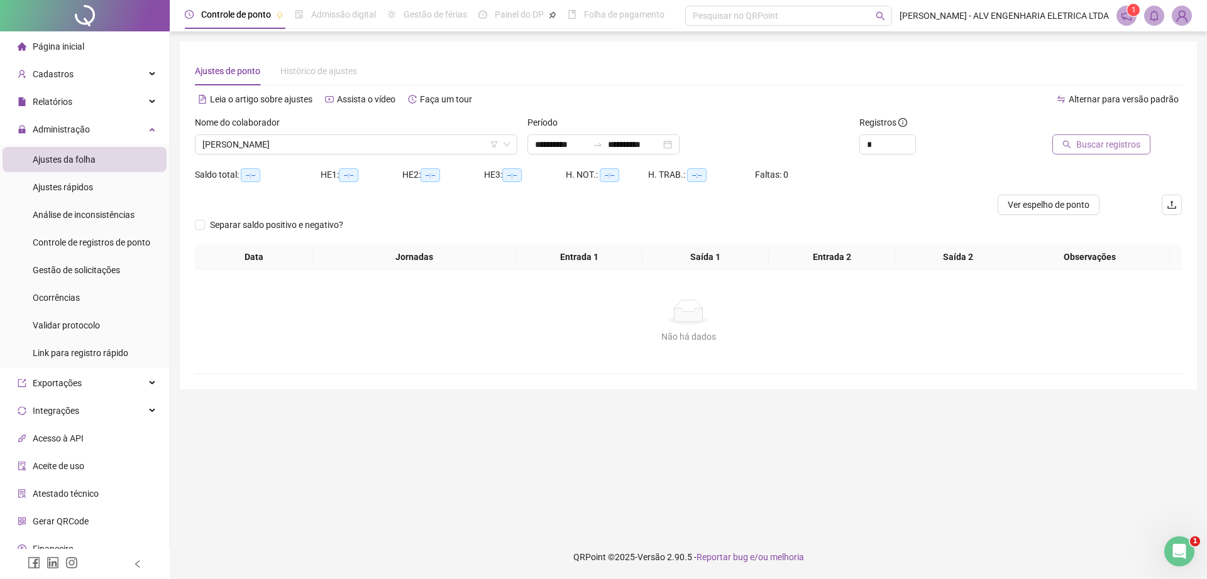
click at [1085, 153] on button "Buscar registros" at bounding box center [1101, 144] width 98 height 20
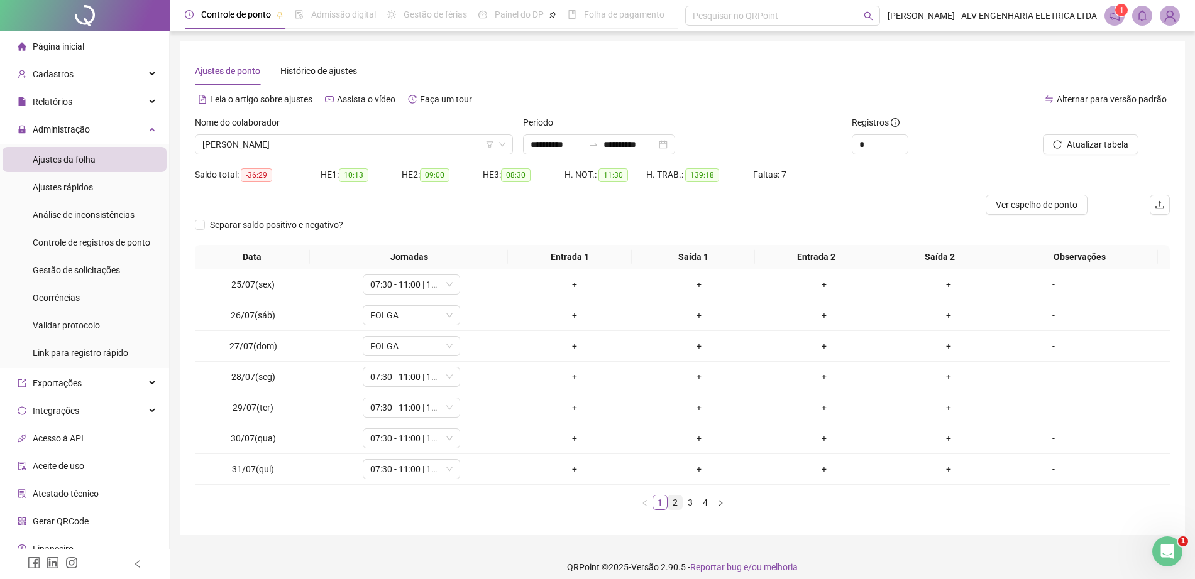
click at [677, 500] on link "2" at bounding box center [675, 503] width 14 height 14
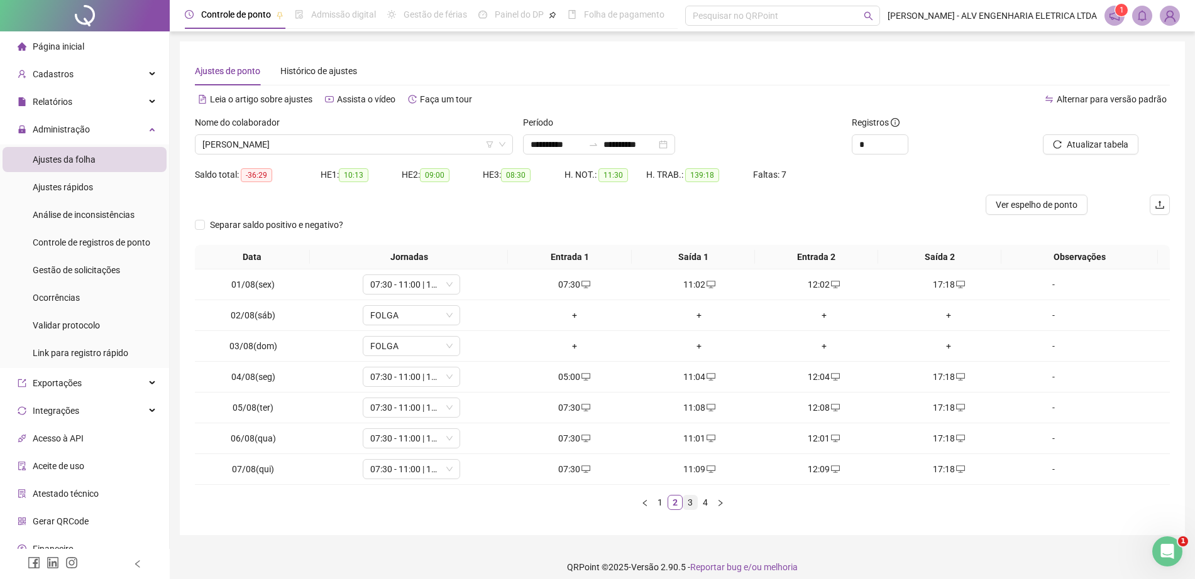
click at [694, 505] on link "3" at bounding box center [690, 503] width 14 height 14
click at [710, 503] on link "4" at bounding box center [705, 503] width 14 height 14
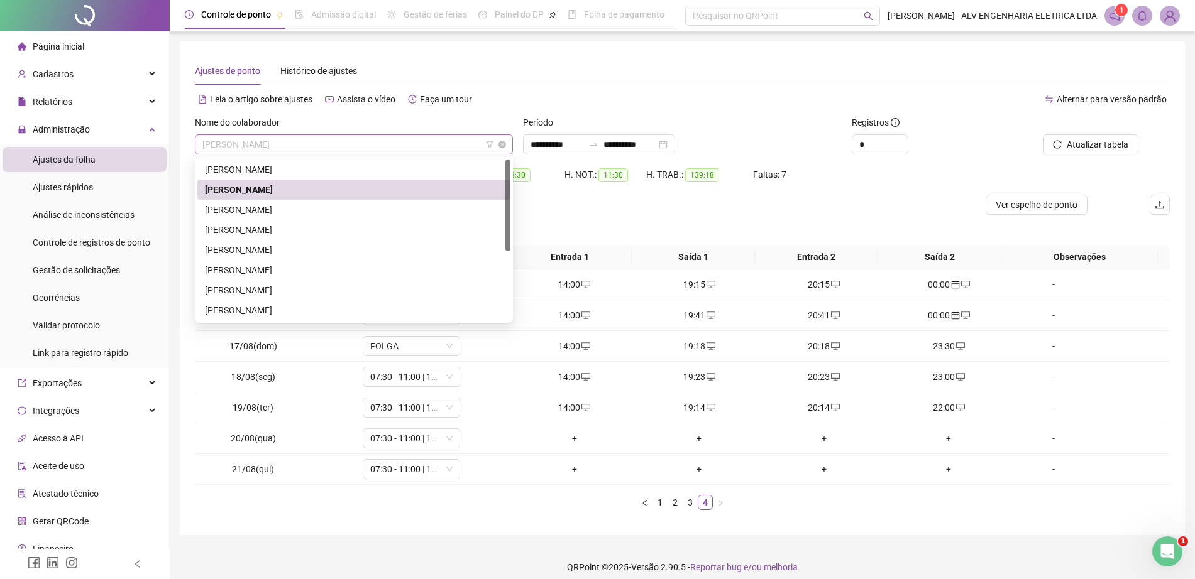
click at [322, 150] on span "CARLOS EDUARDO COSTA SANTOS" at bounding box center [353, 144] width 303 height 19
click at [326, 300] on div "FABRICIO CALDEIRA SANTOS" at bounding box center [353, 310] width 313 height 20
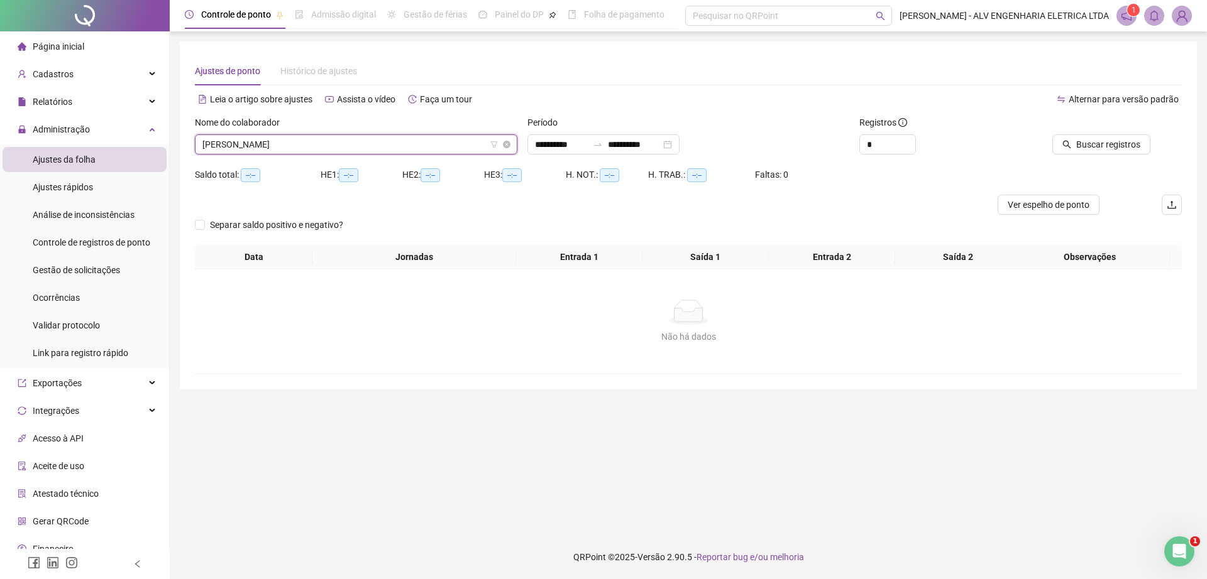
click at [465, 143] on span "FABRICIO CALDEIRA SANTOS" at bounding box center [355, 144] width 307 height 19
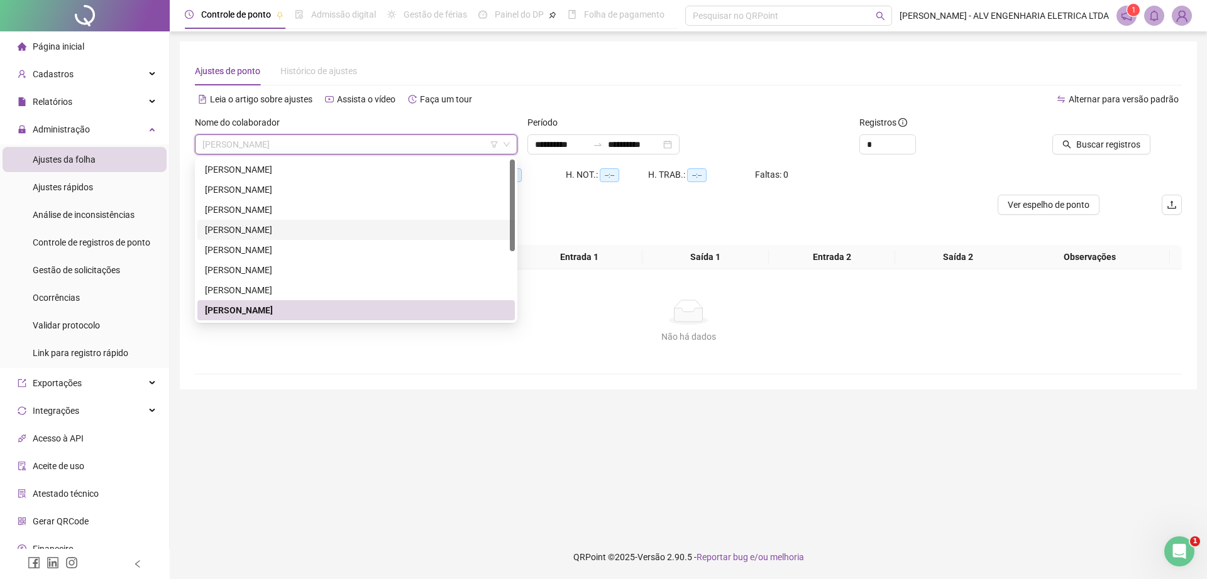
click at [307, 232] on div "CHARLES RODRIGUES MARTINS ALVES" at bounding box center [356, 230] width 302 height 14
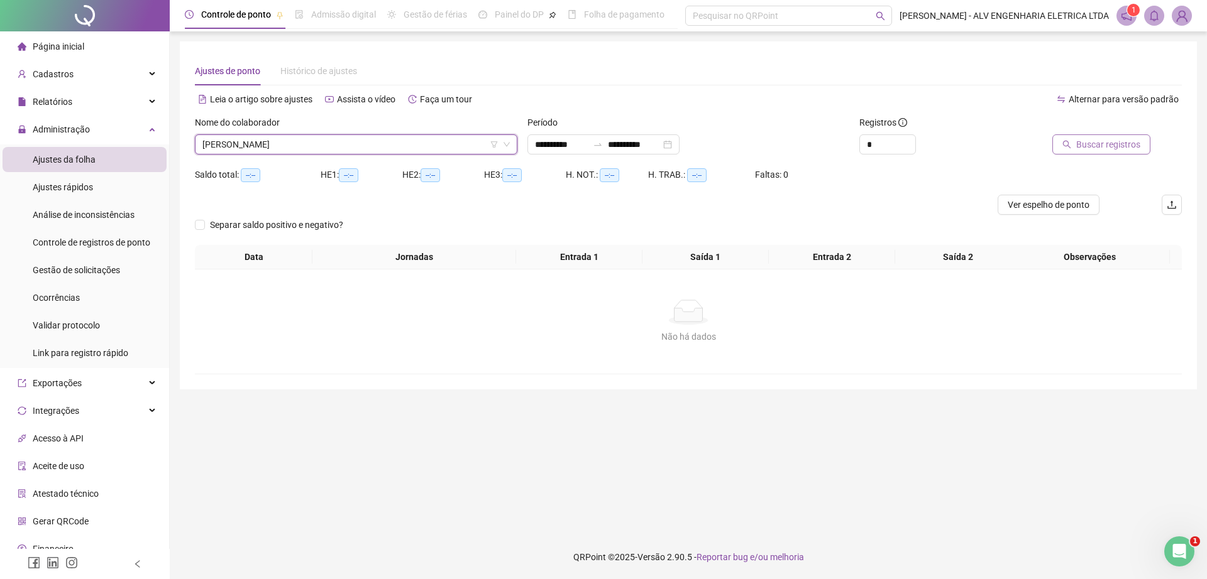
click at [1104, 145] on span "Buscar registros" at bounding box center [1108, 145] width 64 height 14
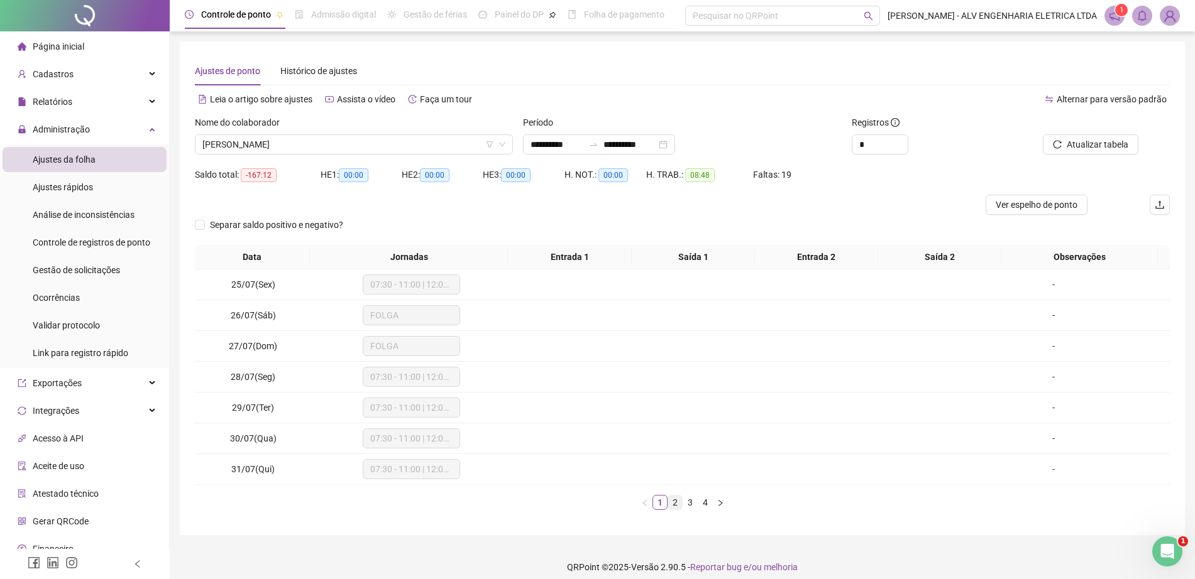
click at [674, 507] on link "2" at bounding box center [675, 503] width 14 height 14
click at [692, 506] on link "3" at bounding box center [690, 503] width 14 height 14
click at [674, 503] on link "2" at bounding box center [675, 503] width 14 height 14
click at [699, 503] on link "4" at bounding box center [705, 503] width 14 height 14
click at [315, 139] on span "CHARLES RODRIGUES MARTINS ALVES" at bounding box center [353, 144] width 303 height 19
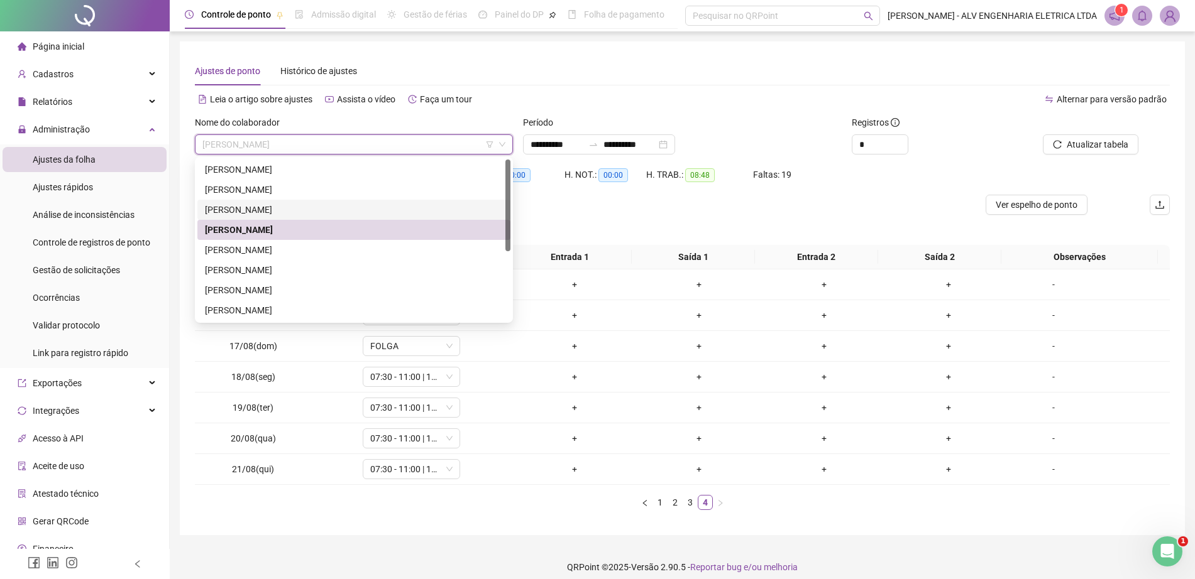
click at [259, 203] on div "CESAR AUGUSTO DE ALMEIDA" at bounding box center [354, 210] width 298 height 14
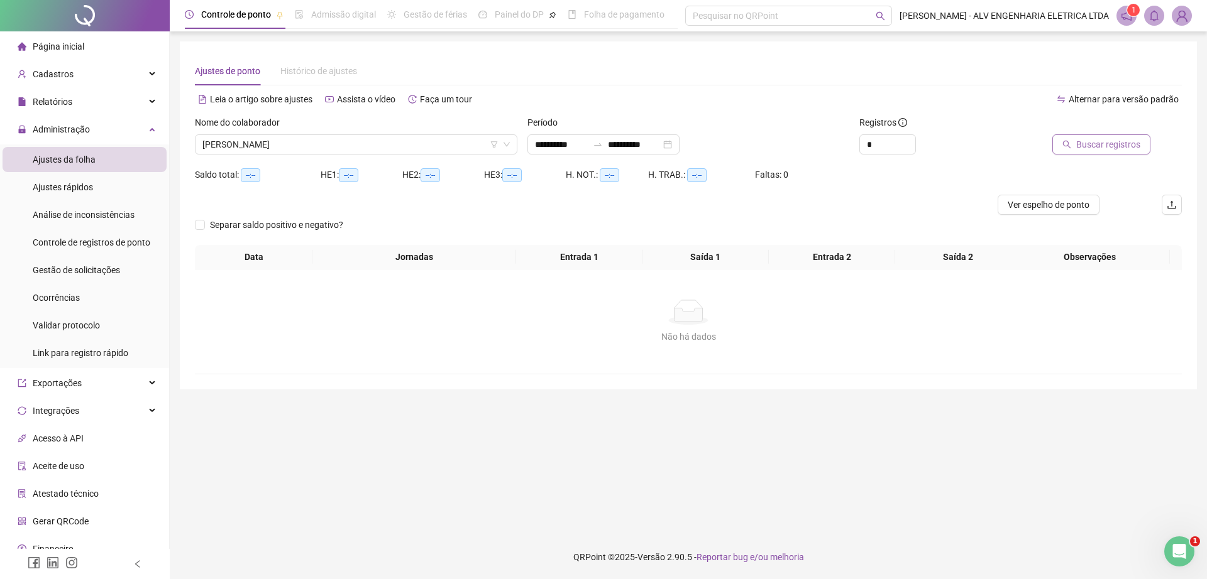
click at [1112, 153] on button "Buscar registros" at bounding box center [1101, 144] width 98 height 20
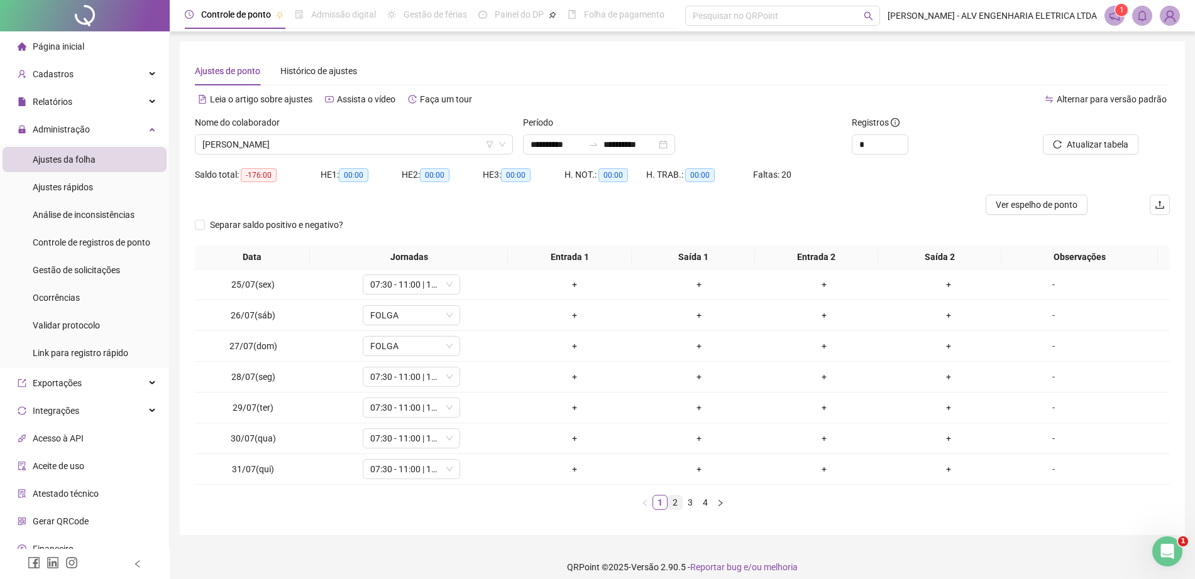
click at [668, 505] on link "2" at bounding box center [675, 503] width 14 height 14
click at [692, 498] on link "3" at bounding box center [690, 503] width 14 height 14
click at [698, 498] on link "4" at bounding box center [705, 503] width 14 height 14
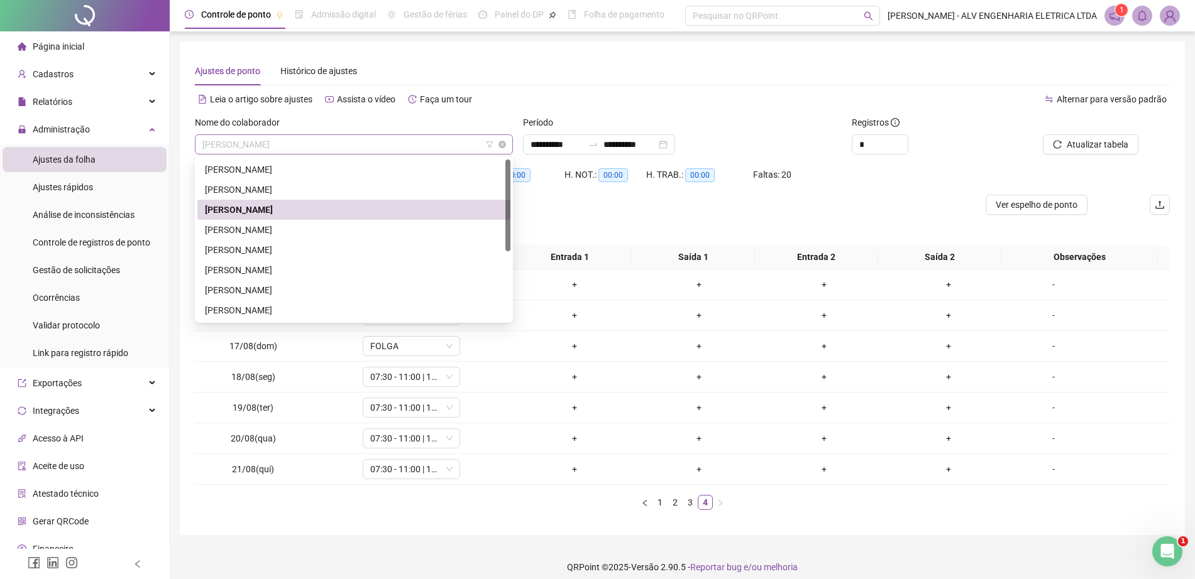
click at [247, 148] on span "CESAR AUGUSTO DE ALMEIDA" at bounding box center [353, 144] width 303 height 19
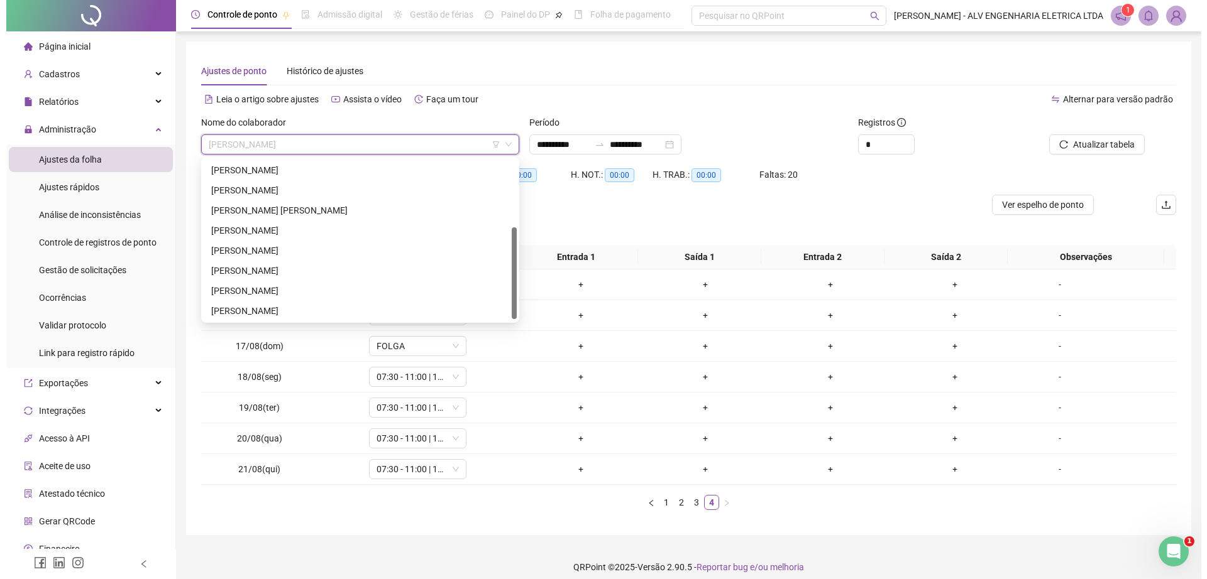
scroll to position [121, 0]
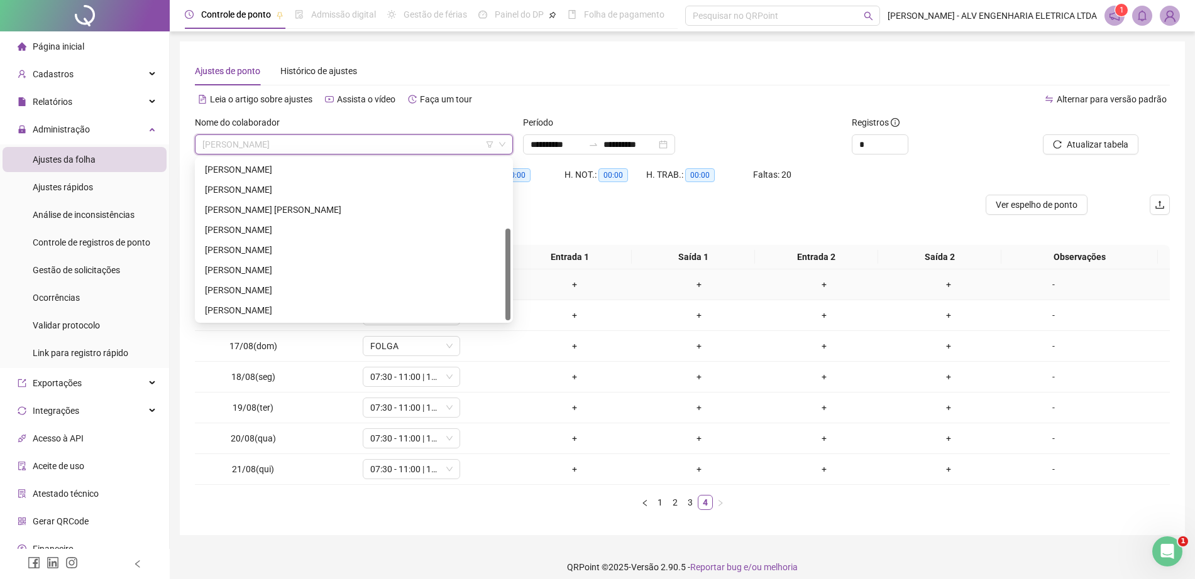
drag, startPoint x: 510, startPoint y: 185, endPoint x: 513, endPoint y: 275, distance: 89.9
click at [513, 275] on div "267548 238699 267549 ELIAS MARQUES DOS SANTOS FABIO BICUDO SIMOES DE ALMEIDA FA…" at bounding box center [354, 240] width 318 height 166
click at [351, 188] on div "FABRICIO CALDEIRA SANTOS" at bounding box center [354, 190] width 298 height 14
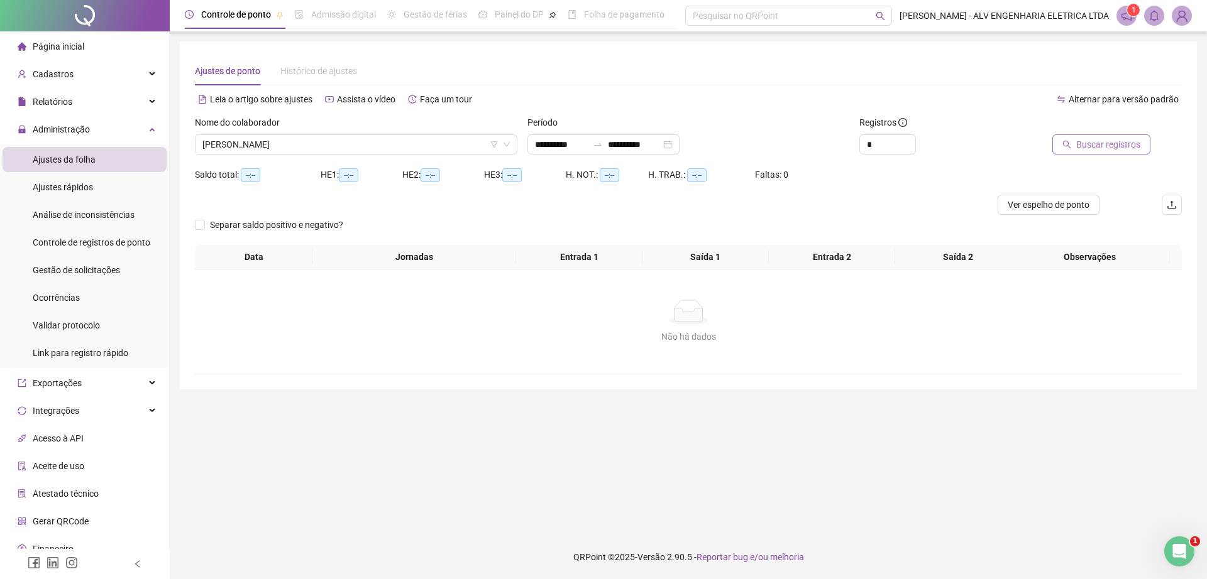
click at [1136, 141] on span "Buscar registros" at bounding box center [1108, 145] width 64 height 14
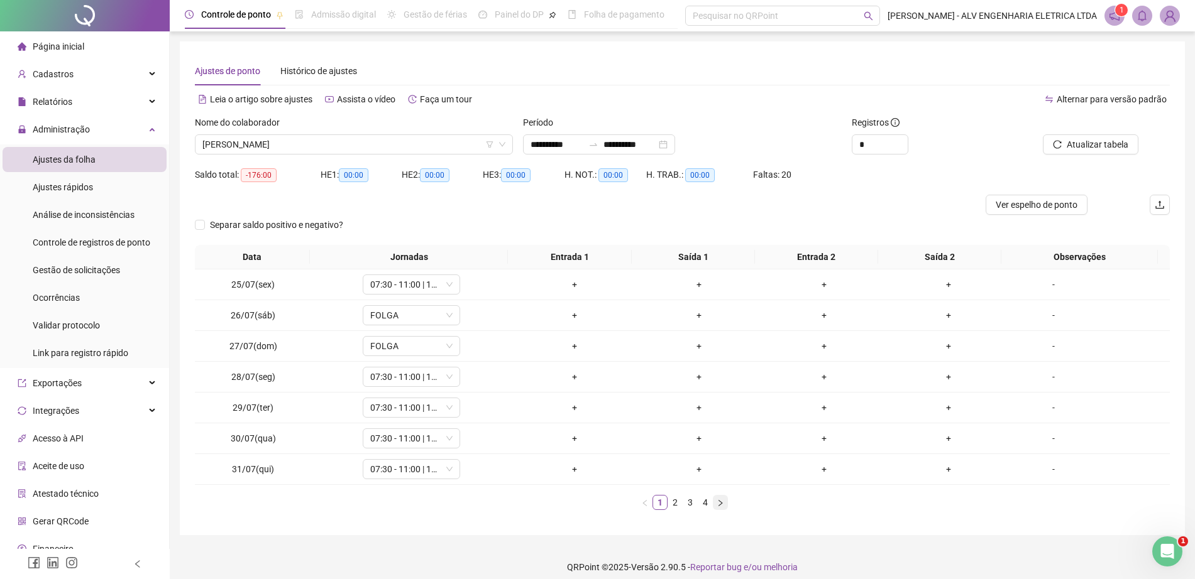
click at [713, 506] on button "button" at bounding box center [720, 502] width 15 height 15
click at [682, 500] on li "3" at bounding box center [689, 502] width 15 height 15
click at [699, 503] on link "4" at bounding box center [705, 503] width 14 height 14
click at [297, 150] on span "FABRICIO CALDEIRA SANTOS" at bounding box center [353, 144] width 303 height 19
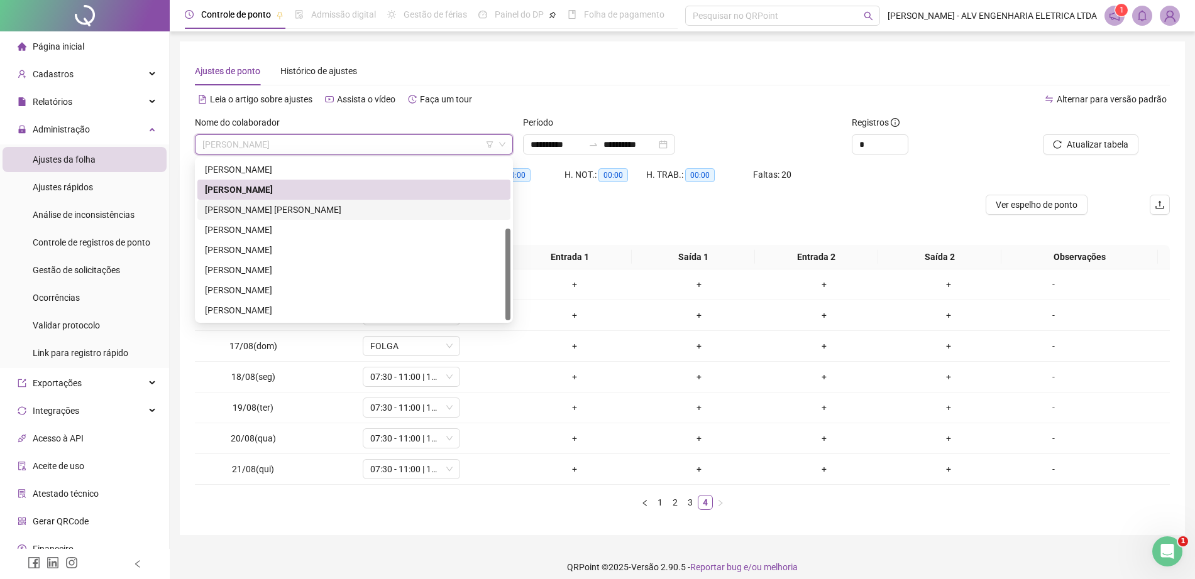
click at [312, 205] on div "HENRIQUE FERRUCI PADAVINI GONÇALVES" at bounding box center [354, 210] width 298 height 14
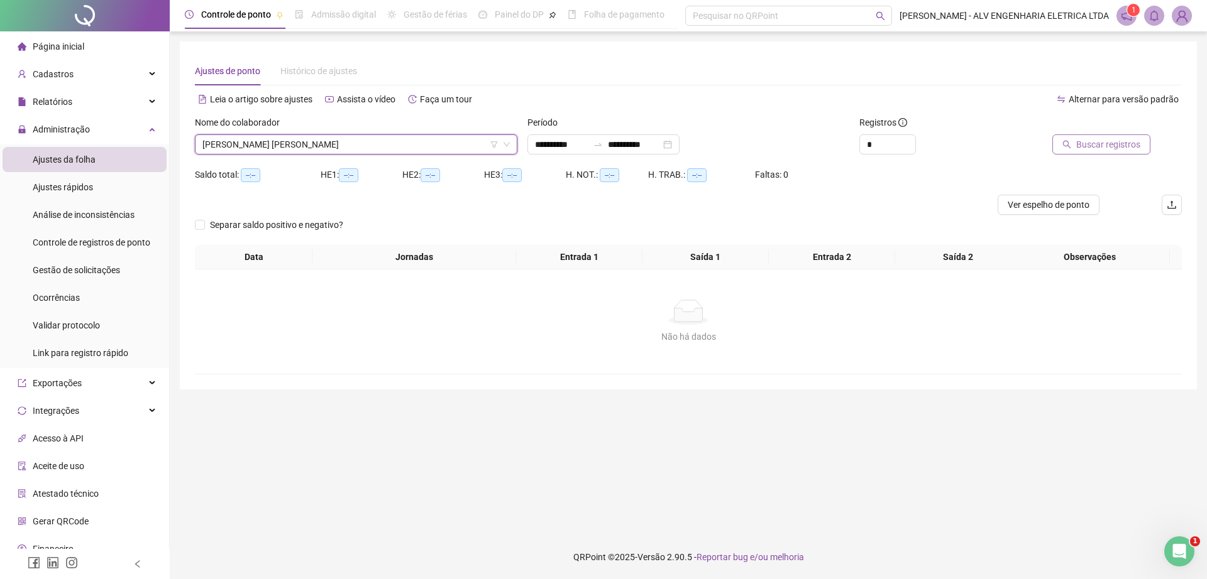
click at [1114, 136] on button "Buscar registros" at bounding box center [1101, 144] width 98 height 20
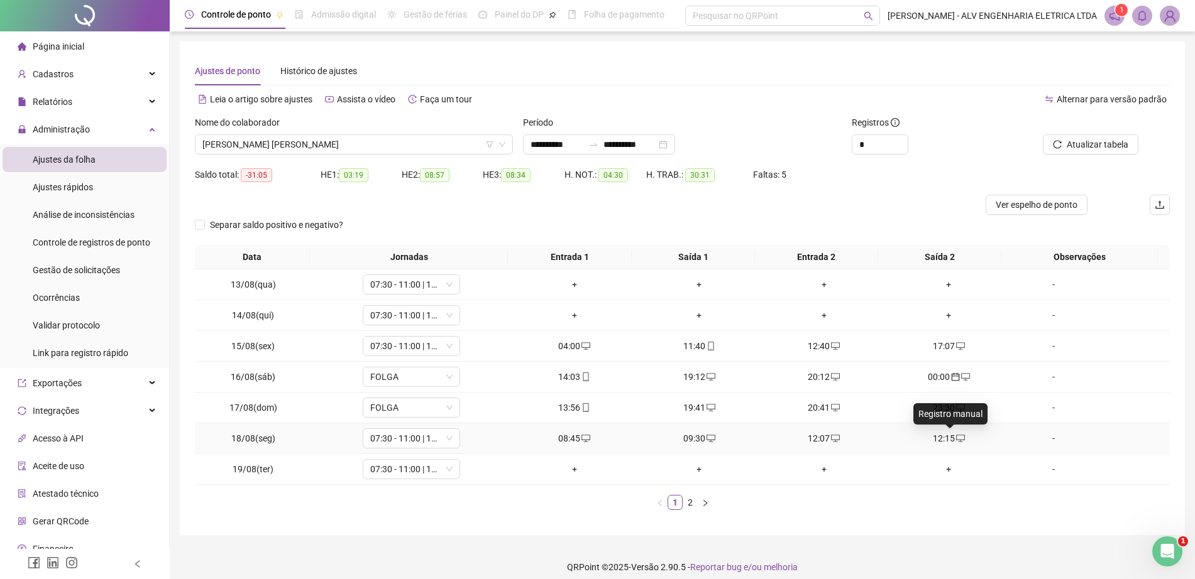
click at [956, 439] on icon "desktop" at bounding box center [960, 438] width 9 height 9
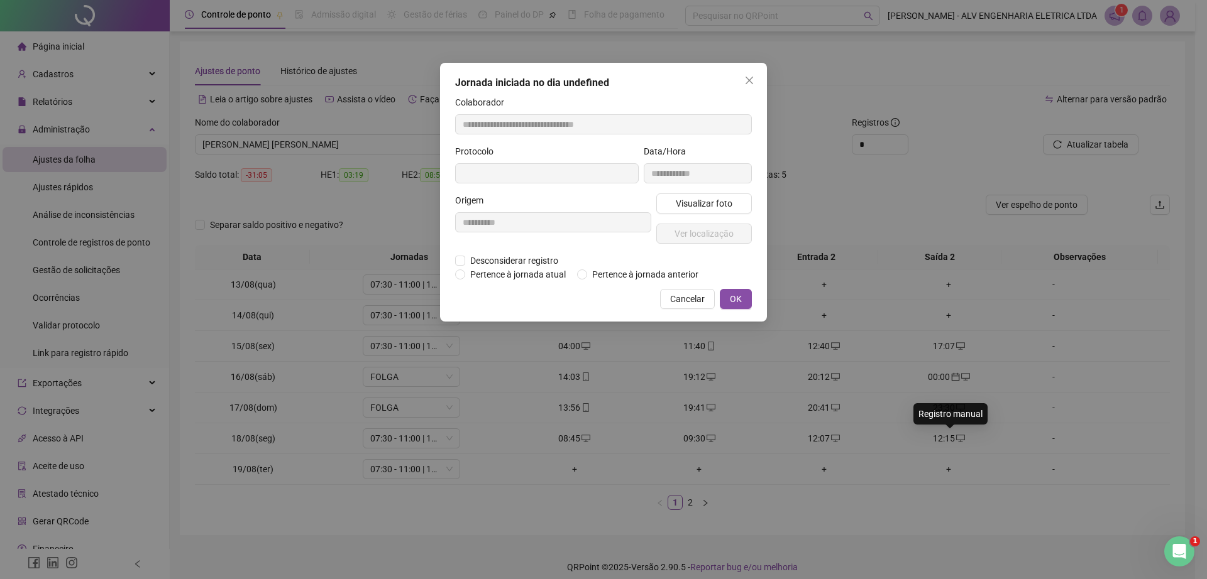
type input "**********"
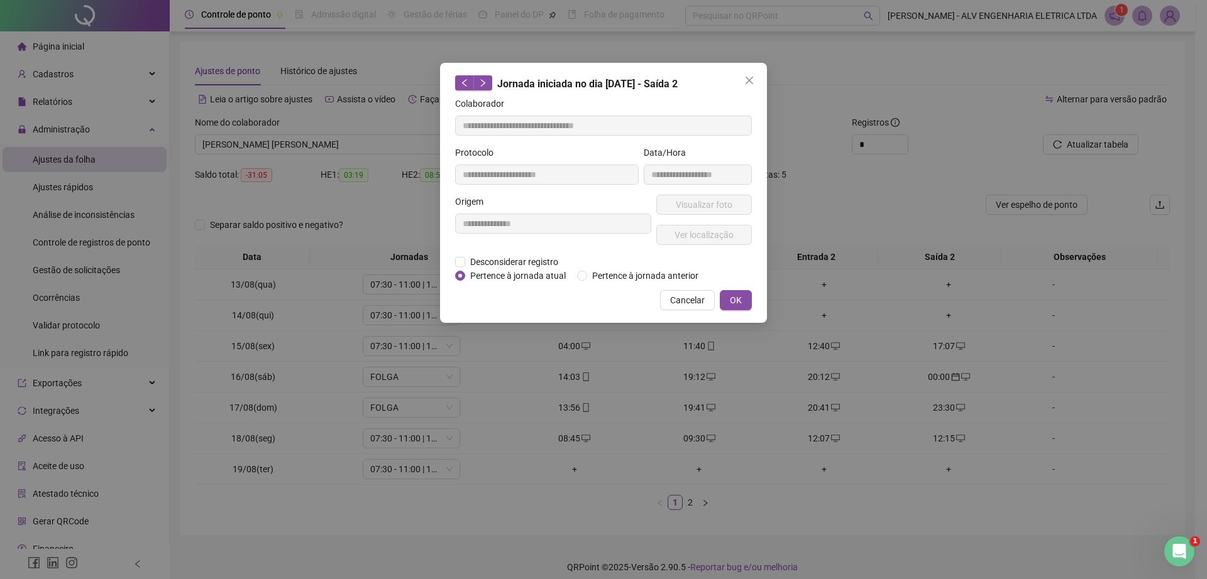
click at [451, 260] on div "**********" at bounding box center [603, 193] width 327 height 260
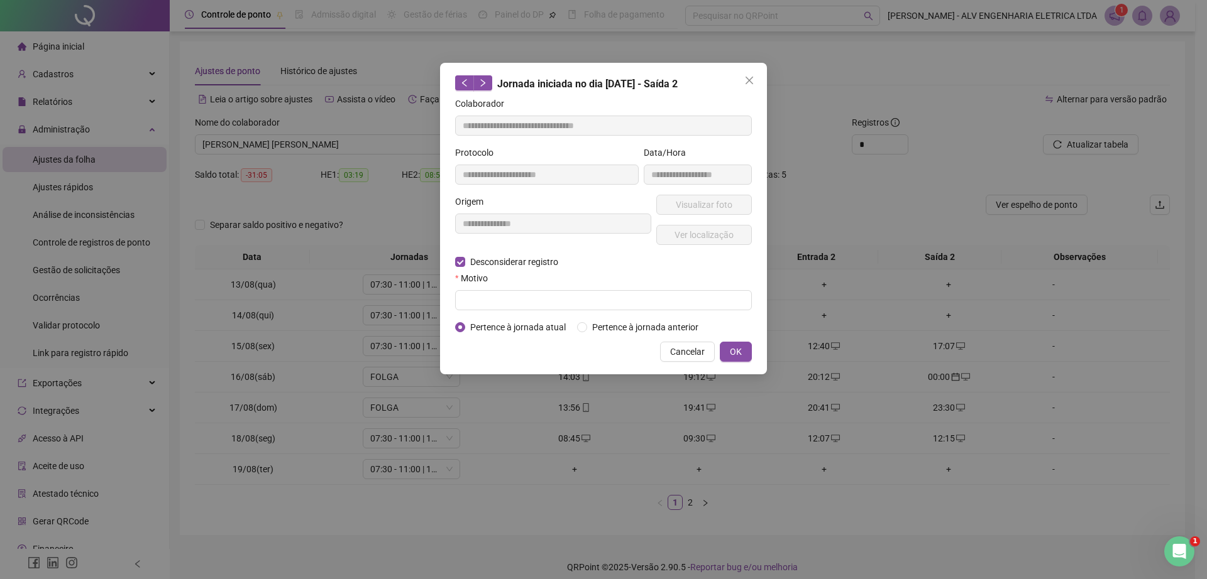
click at [522, 316] on form "**********" at bounding box center [603, 216] width 297 height 238
click at [503, 304] on input "text" at bounding box center [603, 300] width 297 height 20
type input "******"
click at [738, 349] on span "OK" at bounding box center [736, 352] width 12 height 14
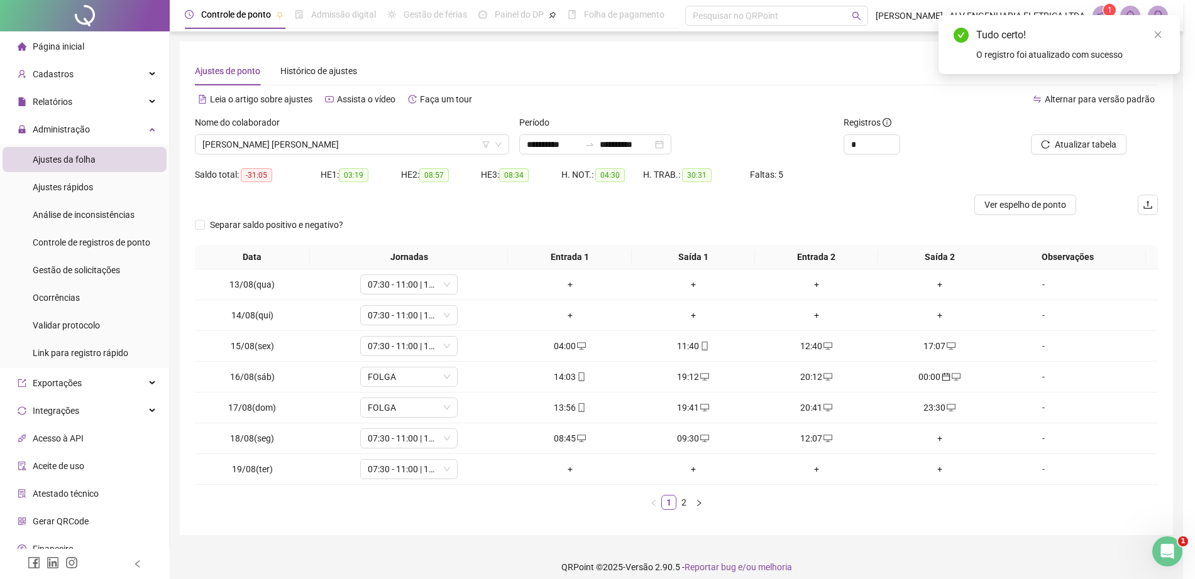
click at [703, 438] on icon "desktop" at bounding box center [704, 438] width 9 height 9
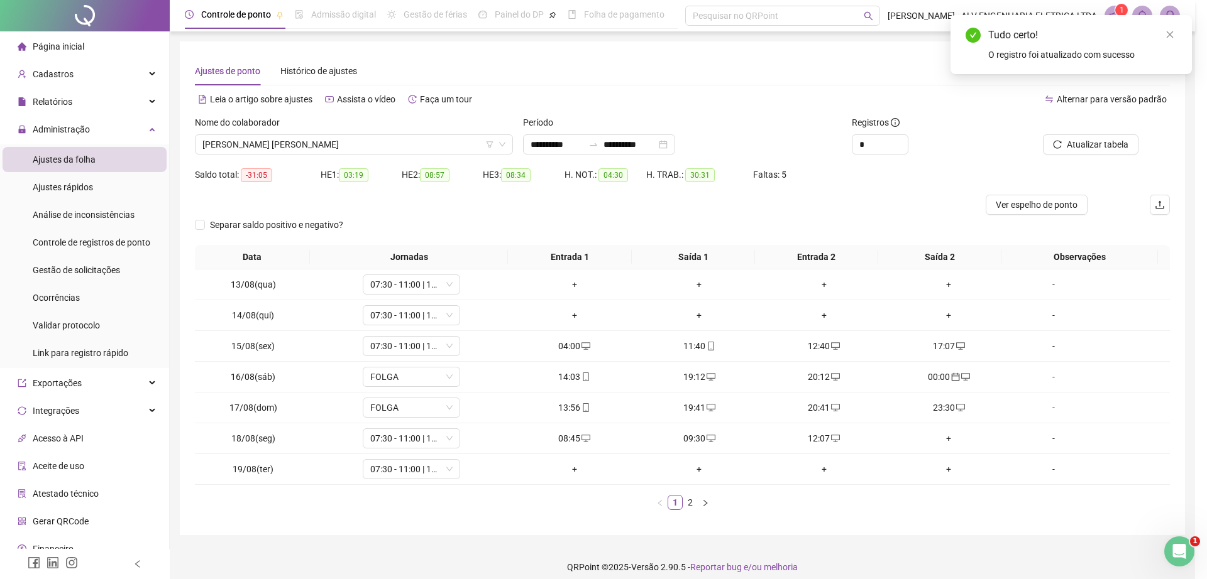
type input "**********"
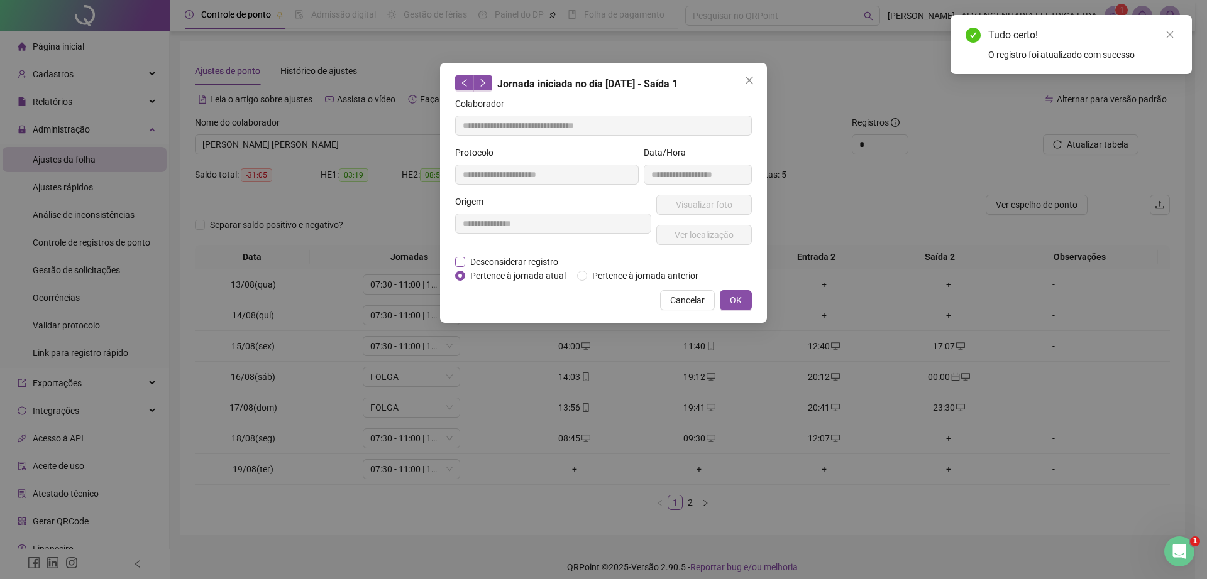
click at [526, 265] on span "Desconsiderar registro" at bounding box center [514, 262] width 98 height 14
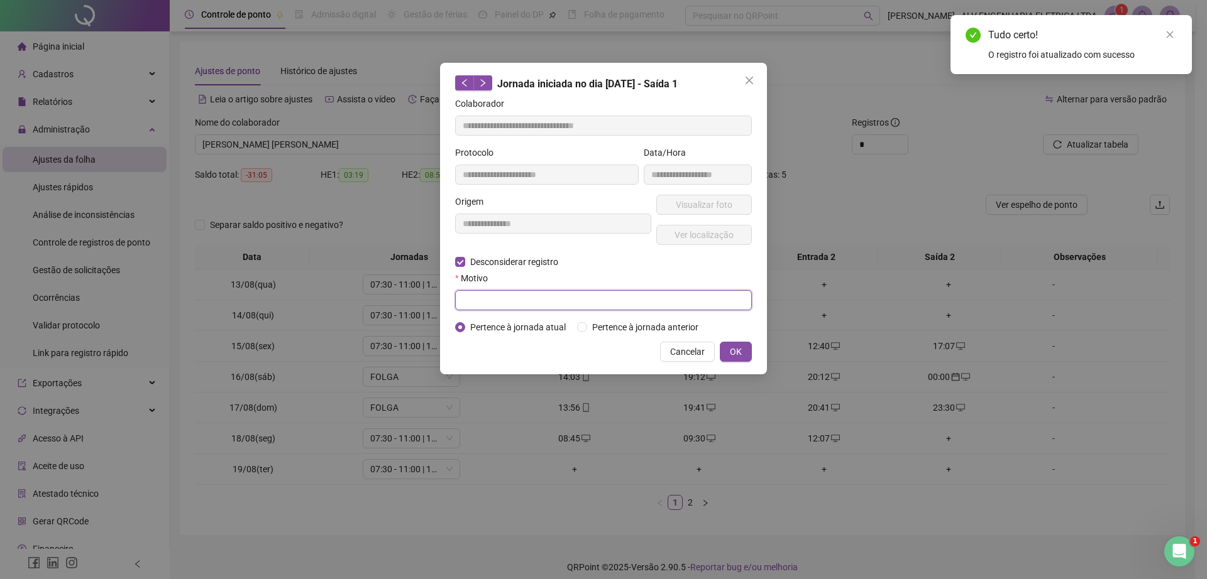
click at [543, 303] on input "text" at bounding box center [603, 300] width 297 height 20
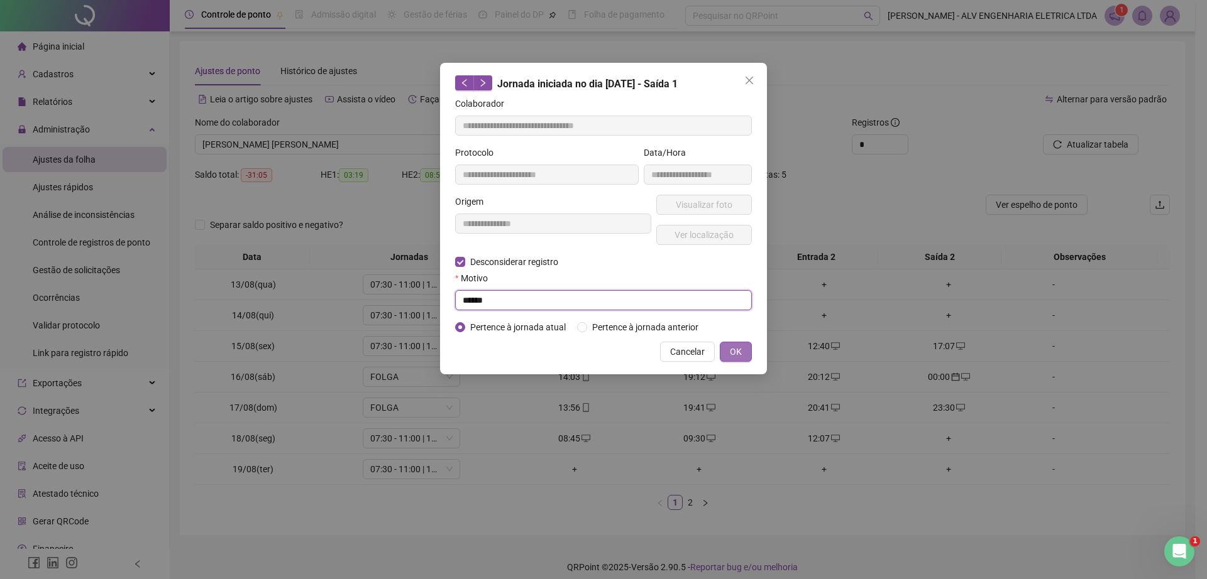
type input "******"
click at [734, 348] on span "OK" at bounding box center [736, 352] width 12 height 14
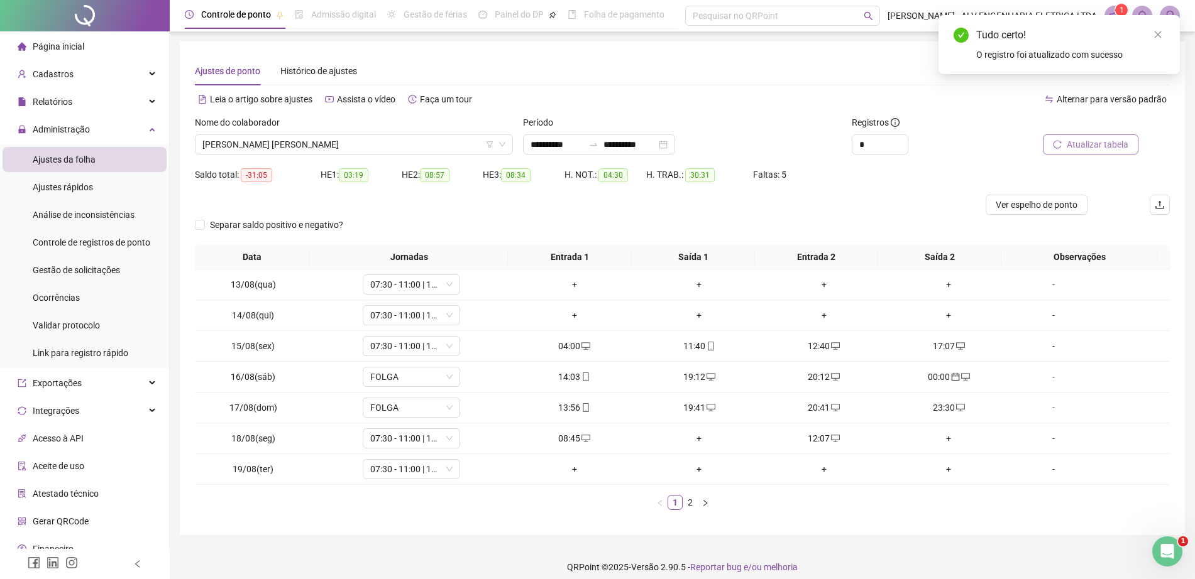
click at [1098, 143] on span "Atualizar tabela" at bounding box center [1097, 145] width 62 height 14
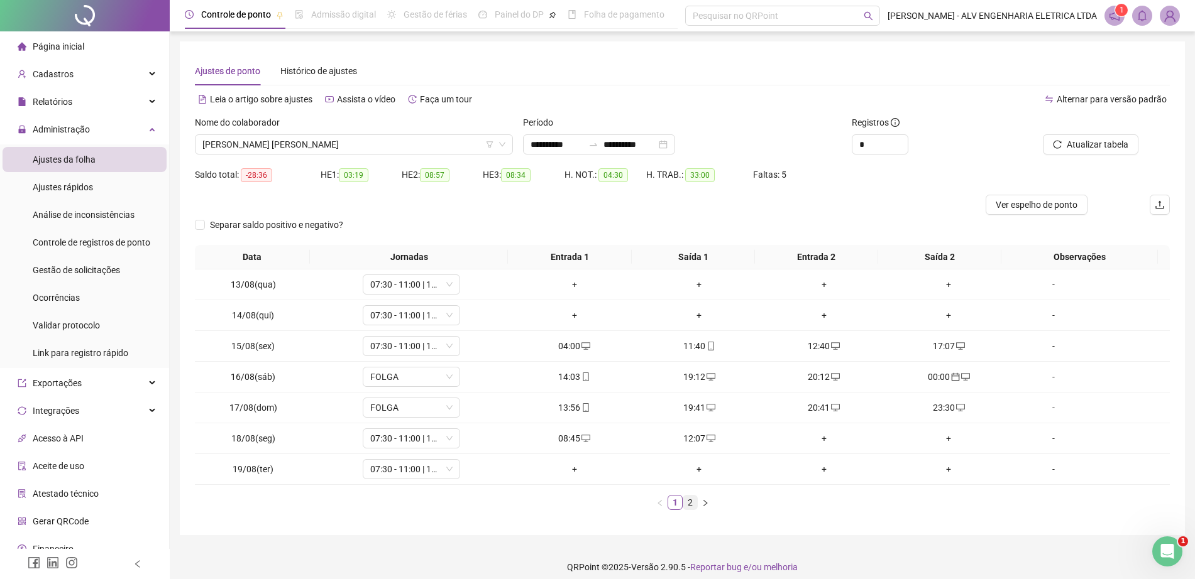
click at [687, 506] on link "2" at bounding box center [690, 503] width 14 height 14
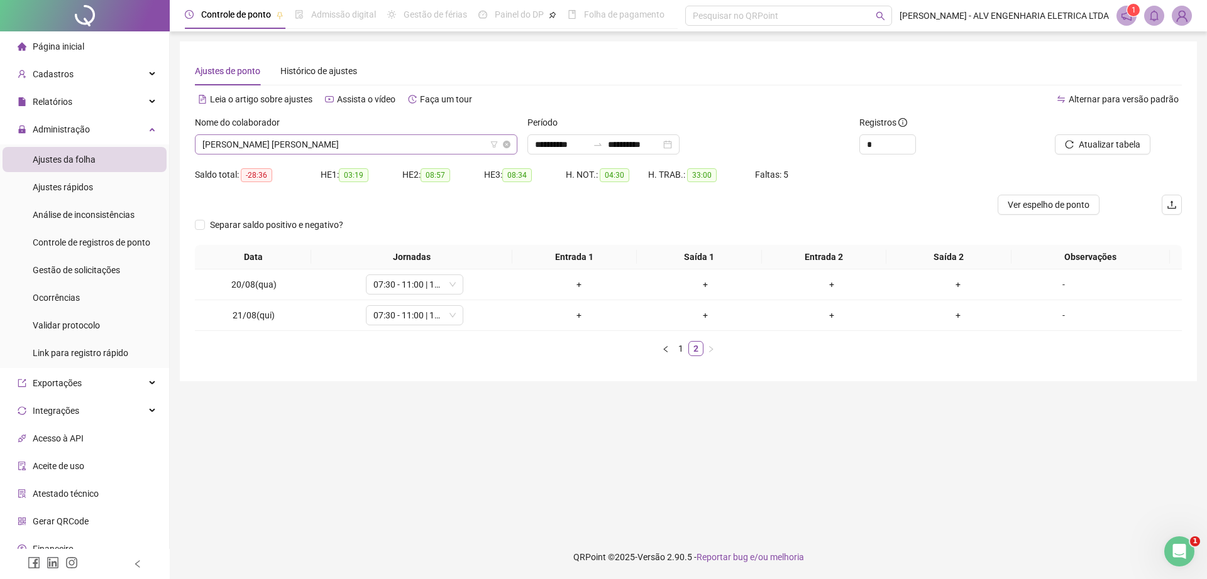
click at [329, 153] on span "HENRIQUE FERRUCI PADAVINI GONÇALVES" at bounding box center [355, 144] width 307 height 19
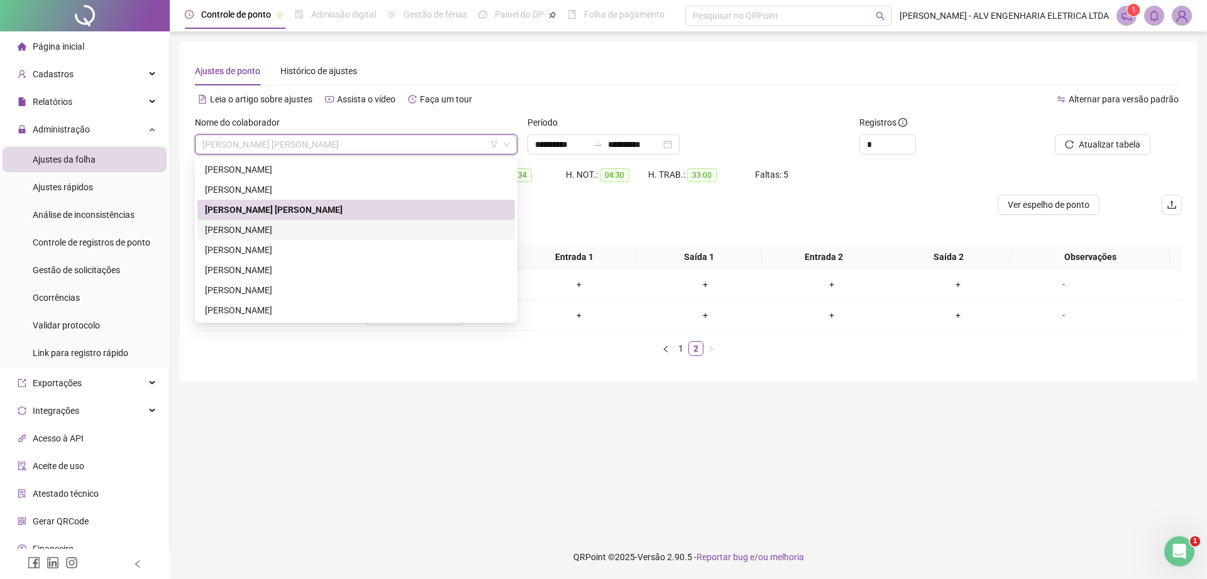
click at [285, 229] on div "JESSICA DA SILVA VALERIO" at bounding box center [356, 230] width 302 height 14
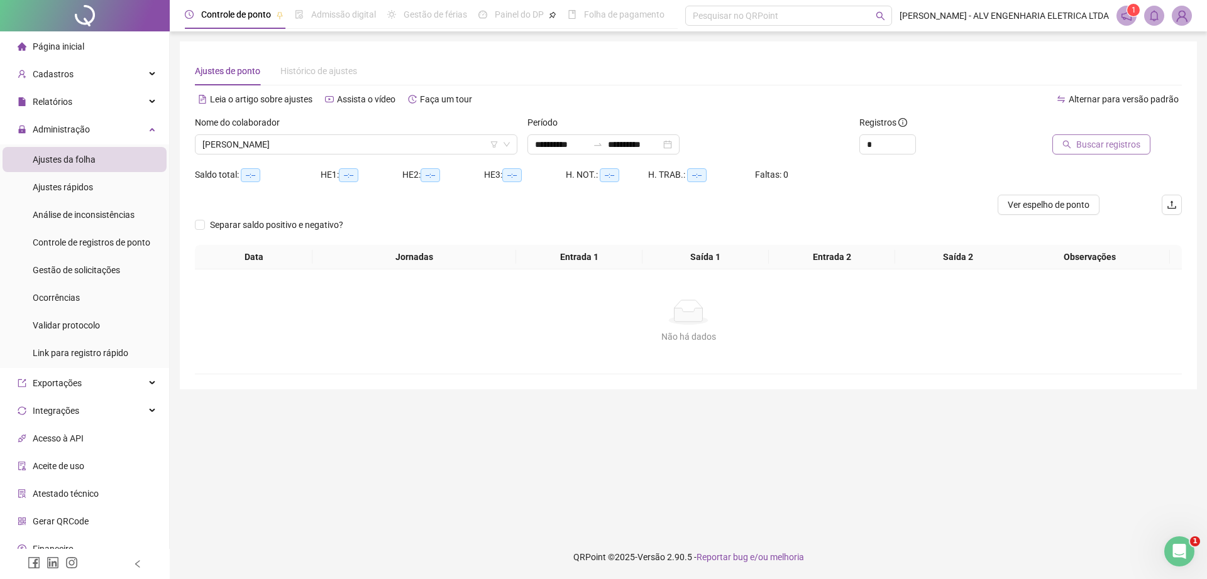
click at [1098, 143] on span "Buscar registros" at bounding box center [1108, 145] width 64 height 14
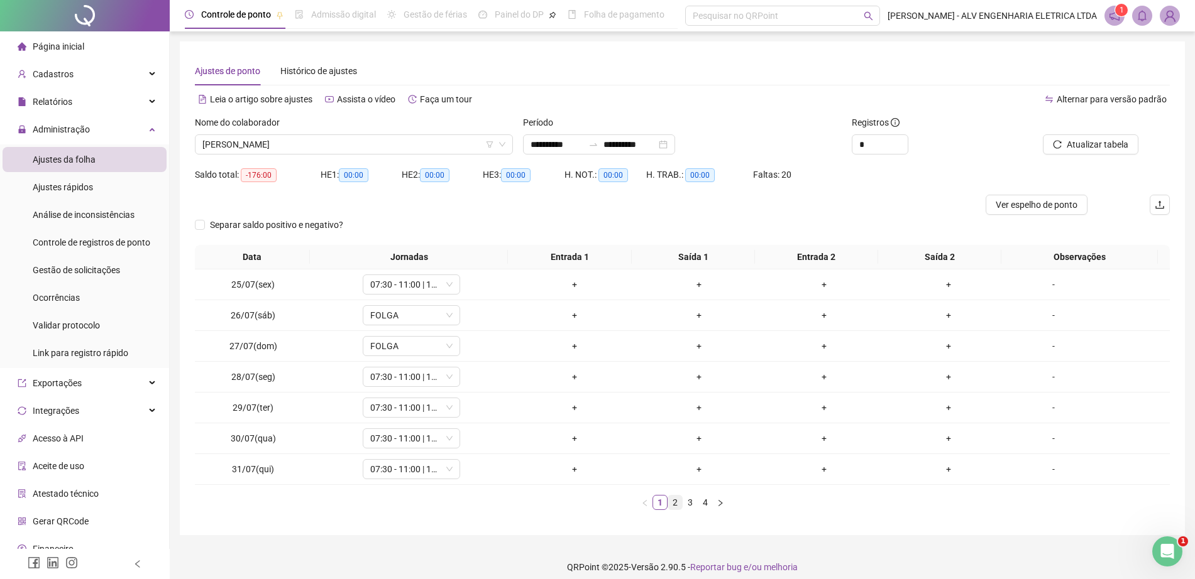
click at [673, 500] on link "2" at bounding box center [675, 503] width 14 height 14
click at [693, 505] on link "3" at bounding box center [690, 503] width 14 height 14
click at [709, 505] on link "4" at bounding box center [705, 503] width 14 height 14
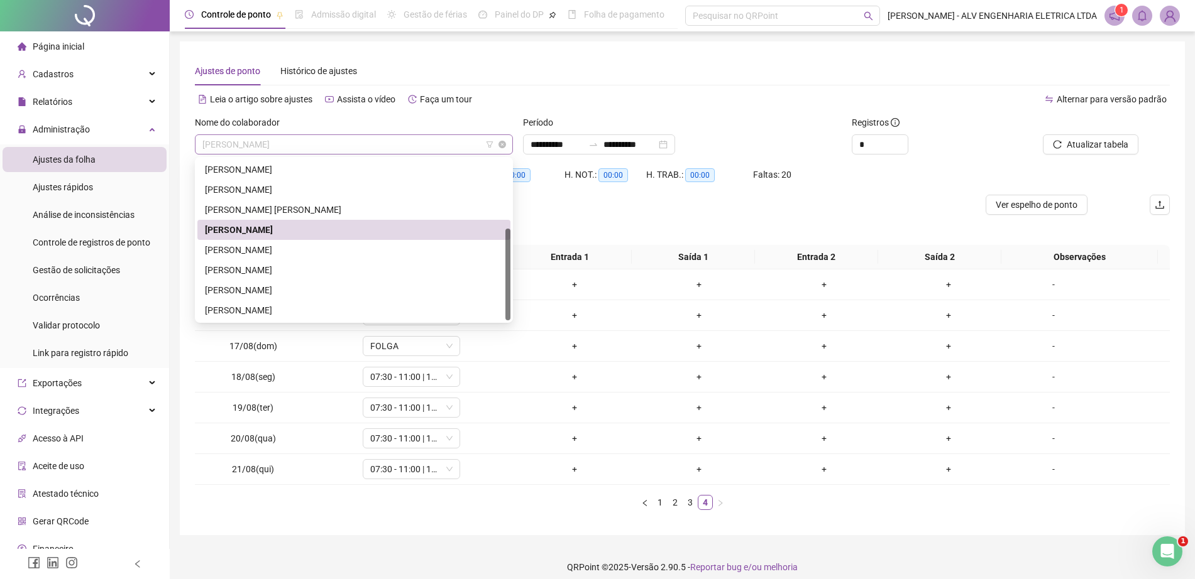
click at [300, 150] on span "JESSICA DA SILVA VALERIO" at bounding box center [353, 144] width 303 height 19
click at [287, 255] on div "JULIO CESAR LOPES" at bounding box center [354, 250] width 298 height 14
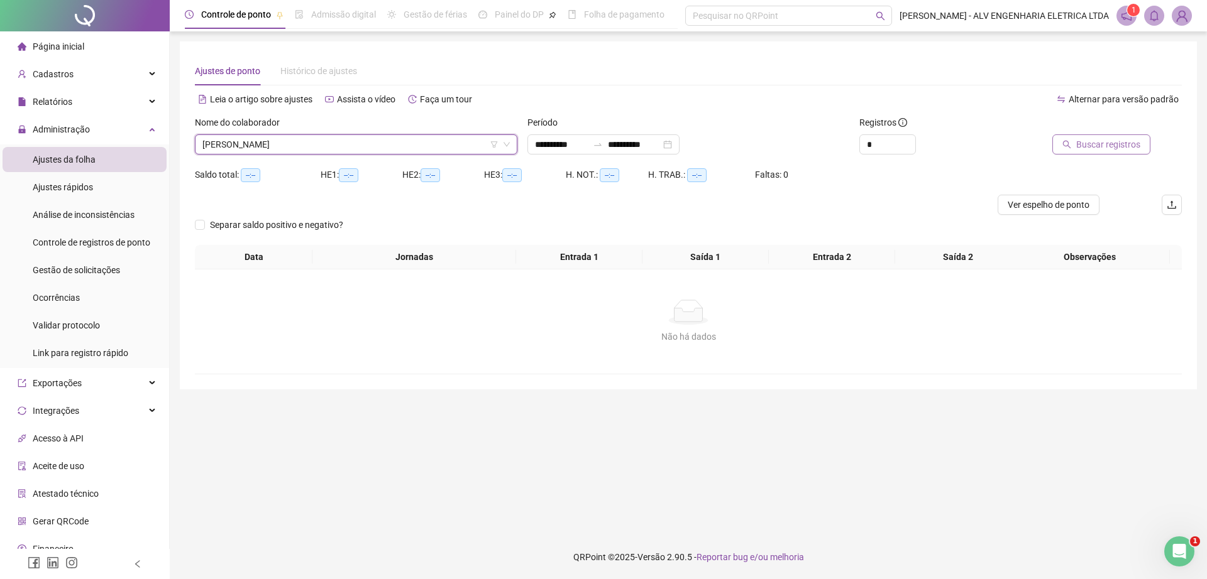
click at [1078, 144] on span "Buscar registros" at bounding box center [1108, 145] width 64 height 14
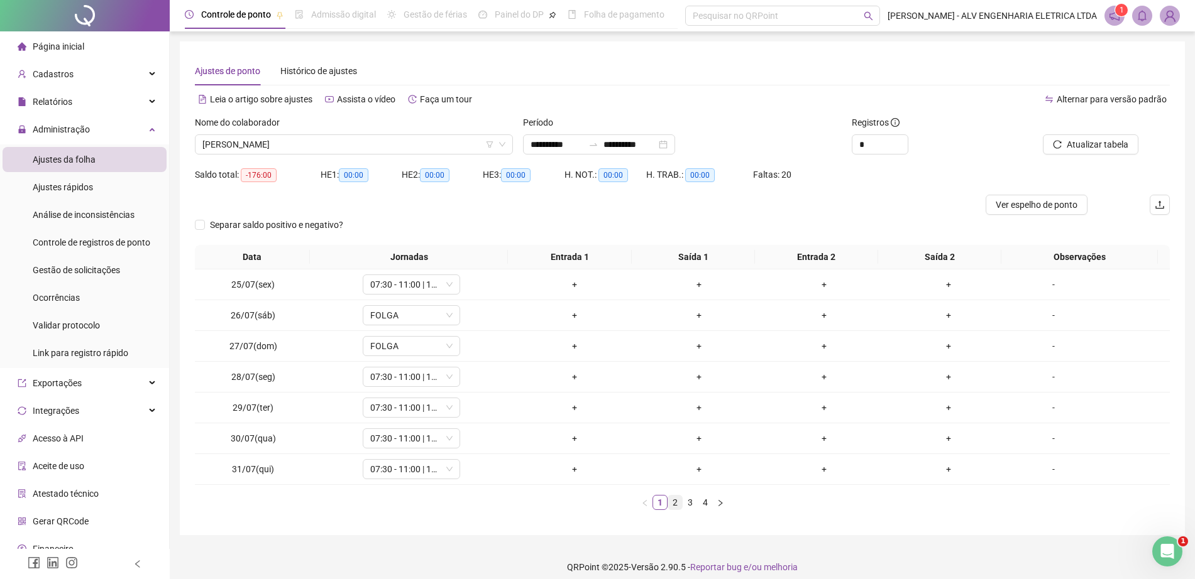
click at [676, 499] on link "2" at bounding box center [675, 503] width 14 height 14
click at [692, 501] on link "3" at bounding box center [690, 503] width 14 height 14
click at [705, 500] on link "4" at bounding box center [705, 503] width 14 height 14
click at [323, 136] on span "JULIO CESAR LOPES" at bounding box center [353, 144] width 303 height 19
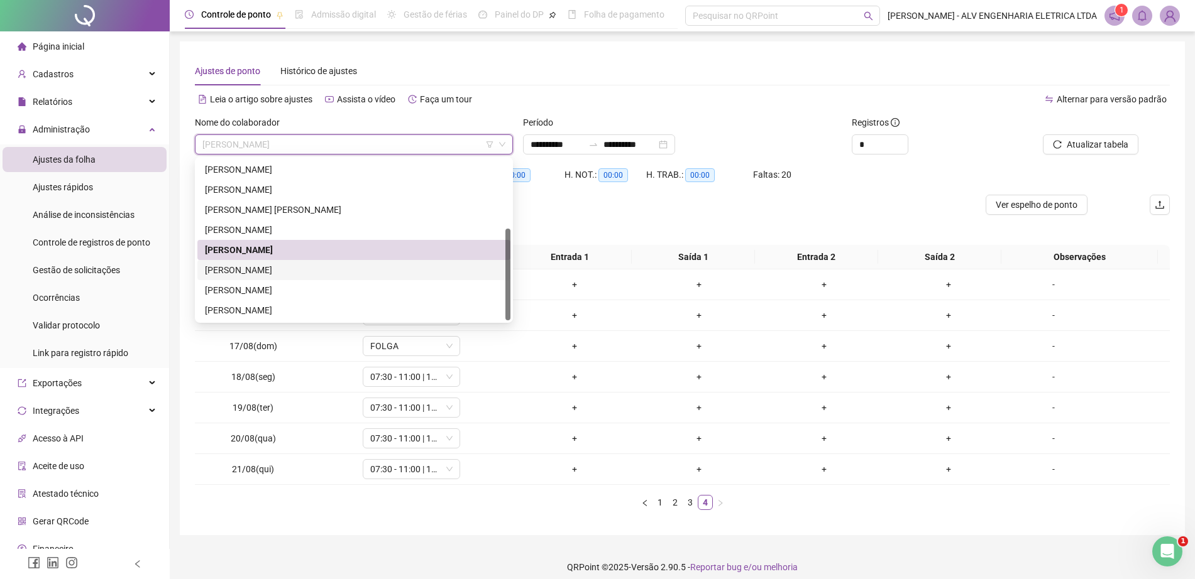
click at [342, 272] on div "RICARDO SHIGUERO OBA" at bounding box center [354, 270] width 298 height 14
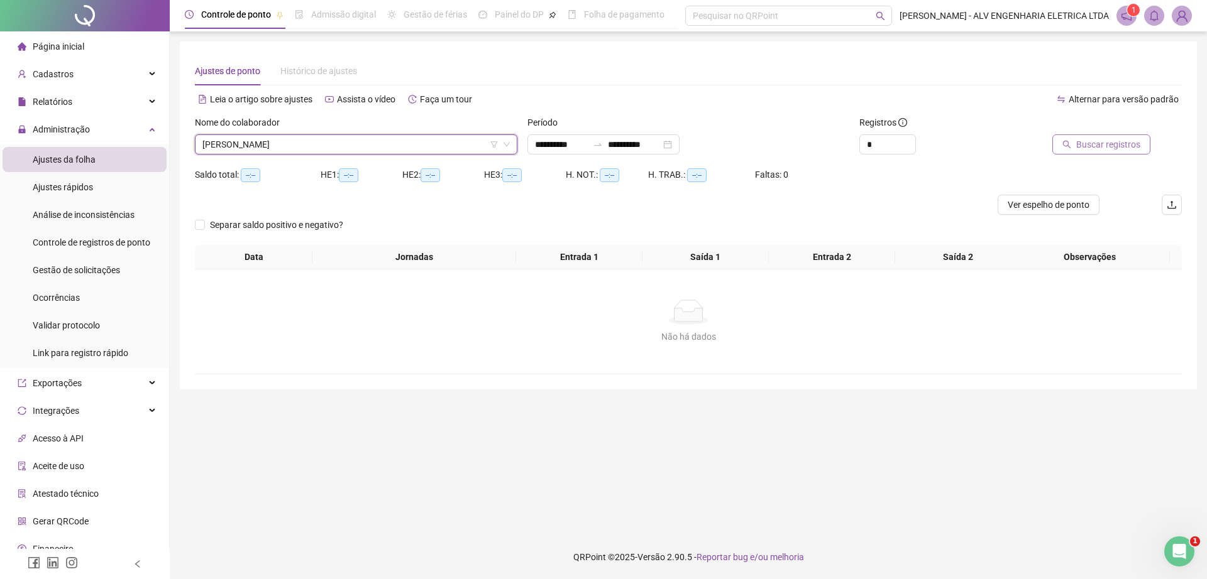
click at [1093, 143] on span "Buscar registros" at bounding box center [1108, 145] width 64 height 14
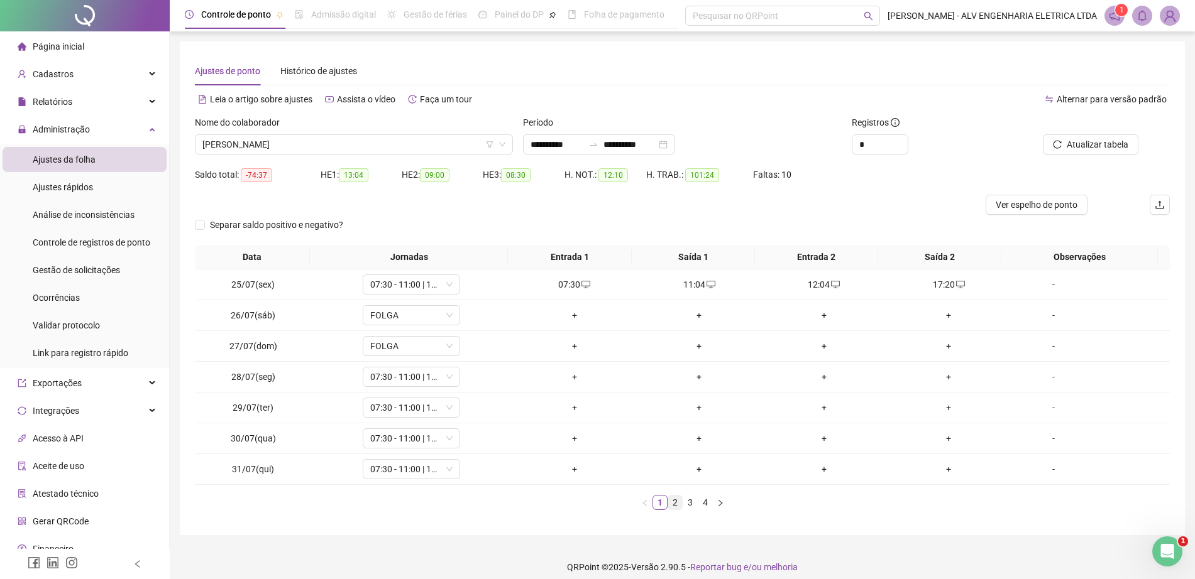
click at [674, 505] on link "2" at bounding box center [675, 503] width 14 height 14
click at [692, 505] on link "3" at bounding box center [690, 503] width 14 height 14
click at [703, 504] on link "4" at bounding box center [705, 503] width 14 height 14
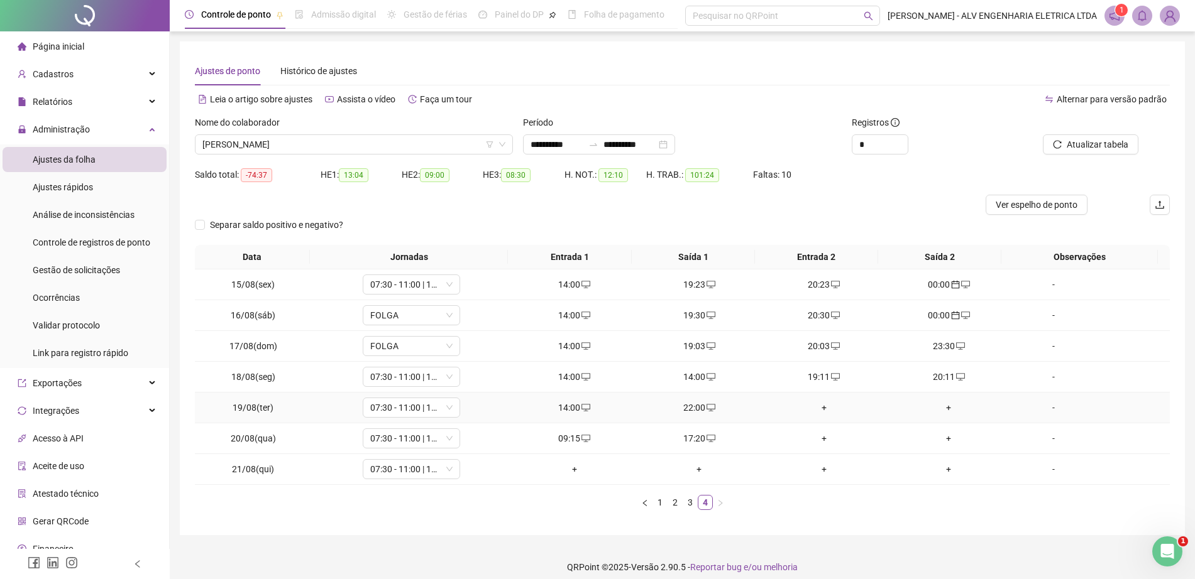
click at [816, 410] on div "+" at bounding box center [824, 408] width 115 height 14
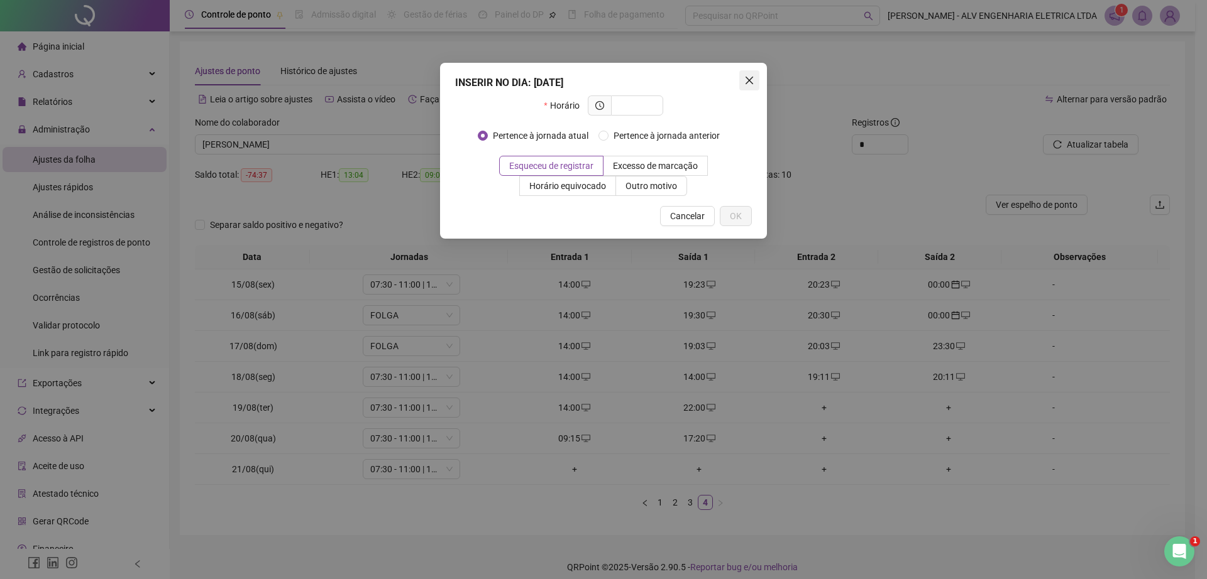
click at [751, 82] on icon "close" at bounding box center [749, 81] width 8 height 8
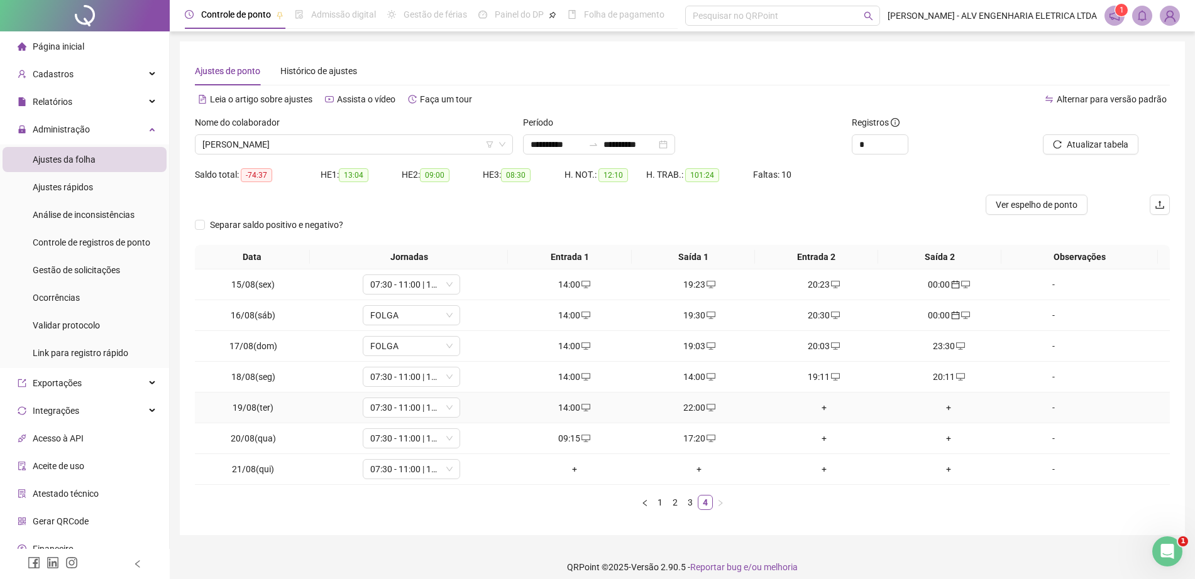
click at [819, 405] on div "+" at bounding box center [824, 408] width 115 height 14
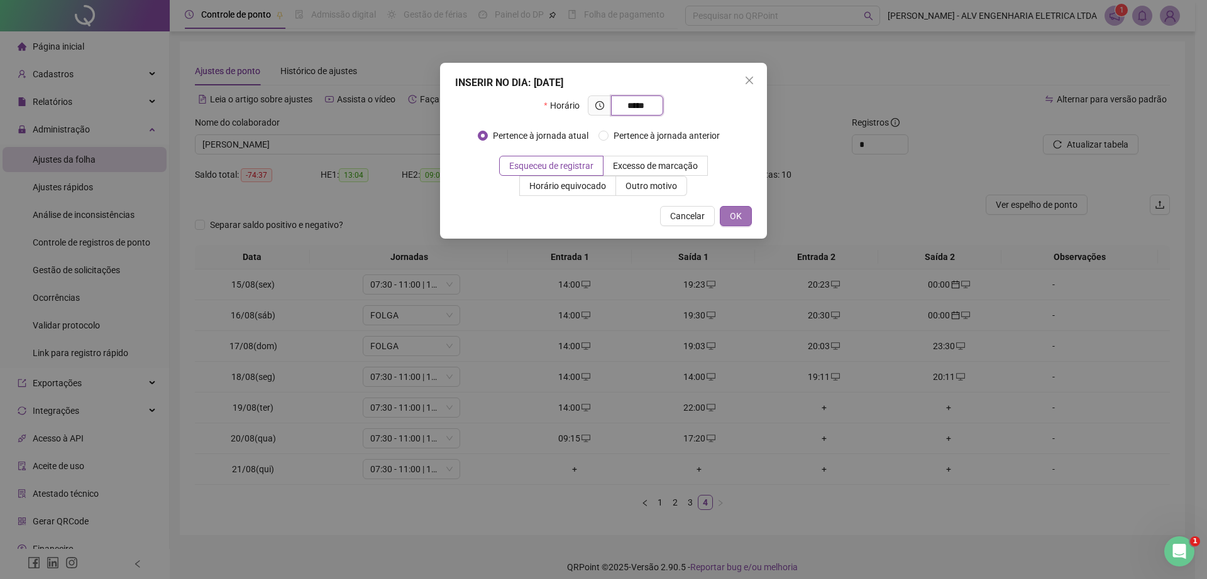
type input "*****"
click at [732, 214] on span "OK" at bounding box center [736, 216] width 12 height 14
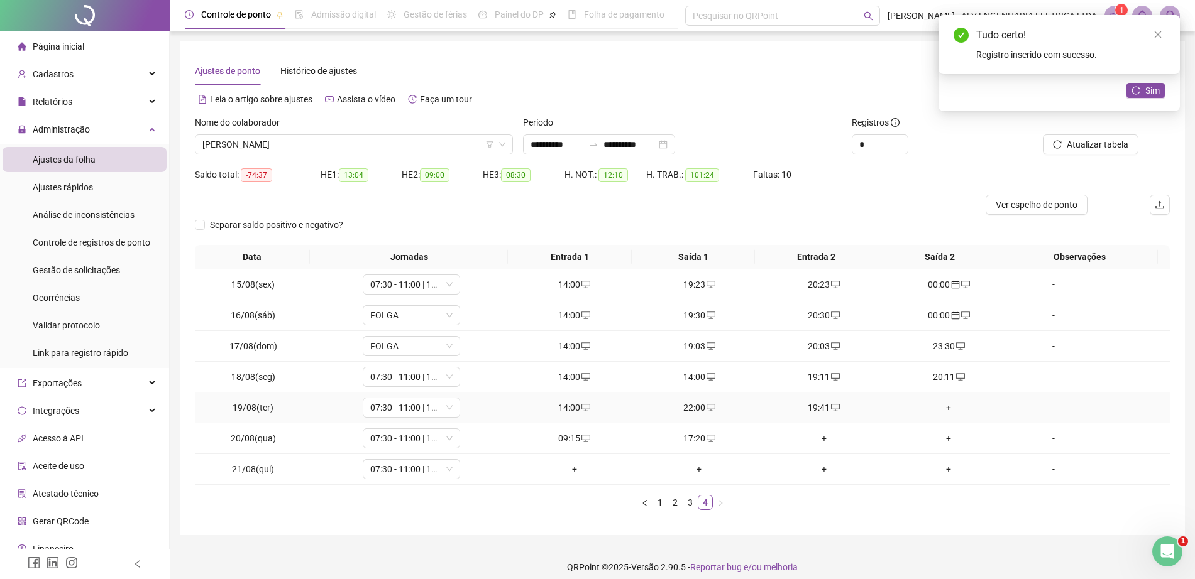
click at [946, 412] on div "+" at bounding box center [948, 408] width 115 height 14
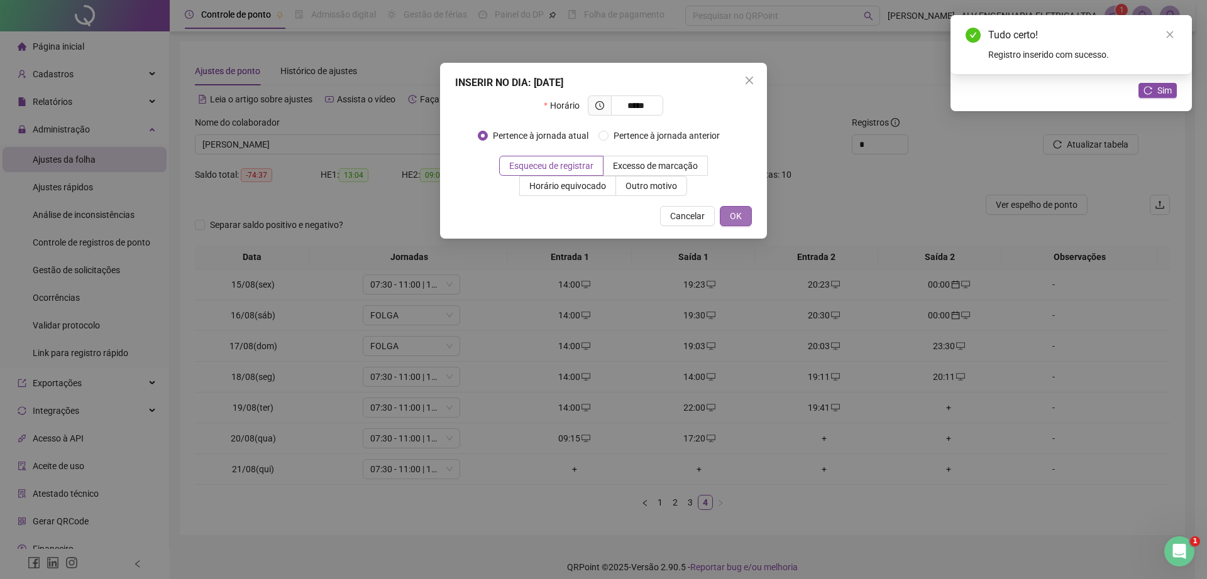
type input "*****"
click at [730, 206] on button "OK" at bounding box center [736, 216] width 32 height 20
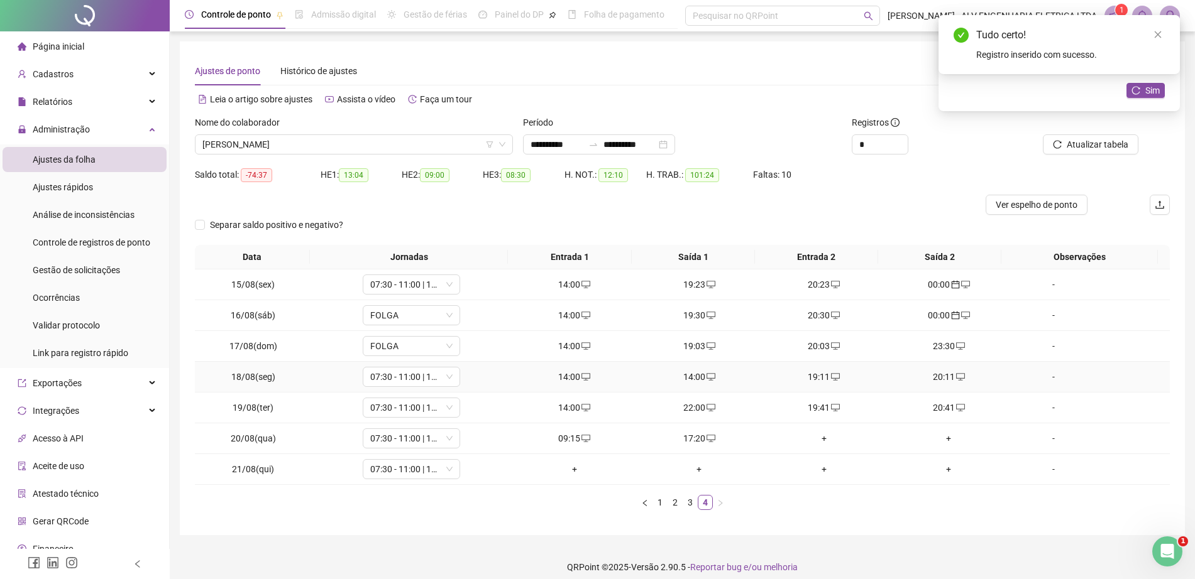
click at [697, 376] on div "14:00" at bounding box center [699, 377] width 115 height 14
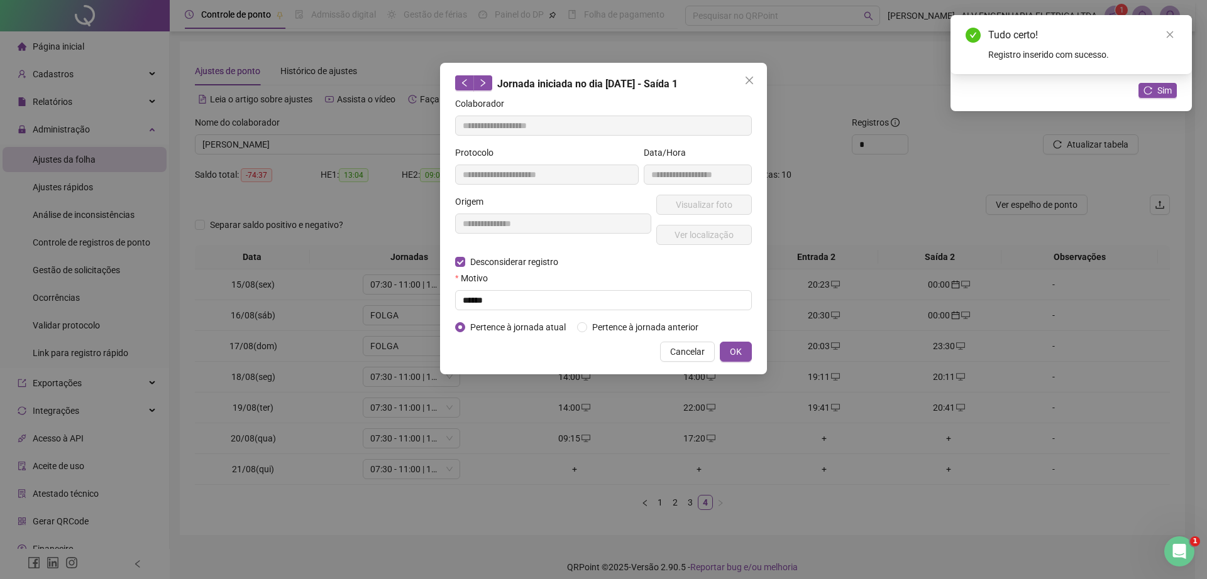
type input "**********"
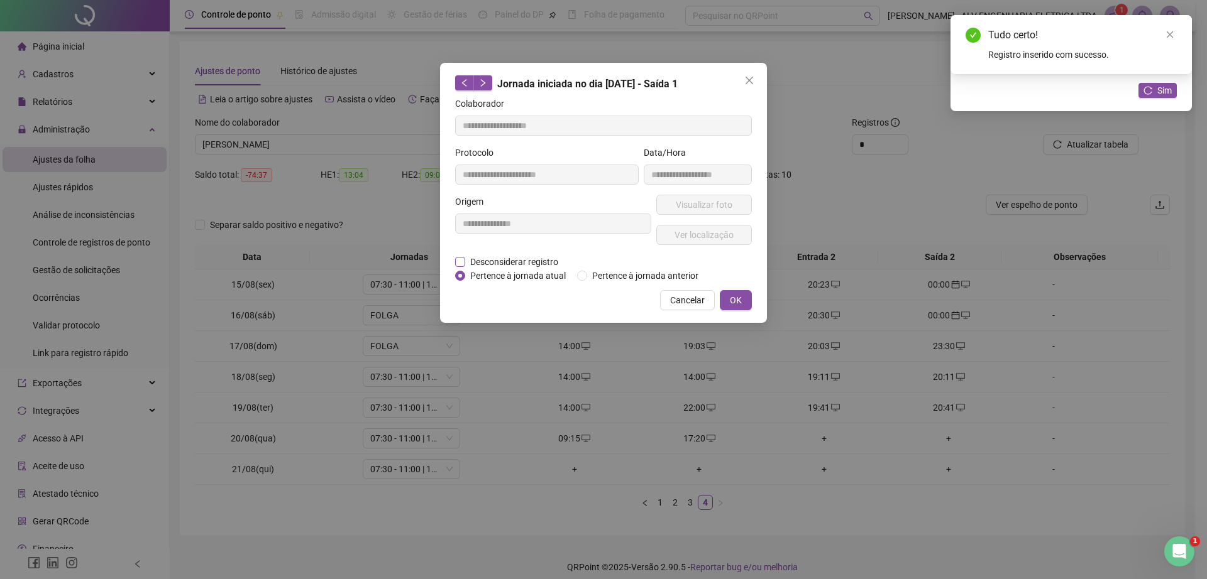
click at [476, 260] on span "Desconsiderar registro" at bounding box center [514, 262] width 98 height 14
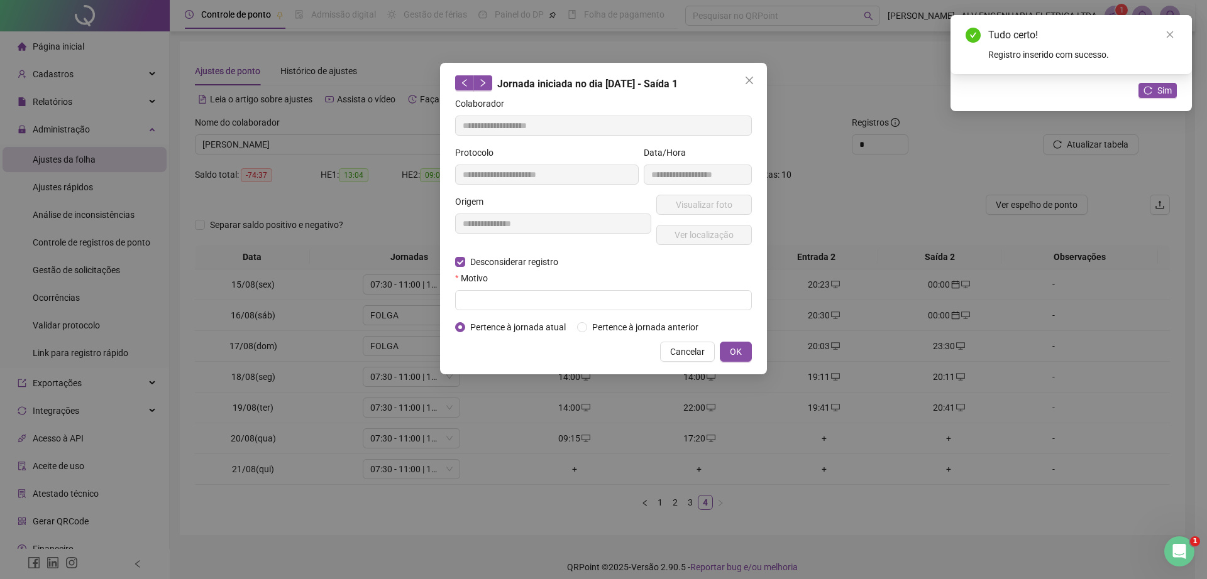
click at [516, 314] on form "**********" at bounding box center [603, 216] width 297 height 238
click at [502, 302] on input "text" at bounding box center [603, 300] width 297 height 20
type input "******"
click at [734, 353] on span "OK" at bounding box center [736, 352] width 12 height 14
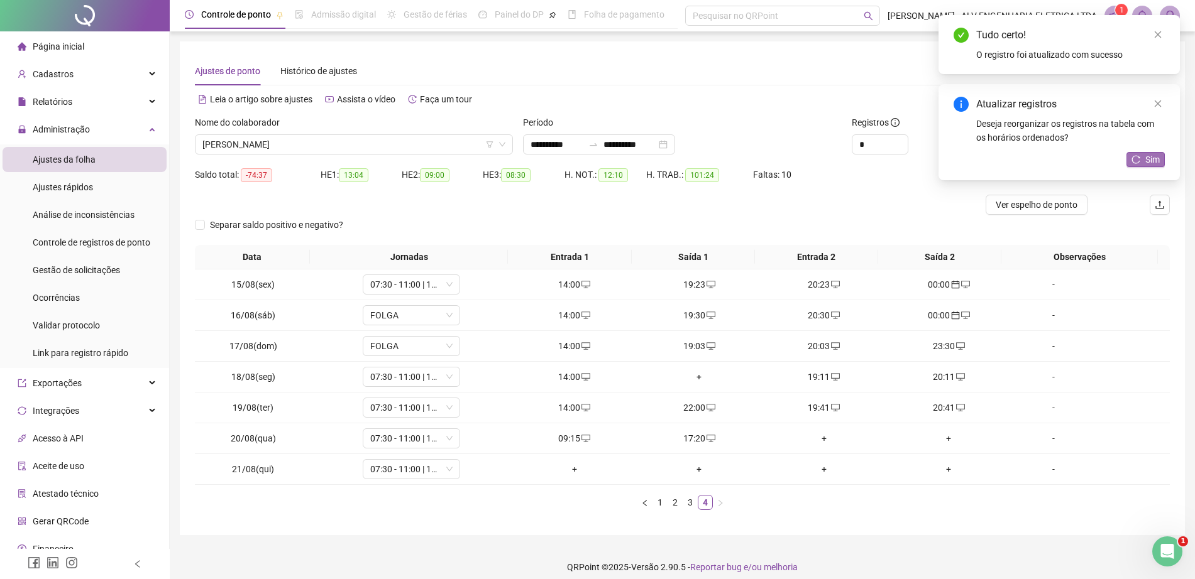
click at [1154, 160] on span "Sim" at bounding box center [1152, 160] width 14 height 14
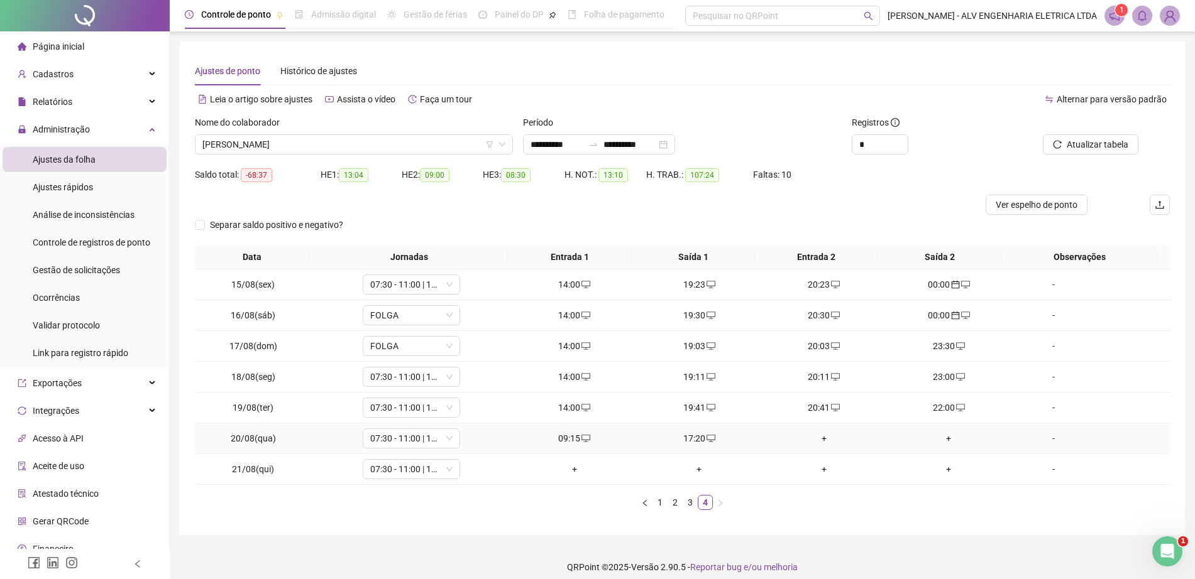
click at [813, 439] on div "+" at bounding box center [824, 439] width 115 height 14
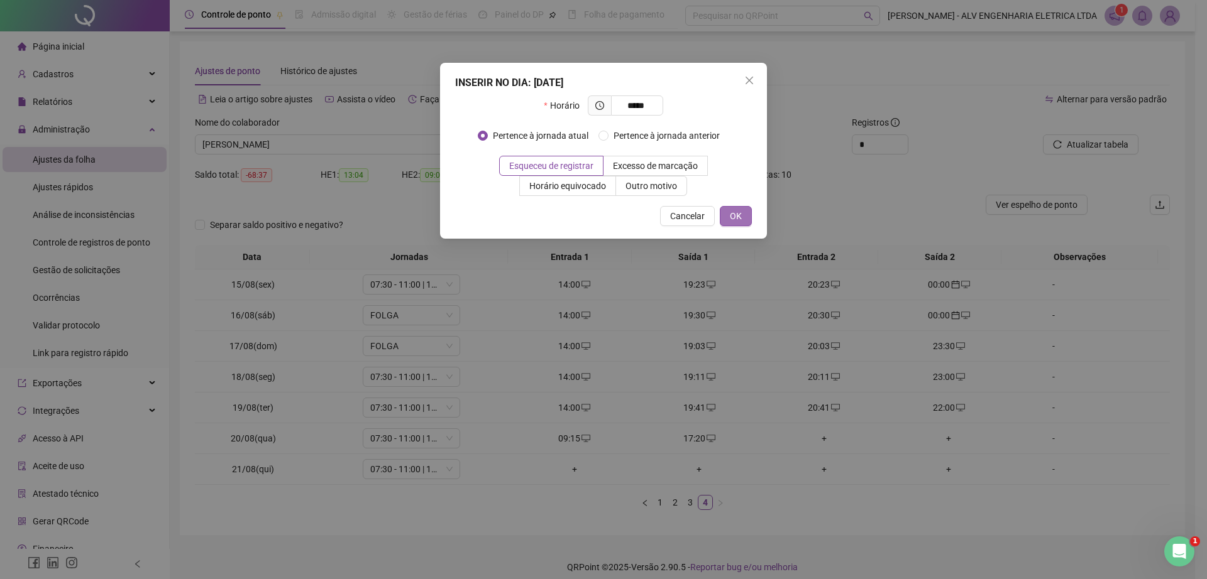
type input "*****"
click at [736, 216] on span "OK" at bounding box center [736, 216] width 12 height 14
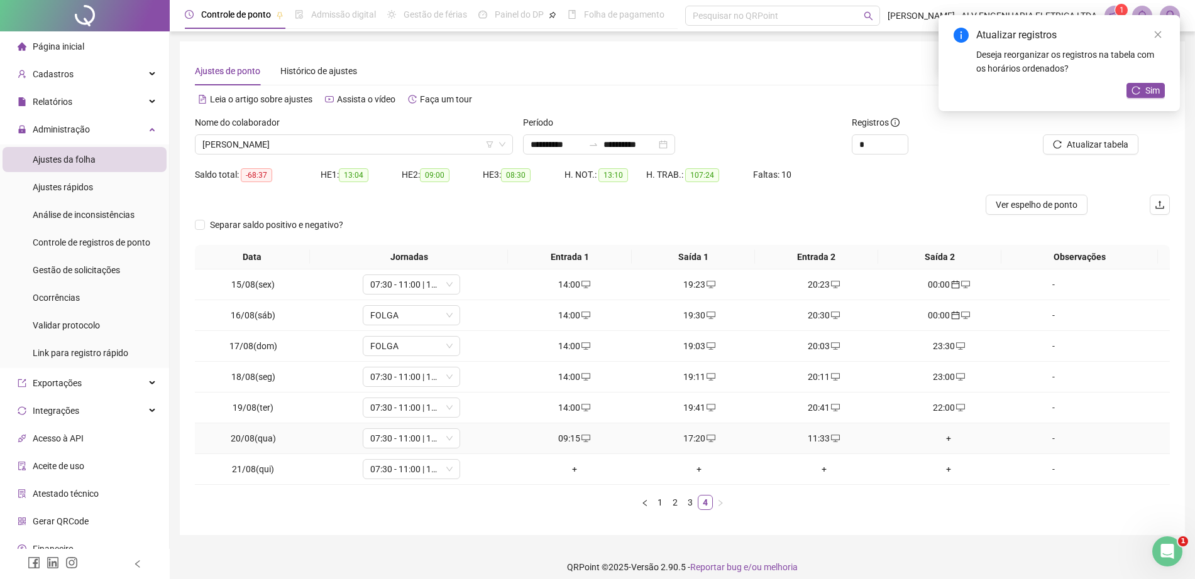
click at [936, 438] on div "+" at bounding box center [948, 439] width 115 height 14
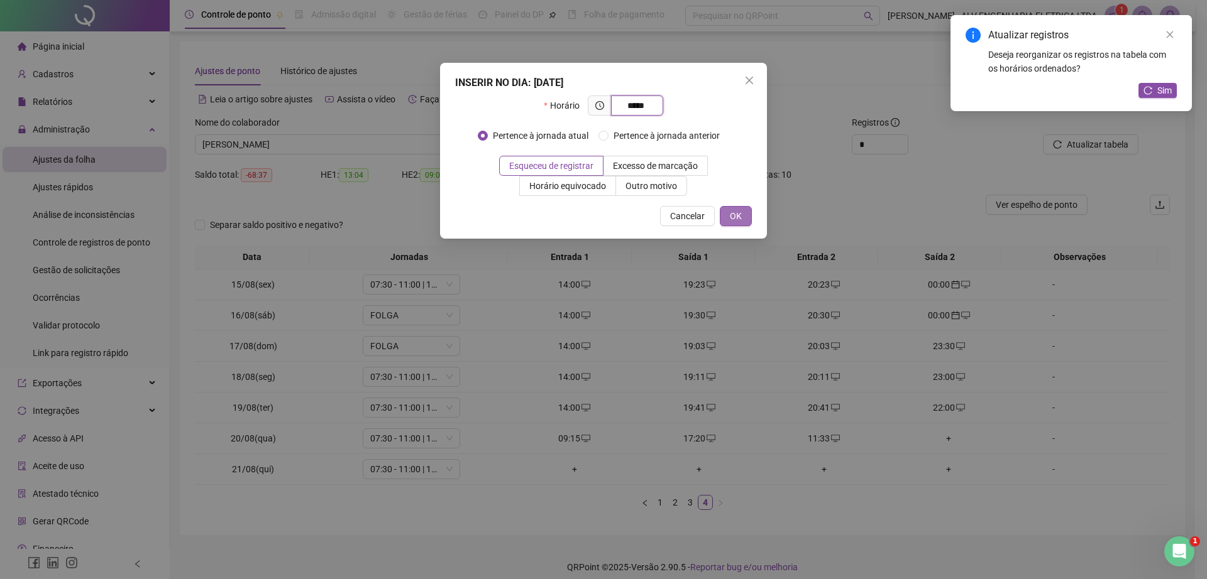
type input "*****"
click at [730, 212] on span "OK" at bounding box center [736, 216] width 12 height 14
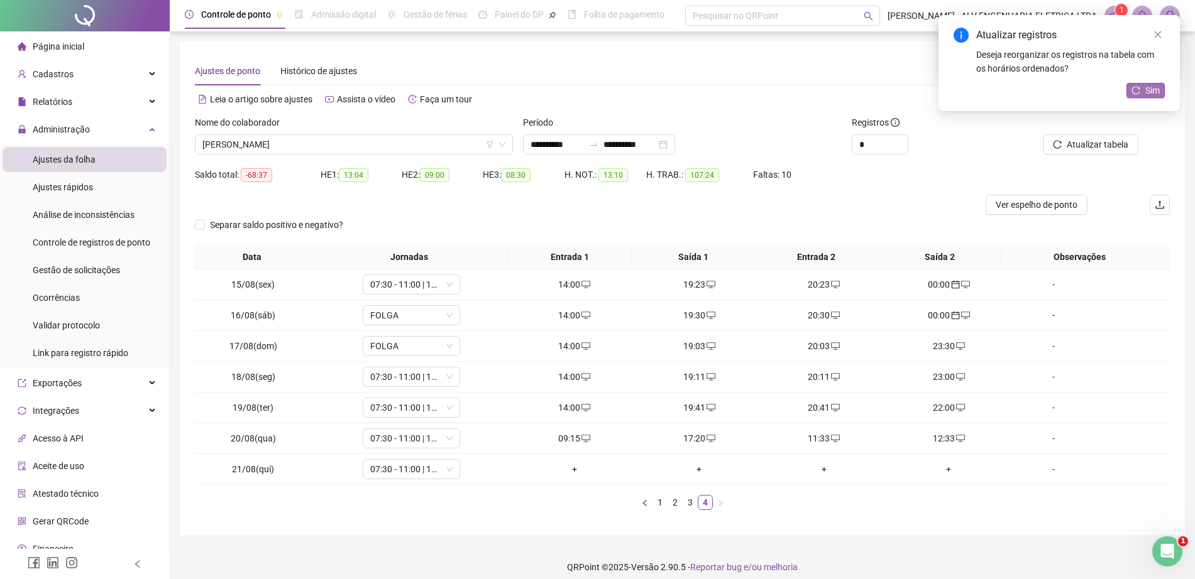
click at [1151, 86] on span "Sim" at bounding box center [1152, 91] width 14 height 14
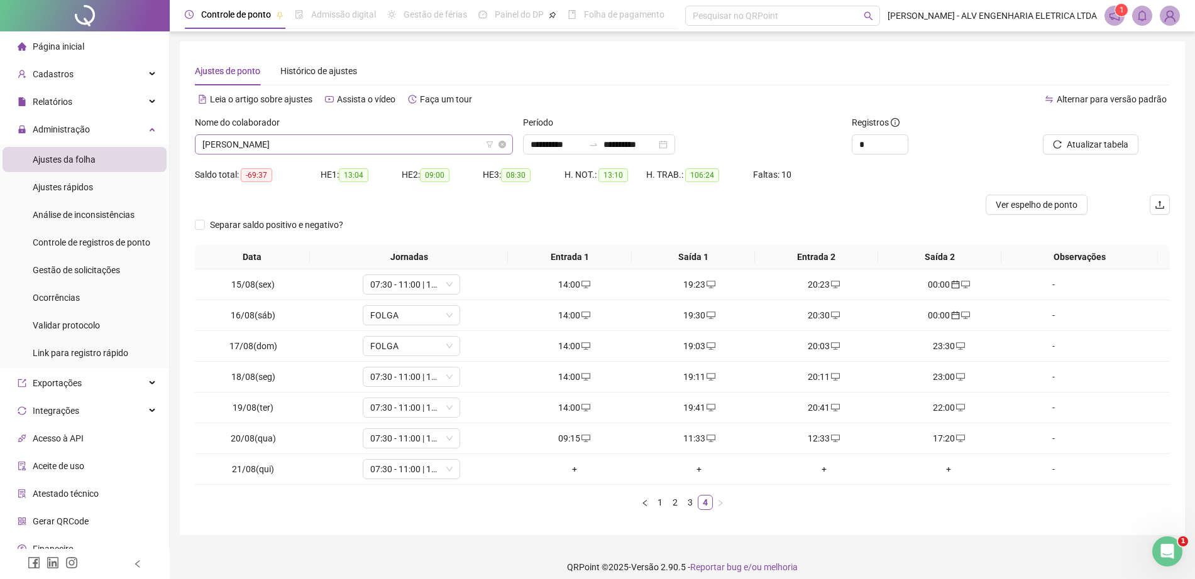
click at [380, 148] on span "RICARDO SHIGUERO OBA" at bounding box center [353, 144] width 303 height 19
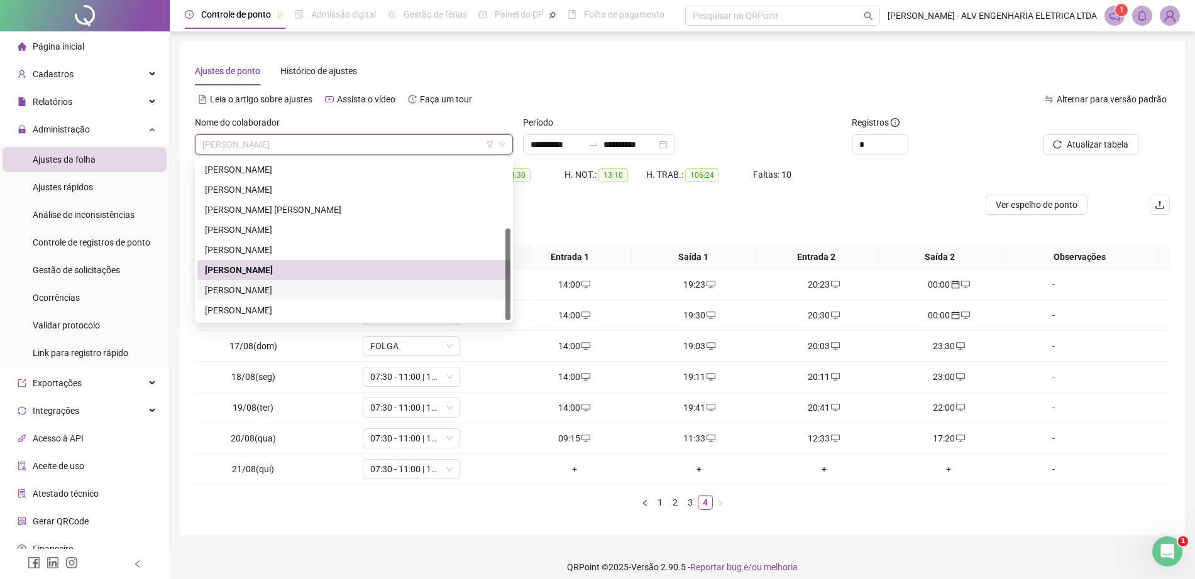
click at [349, 283] on div "RODRIGO APARECIDO GOMES" at bounding box center [354, 290] width 298 height 14
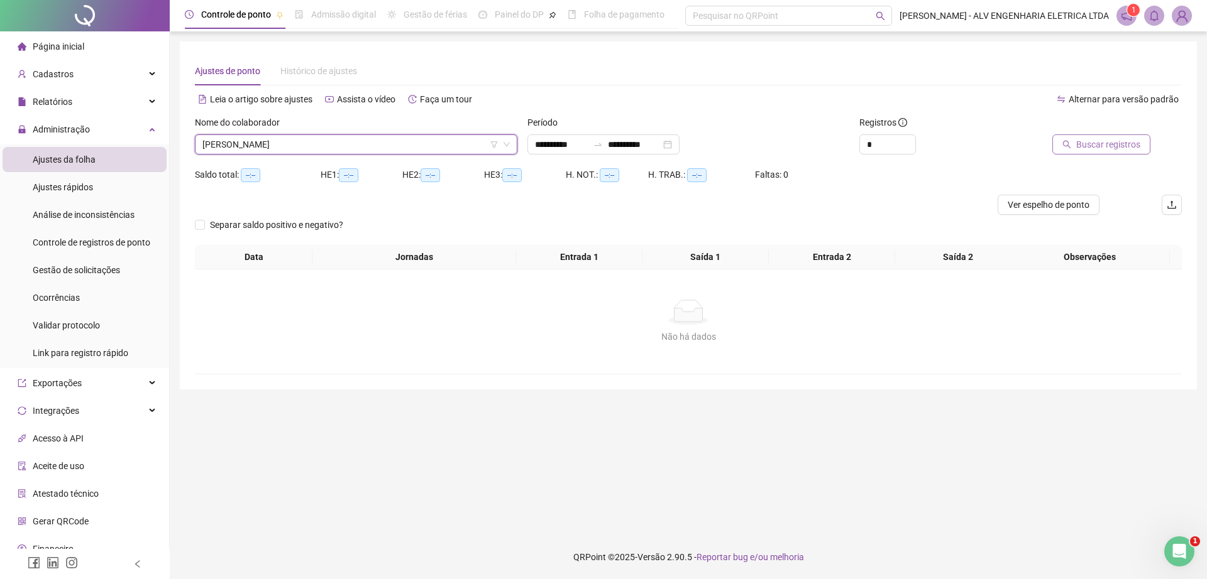
click at [1115, 142] on span "Buscar registros" at bounding box center [1108, 145] width 64 height 14
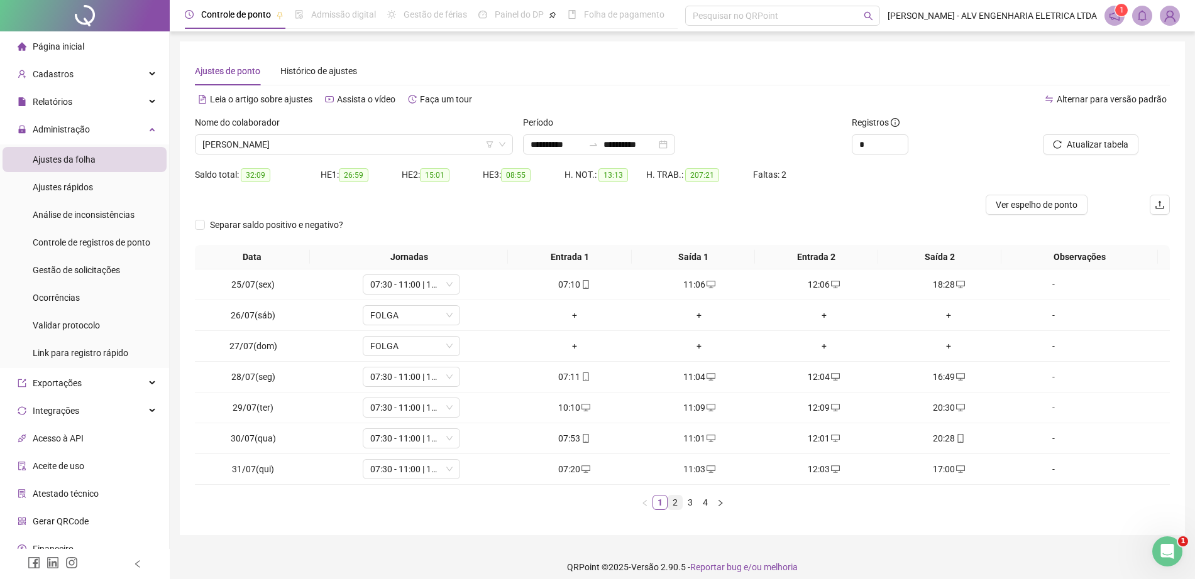
click at [674, 501] on link "2" at bounding box center [675, 503] width 14 height 14
click at [691, 502] on link "3" at bounding box center [690, 503] width 14 height 14
click at [704, 504] on link "4" at bounding box center [705, 503] width 14 height 14
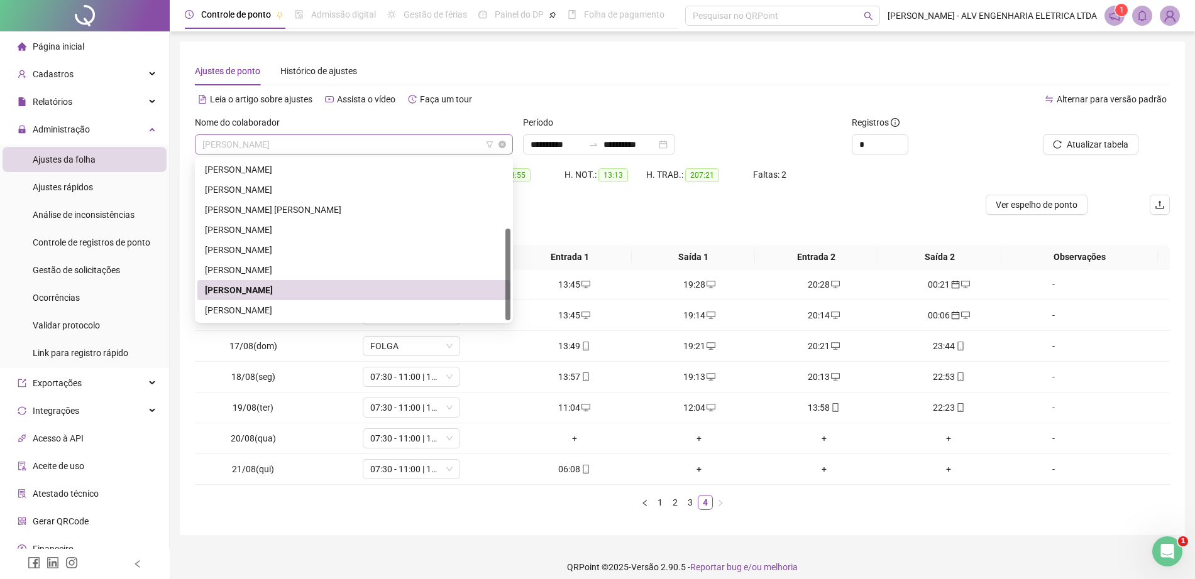
click at [316, 134] on div "RODRIGO APARECIDO GOMES" at bounding box center [354, 144] width 318 height 20
click at [319, 302] on div "WILLIAM GRACA DE OLIVEIRA" at bounding box center [353, 310] width 313 height 20
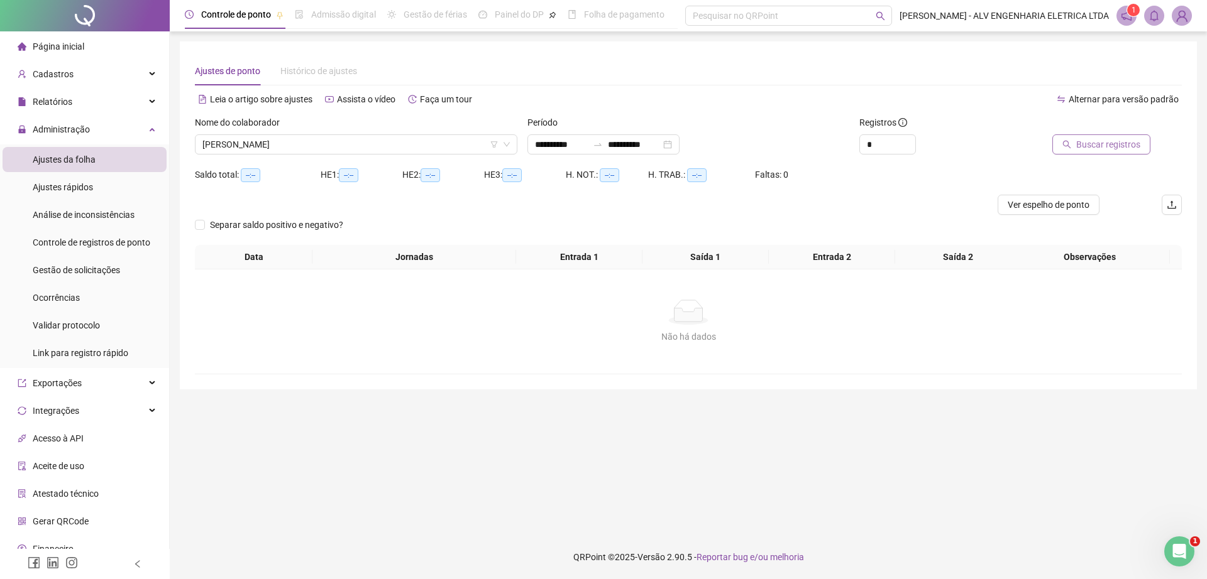
click at [1068, 150] on button "Buscar registros" at bounding box center [1101, 144] width 98 height 20
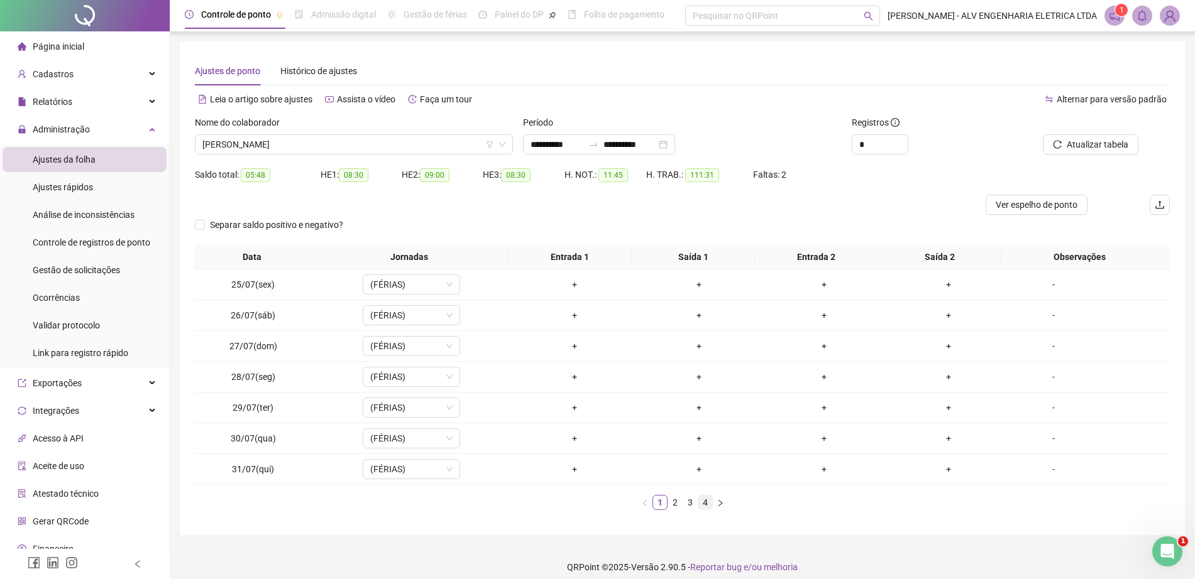
click at [703, 506] on link "4" at bounding box center [705, 503] width 14 height 14
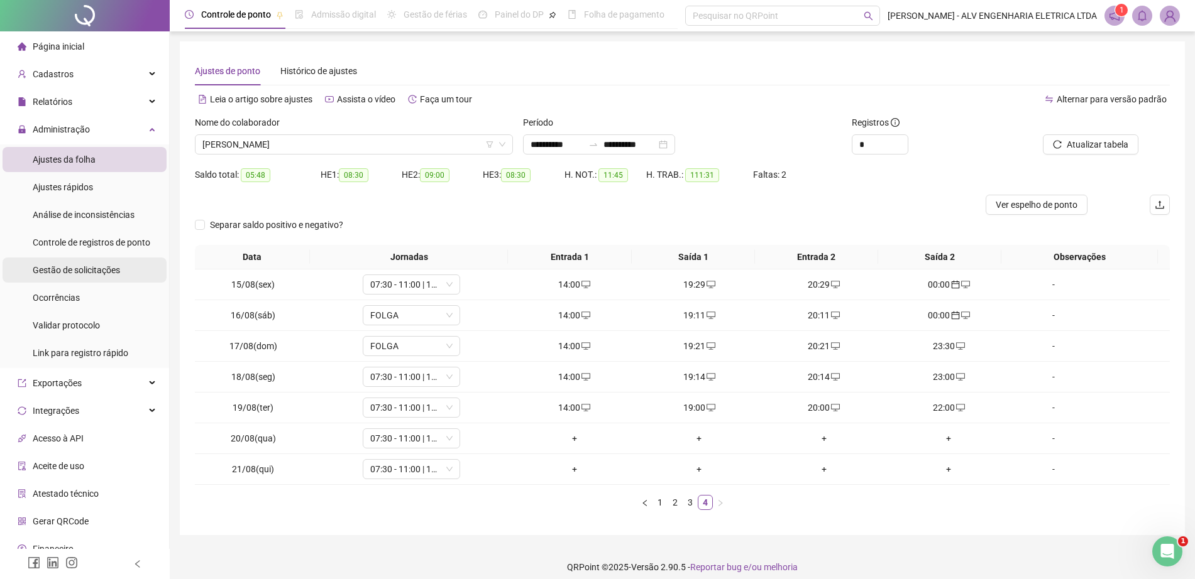
click at [95, 268] on span "Gestão de solicitações" at bounding box center [76, 270] width 87 height 10
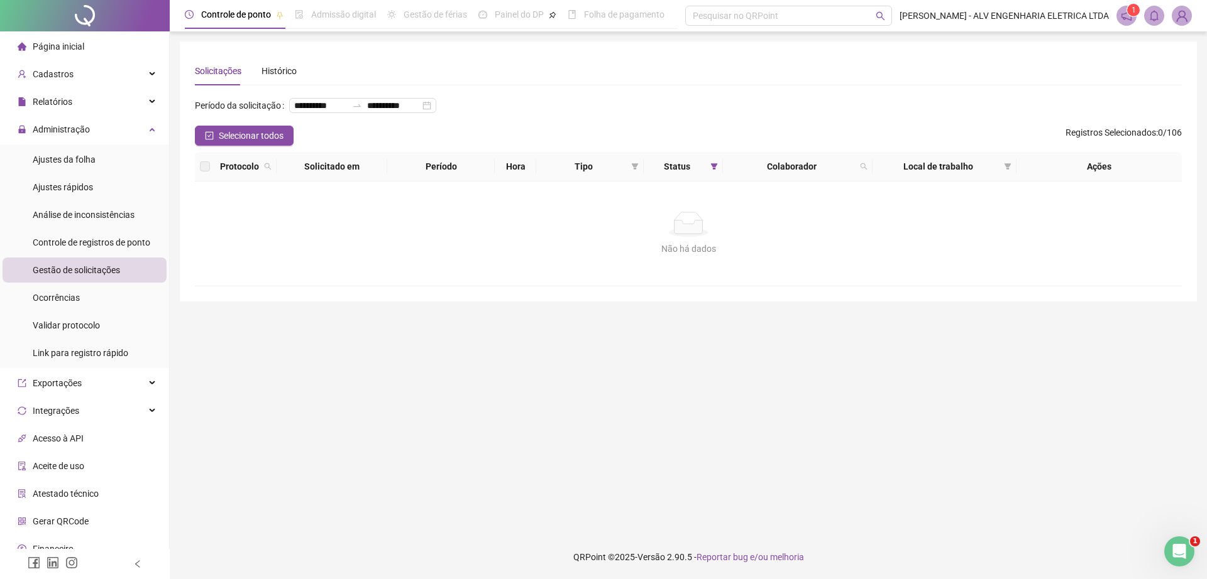
click at [1174, 20] on img at bounding box center [1181, 15] width 19 height 19
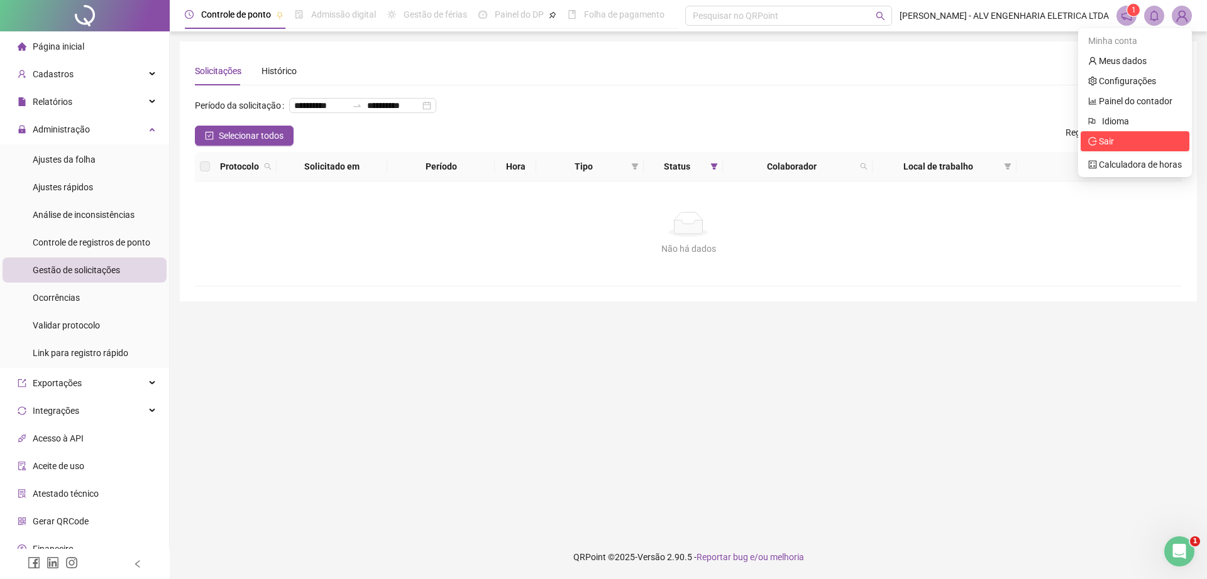
click at [1125, 134] on span "Sair" at bounding box center [1135, 141] width 94 height 14
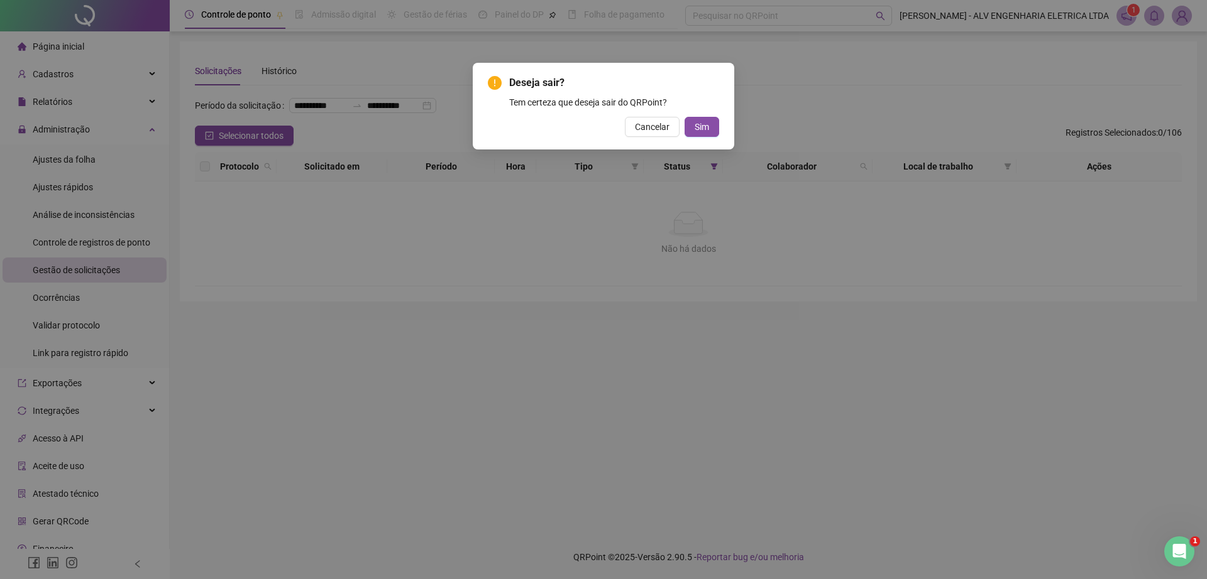
click at [721, 129] on div "Deseja sair? Tem certeza que deseja sair do QRPoint? Cancelar Sim" at bounding box center [603, 106] width 261 height 87
click at [710, 126] on button "Sim" at bounding box center [701, 127] width 35 height 20
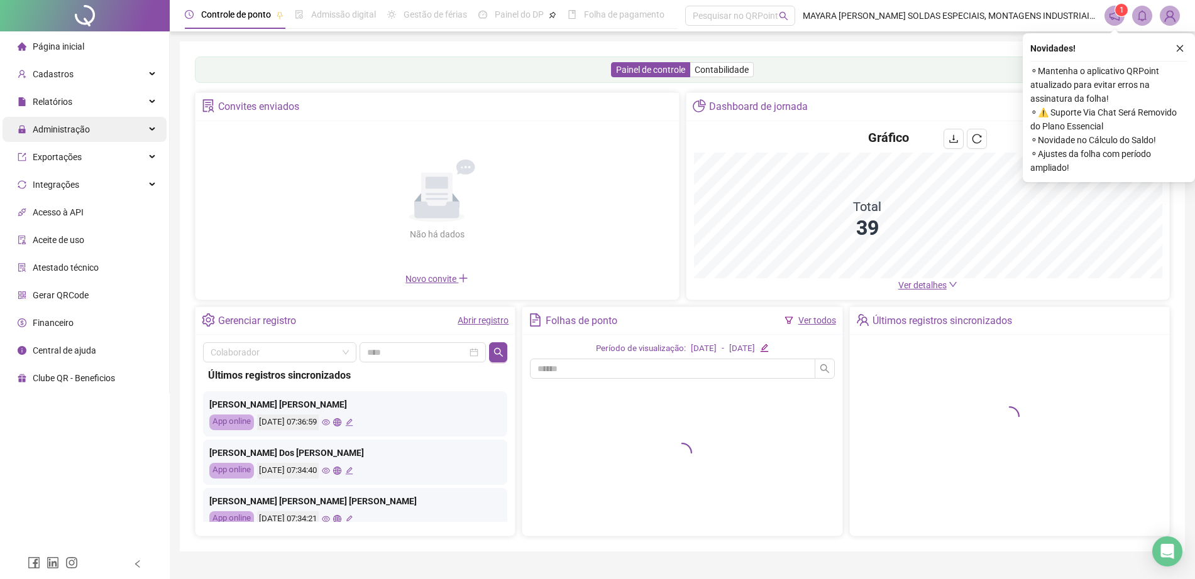
click at [60, 131] on span "Administração" at bounding box center [61, 129] width 57 height 10
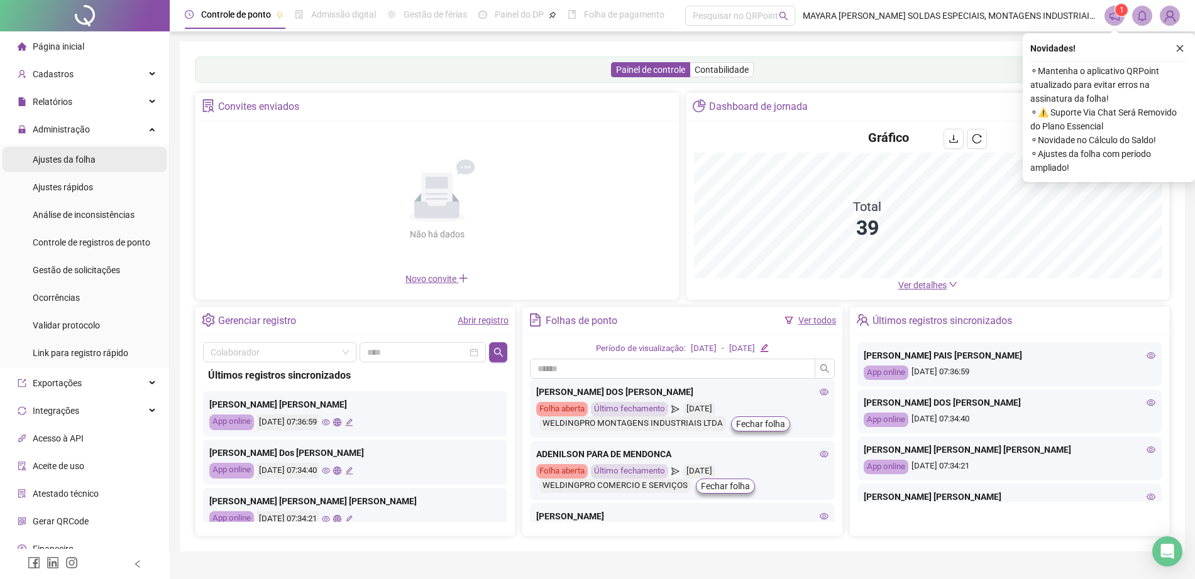
click at [86, 157] on span "Ajustes da folha" at bounding box center [64, 160] width 63 height 10
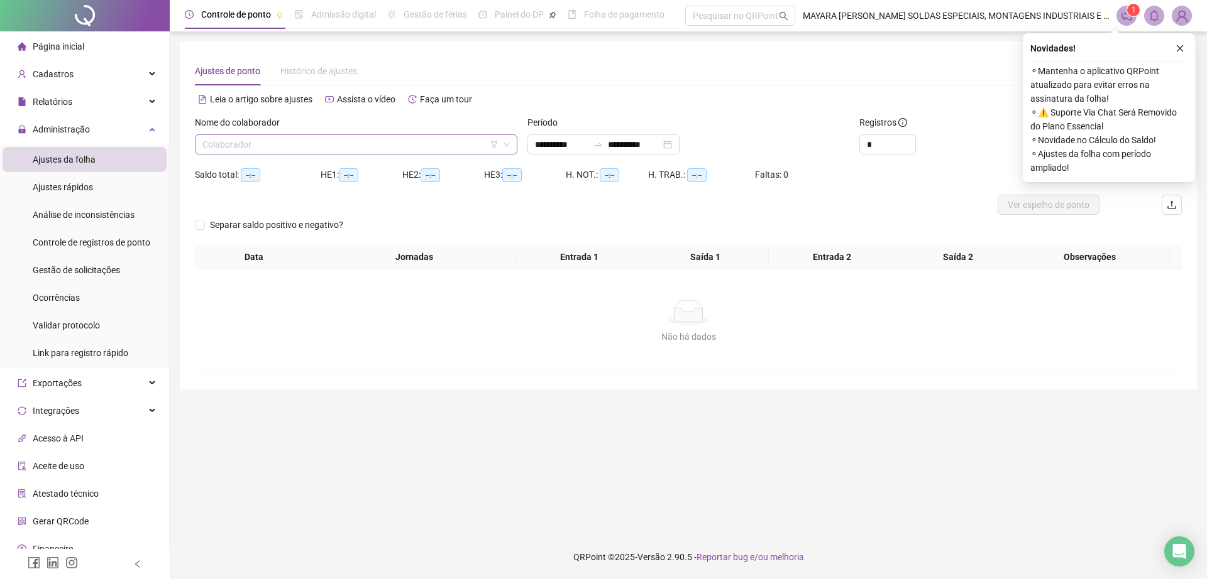
click at [267, 135] on input "search" at bounding box center [350, 144] width 296 height 19
type input "***"
click at [343, 163] on div "[PERSON_NAME]" at bounding box center [356, 170] width 302 height 14
click at [1180, 47] on icon "close" at bounding box center [1179, 48] width 9 height 9
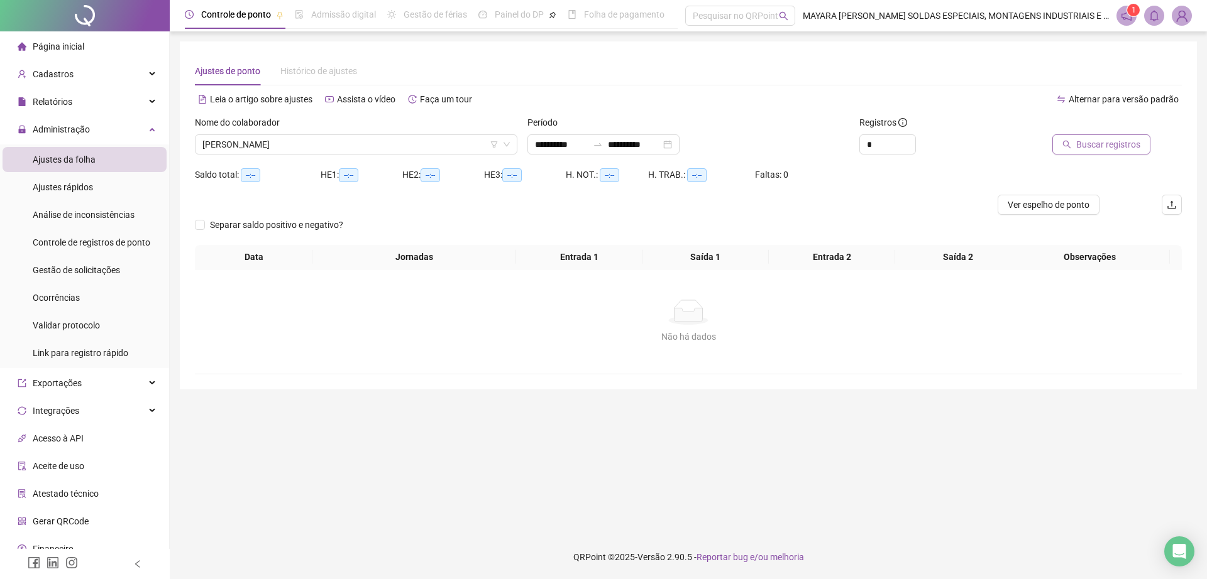
click at [1137, 148] on span "Buscar registros" at bounding box center [1108, 145] width 64 height 14
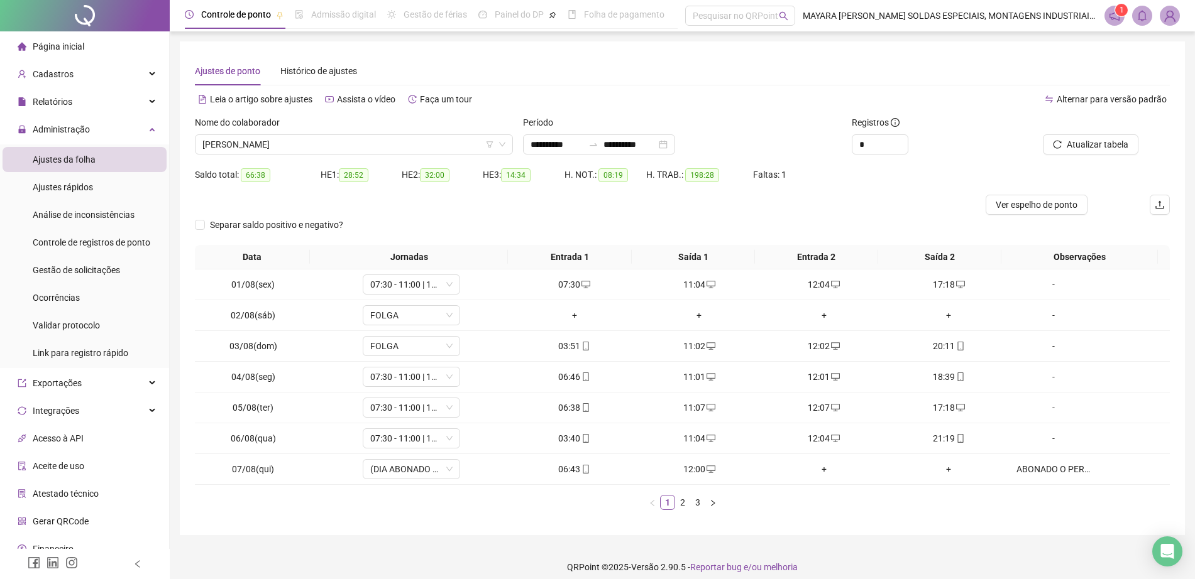
click at [686, 510] on li "2" at bounding box center [682, 502] width 15 height 15
click at [696, 503] on link "3" at bounding box center [698, 503] width 14 height 14
click at [445, 141] on span "[PERSON_NAME]" at bounding box center [353, 144] width 303 height 19
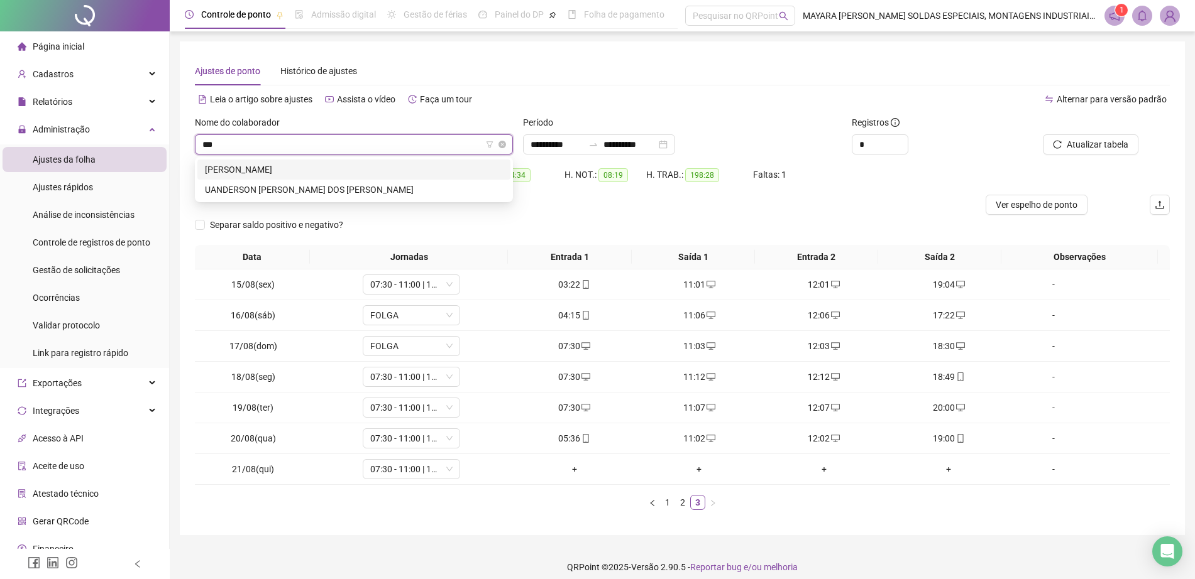
type input "****"
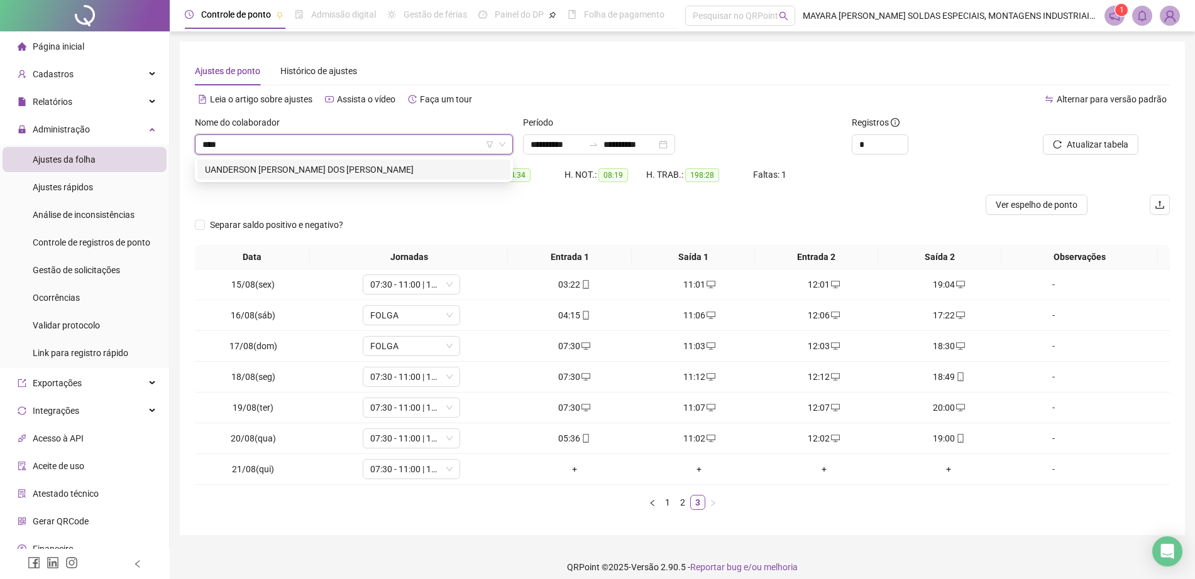
click at [420, 172] on div "[PERSON_NAME]" at bounding box center [354, 170] width 298 height 14
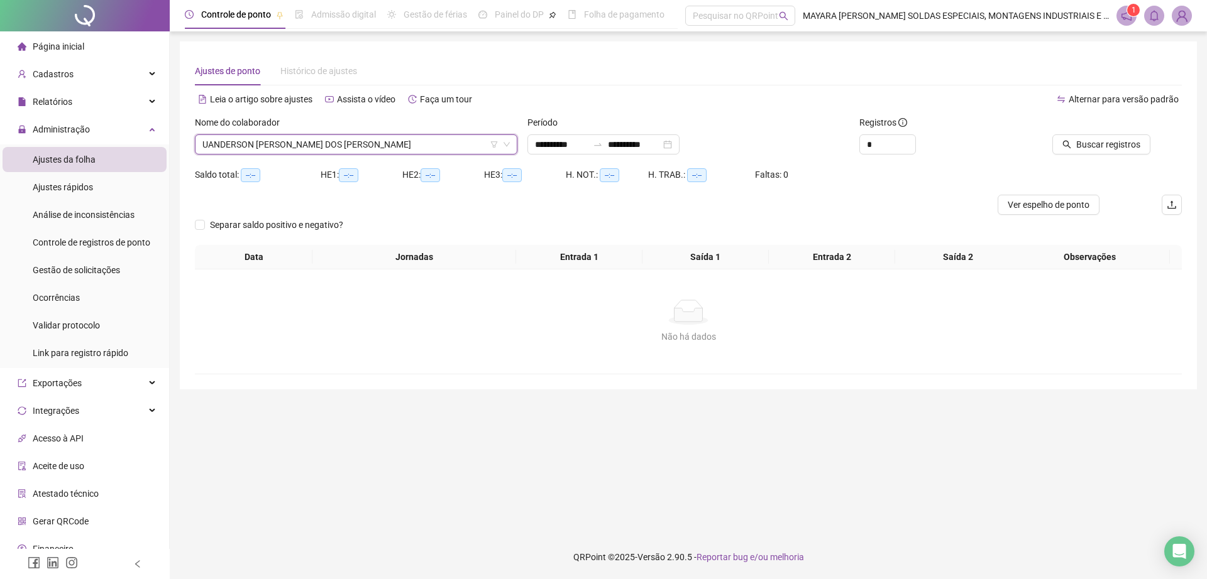
click at [1188, 145] on div "**********" at bounding box center [688, 215] width 1017 height 348
click at [1122, 138] on span "Buscar registros" at bounding box center [1108, 145] width 64 height 14
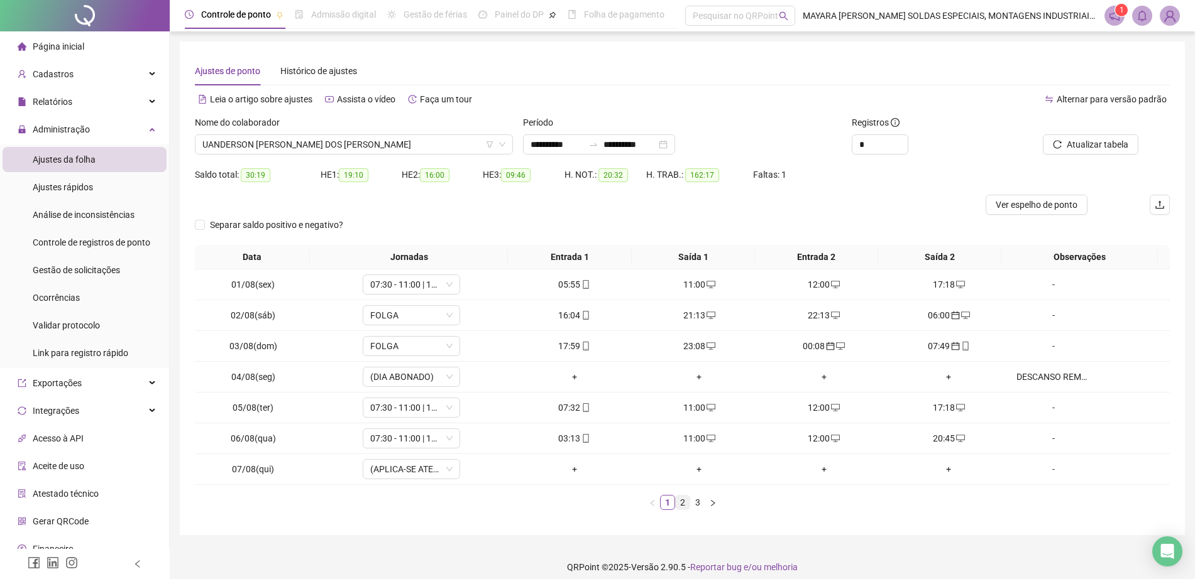
click at [684, 504] on link "2" at bounding box center [683, 503] width 14 height 14
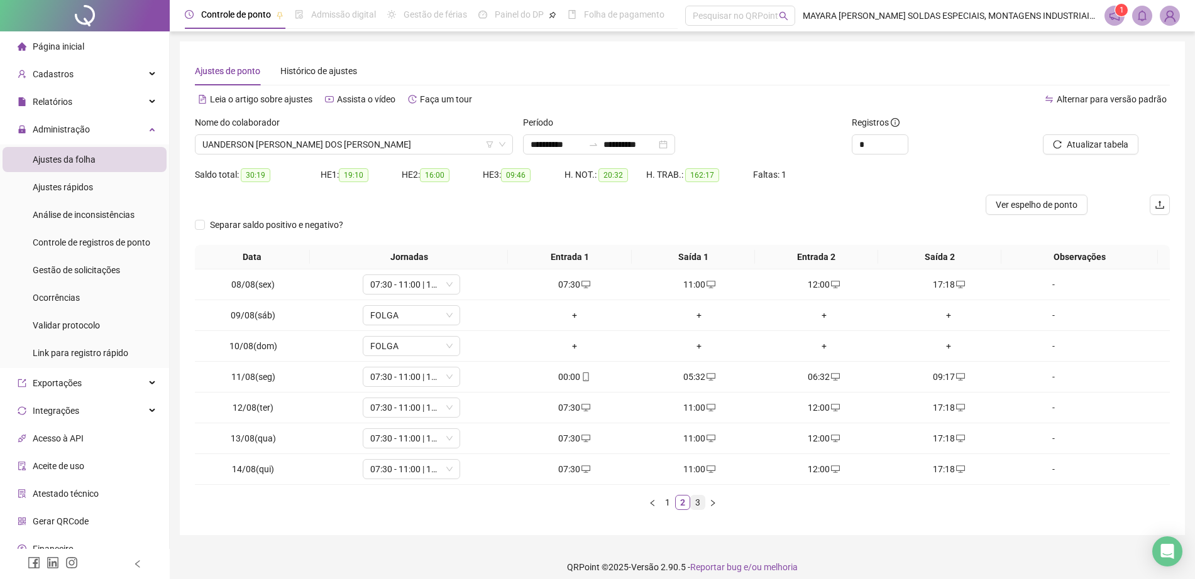
click at [694, 504] on link "3" at bounding box center [698, 503] width 14 height 14
click at [956, 287] on icon "mobile" at bounding box center [960, 284] width 9 height 9
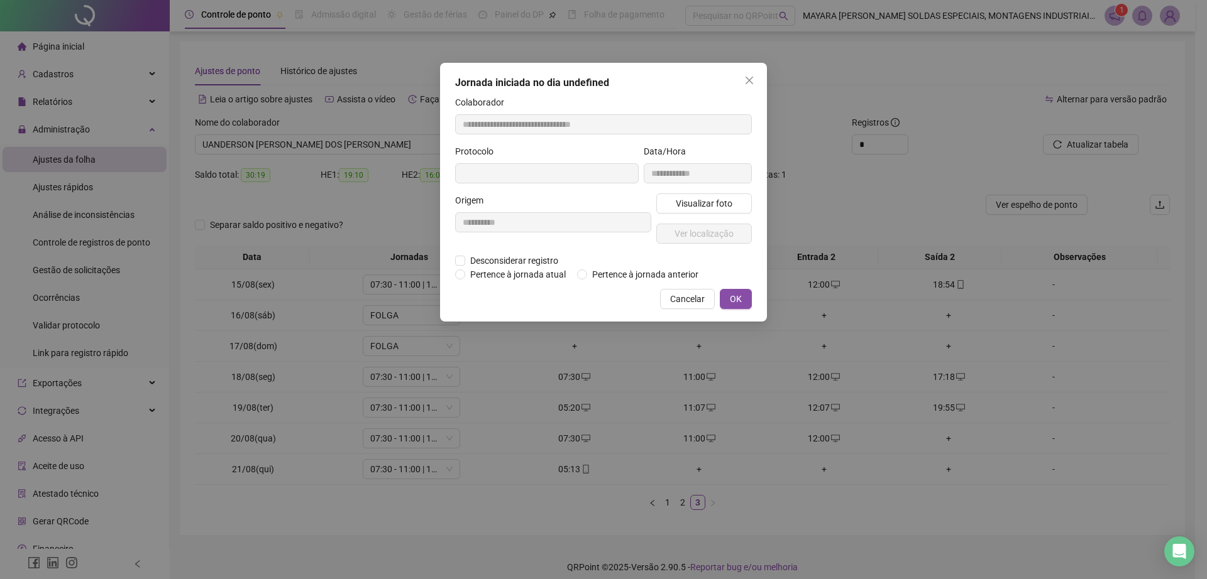
type input "**********"
click at [694, 239] on span "Ver localização" at bounding box center [703, 235] width 59 height 14
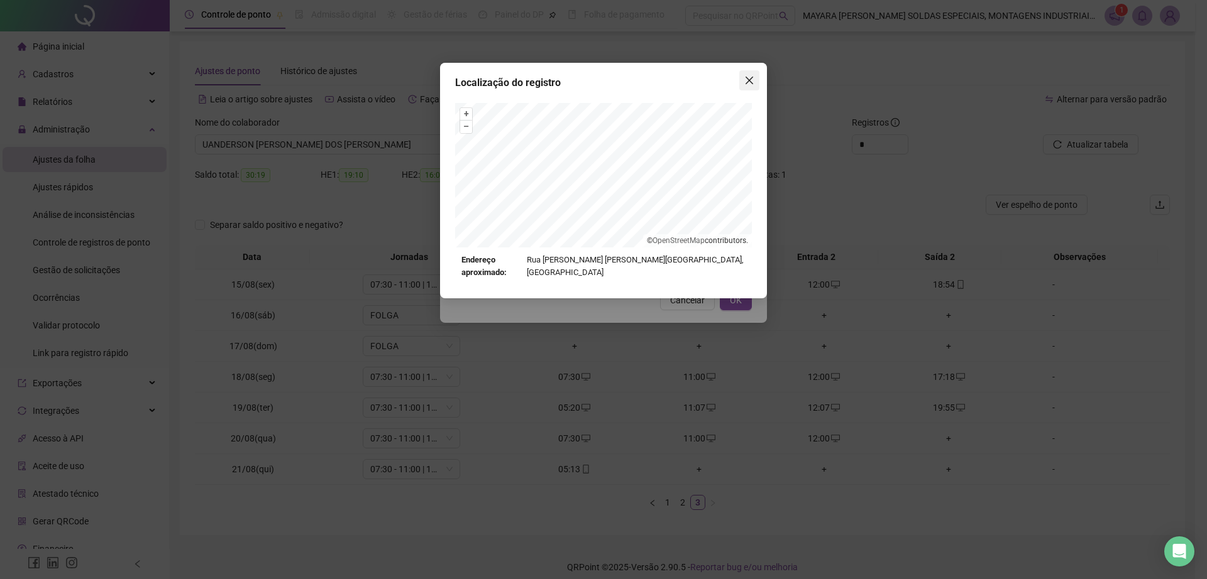
click at [748, 77] on icon "close" at bounding box center [749, 80] width 10 height 10
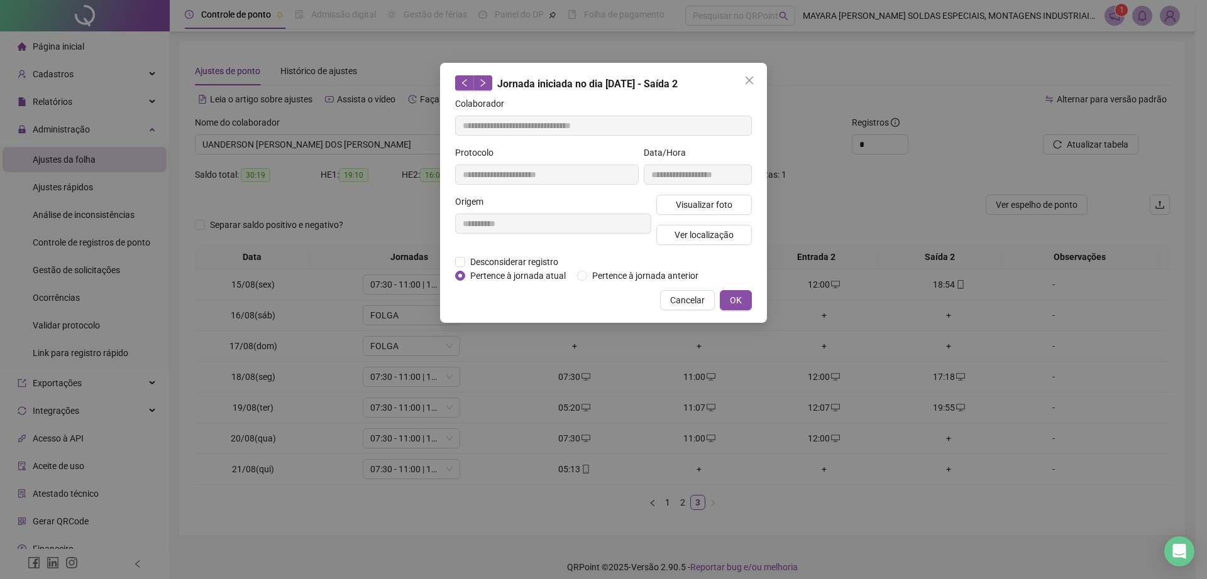
click at [748, 77] on icon "close" at bounding box center [749, 80] width 10 height 10
